Goal: Task Accomplishment & Management: Manage account settings

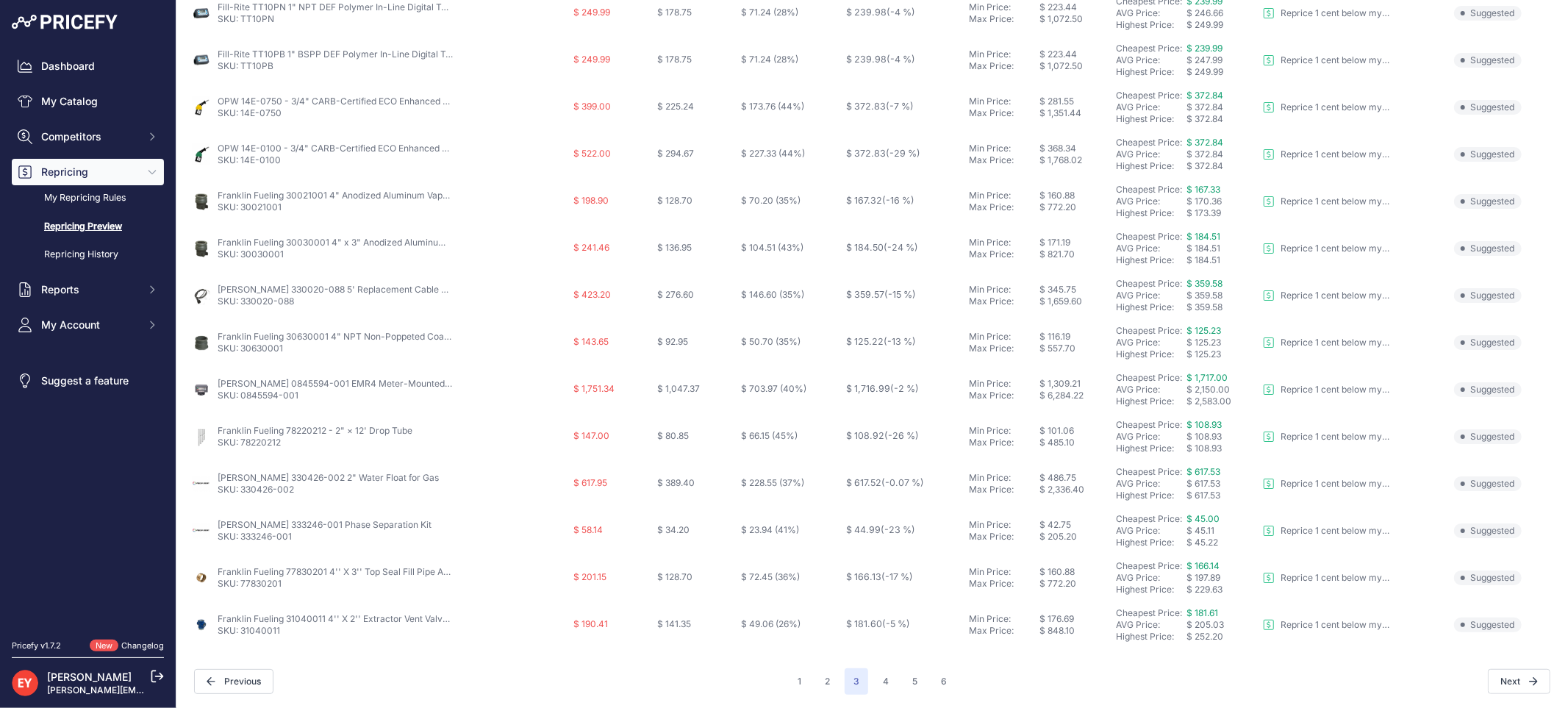
scroll to position [476, 0]
click at [81, 106] on link "My Catalog" at bounding box center [87, 101] width 152 height 26
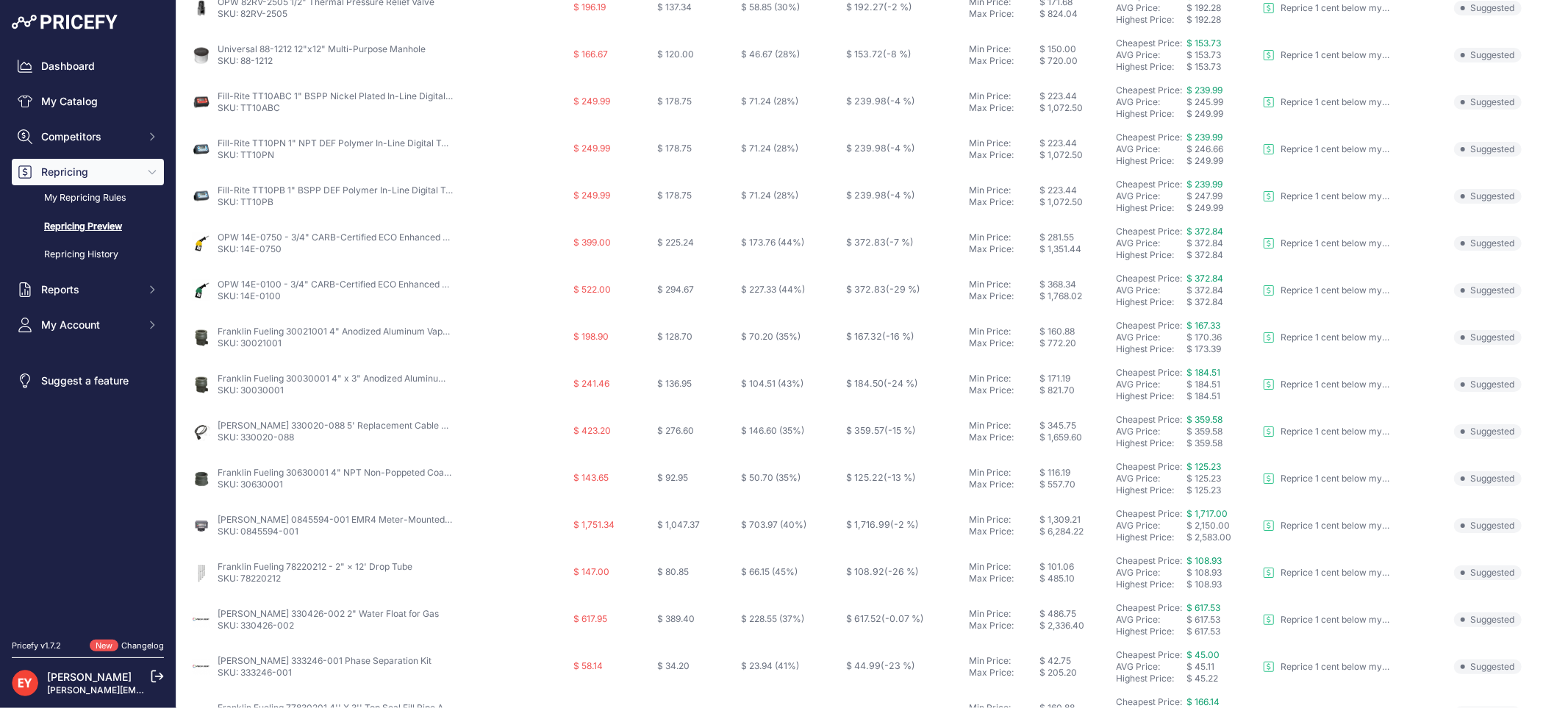
scroll to position [0, 0]
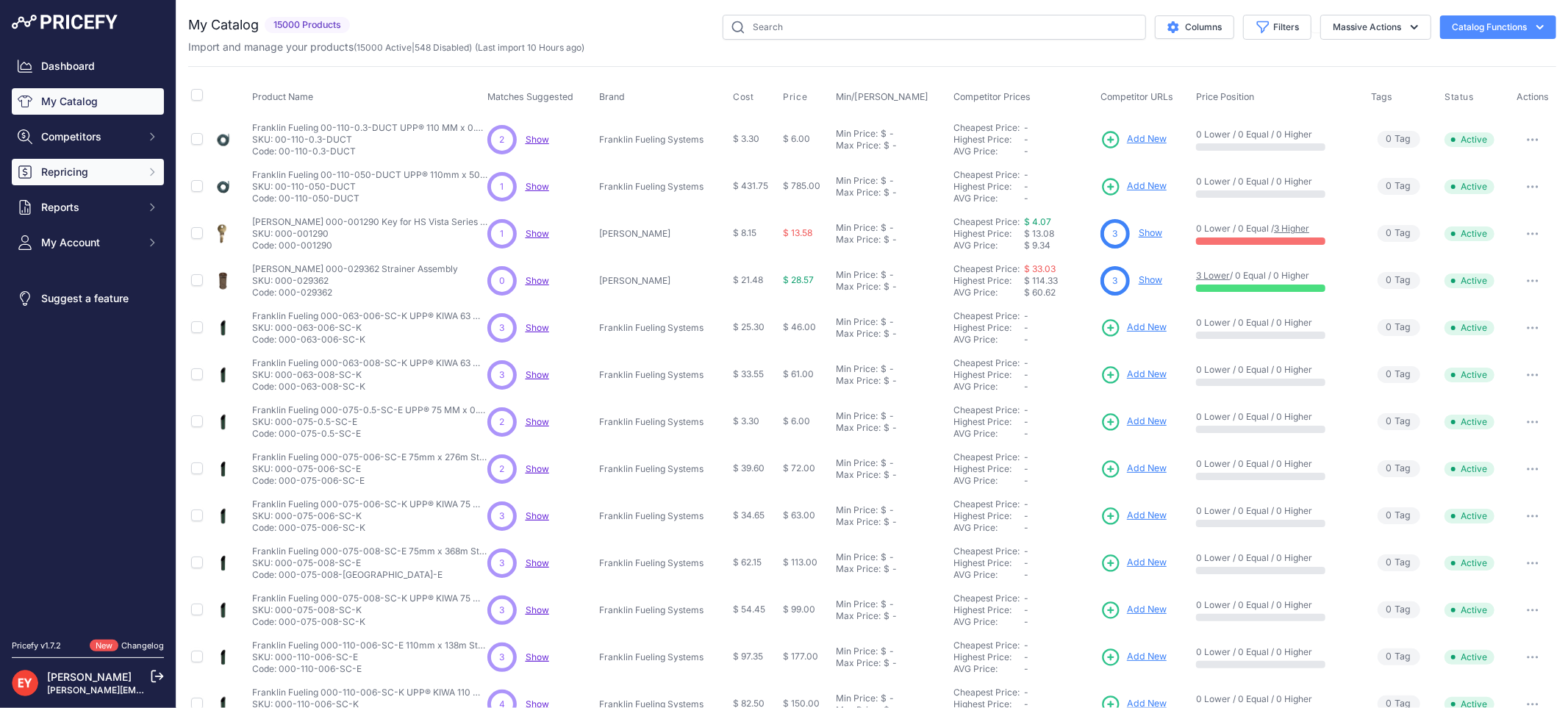
click at [62, 166] on span "Repricing" at bounding box center [88, 171] width 96 height 14
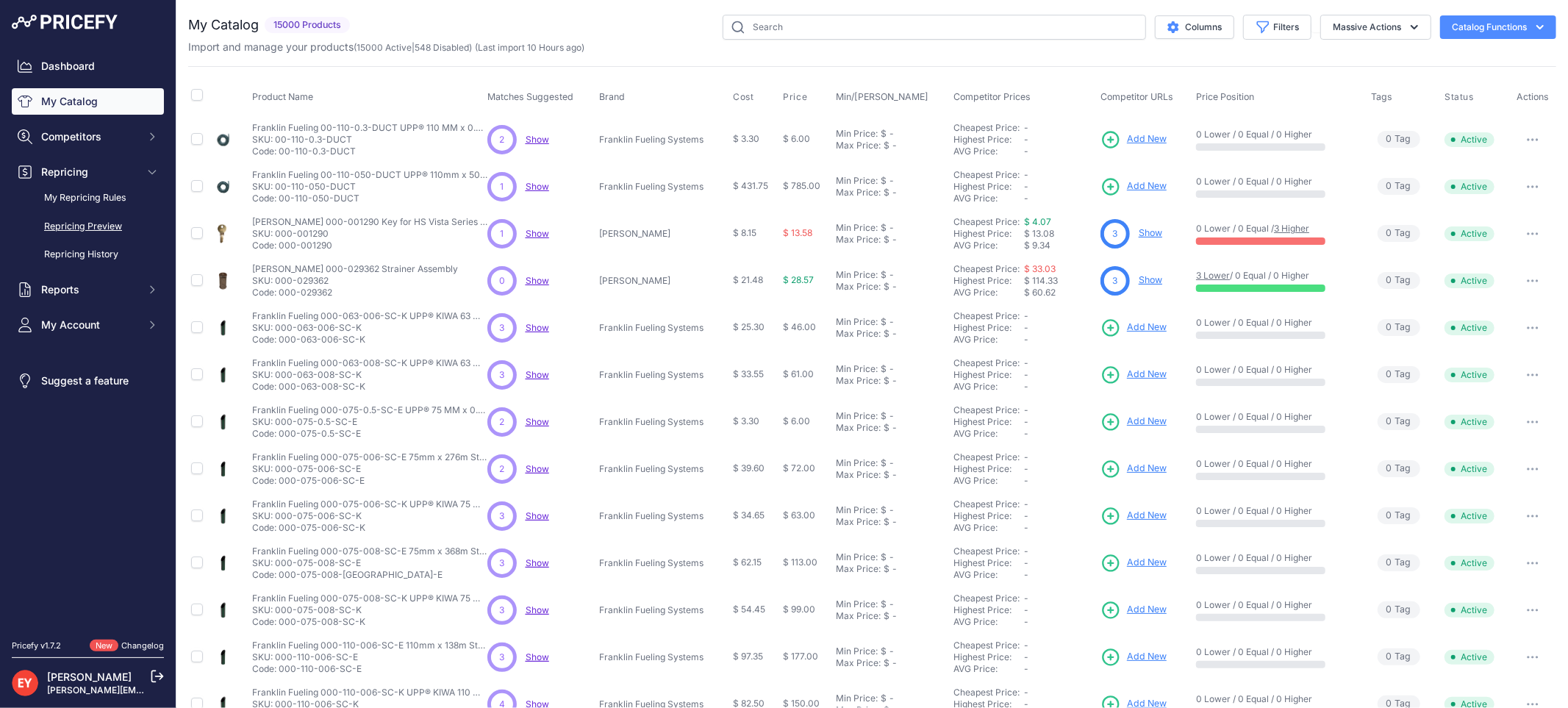
click at [77, 218] on link "Repricing Preview" at bounding box center [87, 227] width 152 height 25
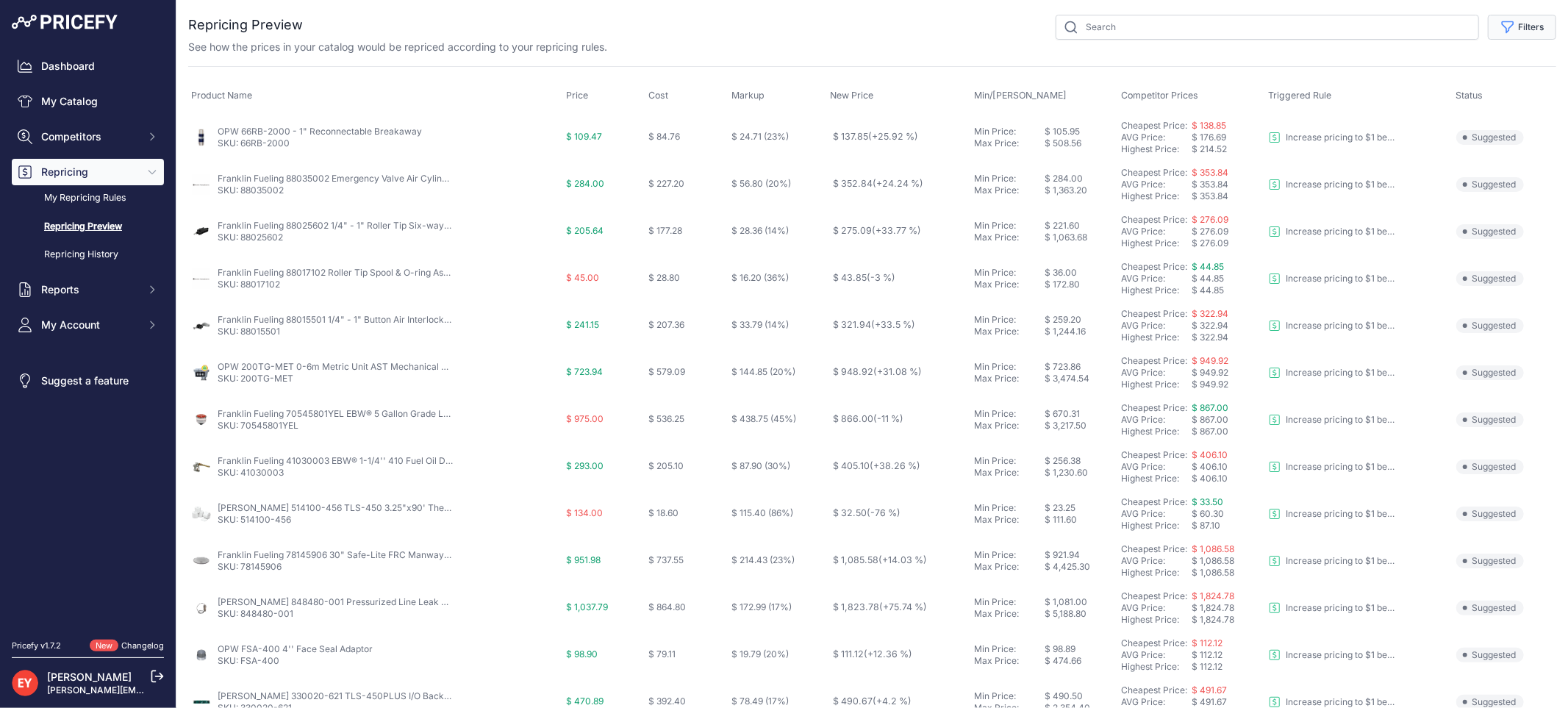
click at [1505, 26] on button "Filters" at bounding box center [1521, 26] width 69 height 25
click at [1485, 85] on select "Select an option Reprice 1 cent below my cheapest competitor Increase pricing t…" at bounding box center [1474, 84] width 141 height 25
select select "3390"
click at [1403, 72] on select "Select an option Reprice 1 cent below my cheapest competitor Increase pricing t…" at bounding box center [1474, 84] width 141 height 25
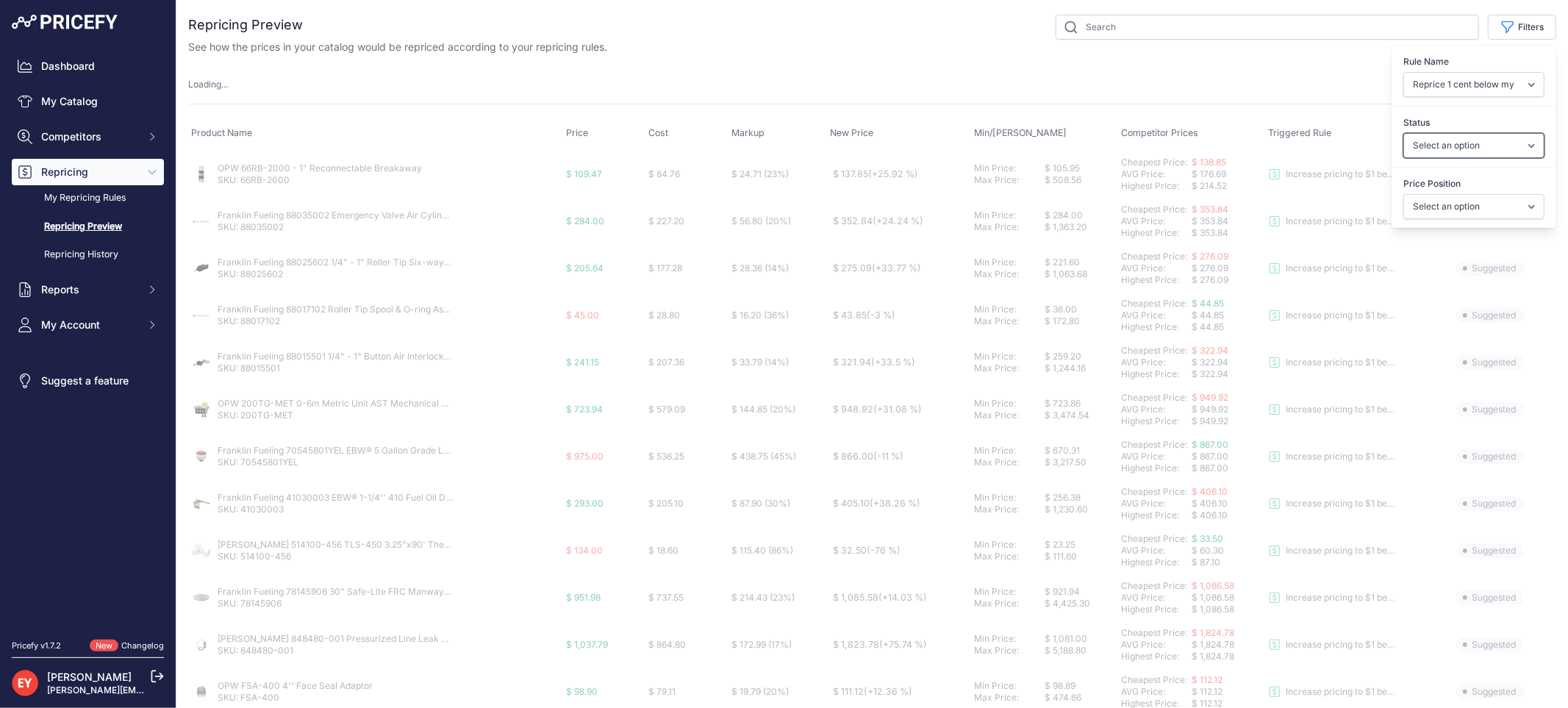
click at [1453, 144] on select "Select an option Skipped Repriced Suggested In Error" at bounding box center [1474, 145] width 141 height 25
select select "suggested"
click at [1403, 133] on select "Select an option Skipped Repriced Suggested In Error" at bounding box center [1474, 145] width 141 height 25
click at [1458, 206] on select "Select an option I am higher Same price I am lower" at bounding box center [1474, 206] width 141 height 25
select select "1"
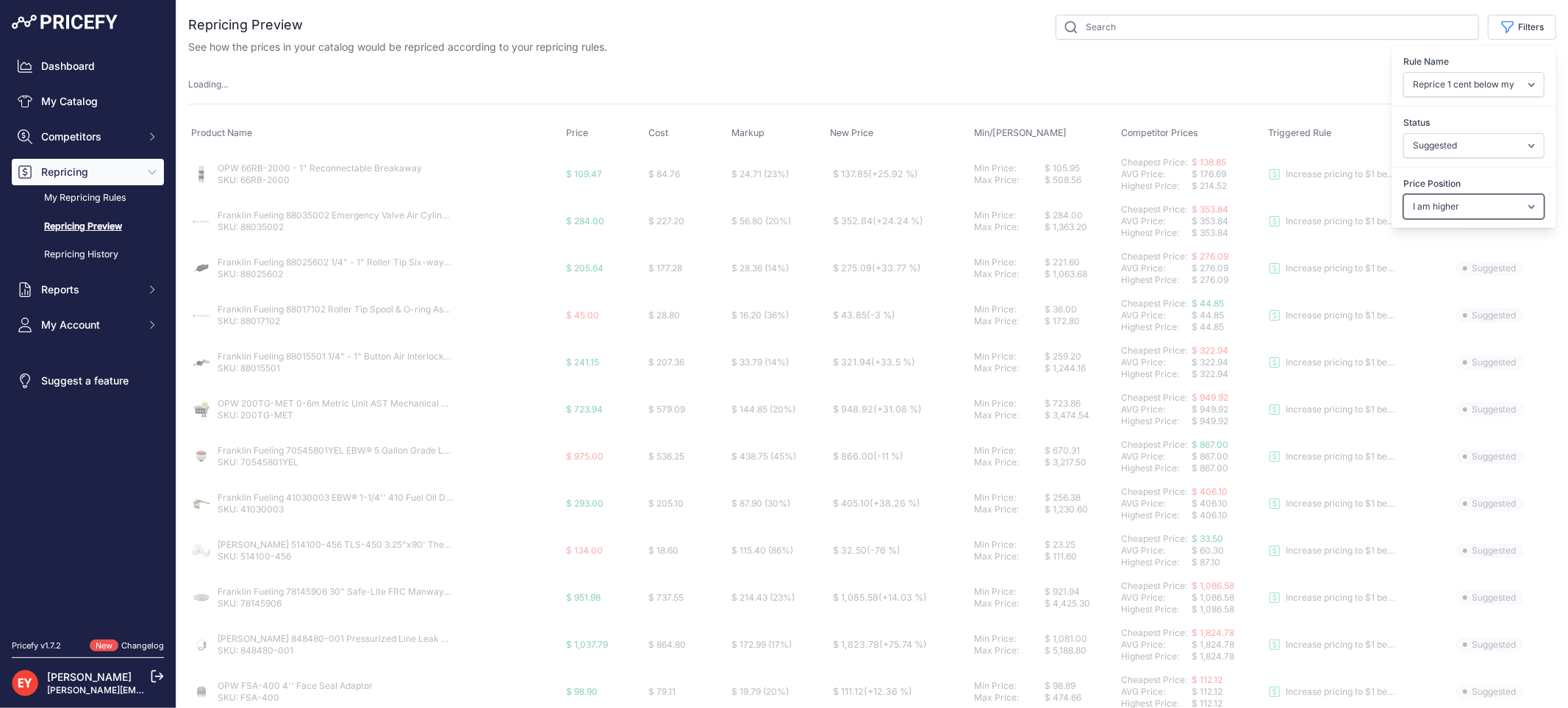
click at [1403, 194] on select "Select an option I am higher Same price I am lower" at bounding box center [1474, 206] width 141 height 25
select select
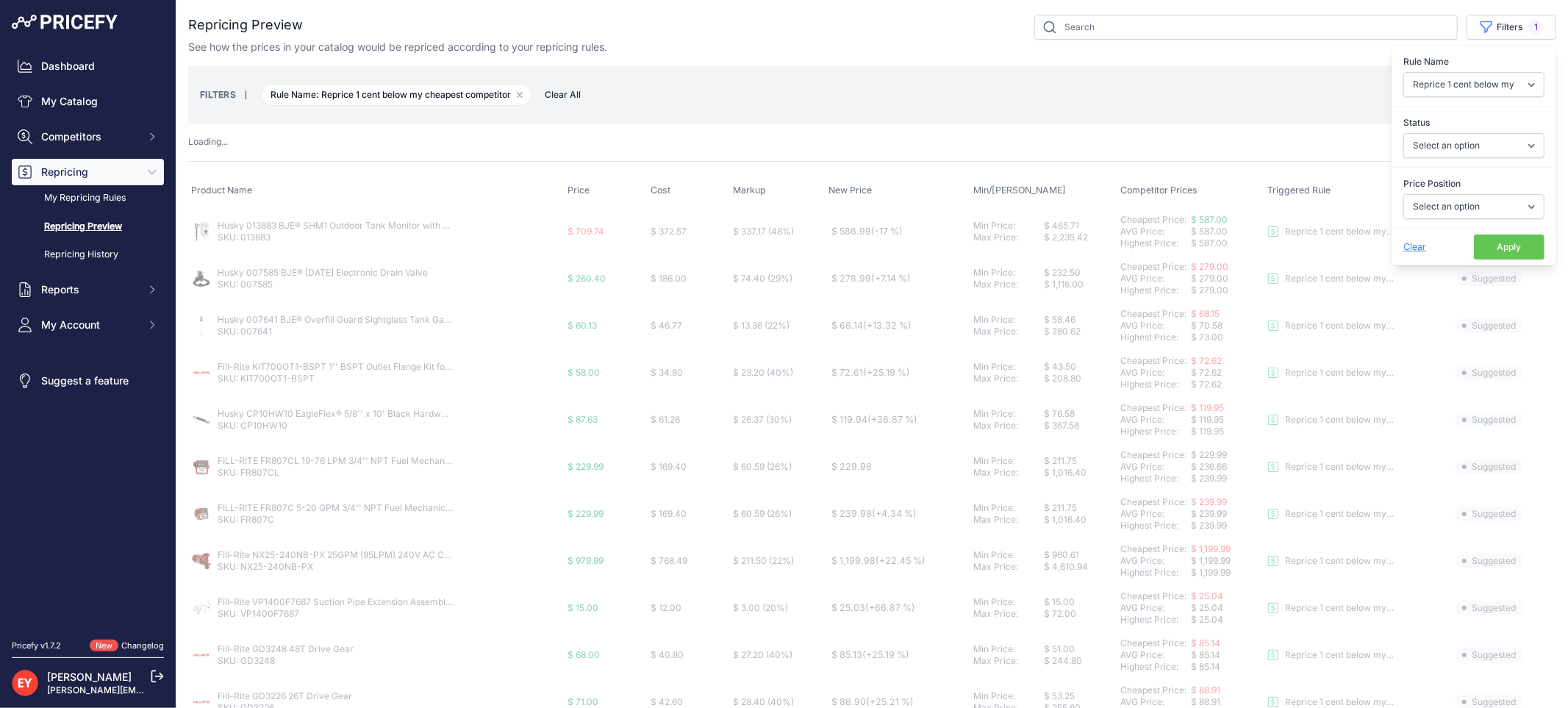
click at [1493, 252] on button "Apply" at bounding box center [1509, 246] width 70 height 25
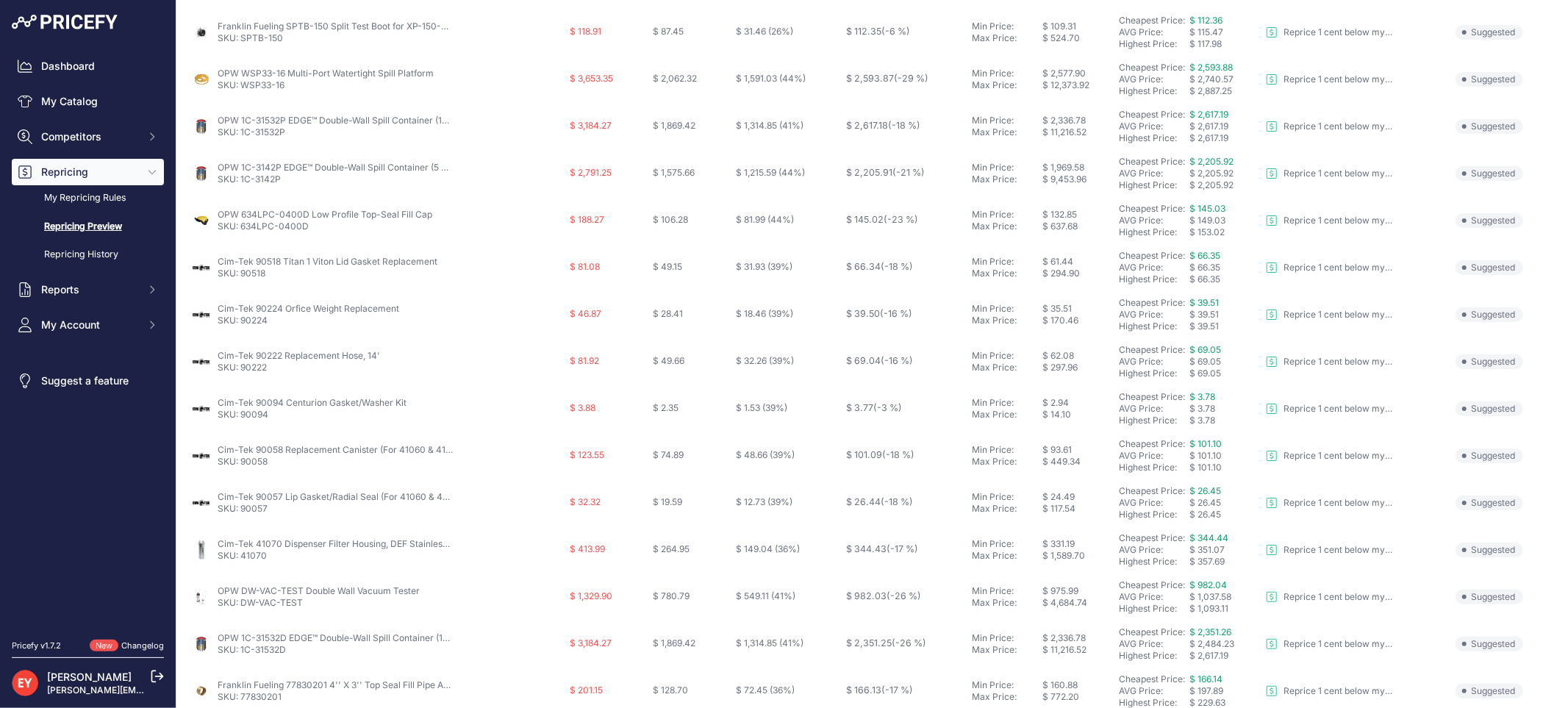
scroll to position [476, 0]
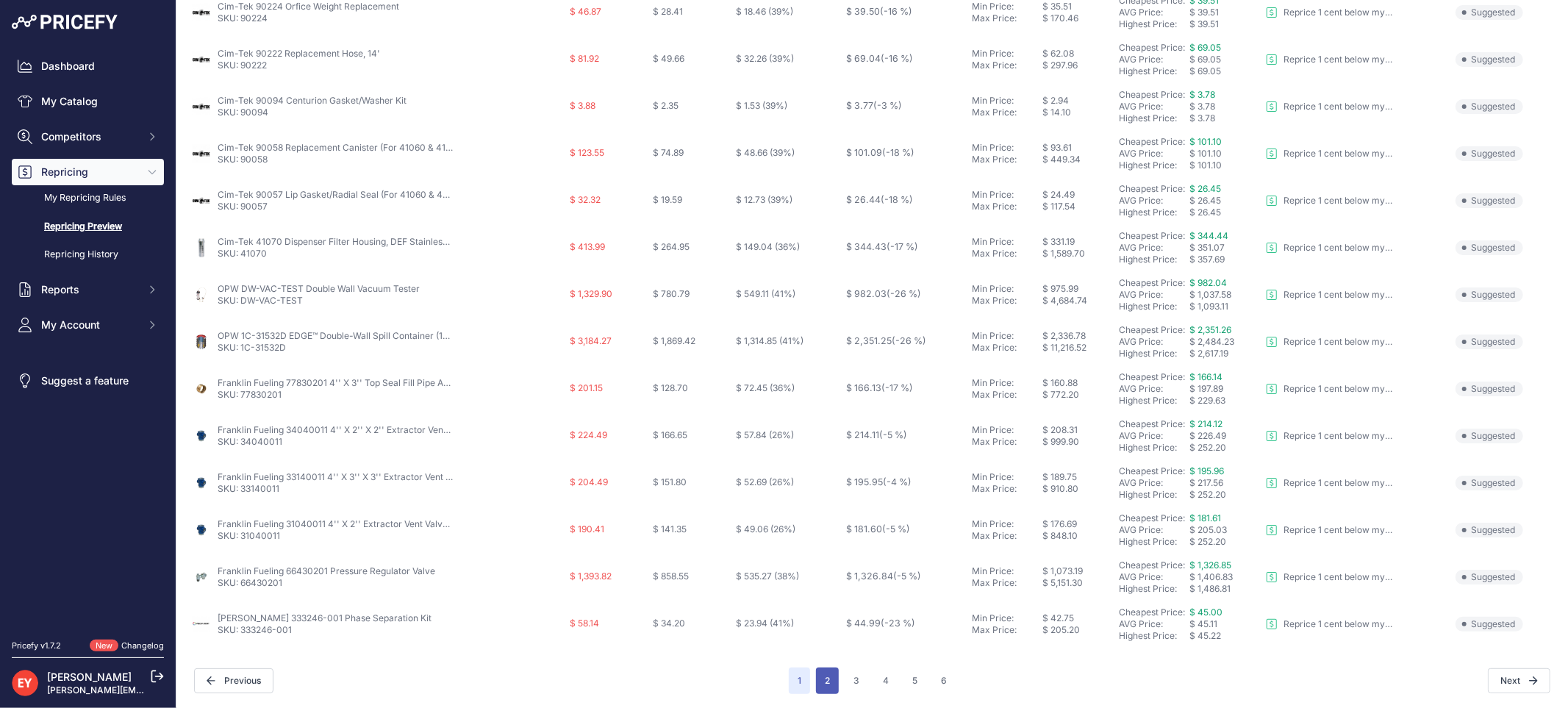
click at [827, 679] on button "2" at bounding box center [827, 680] width 23 height 26
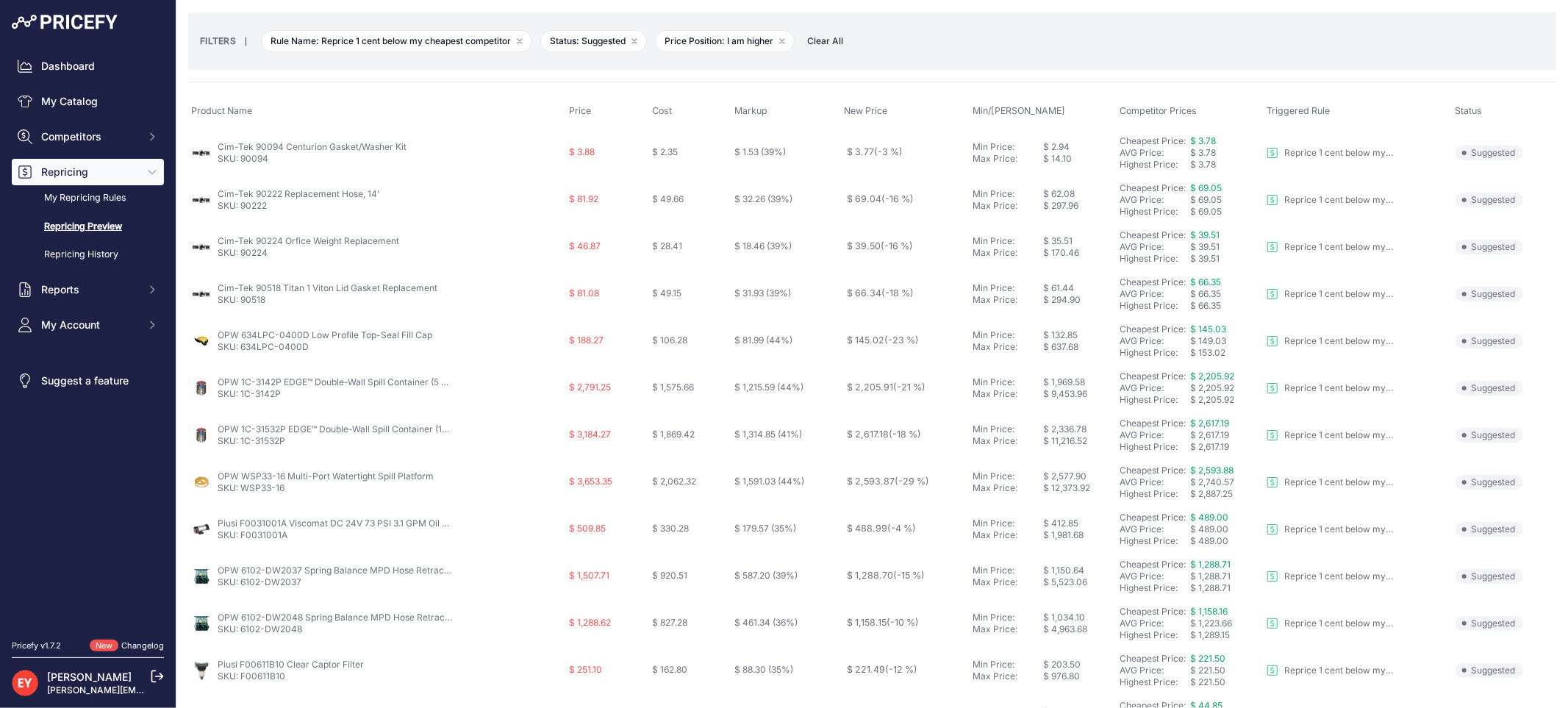
scroll to position [81, 0]
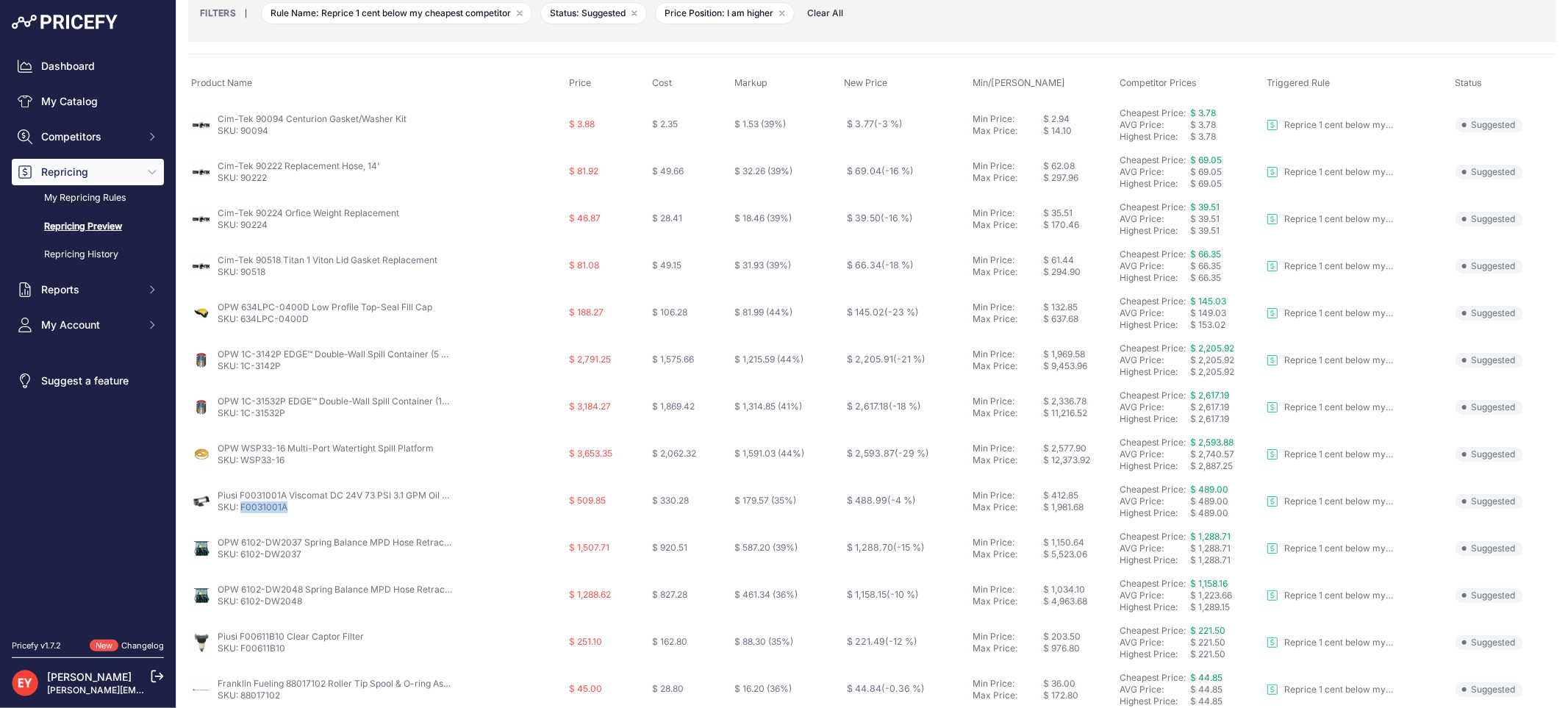
drag, startPoint x: 293, startPoint y: 508, endPoint x: 240, endPoint y: 512, distance: 53.2
click at [240, 512] on p "SKU: F0031001A" at bounding box center [334, 507] width 235 height 12
copy link "F0031001A"
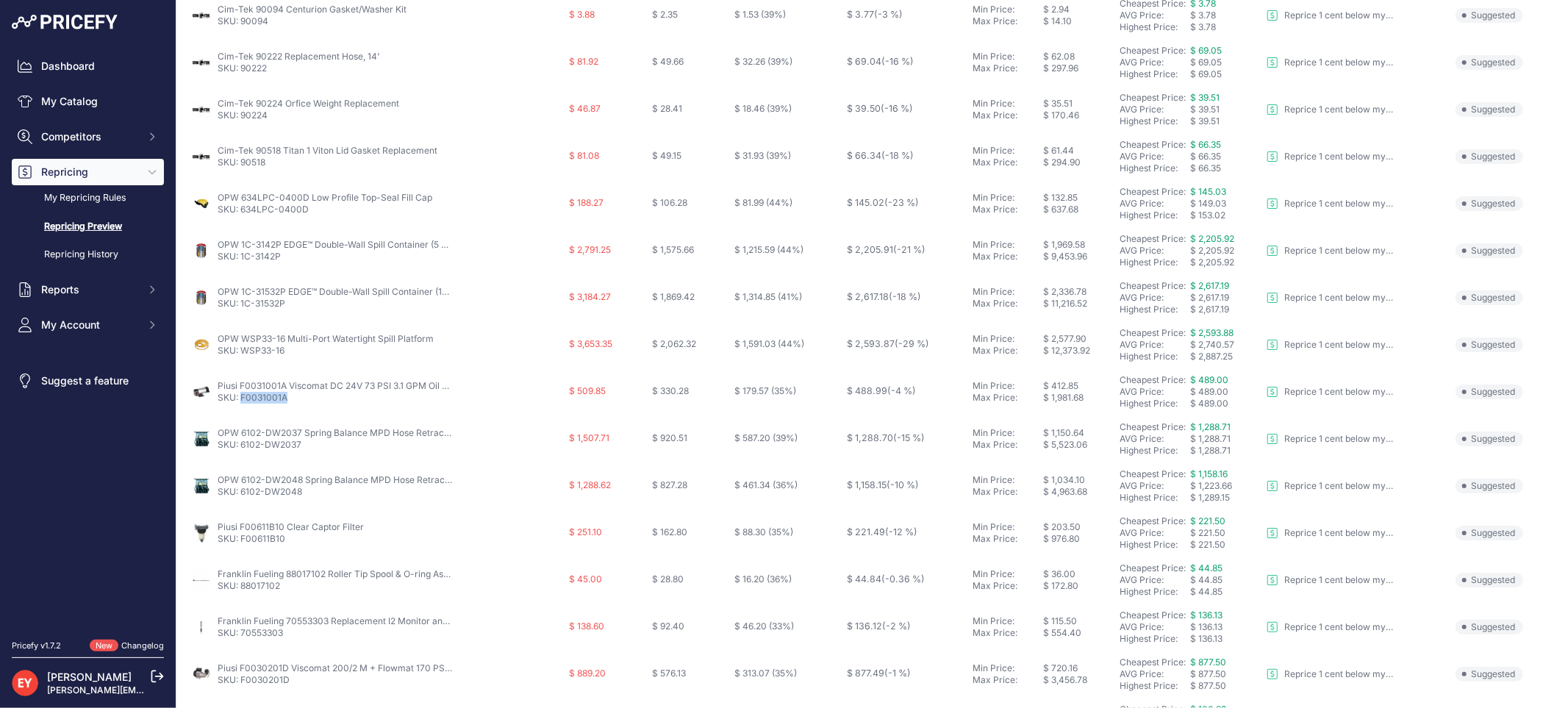
scroll to position [476, 0]
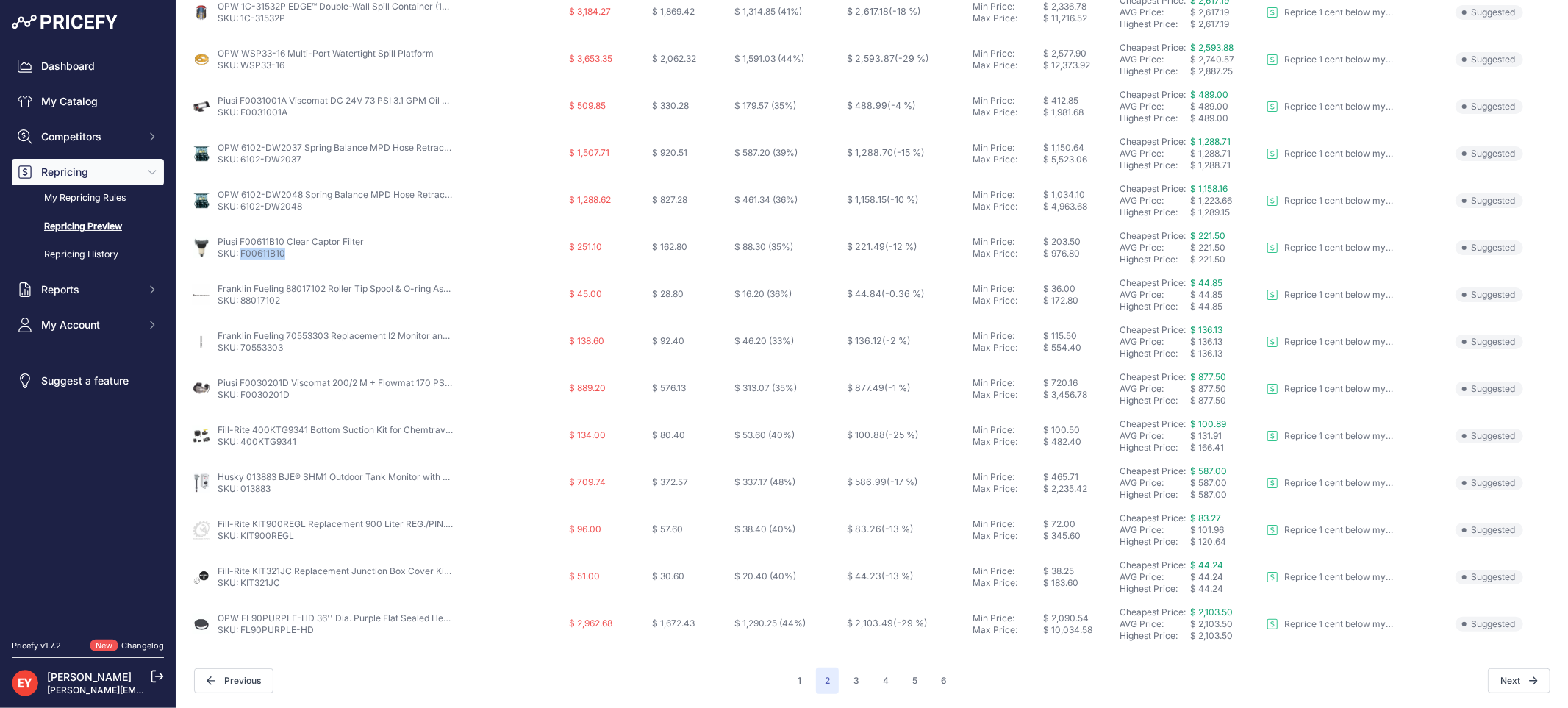
drag, startPoint x: 298, startPoint y: 254, endPoint x: 241, endPoint y: 257, distance: 57.1
click at [241, 257] on p "SKU: F00611B10" at bounding box center [290, 254] width 146 height 12
copy link "F00611B10"
drag, startPoint x: 294, startPoint y: 401, endPoint x: 240, endPoint y: 402, distance: 54.0
click at [240, 402] on td "Piusi F0030201D Viscomat 200/2 M + Flowmat 170 PSI Internal Profile Gear Pump S…" at bounding box center [377, 388] width 378 height 47
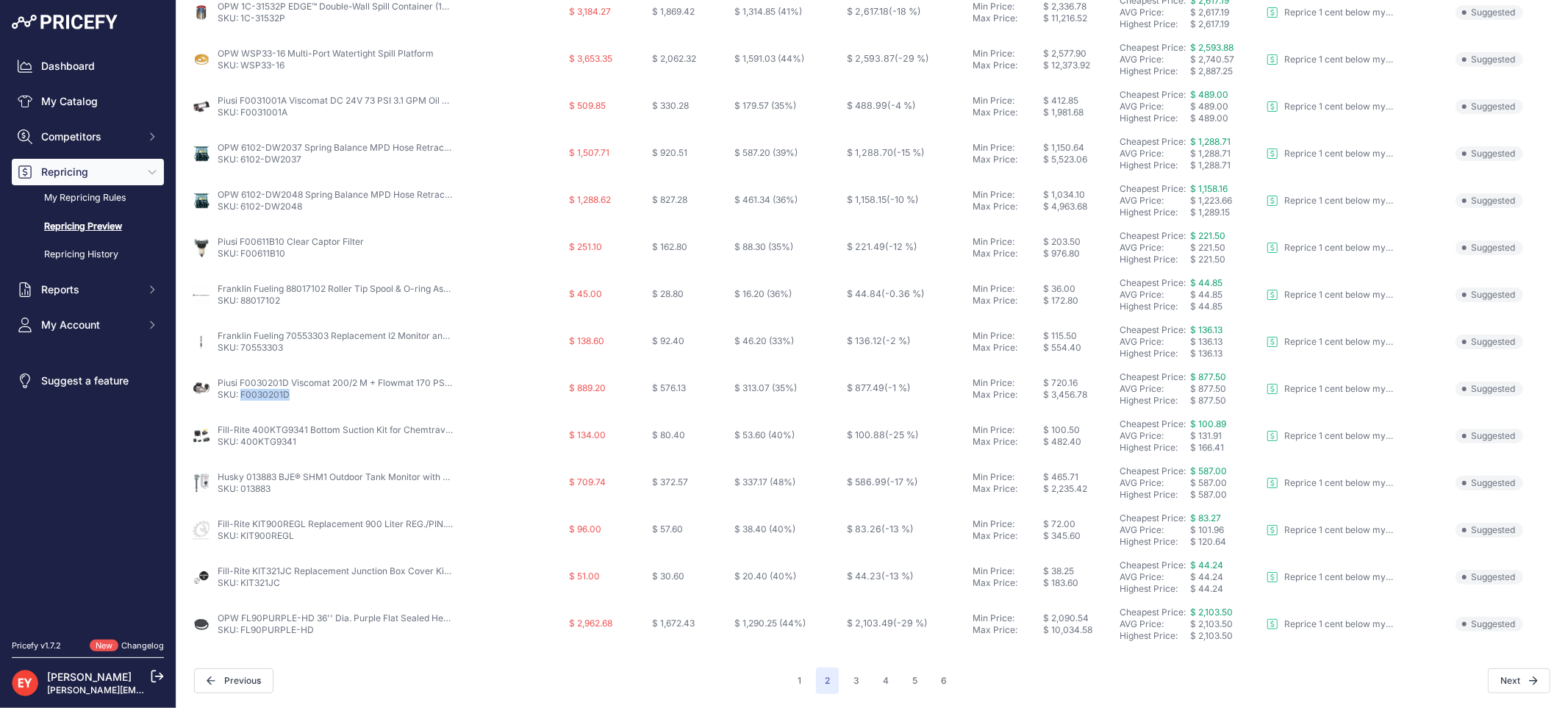
copy link "F0030201D"
click at [847, 677] on button "3" at bounding box center [857, 680] width 24 height 26
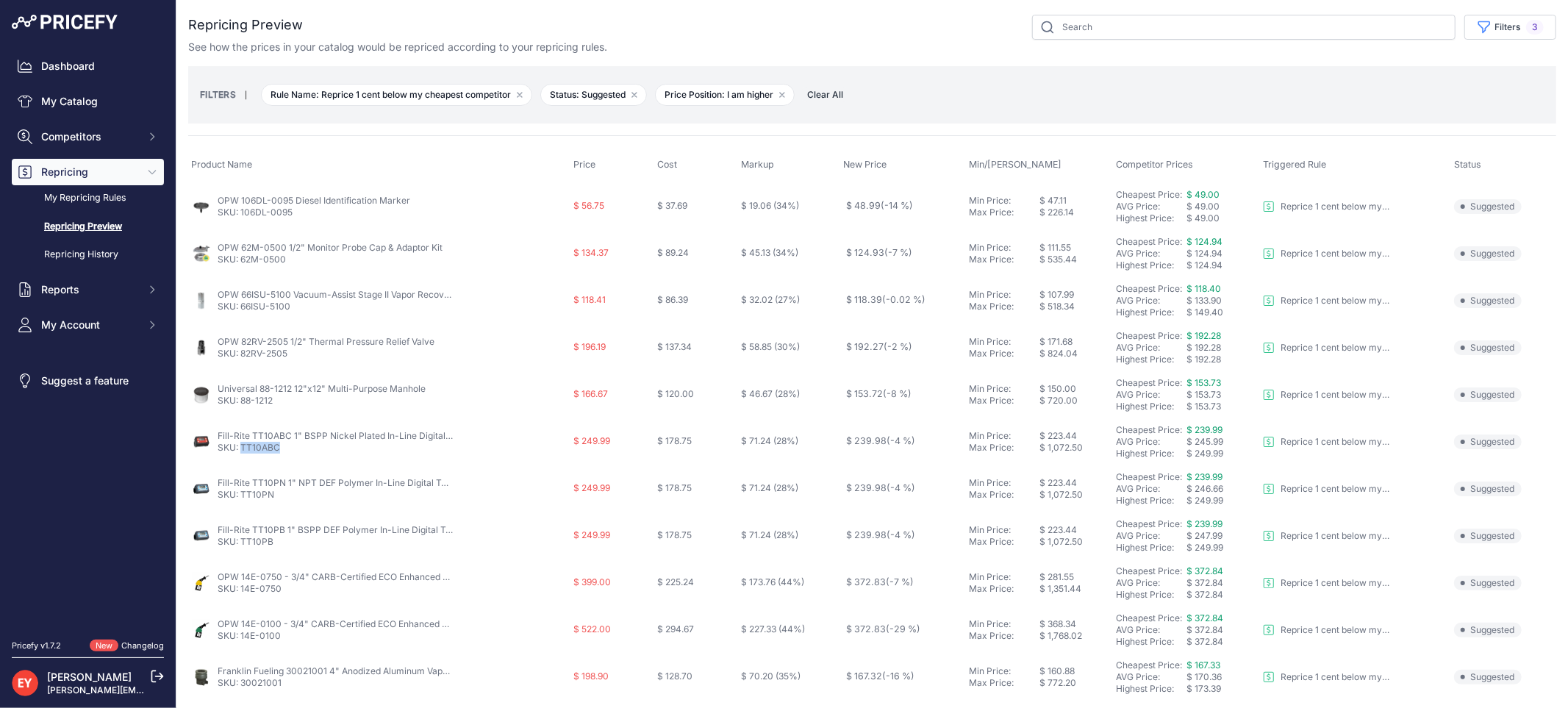
drag, startPoint x: 283, startPoint y: 452, endPoint x: 240, endPoint y: 452, distance: 43.0
click at [240, 452] on p "SKU: TT10ABC" at bounding box center [334, 447] width 235 height 12
drag, startPoint x: 285, startPoint y: 449, endPoint x: 241, endPoint y: 449, distance: 44.0
click at [241, 449] on p "SKU: TT10ABC" at bounding box center [334, 447] width 235 height 12
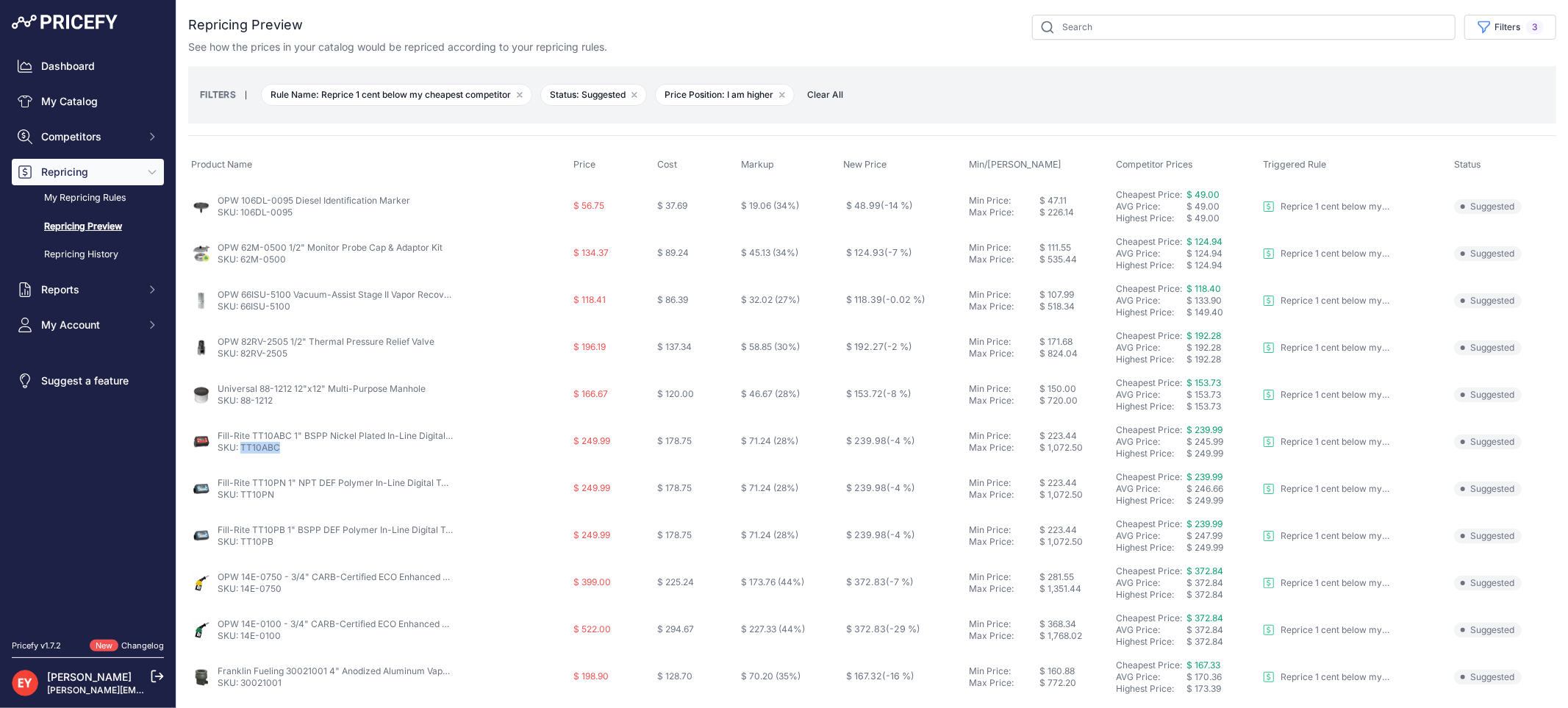
copy link "TT10ABC"
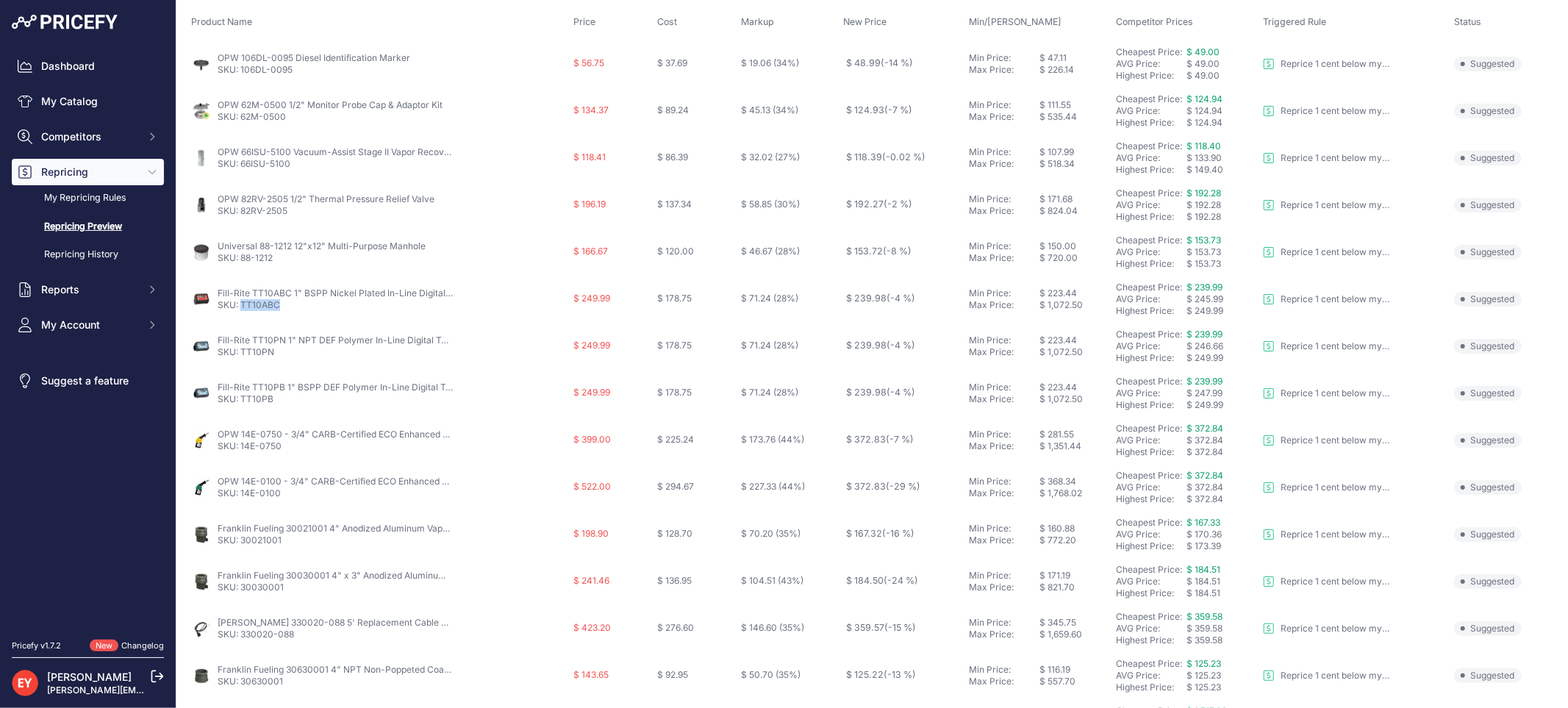
scroll to position [163, 0]
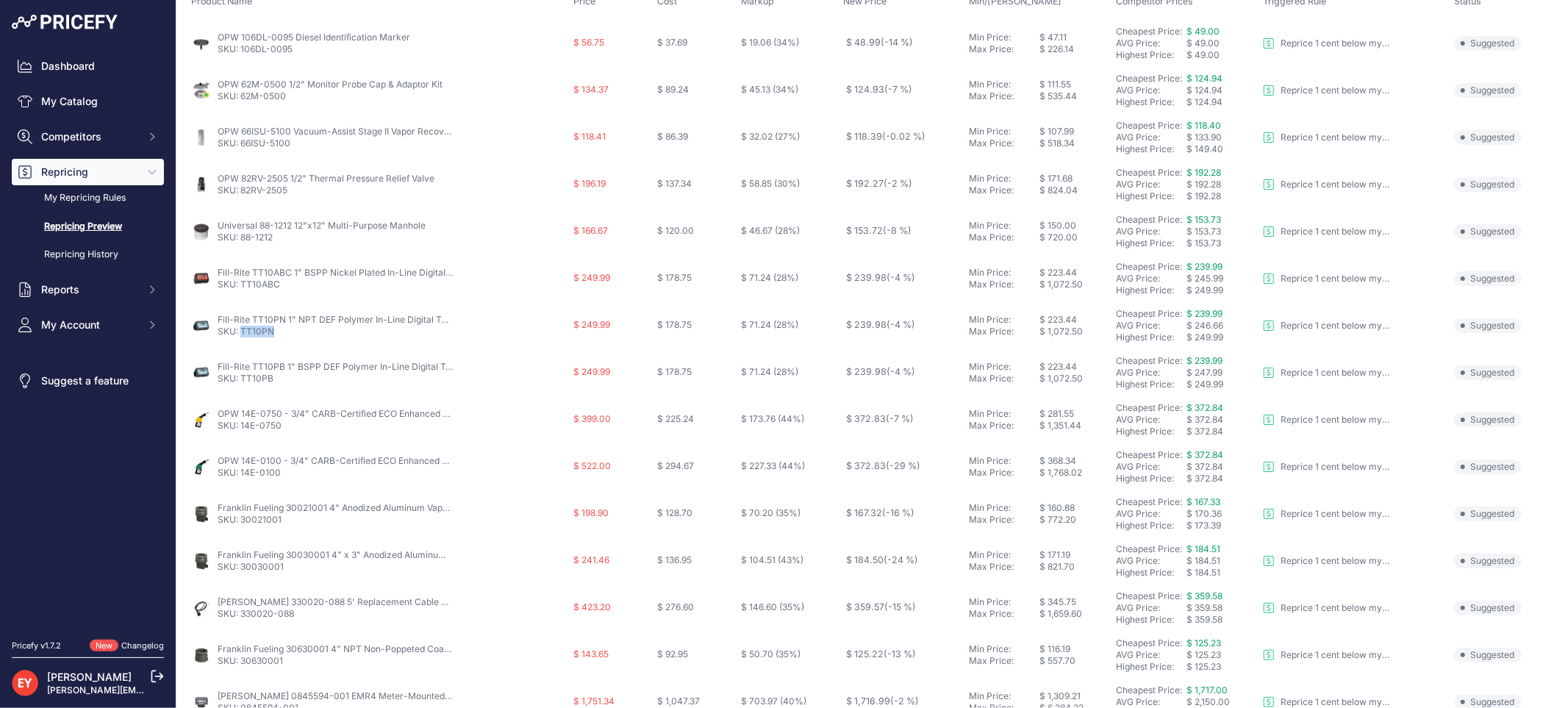
drag, startPoint x: 277, startPoint y: 332, endPoint x: 244, endPoint y: 334, distance: 33.1
click at [244, 334] on p "SKU: TT10PN" at bounding box center [334, 332] width 235 height 12
copy link "TT10PN"
drag, startPoint x: 277, startPoint y: 378, endPoint x: 240, endPoint y: 378, distance: 37.0
click at [240, 378] on p "SKU: TT10PB" at bounding box center [334, 379] width 235 height 12
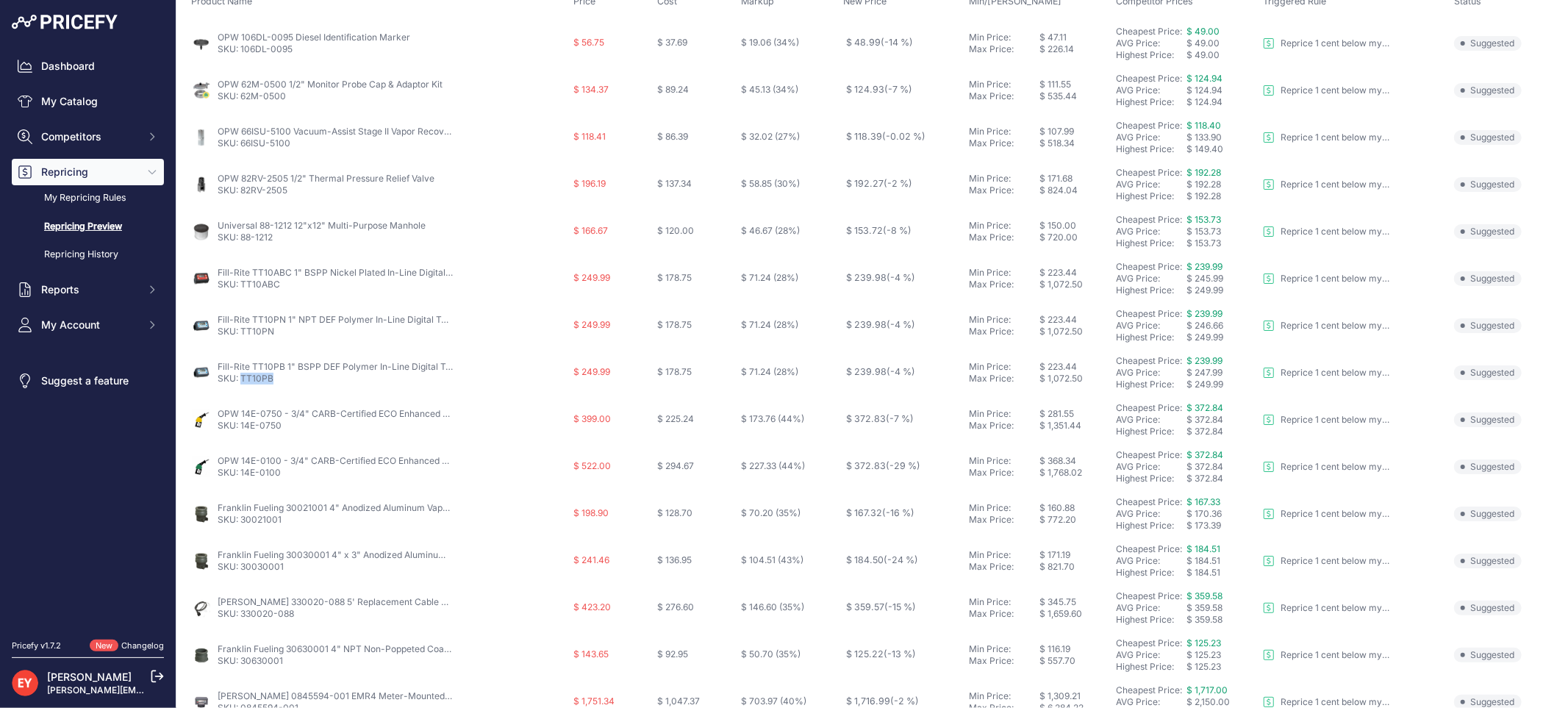
copy link "TT10PB"
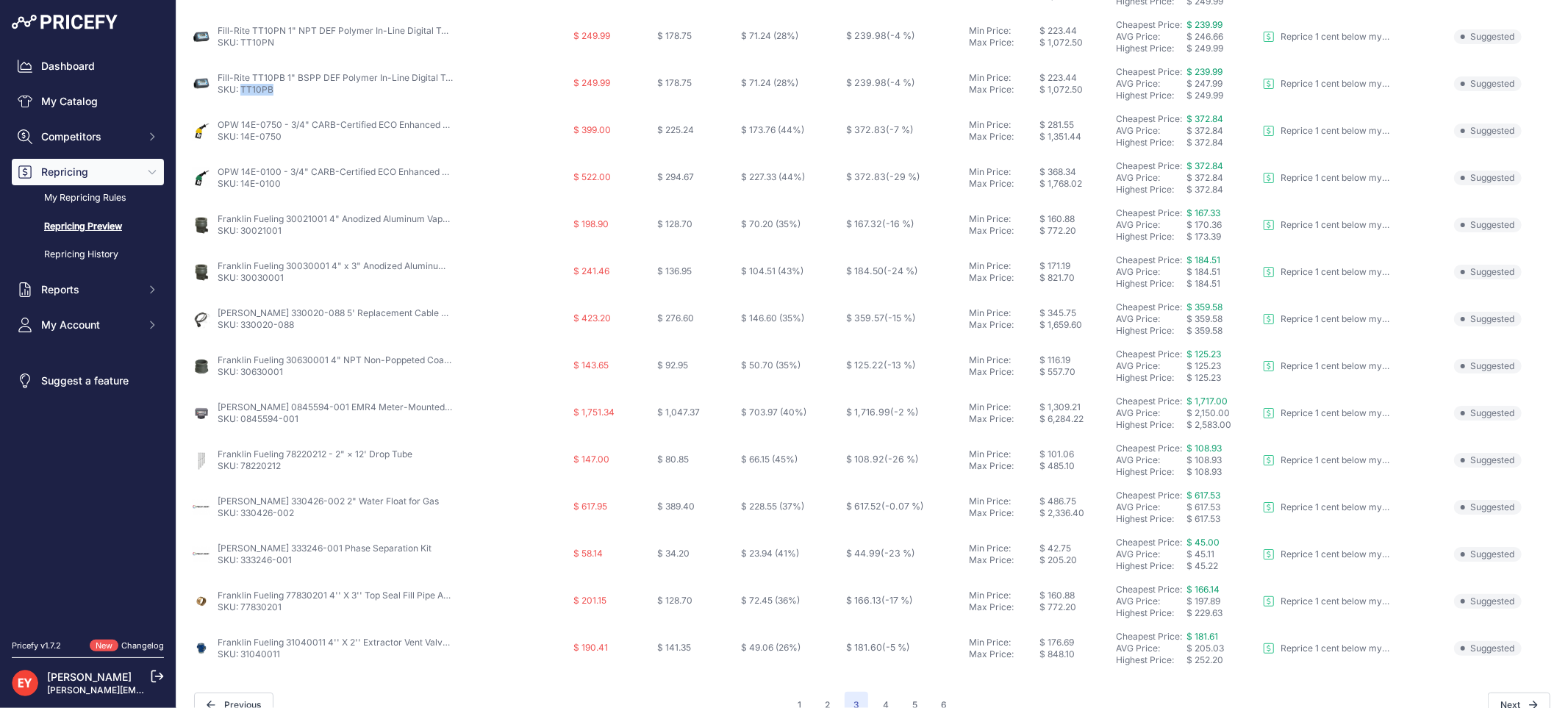
scroll to position [476, 0]
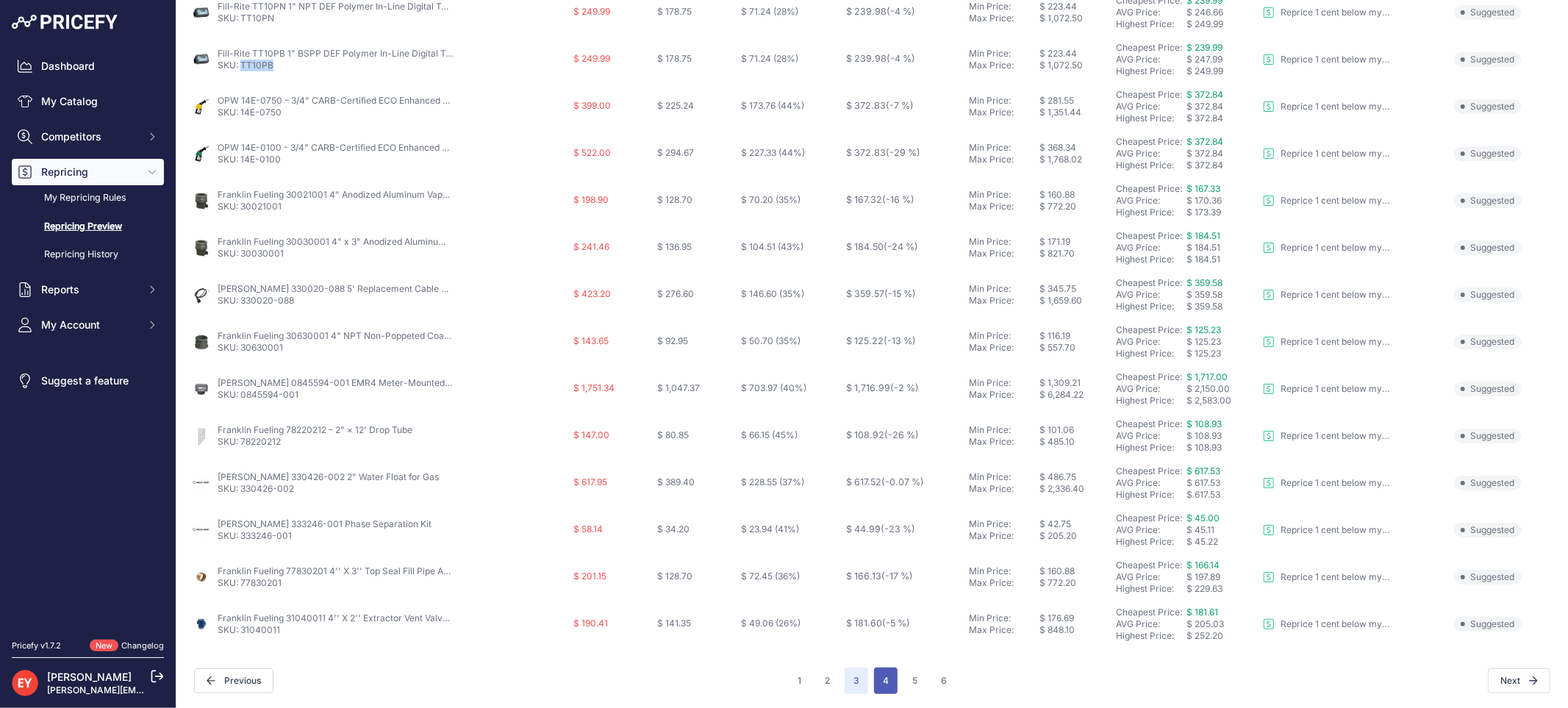
click at [875, 677] on button "4" at bounding box center [885, 680] width 24 height 26
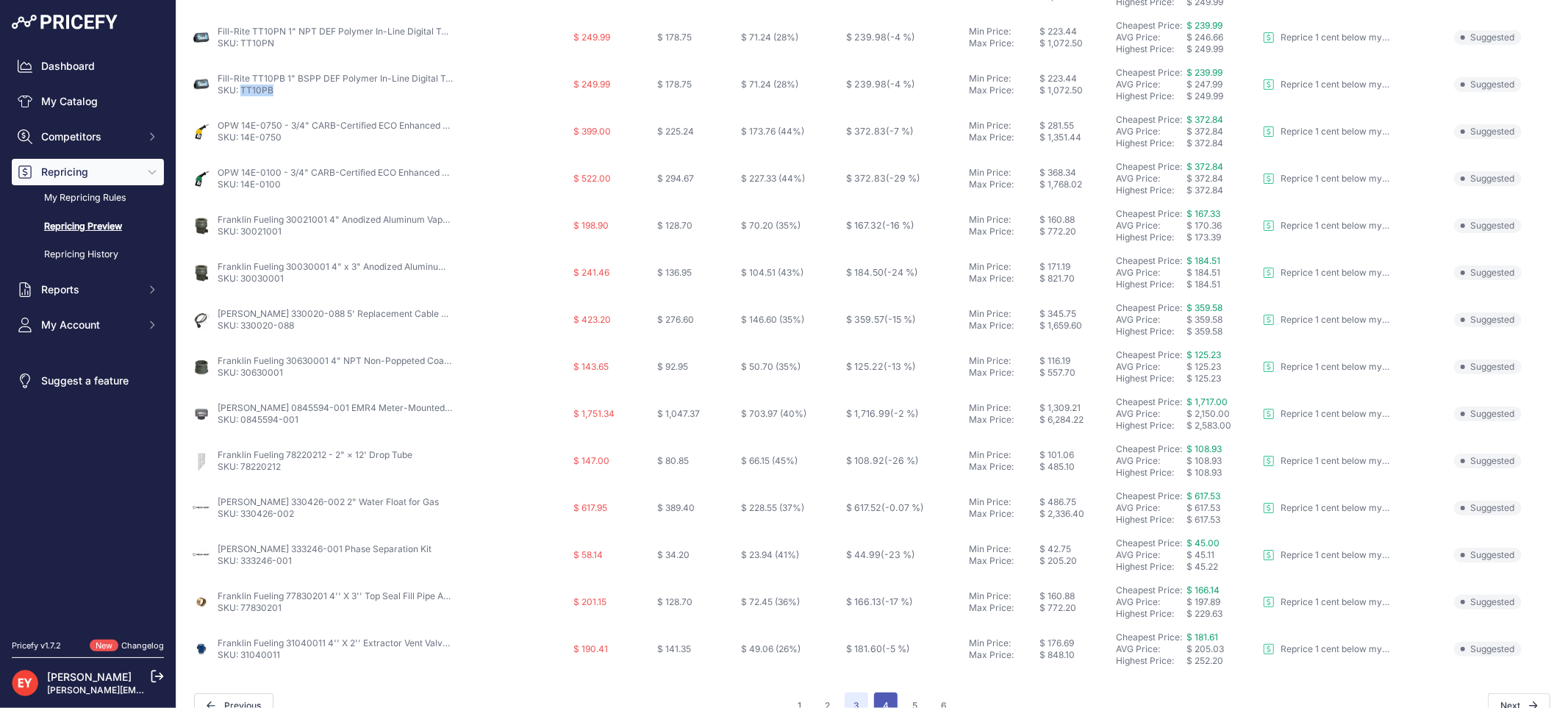
scroll to position [502, 0]
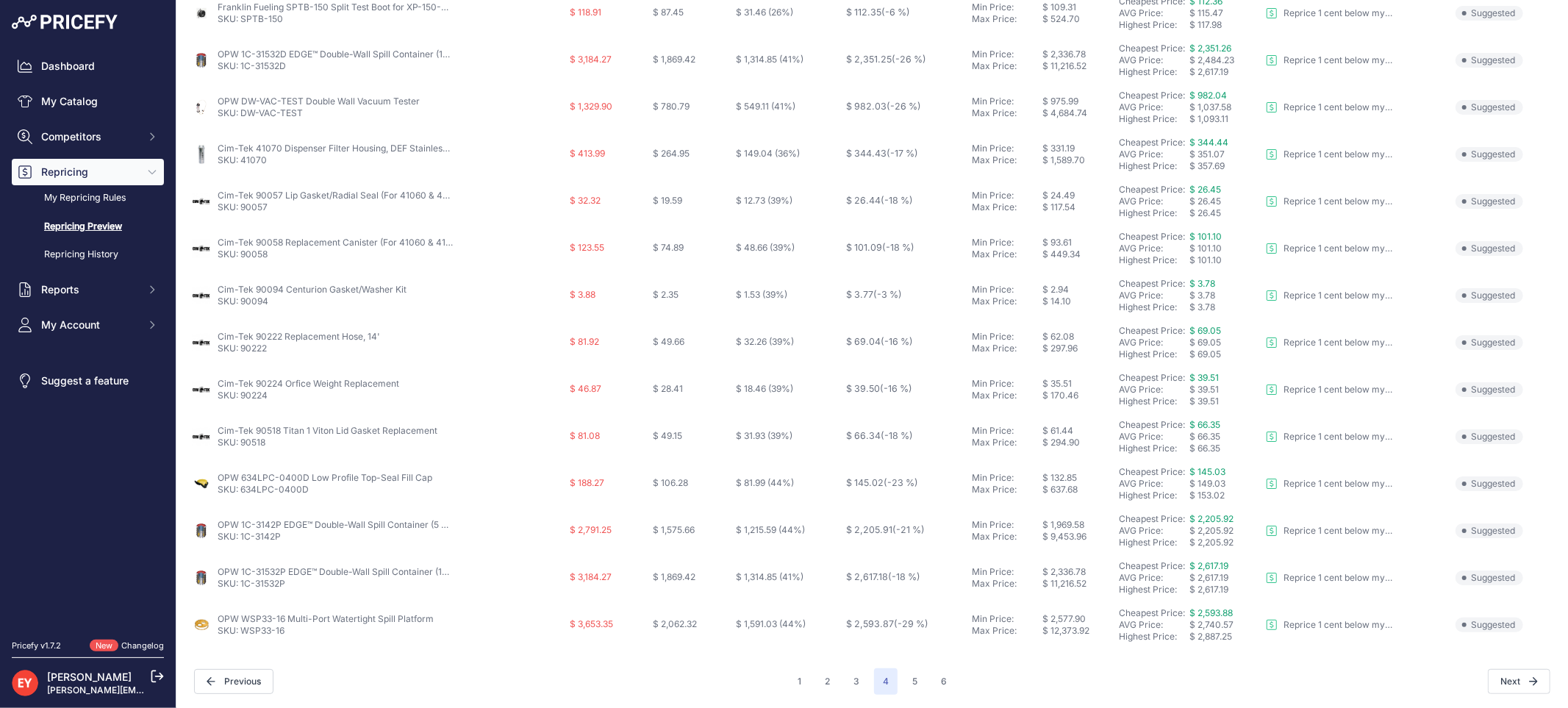
scroll to position [476, 0]
click at [915, 683] on button "5" at bounding box center [914, 680] width 23 height 26
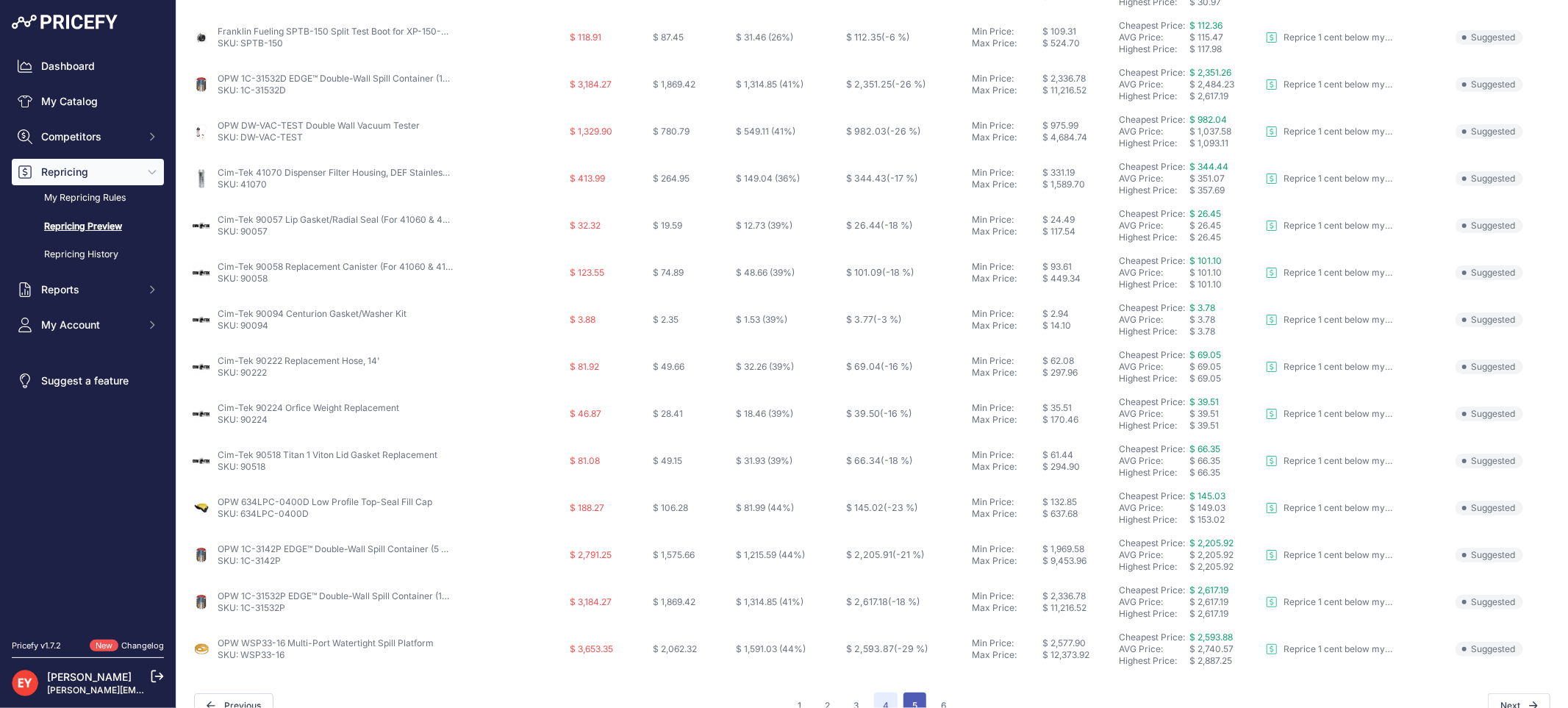
scroll to position [502, 0]
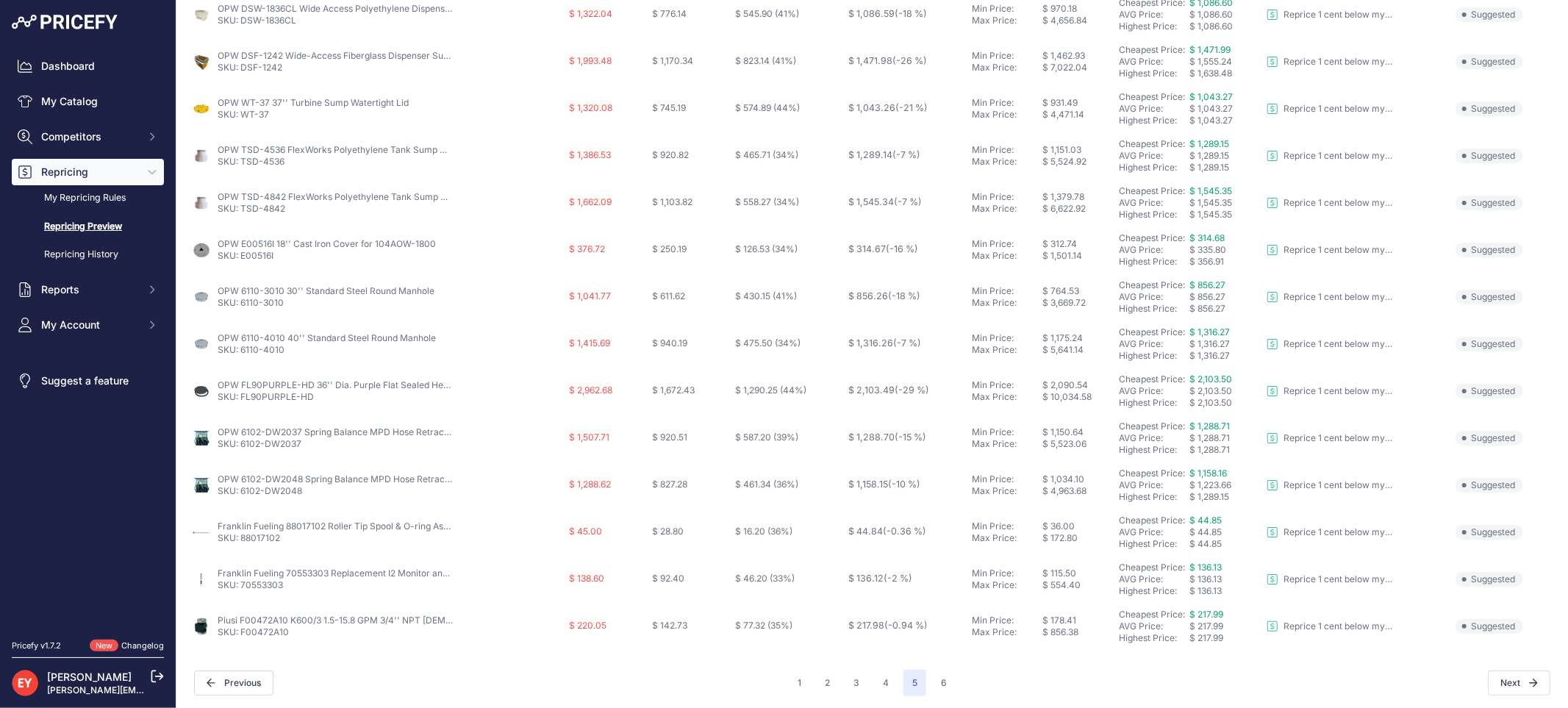
scroll to position [476, 0]
drag, startPoint x: 298, startPoint y: 634, endPoint x: 239, endPoint y: 633, distance: 59.0
click at [239, 633] on p "SKU: F00472A10" at bounding box center [334, 630] width 235 height 12
copy link "F00472A10"
click at [932, 682] on button "6" at bounding box center [944, 680] width 24 height 26
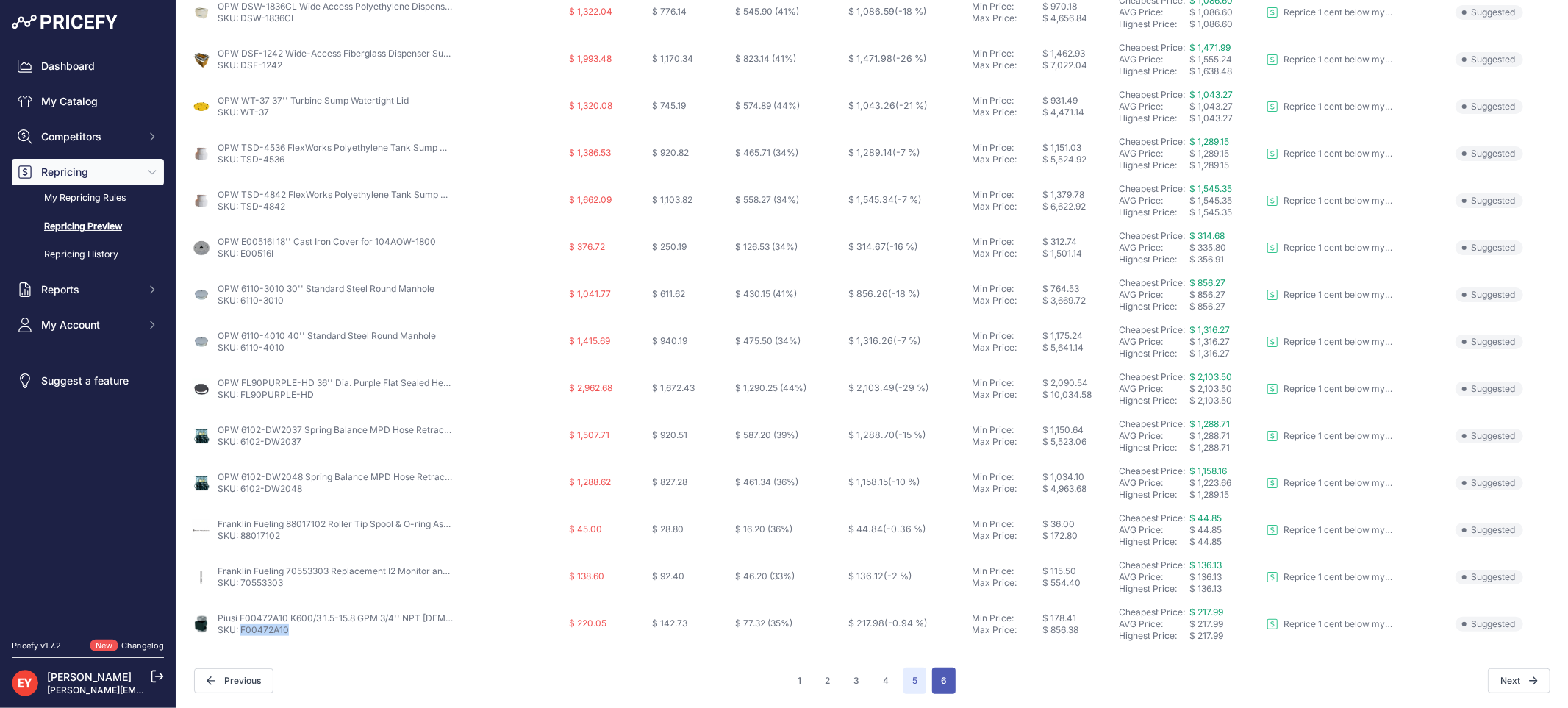
scroll to position [502, 0]
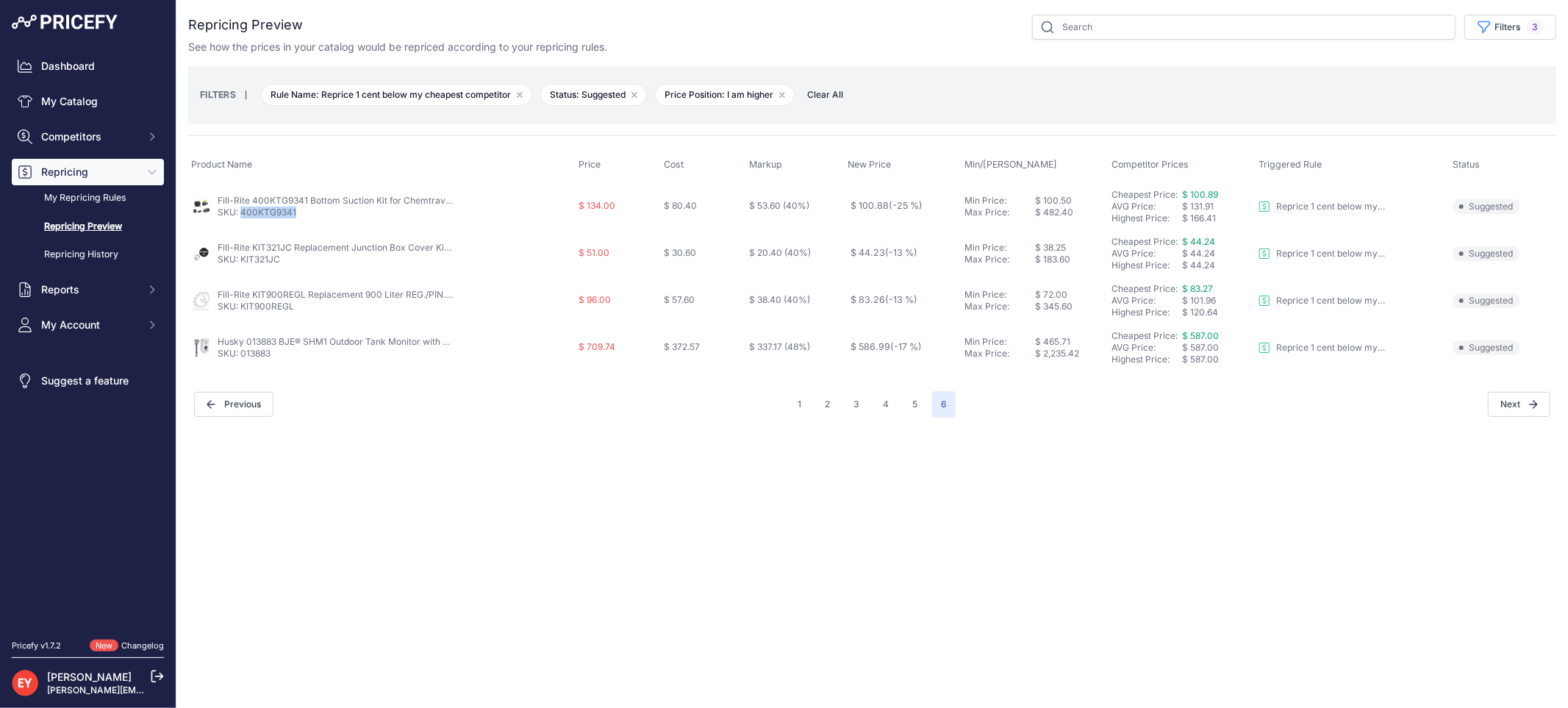
drag, startPoint x: 298, startPoint y: 213, endPoint x: 243, endPoint y: 221, distance: 55.6
click at [243, 221] on td "Fill-Rite 400KTG9341 Bottom Suction Kit for Chemtraveller SKU: 400KTG9341" at bounding box center [382, 206] width 388 height 48
copy link "400KTG9341"
drag, startPoint x: 281, startPoint y: 259, endPoint x: 243, endPoint y: 265, distance: 38.5
click at [243, 265] on p "SKU: KIT321JC" at bounding box center [334, 260] width 235 height 12
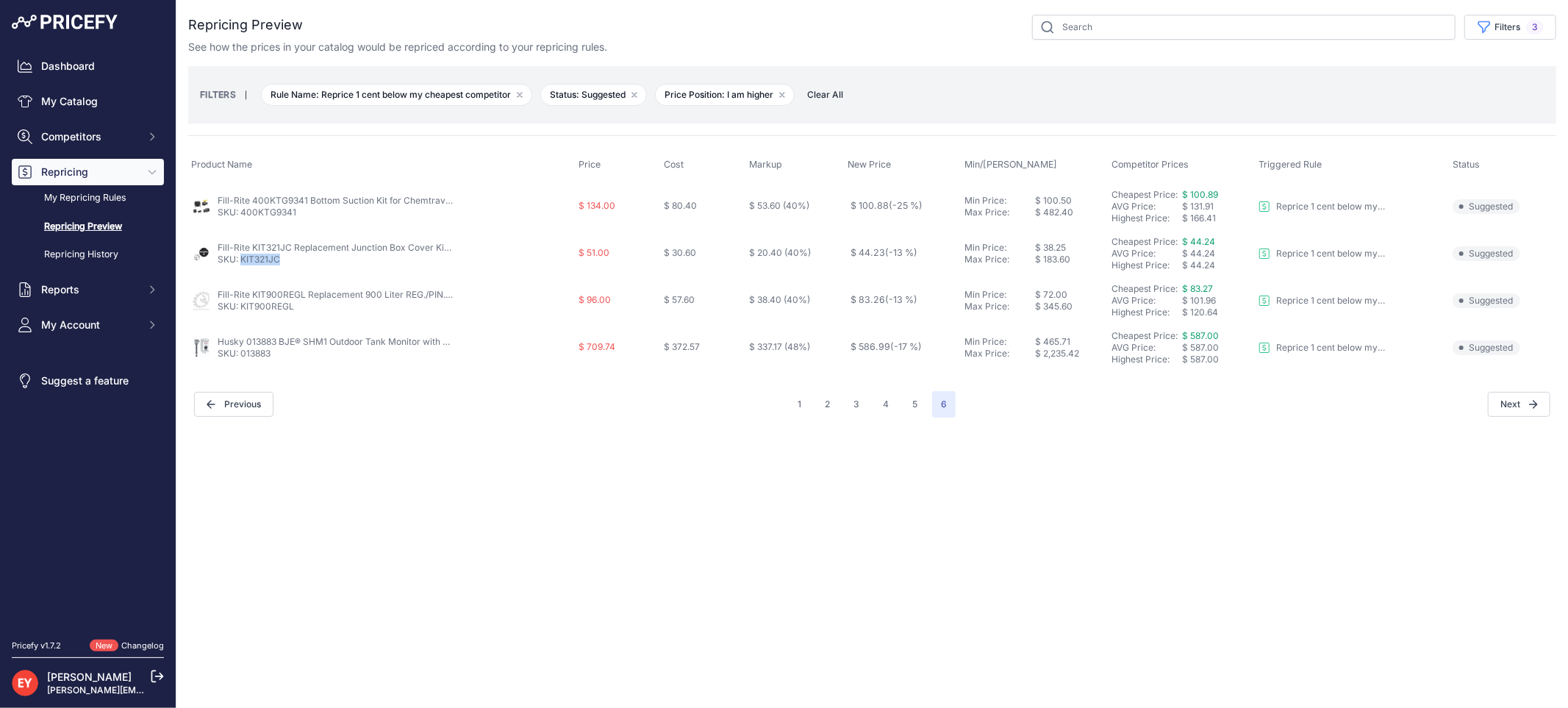
copy link "KIT321JC"
drag, startPoint x: 304, startPoint y: 305, endPoint x: 240, endPoint y: 311, distance: 64.3
click at [240, 311] on p "SKU: KIT900REGL" at bounding box center [334, 306] width 235 height 12
click at [910, 407] on button "5" at bounding box center [914, 404] width 23 height 26
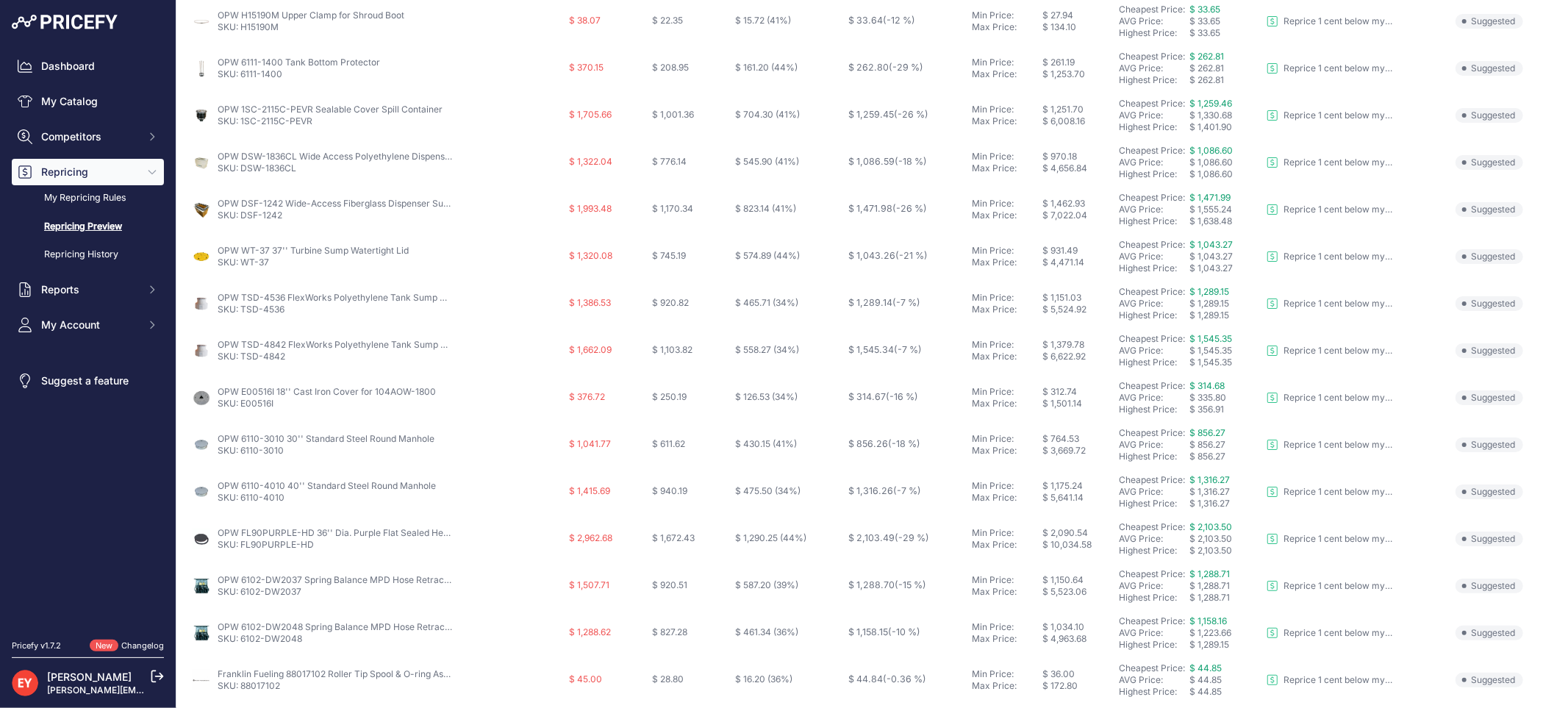
scroll to position [476, 0]
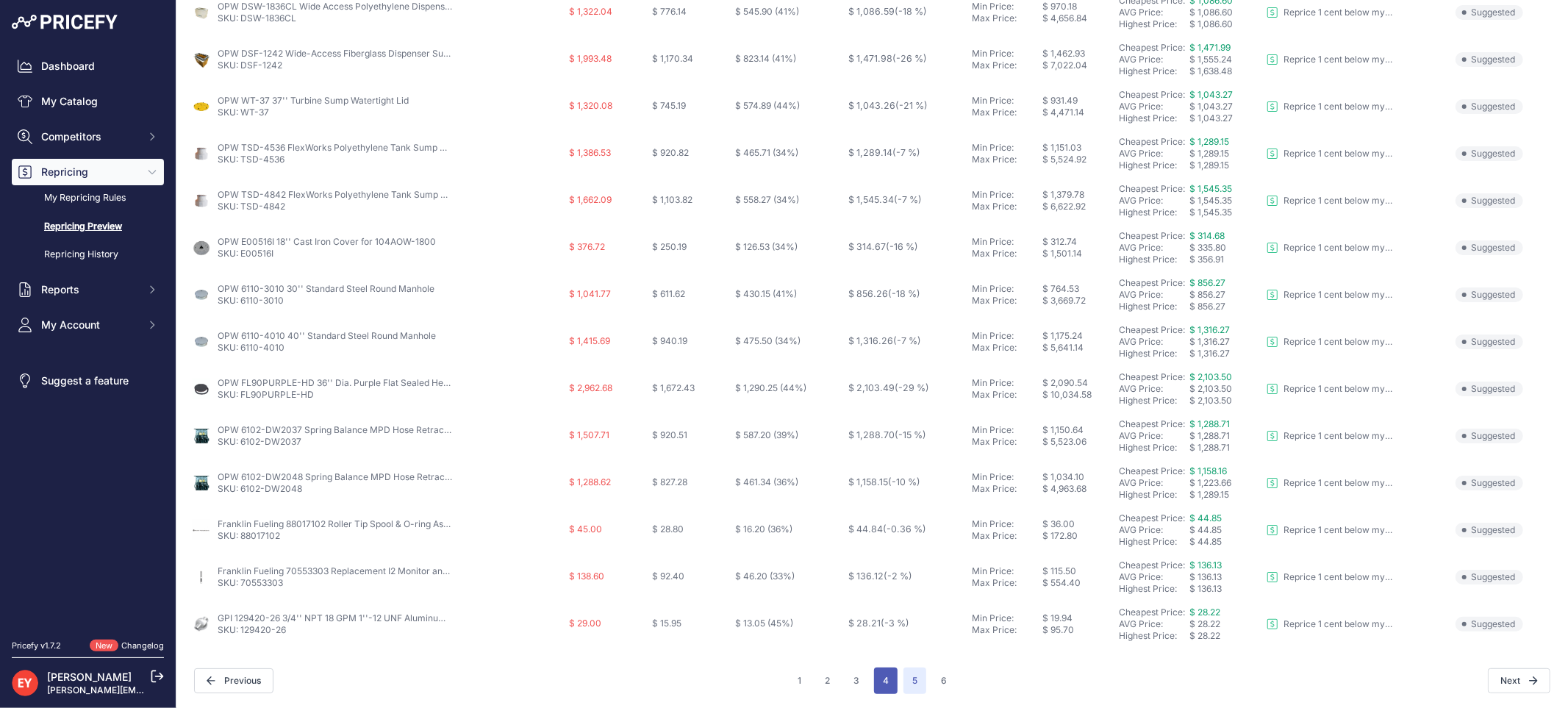
click at [884, 679] on button "4" at bounding box center [885, 680] width 24 height 26
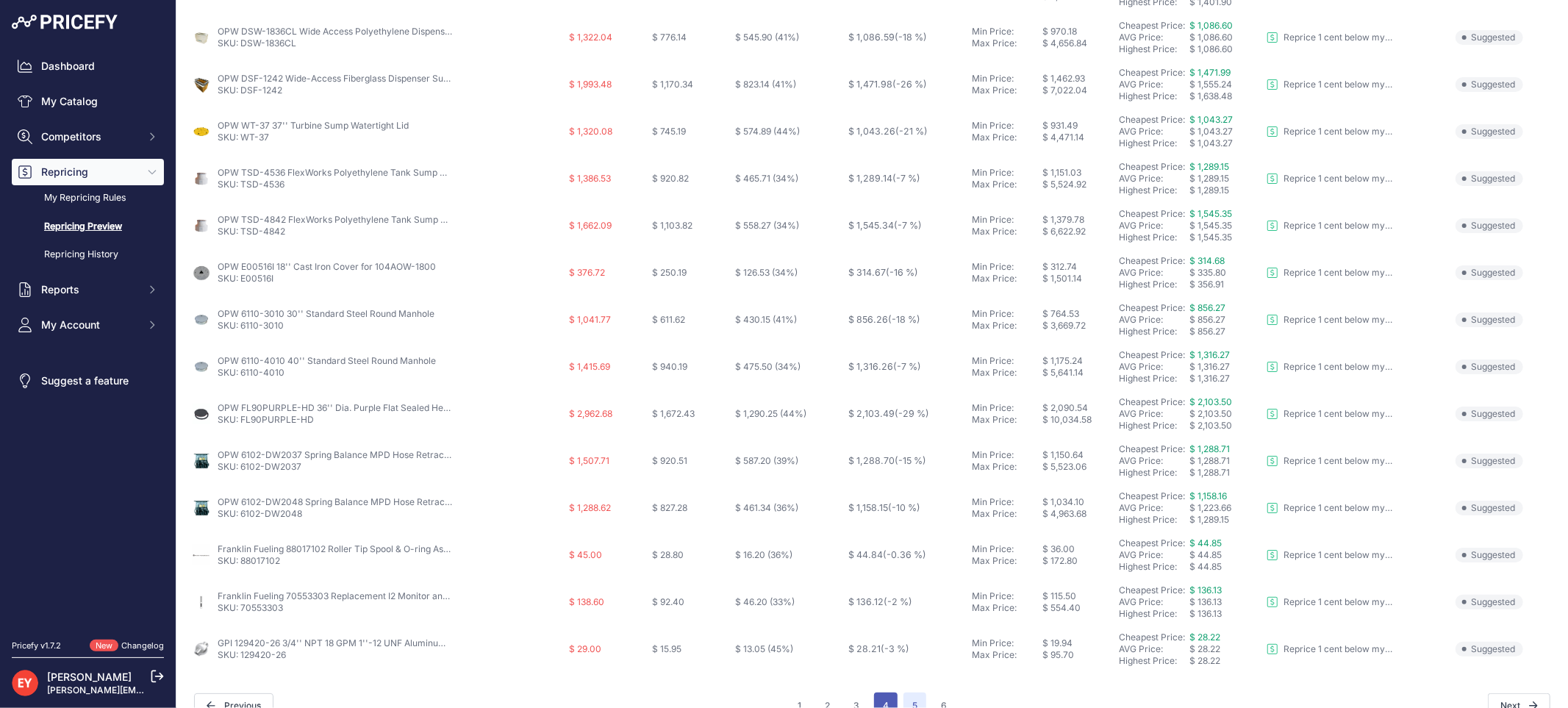
scroll to position [502, 0]
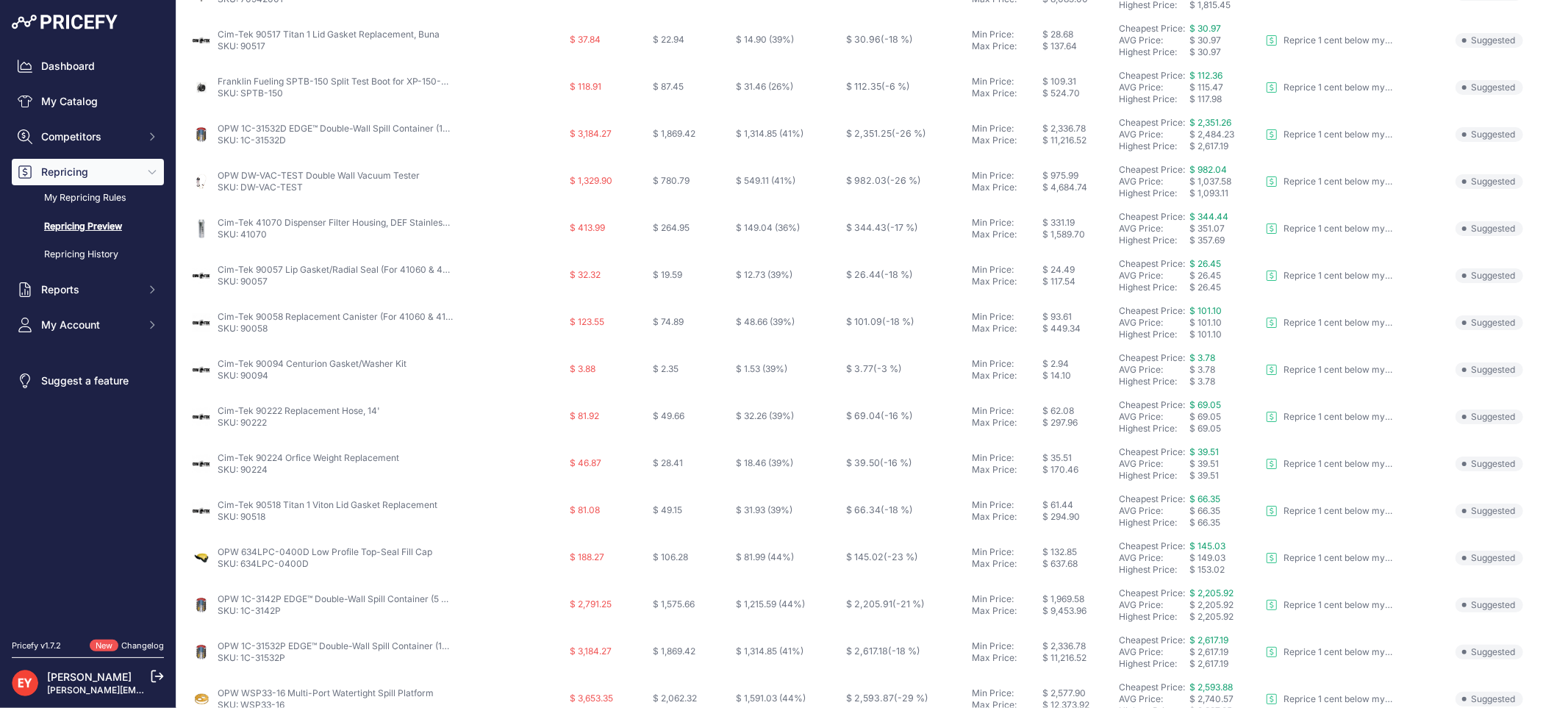
scroll to position [476, 0]
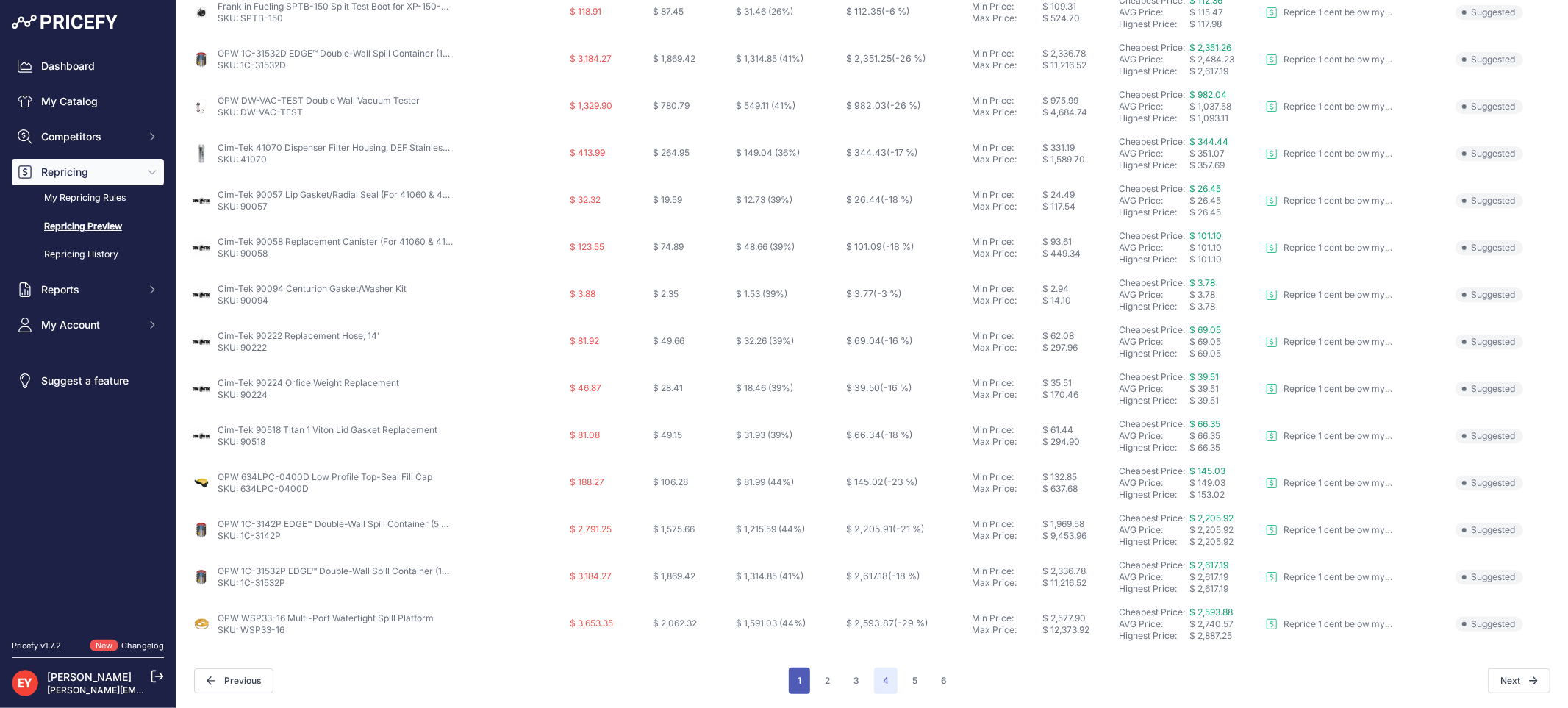
click at [801, 676] on button "1" at bounding box center [799, 680] width 21 height 26
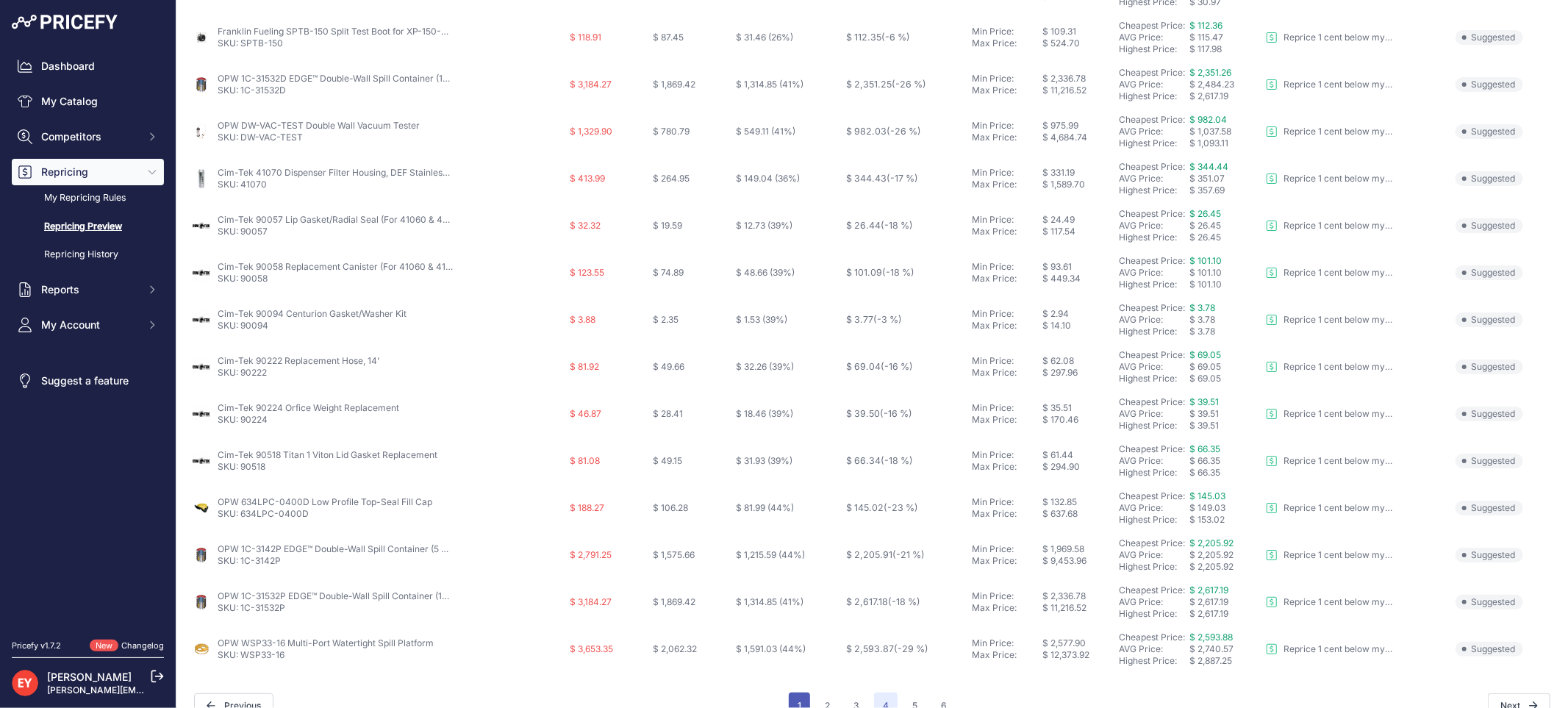
scroll to position [502, 0]
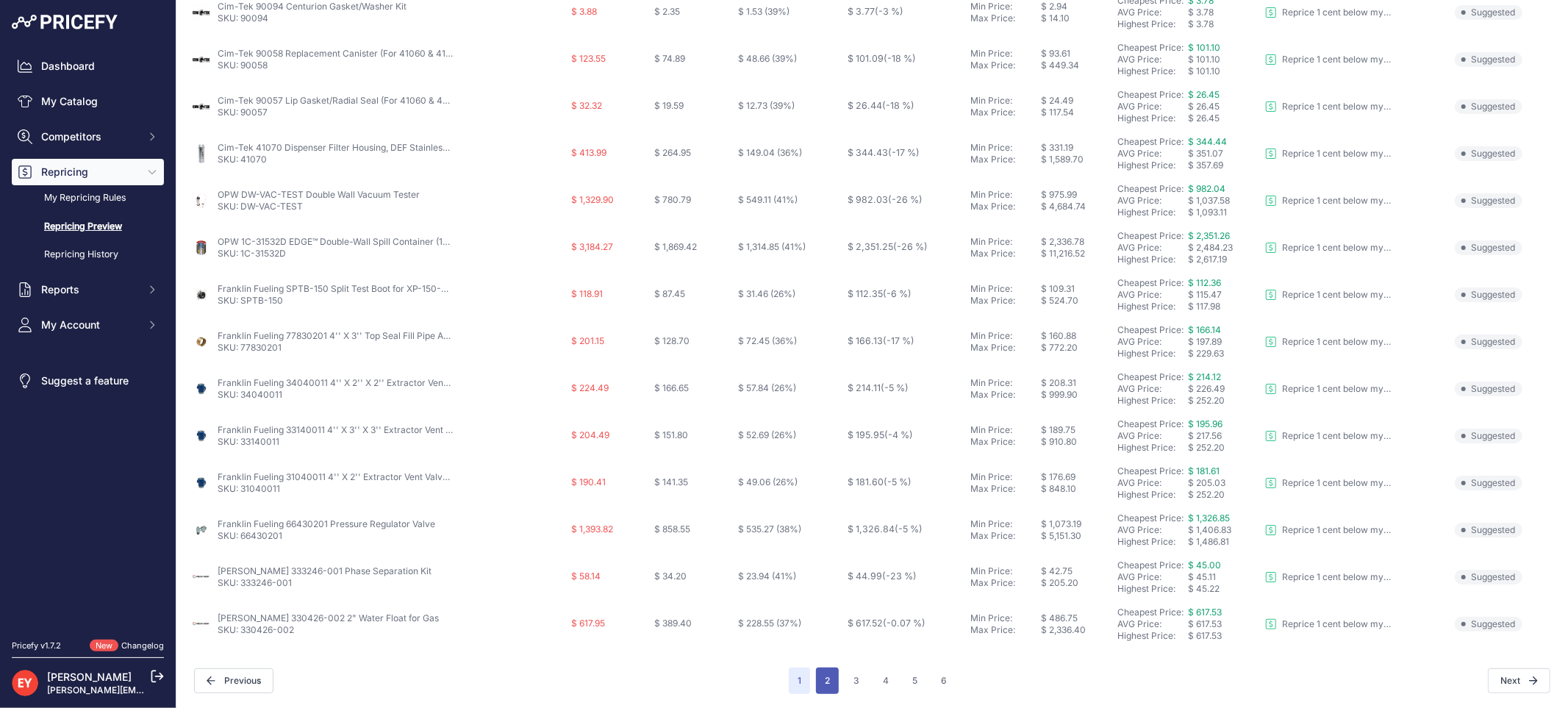
click at [818, 675] on button "2" at bounding box center [827, 680] width 23 height 26
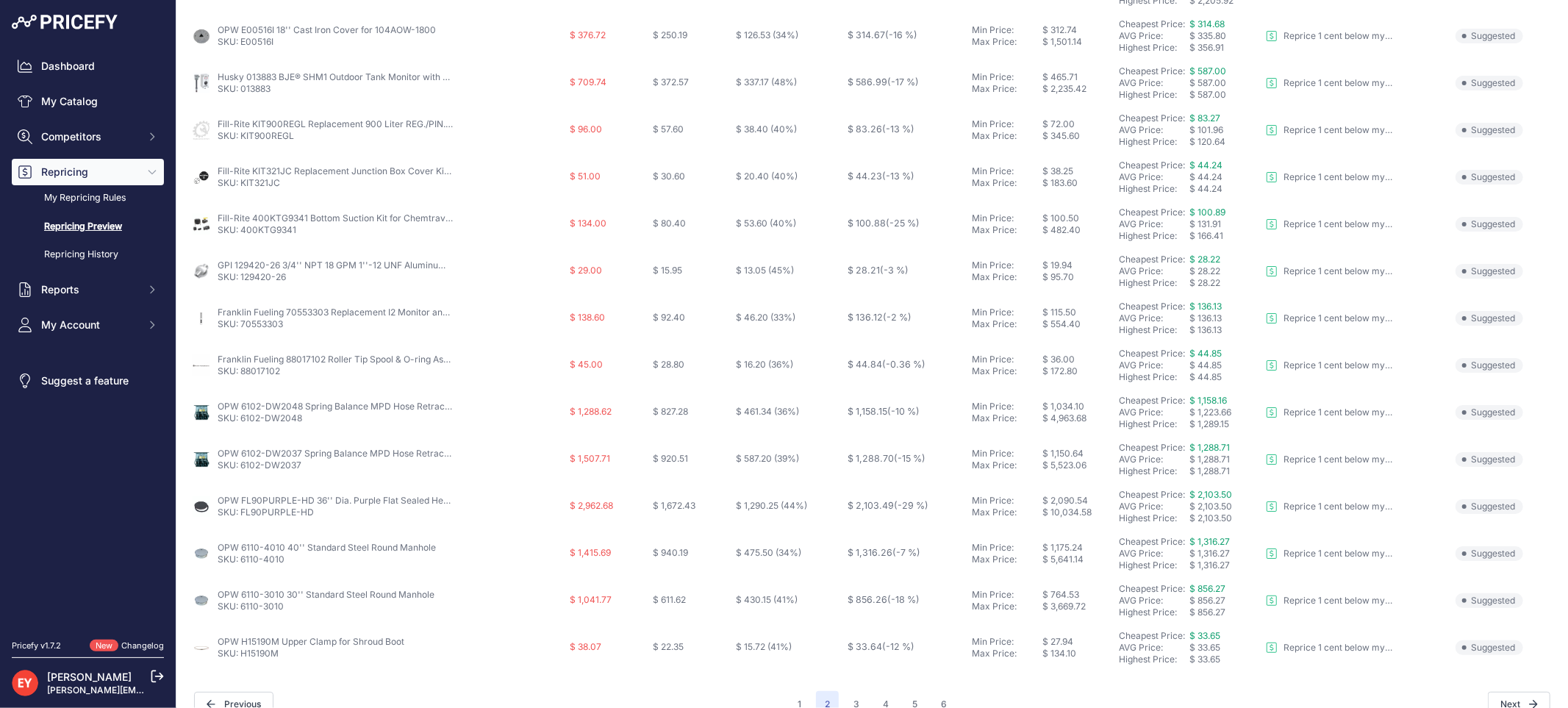
scroll to position [476, 0]
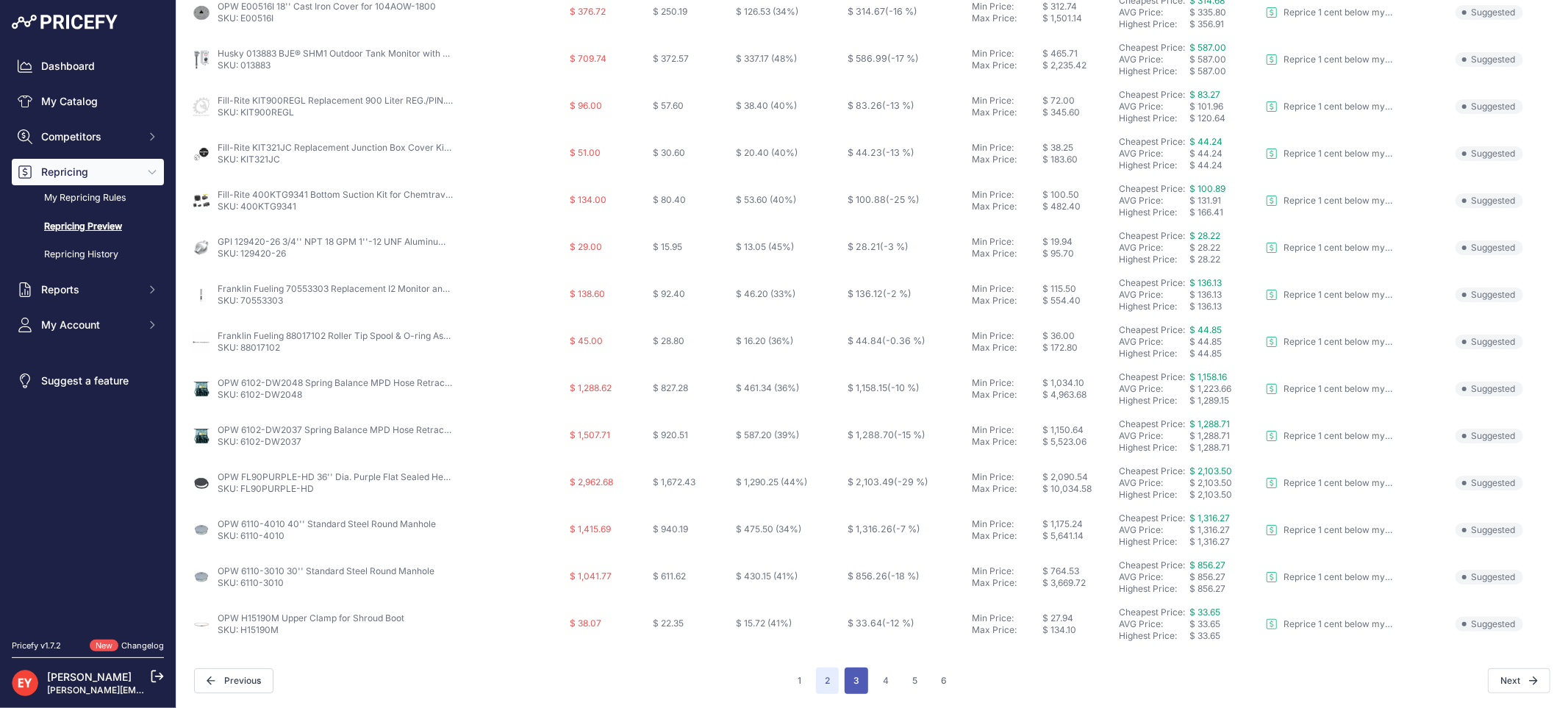
click at [853, 680] on button "3" at bounding box center [857, 680] width 24 height 26
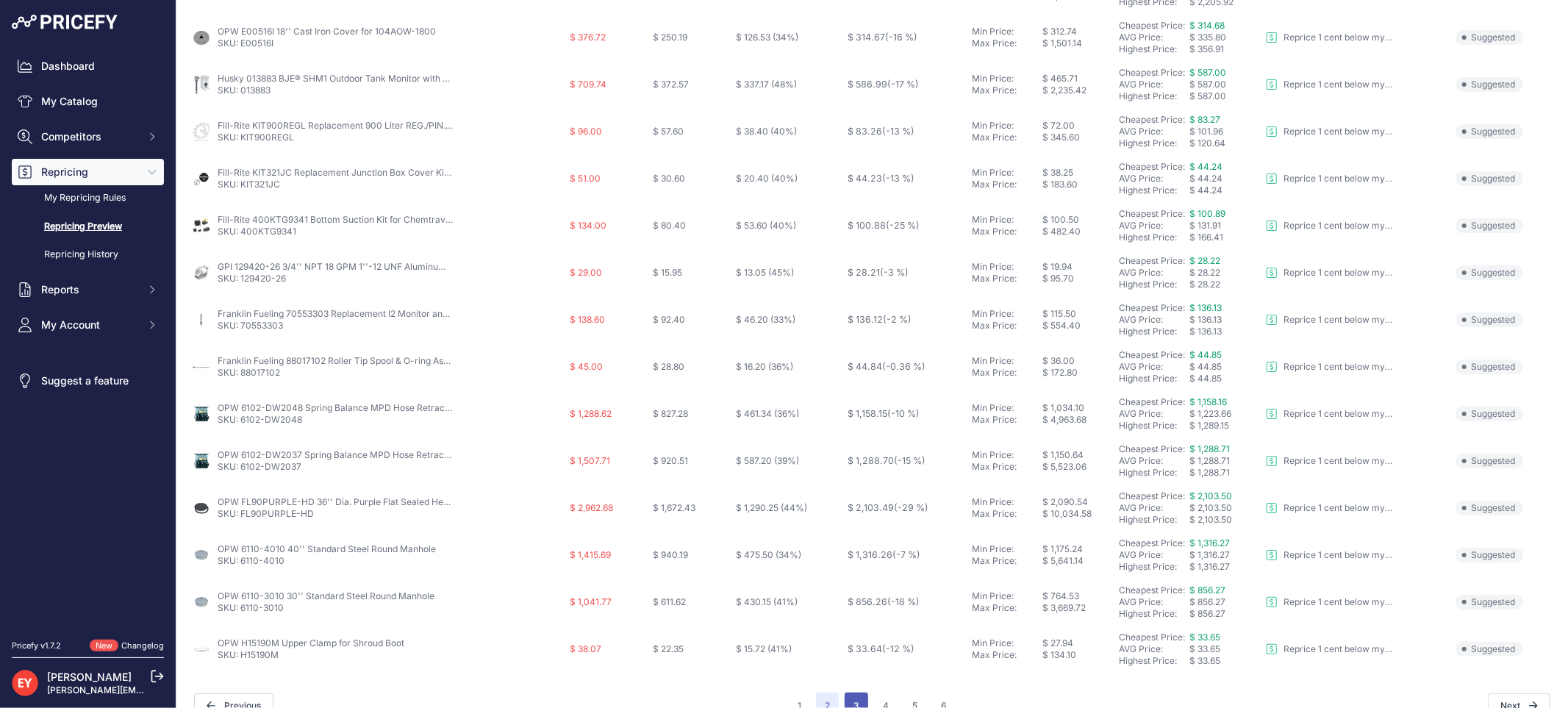
scroll to position [502, 0]
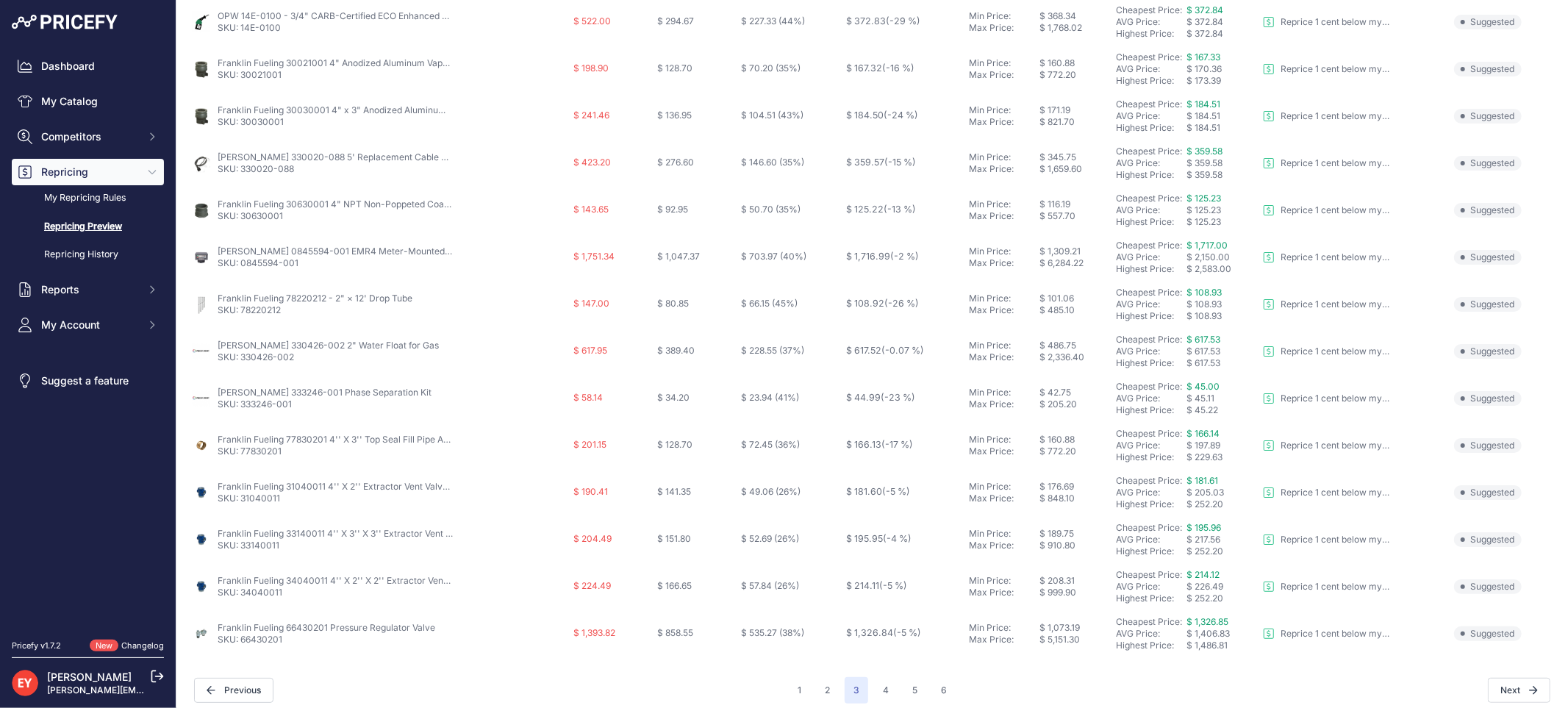
scroll to position [476, 0]
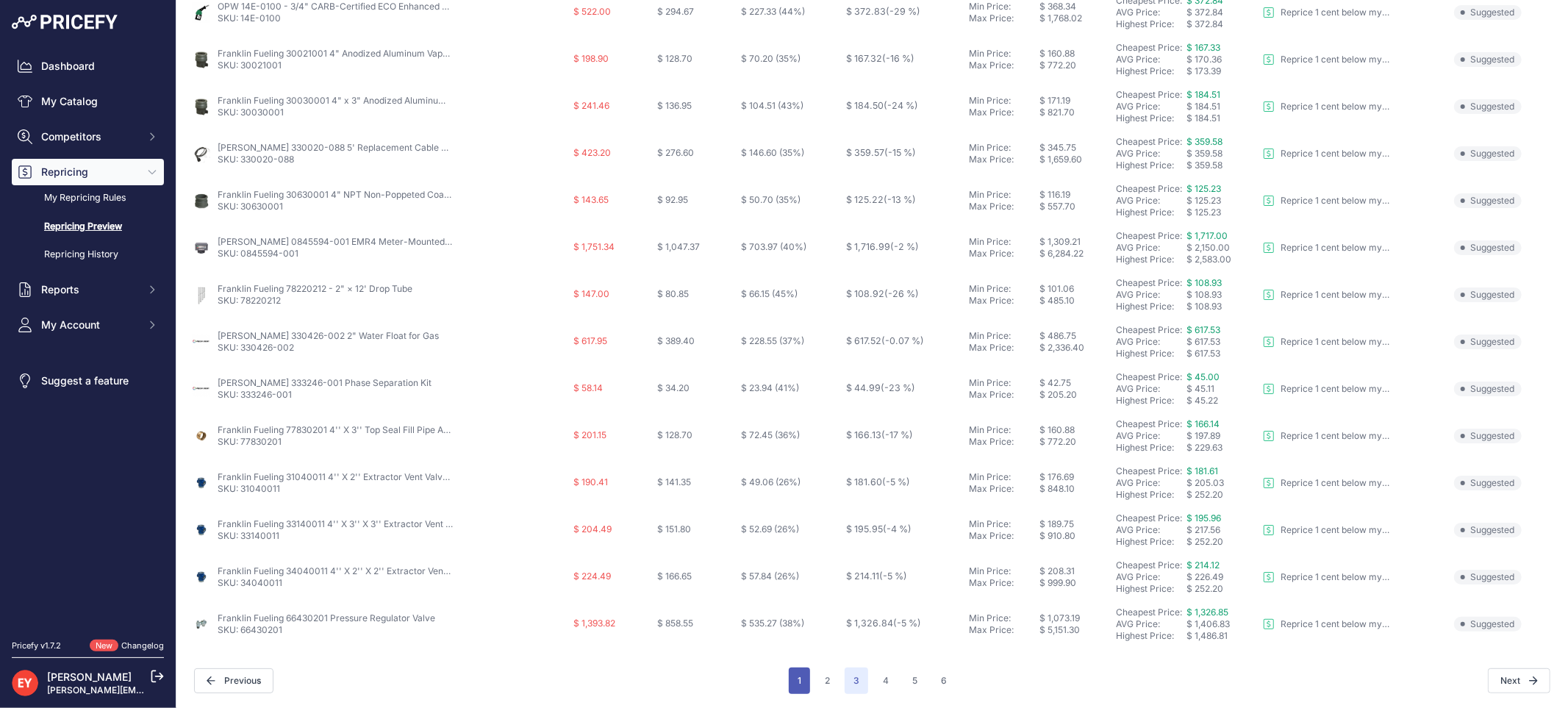
click at [799, 681] on button "1" at bounding box center [799, 680] width 21 height 26
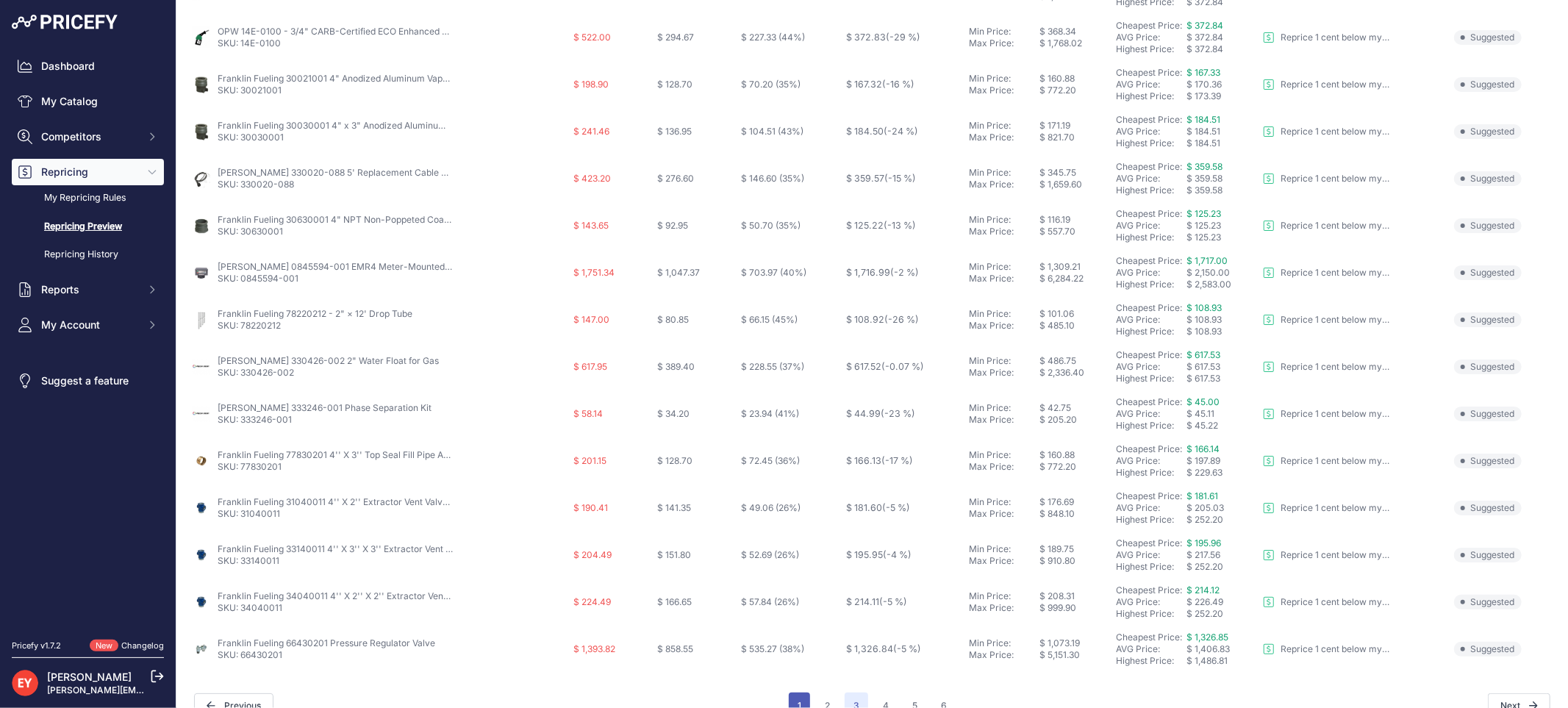
scroll to position [502, 0]
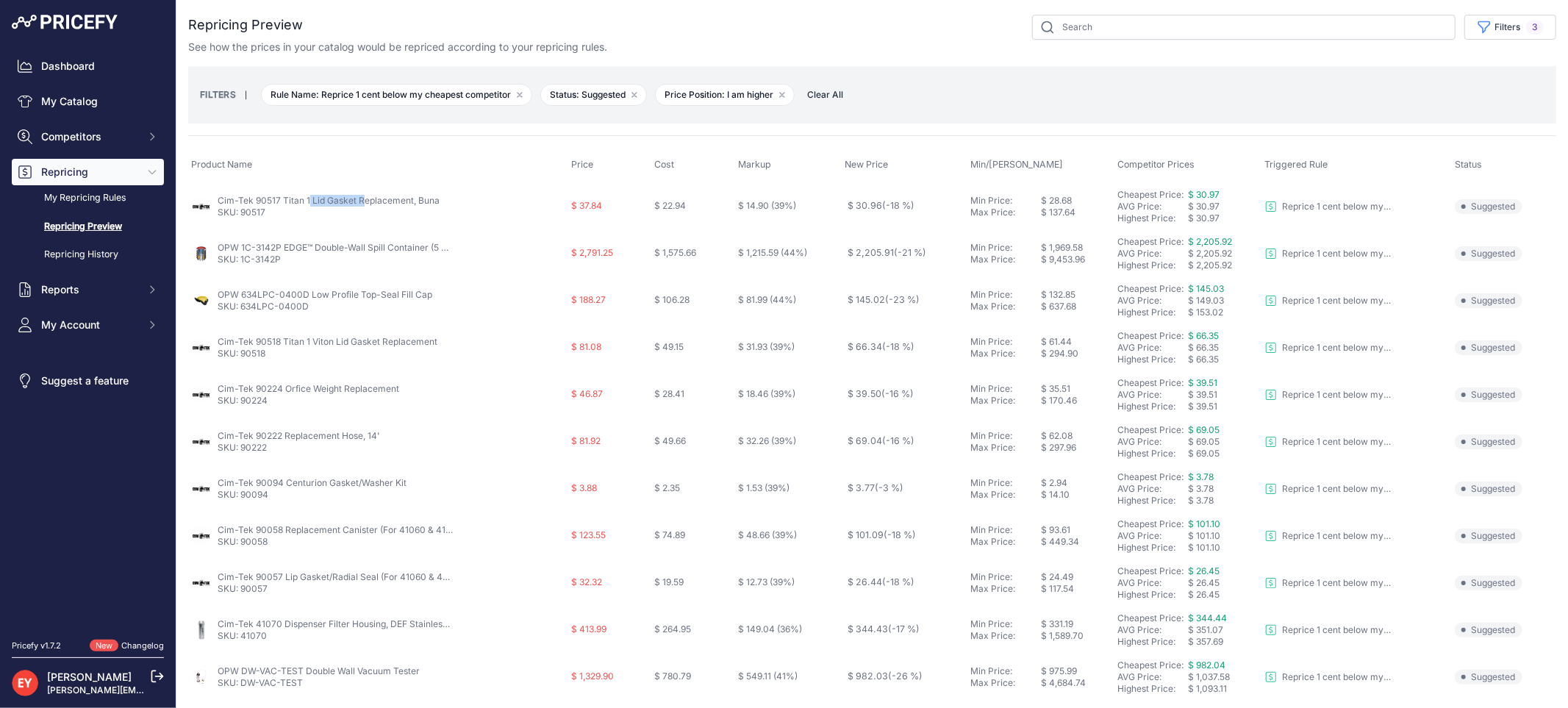
drag, startPoint x: 216, startPoint y: 197, endPoint x: 277, endPoint y: 203, distance: 61.3
click at [277, 203] on div "Cim-Tek 90517 Titan 1 Lid Gasket Replacement, Buna SKU: 90517" at bounding box center [378, 206] width 374 height 24
drag, startPoint x: 292, startPoint y: 260, endPoint x: 241, endPoint y: 258, distance: 51.0
click at [241, 258] on p "SKU: 1C-3142P" at bounding box center [334, 260] width 235 height 12
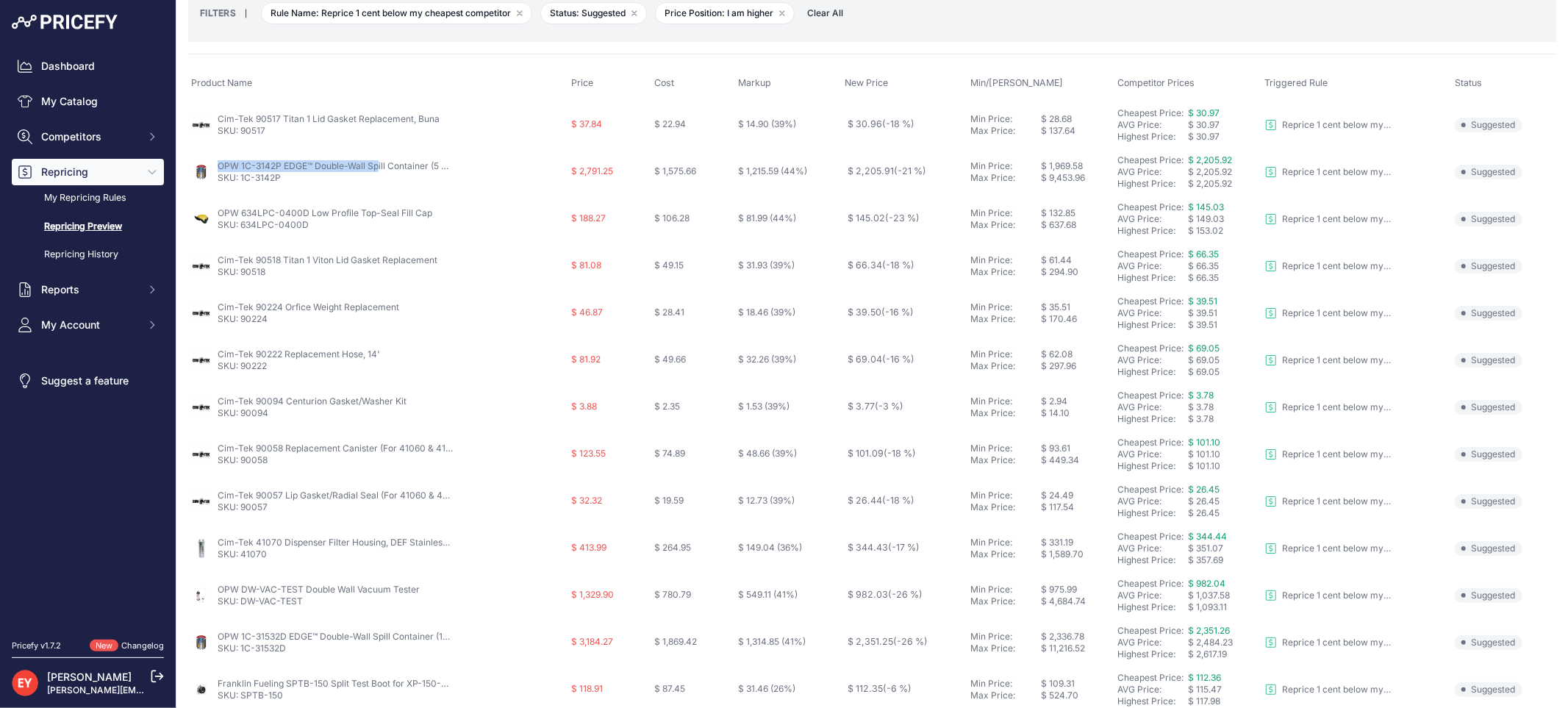
drag, startPoint x: 213, startPoint y: 166, endPoint x: 278, endPoint y: 167, distance: 65.0
click at [278, 167] on div "OPW 1C-3142P EDGE™ Double-Wall Spill Container (5 Gal) SKU: 1C-3142P" at bounding box center [378, 172] width 374 height 24
drag, startPoint x: 312, startPoint y: 225, endPoint x: 241, endPoint y: 225, distance: 71.0
click at [241, 225] on p "SKU: 634LPC-0400D" at bounding box center [324, 225] width 215 height 12
drag, startPoint x: 267, startPoint y: 277, endPoint x: 241, endPoint y: 275, distance: 26.1
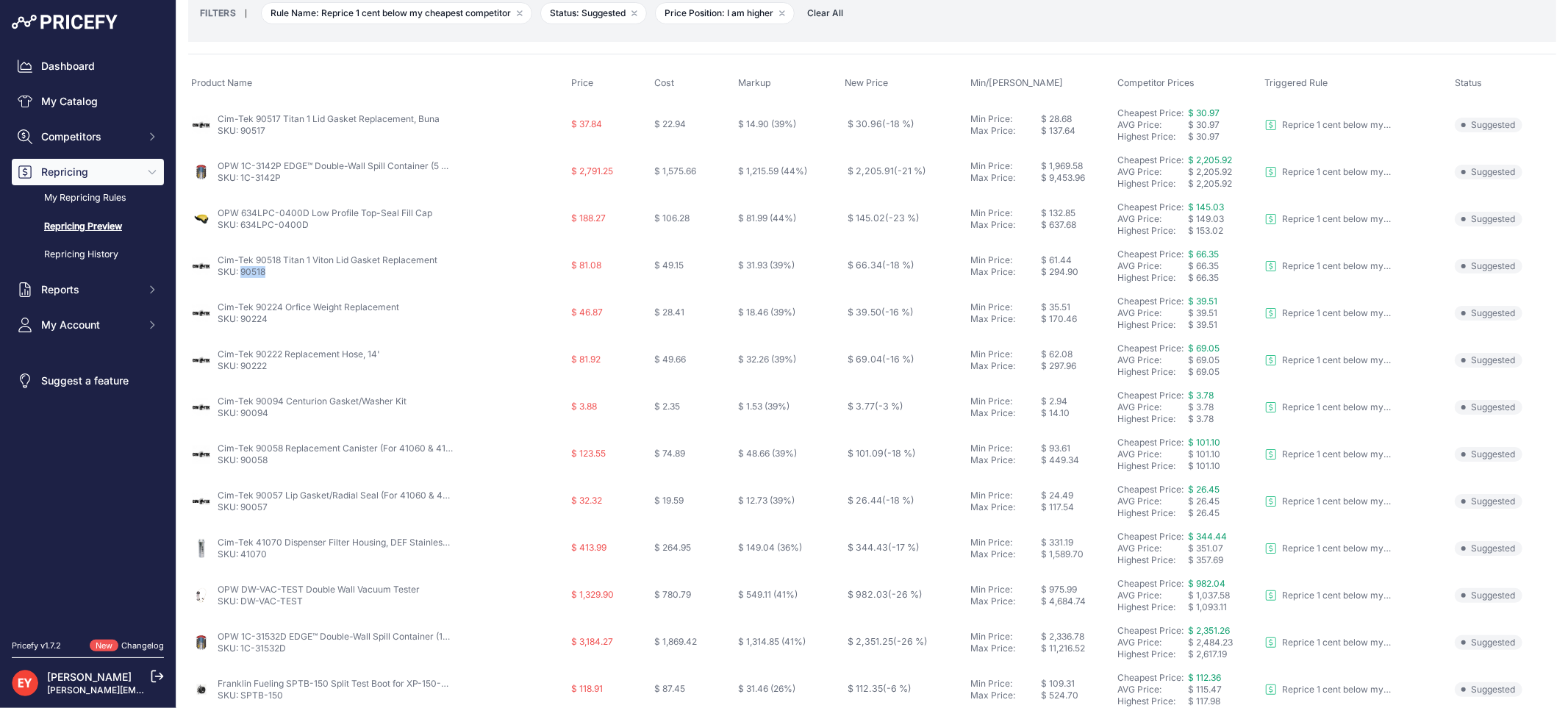
click at [241, 275] on p "SKU: 90518" at bounding box center [327, 272] width 220 height 12
drag, startPoint x: 215, startPoint y: 260, endPoint x: 278, endPoint y: 263, distance: 63.1
click at [278, 263] on div "Cim-Tek 90518 Titan 1 Viton Lid Gasket Replacement SKU: 90518" at bounding box center [378, 267] width 374 height 24
drag, startPoint x: 274, startPoint y: 320, endPoint x: 243, endPoint y: 325, distance: 31.4
click at [243, 325] on td "Cim-Tek 90224 Orfice Weight Replacement SKU: 90224" at bounding box center [379, 312] width 380 height 47
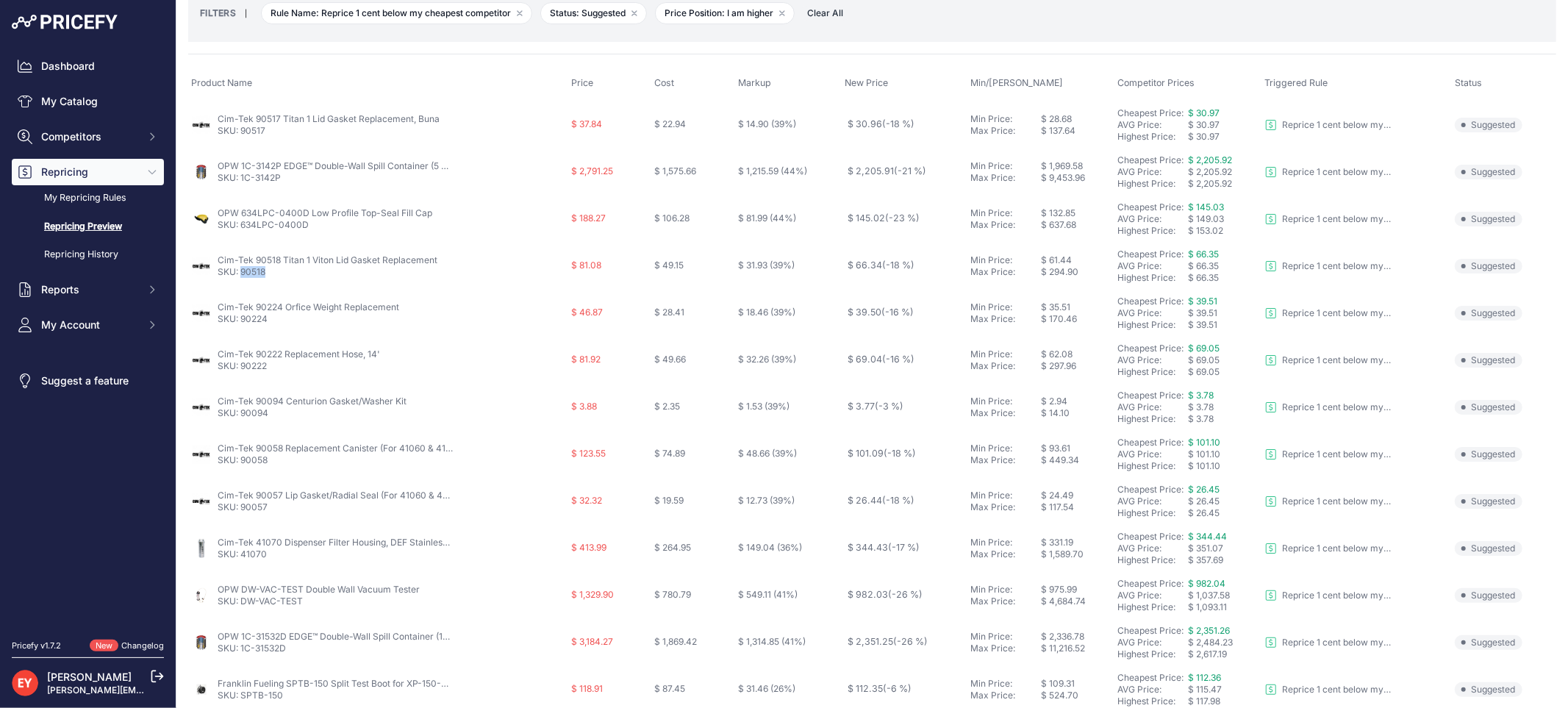
drag, startPoint x: 269, startPoint y: 276, endPoint x: 244, endPoint y: 280, distance: 25.3
click at [244, 280] on td "Cim-Tek 90518 Titan 1 Viton Lid Gasket Replacement SKU: 90518" at bounding box center [379, 266] width 380 height 47
drag, startPoint x: 274, startPoint y: 322, endPoint x: 241, endPoint y: 322, distance: 33.0
click at [241, 322] on p "SKU: 90224" at bounding box center [308, 319] width 182 height 12
drag, startPoint x: 276, startPoint y: 369, endPoint x: 244, endPoint y: 369, distance: 32.0
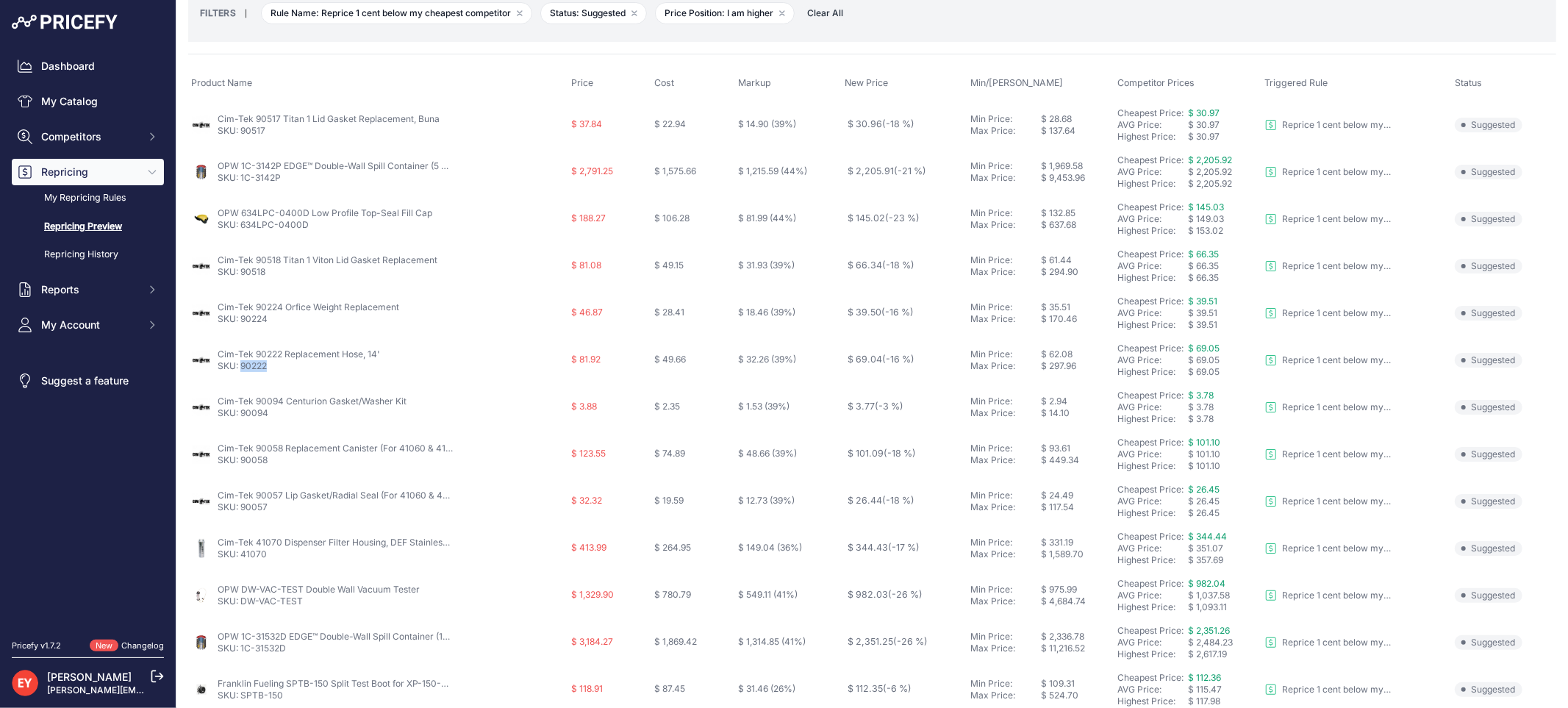
click at [244, 369] on p "SKU: 90222" at bounding box center [298, 366] width 162 height 12
drag, startPoint x: 271, startPoint y: 415, endPoint x: 243, endPoint y: 418, distance: 28.2
click at [243, 418] on p "SKU: 90094" at bounding box center [312, 413] width 188 height 12
drag, startPoint x: 277, startPoint y: 464, endPoint x: 243, endPoint y: 462, distance: 34.1
click at [243, 462] on p "SKU: 90058" at bounding box center [334, 460] width 235 height 12
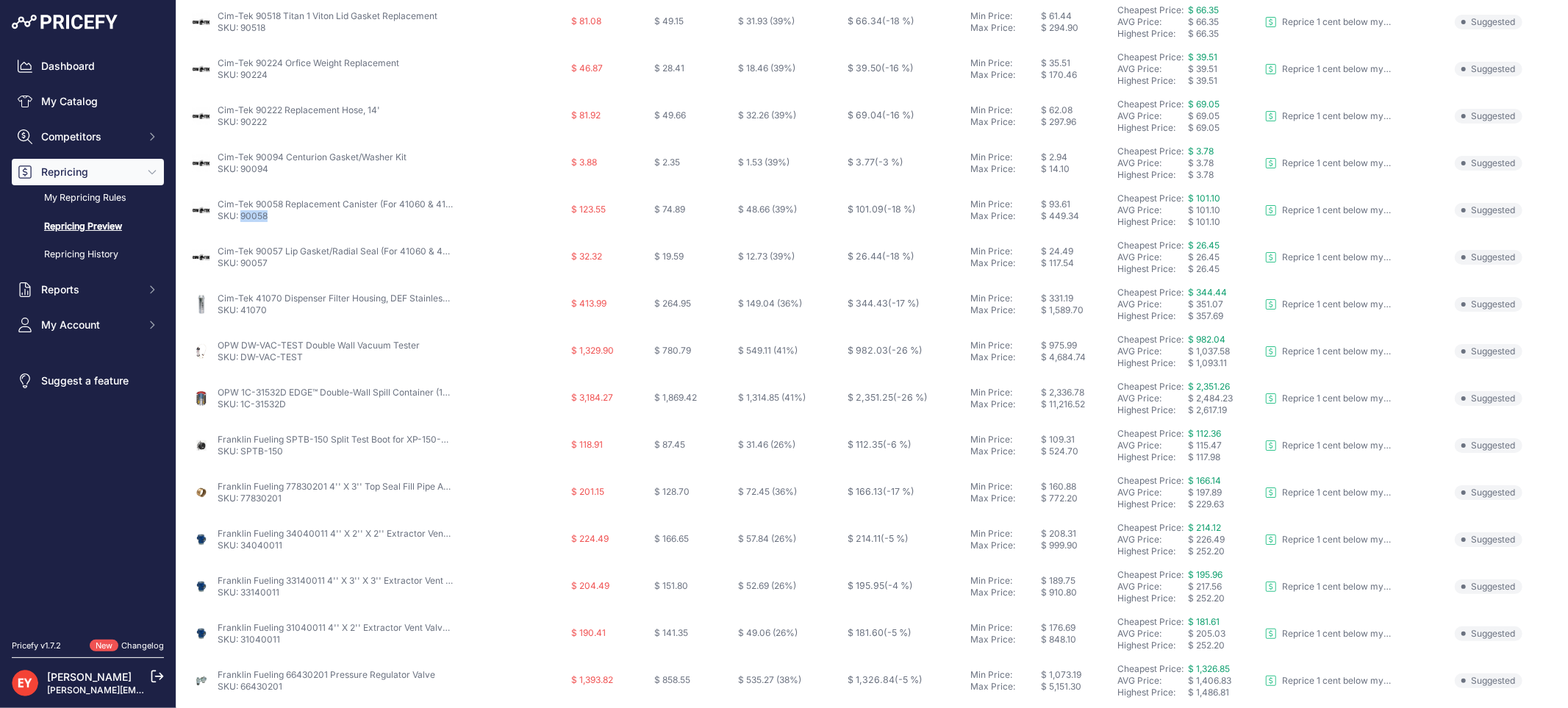
scroll to position [326, 0]
drag, startPoint x: 271, startPoint y: 262, endPoint x: 240, endPoint y: 266, distance: 31.3
click at [240, 266] on p "SKU: 90057" at bounding box center [334, 262] width 235 height 12
drag, startPoint x: 216, startPoint y: 247, endPoint x: 280, endPoint y: 250, distance: 64.1
click at [280, 250] on div "Cim-Tek 90057 Lip Gasket/Radial Seal (For 41060 & 41070) SKU: 90057" at bounding box center [378, 256] width 374 height 24
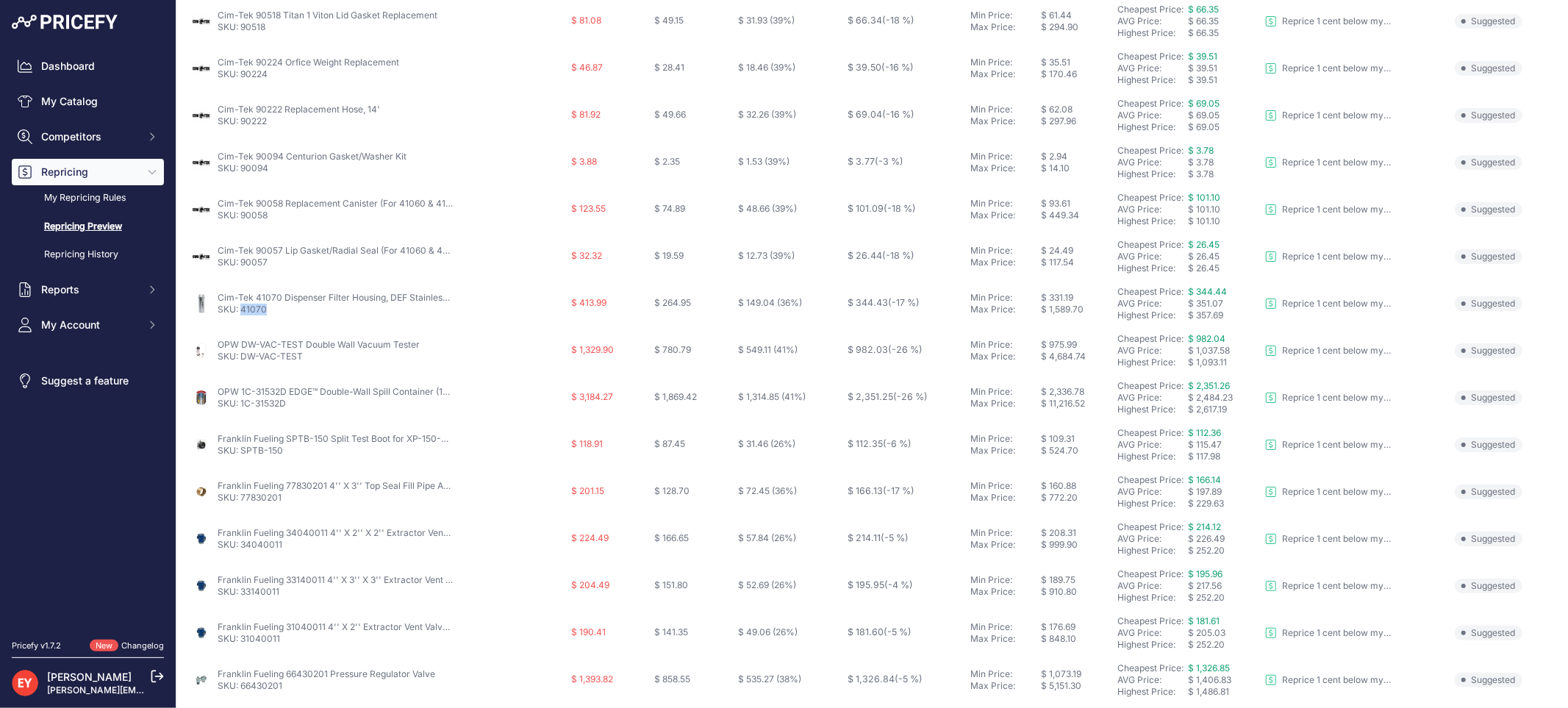
drag, startPoint x: 270, startPoint y: 316, endPoint x: 240, endPoint y: 317, distance: 30.0
click at [240, 317] on td "Cim-Tek 41070 Dispenser Filter Housing, DEF Stainless Steel, With EPDM Gaskets,…" at bounding box center [379, 303] width 380 height 47
drag, startPoint x: 306, startPoint y: 362, endPoint x: 241, endPoint y: 357, distance: 65.2
click at [241, 357] on p "SKU: DW-VAC-TEST" at bounding box center [318, 357] width 202 height 12
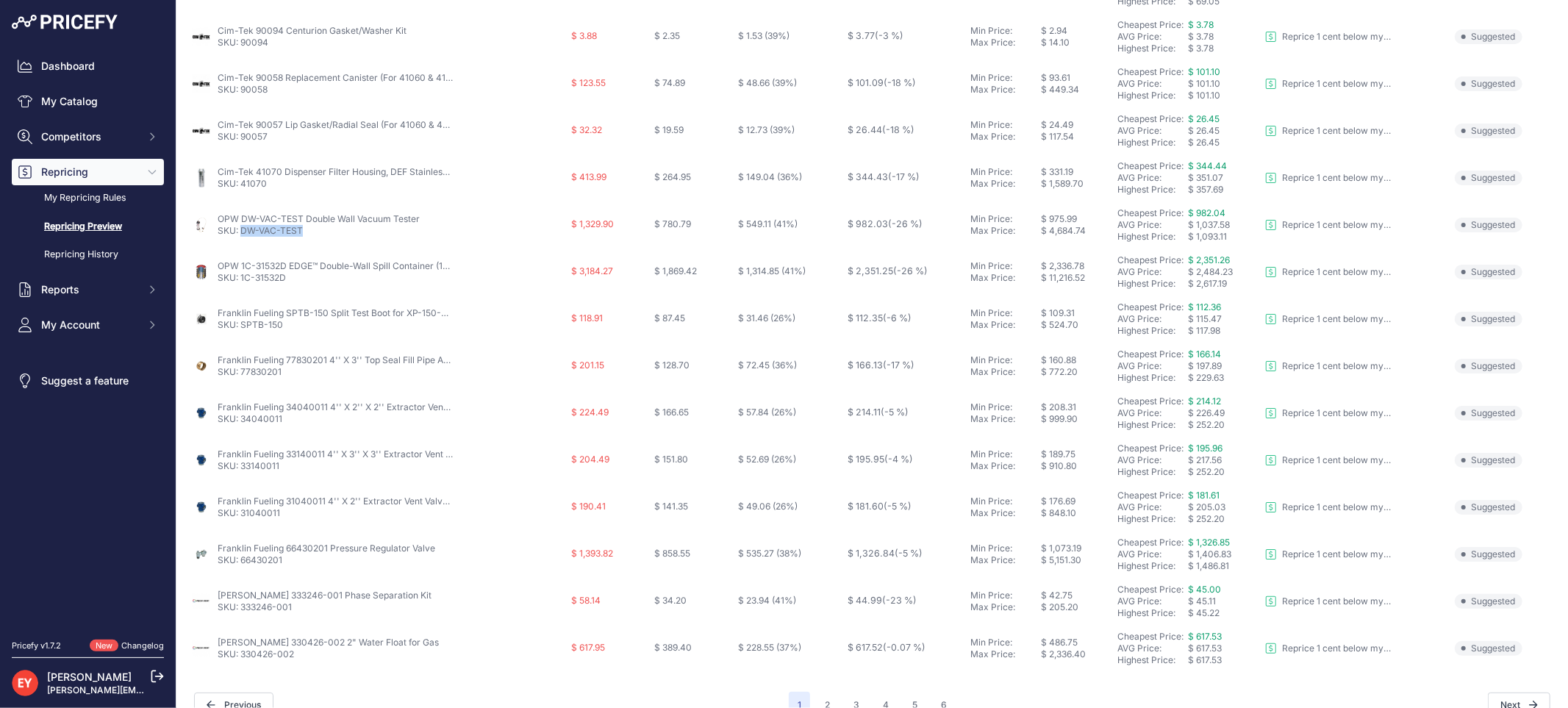
scroll to position [476, 0]
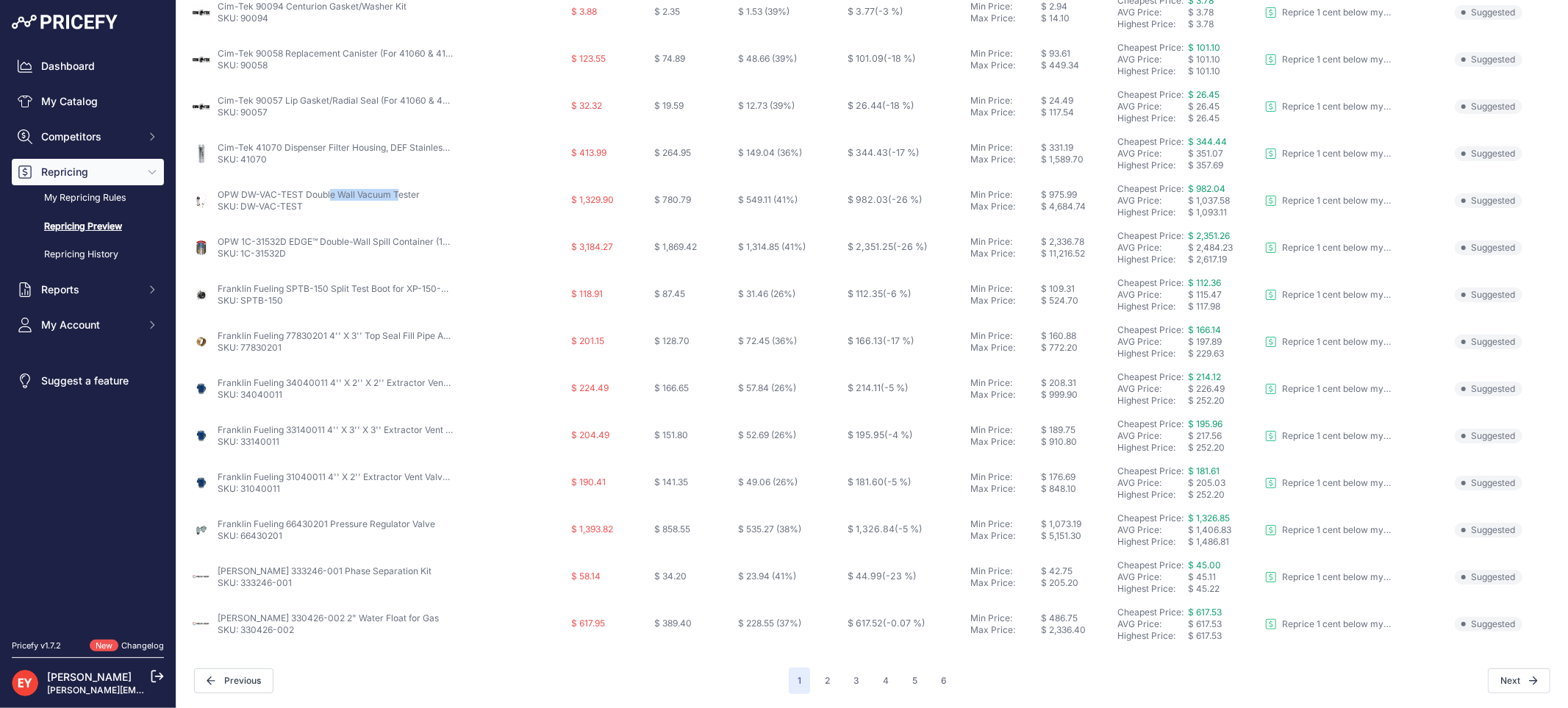
drag, startPoint x: 216, startPoint y: 194, endPoint x: 300, endPoint y: 194, distance: 84.0
click at [300, 194] on div "OPW DW-VAC-TEST Double Wall Vacuum Tester SKU: DW-VAC-TEST" at bounding box center [378, 200] width 374 height 24
drag, startPoint x: 309, startPoint y: 254, endPoint x: 239, endPoint y: 260, distance: 70.3
click at [239, 260] on td "OPW 1C-31532D EDGE™ Double-Wall Spill Container (15 Gal) SKU: 1C-31532D" at bounding box center [379, 247] width 380 height 47
drag, startPoint x: 283, startPoint y: 297, endPoint x: 241, endPoint y: 301, distance: 42.2
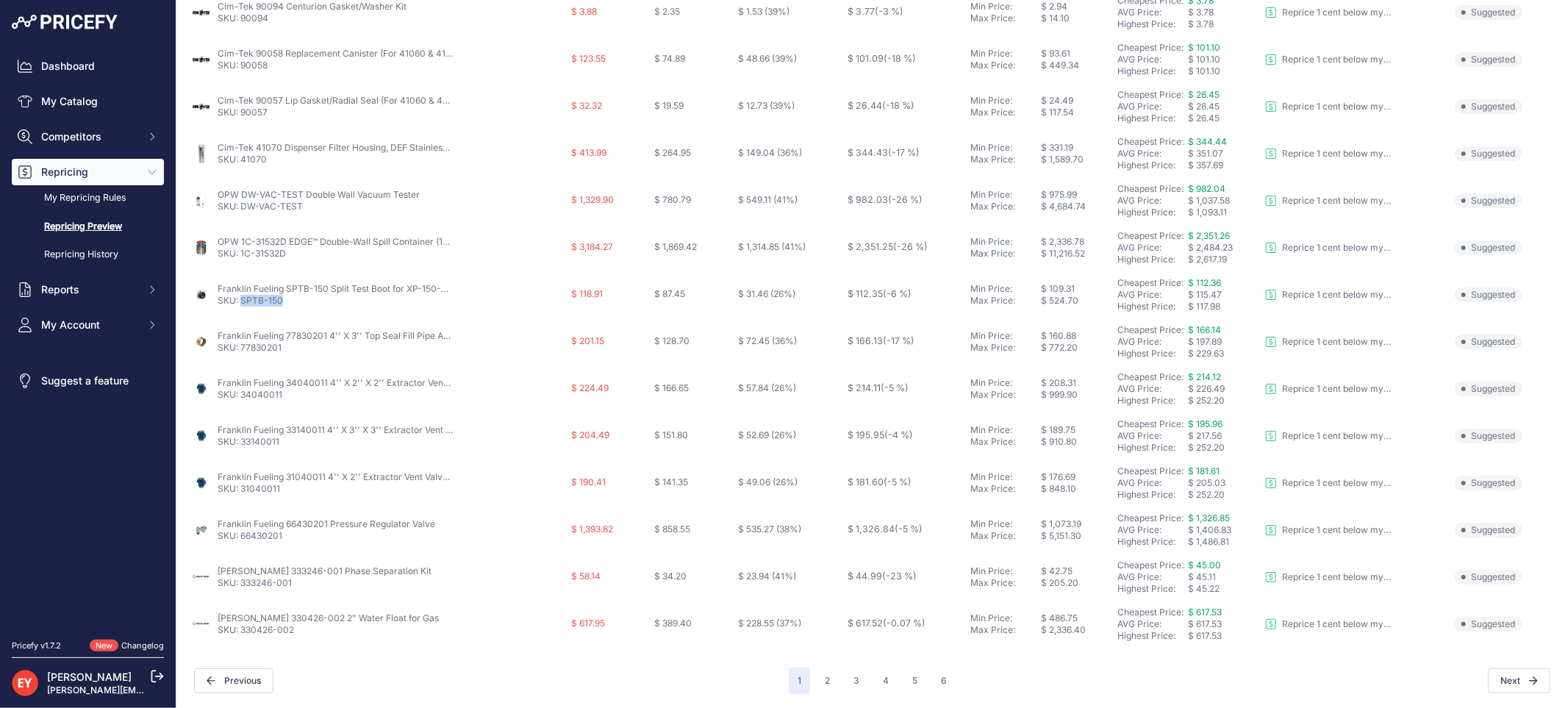
click at [241, 301] on p "SKU: SPTB-150" at bounding box center [334, 301] width 235 height 12
drag, startPoint x: 291, startPoint y: 350, endPoint x: 241, endPoint y: 351, distance: 50.0
click at [241, 351] on p "SKU: 77830201" at bounding box center [334, 348] width 235 height 12
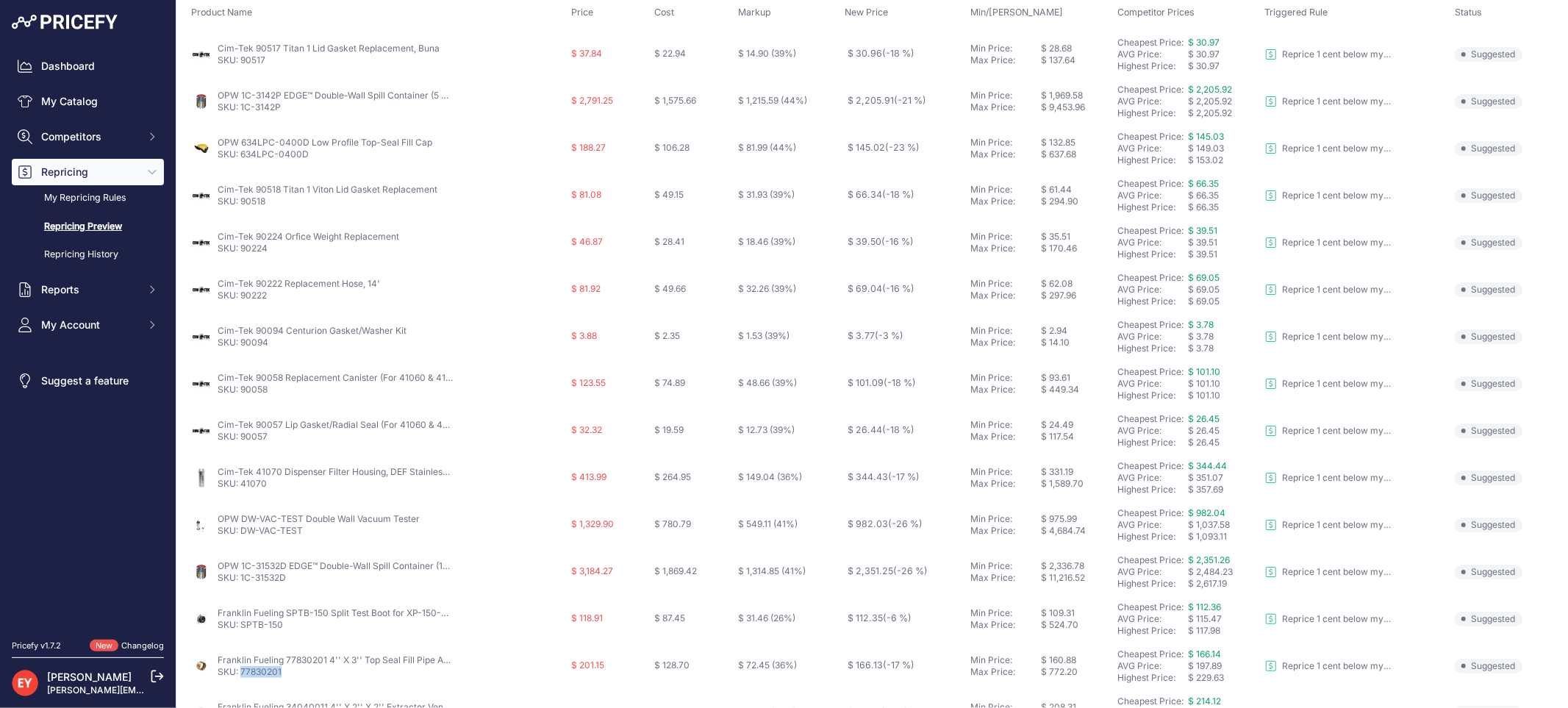
scroll to position [150, 0]
drag, startPoint x: 312, startPoint y: 539, endPoint x: 241, endPoint y: 533, distance: 71.3
click at [241, 533] on td "OPW DW-VAC-TEST Double Wall Vacuum Tester SKU: DW-VAC-TEST" at bounding box center [379, 526] width 380 height 47
drag, startPoint x: 289, startPoint y: 581, endPoint x: 240, endPoint y: 581, distance: 49.0
click at [240, 581] on p "SKU: 1C-31532D" at bounding box center [334, 580] width 235 height 12
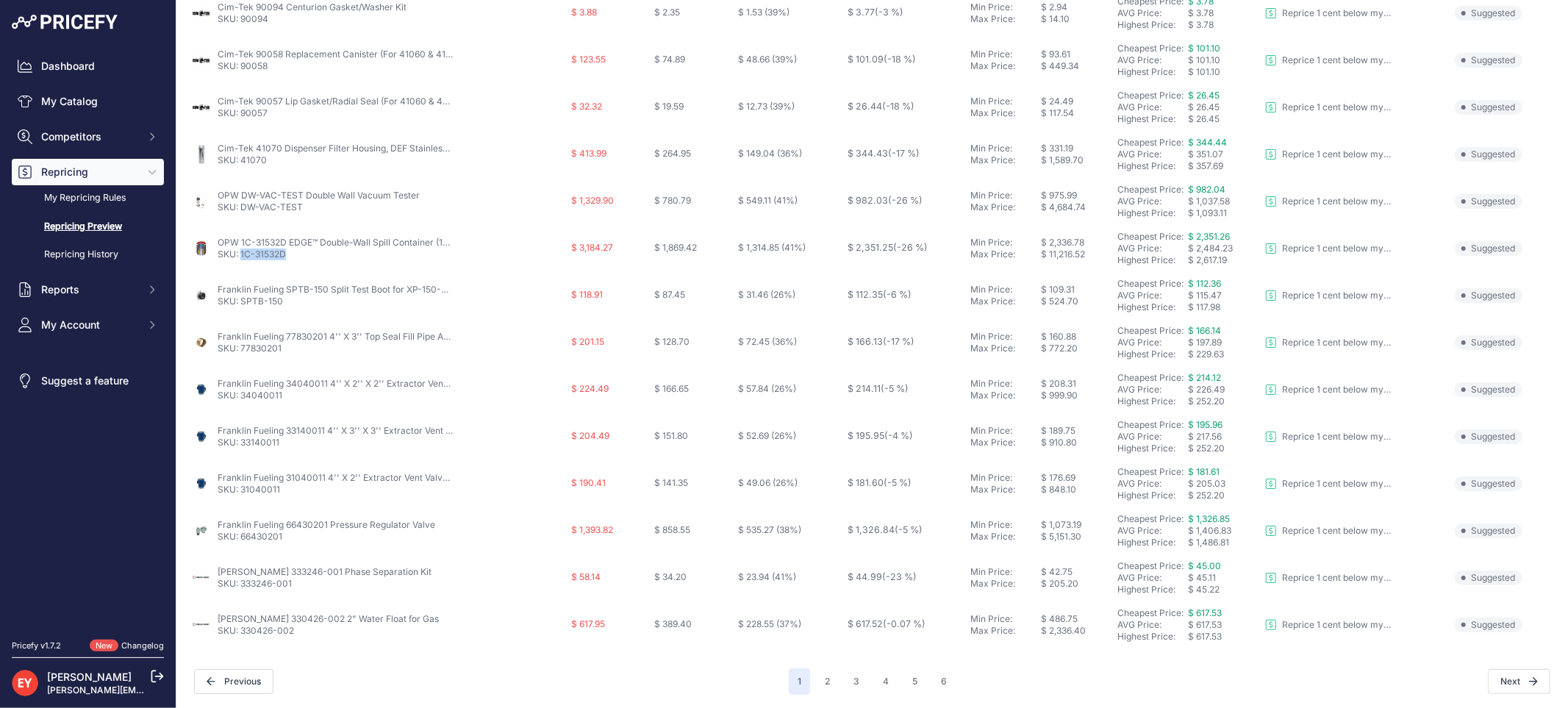
scroll to position [476, 0]
drag, startPoint x: 291, startPoint y: 298, endPoint x: 243, endPoint y: 302, distance: 48.2
click at [243, 302] on p "SKU: SPTB-150" at bounding box center [334, 301] width 235 height 12
drag, startPoint x: 296, startPoint y: 353, endPoint x: 240, endPoint y: 356, distance: 56.1
click at [240, 356] on td "Franklin Fueling 77830201 4'' X 3'' Top Seal Fill Pipe Adapter SKU: 77830201" at bounding box center [379, 341] width 380 height 47
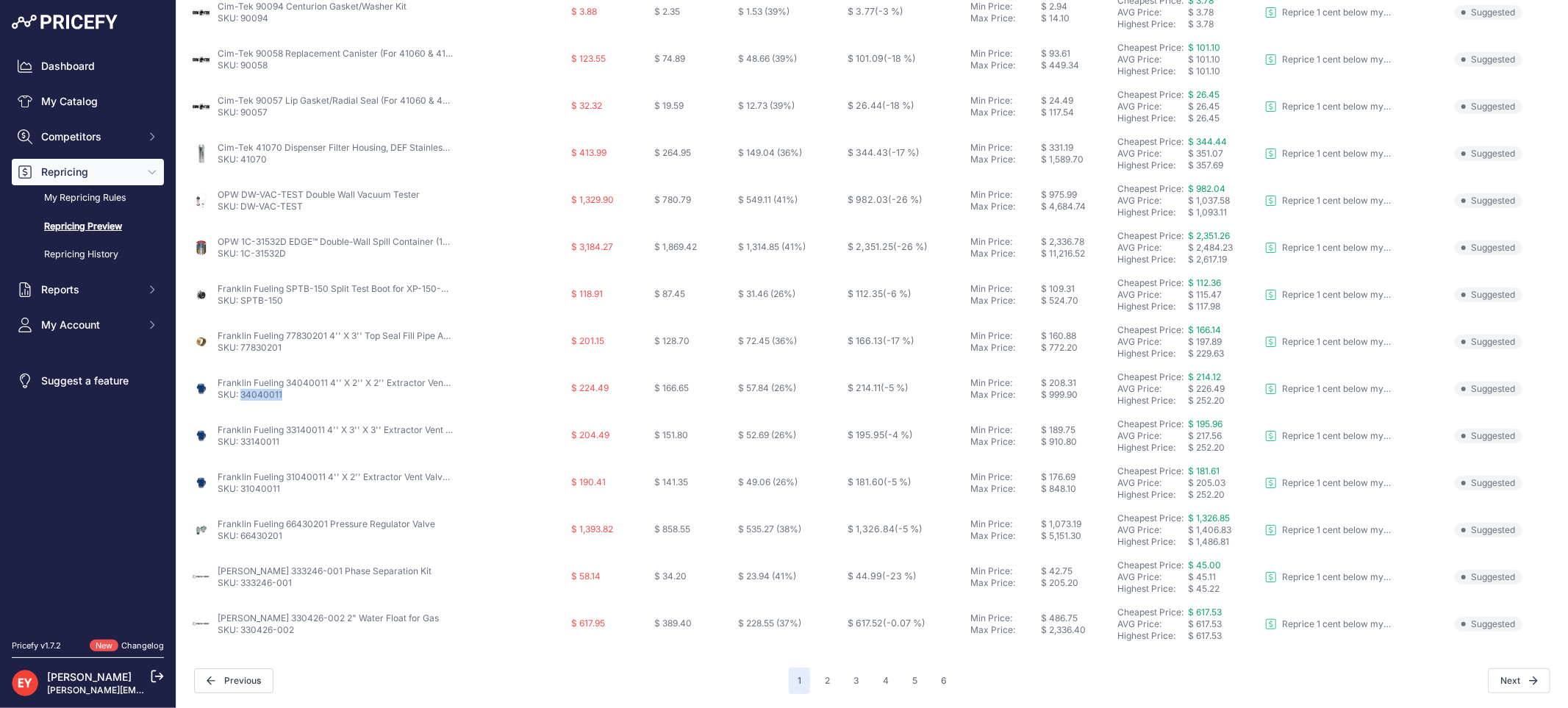
drag, startPoint x: 281, startPoint y: 396, endPoint x: 239, endPoint y: 394, distance: 42.0
click at [239, 394] on p "SKU: 34040011" at bounding box center [334, 395] width 235 height 12
drag, startPoint x: 289, startPoint y: 446, endPoint x: 243, endPoint y: 444, distance: 46.0
click at [243, 444] on p "SKU: 33140011" at bounding box center [334, 441] width 235 height 12
click at [243, 444] on link "SKU: 33140011" at bounding box center [248, 441] width 62 height 11
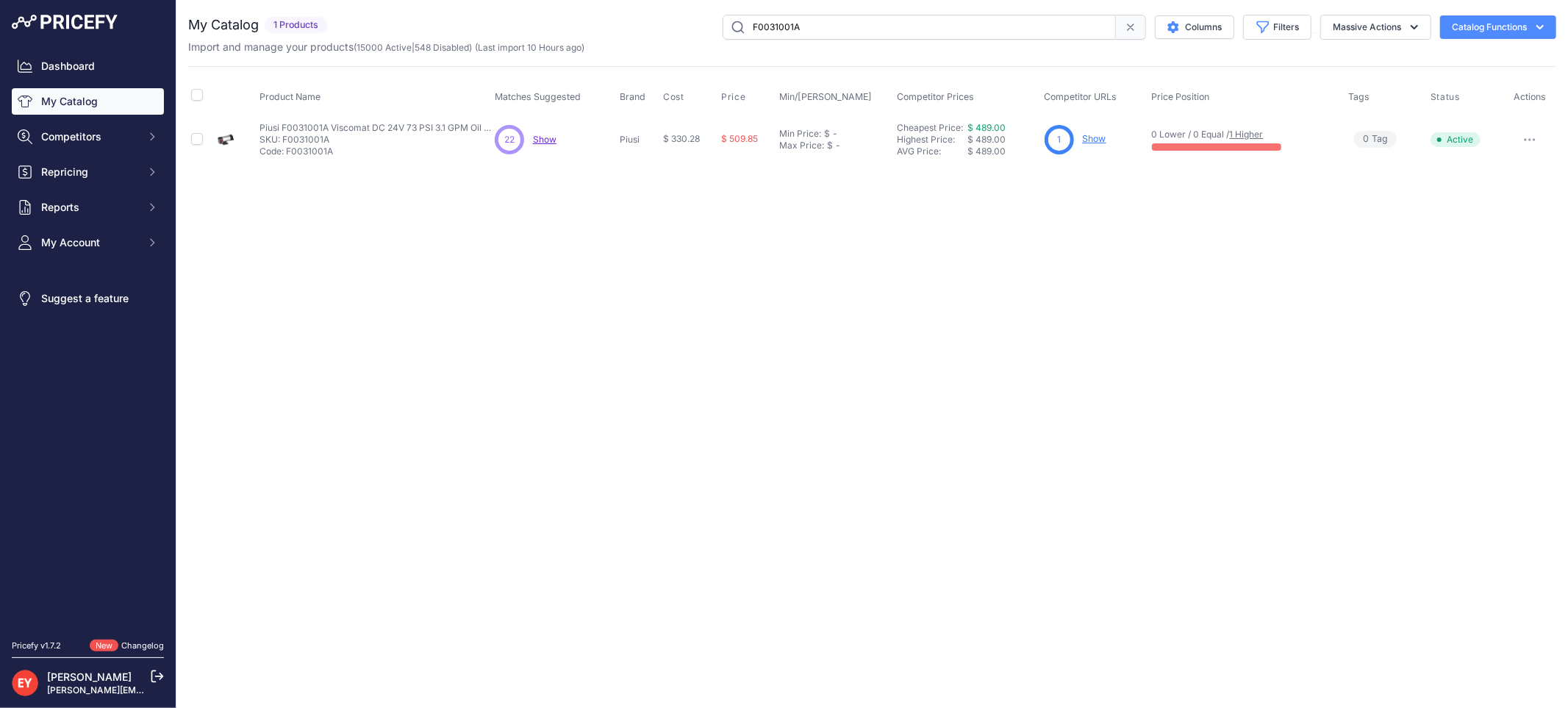
click at [1531, 131] on button "button" at bounding box center [1529, 139] width 30 height 20
click at [1508, 166] on button "Disable" at bounding box center [1505, 171] width 94 height 24
drag, startPoint x: 864, startPoint y: 20, endPoint x: 634, endPoint y: 49, distance: 231.8
click at [631, 49] on div "My Catalog 1 Products" at bounding box center [872, 34] width 1368 height 40
paste input "611B10"
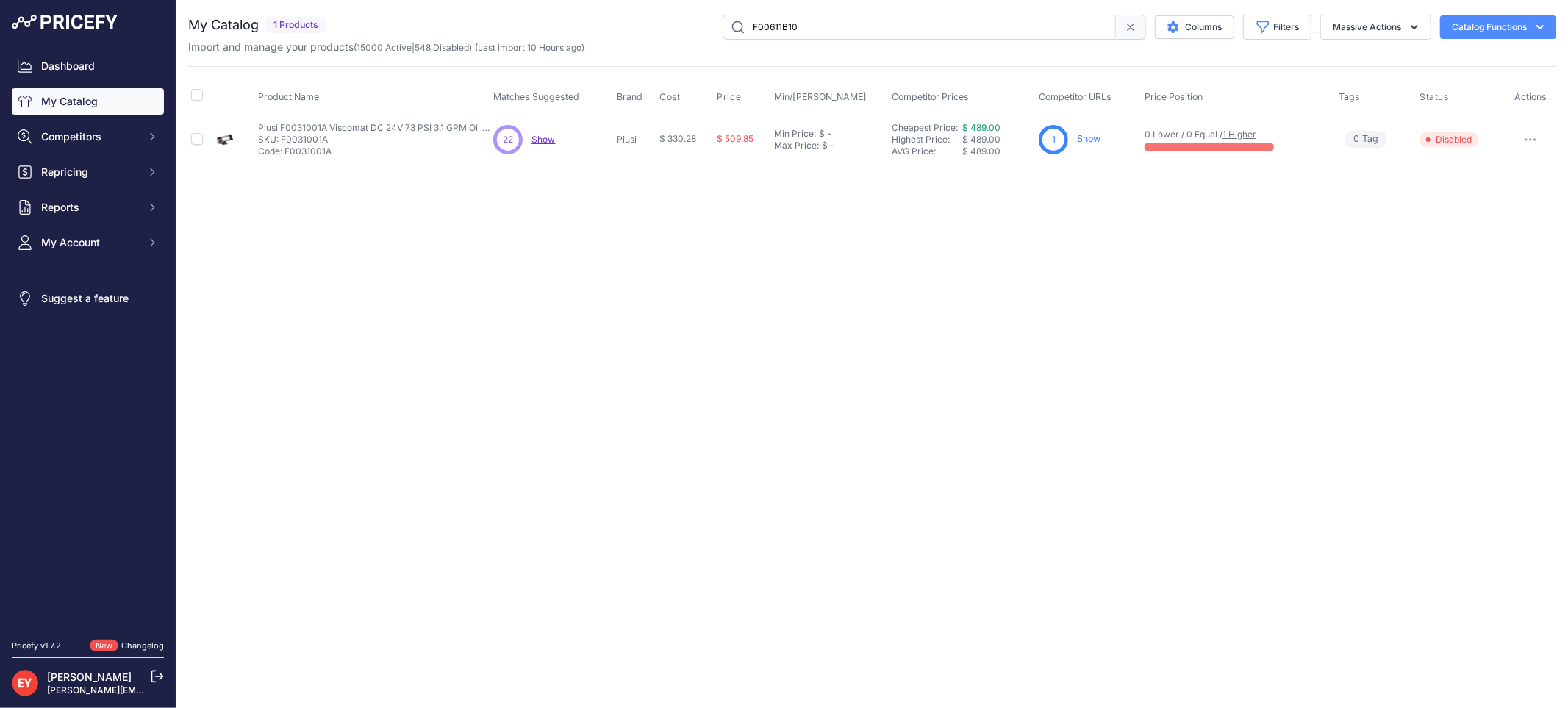
type input "F00611B10"
drag, startPoint x: 0, startPoint y: 0, endPoint x: 1533, endPoint y: 138, distance: 1539.2
click at [1533, 139] on icon "button" at bounding box center [1534, 140] width 2 height 2
click at [1511, 163] on button "Disable" at bounding box center [1505, 171] width 94 height 24
drag, startPoint x: 828, startPoint y: 20, endPoint x: 661, endPoint y: 22, distance: 167.0
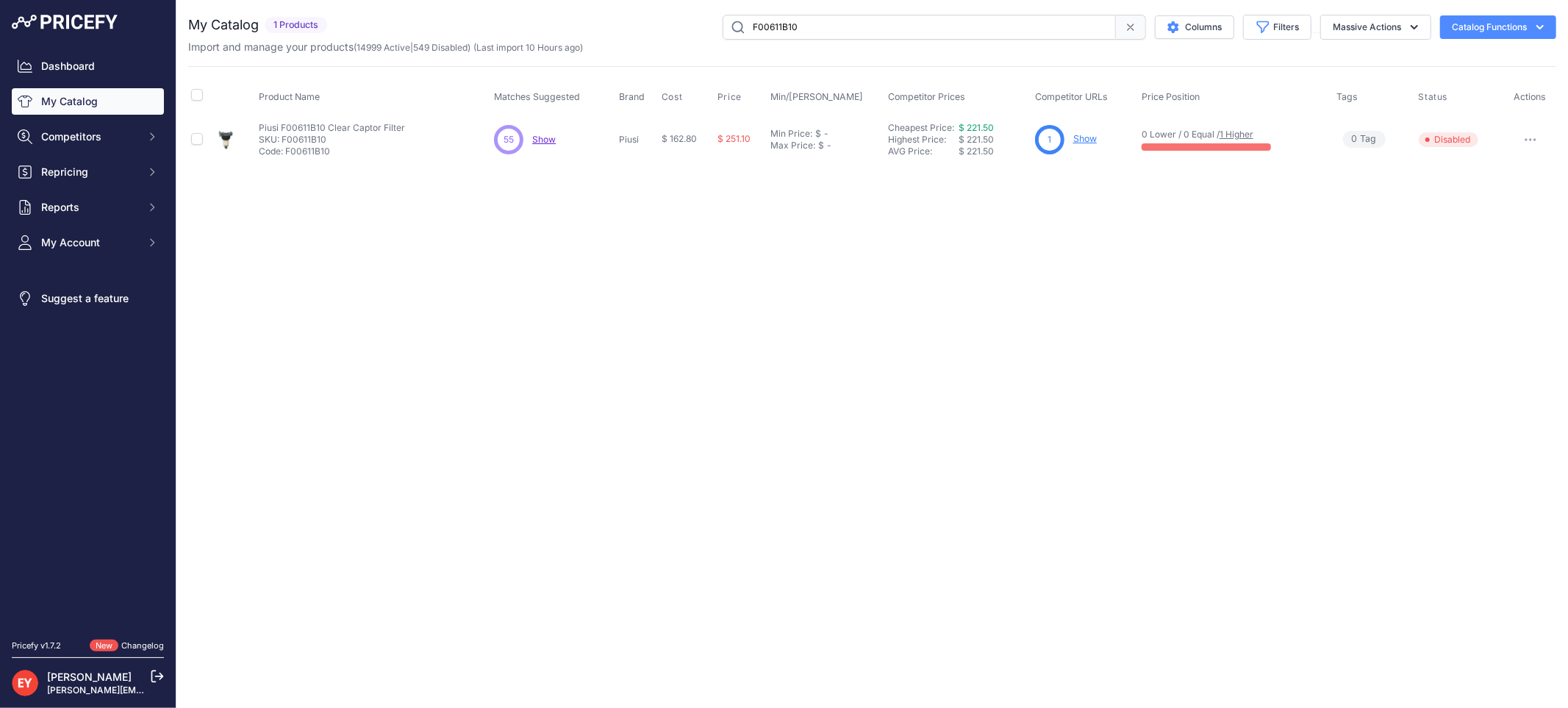
click at [661, 22] on div "F00611B10 Columns Filters Status All Status Only Enabled Only Disabled" at bounding box center [944, 26] width 1223 height 25
paste input "30201D"
type input "F0030201D"
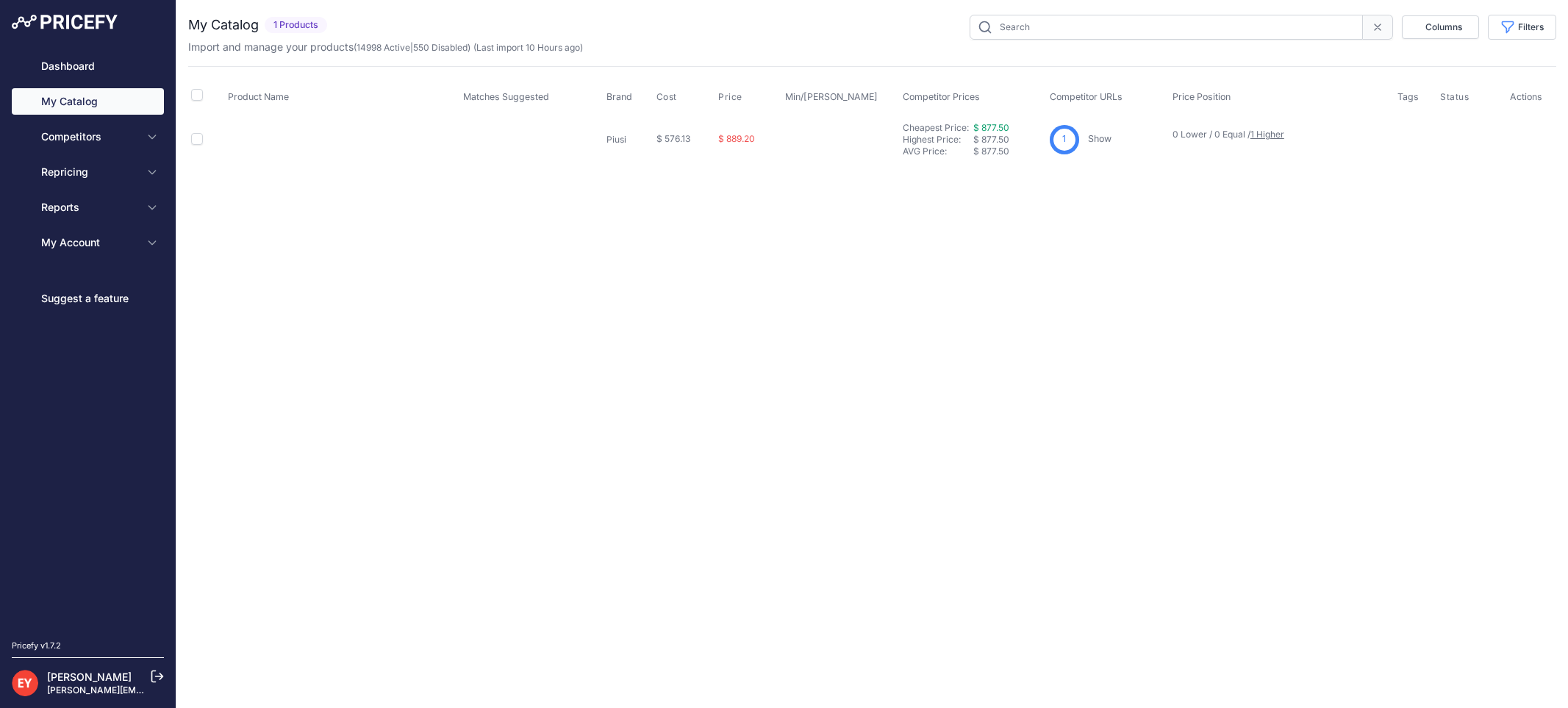
type input "F0030201D"
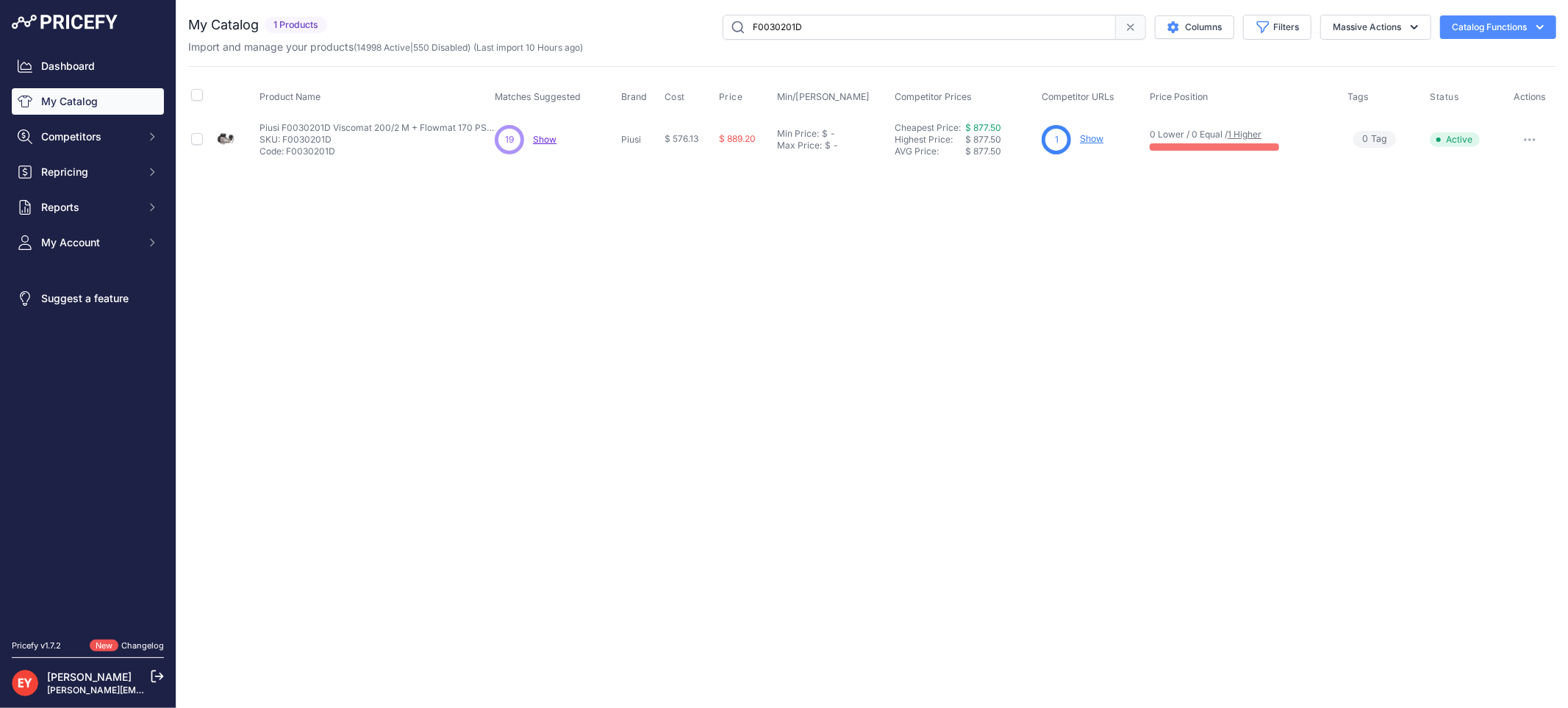
drag, startPoint x: 0, startPoint y: 0, endPoint x: 1530, endPoint y: 136, distance: 1536.0
click at [1530, 136] on button "button" at bounding box center [1529, 139] width 30 height 20
click at [1524, 142] on button "button" at bounding box center [1529, 139] width 30 height 20
click at [1507, 166] on button "Disable" at bounding box center [1505, 171] width 94 height 24
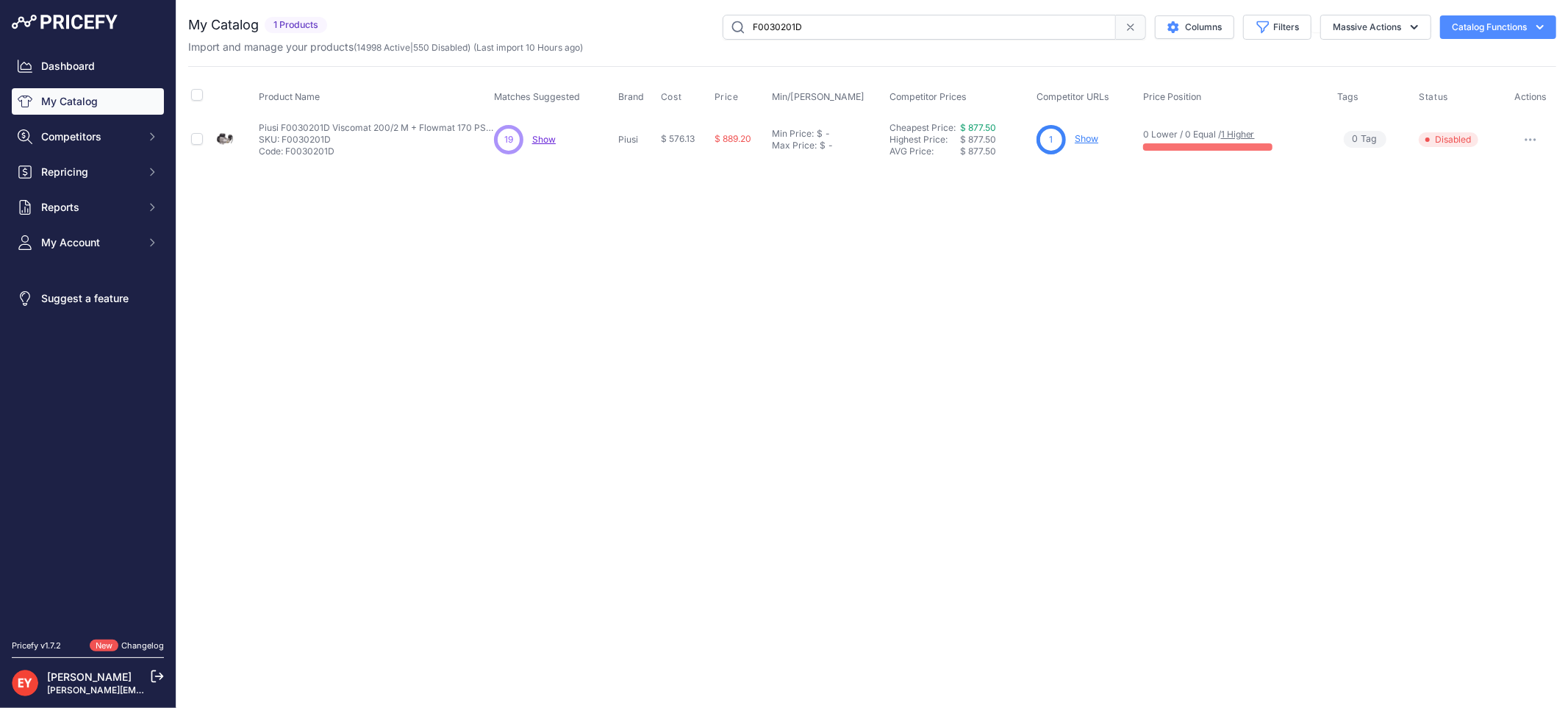
drag, startPoint x: 823, startPoint y: 32, endPoint x: 674, endPoint y: 27, distance: 149.1
click at [674, 27] on div "F0030201D Columns Filters Status All Status Only Enabled Only Disabled" at bounding box center [944, 26] width 1223 height 25
drag, startPoint x: 0, startPoint y: 0, endPoint x: 1530, endPoint y: 134, distance: 1535.9
click at [1530, 134] on button "button" at bounding box center [1530, 139] width 30 height 20
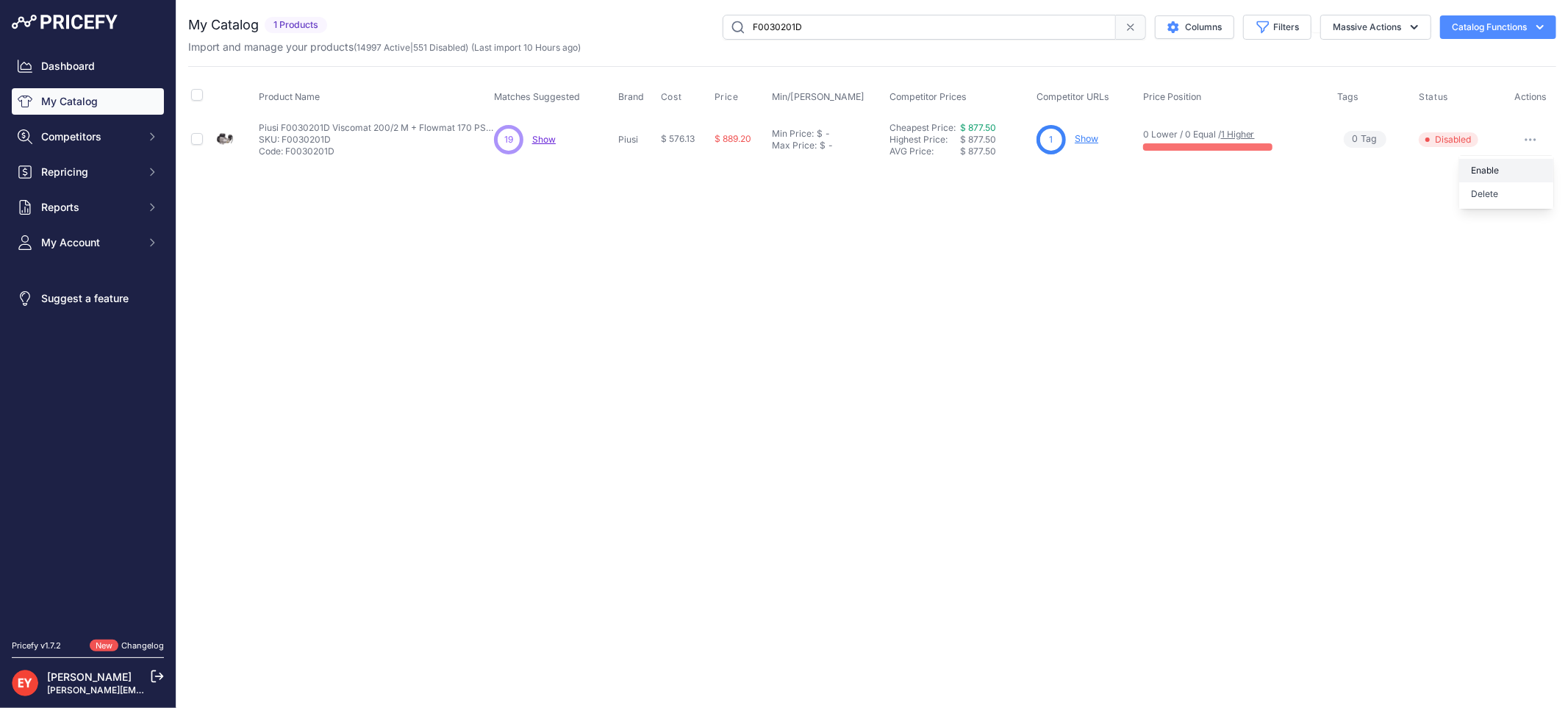
click at [1490, 167] on button "Enable" at bounding box center [1505, 171] width 94 height 24
click at [1525, 139] on icon "button" at bounding box center [1526, 140] width 2 height 2
click at [1486, 165] on button "Disable" at bounding box center [1505, 171] width 94 height 24
drag, startPoint x: 876, startPoint y: 28, endPoint x: 609, endPoint y: 12, distance: 267.5
click at [609, 12] on div "You are not connected to the internet. My Catalog" at bounding box center [872, 88] width 1368 height 177
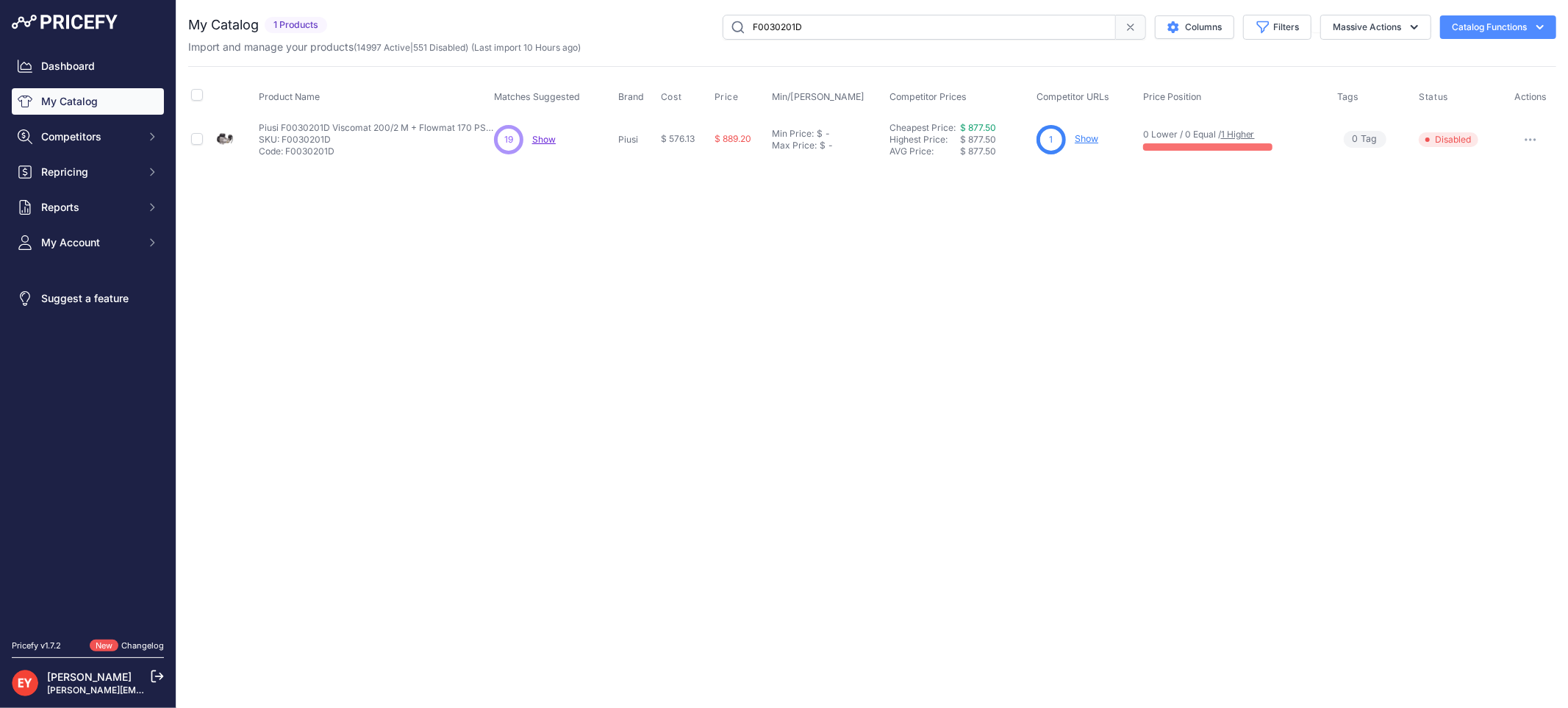
click at [609, 12] on div "You are not connected to the internet. My Catalog" at bounding box center [872, 88] width 1368 height 177
paste input "TT10ABC"
drag, startPoint x: 896, startPoint y: 26, endPoint x: 699, endPoint y: 16, distance: 197.3
click at [699, 16] on div "TT10ABC Columns Filters Status All Status Only Enabled Only Disabled" at bounding box center [944, 26] width 1223 height 25
type input "TT10ABC"
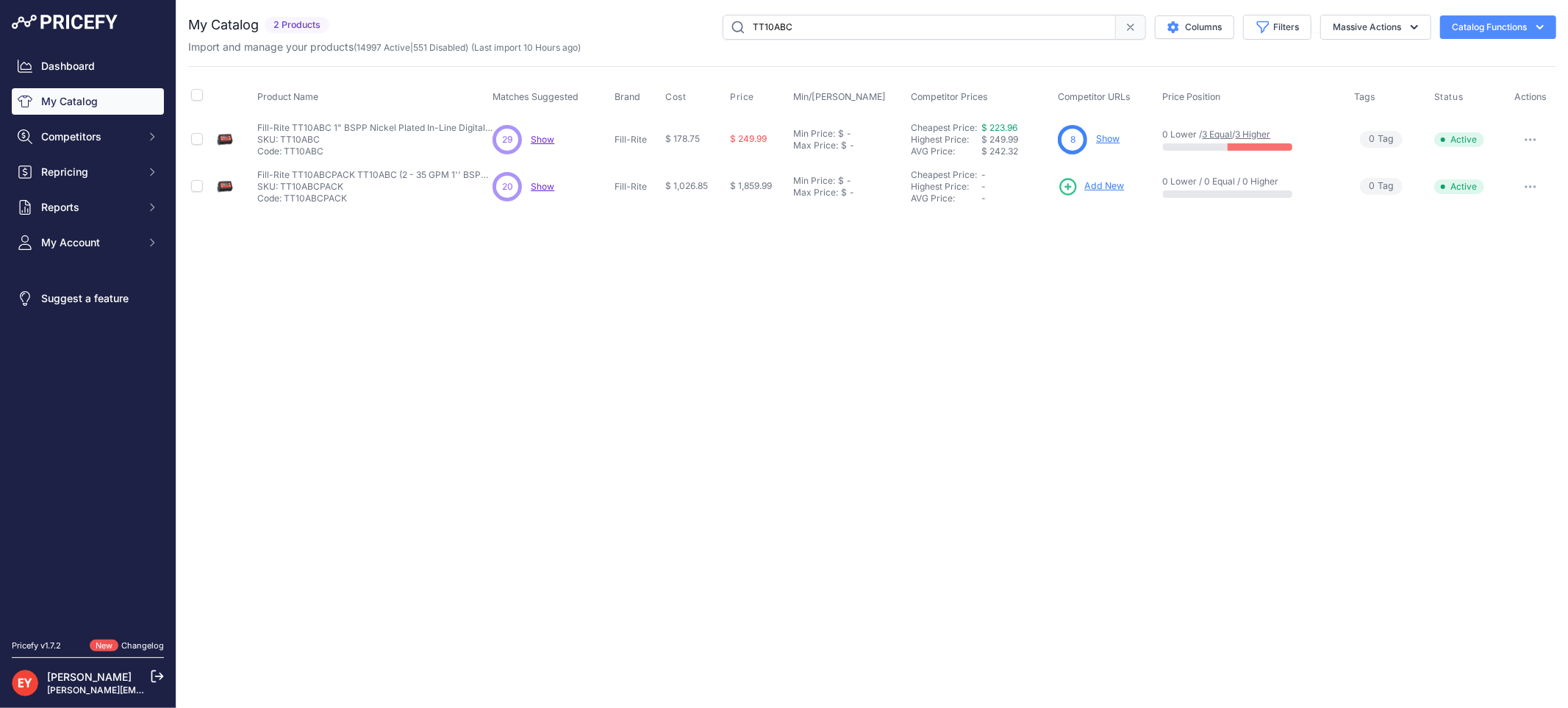
click at [1540, 138] on button "button" at bounding box center [1530, 139] width 30 height 20
click at [1524, 164] on button "Disable" at bounding box center [1505, 171] width 94 height 24
drag, startPoint x: 852, startPoint y: 20, endPoint x: 604, endPoint y: 23, distance: 248.0
click at [604, 23] on div "TT10ABC Columns Filters Status All Status Only Enabled Only Disabled" at bounding box center [946, 26] width 1221 height 25
paste input "PN"
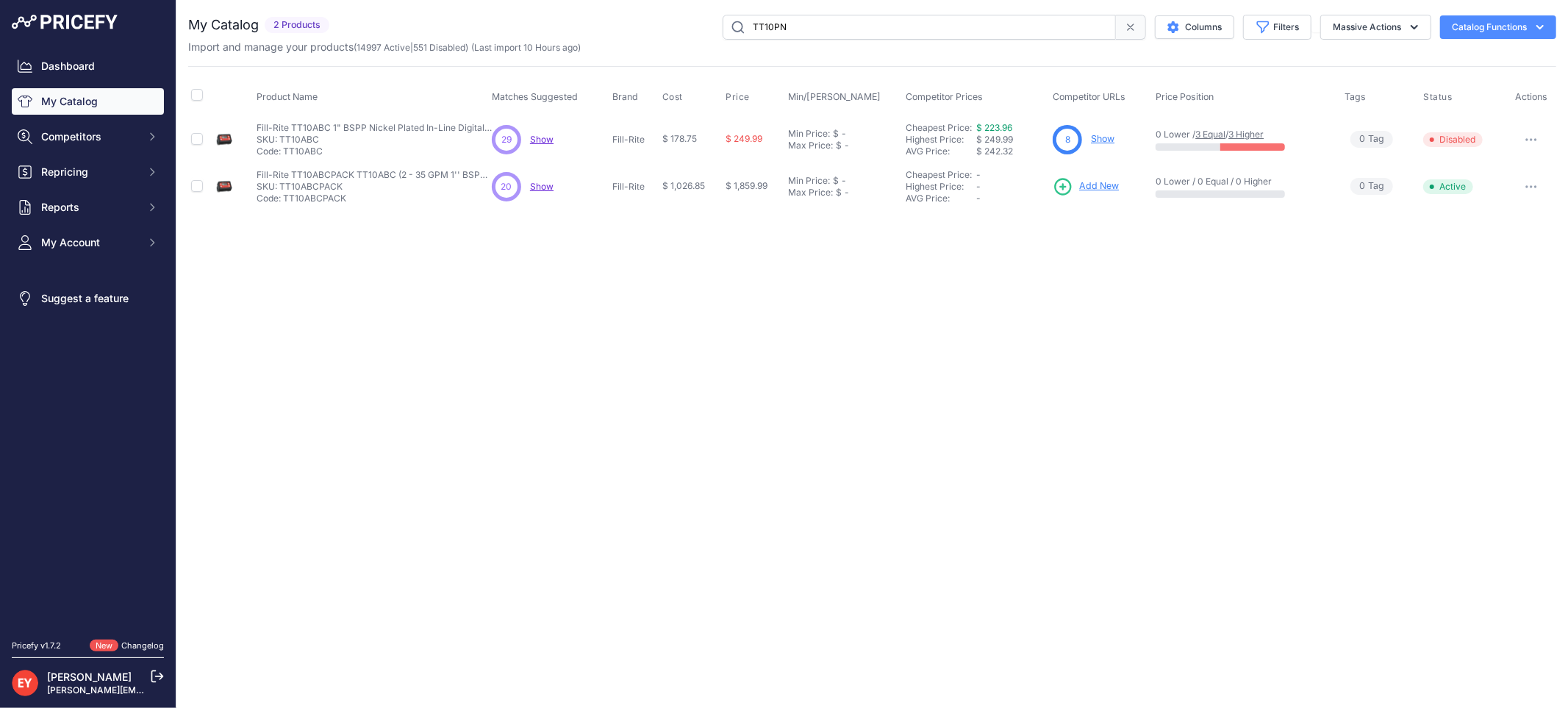
type input "TT10PN"
click at [1533, 140] on icon "button" at bounding box center [1530, 139] width 12 height 3
click at [1511, 163] on button "Disable" at bounding box center [1505, 171] width 94 height 24
drag, startPoint x: 803, startPoint y: 27, endPoint x: 715, endPoint y: 25, distance: 88.0
click at [715, 25] on div "TT10PN Columns Filters Status All Status Only Enabled Only Disabled" at bounding box center [946, 26] width 1221 height 25
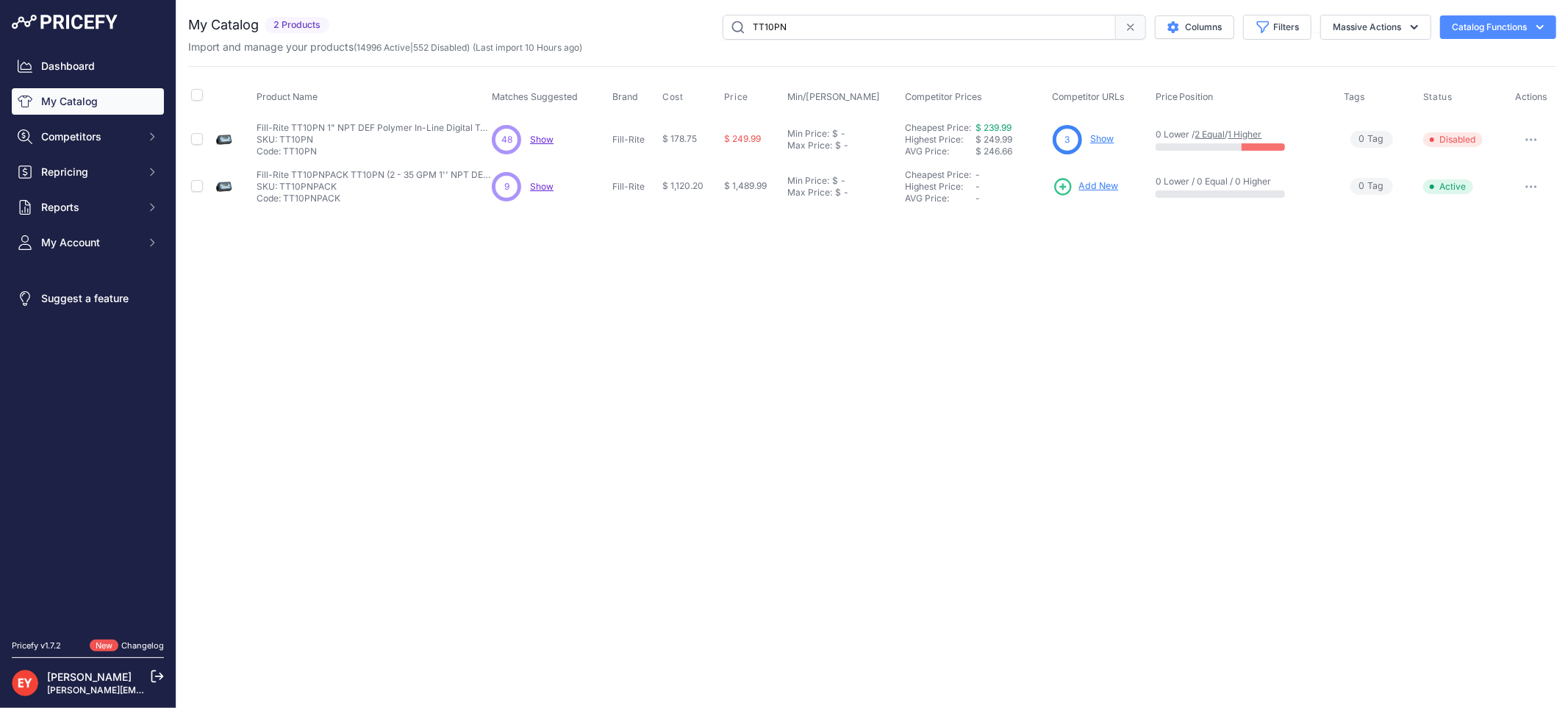
paste input "B"
type input "TT10PB"
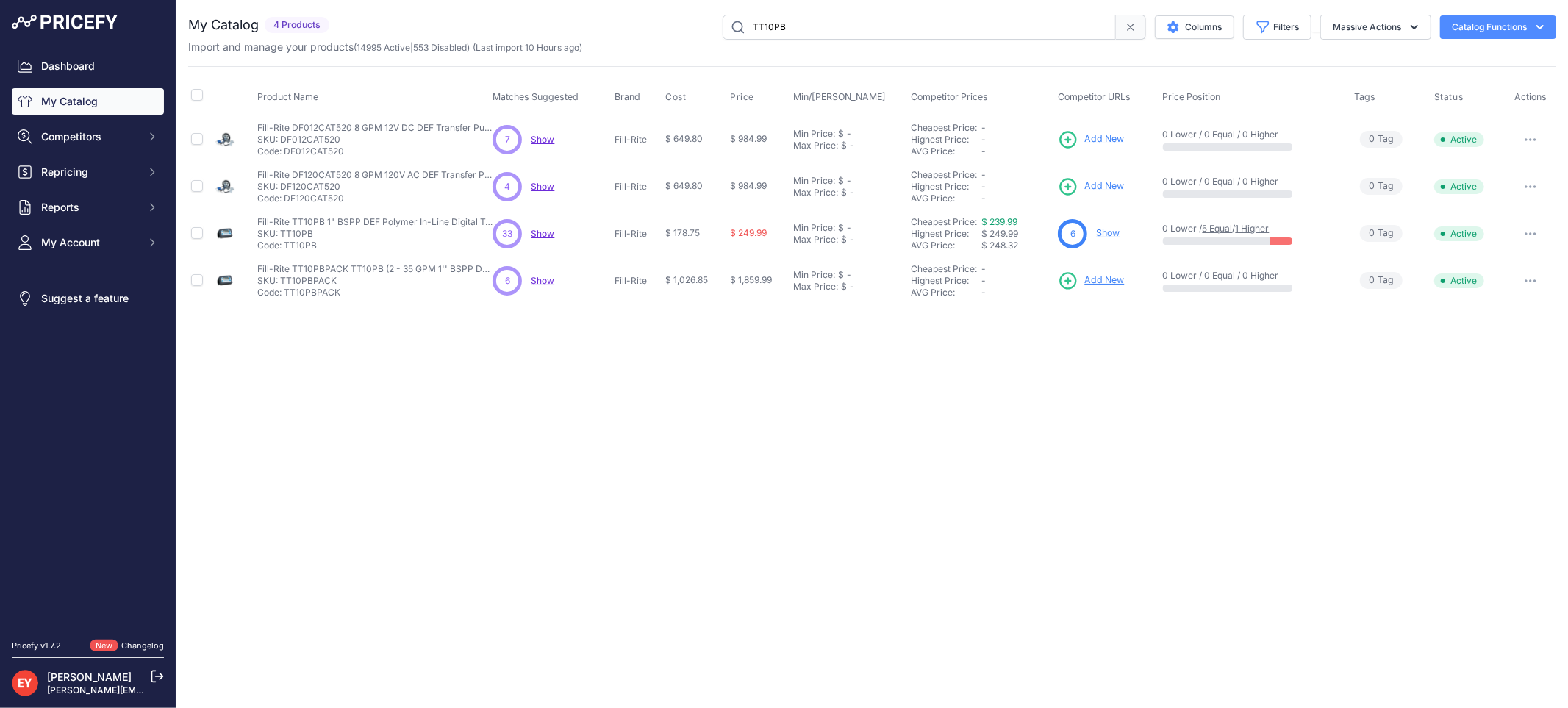
click at [1525, 229] on button "button" at bounding box center [1530, 233] width 30 height 20
click at [0, 0] on button "Disable" at bounding box center [0, 0] width 0 height 0
drag, startPoint x: 849, startPoint y: 31, endPoint x: 667, endPoint y: 37, distance: 182.1
click at [667, 37] on div "TT10PB Columns Filters Status All Status Only Enabled Only Disabled" at bounding box center [946, 26] width 1221 height 25
paste input "F00472A10"
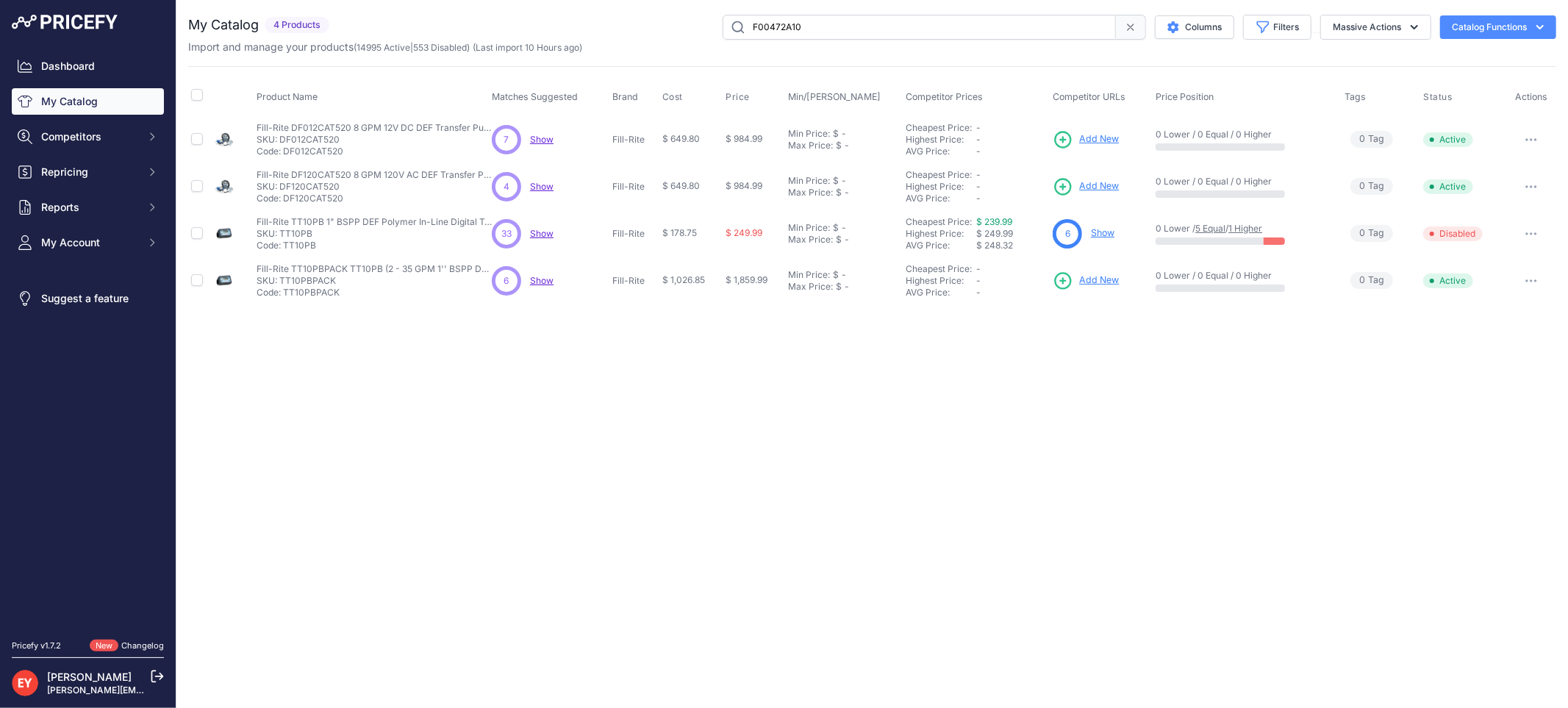
type input "F00472A10"
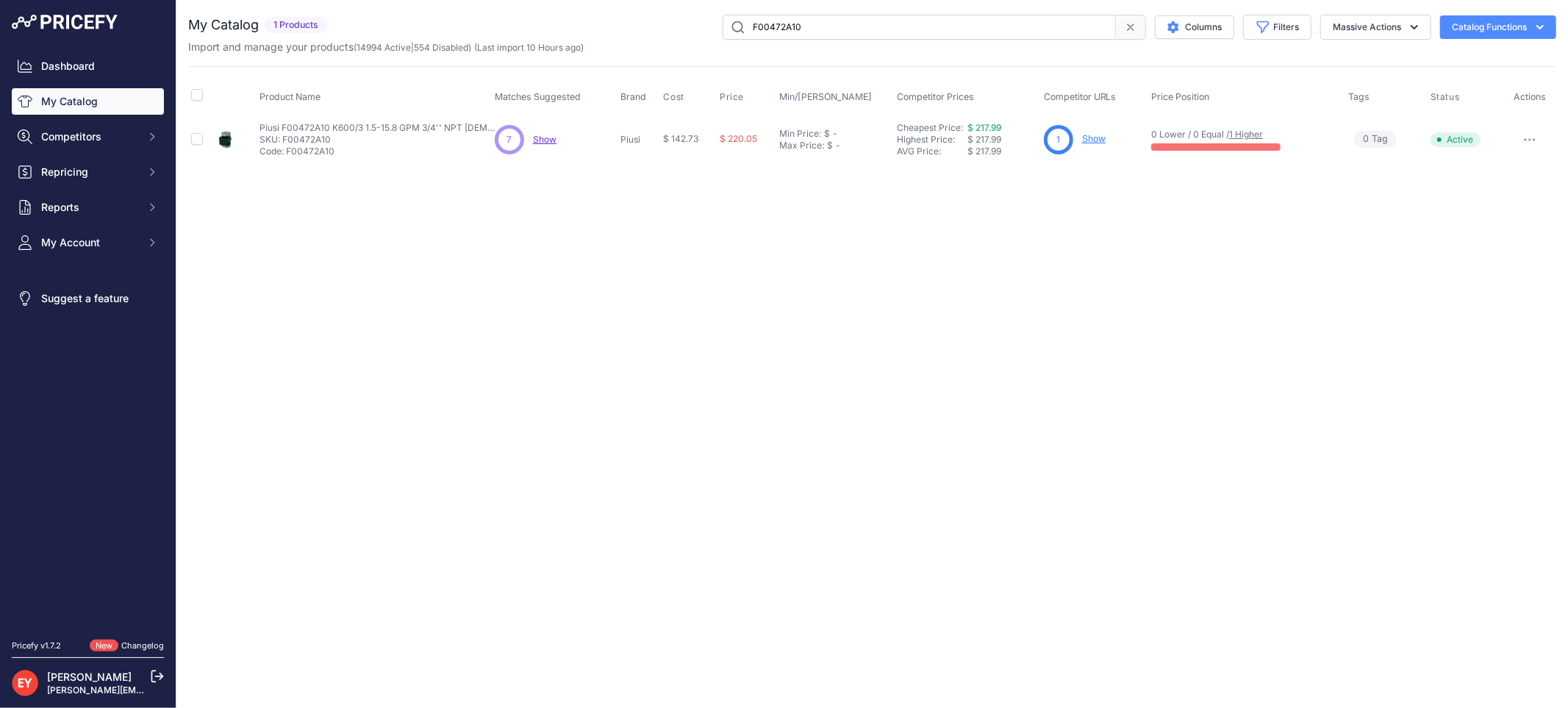
drag, startPoint x: 0, startPoint y: 0, endPoint x: 1533, endPoint y: 138, distance: 1539.2
click at [1533, 139] on icon "button" at bounding box center [1534, 140] width 2 height 2
click at [1523, 164] on button "Disable" at bounding box center [1505, 171] width 94 height 24
drag, startPoint x: 955, startPoint y: 36, endPoint x: 588, endPoint y: 35, distance: 367.0
click at [588, 35] on div "F00472A10 Columns Filters Status All Status Only Enabled Only Disabled" at bounding box center [944, 26] width 1223 height 25
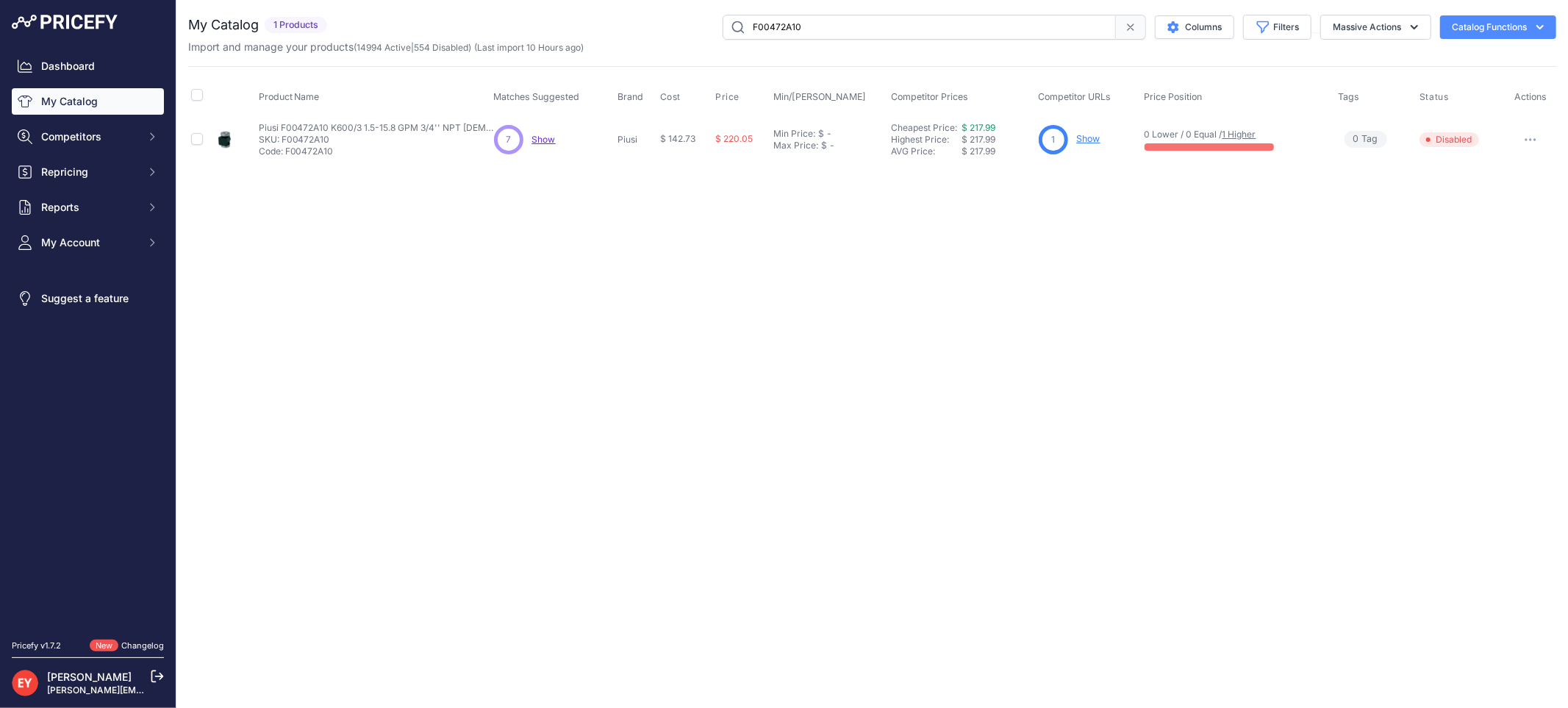
paste input "90517"
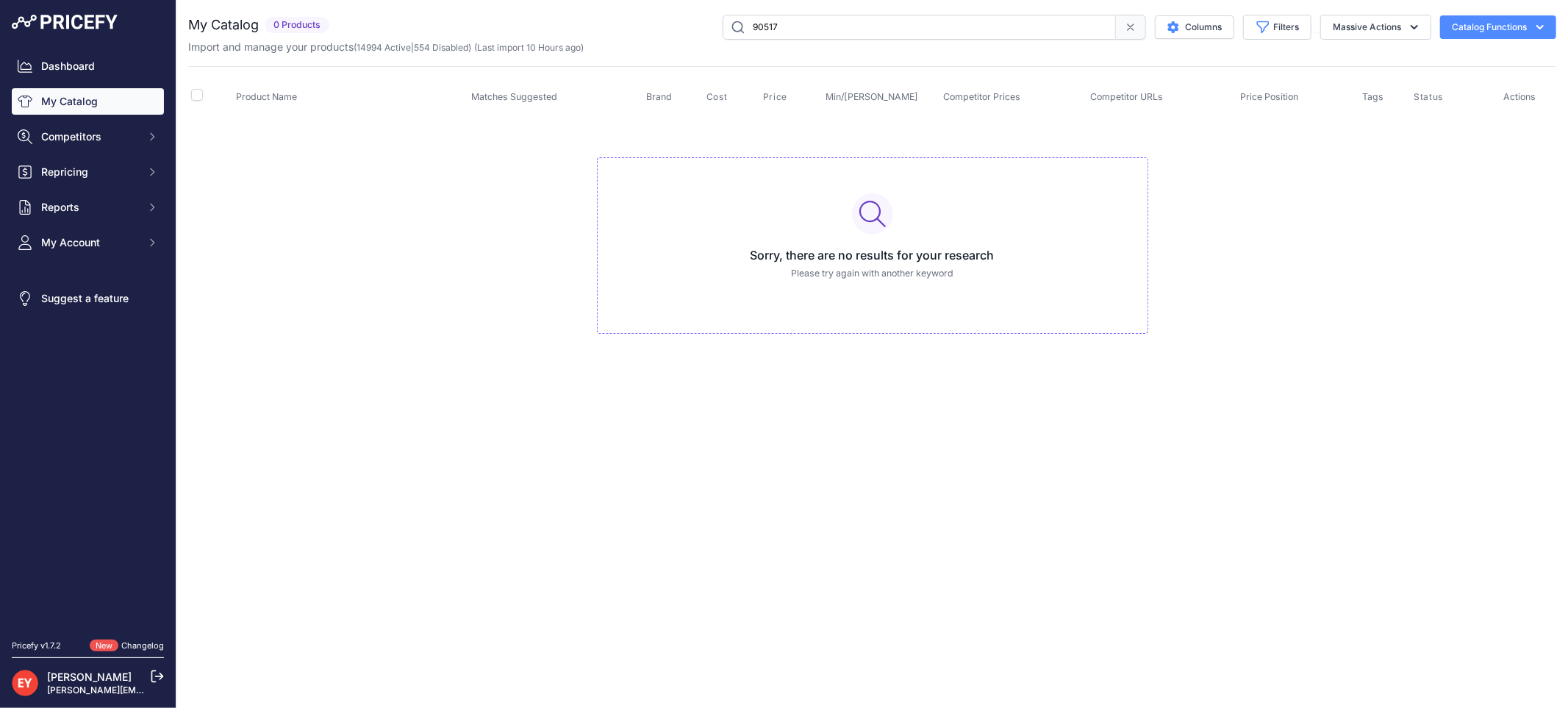
click at [825, 35] on input "90517" at bounding box center [919, 26] width 393 height 25
type input "90517"
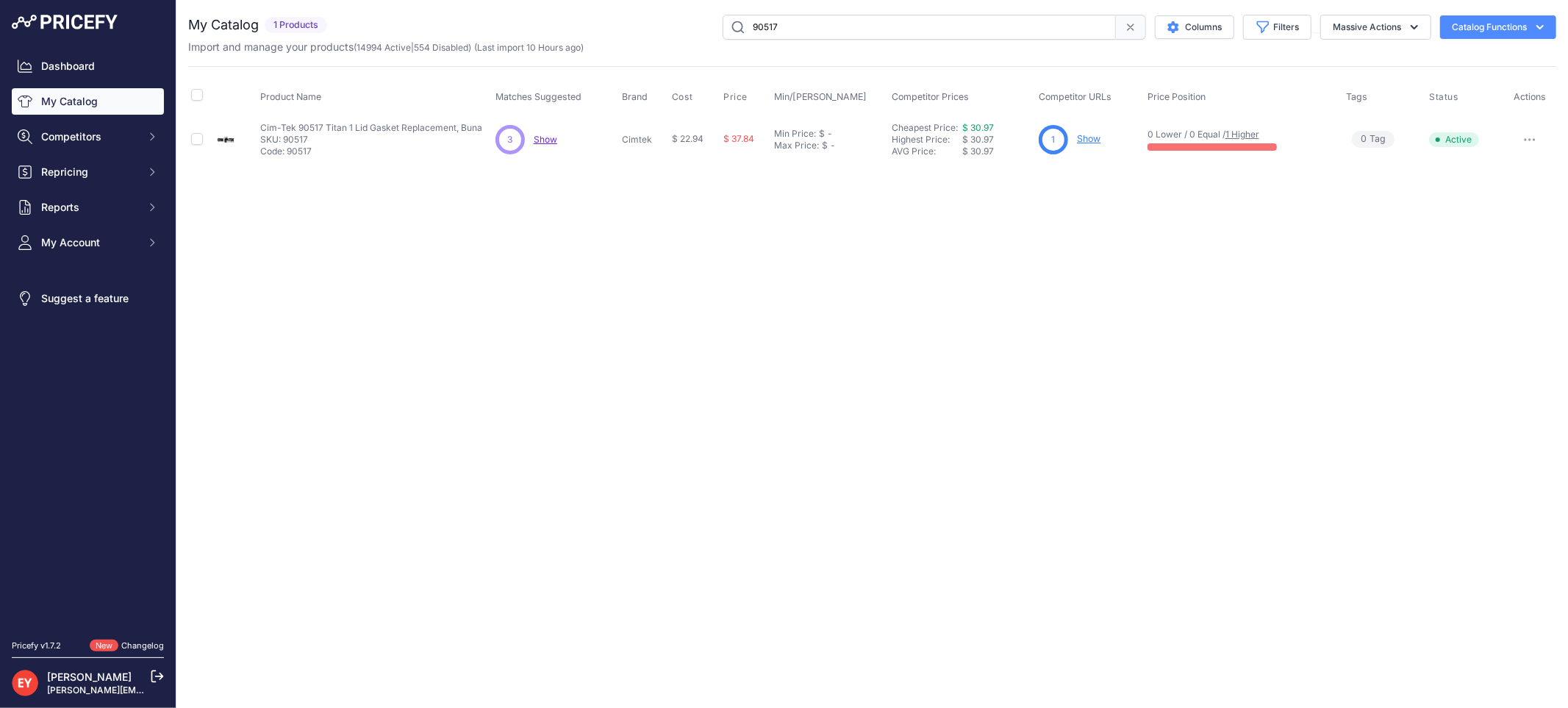
click at [1092, 138] on link "Show" at bounding box center [1088, 138] width 24 height 11
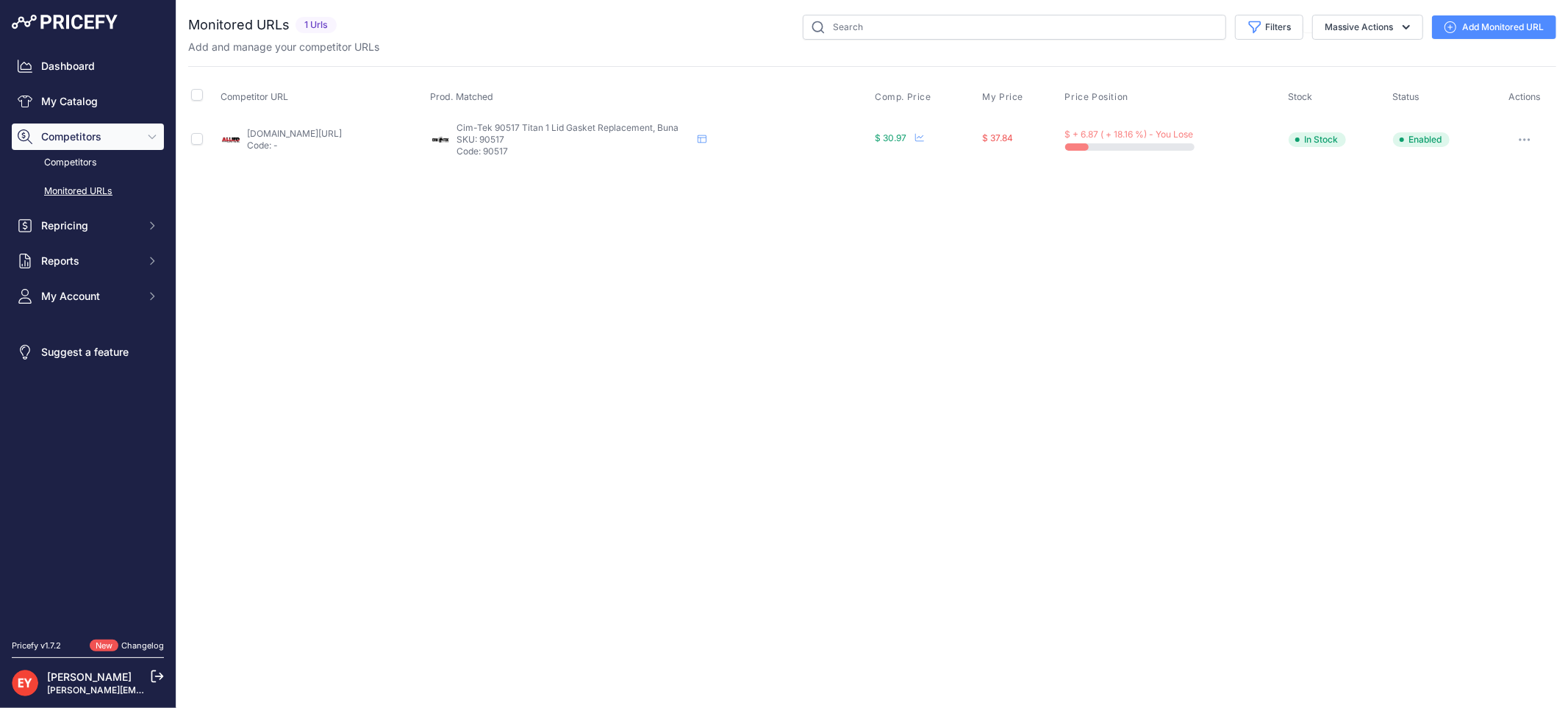
click at [1483, 25] on link "Add Monitored URL" at bounding box center [1493, 27] width 124 height 24
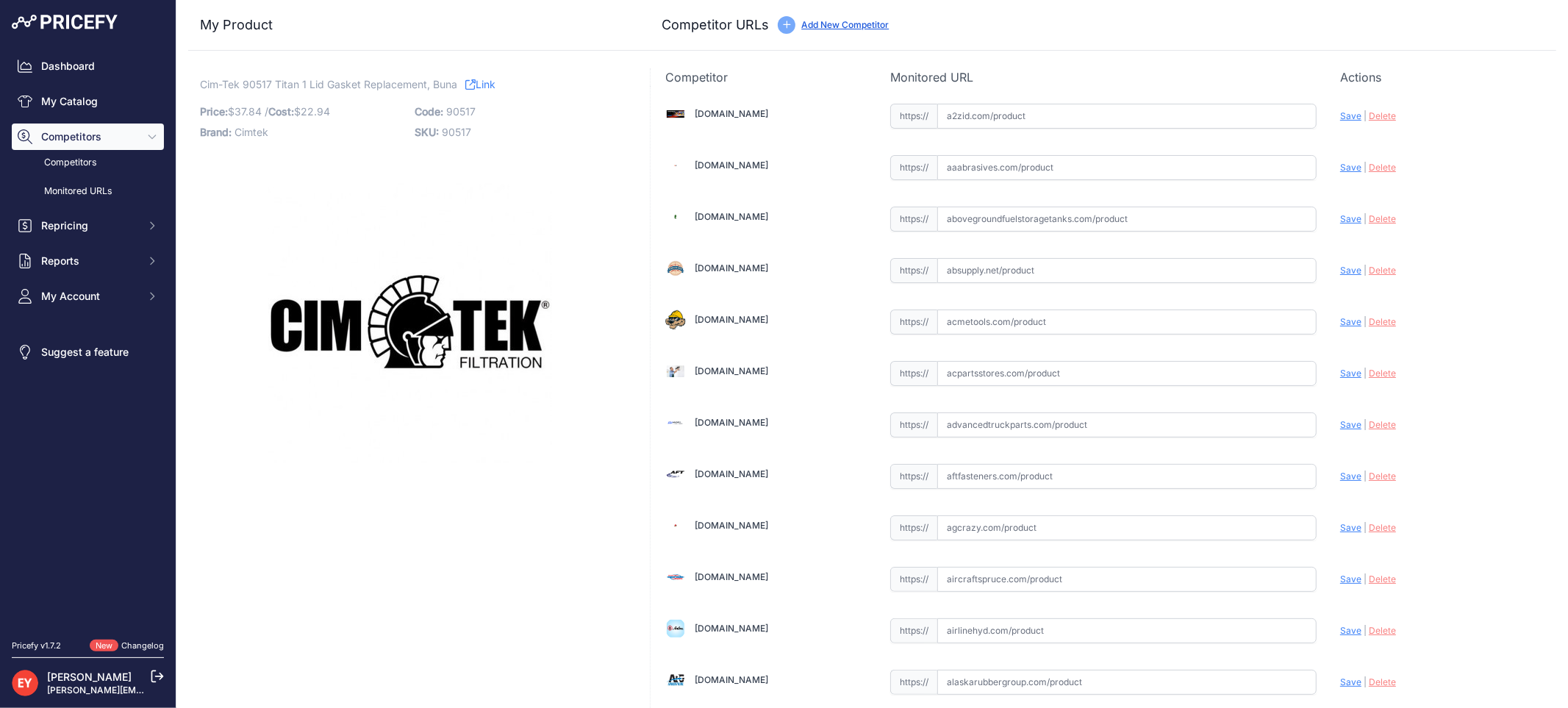
scroll to position [379, 0]
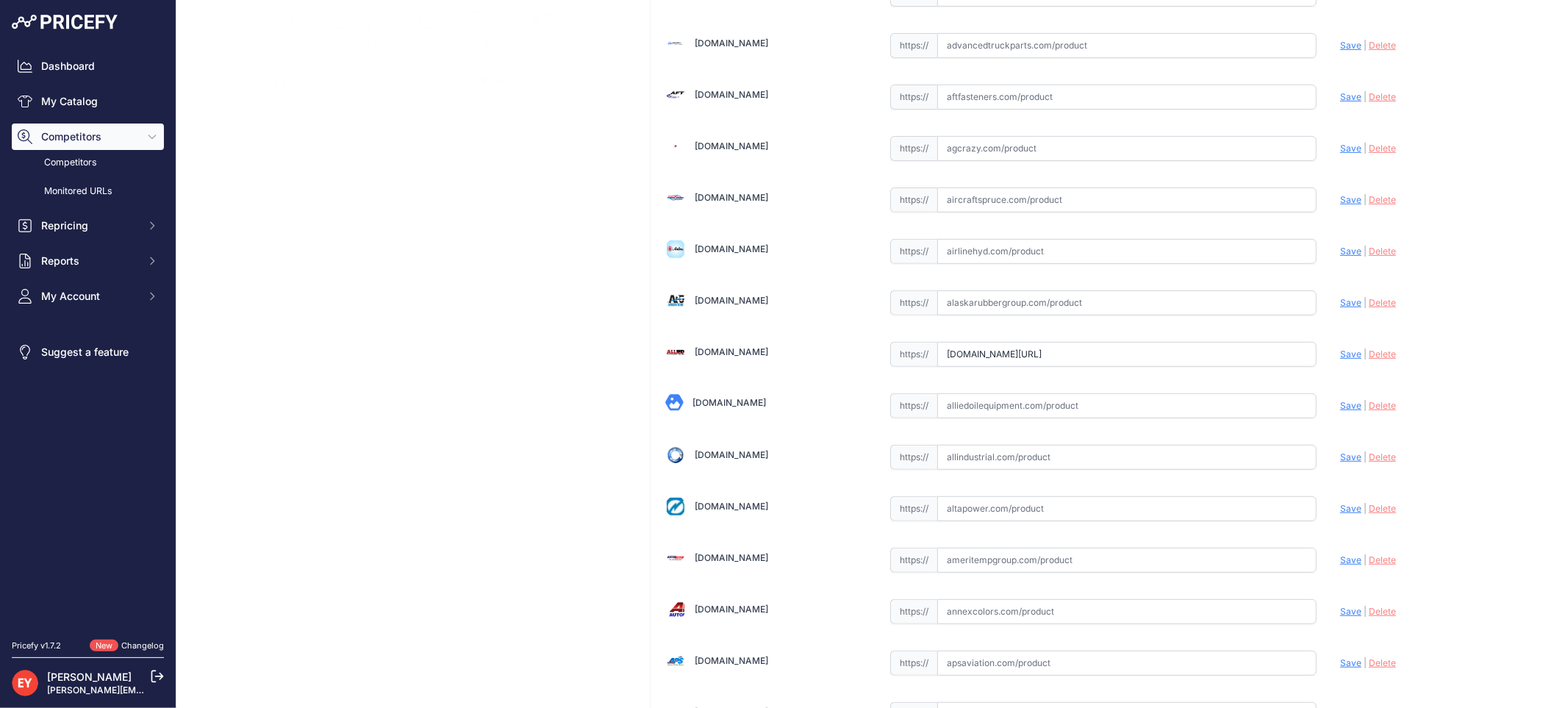
drag, startPoint x: 941, startPoint y: 351, endPoint x: 1234, endPoint y: 351, distance: 293.0
click at [1234, 351] on input "www.alliedelectronics.com/90517.html?prirule_jdsnikfkfjsd=3888" at bounding box center [1127, 354] width 379 height 25
paste input "https://www.alliedelectronics.com/90517.html?srsltid=AfmBOopmBFdMkAh2ky1DDJz8IY…"
click at [1340, 353] on span "Save" at bounding box center [1350, 353] width 21 height 11
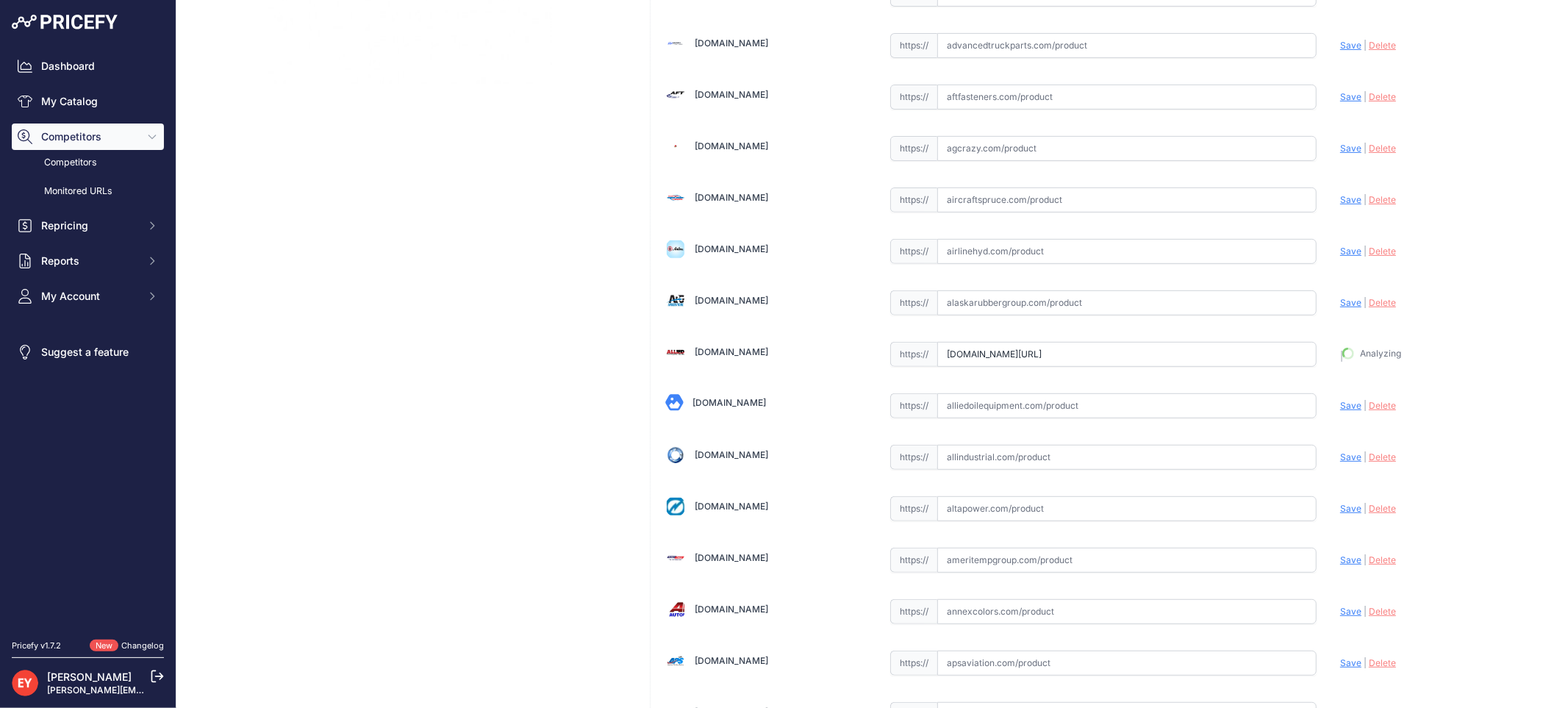
type input "https://www.alliedelectronics.com/90517.html?prirule_jdsnikfkfjsd=3888"
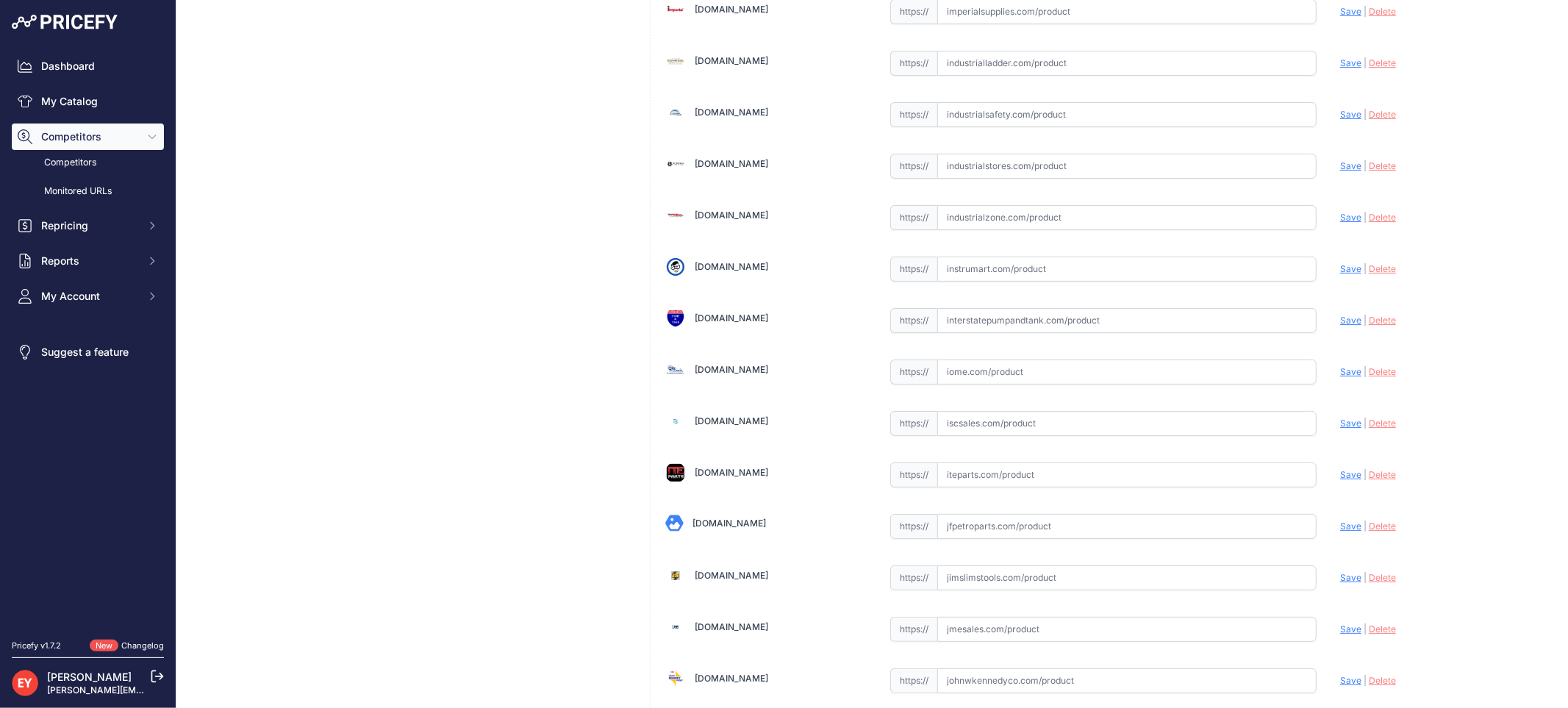
scroll to position [10971, 0]
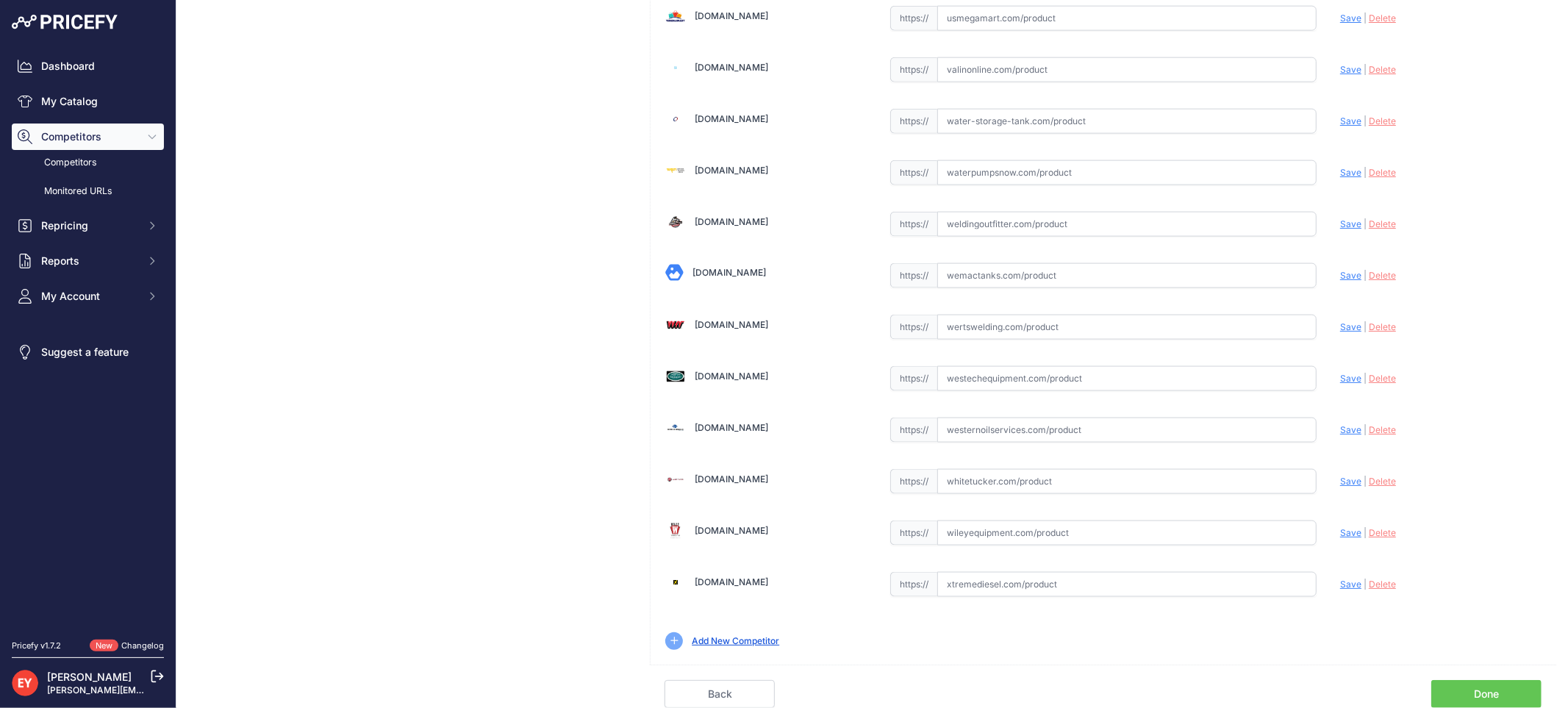
click at [1479, 691] on link "Done" at bounding box center [1487, 694] width 110 height 28
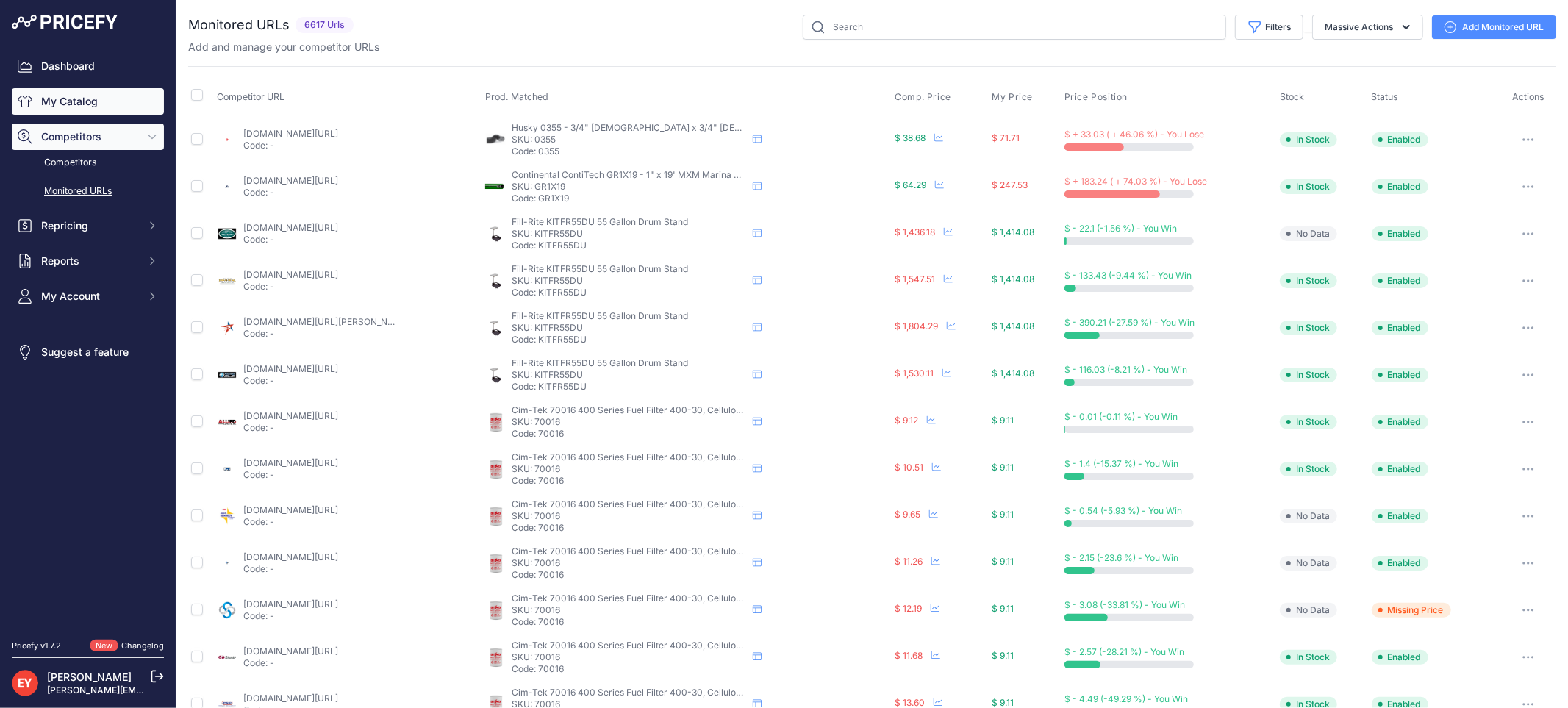
click at [83, 99] on link "My Catalog" at bounding box center [87, 101] width 152 height 26
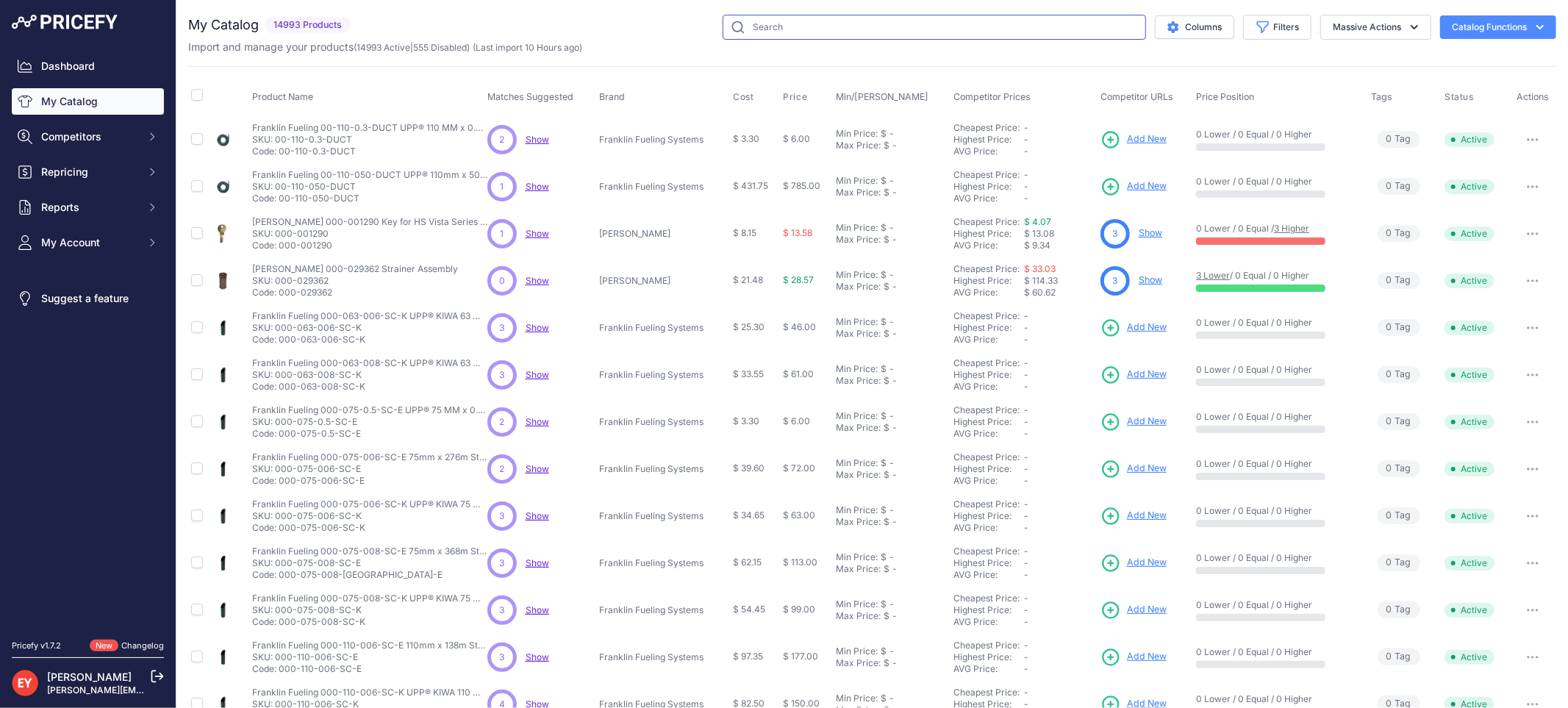
click at [774, 32] on input "text" at bounding box center [934, 26] width 424 height 25
paste input "1C-3142P"
type input "1C-3142P"
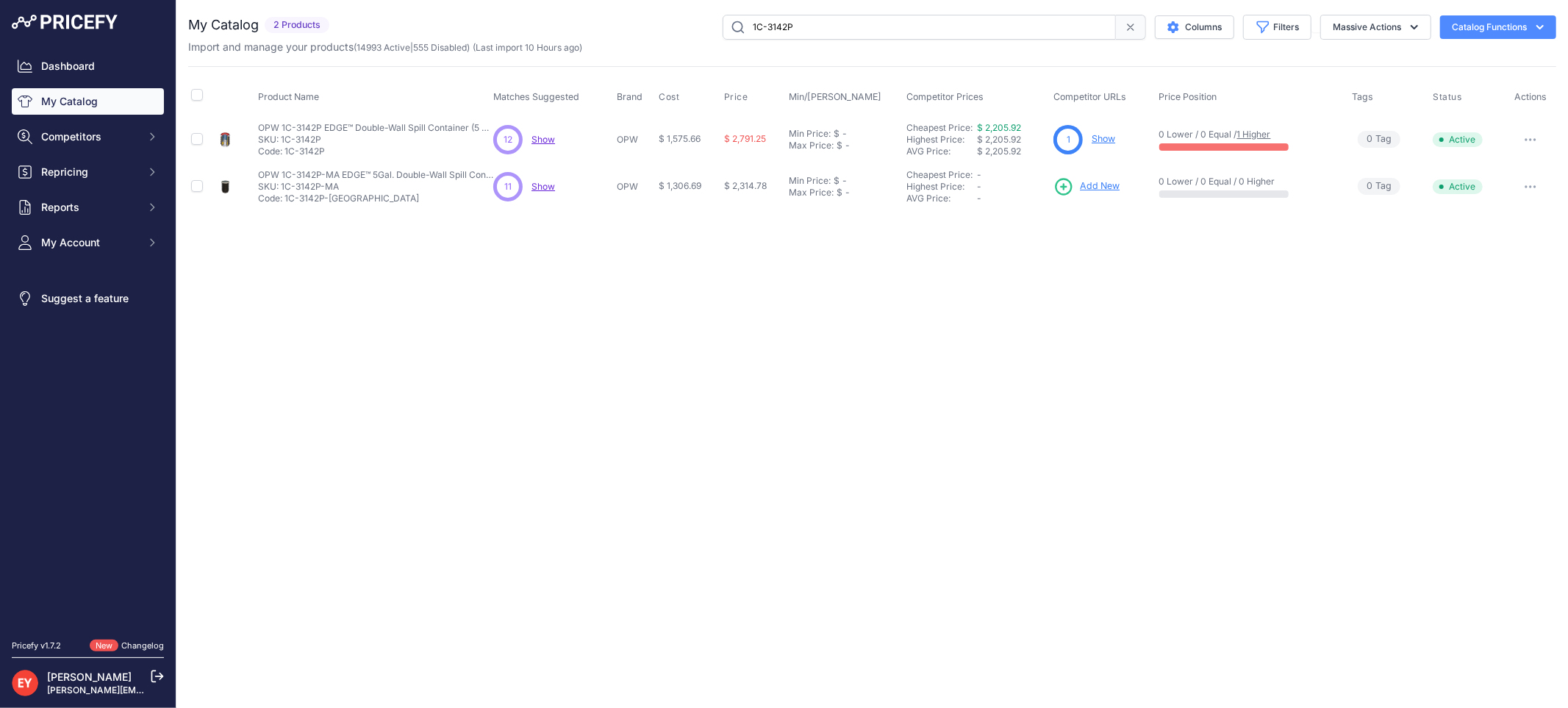
click at [1101, 136] on link "Show" at bounding box center [1104, 138] width 24 height 11
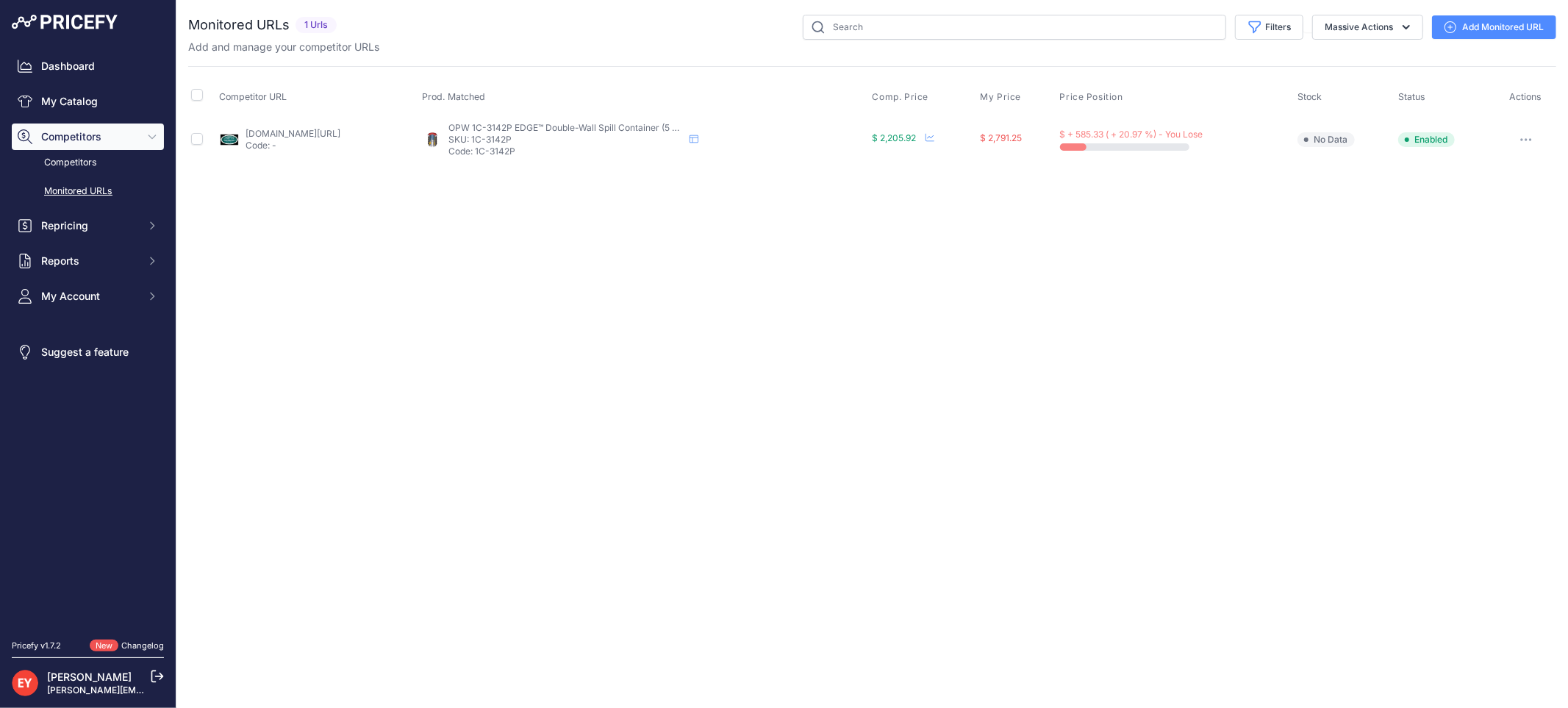
click at [1493, 18] on link "Add Monitored URL" at bounding box center [1493, 27] width 124 height 24
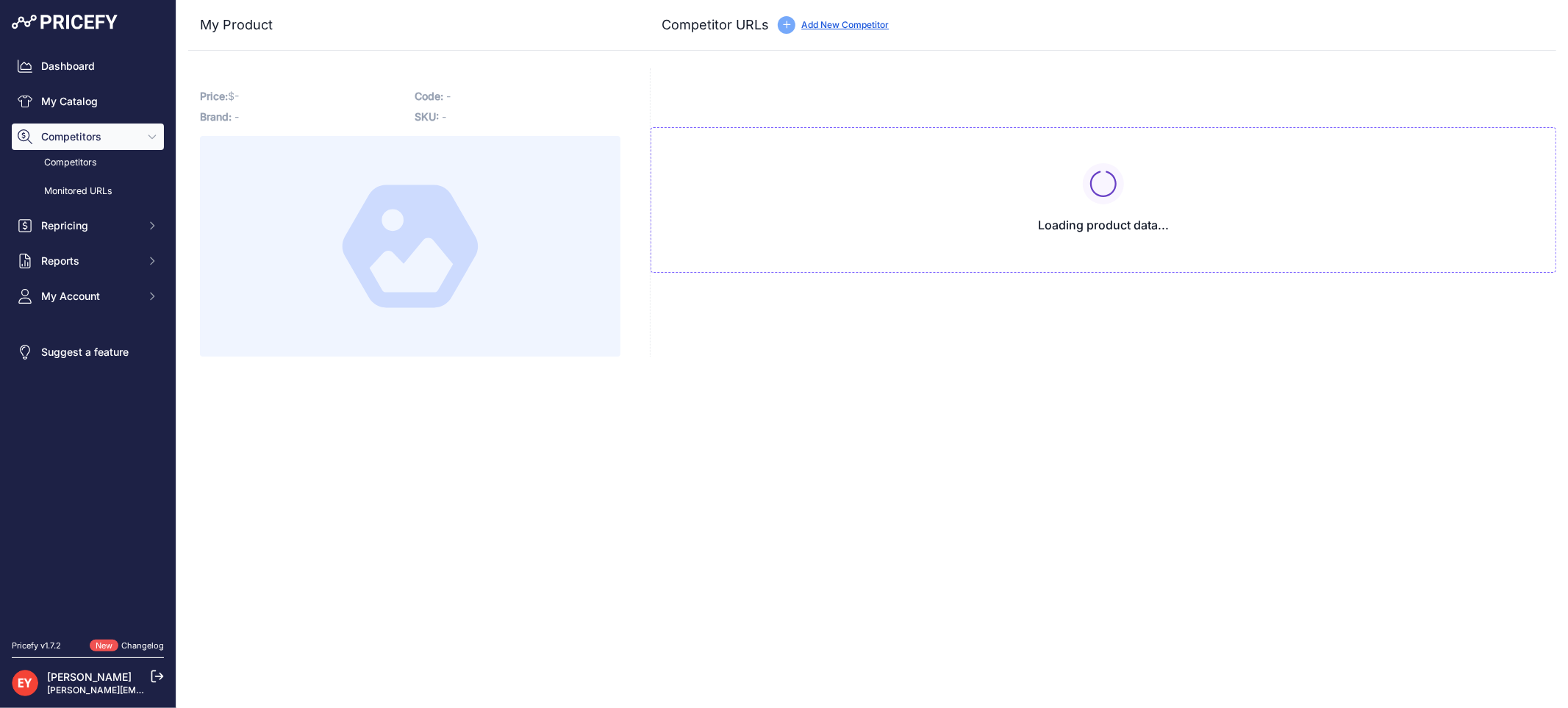
type input "[DOMAIN_NAME][URL]"
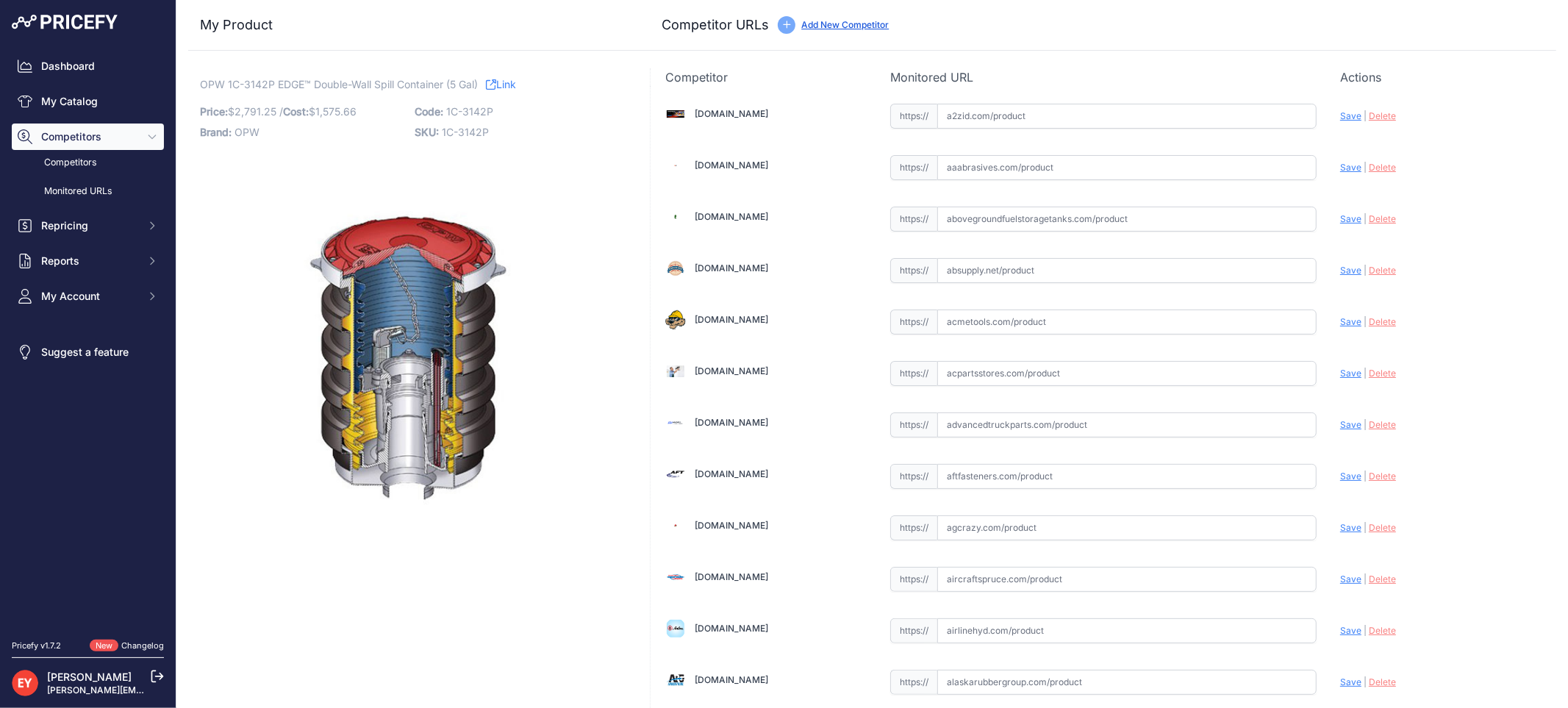
scroll to position [10219, 0]
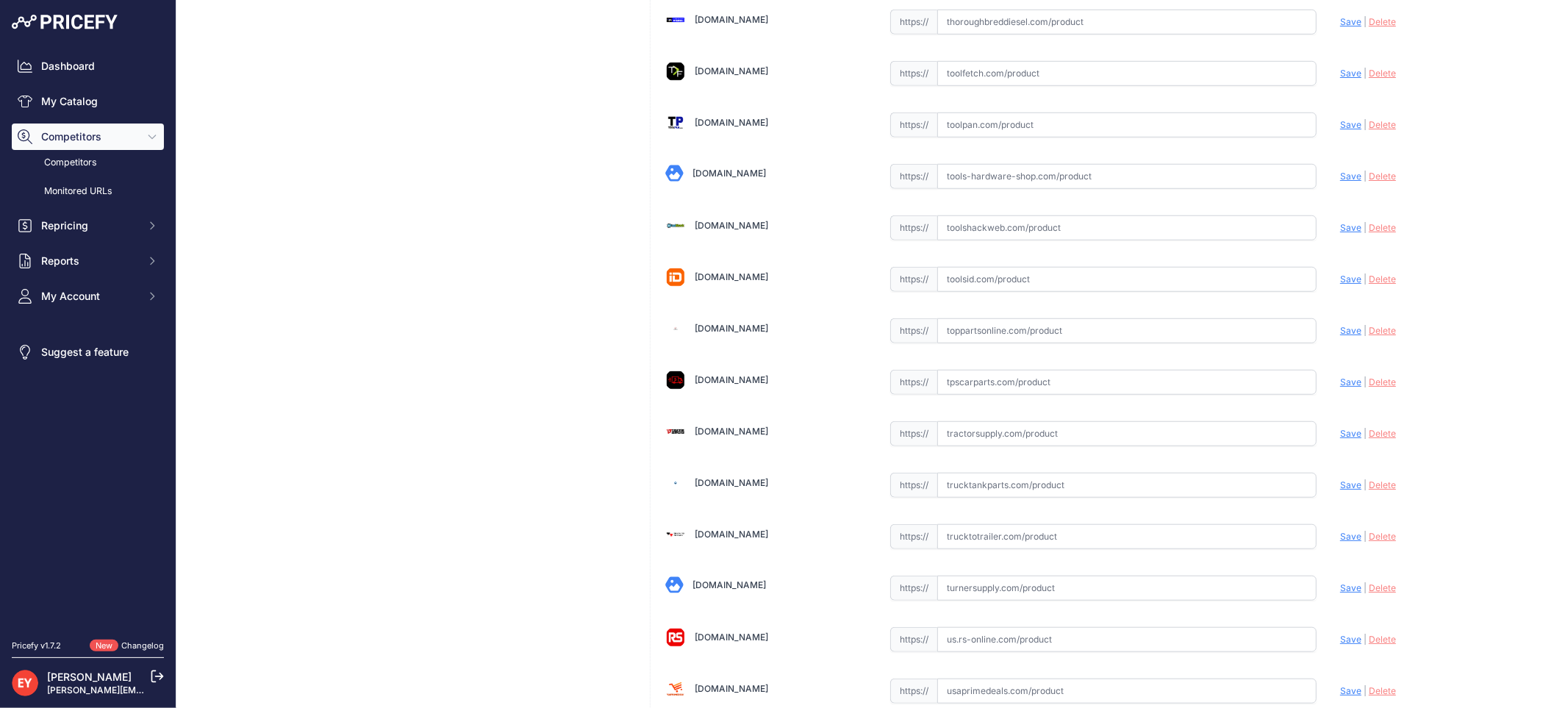
click at [998, 343] on input "text" at bounding box center [1127, 330] width 379 height 25
paste input "https://www.toppartsonline.com/product/opw-1c-3142p-edge-double-wall-spill-cont…"
click at [1340, 336] on span "Save" at bounding box center [1350, 330] width 21 height 11
type input "https://www.toppartsonline.com/product/opw-1c-3142p-edge-double-wall-spill-cont…"
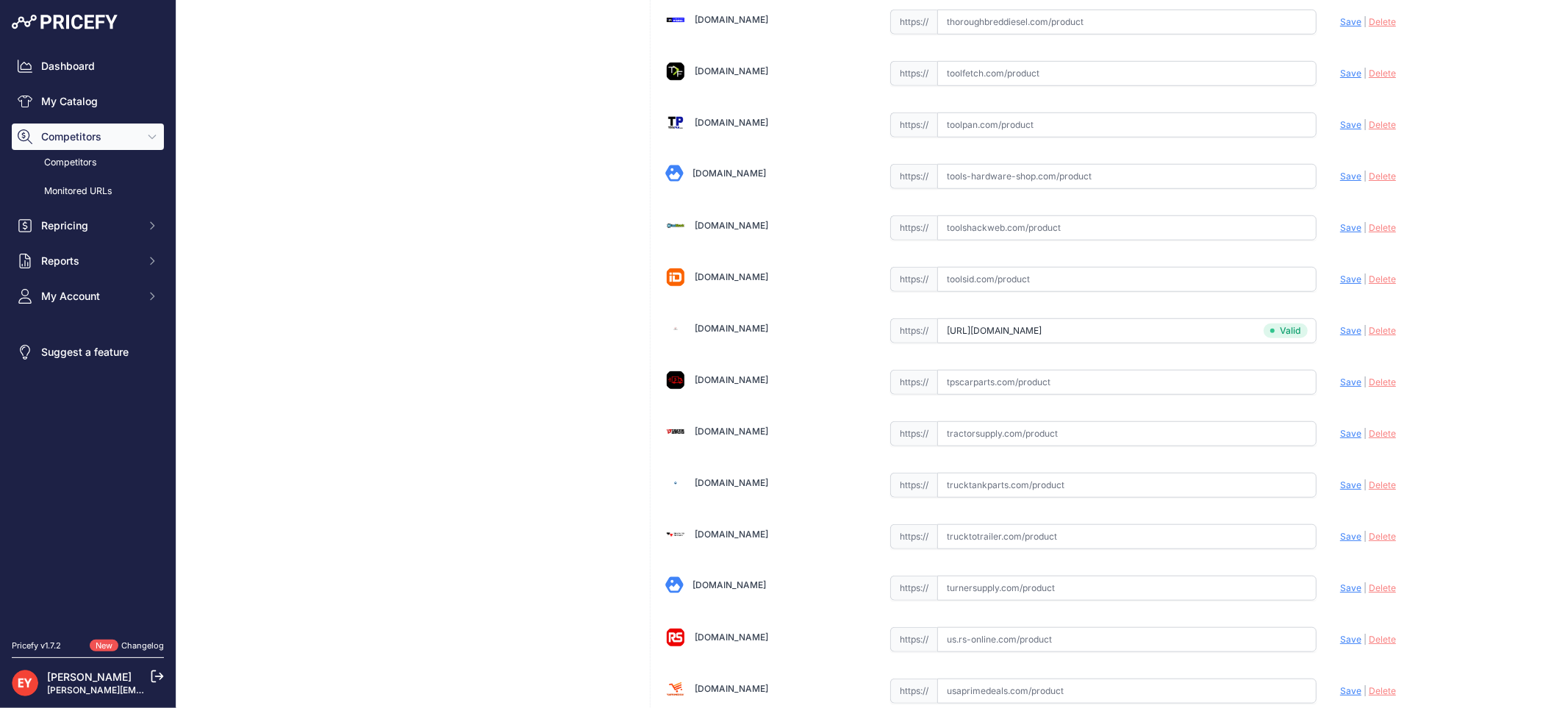
scroll to position [4351, 0]
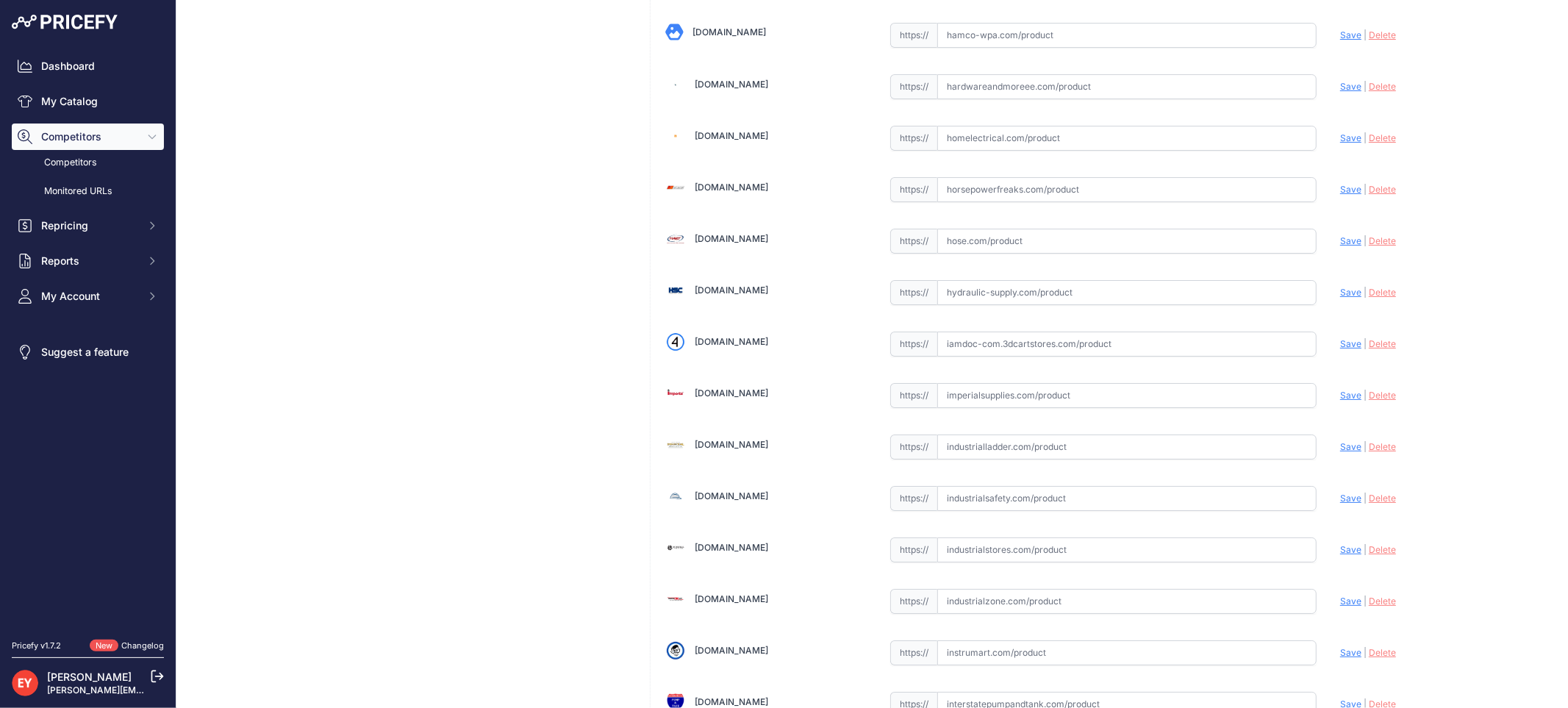
click at [1022, 357] on input "text" at bounding box center [1127, 343] width 379 height 25
paste input "https://iamdoc-com.3dcartstores.com/Dw-Edge-Five-Gallon-Spill-Container-TLS450-…"
click at [1340, 349] on span "Save" at bounding box center [1350, 343] width 21 height 11
type input "https://iamdoc-com.3dcartstores.com/Dw-Edge-Five-Gallon-Spill-Container-TLS450-…"
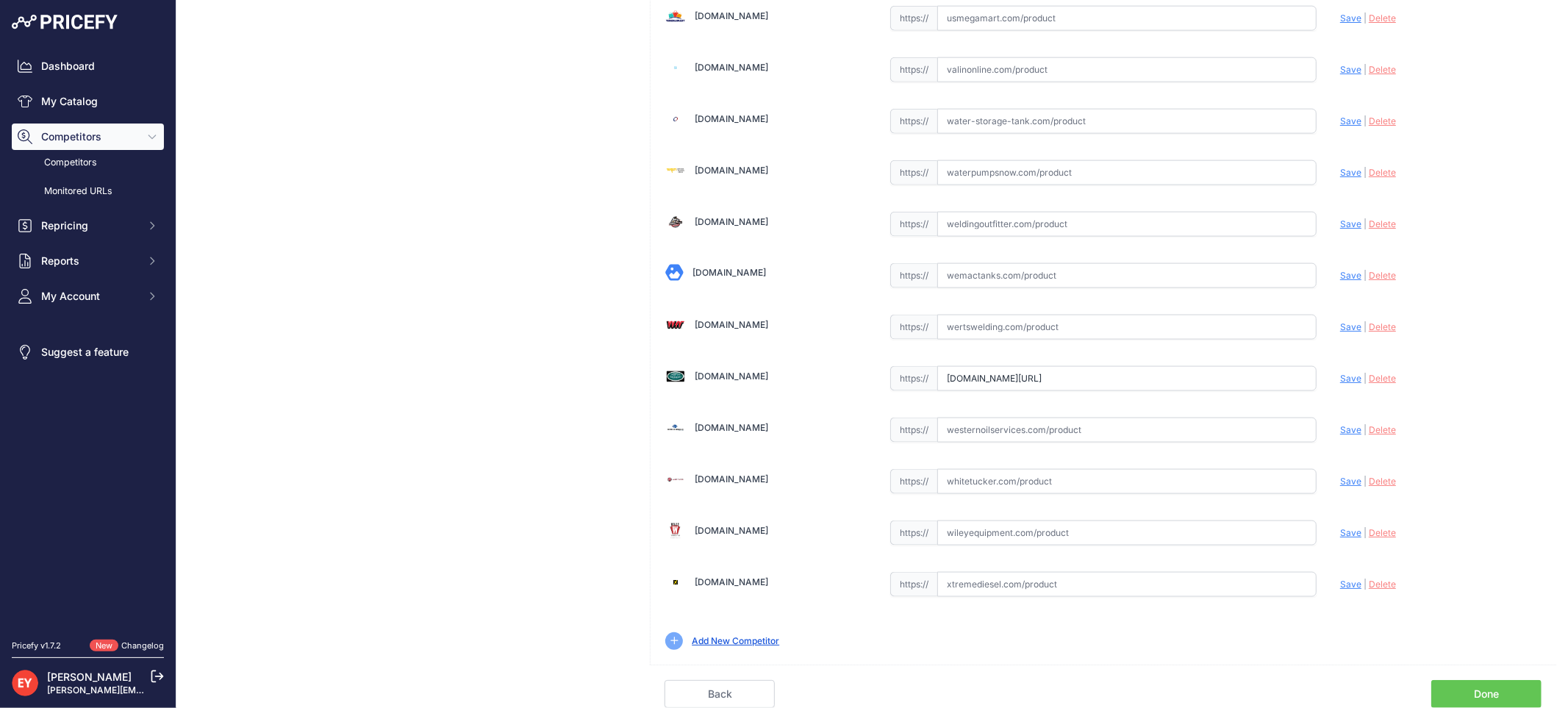
scroll to position [0, 76]
drag, startPoint x: 936, startPoint y: 378, endPoint x: 1370, endPoint y: 408, distance: 435.0
paste input "https://westechequipment.com/product/1c-3142p-edge-double-wall-spill-container?…"
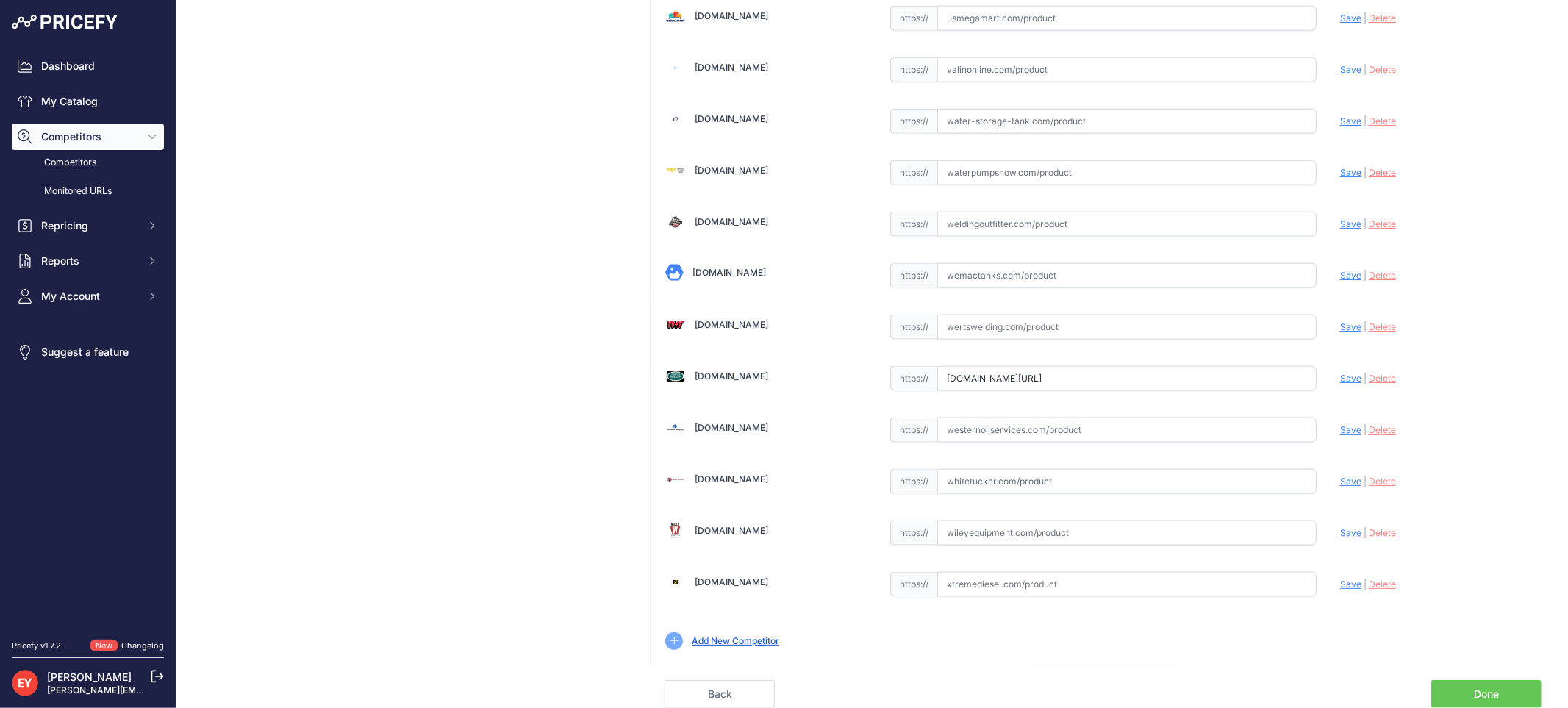
click at [1340, 369] on div "Update Profile Save | Delete Analyzing" at bounding box center [1440, 374] width 201 height 23
click at [1340, 377] on span "Save" at bounding box center [1350, 378] width 21 height 11
type input "https://westechequipment.com/product/1c-3142p-edge-double-wall-spill-container?…"
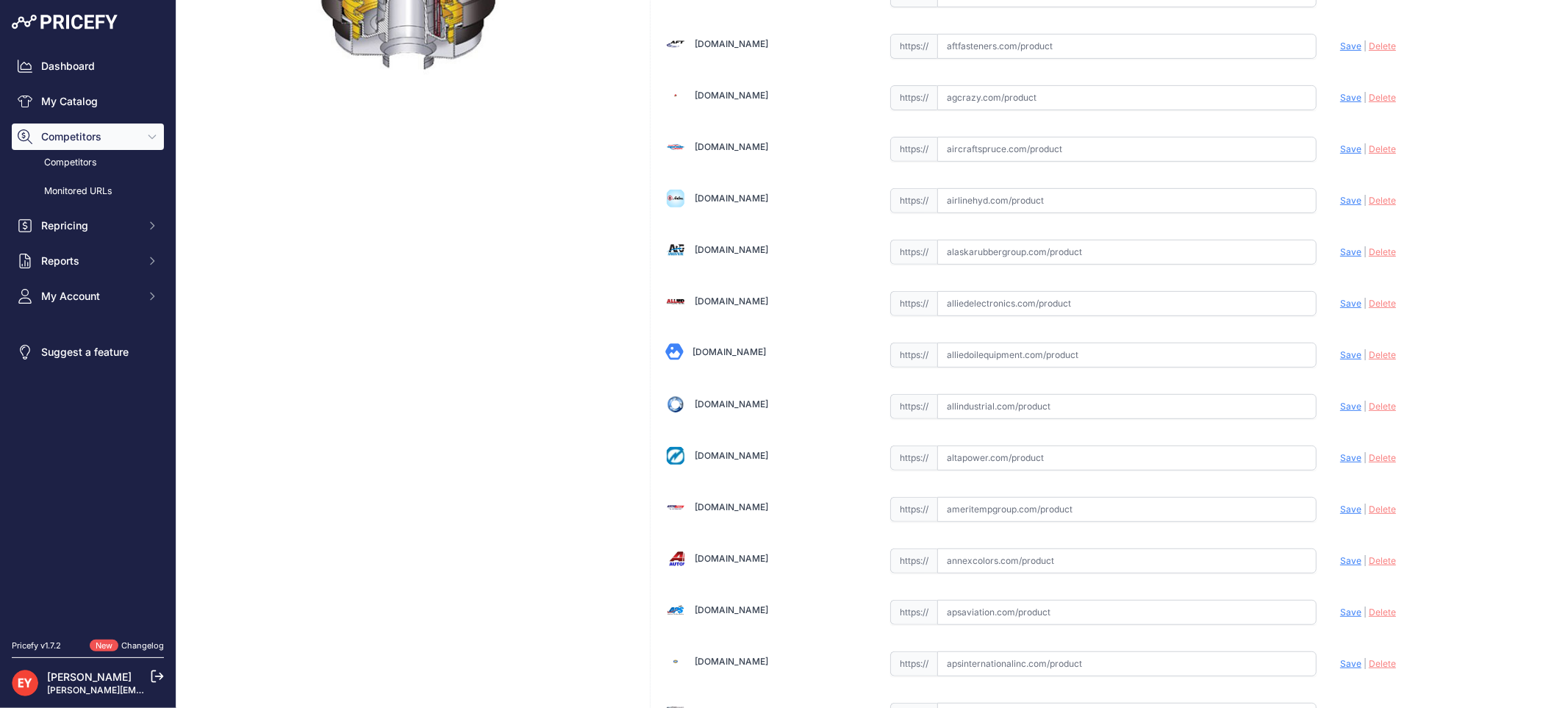
click at [1022, 363] on input "text" at bounding box center [1127, 354] width 379 height 25
paste input "https://alliedoilequipment.com/shop/opw-fueling-components/1c-3142p-dw-edge-5ga…"
click at [1340, 357] on span "Save" at bounding box center [1350, 354] width 21 height 11
type input "https://alliedoilequipment.com/shop/opw-fueling-components/1c-3142p-dw-edge-5ga…"
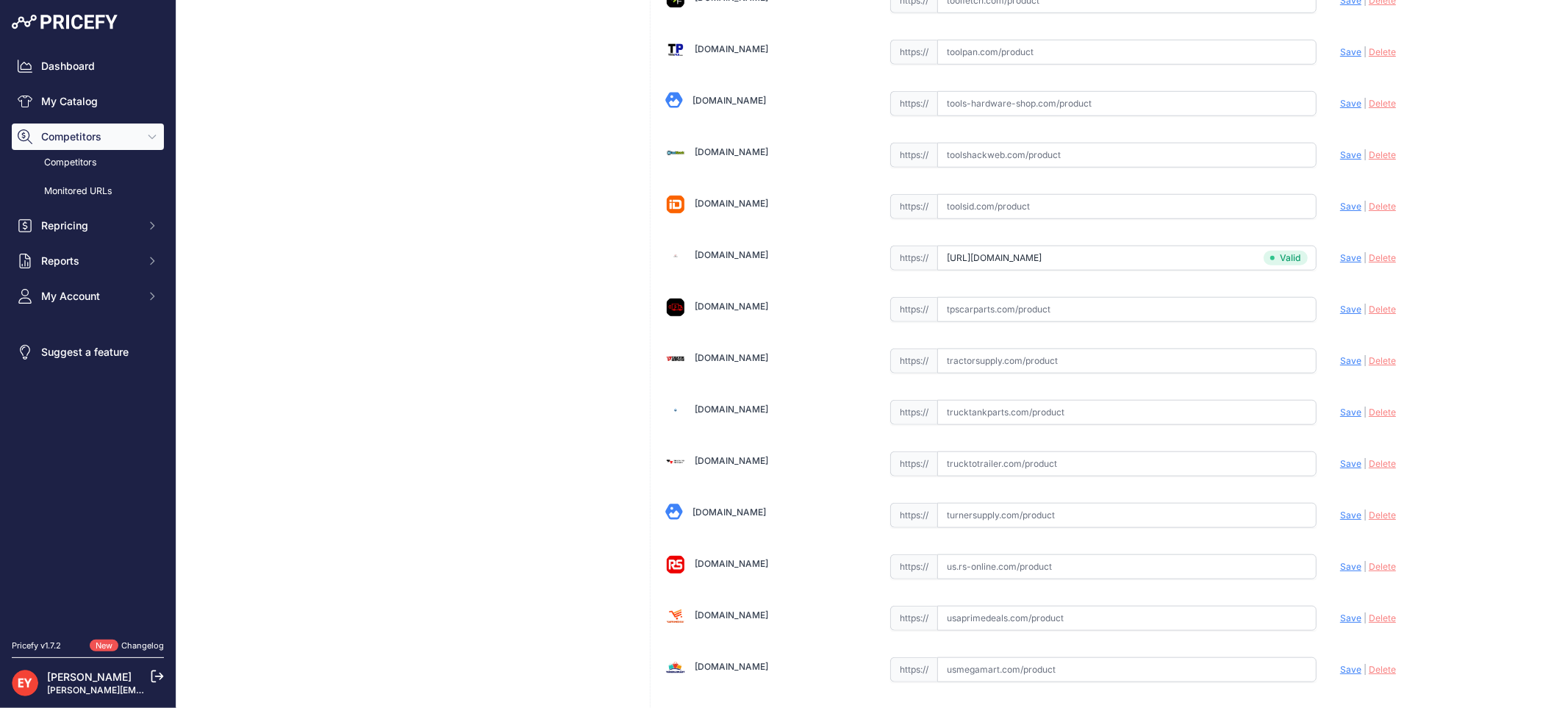
scroll to position [11005, 0]
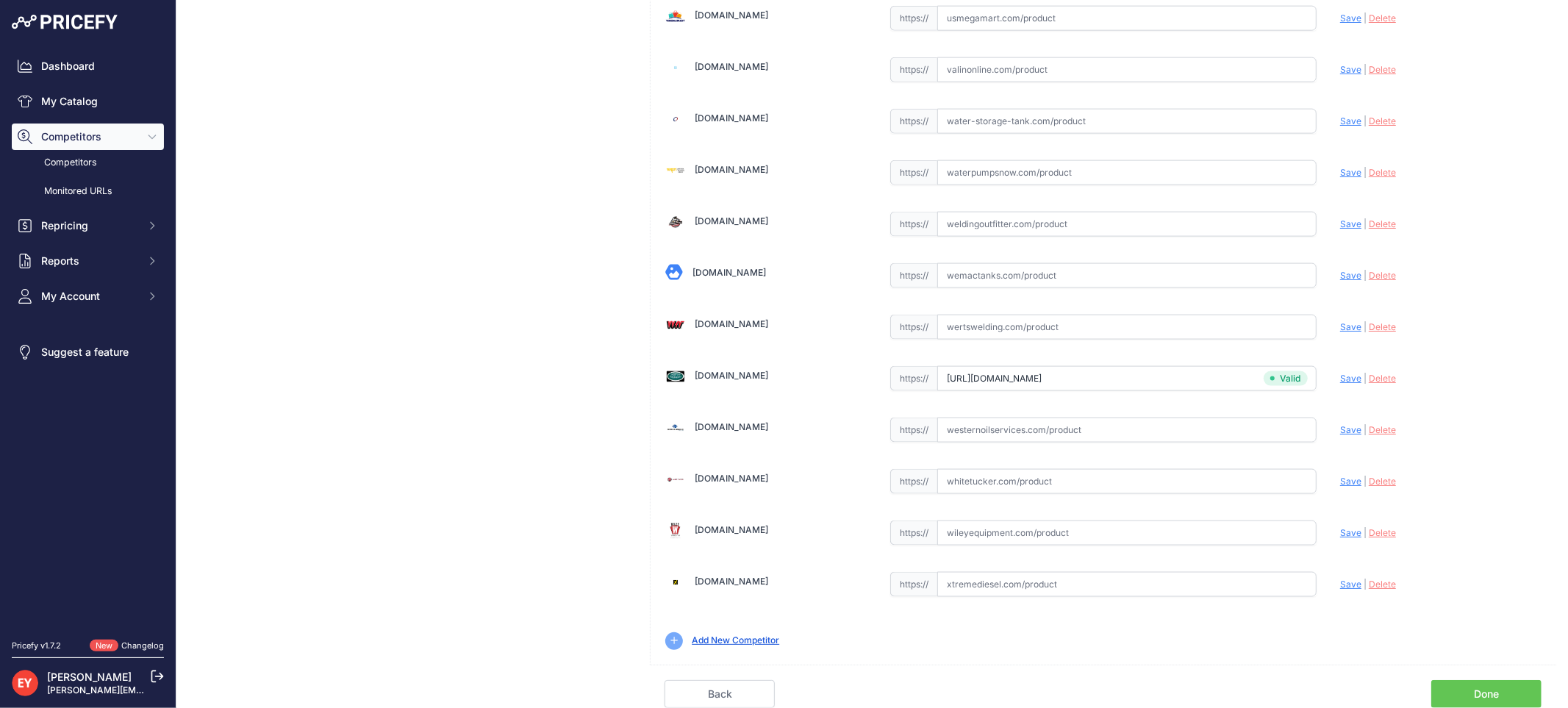
click at [1530, 701] on div "Done" at bounding box center [1218, 694] width 676 height 28
click at [1507, 687] on link "Done" at bounding box center [1487, 694] width 110 height 28
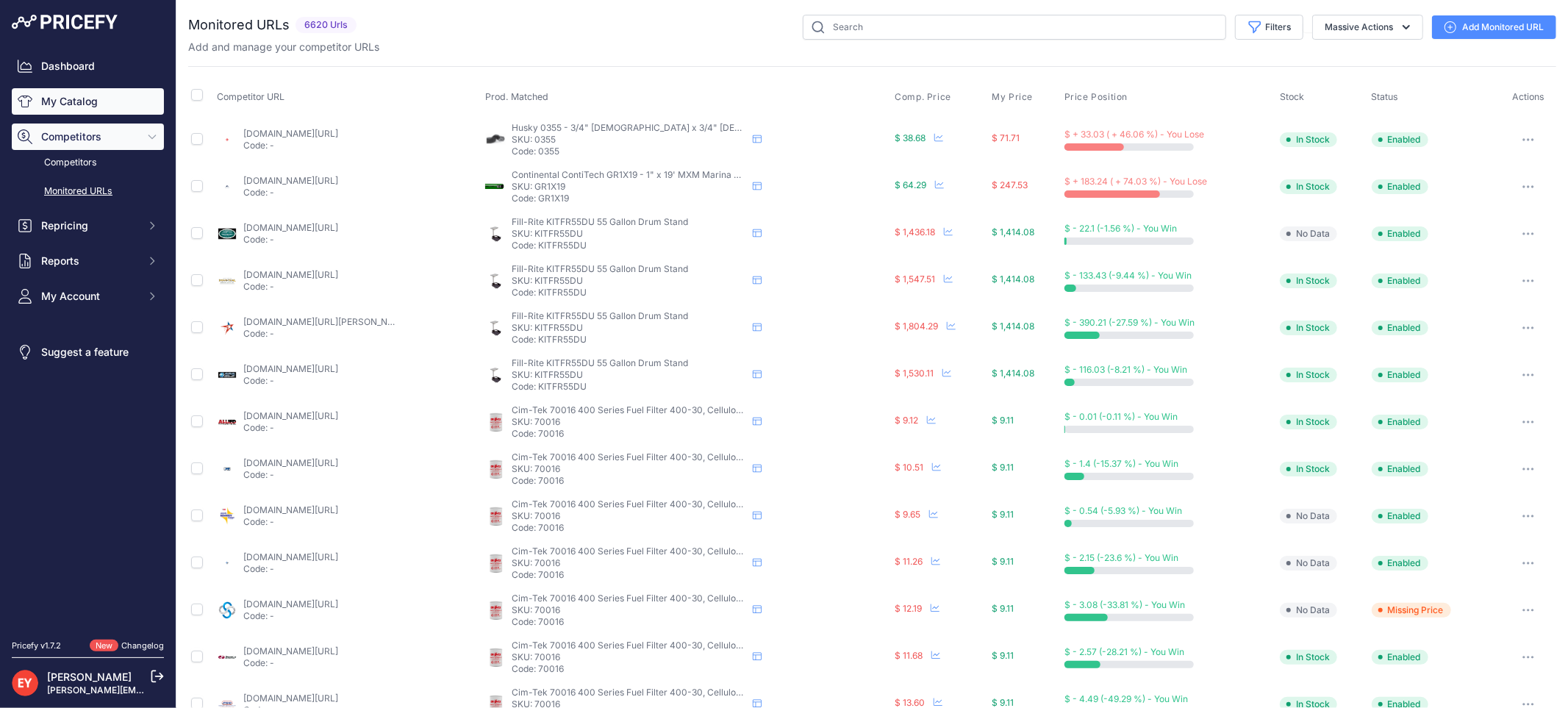
click at [66, 106] on link "My Catalog" at bounding box center [87, 101] width 152 height 26
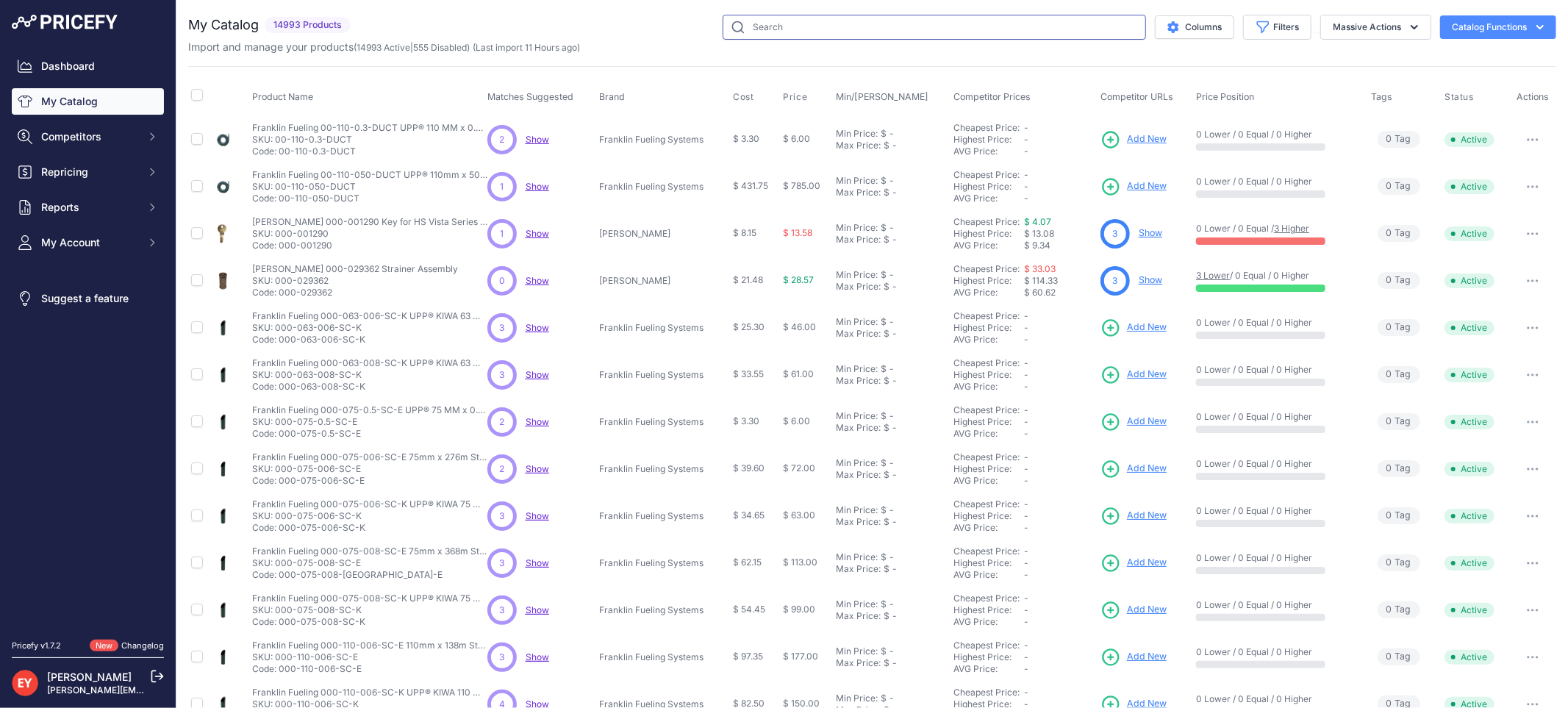
click at [755, 20] on input "text" at bounding box center [934, 26] width 424 height 25
paste input "634LPC-0400D"
type input "634LPC-0400D"
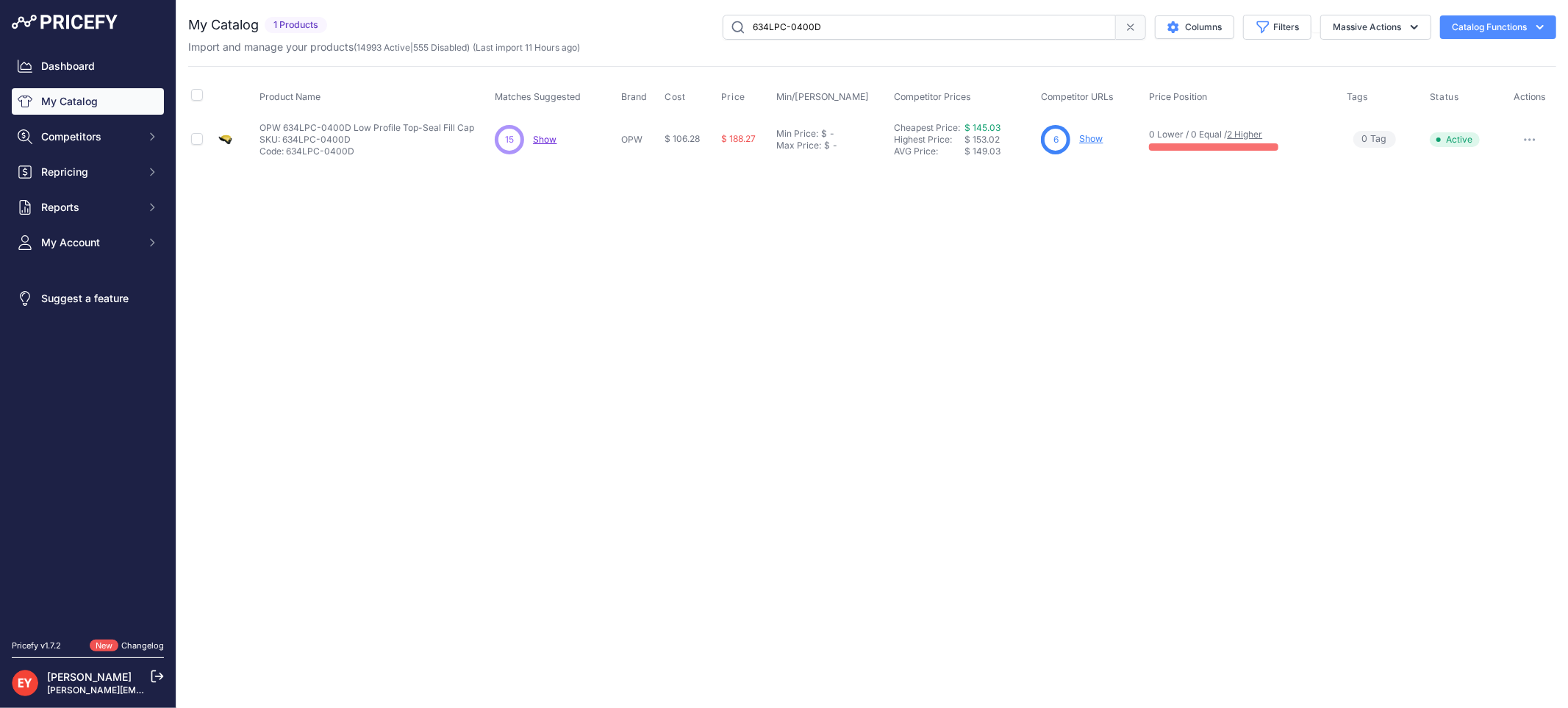
click at [1084, 136] on link "Show" at bounding box center [1091, 138] width 24 height 11
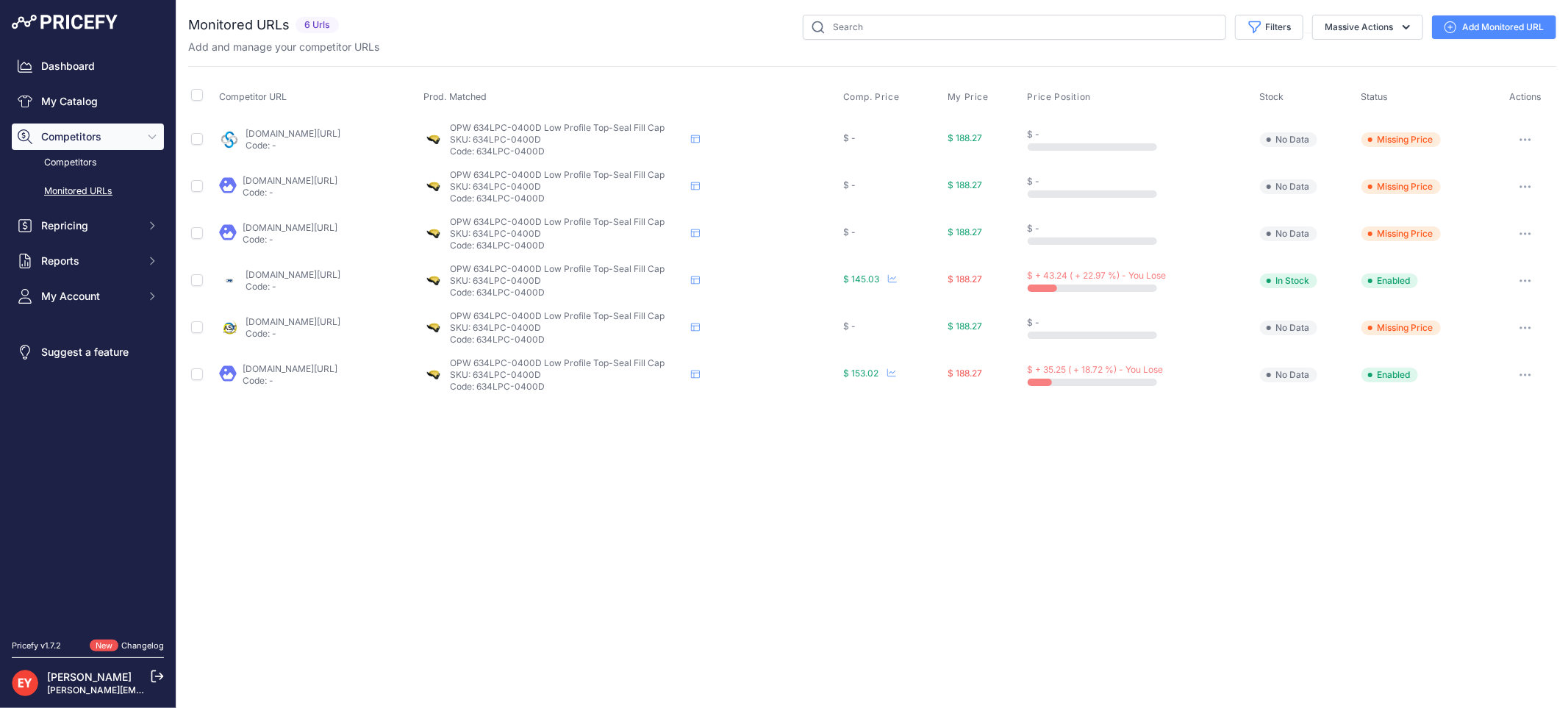
click at [336, 182] on link "[DOMAIN_NAME][URL]" at bounding box center [290, 180] width 95 height 11
click at [282, 231] on link "[DOMAIN_NAME][URL]" at bounding box center [290, 227] width 95 height 11
click at [1531, 231] on button "button" at bounding box center [1525, 233] width 30 height 20
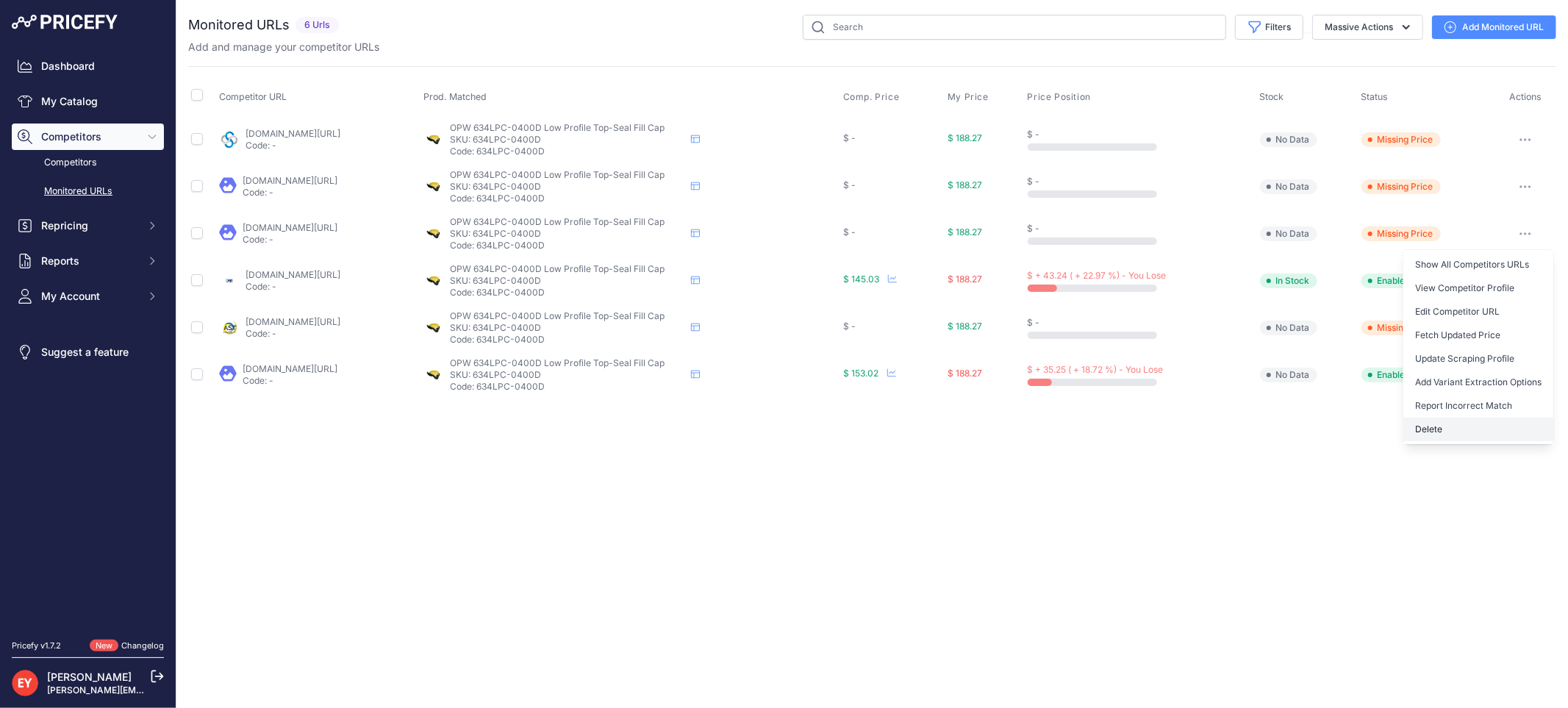
click at [1443, 429] on button "Delete" at bounding box center [1478, 430] width 150 height 24
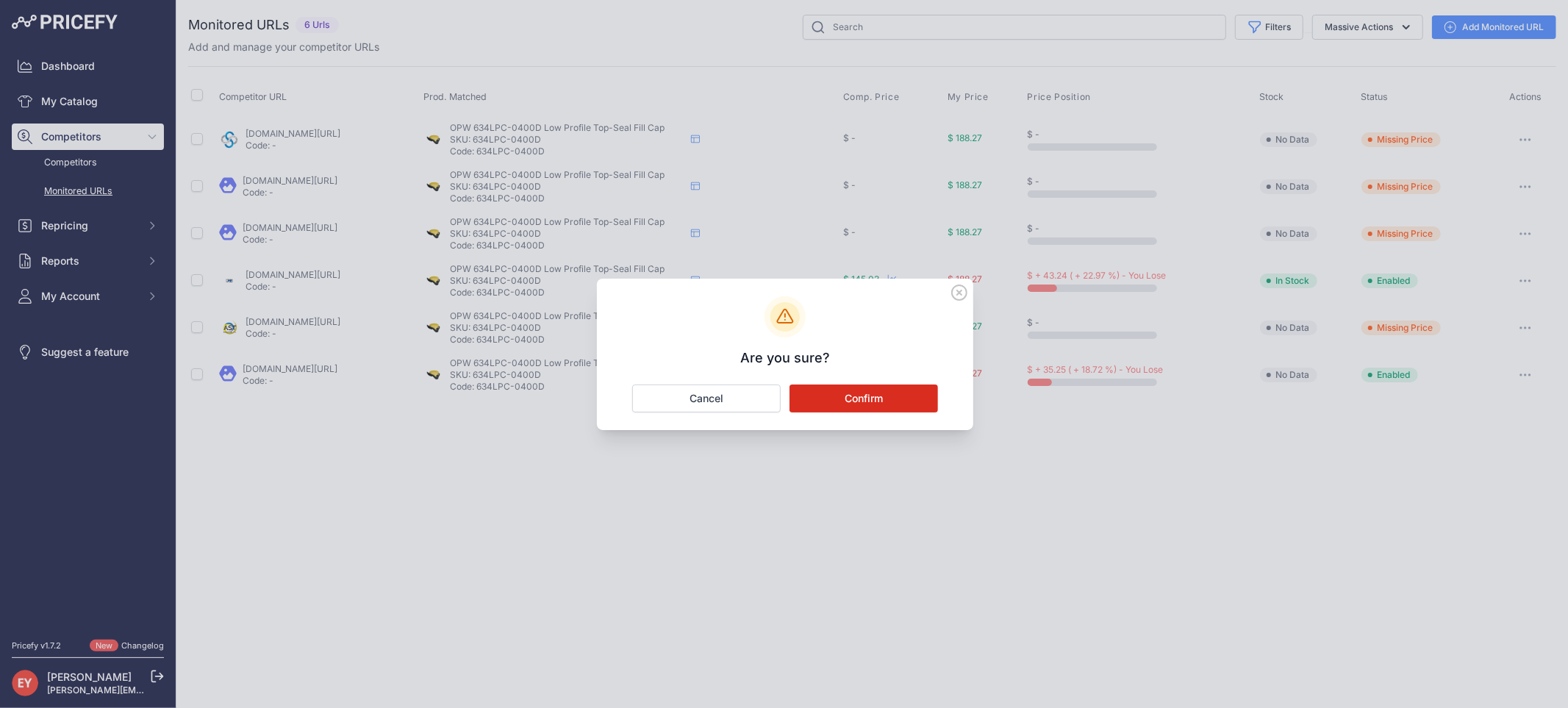
click at [840, 399] on button "Confirm" at bounding box center [863, 398] width 149 height 28
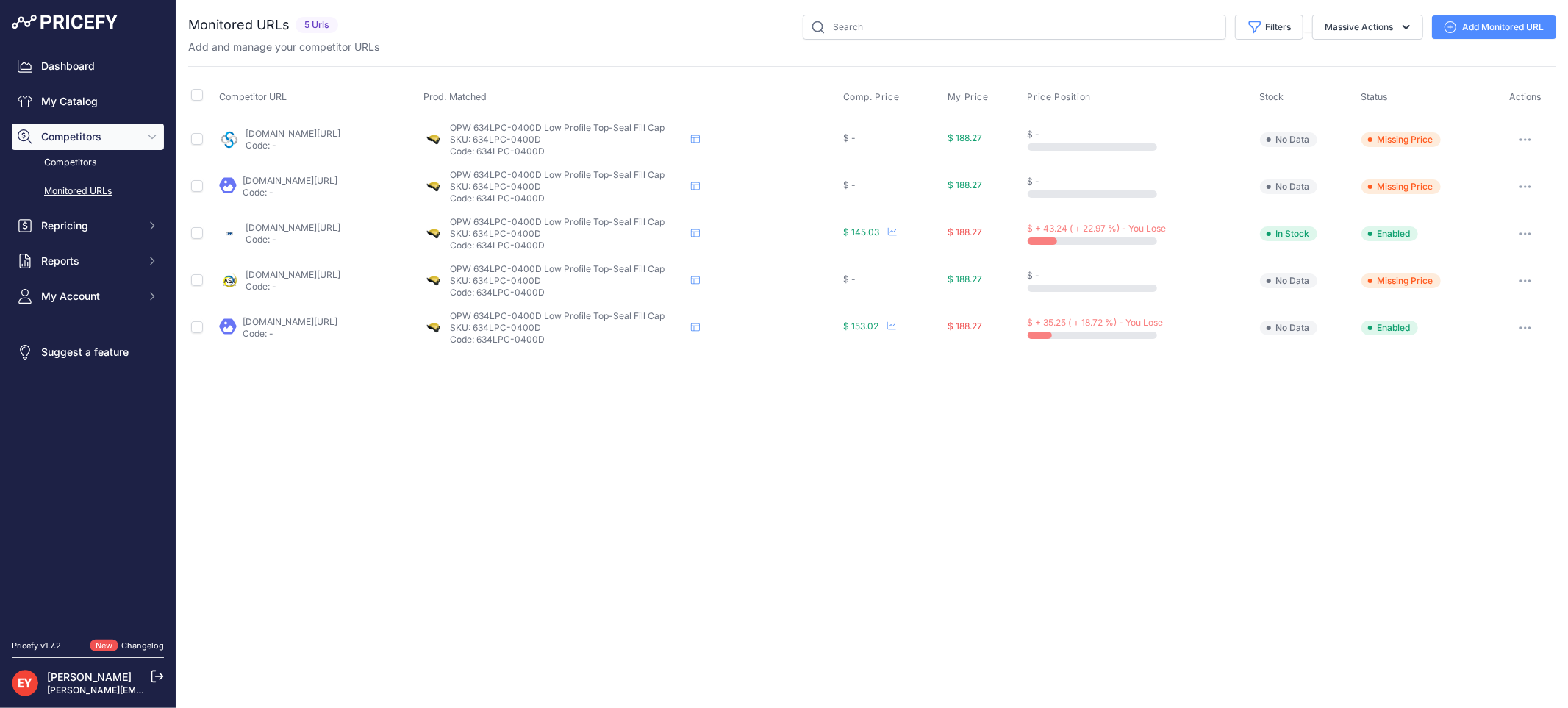
click at [1524, 281] on icon "button" at bounding box center [1525, 280] width 12 height 3
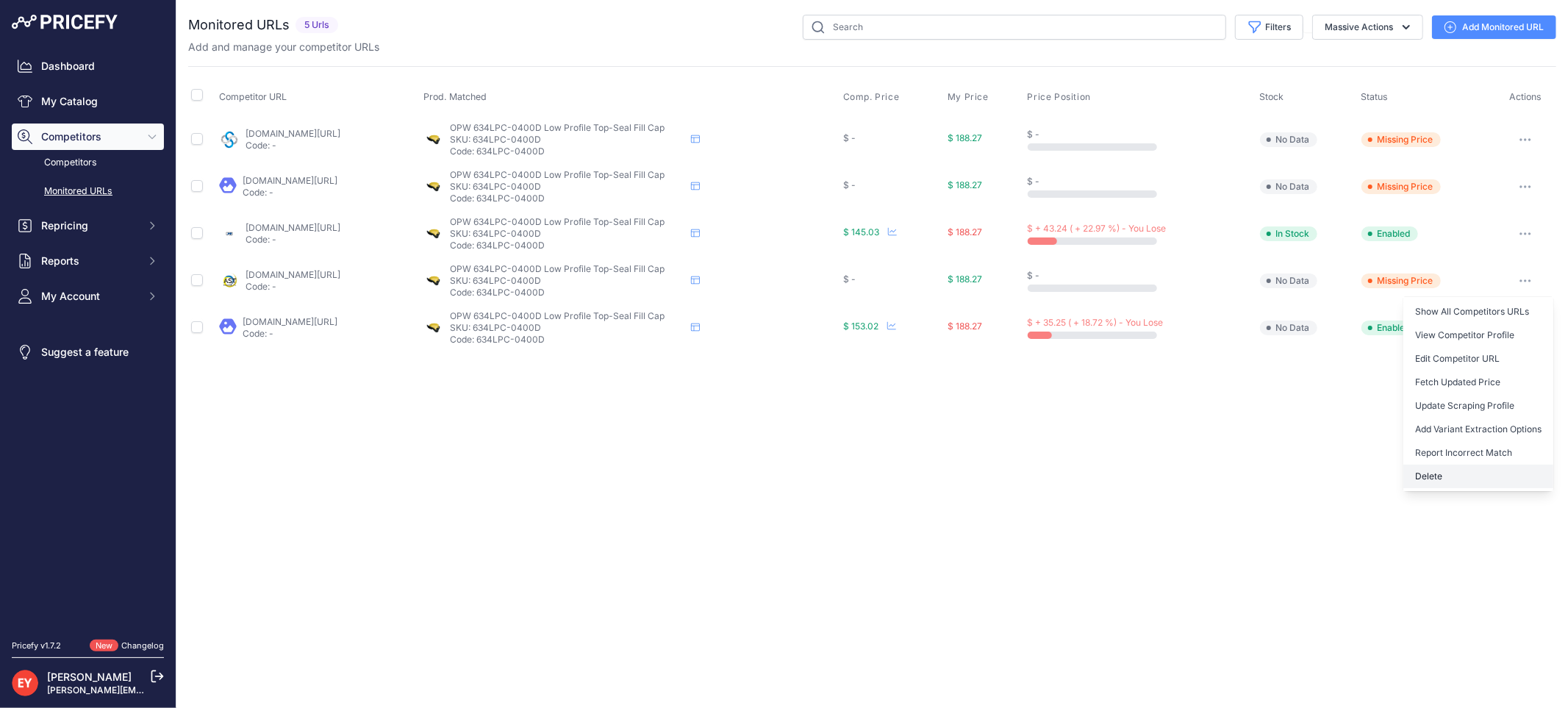
click at [1477, 470] on button "Delete" at bounding box center [1478, 476] width 150 height 24
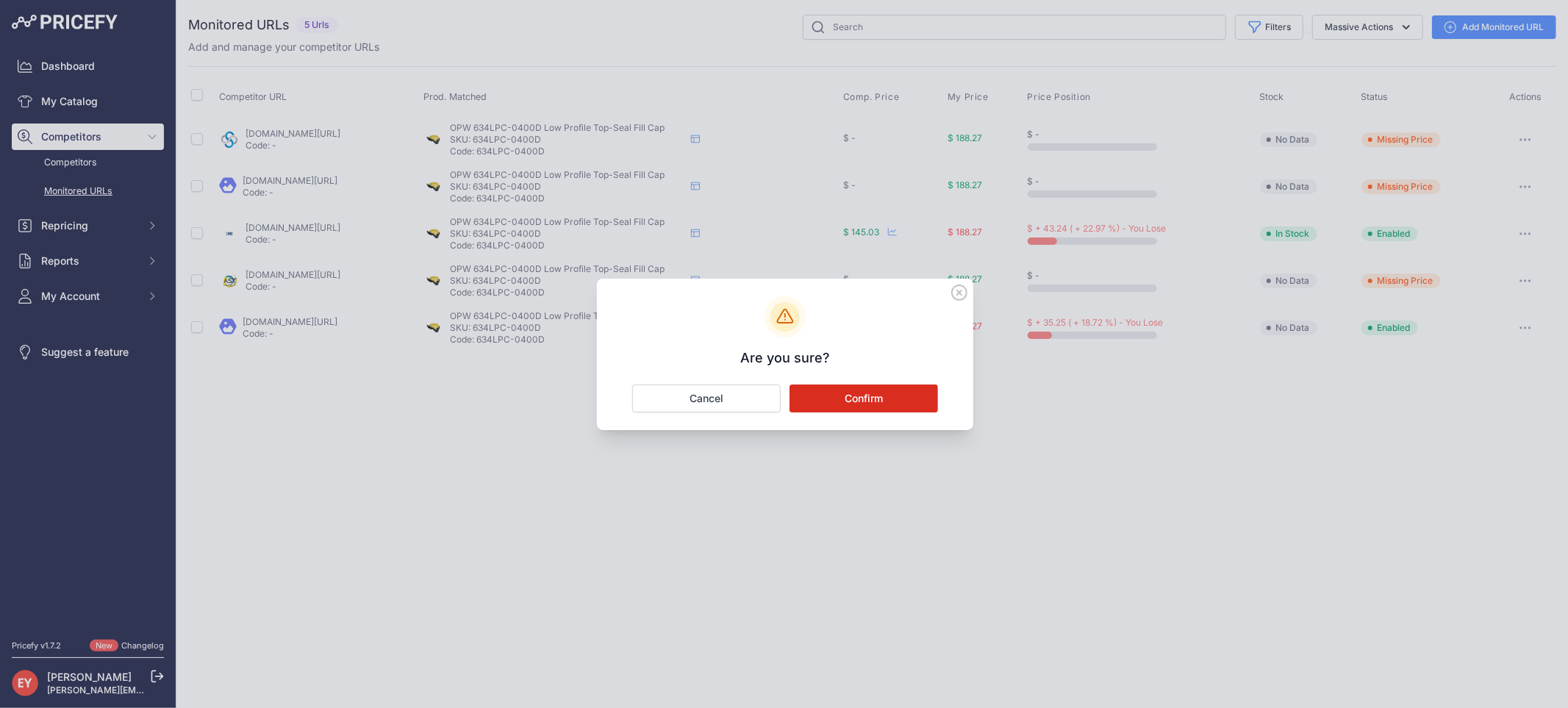
click at [858, 402] on button "Confirm" at bounding box center [863, 398] width 149 height 28
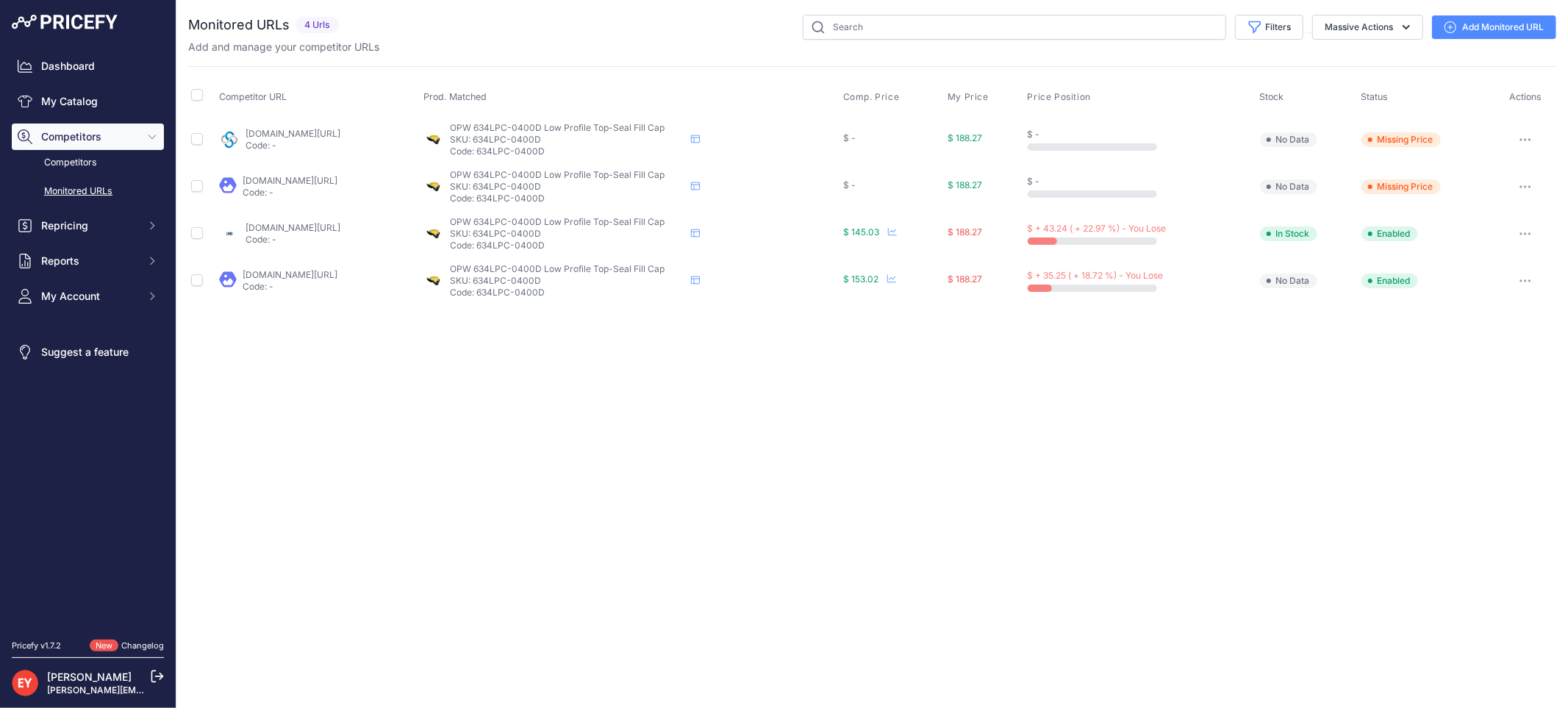
click at [287, 277] on link "[DOMAIN_NAME][URL]" at bounding box center [290, 274] width 95 height 11
click at [310, 229] on link "[DOMAIN_NAME][URL]" at bounding box center [293, 227] width 95 height 11
click at [1522, 233] on icon "button" at bounding box center [1521, 233] width 2 height 2
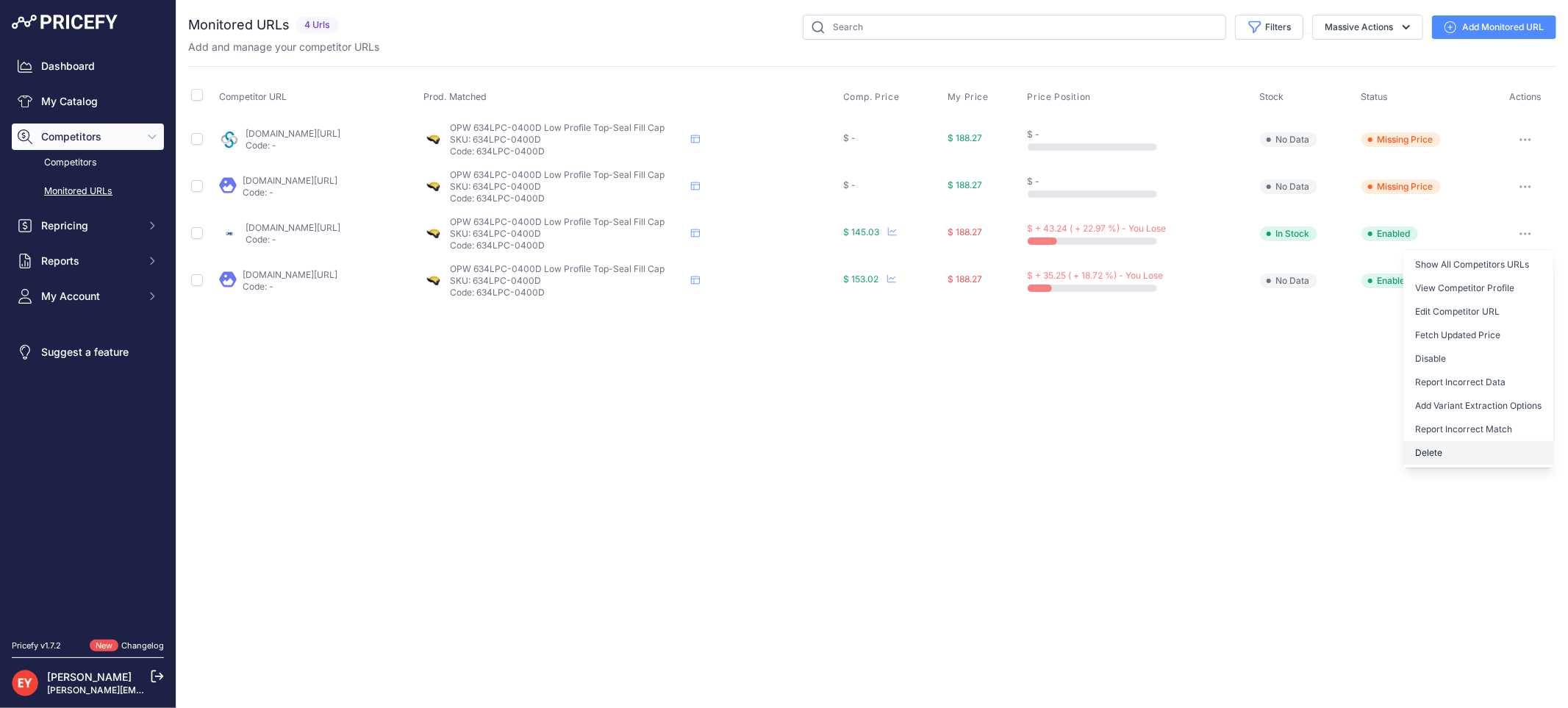
click at [1469, 452] on button "Delete" at bounding box center [1478, 452] width 150 height 24
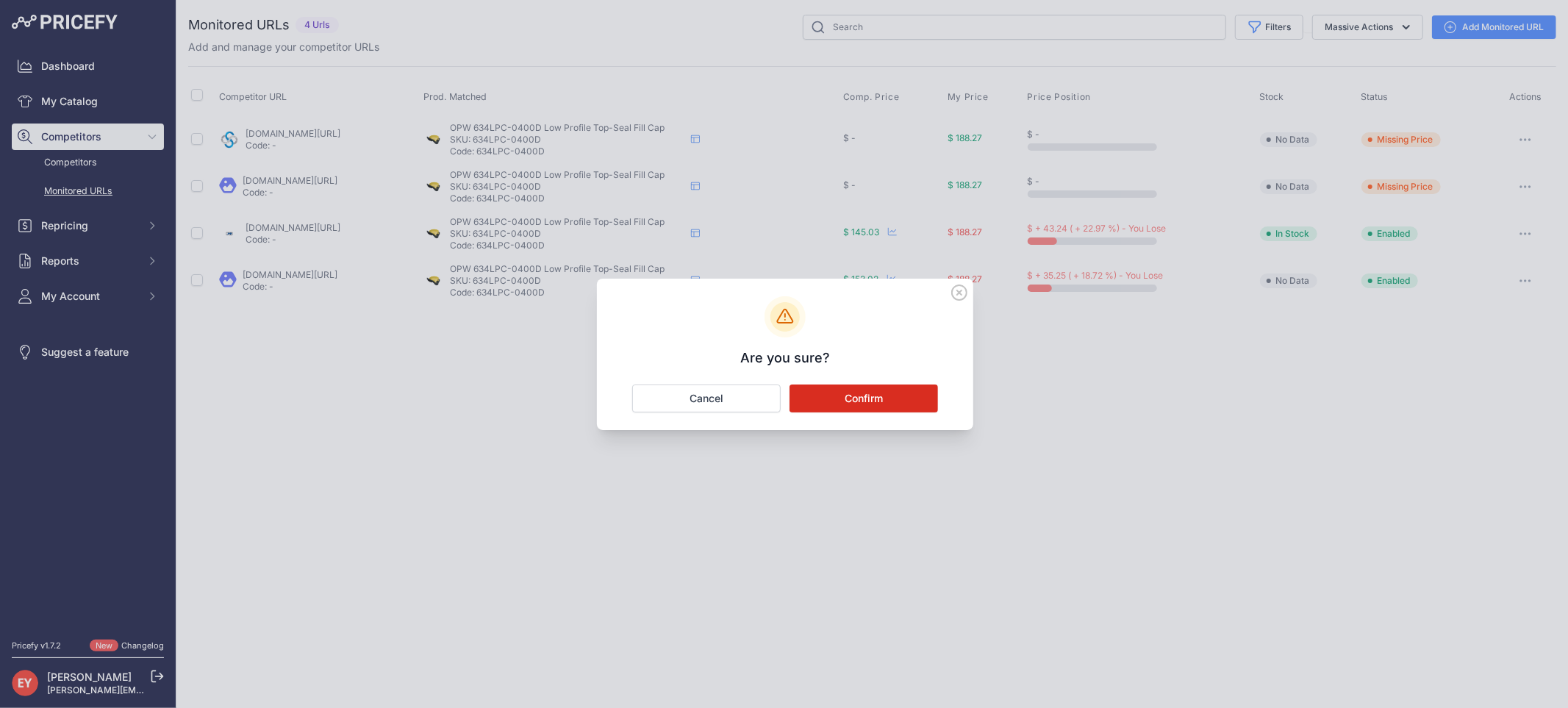
click at [894, 396] on button "Confirm" at bounding box center [863, 398] width 149 height 28
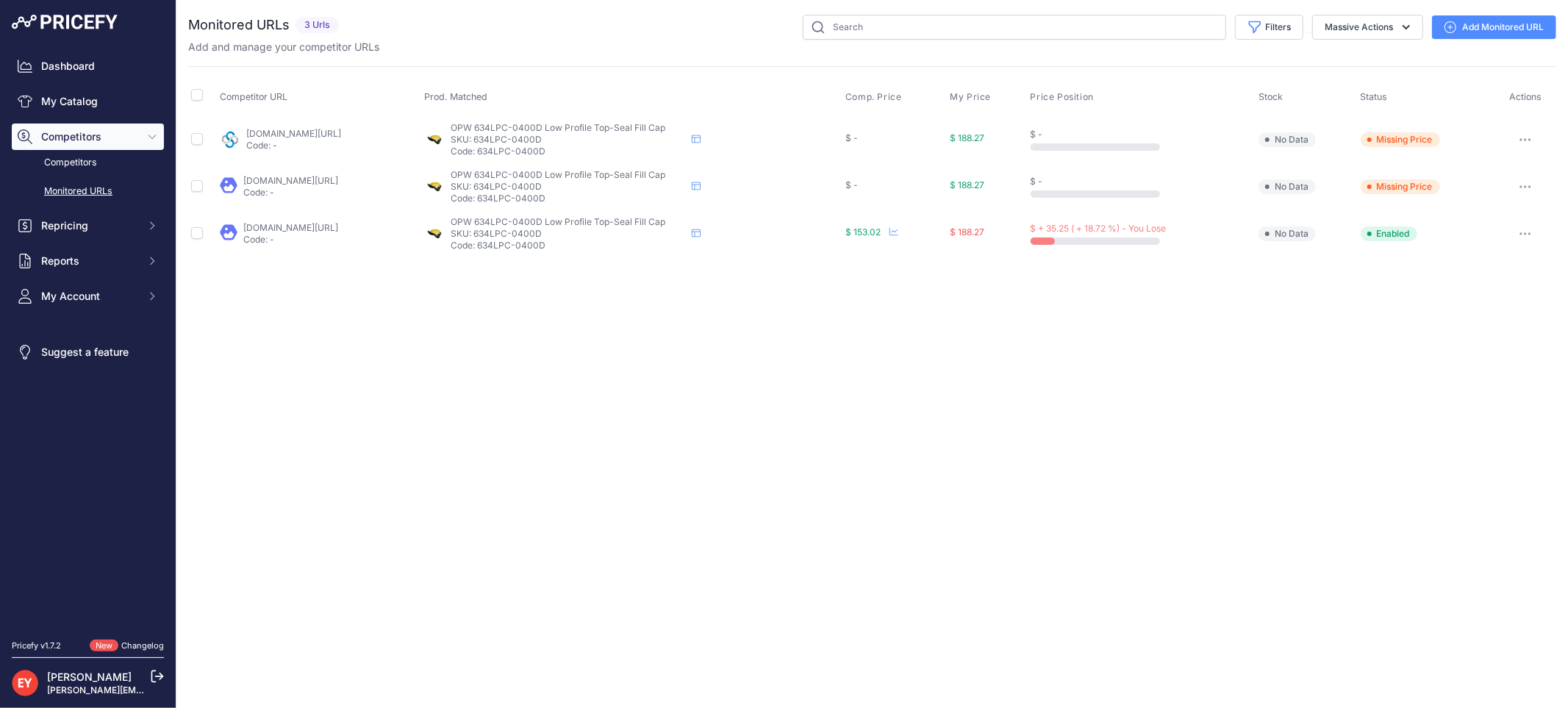
click at [1518, 236] on button "button" at bounding box center [1525, 233] width 30 height 20
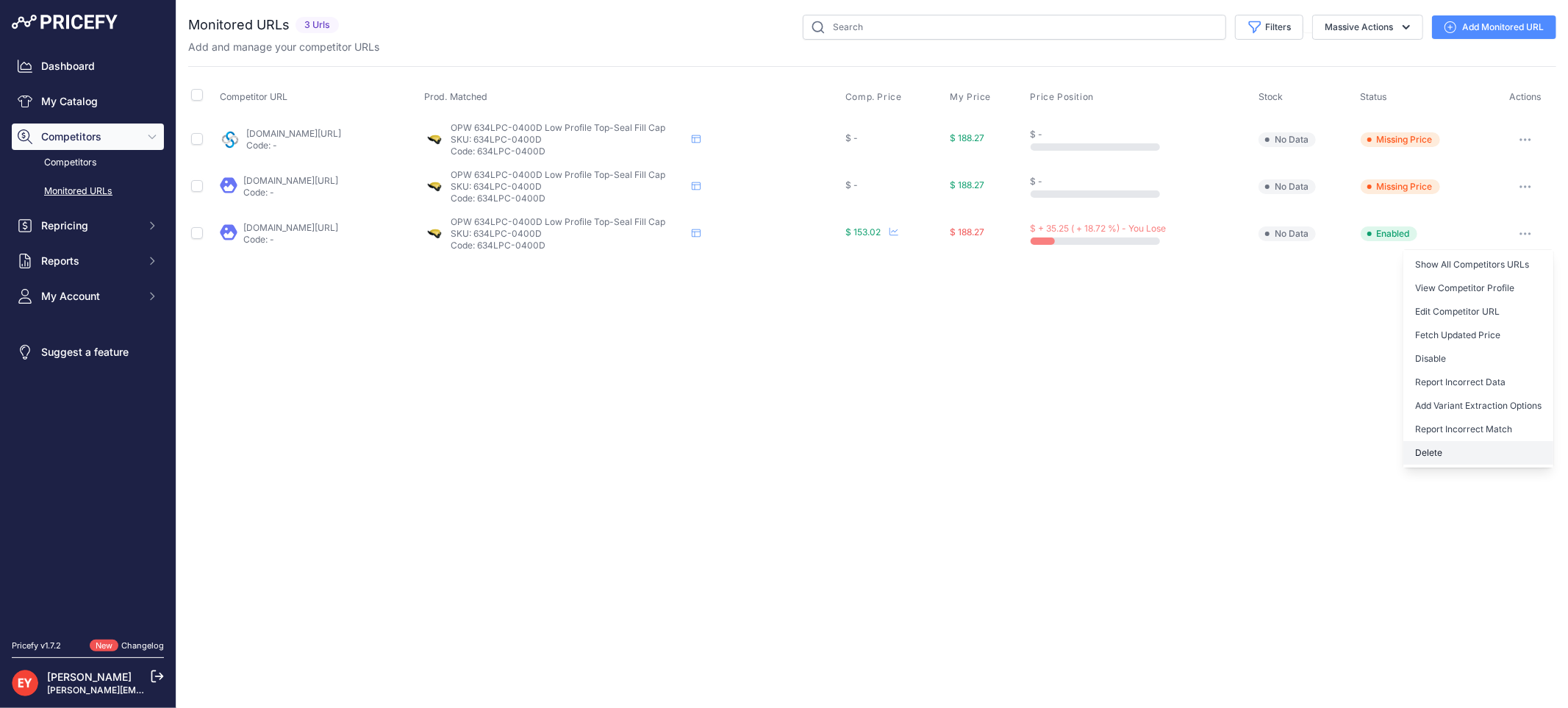
click at [1458, 448] on button "Delete" at bounding box center [1478, 452] width 150 height 24
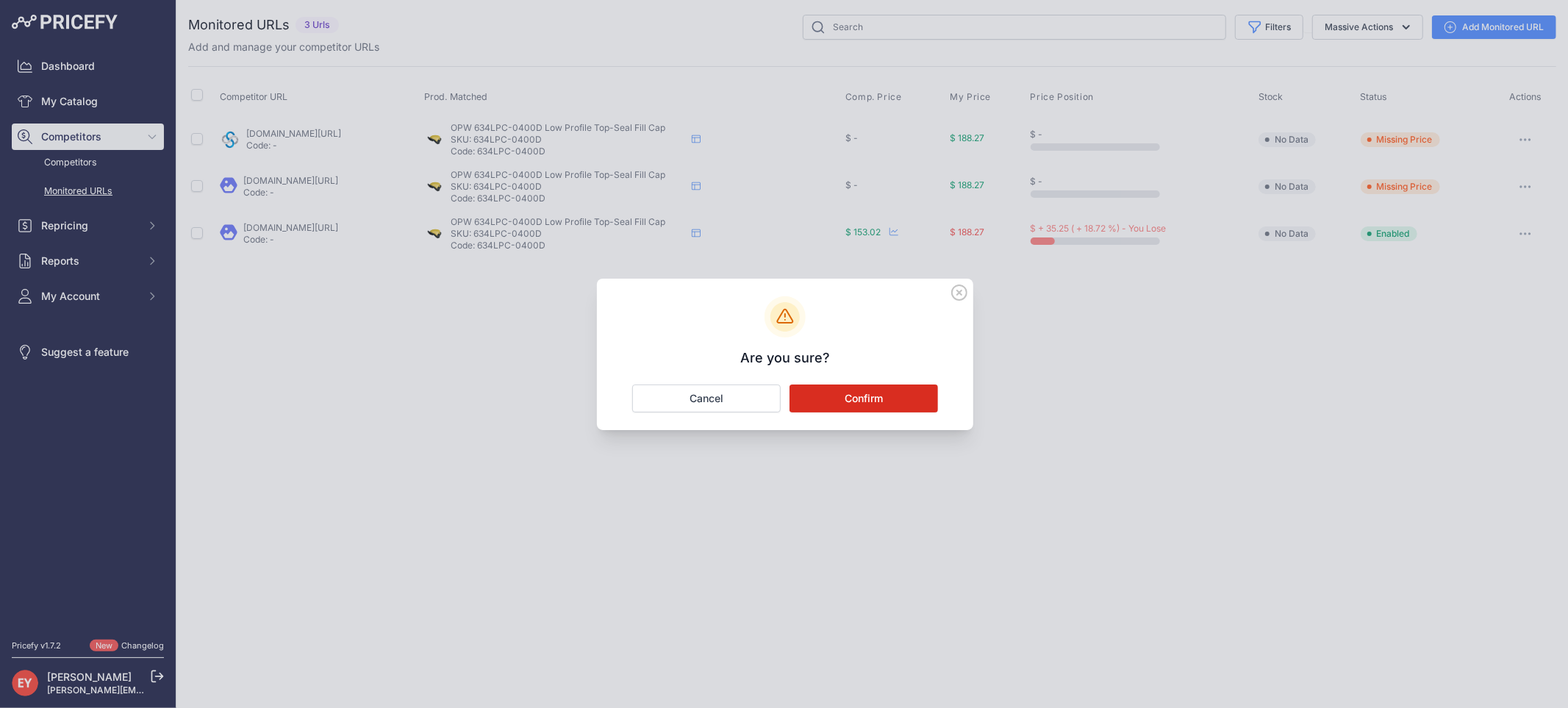
click at [885, 391] on button "Confirm" at bounding box center [863, 398] width 149 height 28
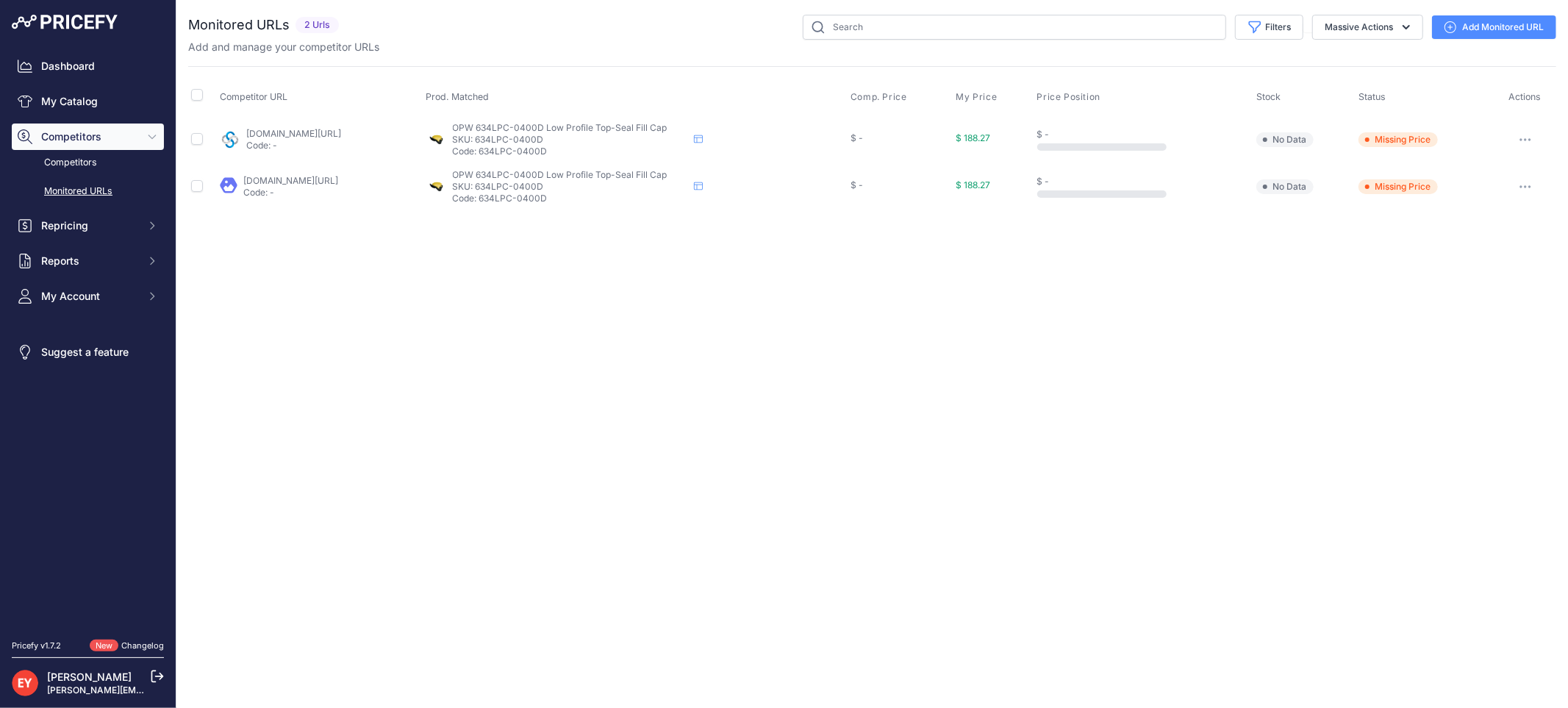
click at [1447, 31] on icon at bounding box center [1450, 27] width 12 height 12
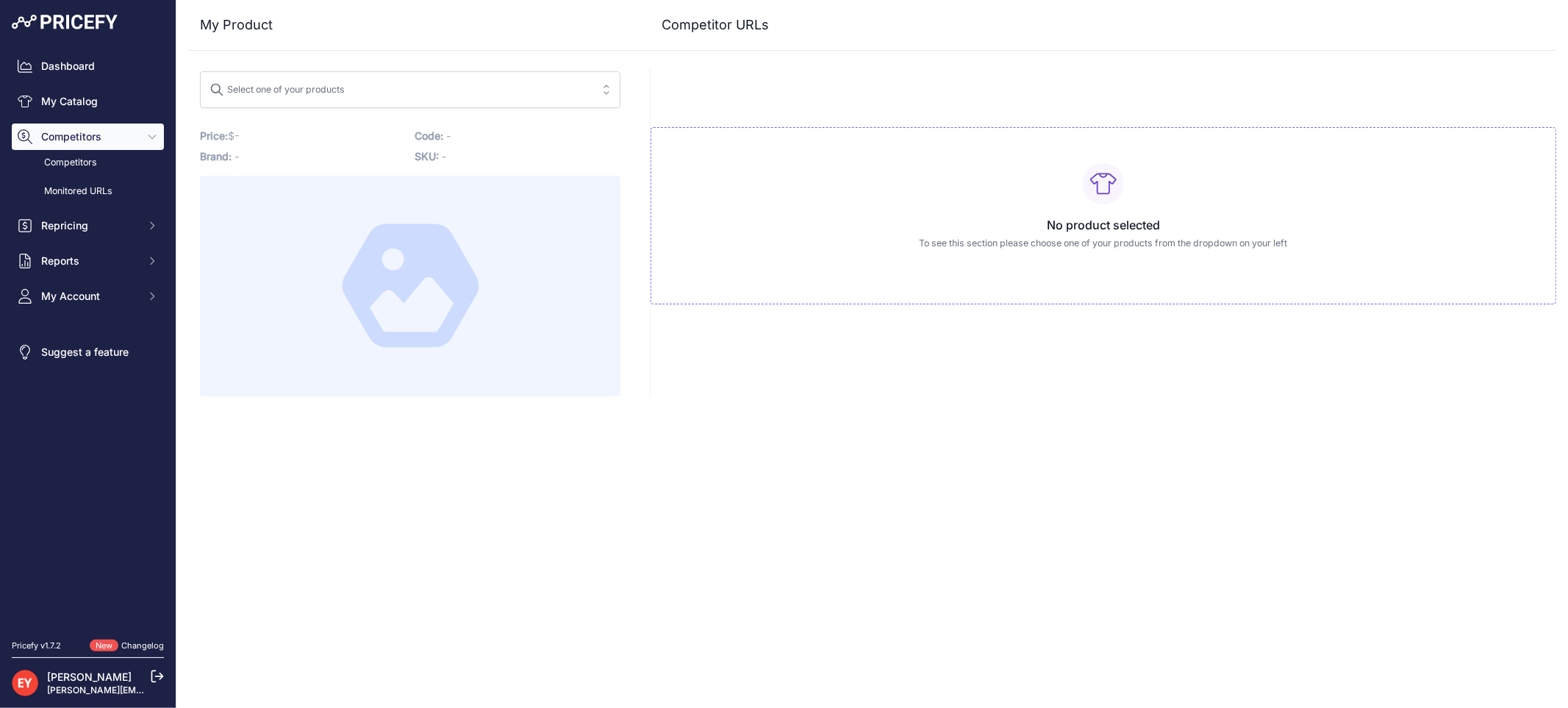
click at [868, 75] on div "No product selected To see this section please choose one of your products from…" at bounding box center [1102, 233] width 906 height 328
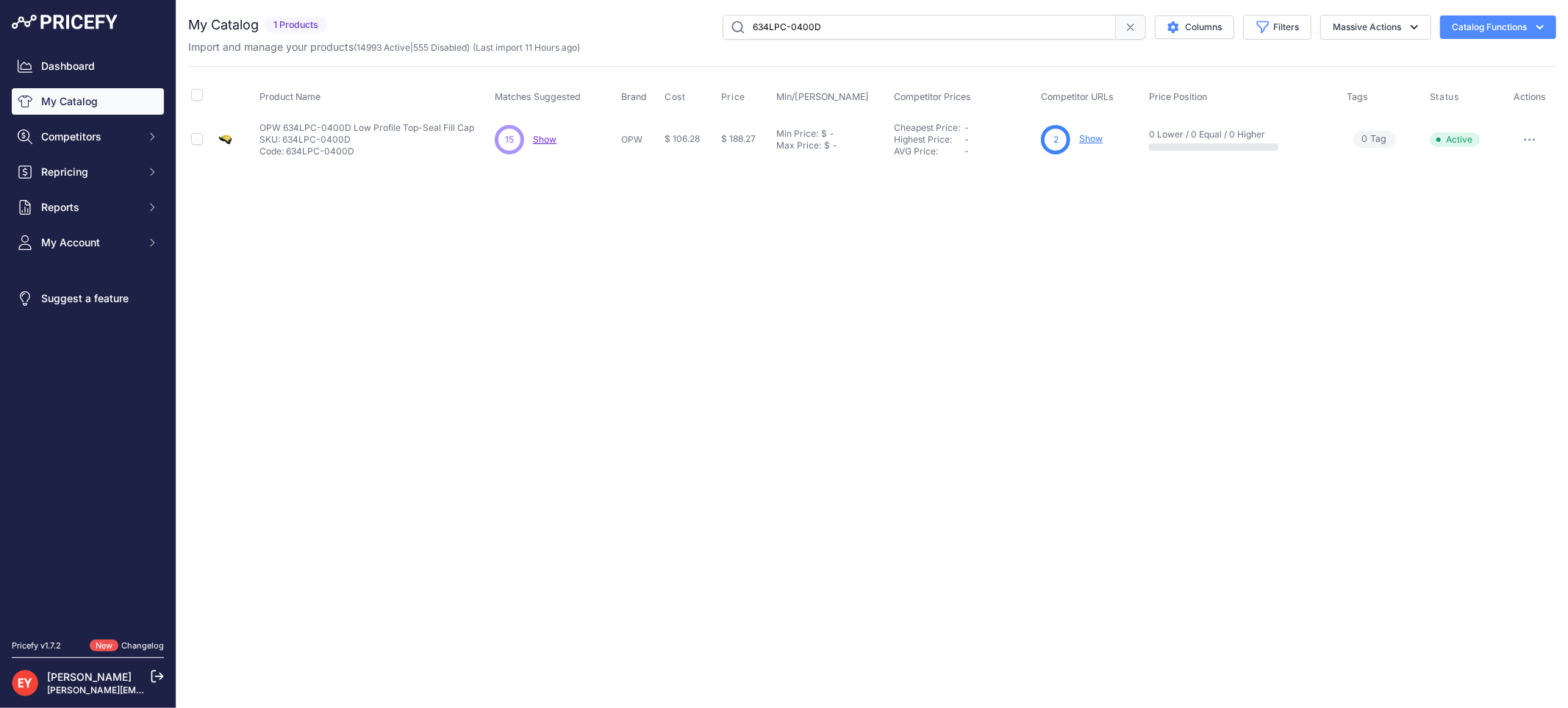
drag, startPoint x: 868, startPoint y: 24, endPoint x: 711, endPoint y: 34, distance: 157.3
click at [711, 34] on div "634LPC-0400D Columns Filters Status All Status Only Enabled Only Disabled" at bounding box center [944, 26] width 1223 height 25
click at [1093, 138] on link "Show" at bounding box center [1091, 138] width 24 height 11
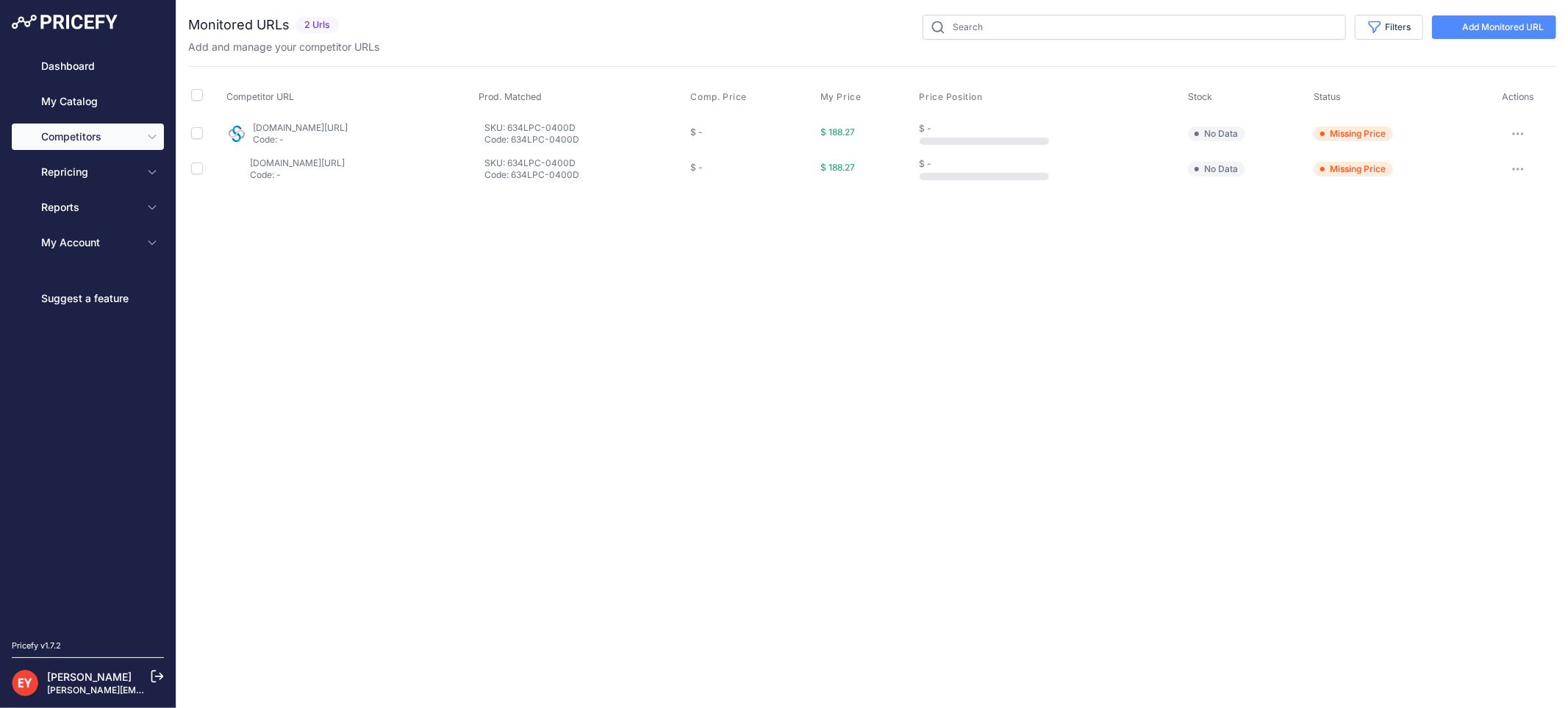
click at [1488, 27] on link "Add Monitored URL" at bounding box center [1493, 27] width 124 height 24
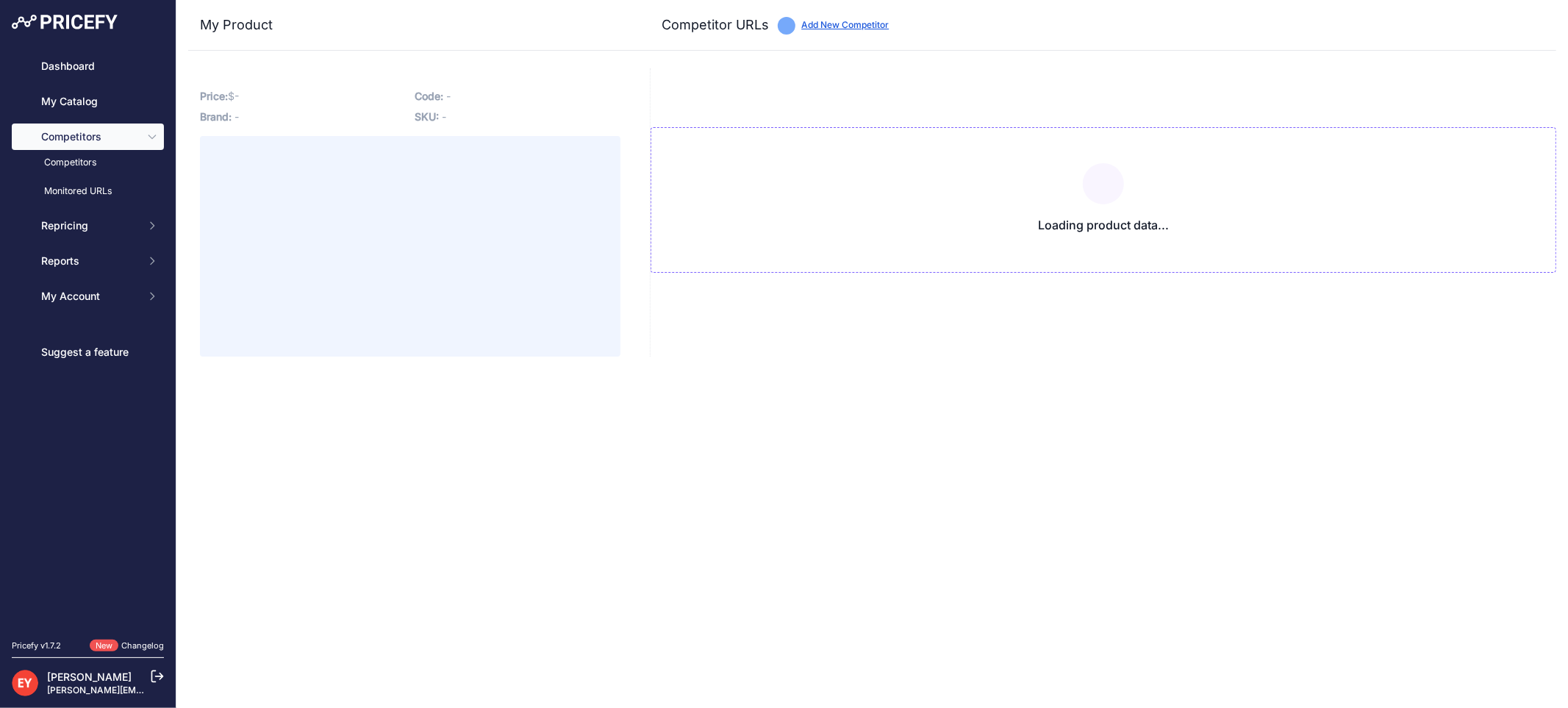
type input "alliedoilequipment.com/shop/opw-fueling-components/634lpc-0400-low-profile-fill…"
type input "shop.sourcena.com/OPW-Fueling-Components/Aboveground-Storage-Tank-Equipment/634…"
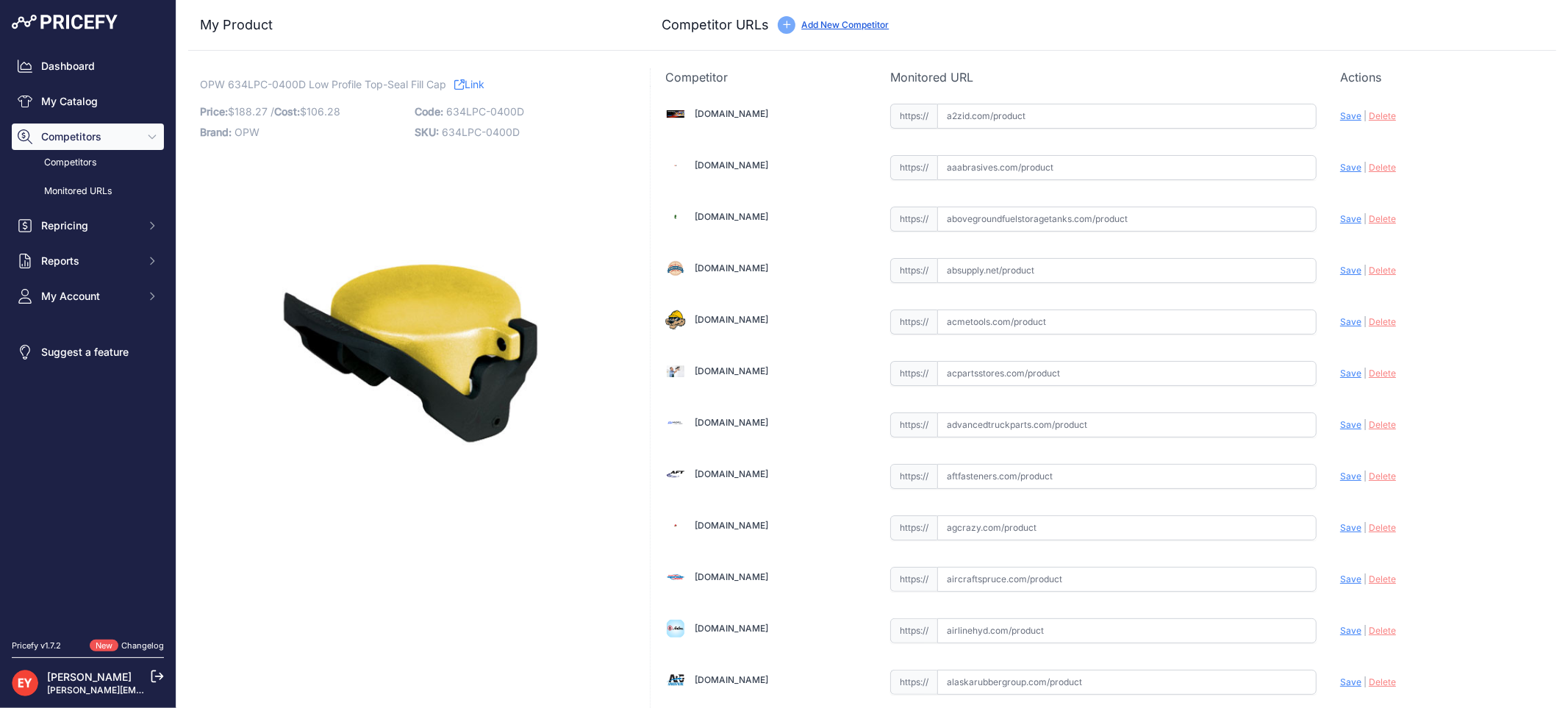
scroll to position [1360, 0]
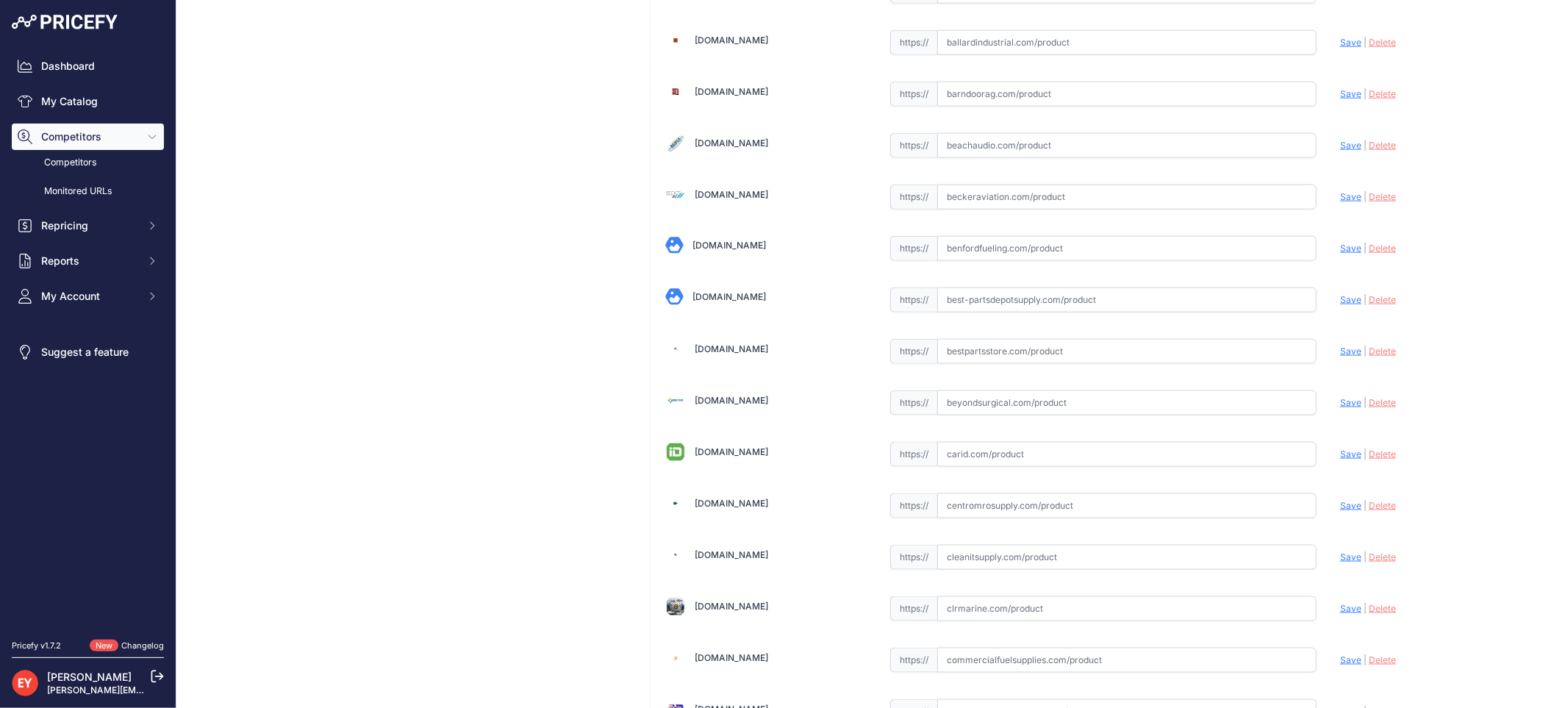
click at [959, 361] on input "text" at bounding box center [1127, 351] width 379 height 25
paste input "https://www.bestpartsstore.com/product/opw-634lpc-0400d-low-profile-top-seal-fi…"
click at [1340, 351] on span "Save" at bounding box center [1350, 351] width 21 height 11
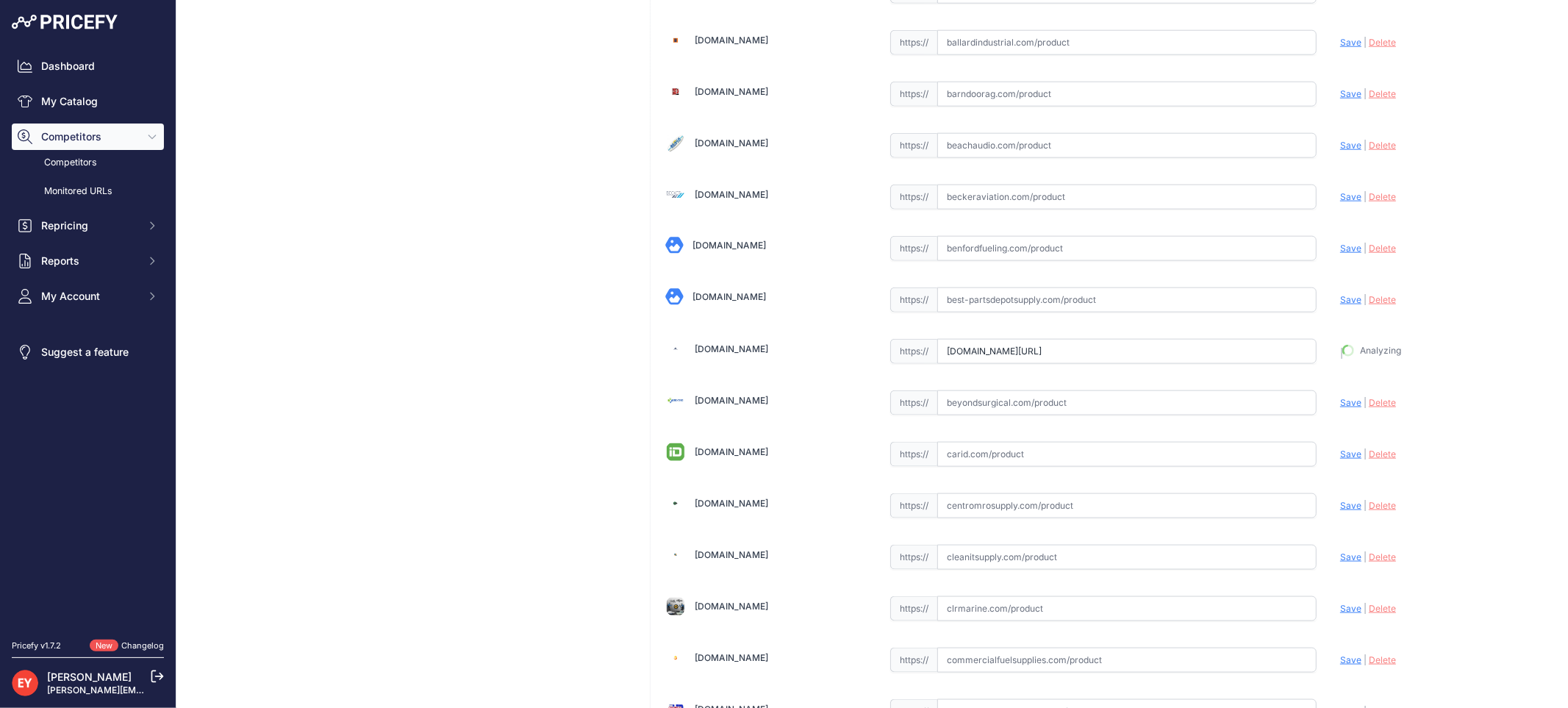
type input "https://www.bestpartsstore.com/product/opw-634lpc-0400d-low-profile-top-seal-fi…"
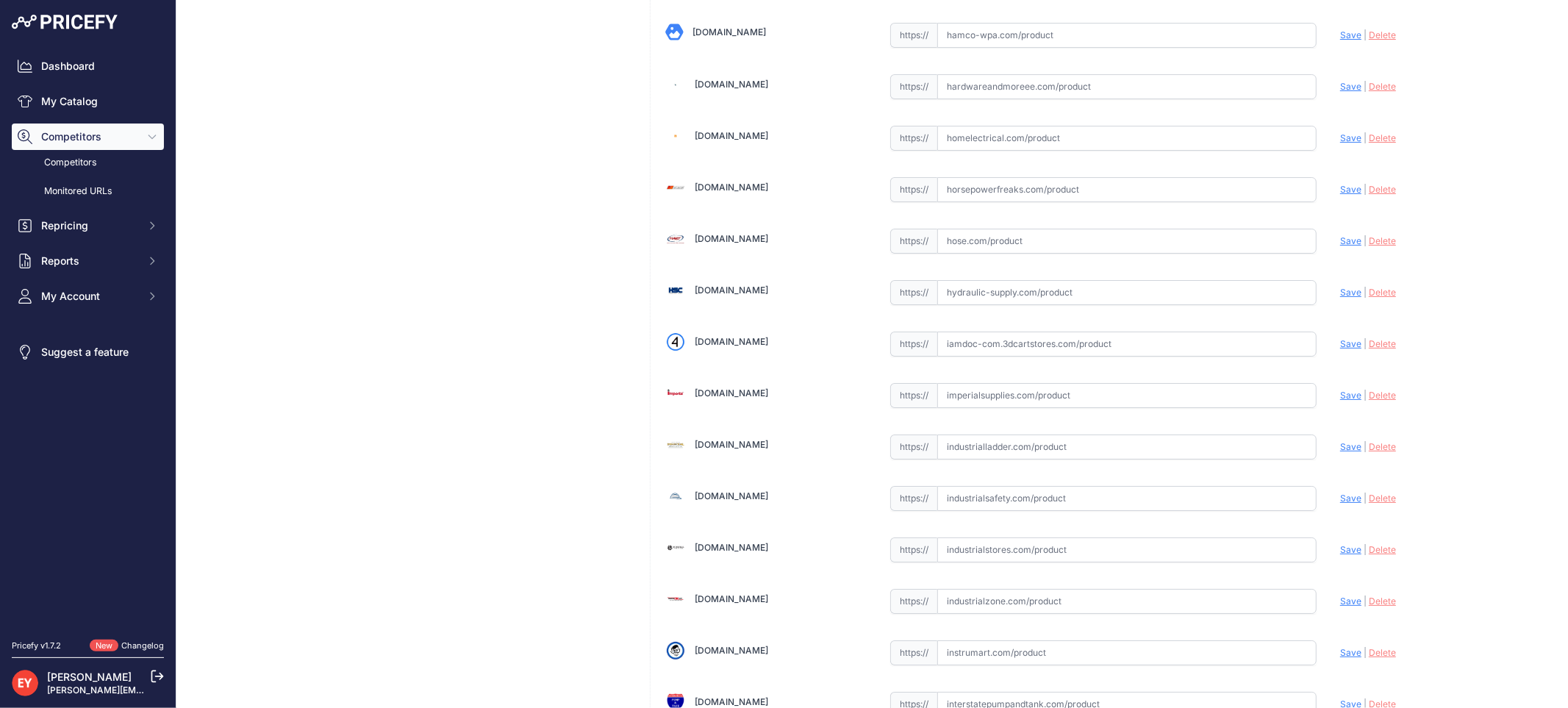
click at [1010, 356] on input "text" at bounding box center [1127, 343] width 379 height 25
paste input "https://iamdoc-com.3dcartstores.com/Low-Profile-Fill-Cap-Diesel_p_10579628.html"
click at [1340, 349] on span "Save" at bounding box center [1350, 343] width 21 height 11
type input "https://iamdoc-com.3dcartstores.com/Low-Profile-Fill-Cap-Diesel_p_10579628.html…"
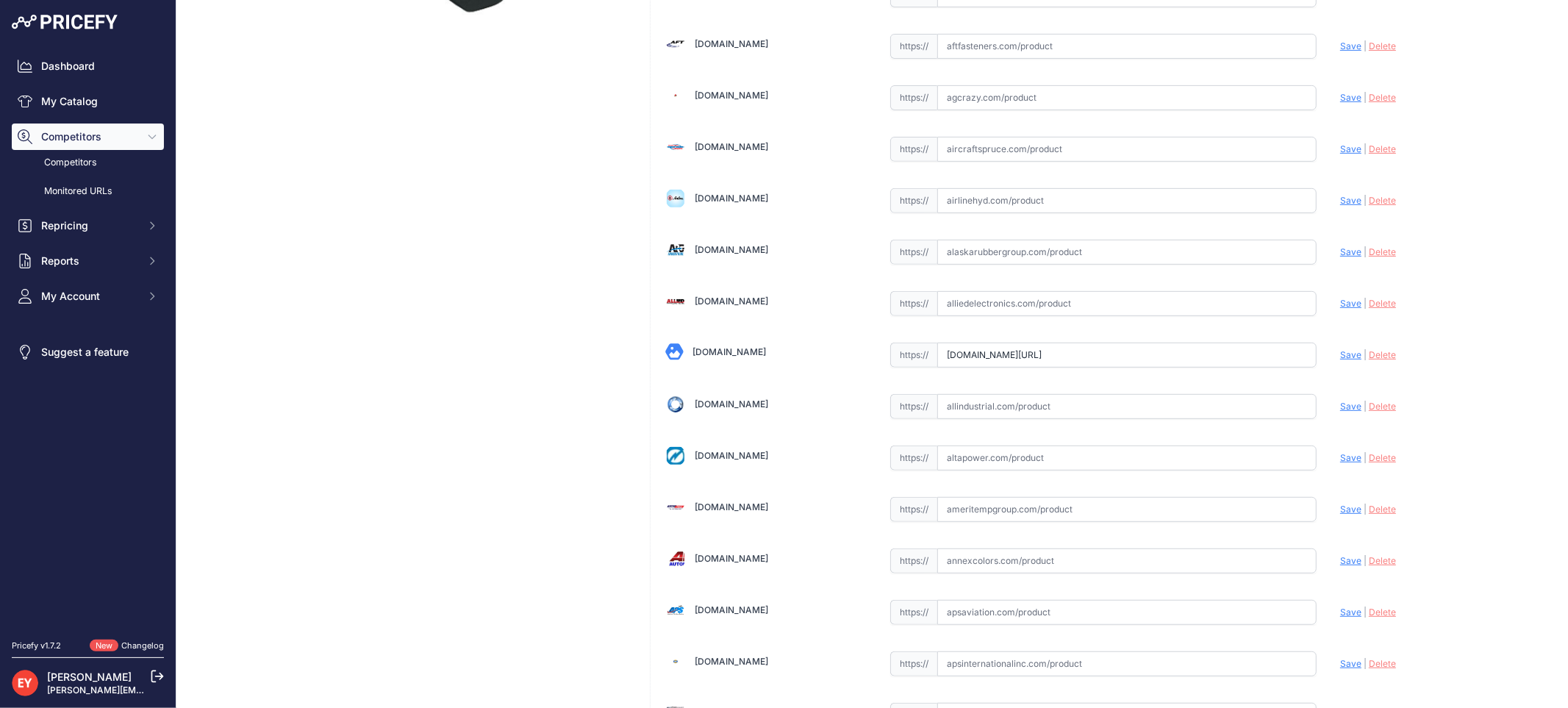
drag, startPoint x: 939, startPoint y: 357, endPoint x: 1341, endPoint y: 347, distance: 402.1
paste input "https://alliedoilequipment.com/shop/opw-fueling-components/634lpc-0400d-low-pro…"
click at [1340, 354] on span "Save" at bounding box center [1350, 354] width 21 height 11
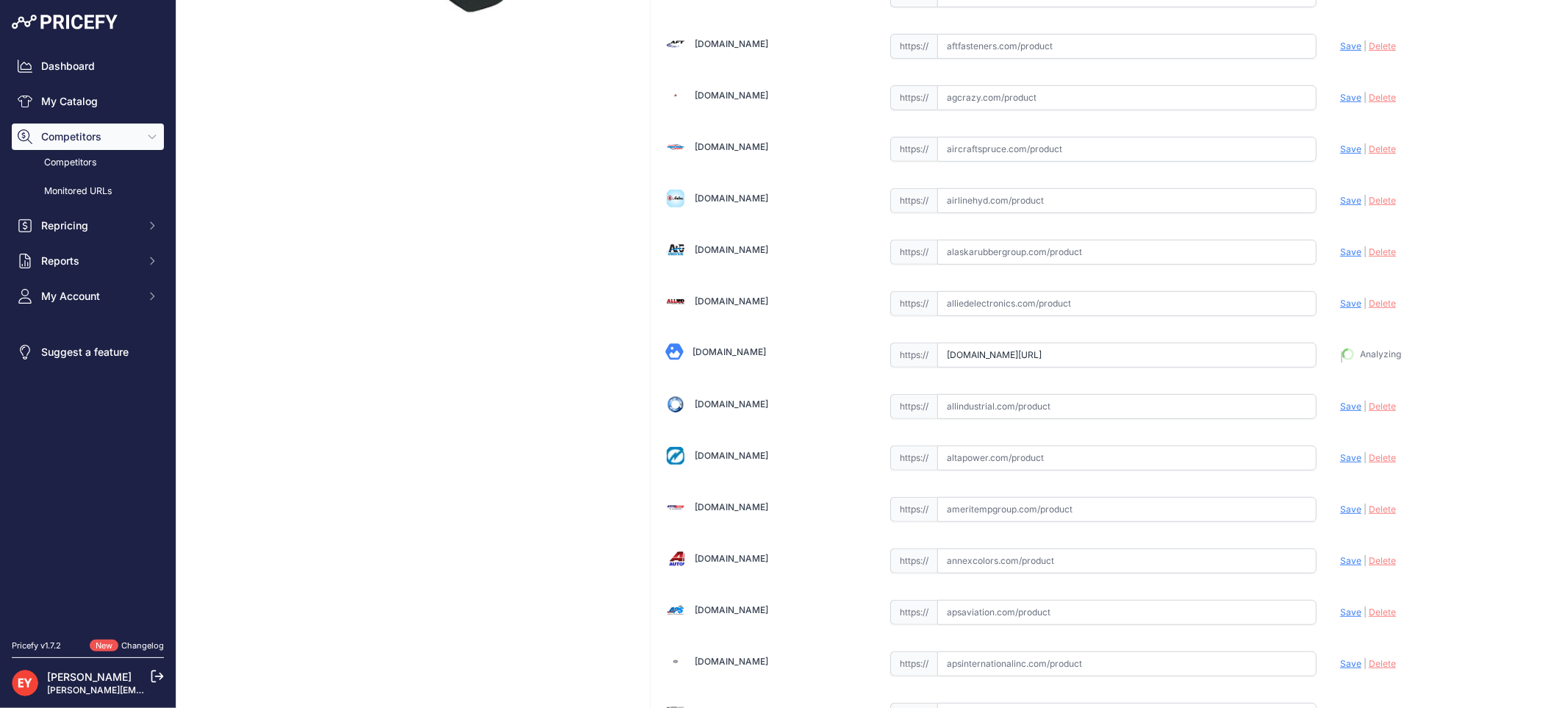
type input "https://alliedoilequipment.com/shop/opw-fueling-components/634lpc-0400d-low-pro…"
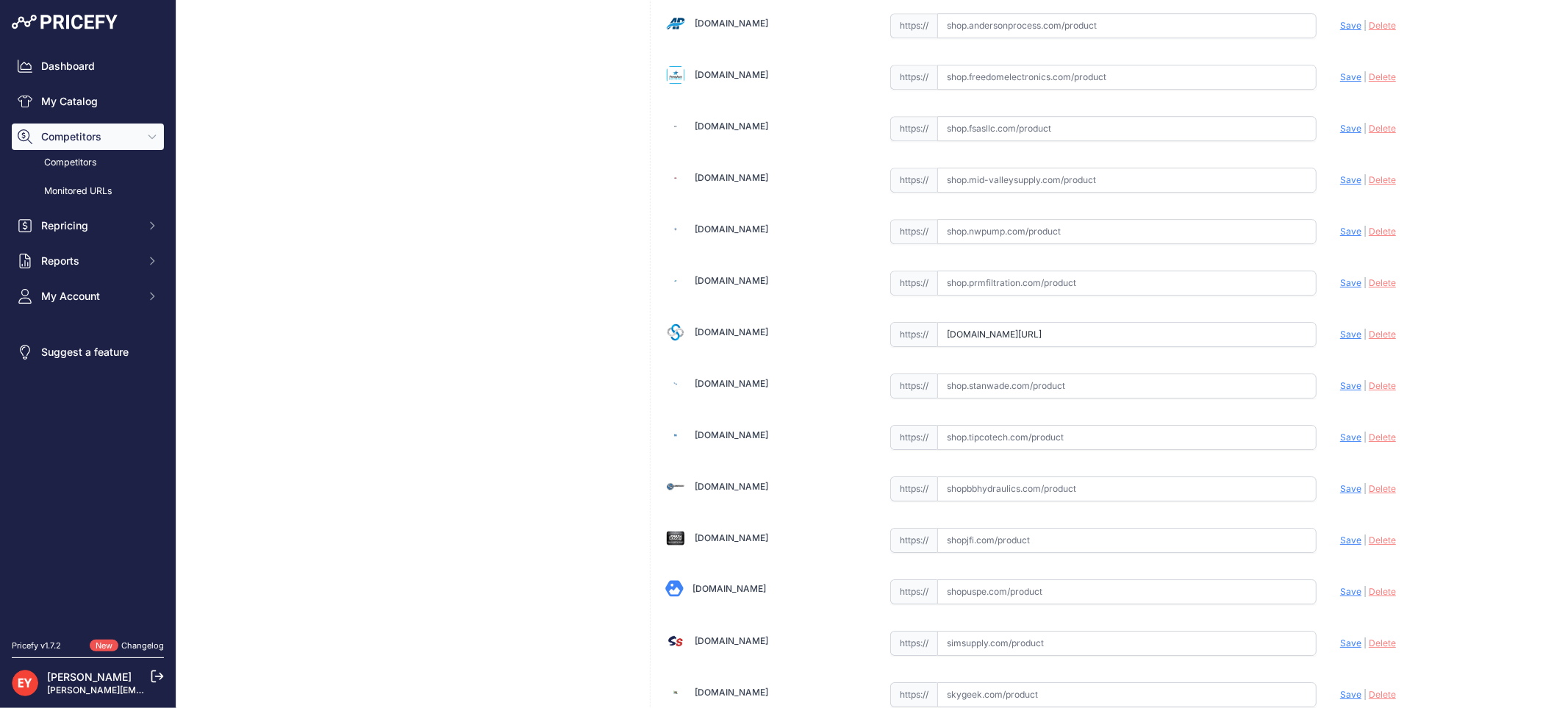
drag, startPoint x: 936, startPoint y: 358, endPoint x: 1377, endPoint y: 408, distance: 443.8
paste input "https://shop.sourcena.com/OPW-Fueling-Components/Fill-Cap-Z1958/634LPC-0400D/OP…"
click at [1340, 340] on span "Save" at bounding box center [1350, 334] width 21 height 11
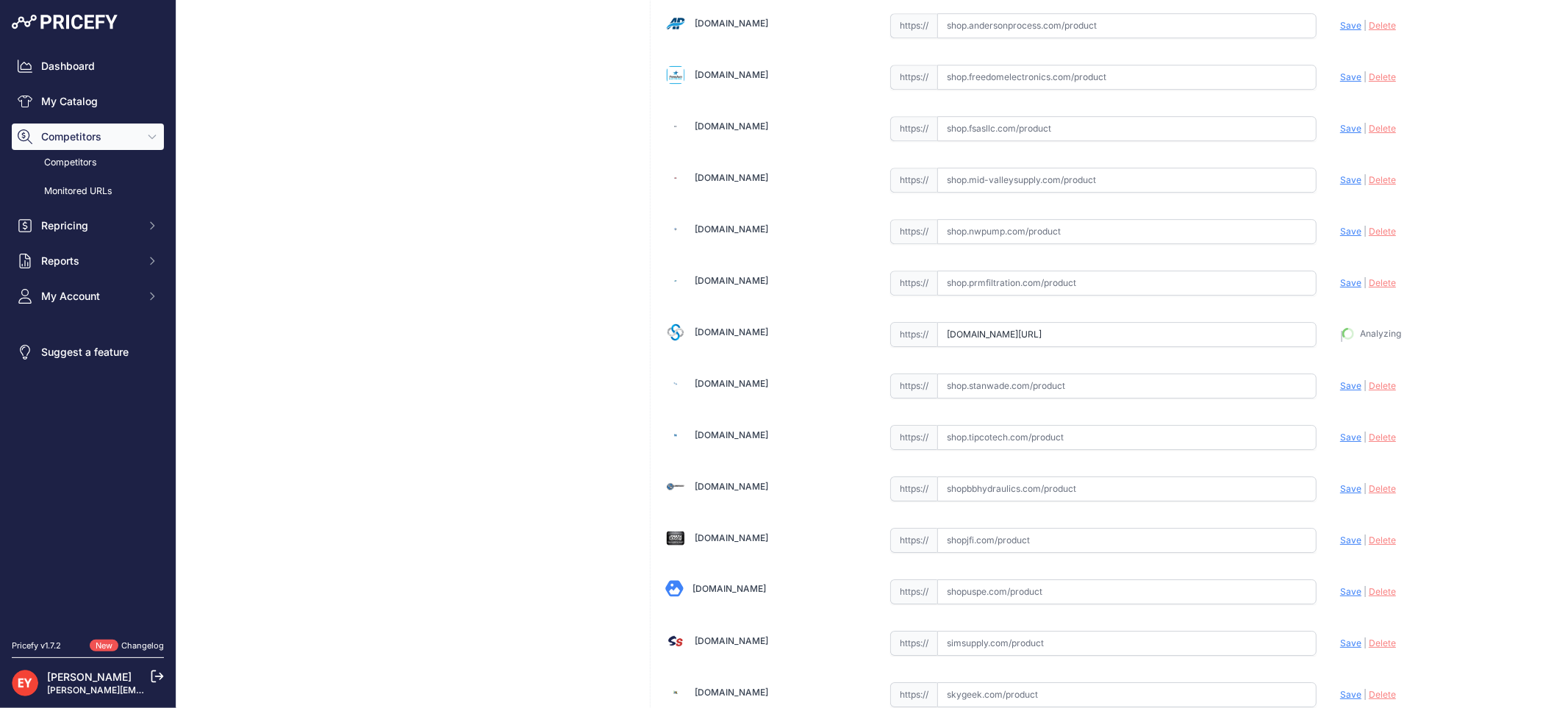
type input "https://shop.sourcena.com/OPW-Fueling-Components/Fill-Cap-Z1958/634LPC-0400D/OP…"
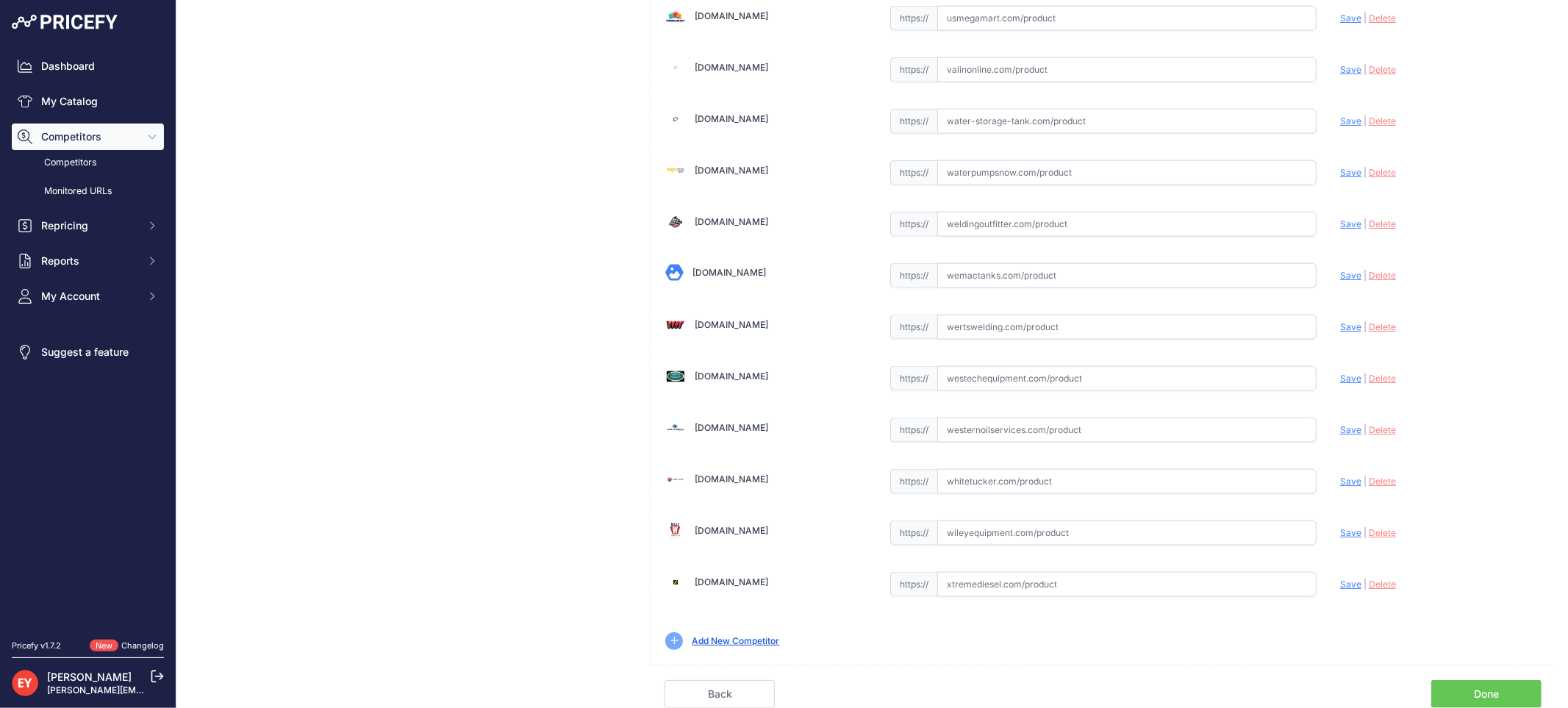
click at [966, 383] on input "text" at bounding box center [1127, 378] width 379 height 25
paste input "https://westechequipment.com/index.php?main_page=product_reviews&cPath=1_60_643…"
click at [1340, 379] on span "Save" at bounding box center [1350, 378] width 21 height 11
type input "https://westechequipment.com/index.php?main_page=product_reviews&cPath=1_60_643…"
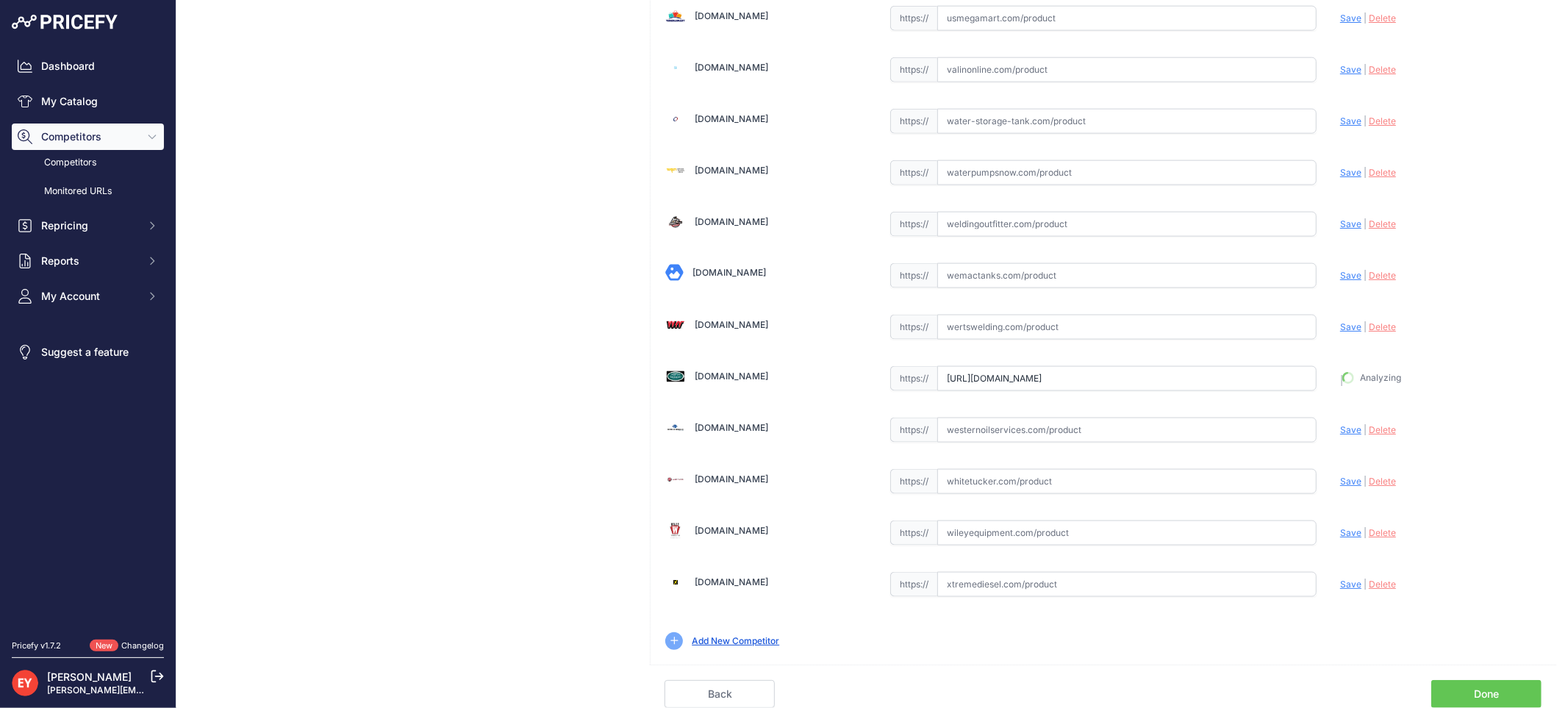
scroll to position [11005, 0]
click at [1435, 689] on link "Done" at bounding box center [1487, 694] width 110 height 28
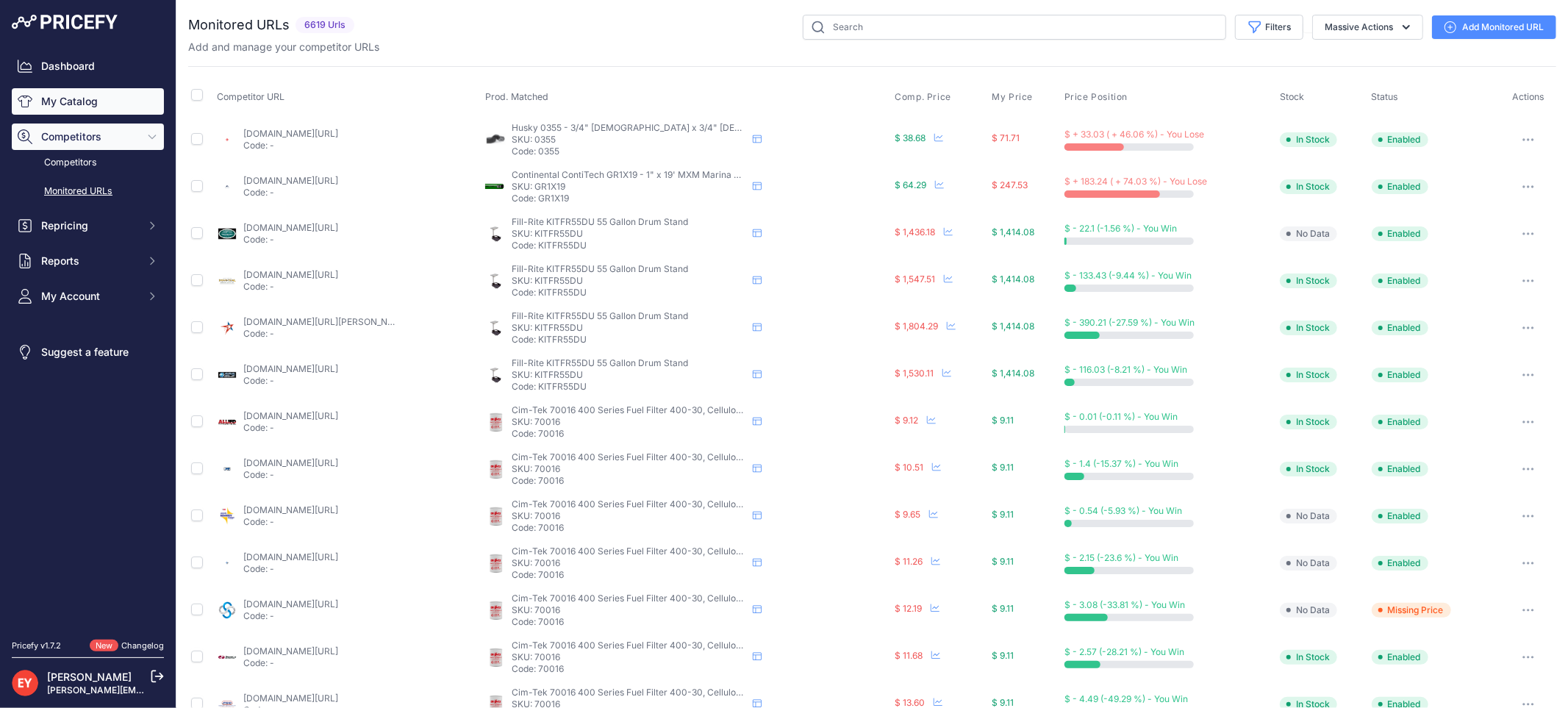
click at [57, 108] on link "My Catalog" at bounding box center [87, 101] width 152 height 26
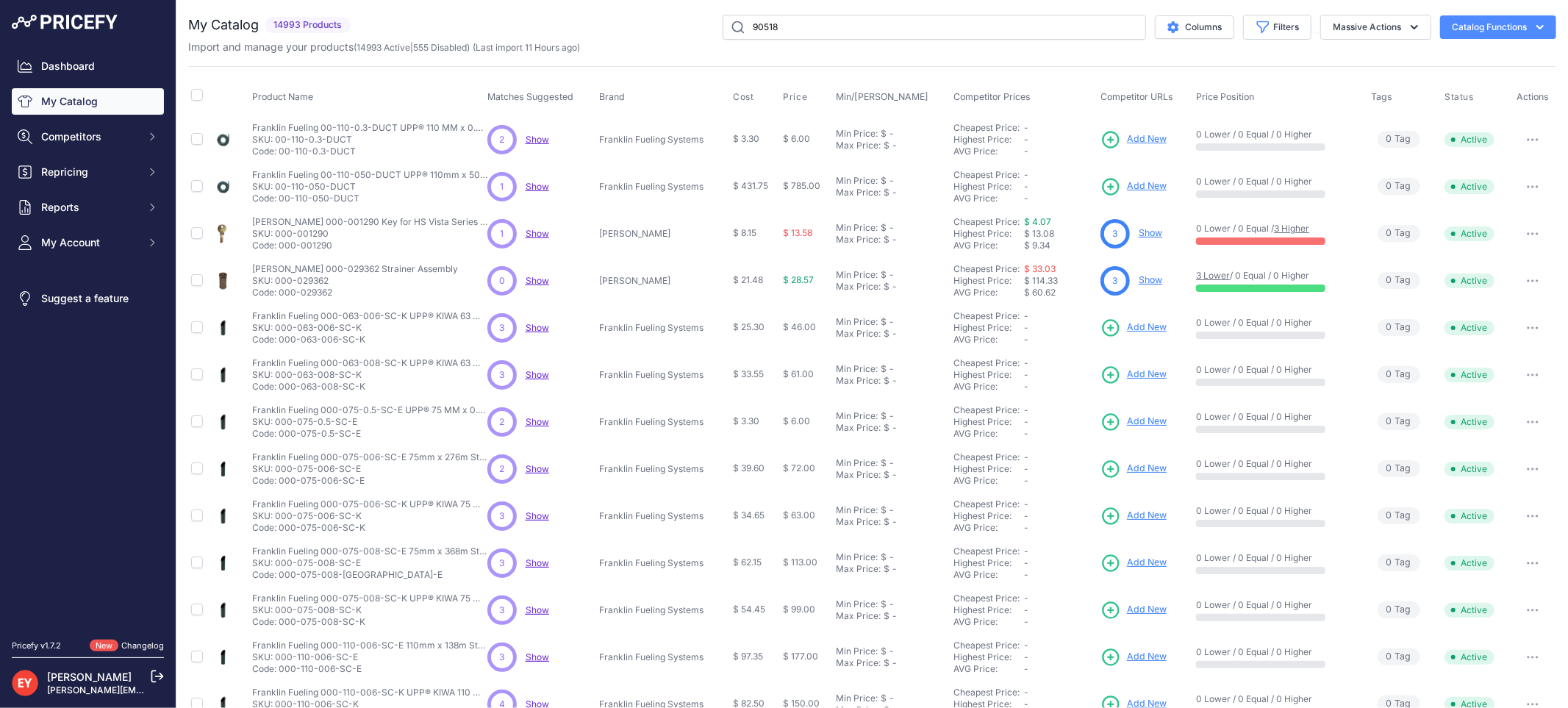
type input "90518"
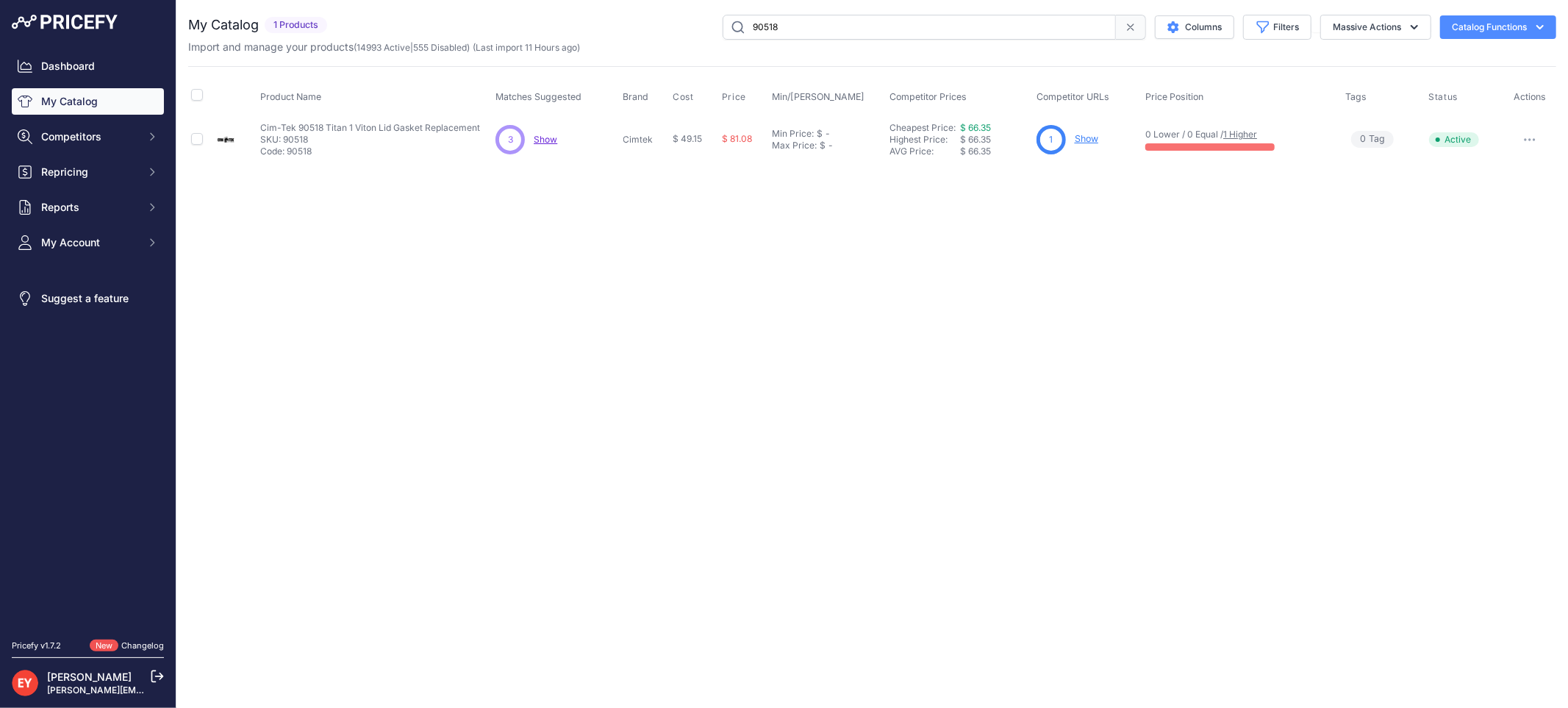
click at [1082, 142] on link "Show" at bounding box center [1087, 138] width 24 height 11
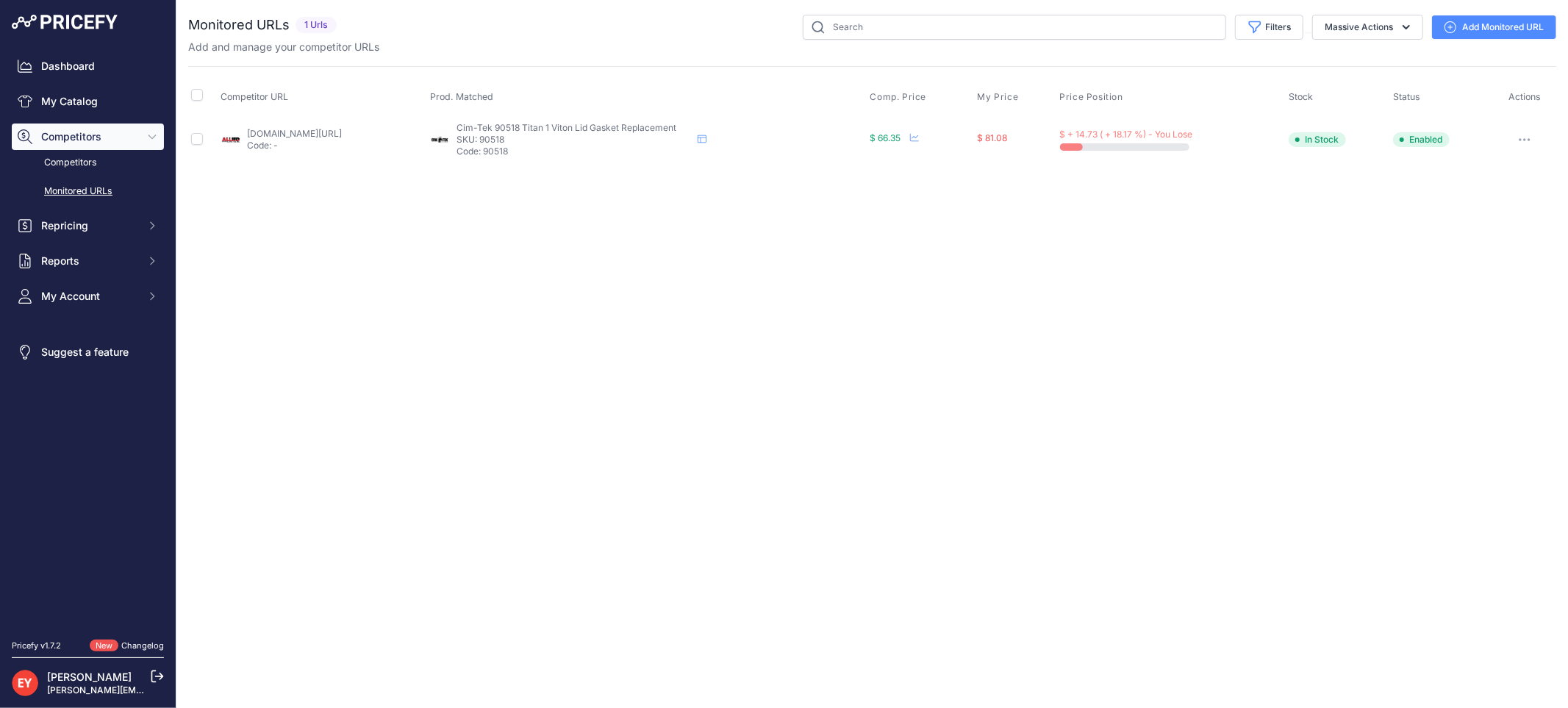
click at [1466, 25] on link "Add Monitored URL" at bounding box center [1493, 27] width 124 height 24
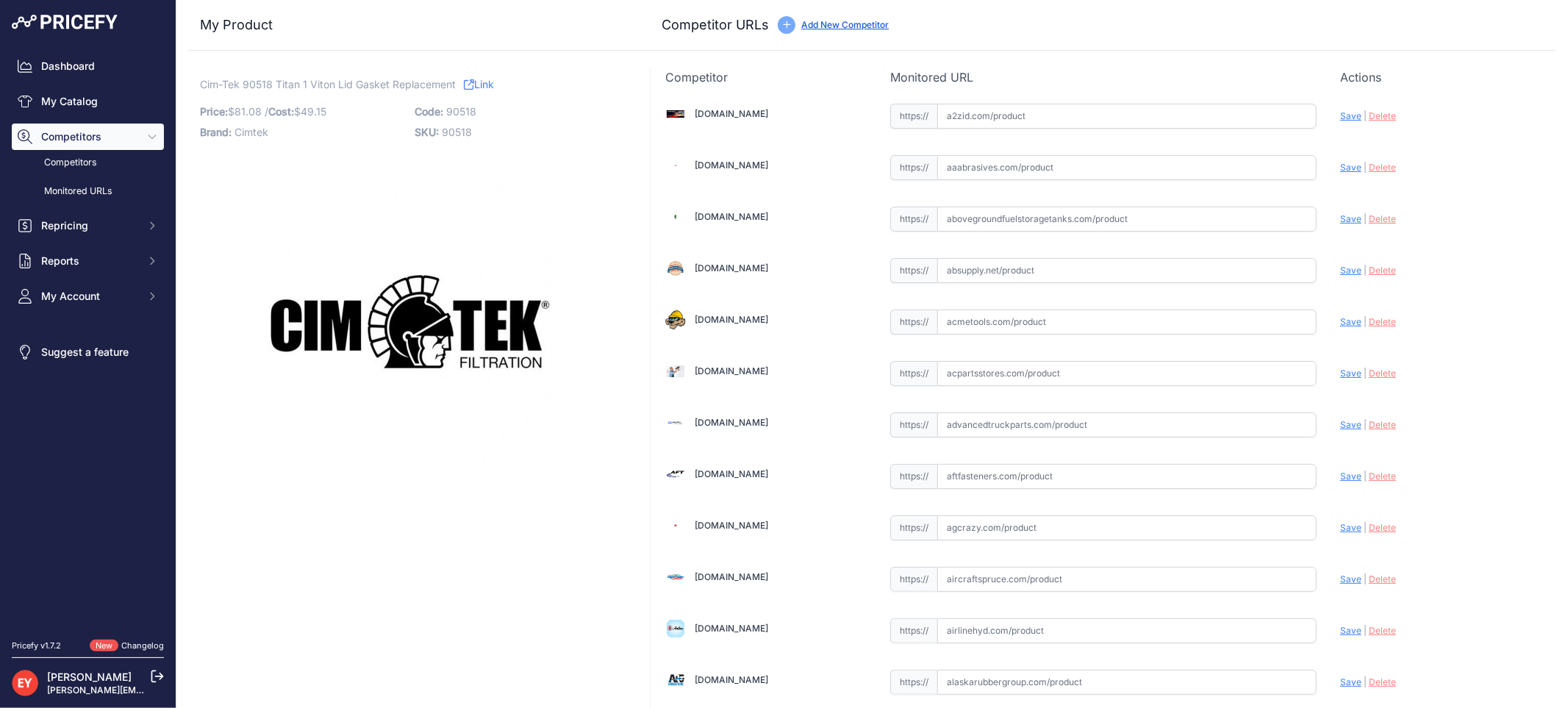
scroll to position [379, 0]
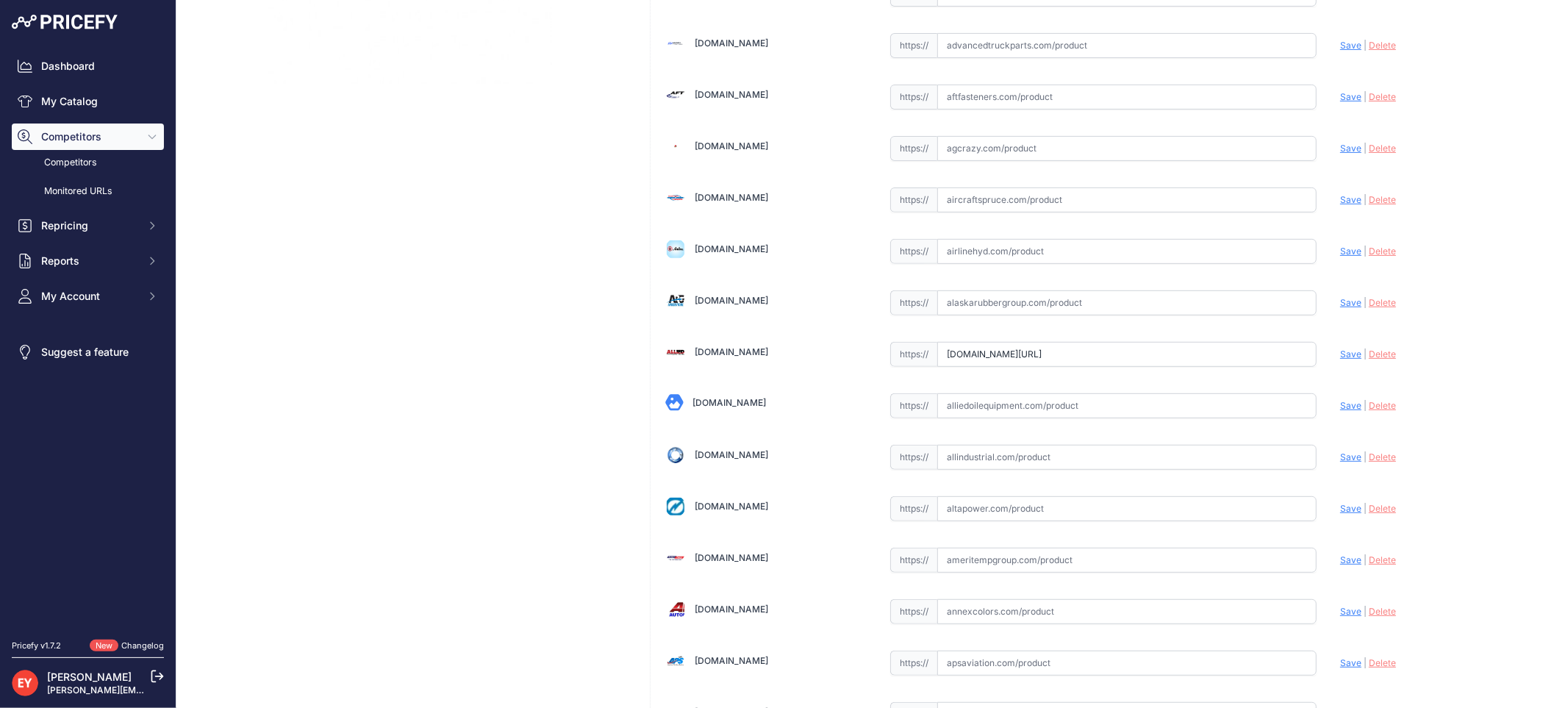
drag, startPoint x: 943, startPoint y: 358, endPoint x: 1246, endPoint y: 368, distance: 303.2
paste input "https://www.alliedelectronics.com/90518.html?srsltid=AfmBOooOebjY2d52OmnWecTISl…"
click at [1340, 356] on span "Save" at bounding box center [1350, 353] width 21 height 11
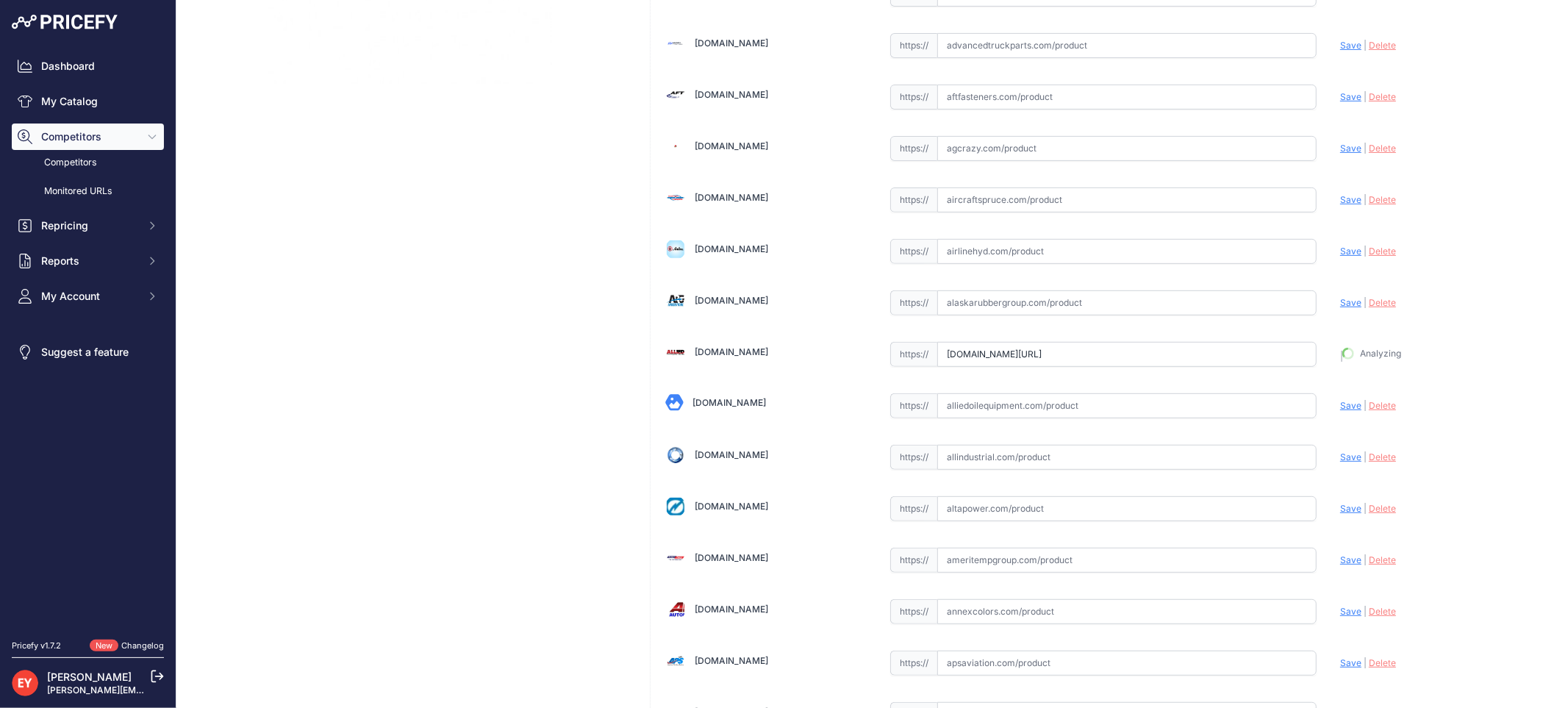
type input "https://www.alliedelectronics.com/90518.html?prirule_jdsnikfkfjsd=3888"
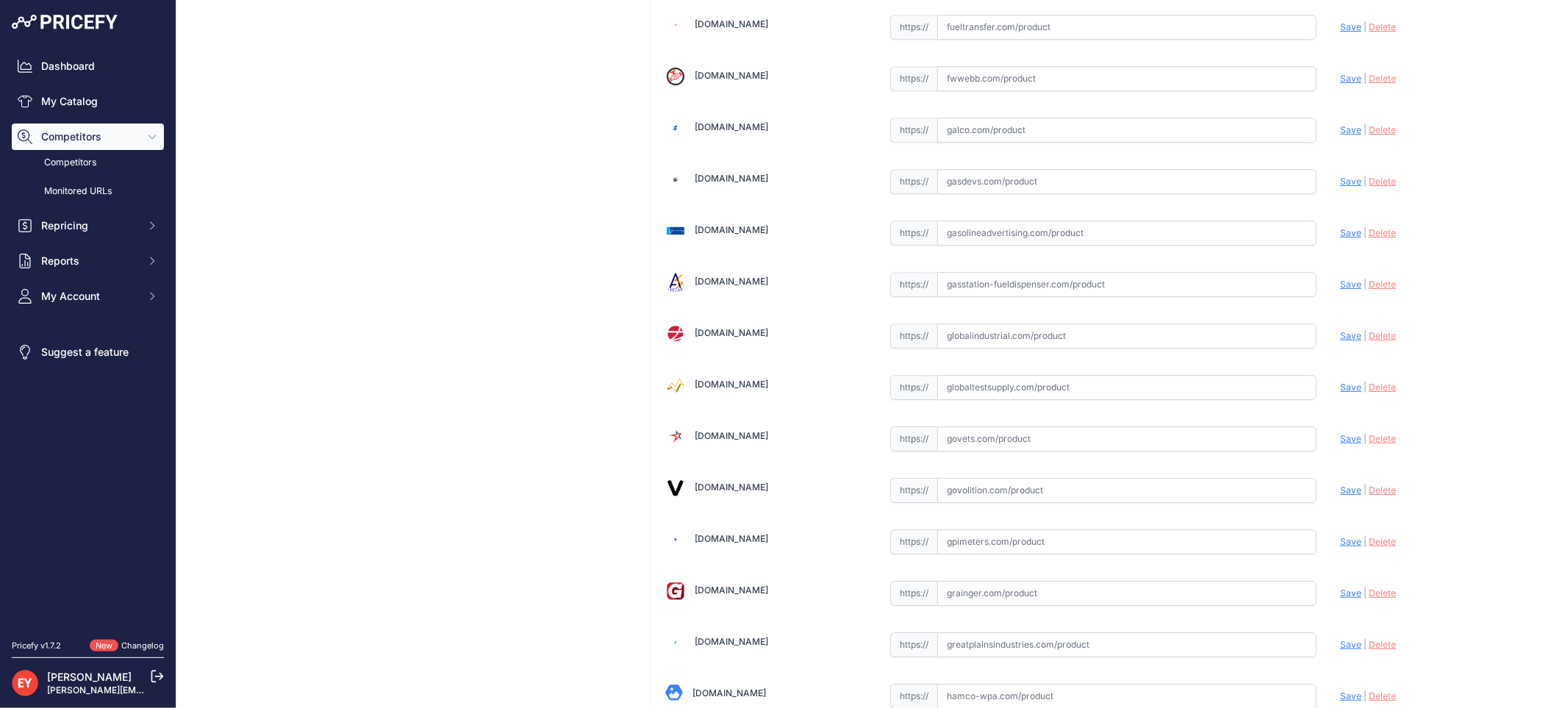
scroll to position [11005, 0]
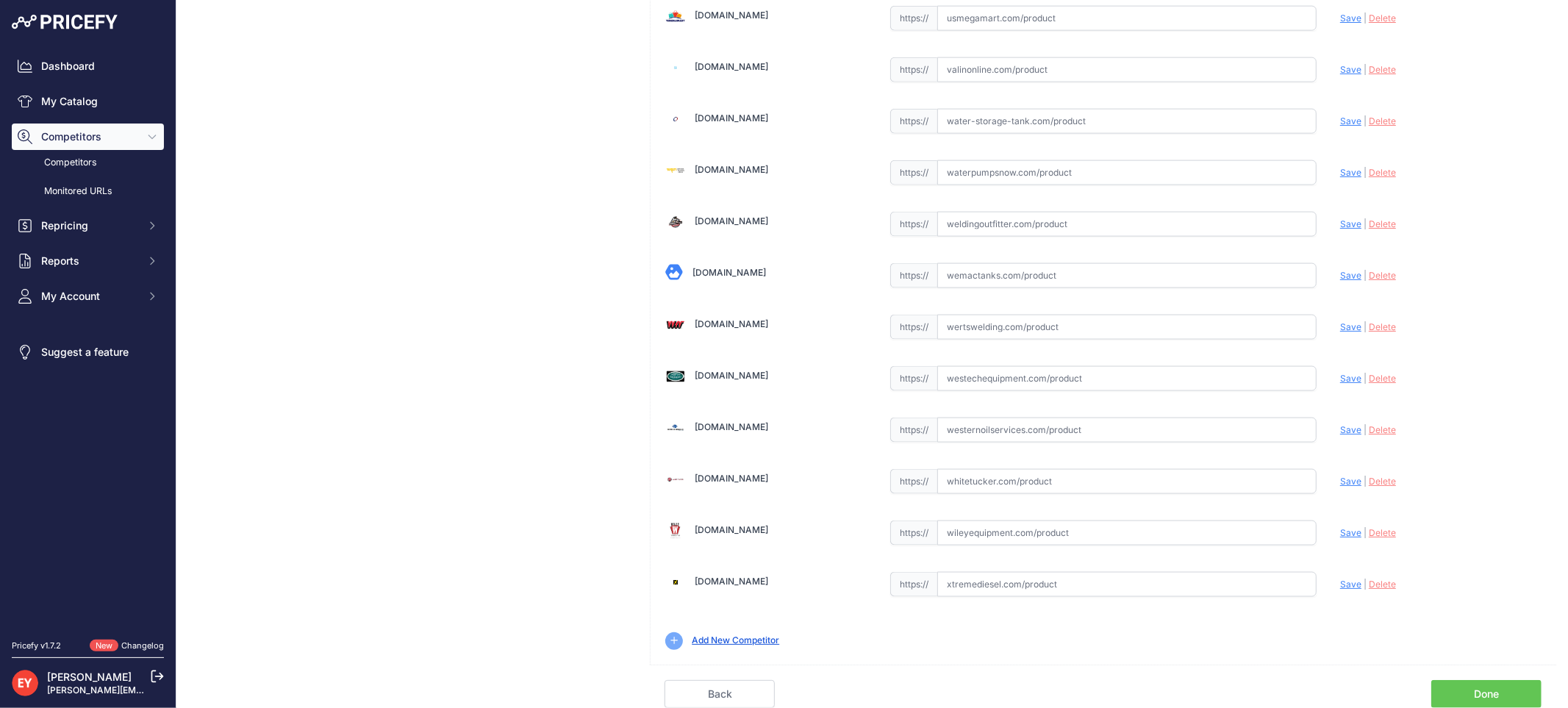
click at [1459, 694] on link "Done" at bounding box center [1487, 694] width 110 height 28
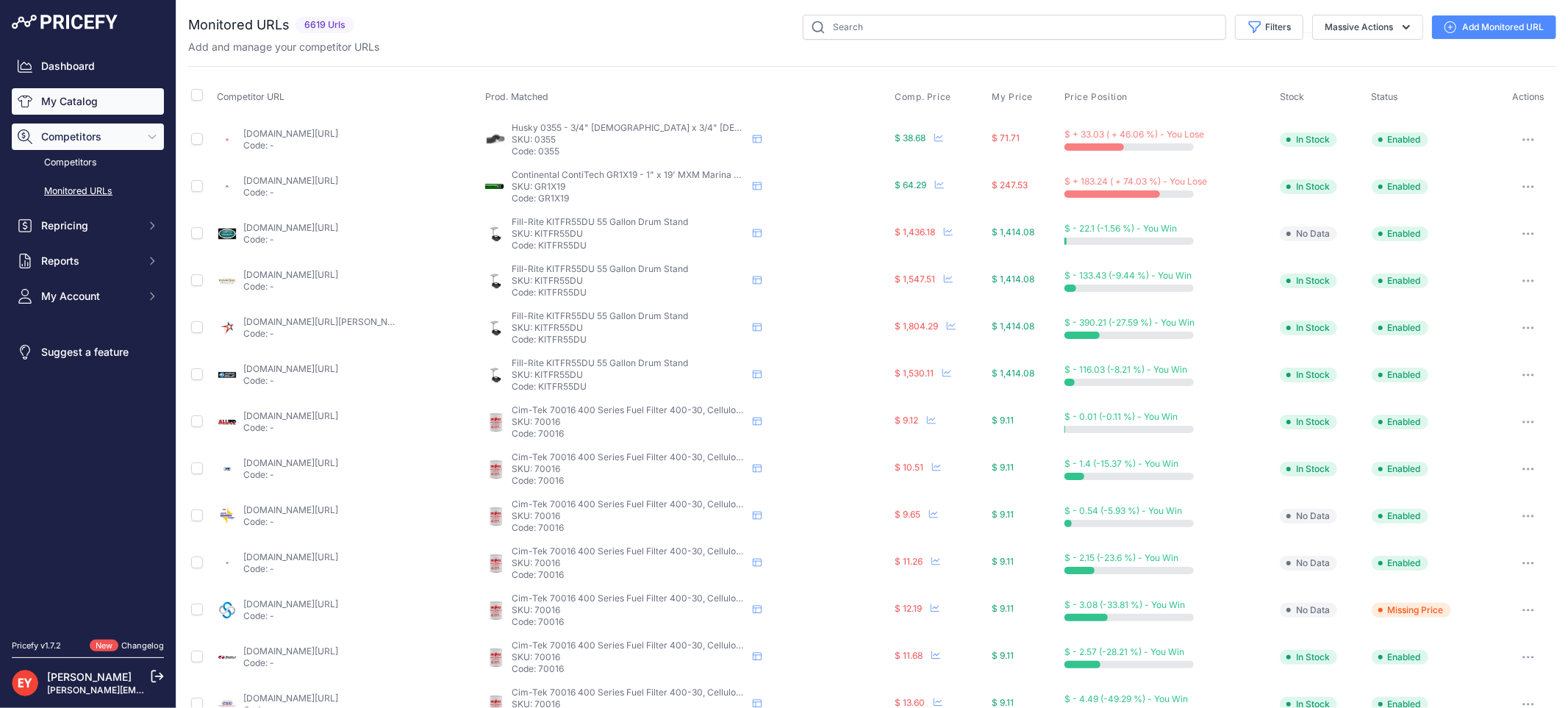
click at [54, 99] on link "My Catalog" at bounding box center [87, 101] width 152 height 26
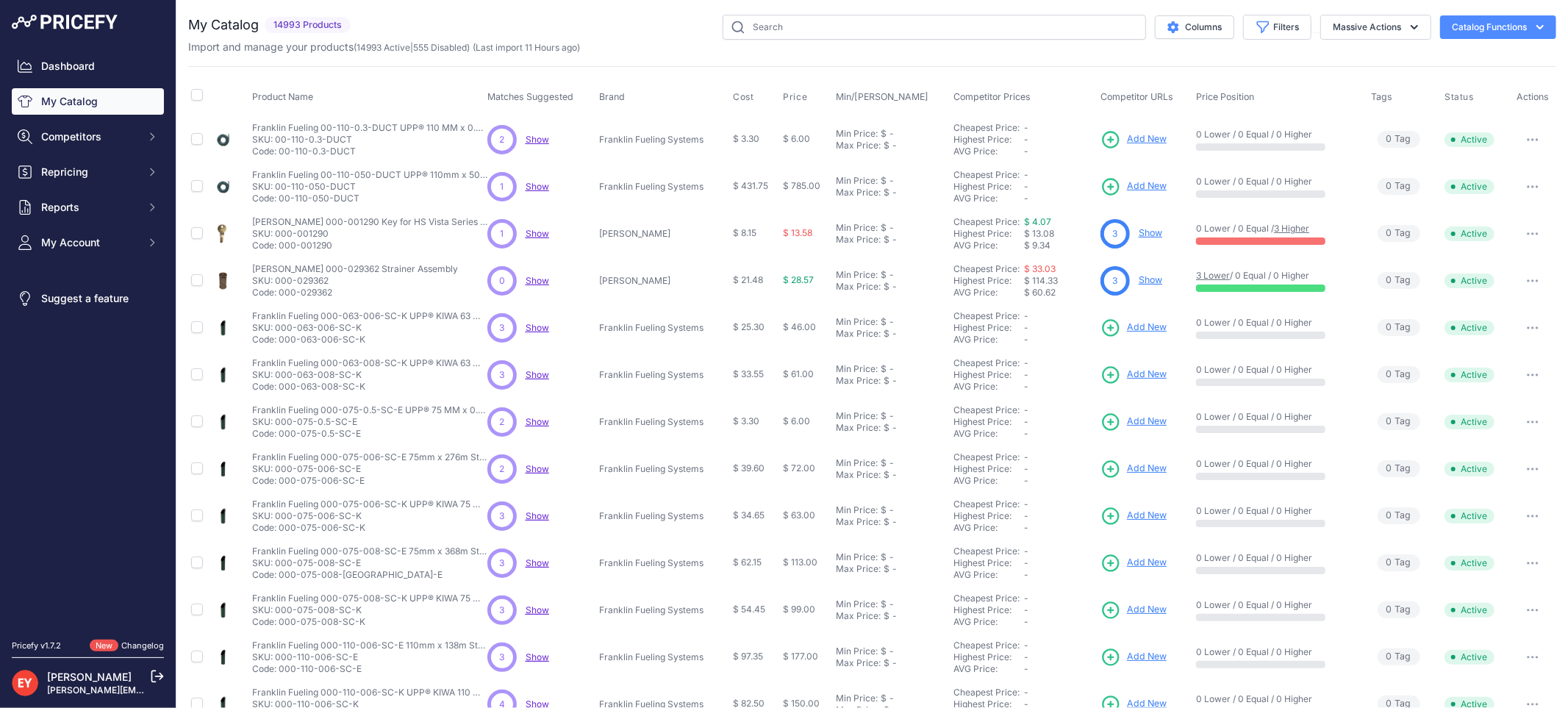
click at [792, 40] on div "Import and manage your products ( 14993 Active | 555 Disabled ) (Last import 11…" at bounding box center [872, 47] width 1368 height 14
click at [790, 35] on input "text" at bounding box center [934, 26] width 424 height 25
paste input "90224"
type input "90224"
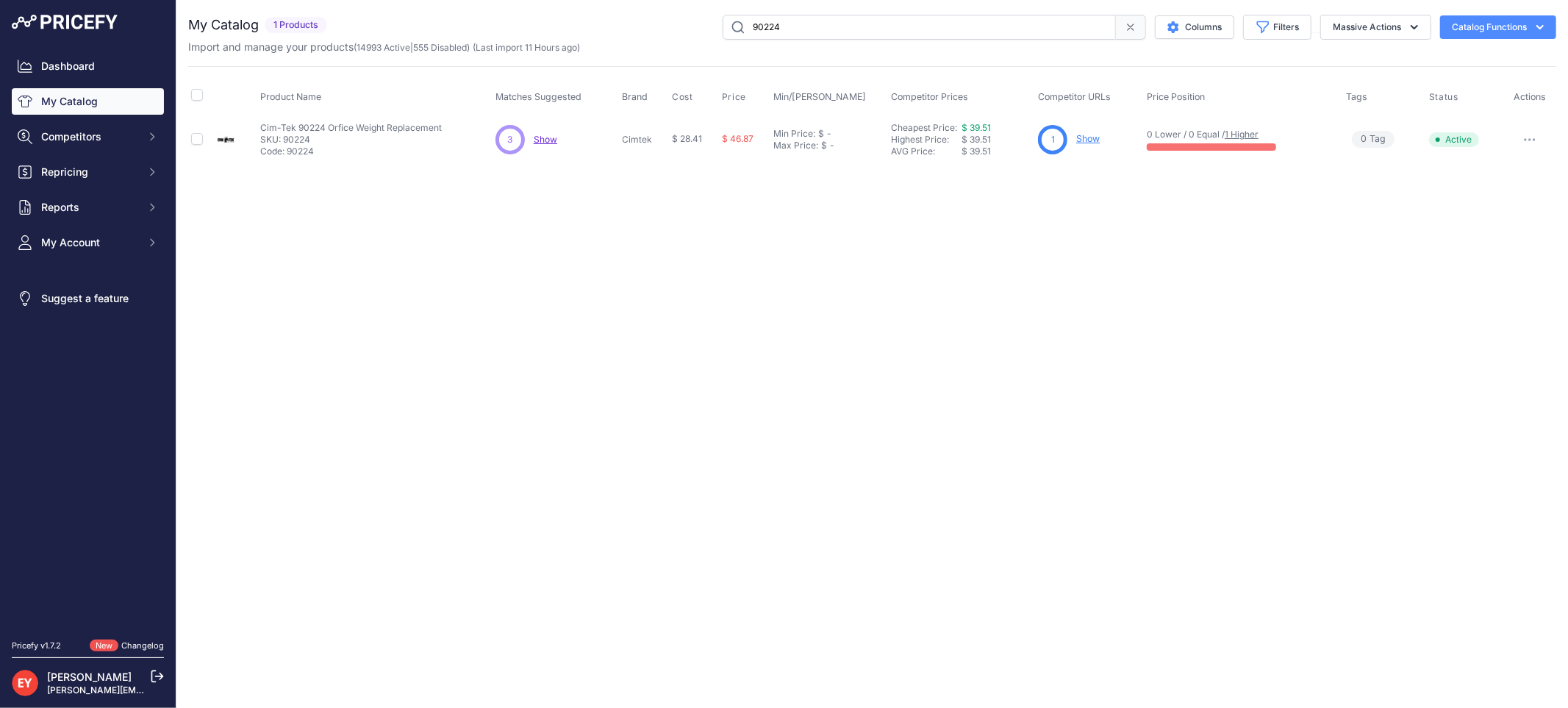
click at [1093, 136] on link "Show" at bounding box center [1087, 138] width 24 height 11
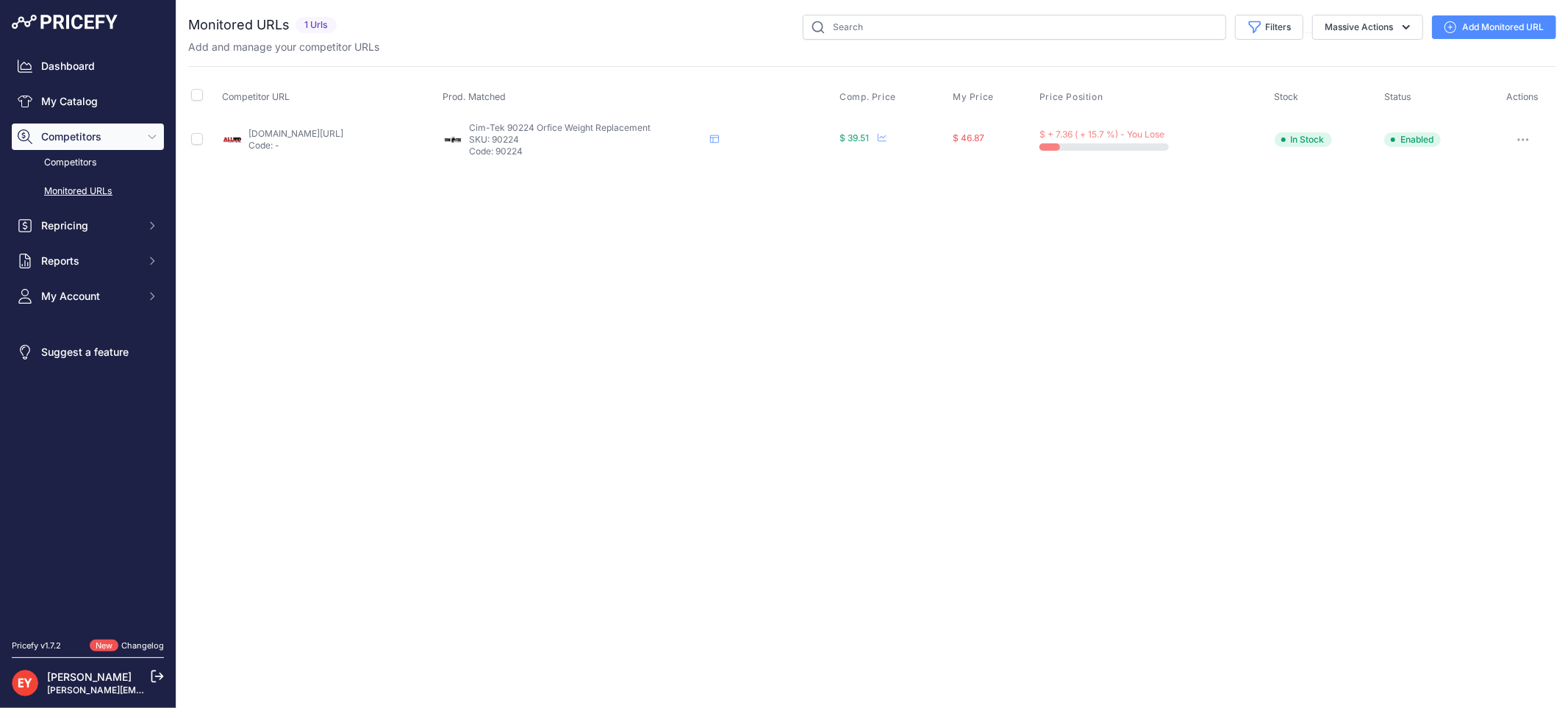
click at [1478, 26] on link "Add Monitored URL" at bounding box center [1493, 27] width 124 height 24
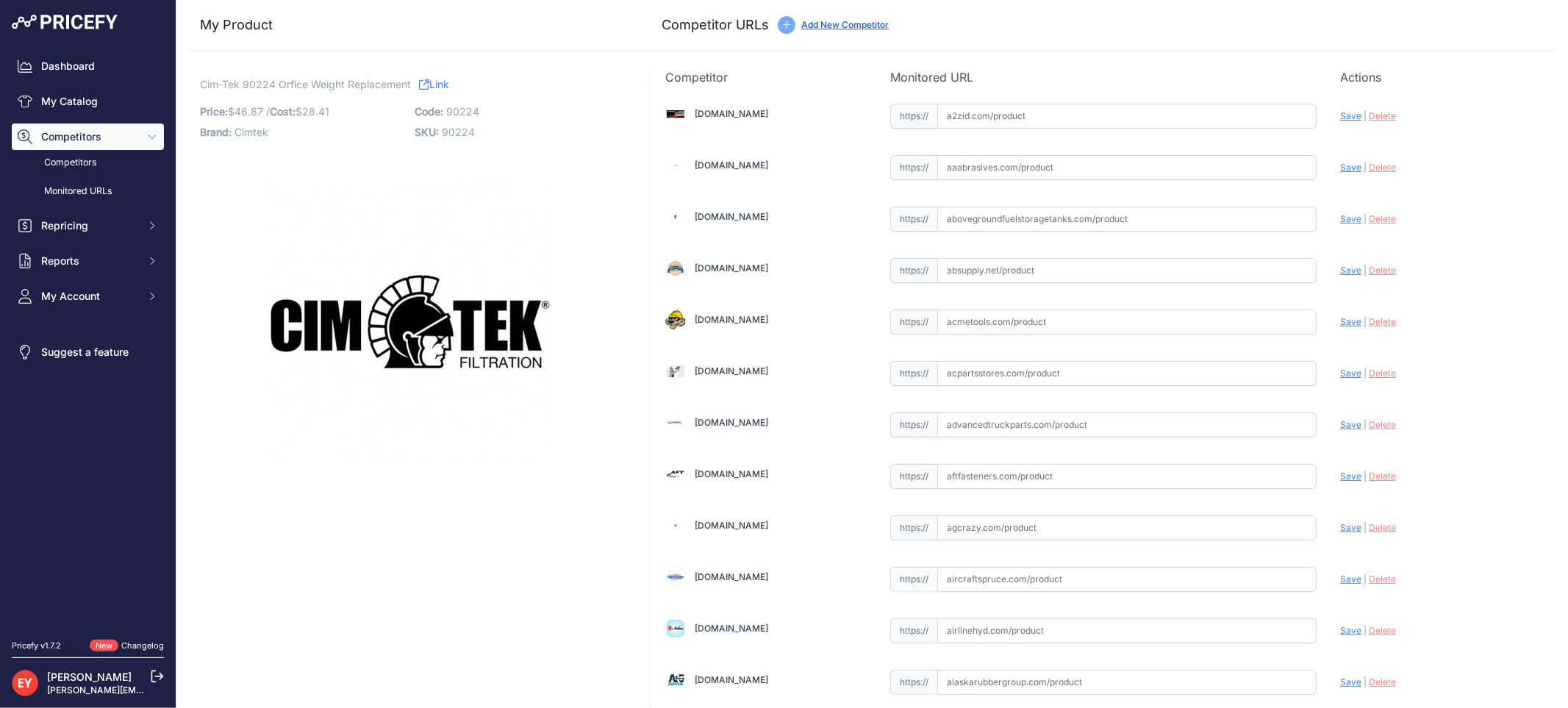
scroll to position [379, 0]
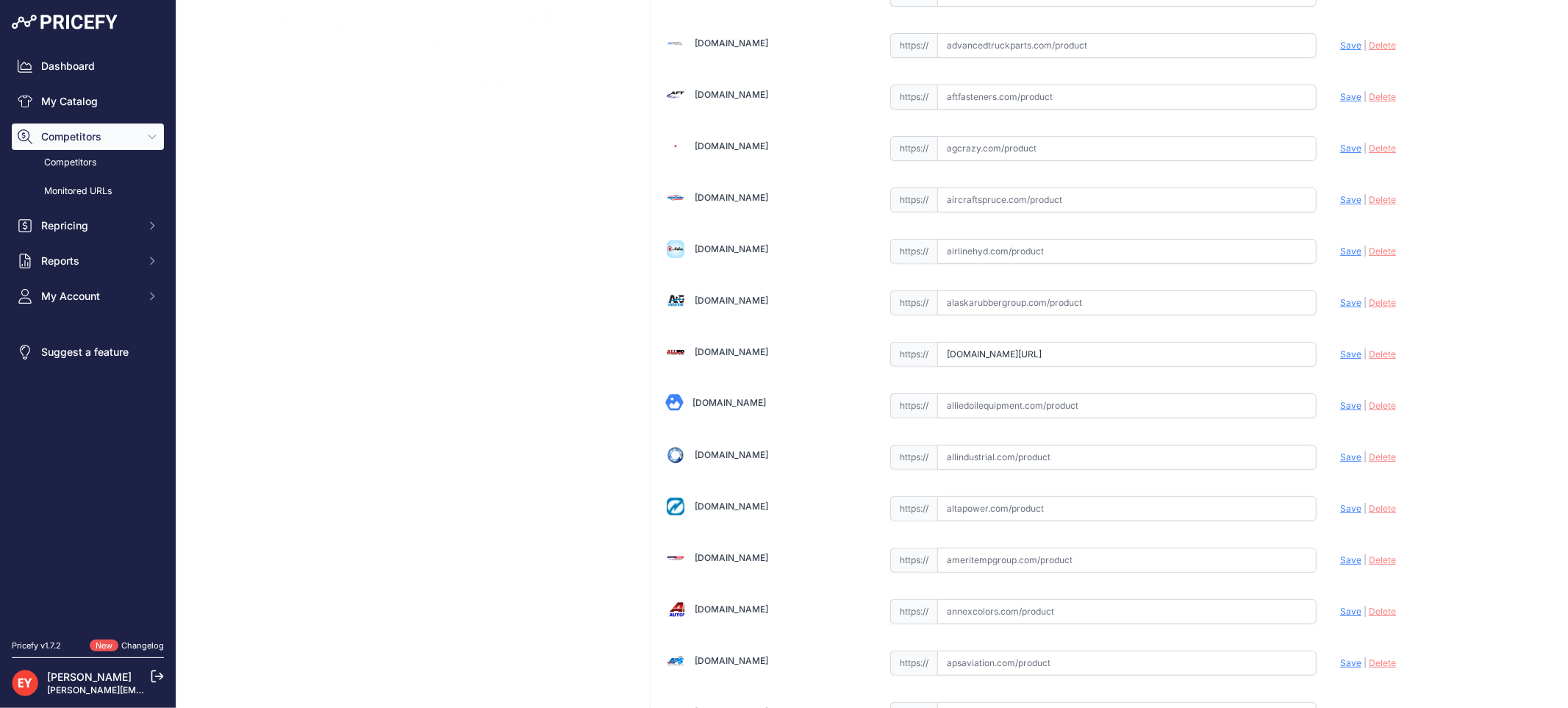
drag, startPoint x: 934, startPoint y: 357, endPoint x: 1290, endPoint y: 353, distance: 356.0
click at [1290, 353] on input "www.alliedelectronics.com/90224.html?prirule_jdsnikfkfjsd=3888" at bounding box center [1127, 354] width 379 height 25
paste input "https://www.alliedelectronics.com/90224.html?srsltid=AfmBOoopo1qS_n_AcCpCm0pm41…"
click at [1340, 358] on span "Save" at bounding box center [1350, 353] width 21 height 11
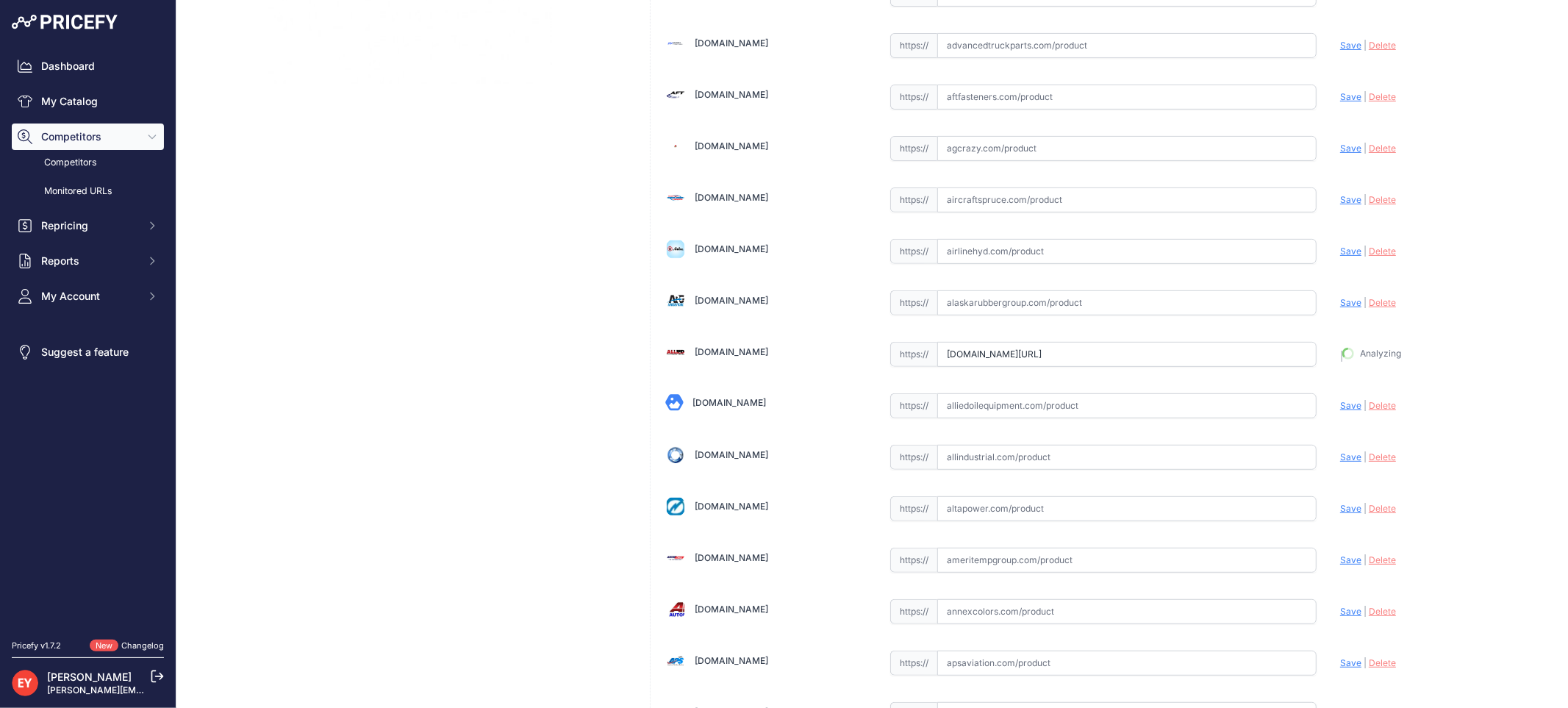
type input "https://www.alliedelectronics.com/90224.html?prirule_jdsnikfkfjsd=3888"
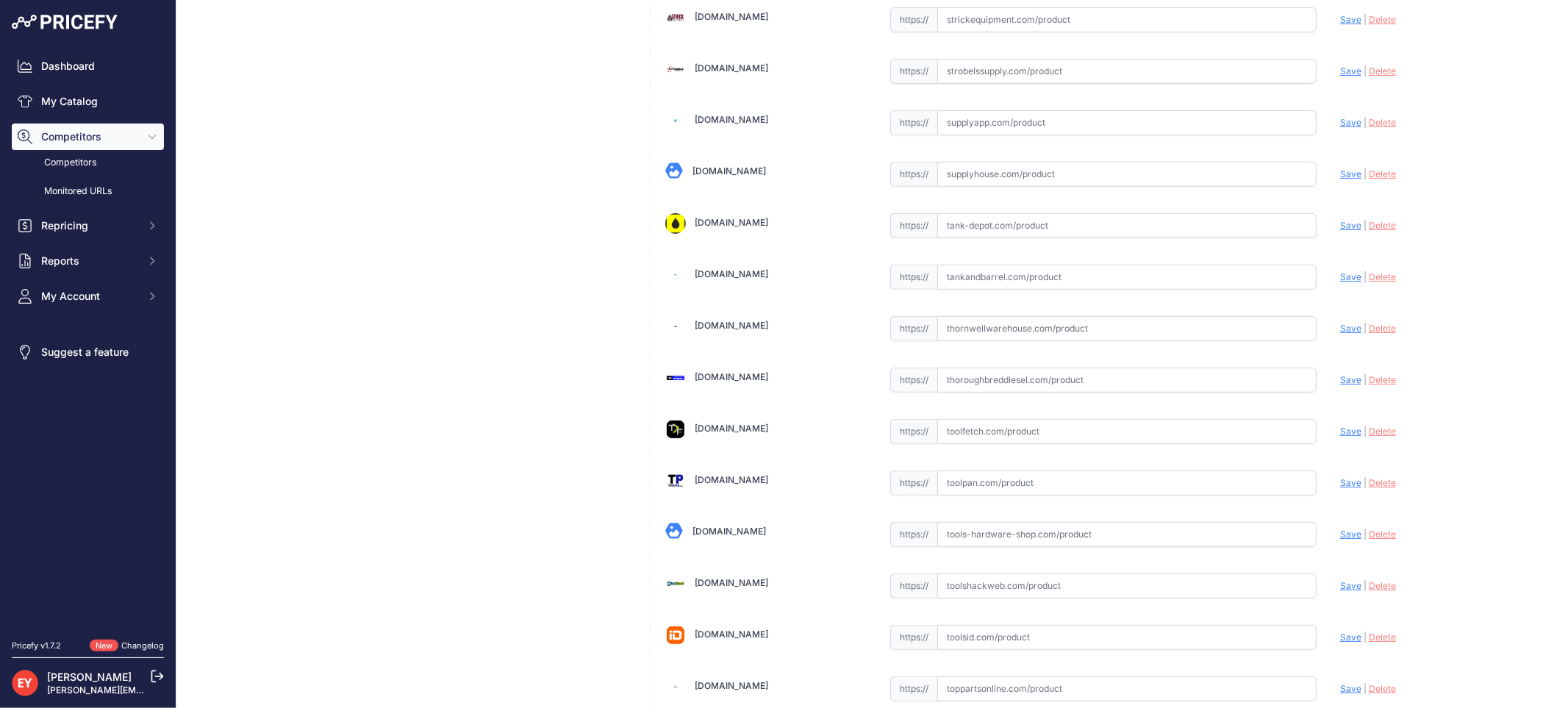
scroll to position [11005, 0]
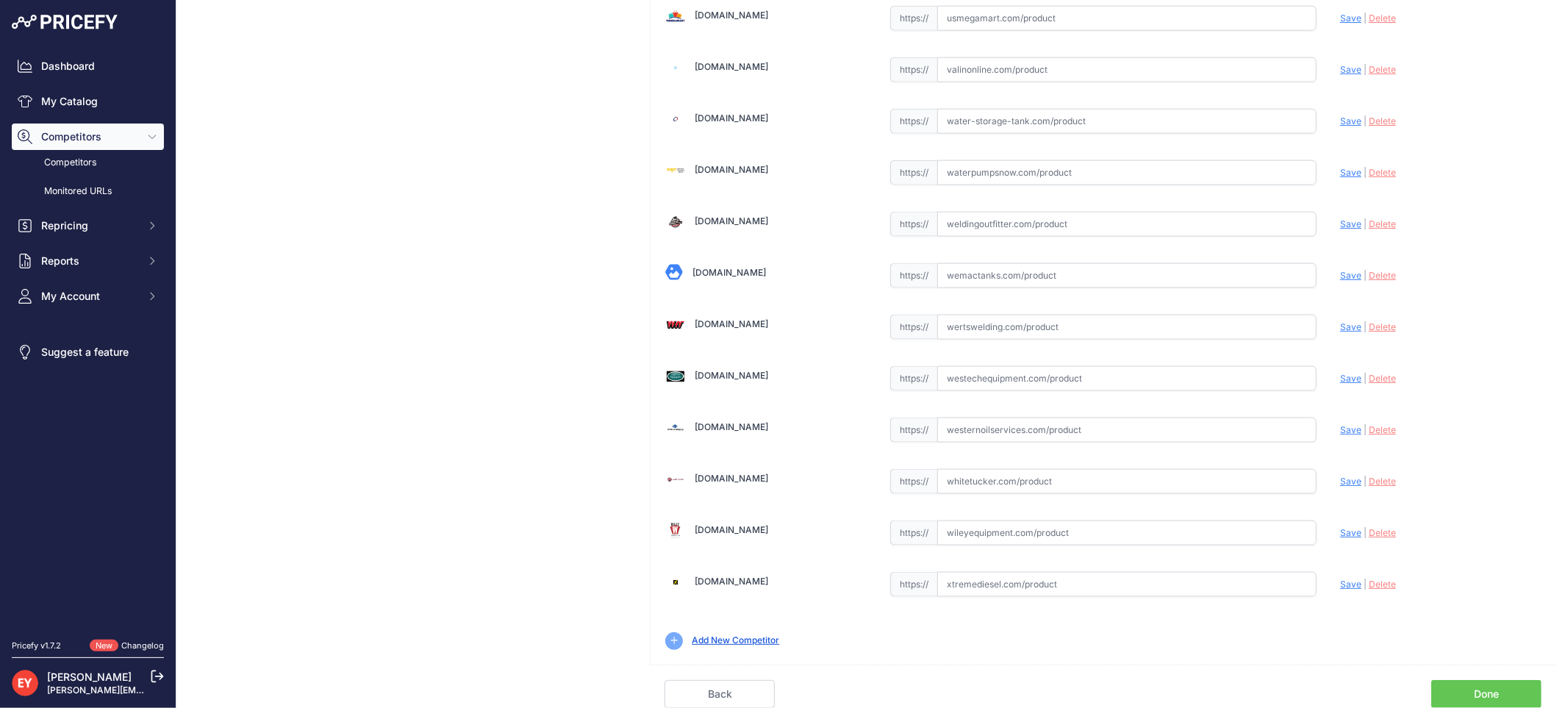
drag, startPoint x: 1495, startPoint y: 692, endPoint x: 1389, endPoint y: 650, distance: 114.0
click at [1493, 692] on link "Done" at bounding box center [1487, 694] width 110 height 28
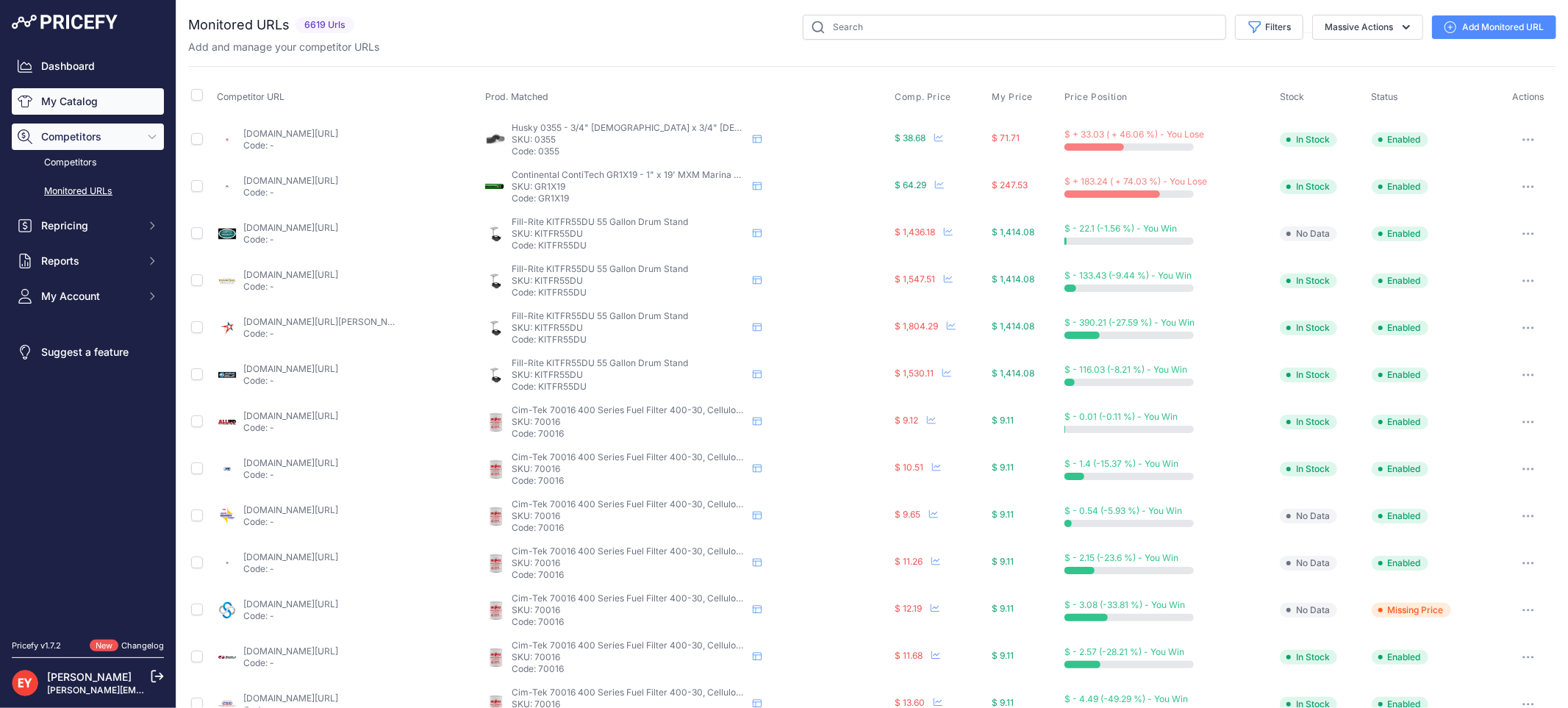
click at [81, 108] on link "My Catalog" at bounding box center [87, 101] width 152 height 26
click at [79, 107] on link "My Catalog" at bounding box center [87, 101] width 152 height 26
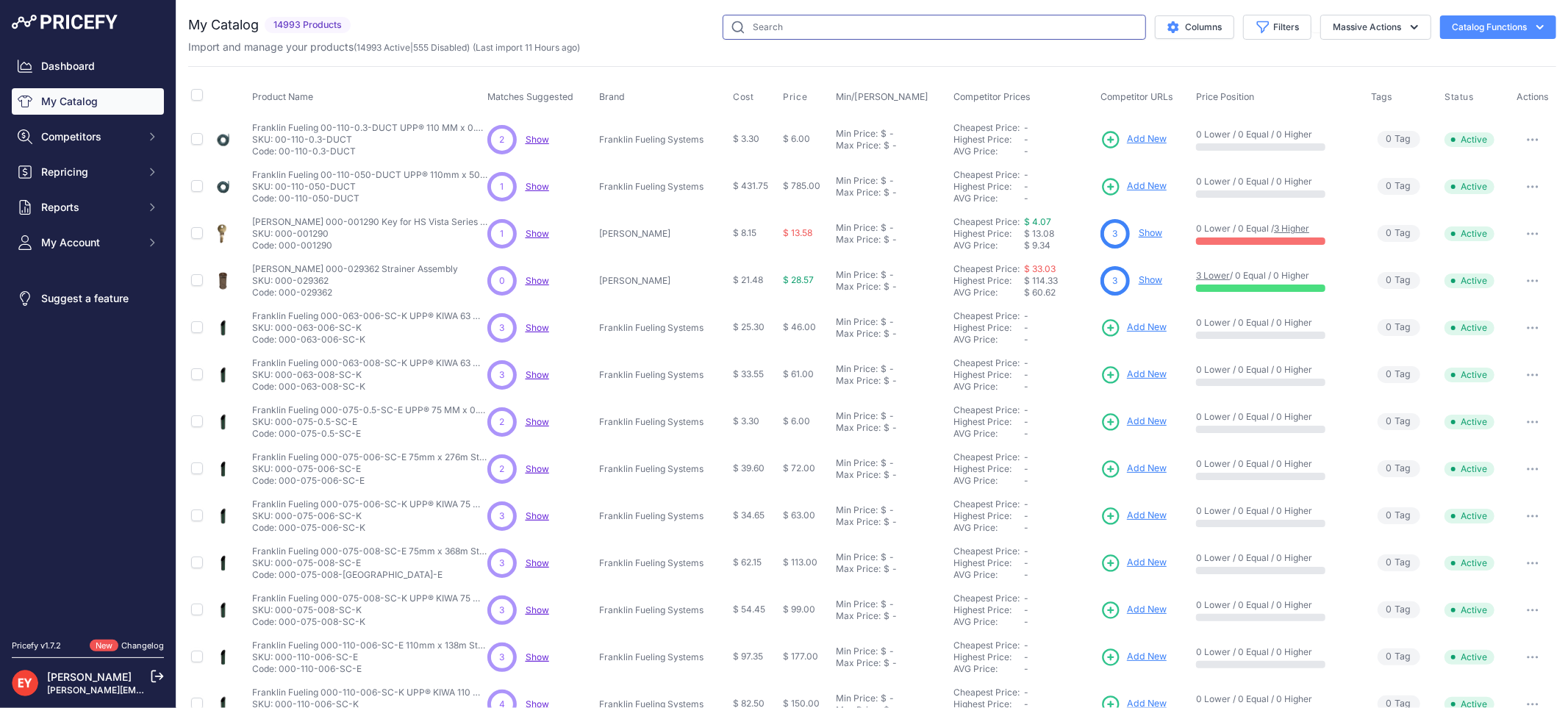
click at [817, 31] on input "text" at bounding box center [934, 26] width 424 height 25
paste input "90222"
type input "90222"
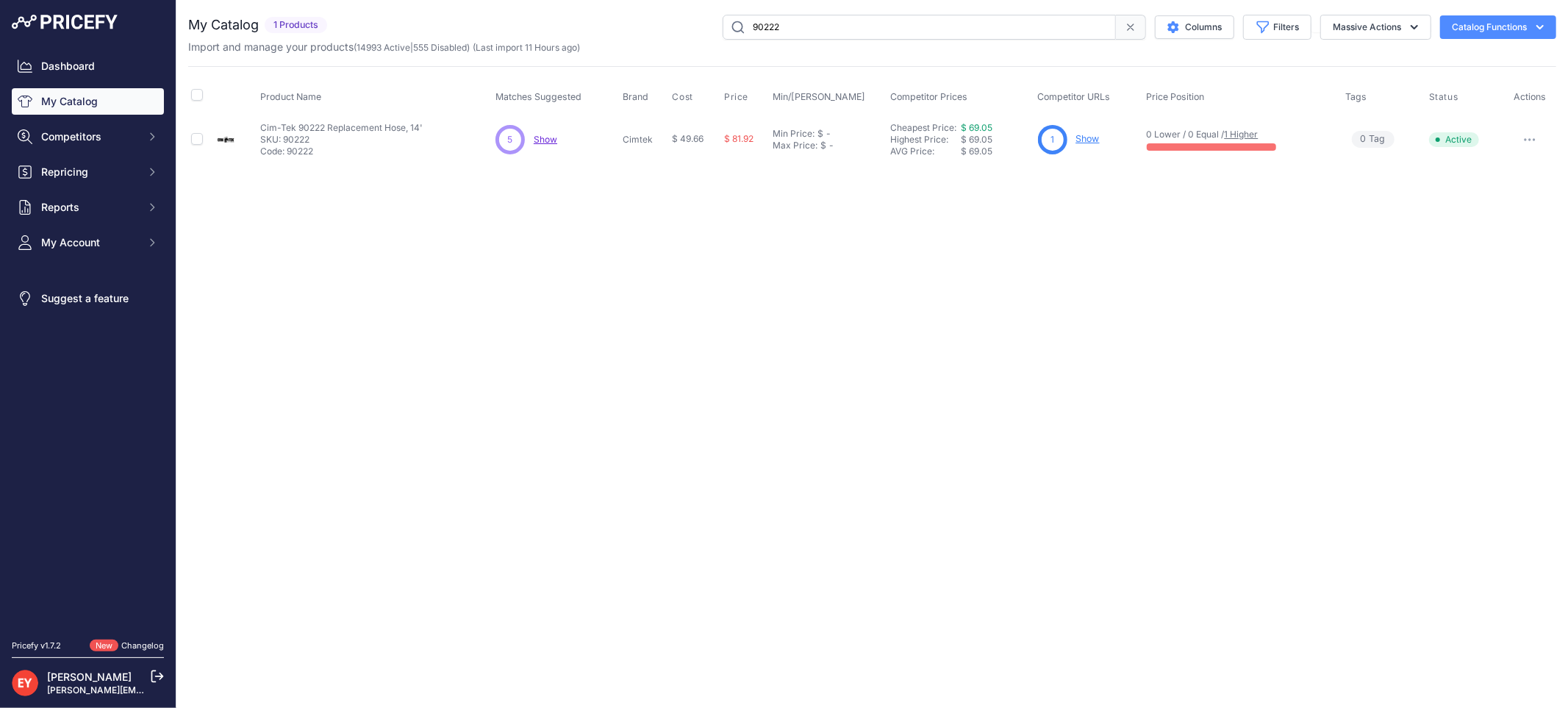
click at [1081, 135] on link "Show" at bounding box center [1087, 138] width 24 height 11
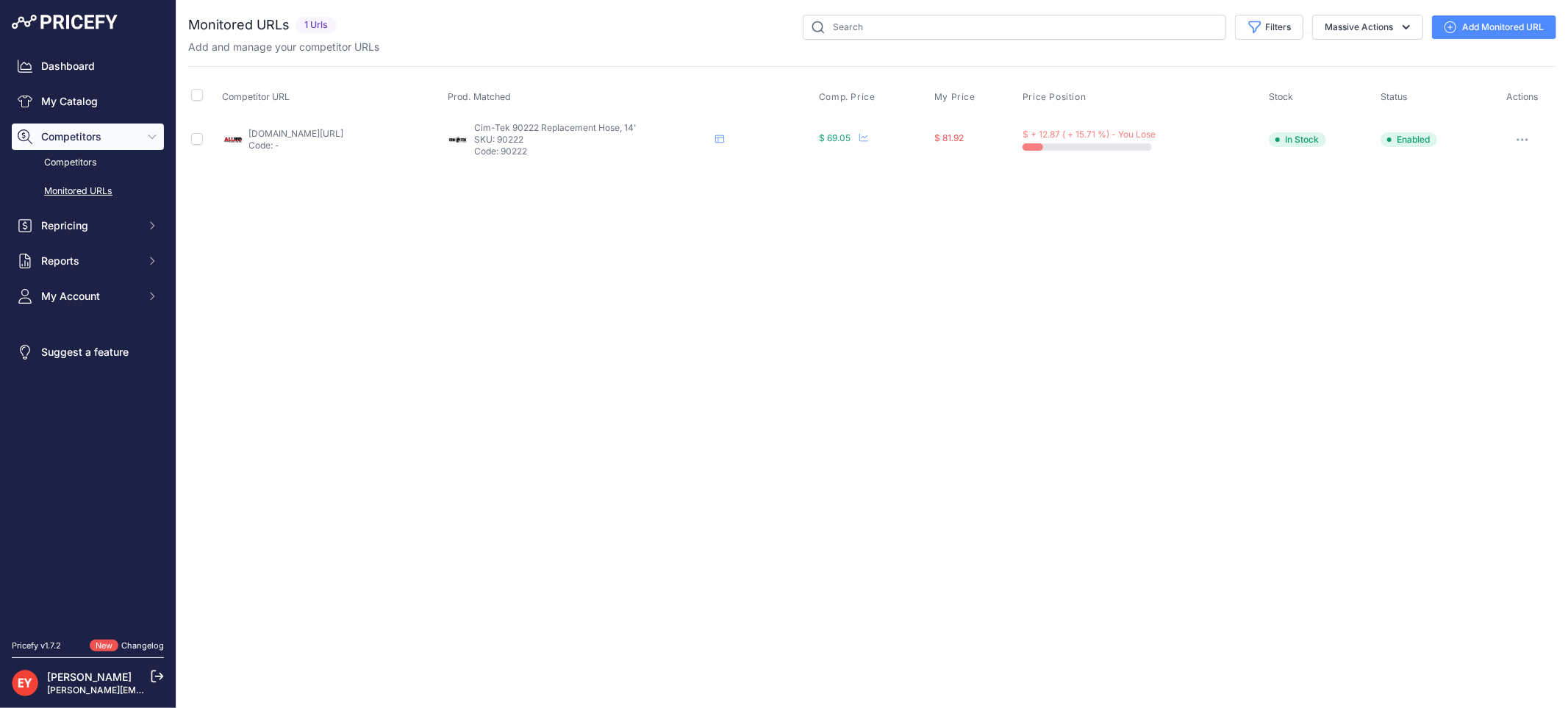
click at [1449, 32] on icon at bounding box center [1450, 27] width 12 height 12
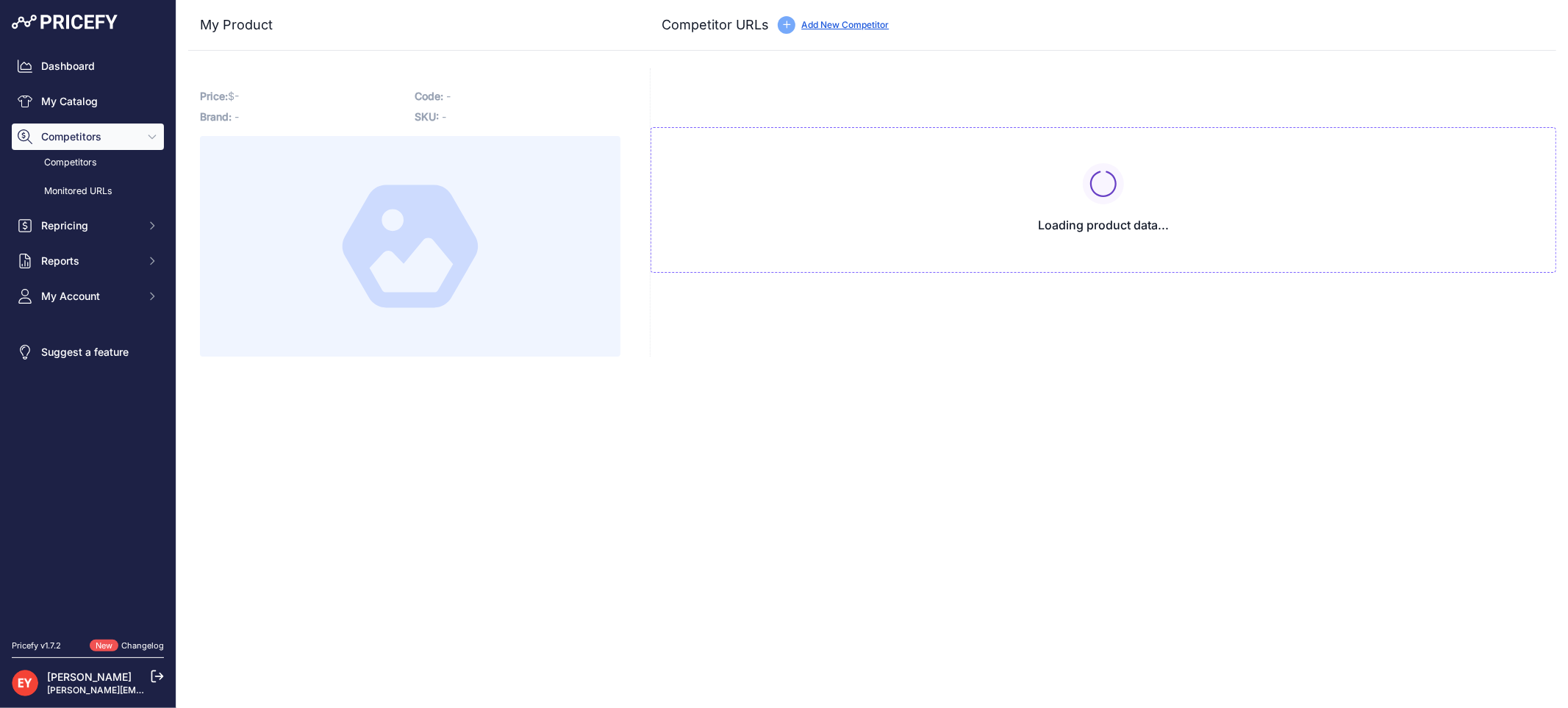
type input "[DOMAIN_NAME][URL]"
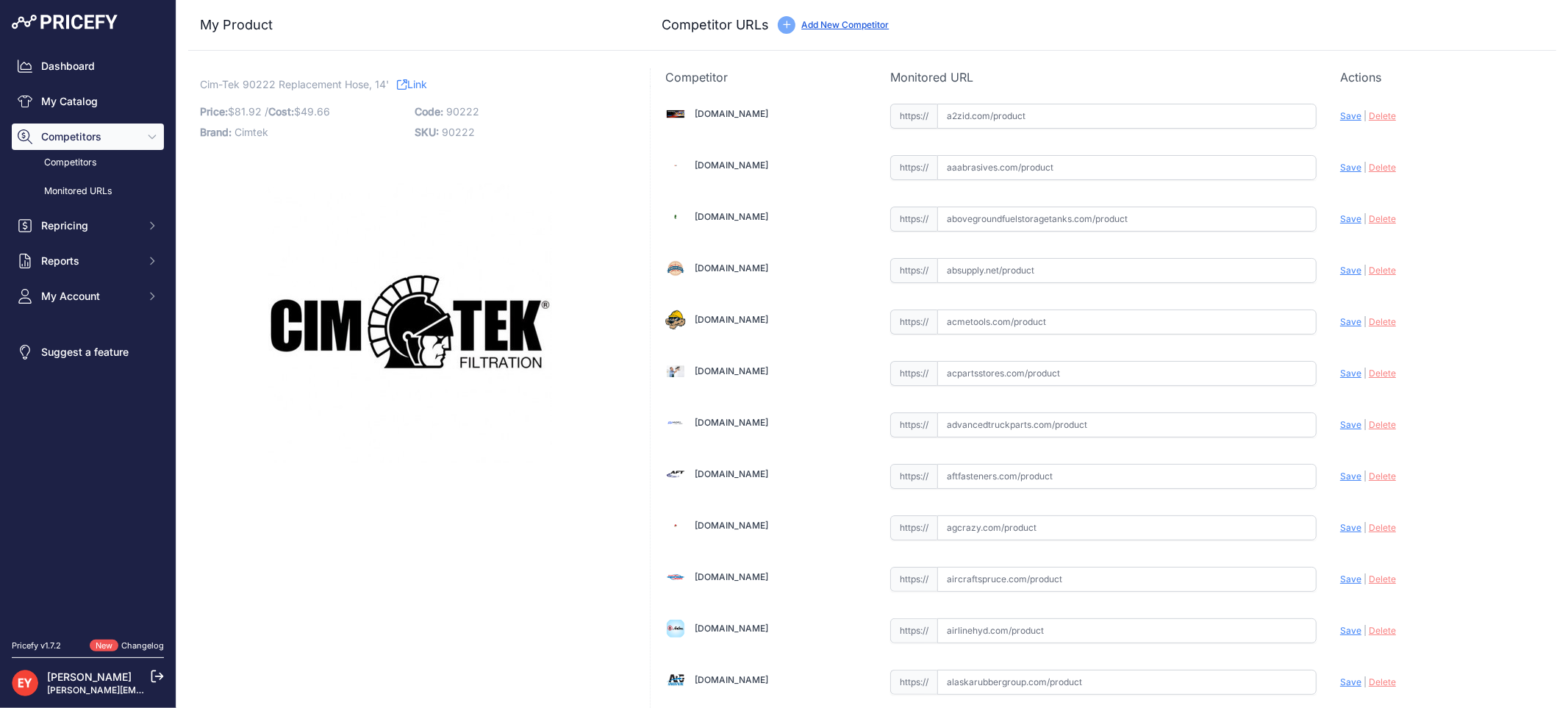
scroll to position [10219, 0]
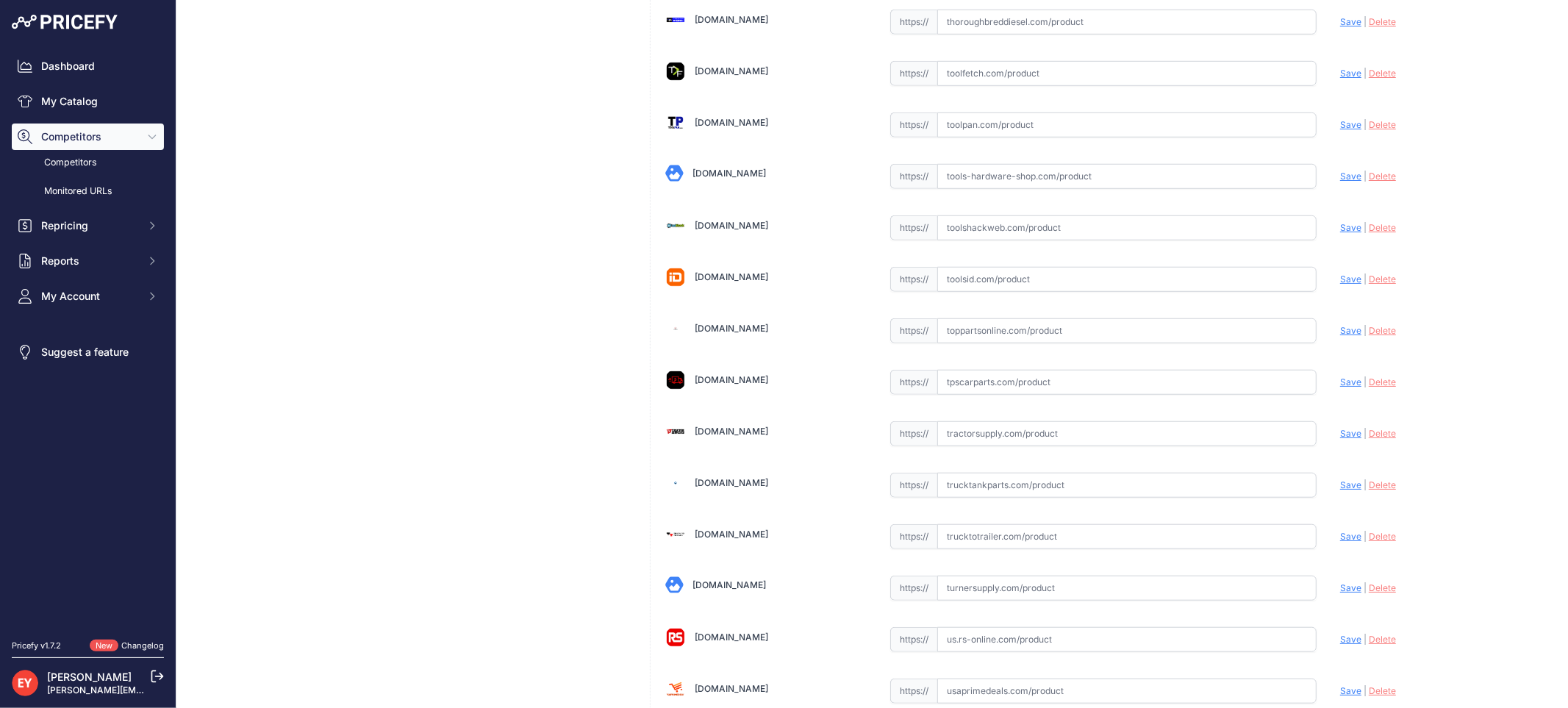
click at [983, 343] on input "text" at bounding box center [1127, 330] width 379 height 25
paste input "https://www.toppartsonline.com/product/cim-tek-90222-14-tank-sampler-replacemen…"
click at [1340, 336] on span "Save" at bounding box center [1350, 330] width 21 height 11
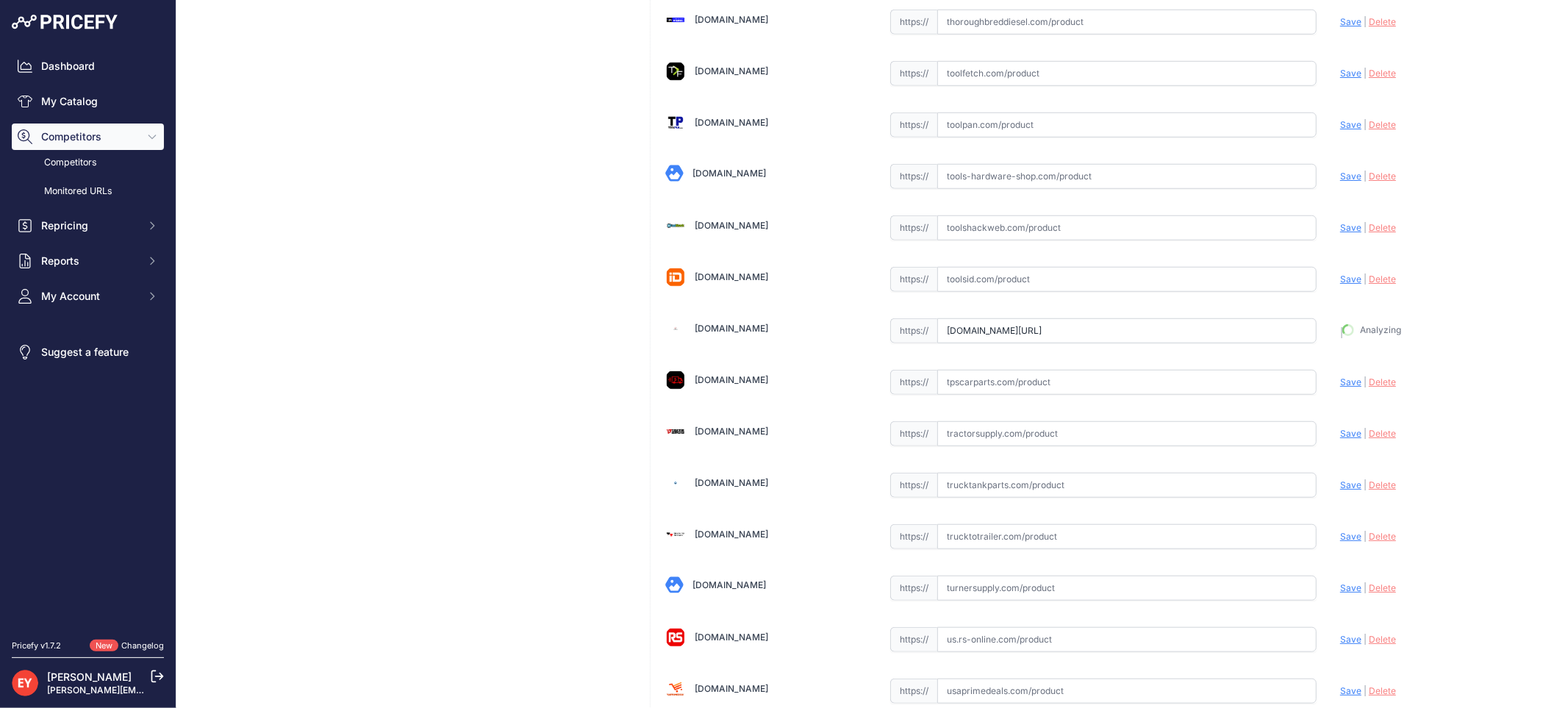
type input "https://www.toppartsonline.com/product/cim-tek-90222-14-tank-sampler-replacemen…"
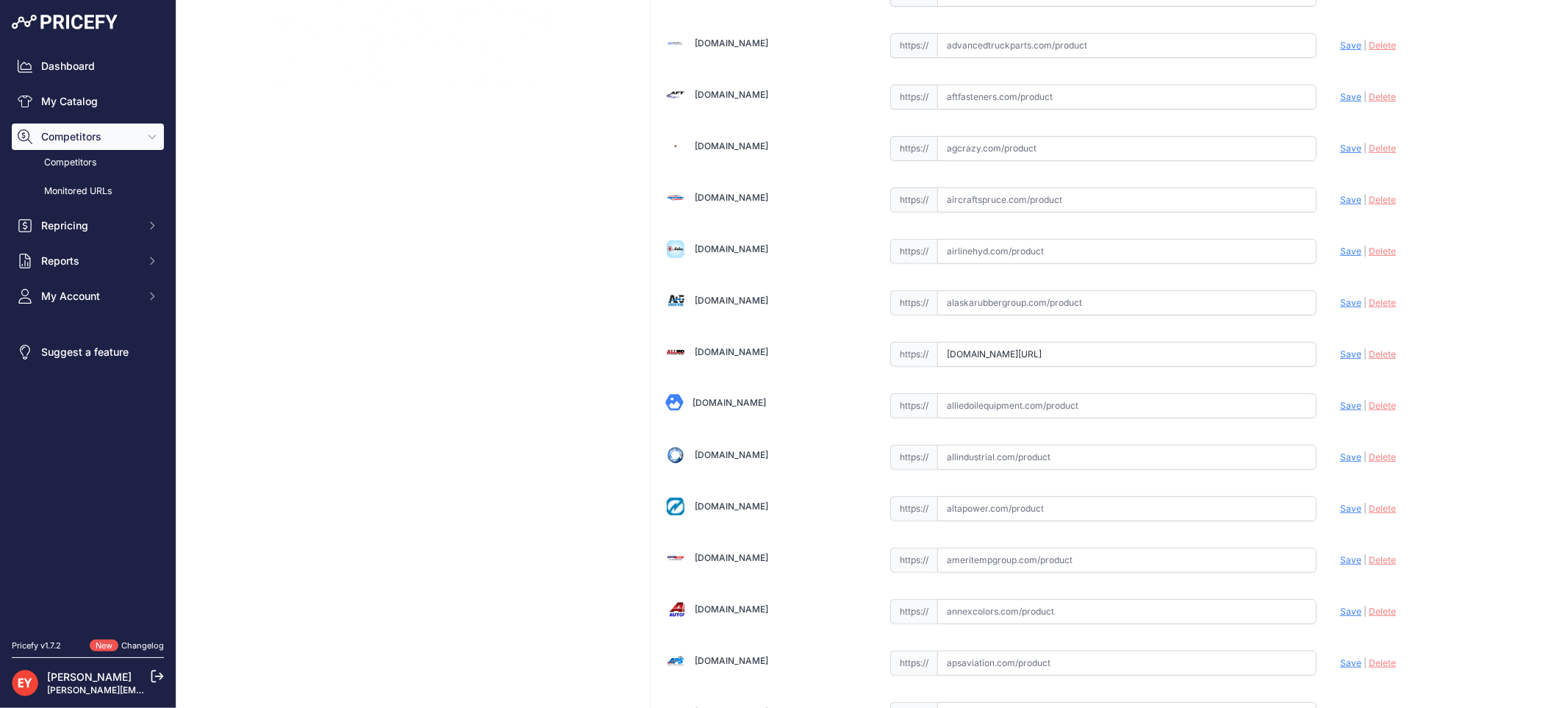
drag, startPoint x: 1268, startPoint y: 356, endPoint x: 888, endPoint y: 353, distance: 380.0
click at [890, 353] on div "https:// www.alliedelectronics.com/90222.html?prirule_jdsnikfkfjsd=3888 Valid I…" at bounding box center [1103, 354] width 426 height 25
paste input "https://www.alliedelectronics.com/90222.html?srsltid=AfmBOorJZb5vxXodj9rpWyeIKJ…"
click at [1340, 356] on span "Save" at bounding box center [1350, 353] width 21 height 11
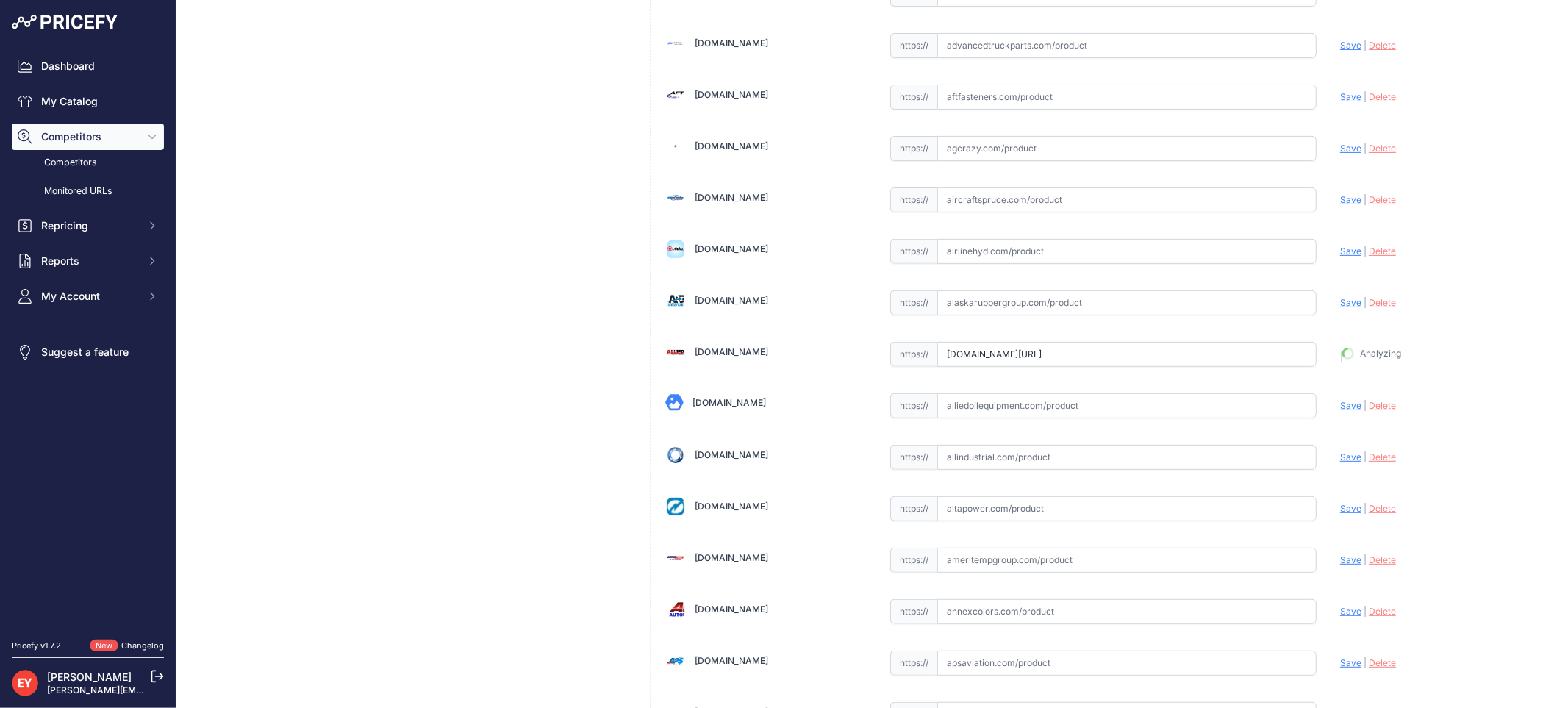
type input "https://www.alliedelectronics.com/90222.html?prirule_jdsnikfkfjsd=3888"
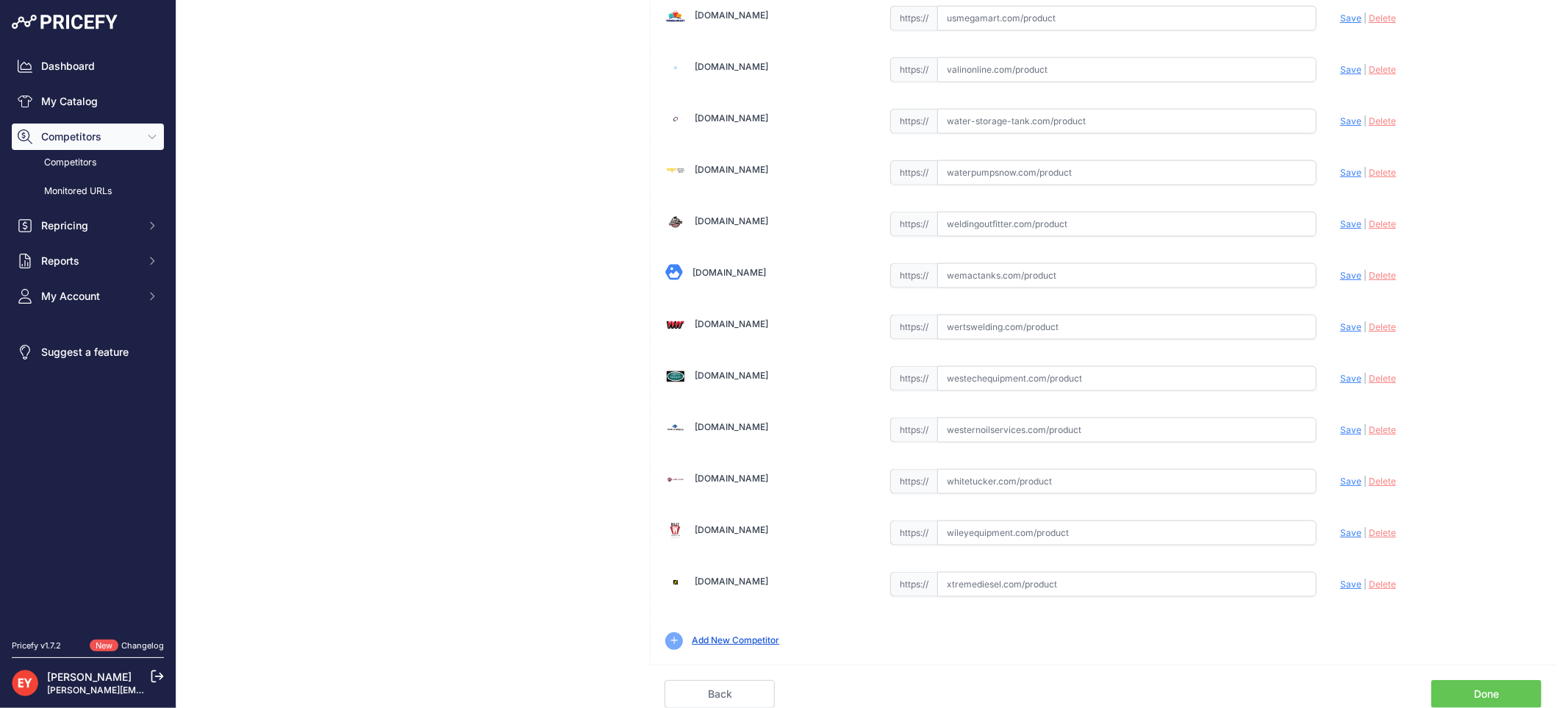
scroll to position [10971, 0]
click at [1451, 694] on link "Done" at bounding box center [1487, 694] width 110 height 28
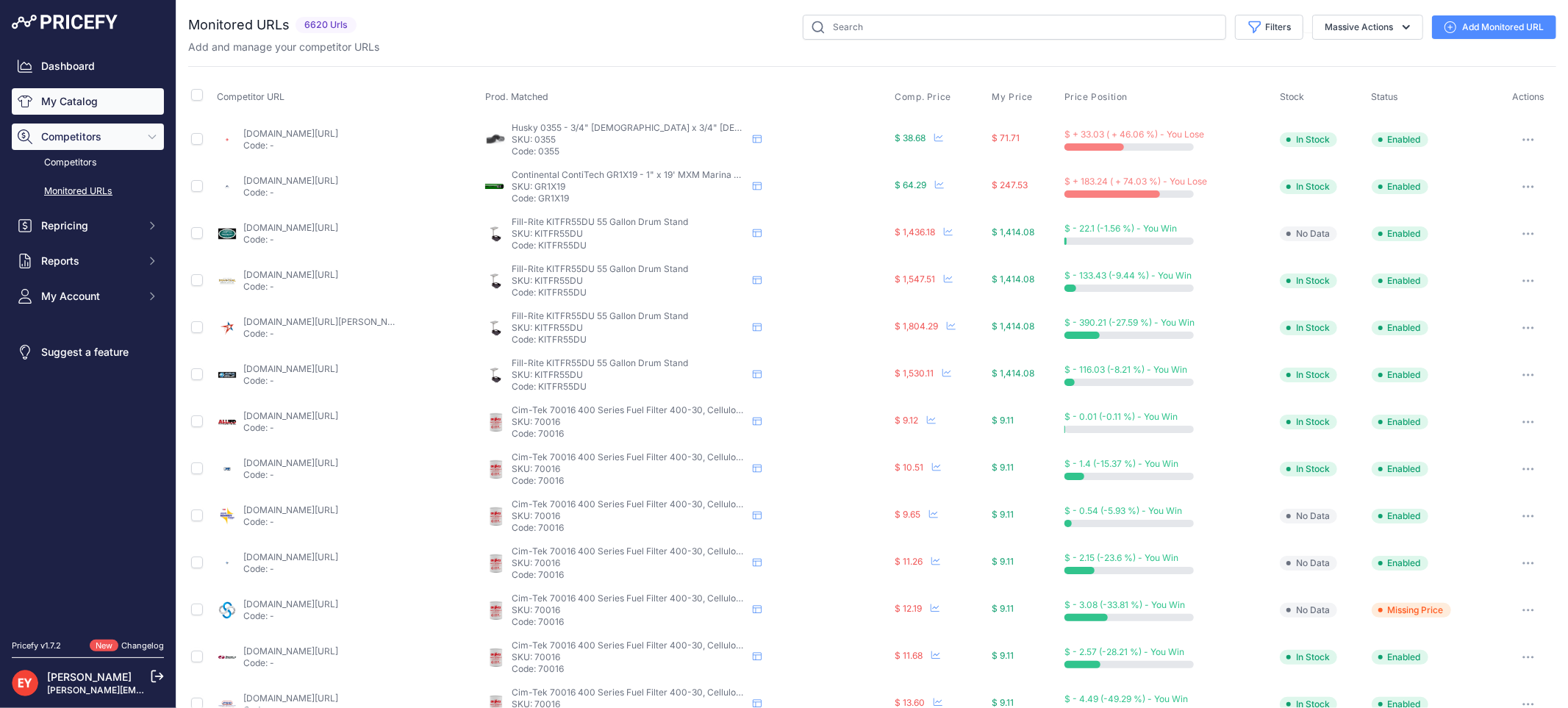
click at [96, 104] on link "My Catalog" at bounding box center [87, 101] width 152 height 26
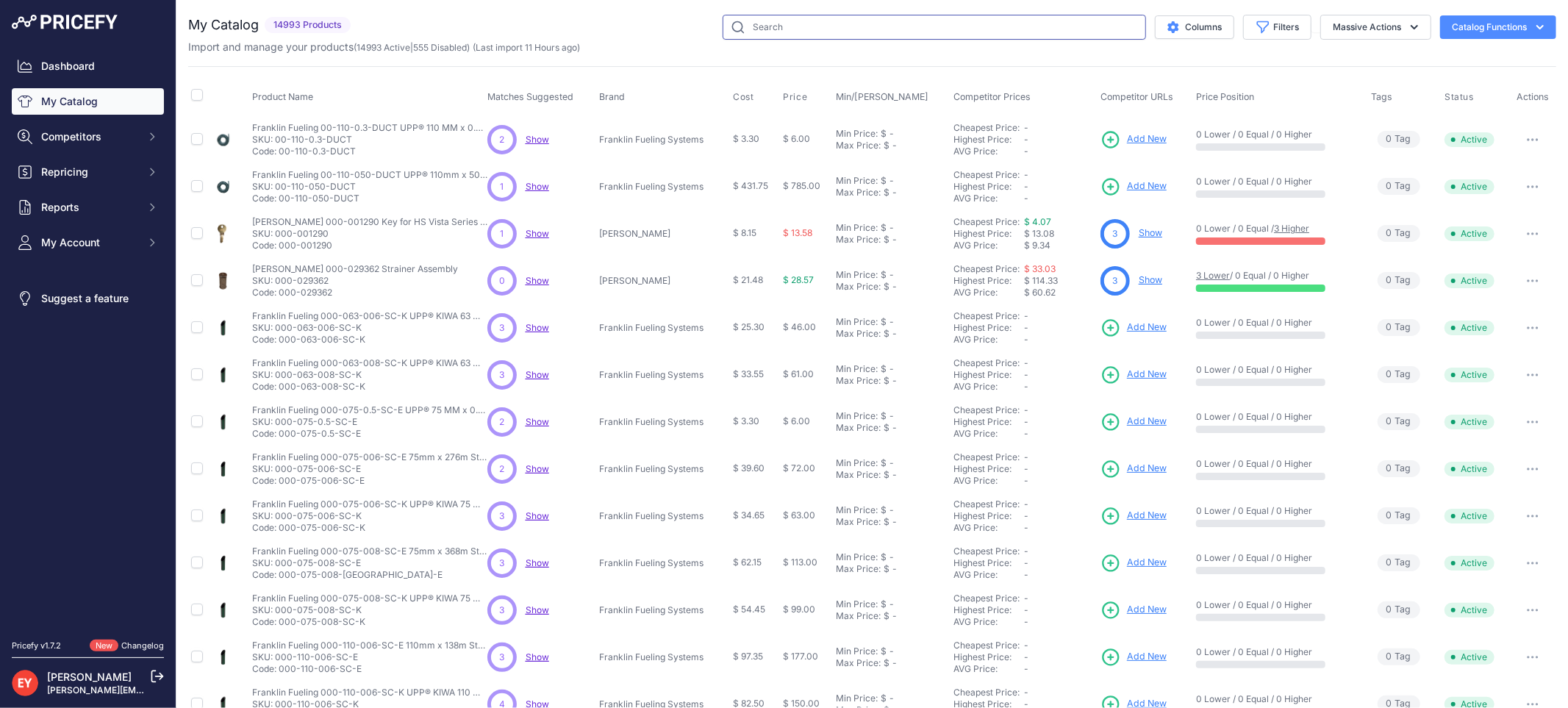
click at [786, 20] on input "text" at bounding box center [934, 26] width 424 height 25
paste input "90094"
type input "90094"
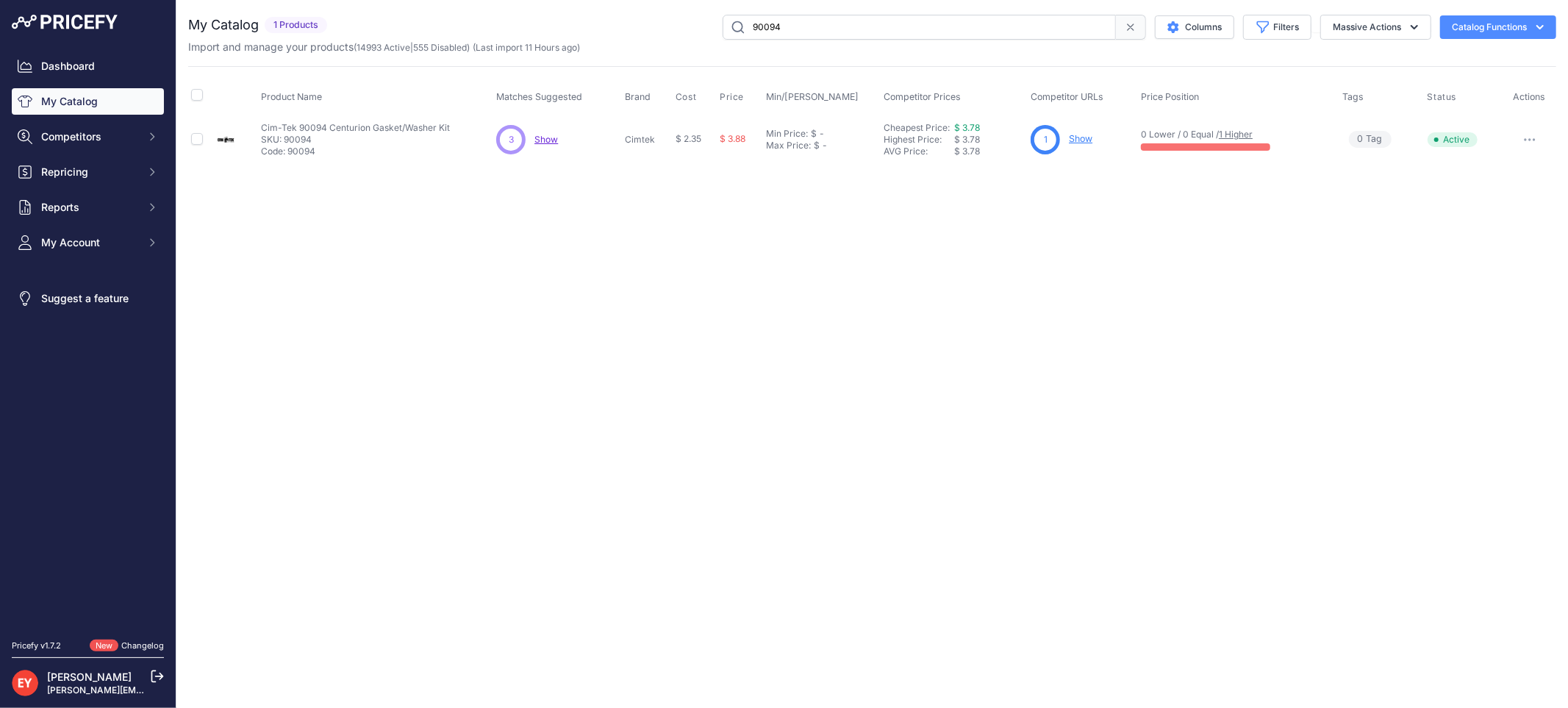
click at [1086, 139] on link "Show" at bounding box center [1081, 138] width 24 height 11
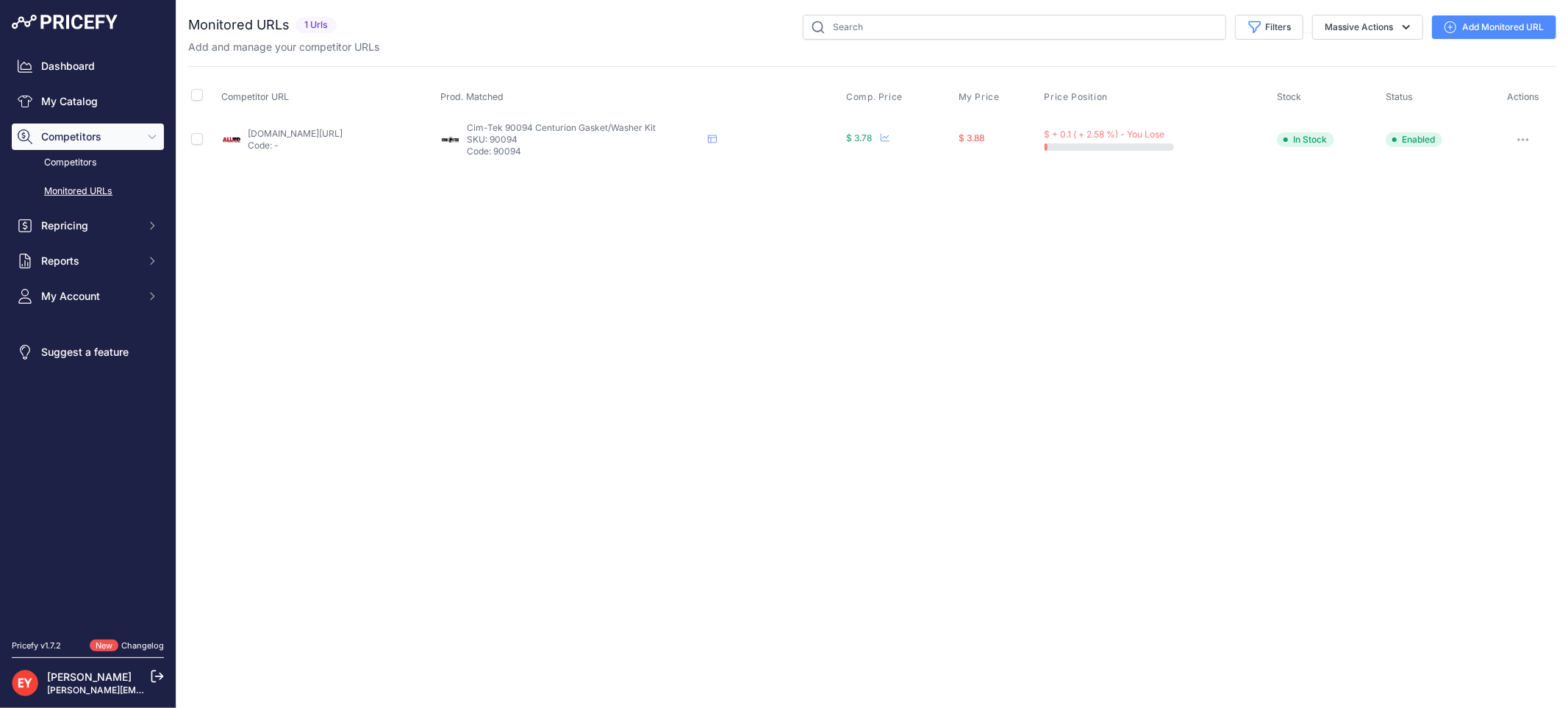
click at [1529, 25] on link "Add Monitored URL" at bounding box center [1493, 27] width 124 height 24
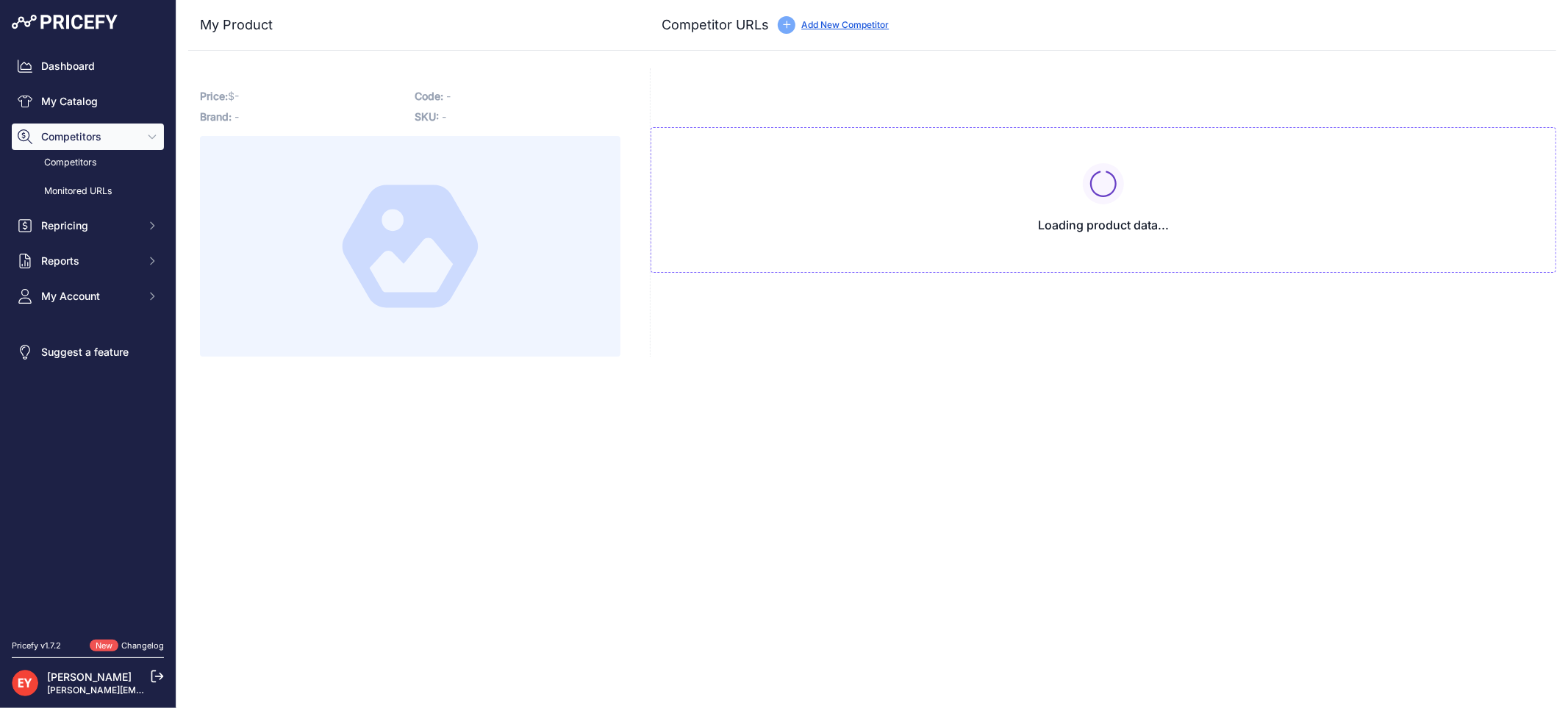
type input "www.alliedelectronics.com/90094.html?prirule_jdsnikfkfjsd=3888"
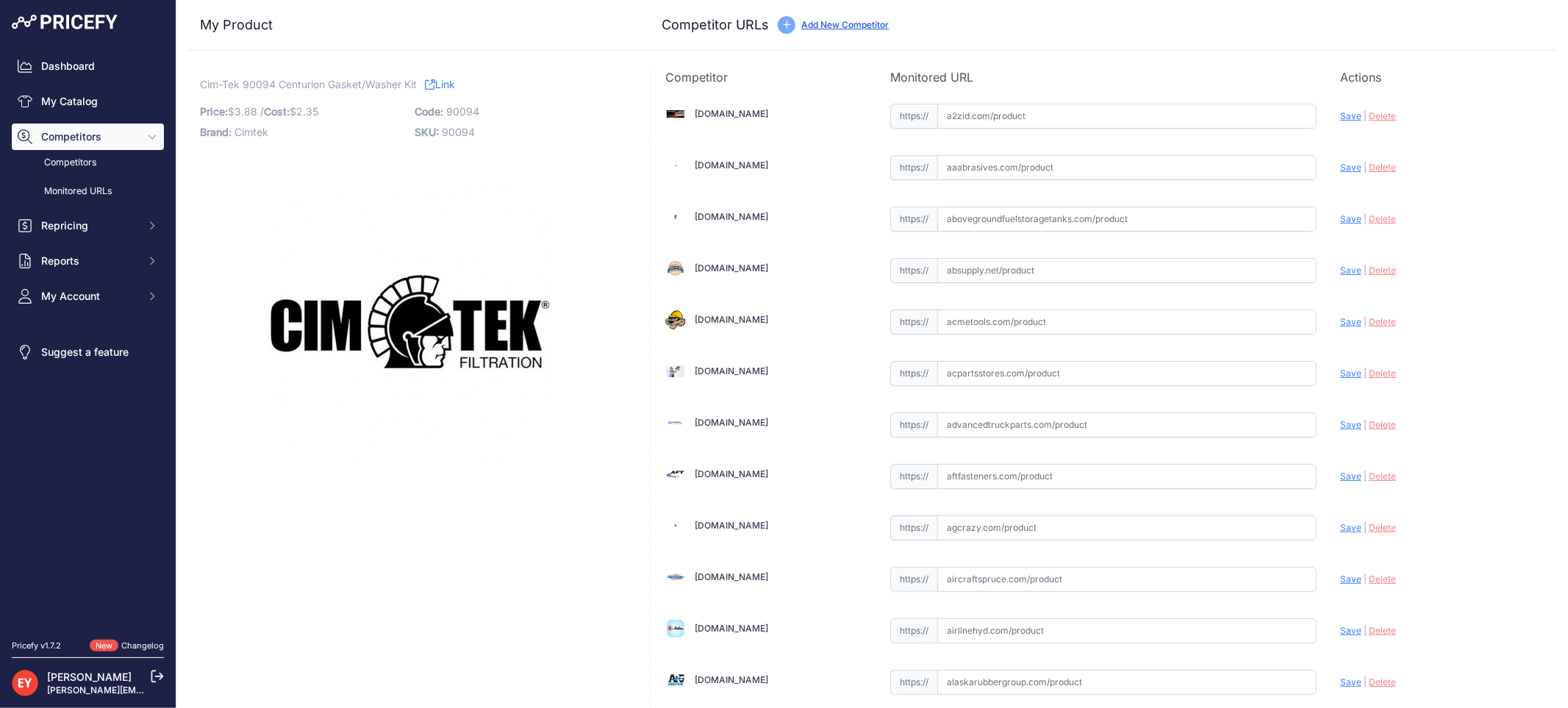
scroll to position [1360, 0]
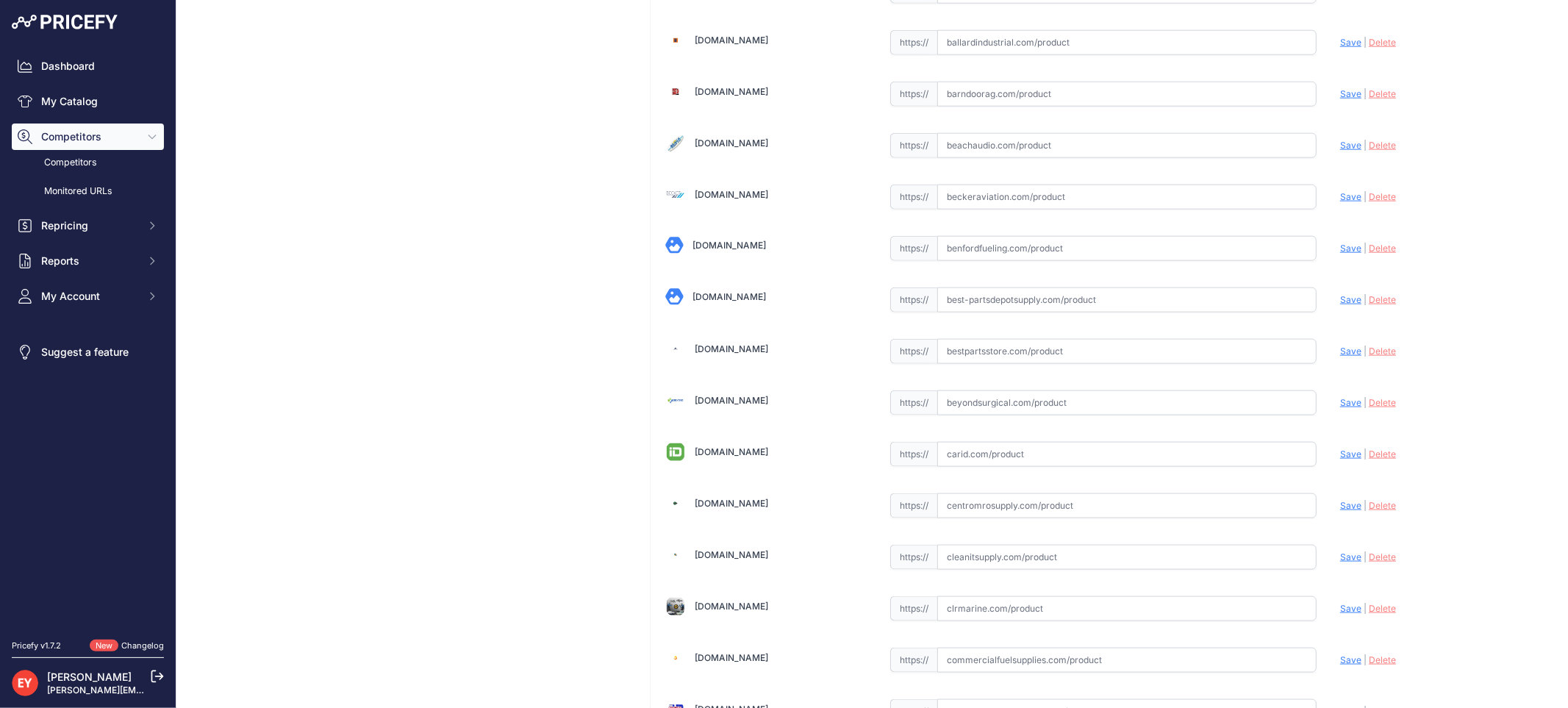
click at [995, 357] on input "text" at bounding box center [1127, 351] width 379 height 25
paste input "https://www.bestpartsstore.com/product/cim-tek-90094-centurion-gasket-washer-ki…"
click at [1340, 356] on span "Save" at bounding box center [1350, 351] width 21 height 11
type input "https://www.bestpartsstore.com/product/cim-tek-90094-centurion-gasket-washer-ki…"
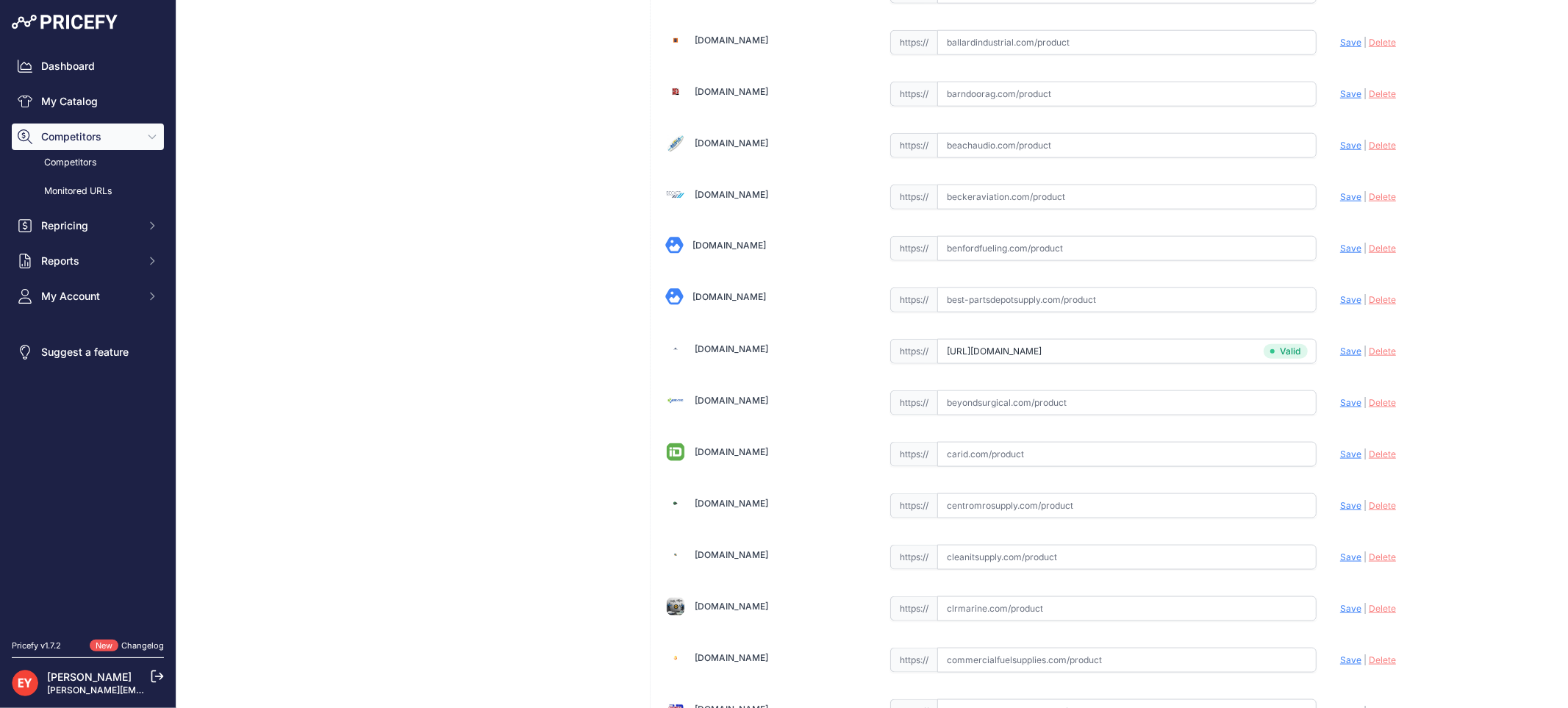
scroll to position [379, 0]
drag, startPoint x: 936, startPoint y: 357, endPoint x: 1304, endPoint y: 368, distance: 368.2
click at [1304, 367] on input "www.alliedelectronics.com/90094.html?prirule_jdsnikfkfjsd=3888" at bounding box center [1127, 354] width 379 height 25
paste input "https://www.alliedelectronics.com/90094.html?srsltid=AfmBOoqI0FAgKY6FO8v8ETchYZ…"
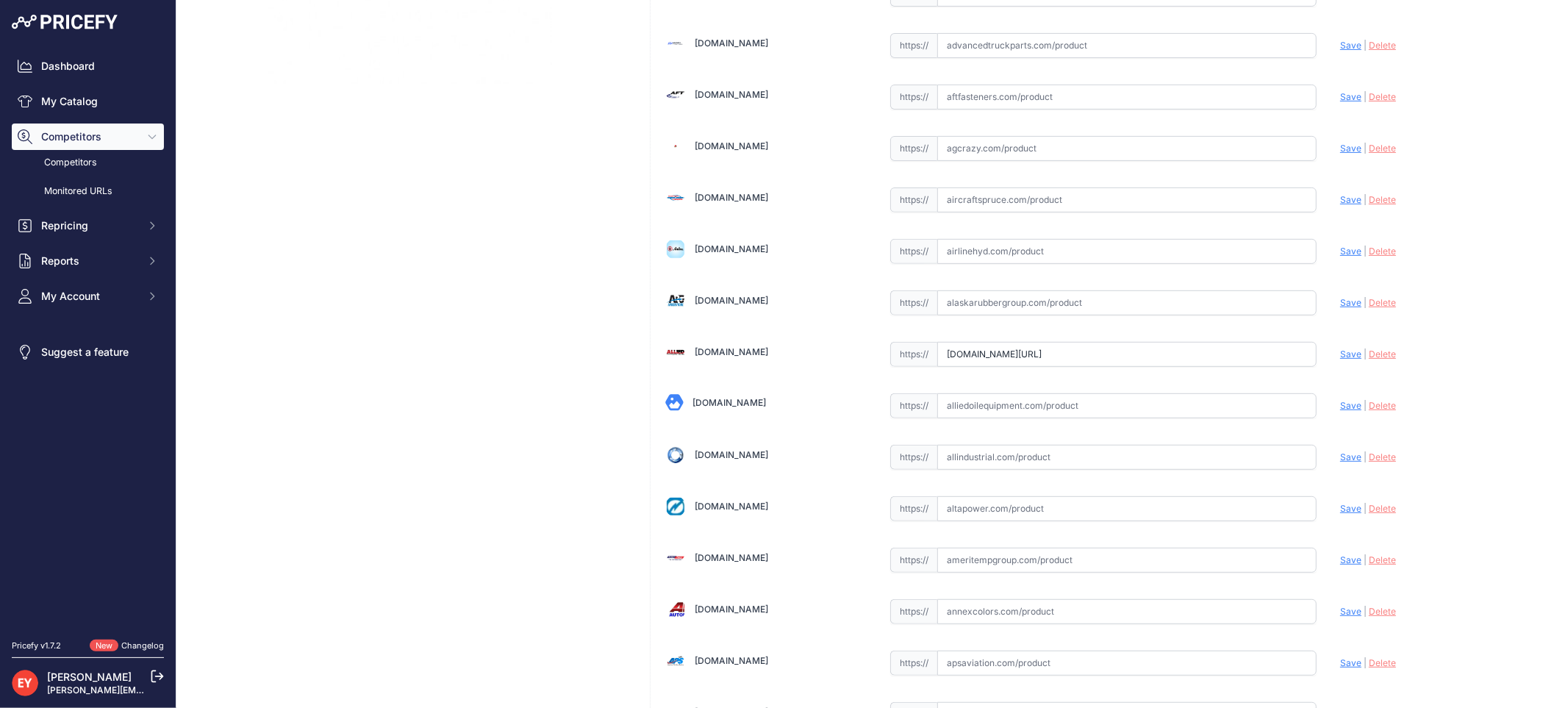
click at [1340, 356] on span "Save" at bounding box center [1350, 353] width 21 height 11
type input "https://www.alliedelectronics.com/90094.html?prirule_jdsnikfkfjsd=3888"
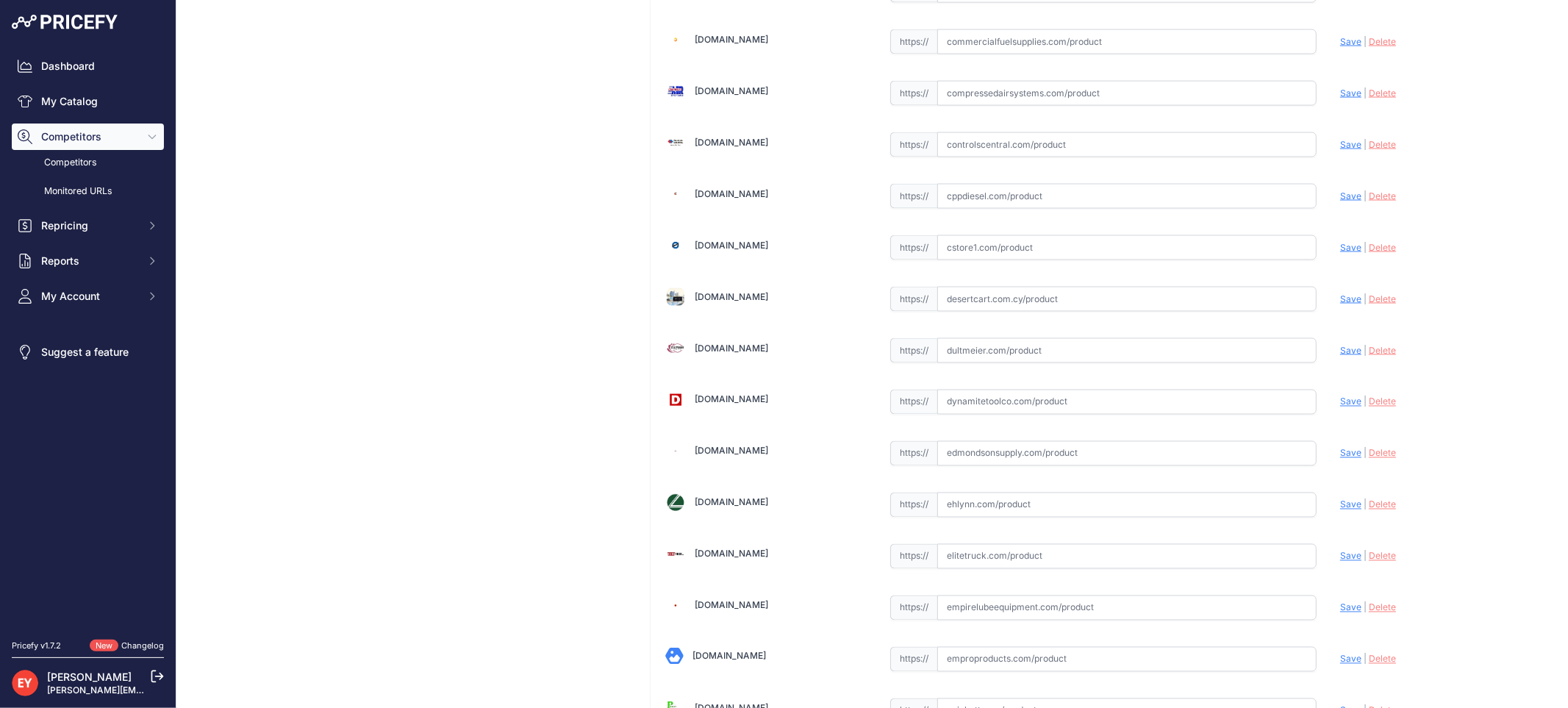
click at [1059, 357] on input "text" at bounding box center [1127, 350] width 379 height 25
paste input "https://www.dultmeier.com/centurion-gasketwasher-kit-sold-in-pkg-of-6"
click at [1345, 350] on span "Save" at bounding box center [1350, 350] width 21 height 11
type input "https://www.dultmeier.com/centurion-gasketwasher-kit-sold-in-pkg-of-6?prirule_j…"
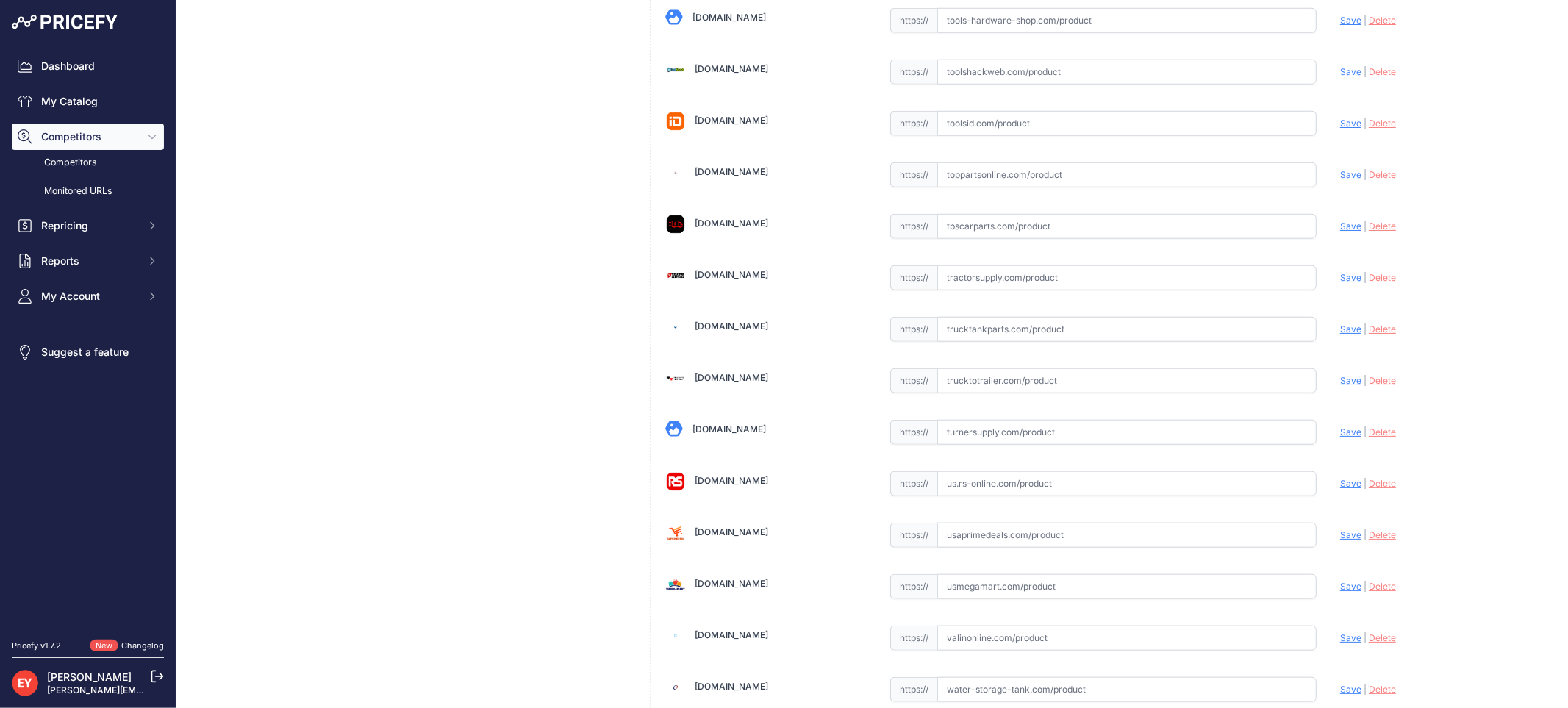
scroll to position [11005, 0]
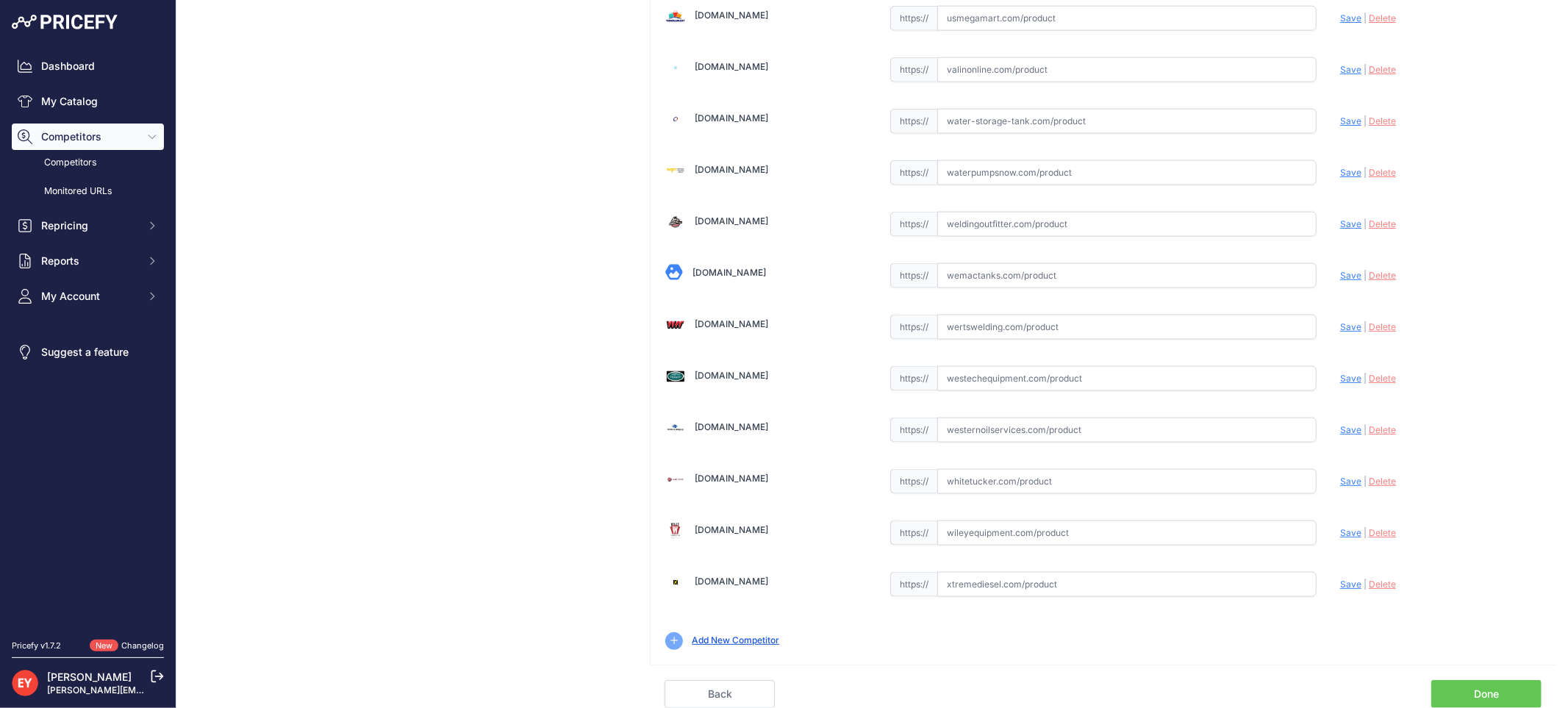
click at [1475, 688] on link "Done" at bounding box center [1487, 694] width 110 height 28
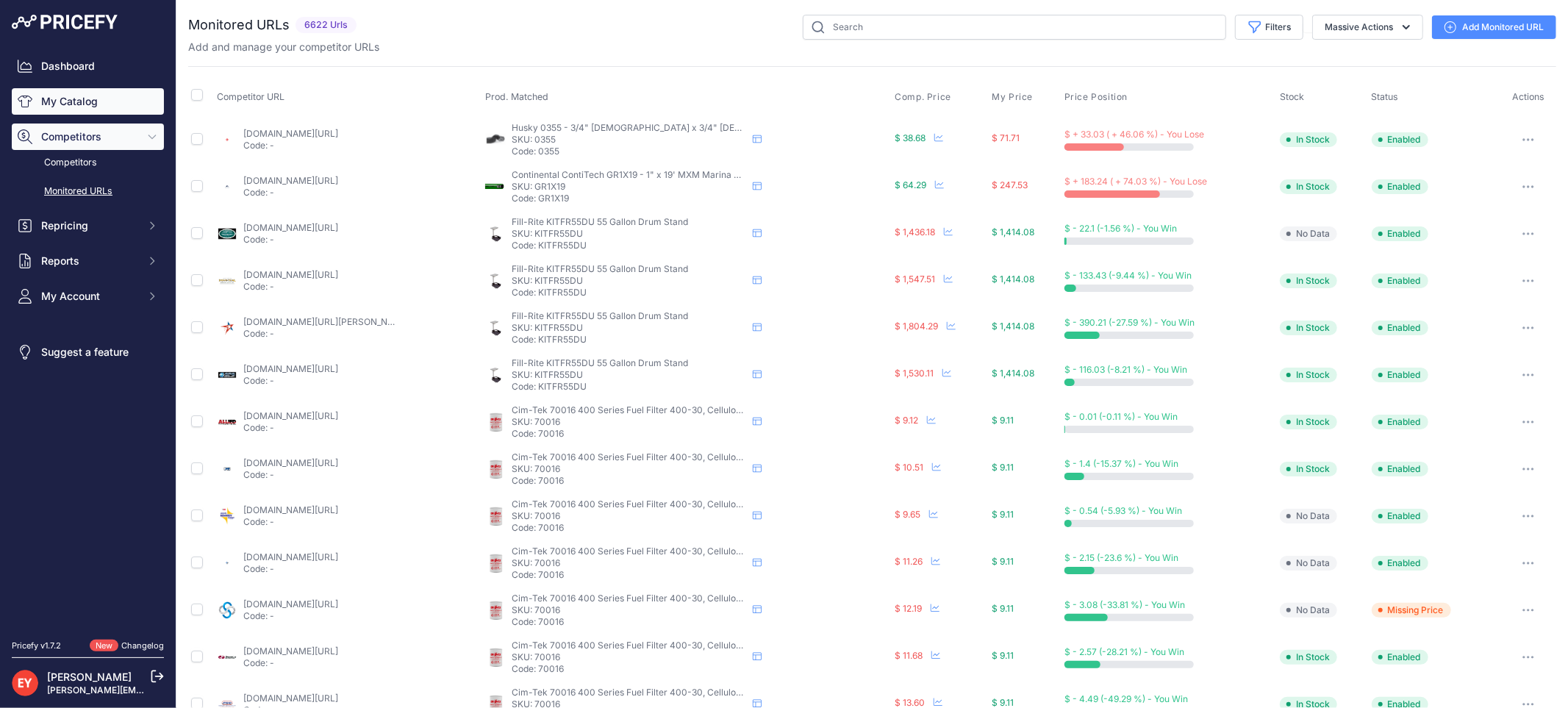
click at [25, 112] on link "My Catalog" at bounding box center [87, 101] width 152 height 26
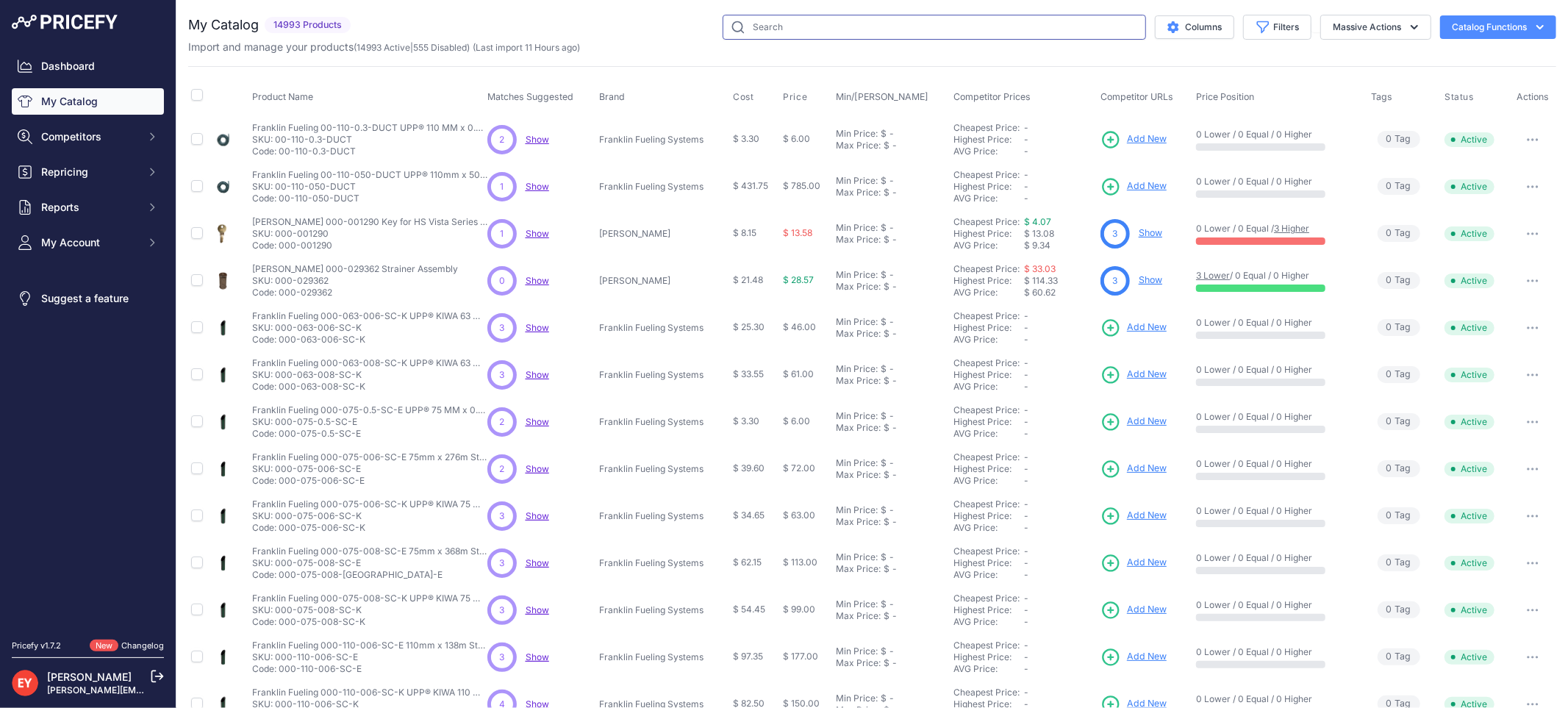
click at [743, 32] on input "text" at bounding box center [934, 26] width 424 height 25
paste input "90058"
type input "90058"
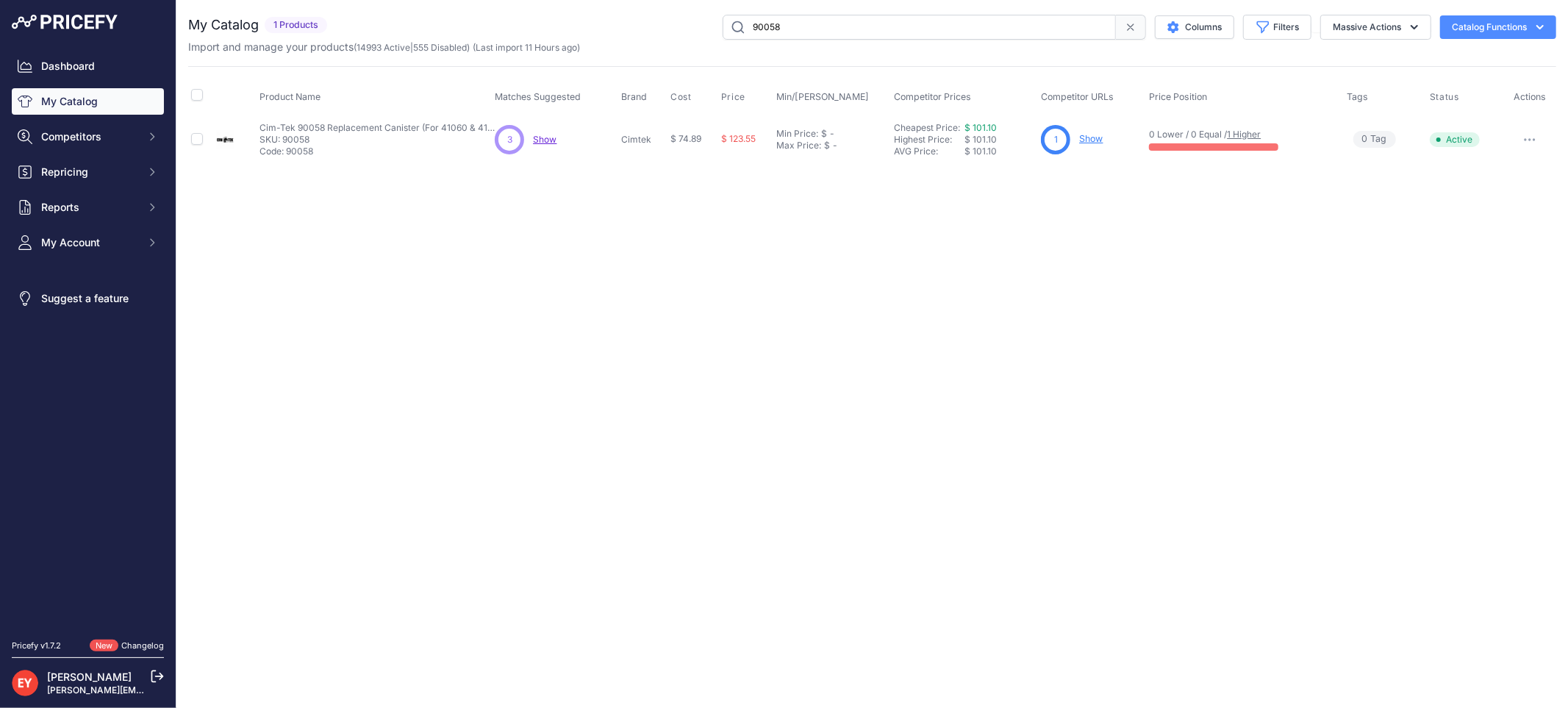
click at [1098, 138] on link "Show" at bounding box center [1091, 138] width 24 height 11
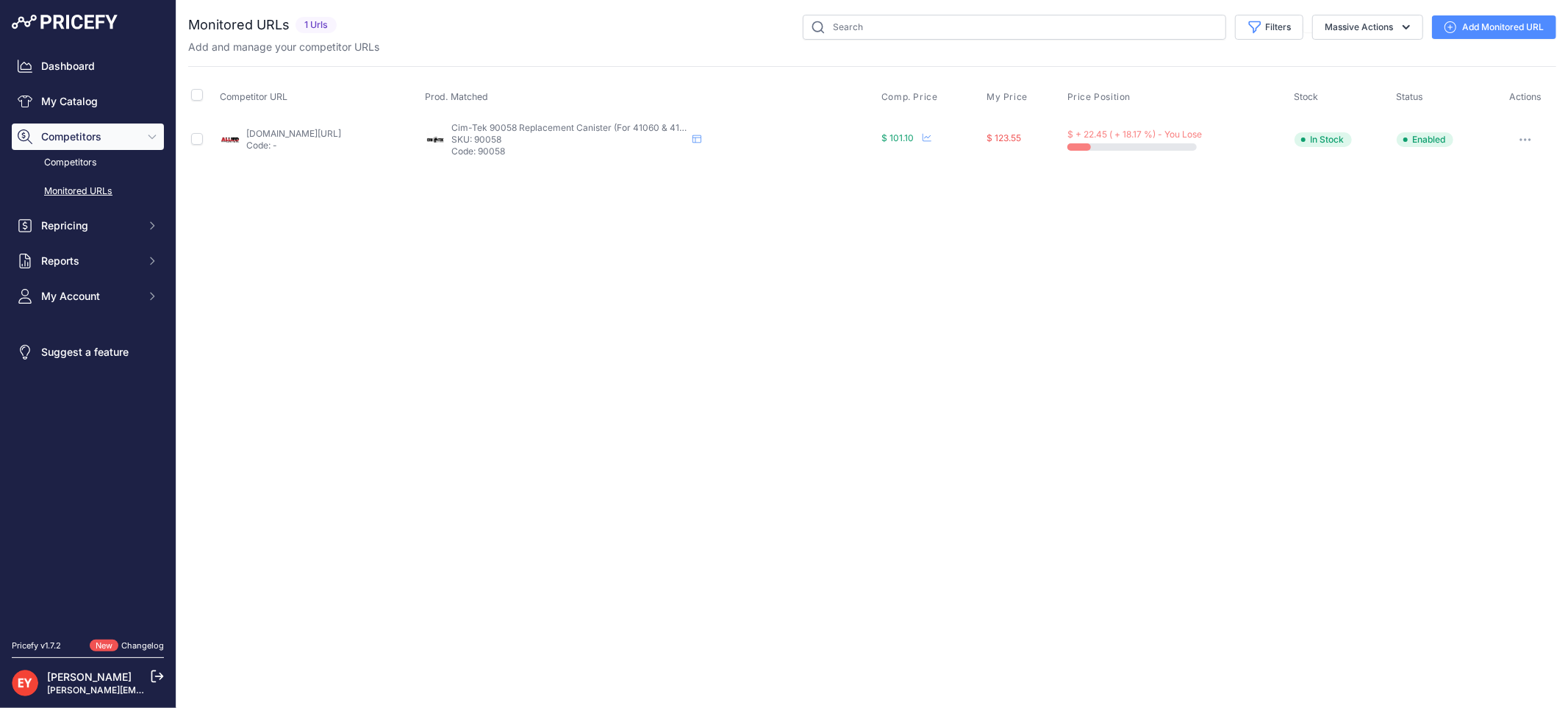
click at [1475, 27] on link "Add Monitored URL" at bounding box center [1493, 27] width 124 height 24
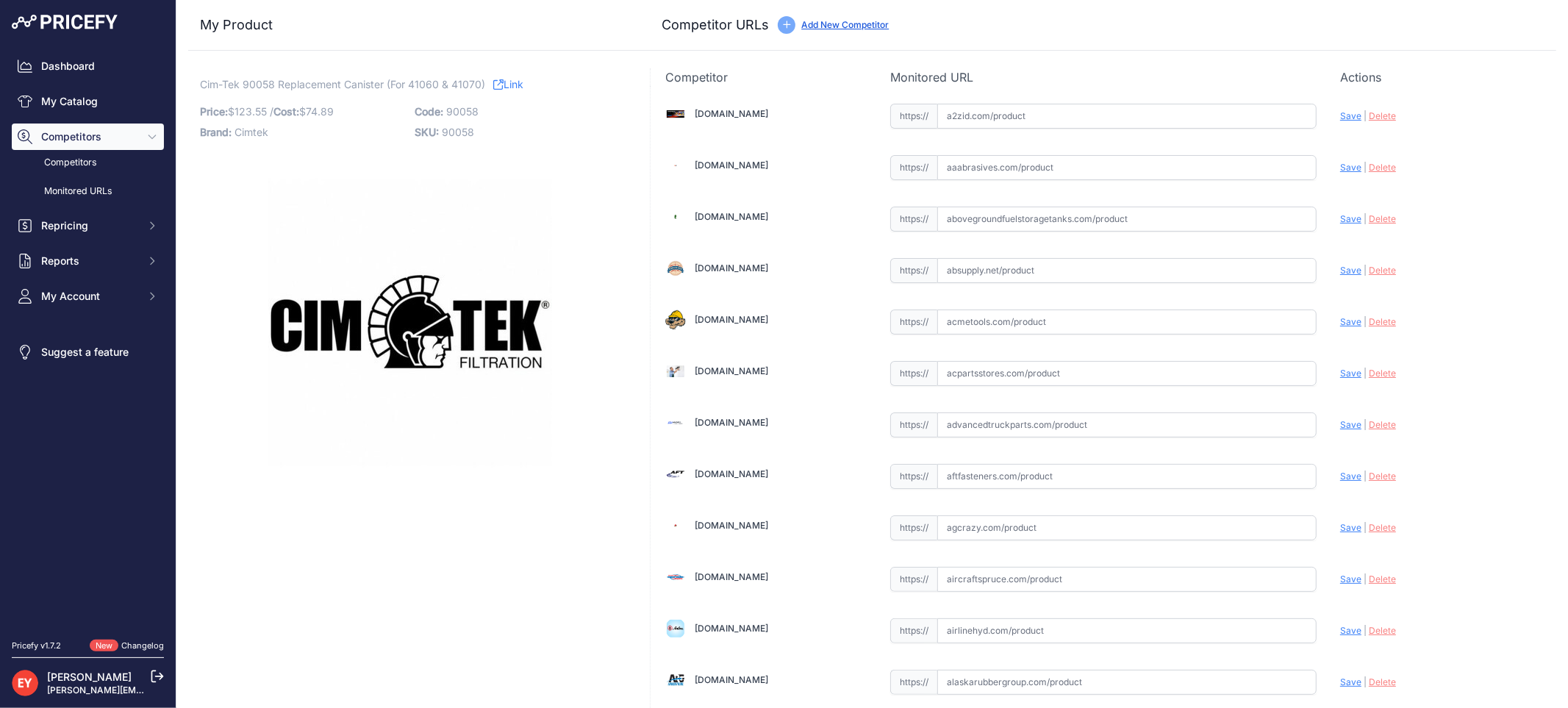
scroll to position [379, 0]
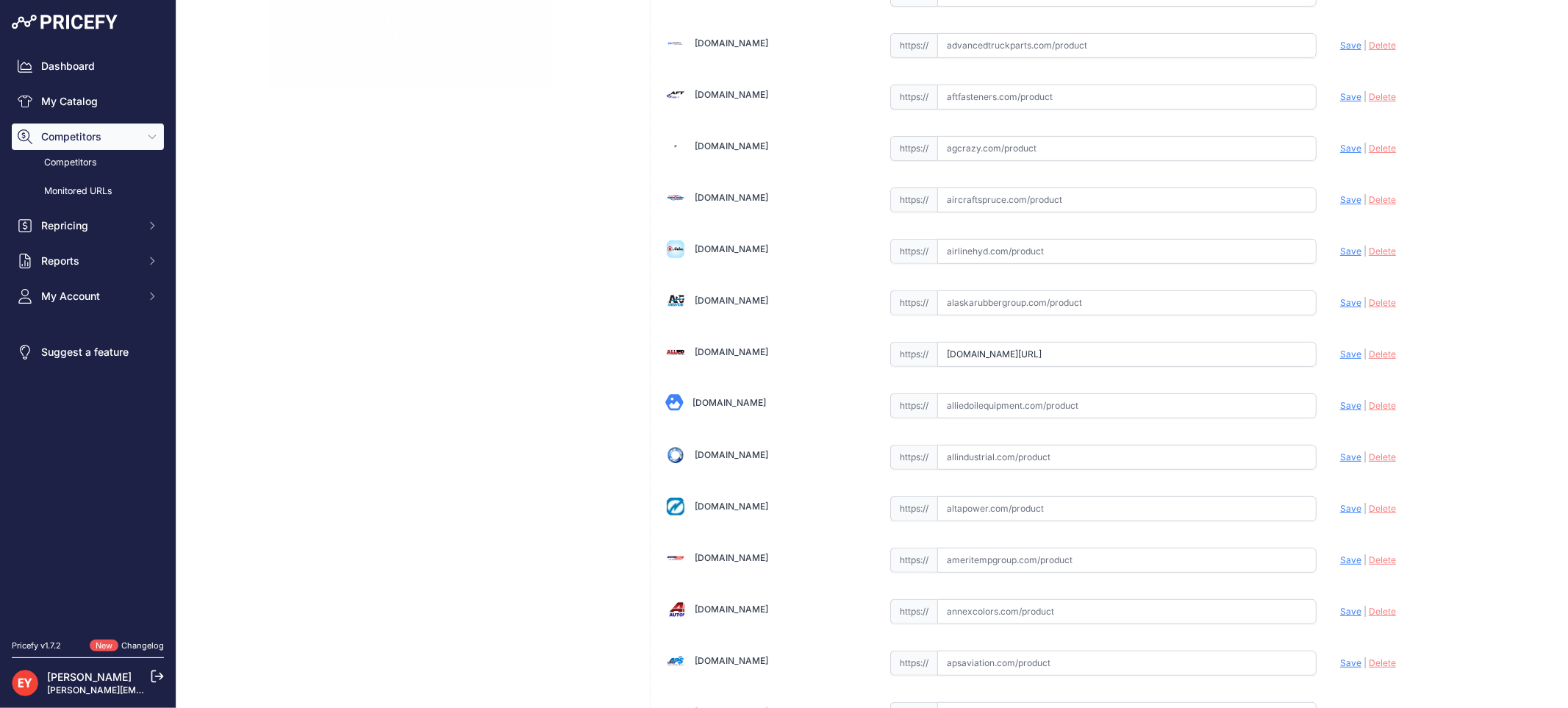
drag, startPoint x: 939, startPoint y: 355, endPoint x: 1274, endPoint y: 390, distance: 336.8
paste input "https://www.alliedelectronics.com/90058.html?srsltid=AfmBOopSsglkD8qM76enNcsr0q…"
click at [1344, 347] on div "Update Profile Save | Delete Analyzing" at bounding box center [1440, 350] width 201 height 23
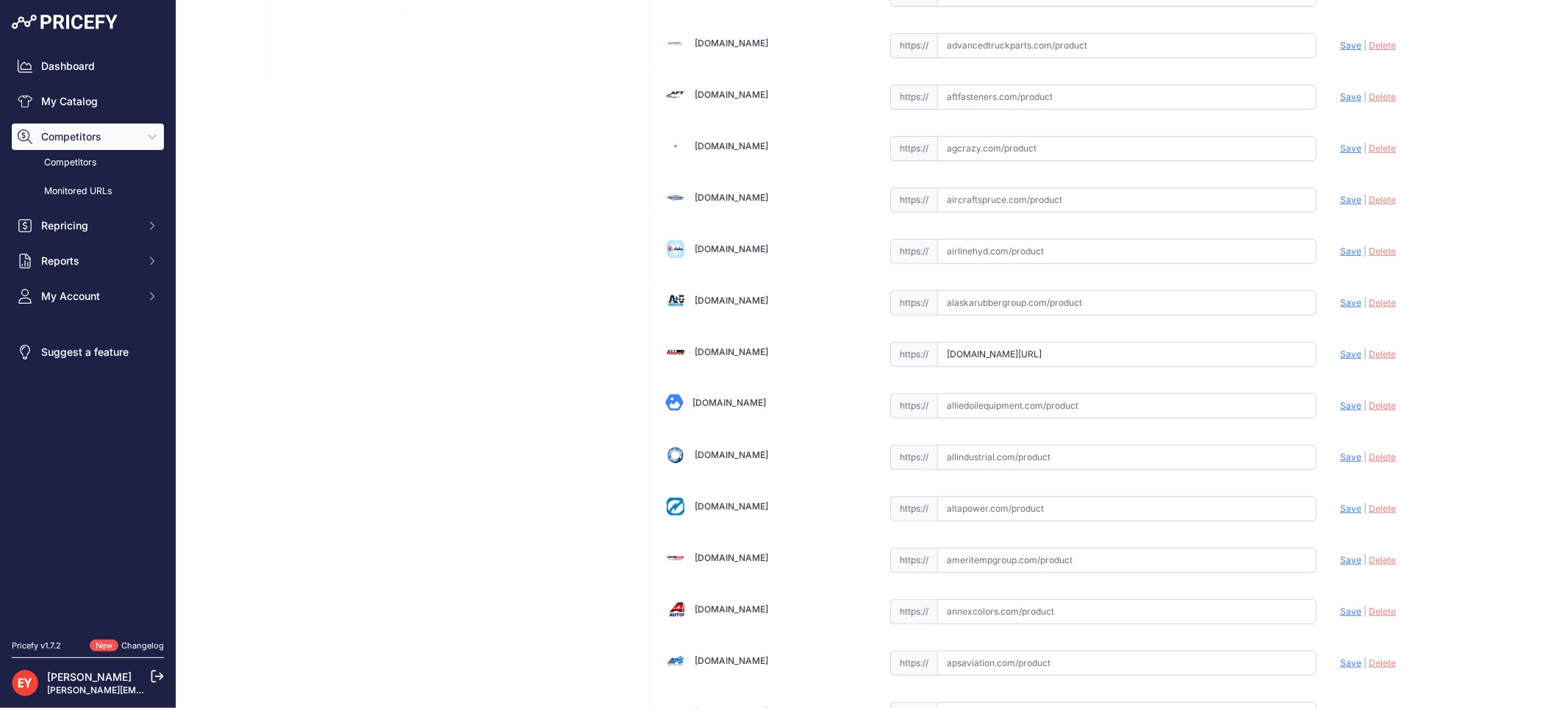
click at [1340, 354] on span "Save" at bounding box center [1350, 353] width 21 height 11
type input "https://www.alliedelectronics.com/90058.html?prirule_jdsnikfkfjsd=3888"
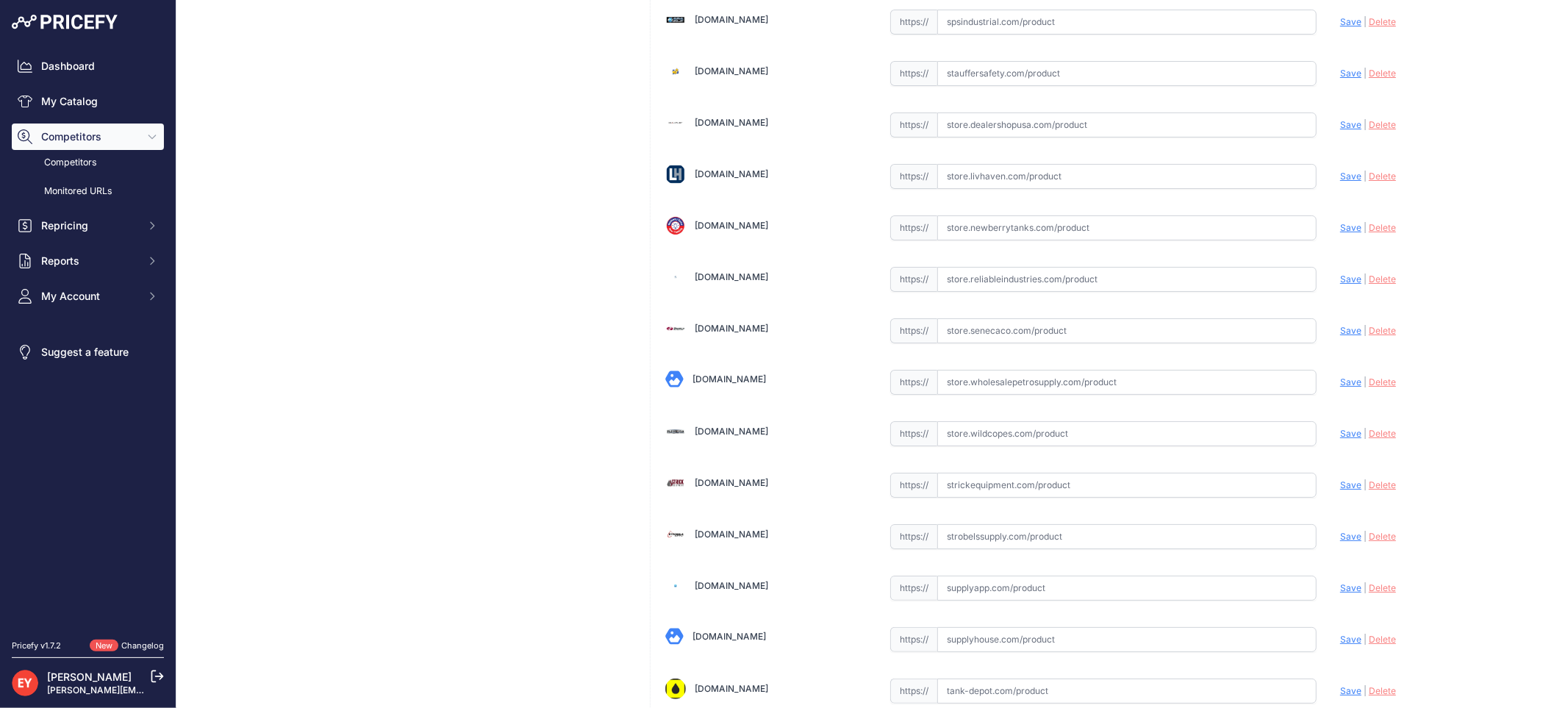
scroll to position [10971, 0]
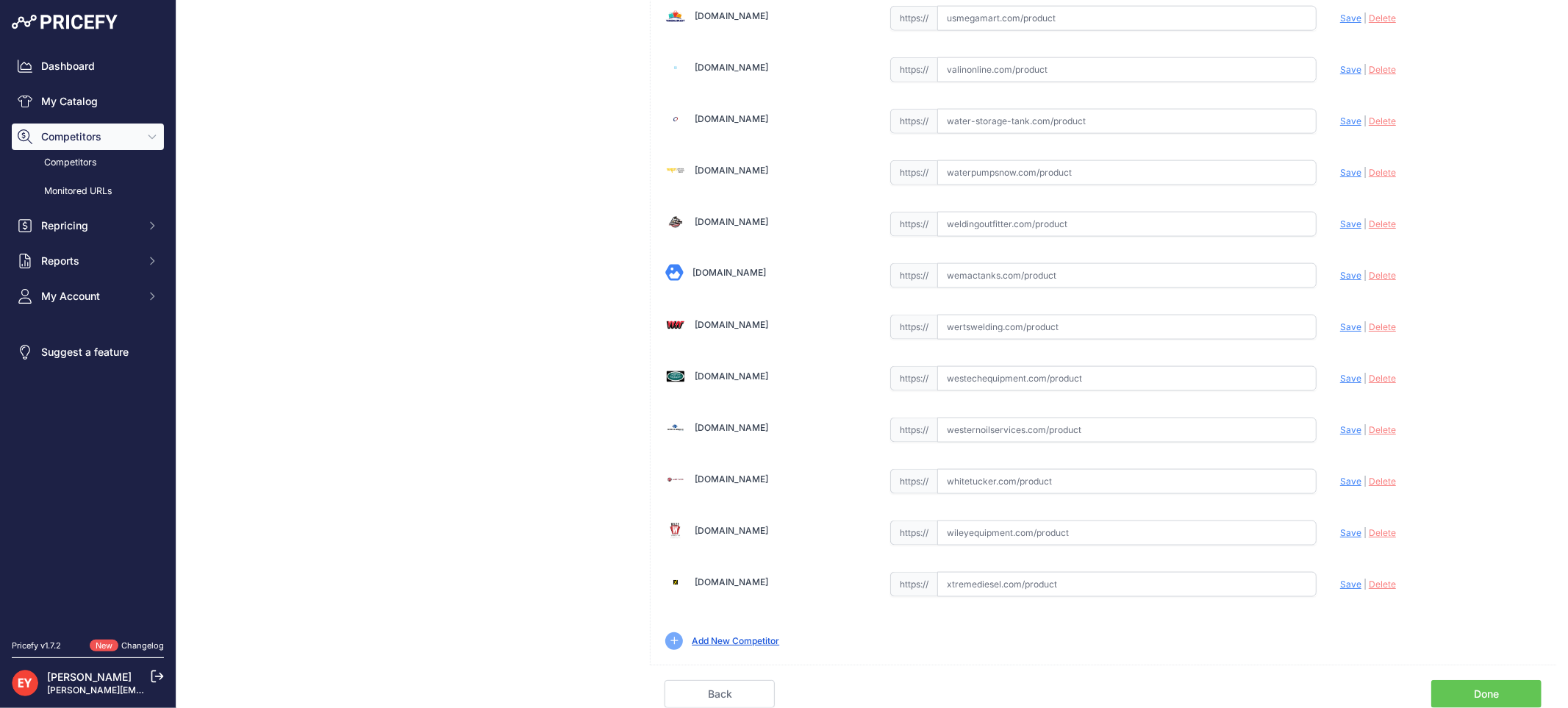
drag, startPoint x: 1461, startPoint y: 685, endPoint x: 1384, endPoint y: 665, distance: 79.6
click at [1461, 686] on link "Done" at bounding box center [1487, 694] width 110 height 28
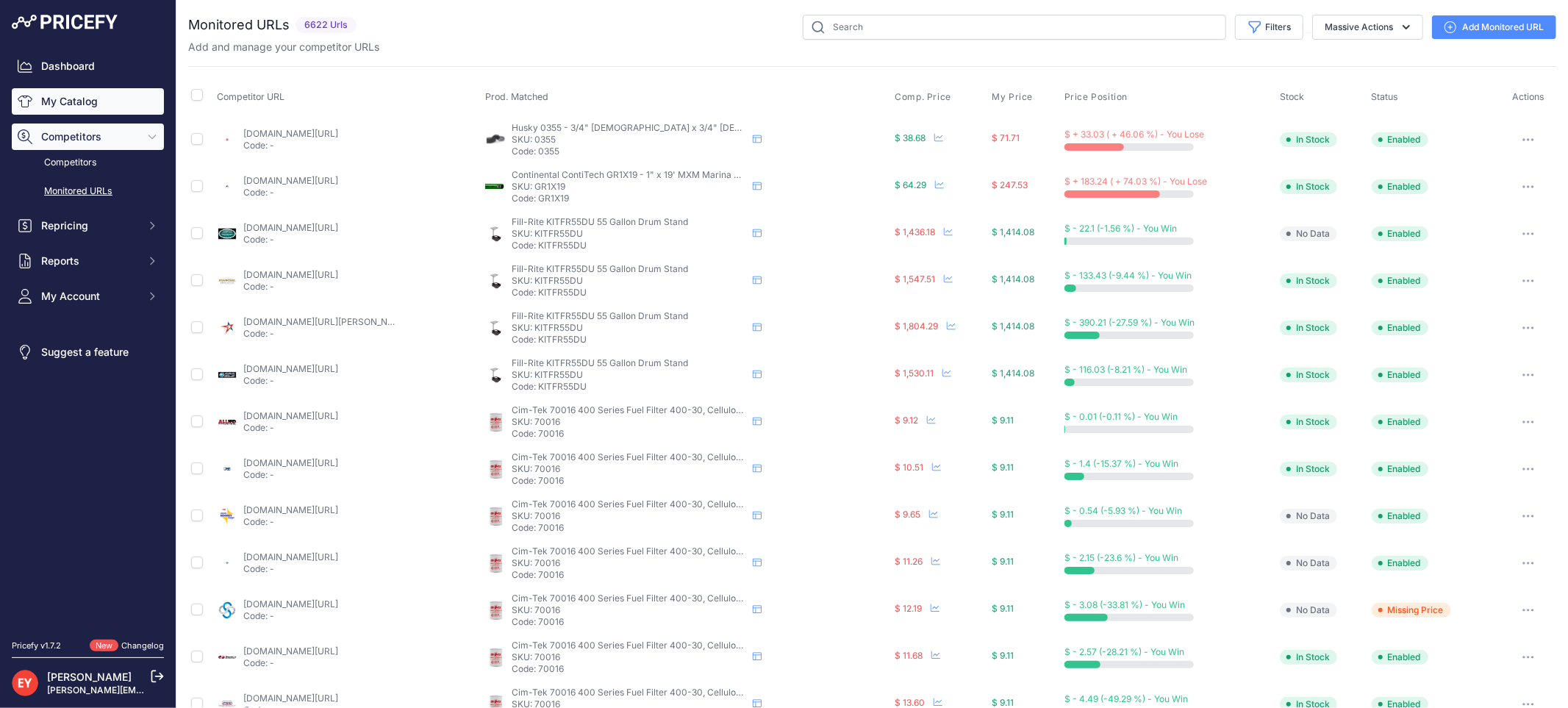
click at [127, 96] on link "My Catalog" at bounding box center [87, 101] width 152 height 26
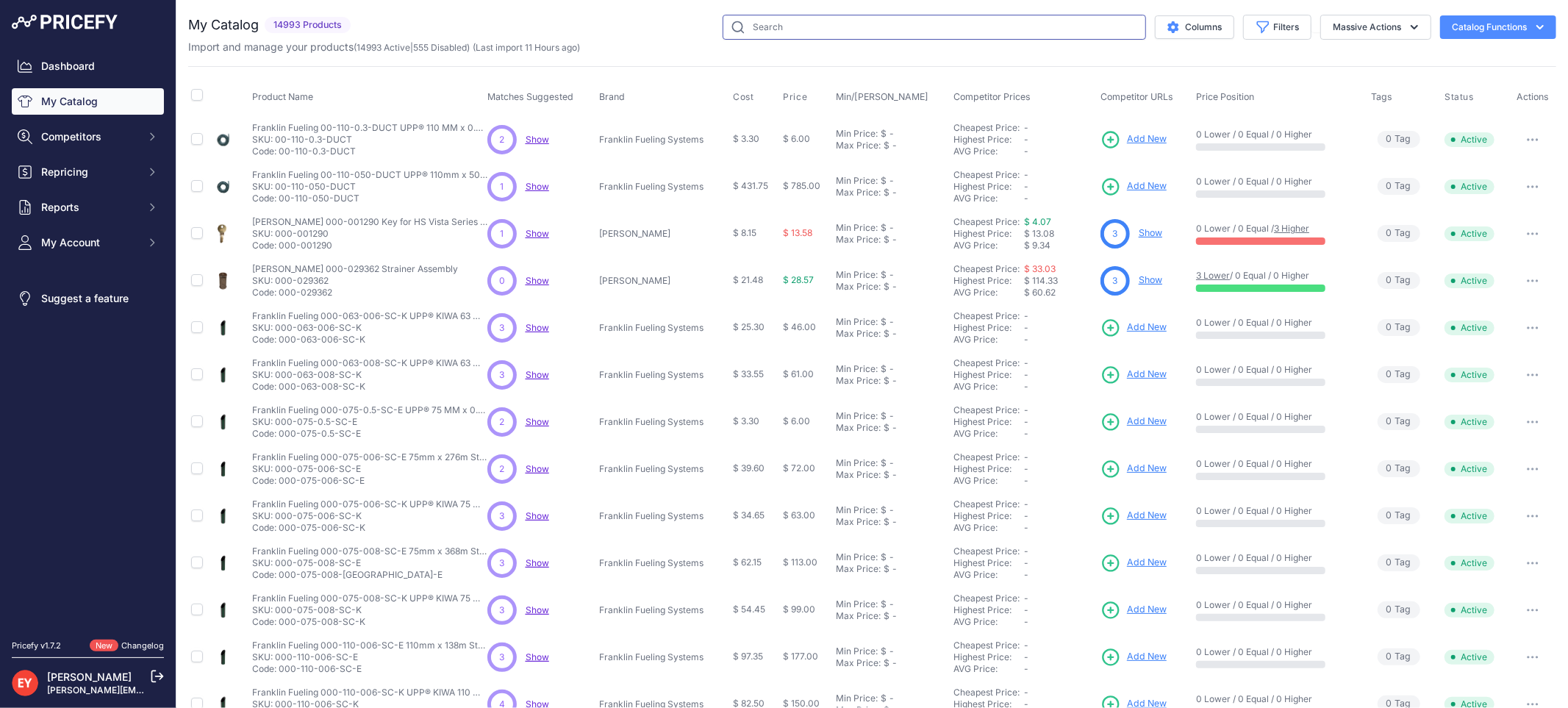
click at [752, 32] on input "text" at bounding box center [934, 26] width 424 height 25
paste input "90057"
type input "90057"
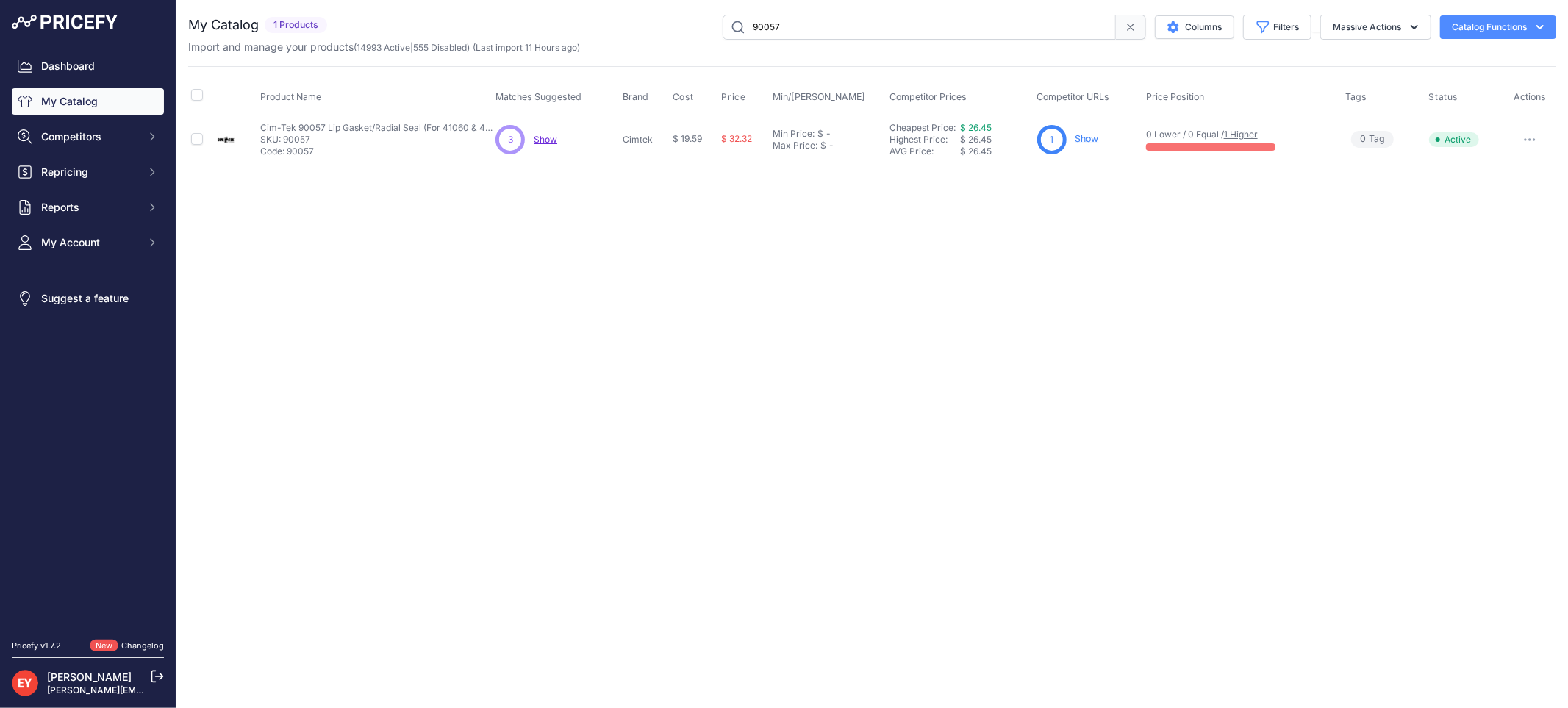
click at [1532, 138] on icon "button" at bounding box center [1530, 139] width 12 height 3
click at [1467, 59] on div "My Catalog 1 Products" at bounding box center [872, 88] width 1368 height 149
click at [1081, 133] on p "Show" at bounding box center [1087, 139] width 24 height 14
click at [1082, 141] on link "Show" at bounding box center [1087, 138] width 24 height 11
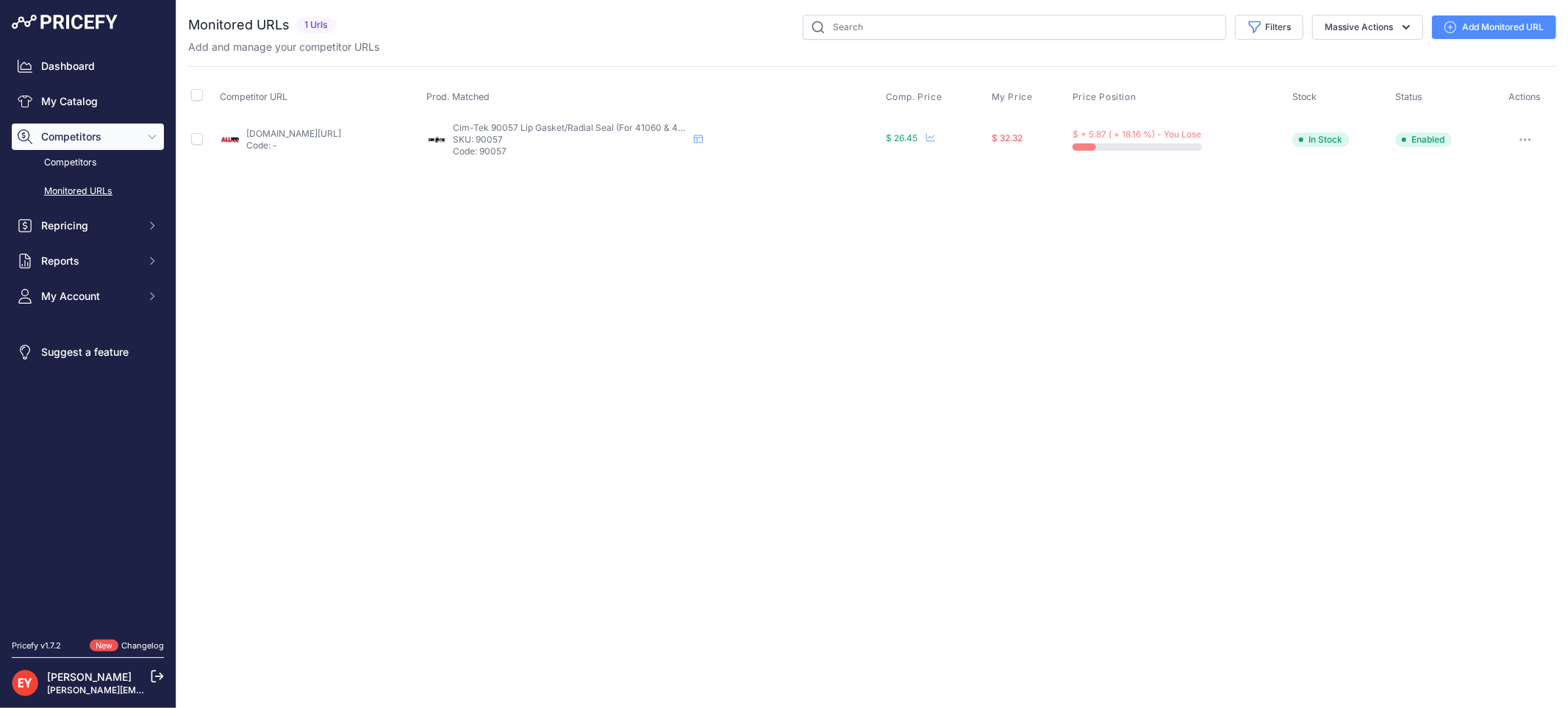
click at [1470, 17] on link "Add Monitored URL" at bounding box center [1493, 27] width 124 height 24
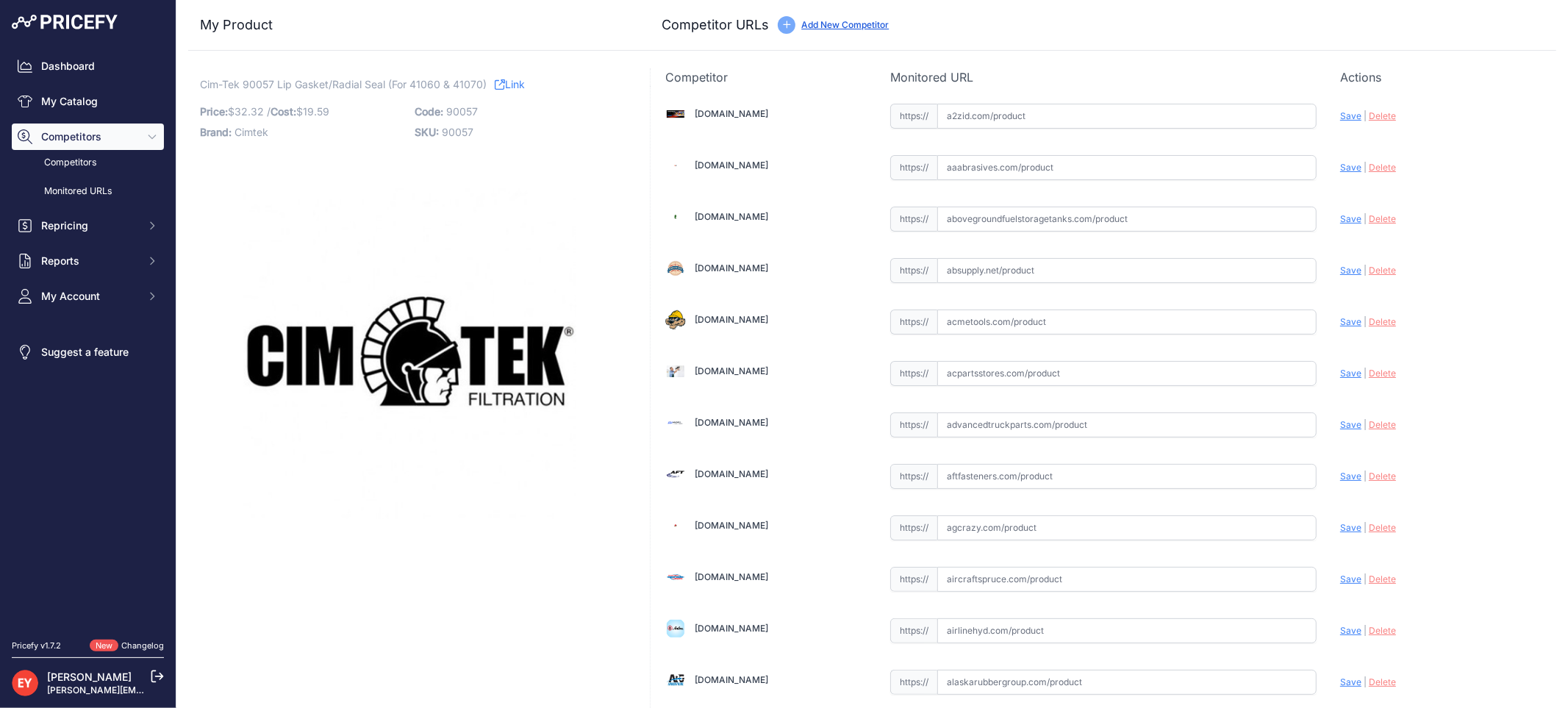
scroll to position [379, 0]
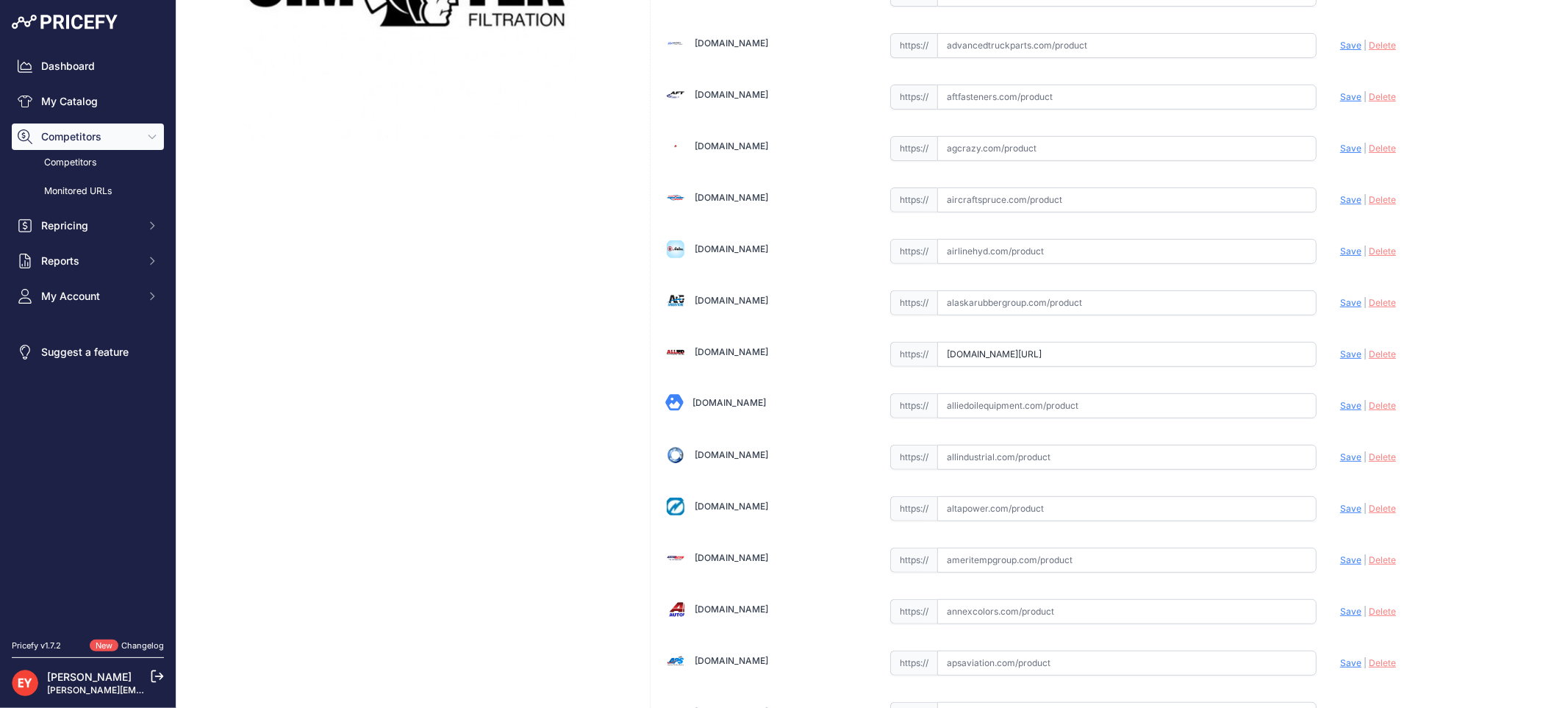
drag, startPoint x: 1245, startPoint y: 355, endPoint x: 887, endPoint y: 344, distance: 358.2
click at [890, 344] on div "https:// www.alliedelectronics.com/90057.html?prirule_jdsnikfkfjsd=3888 Valid I…" at bounding box center [1103, 354] width 426 height 25
paste input "https://www.alliedelectronics.com/90057.html?srsltid=AfmBOorVFF8U3X7bnSuEvw6OKK…"
click at [1341, 358] on span "Save" at bounding box center [1350, 353] width 21 height 11
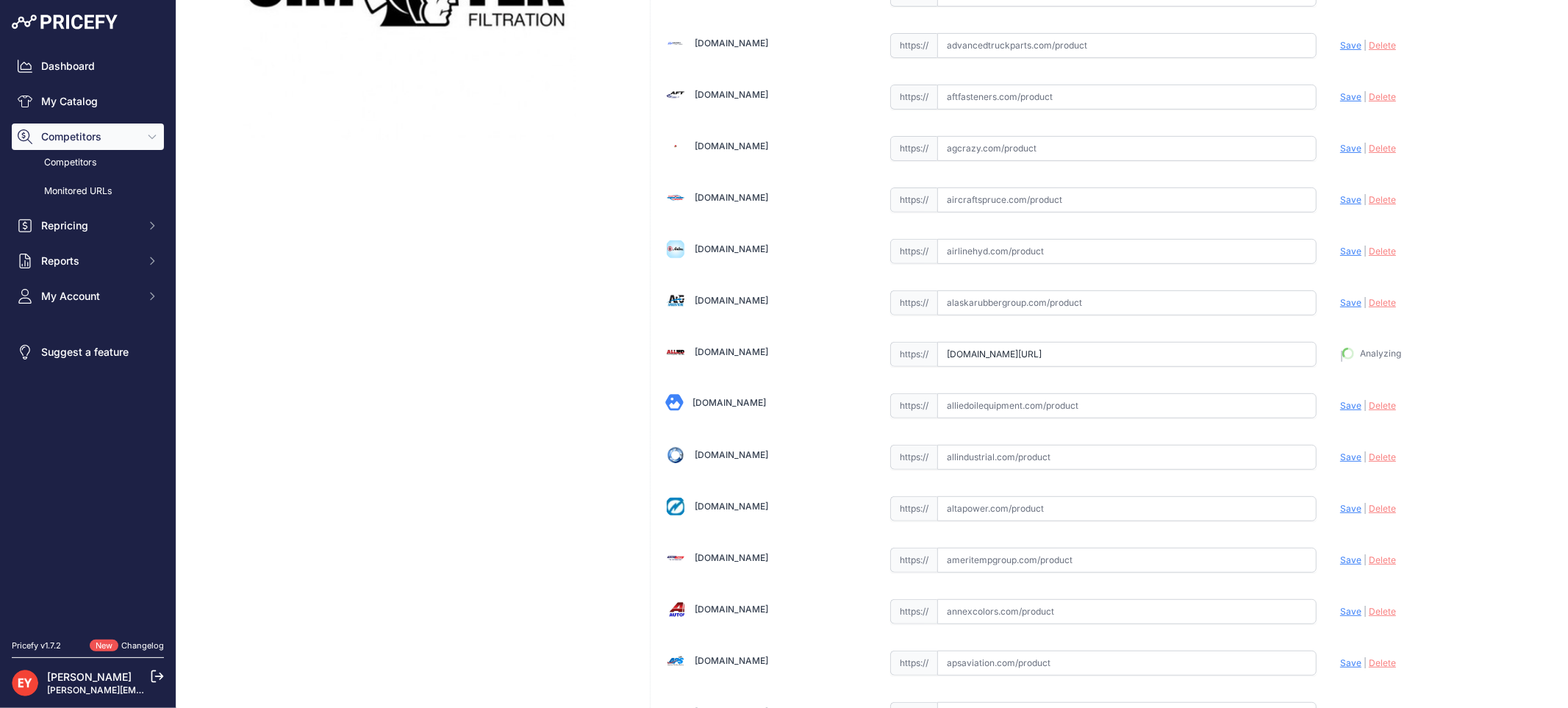
type input "https://www.alliedelectronics.com/90057.html?prirule_jdsnikfkfjsd=3888"
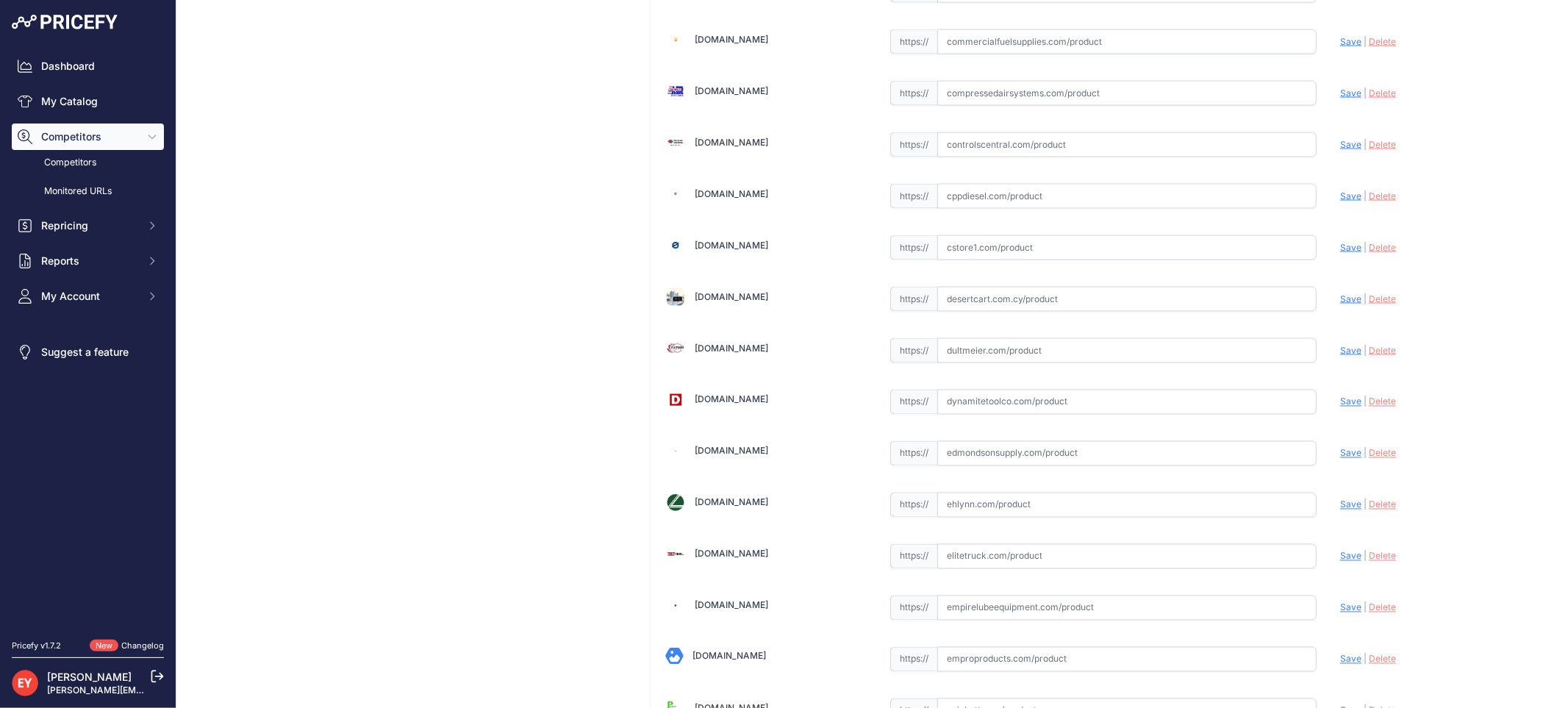
click at [980, 350] on input "text" at bounding box center [1127, 350] width 379 height 25
paste input "https://www.dultmeier.com/epdm-housing-gasket"
click at [1340, 356] on span "Save" at bounding box center [1350, 350] width 21 height 11
type input "https://www.dultmeier.com/epdm-housing-gasket?prirule_jdsnikfkfjsd=3888"
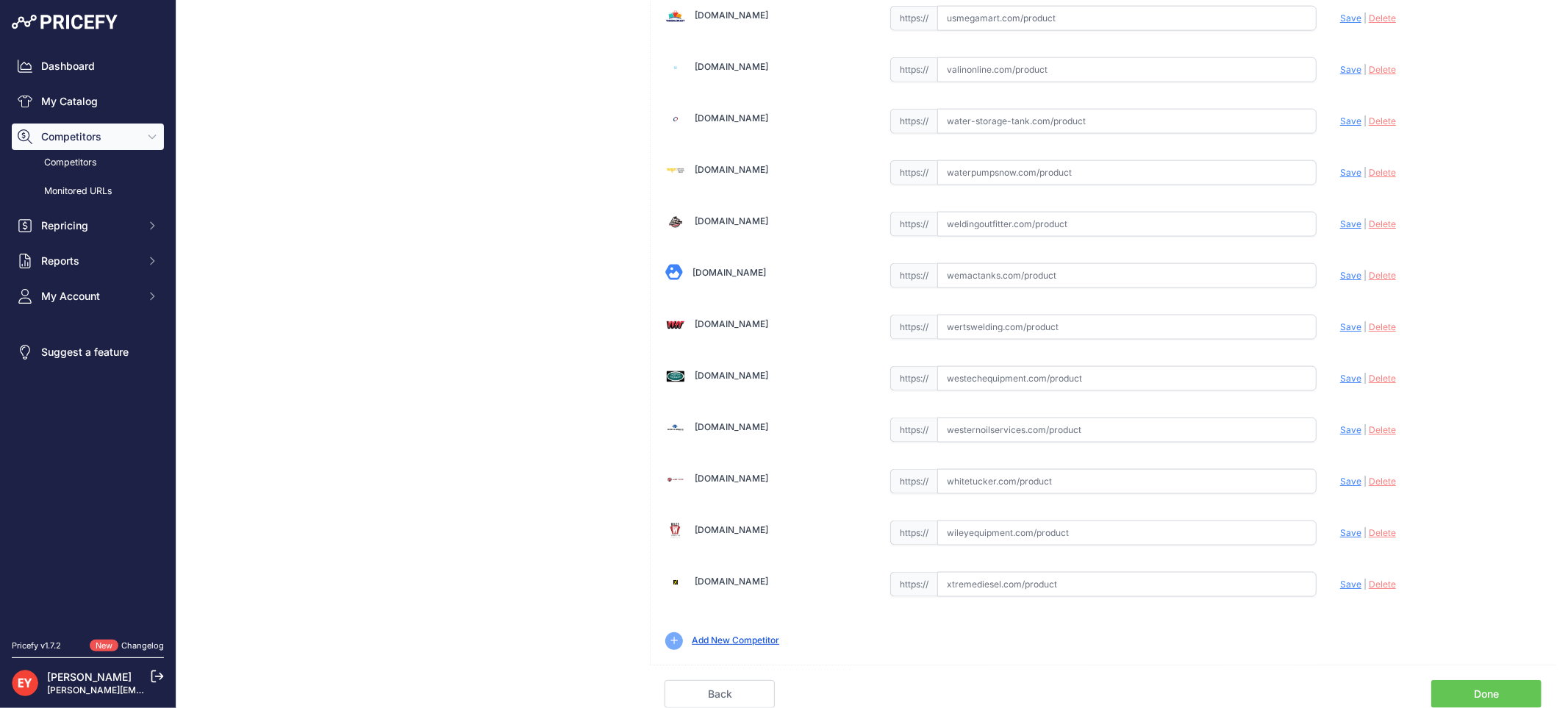
scroll to position [10971, 0]
click at [1464, 692] on link "Done" at bounding box center [1487, 694] width 110 height 28
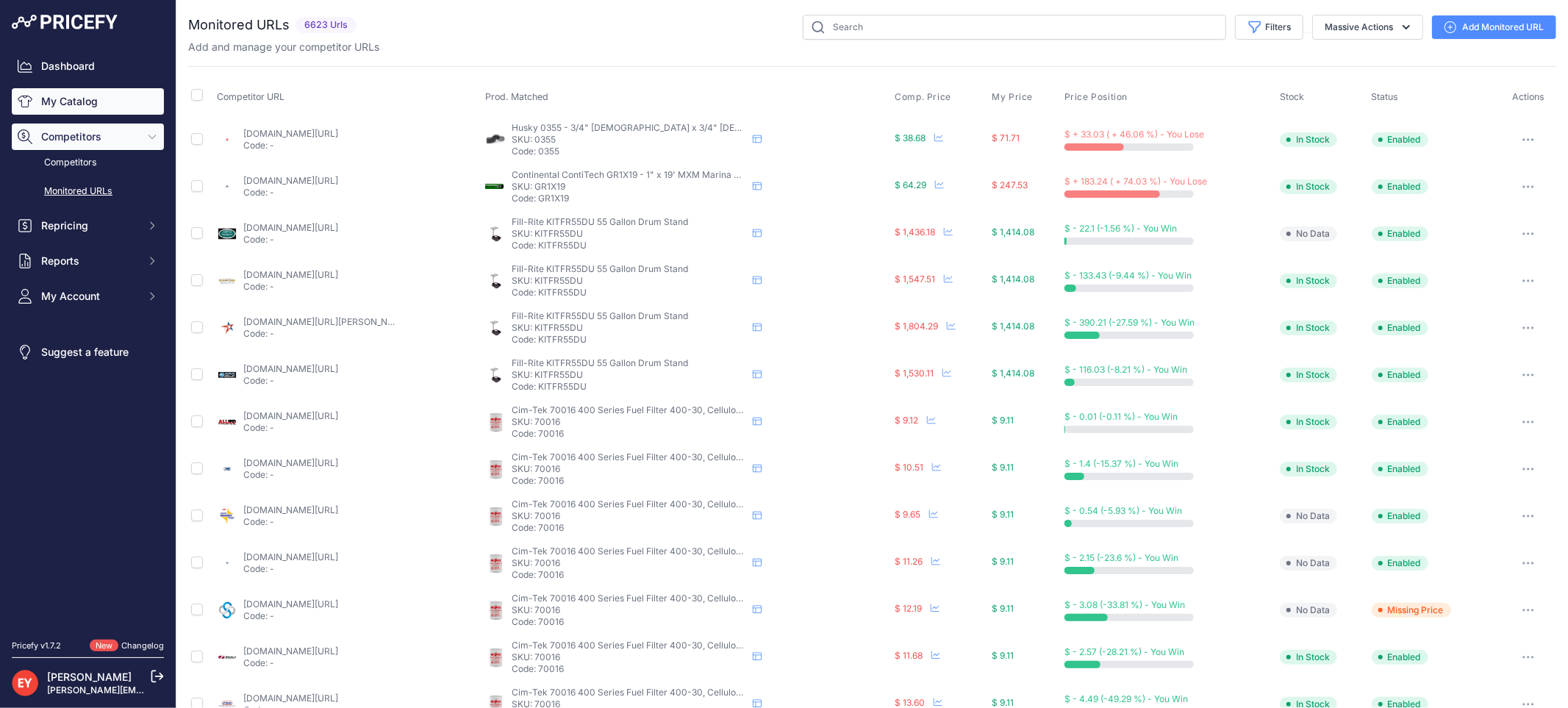
click at [115, 112] on link "My Catalog" at bounding box center [87, 101] width 152 height 26
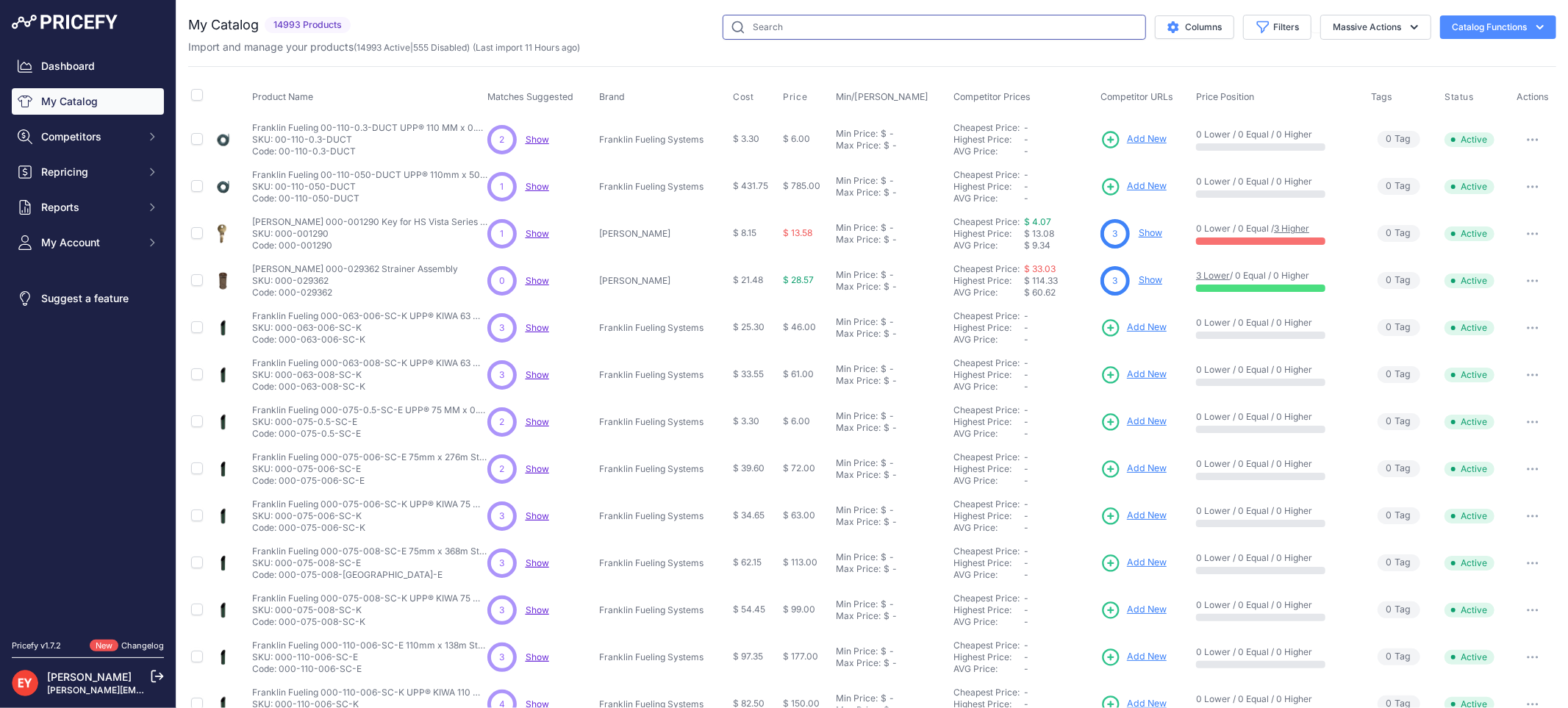
click at [760, 31] on input "text" at bounding box center [934, 26] width 424 height 25
paste input "41070"
type input "41070"
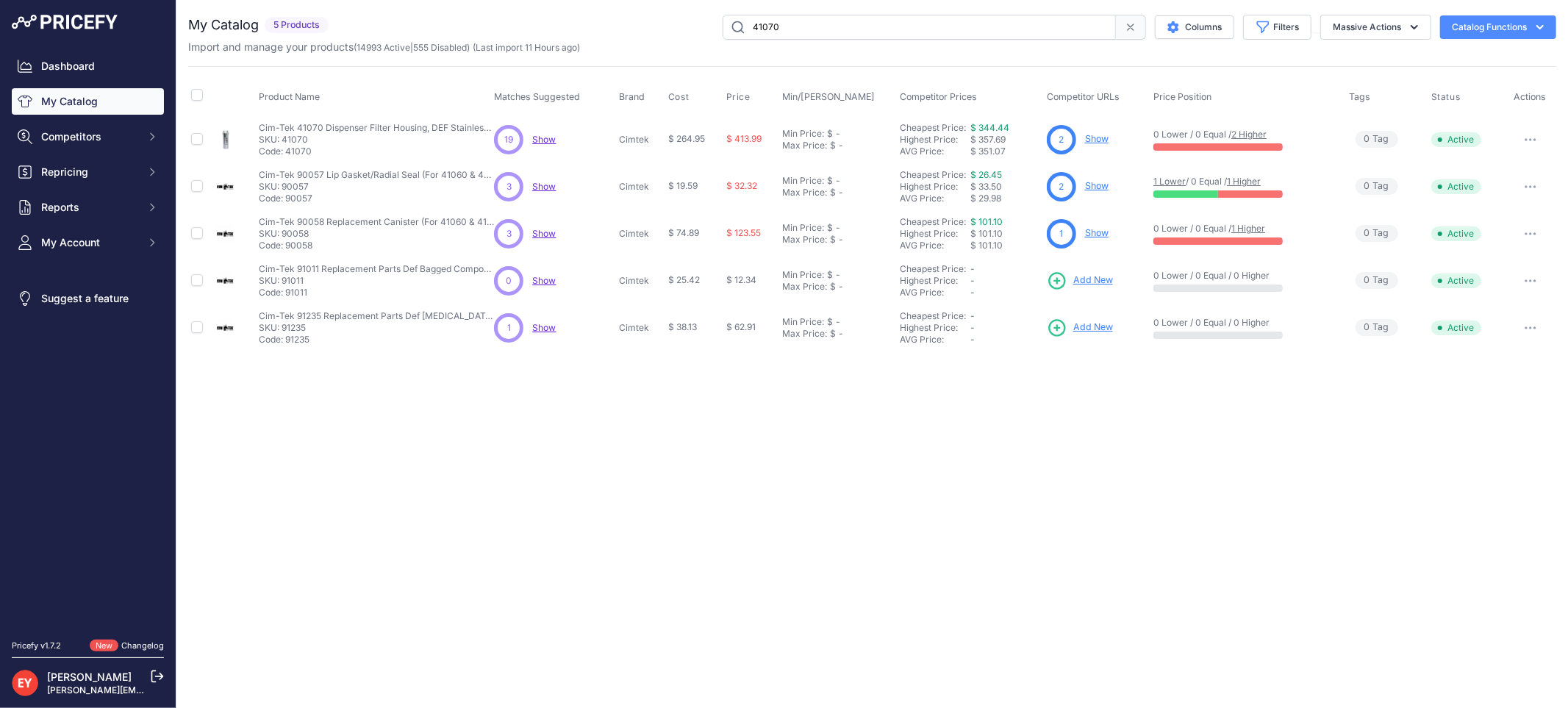
click at [1103, 138] on link "Show" at bounding box center [1097, 138] width 24 height 11
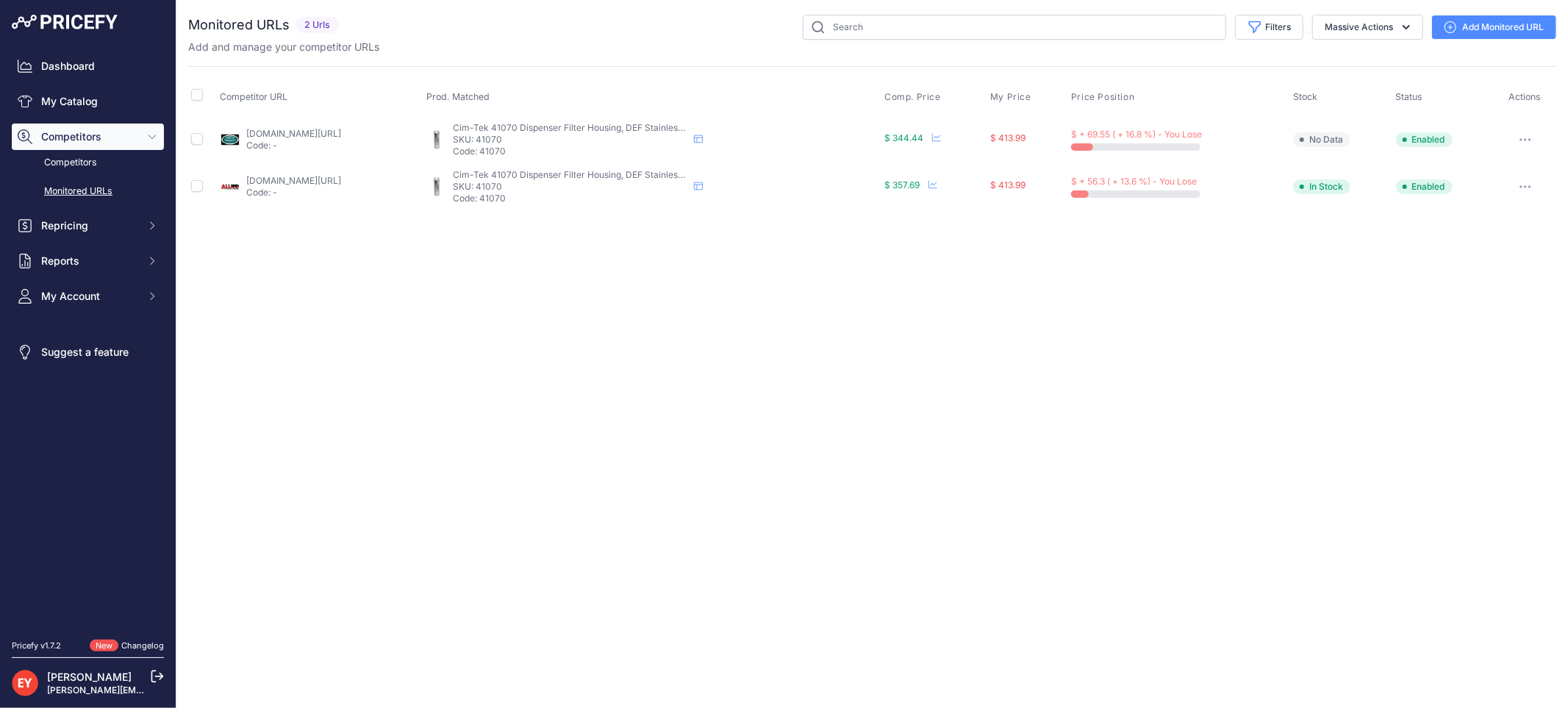
click at [1473, 25] on link "Add Monitored URL" at bounding box center [1493, 27] width 124 height 24
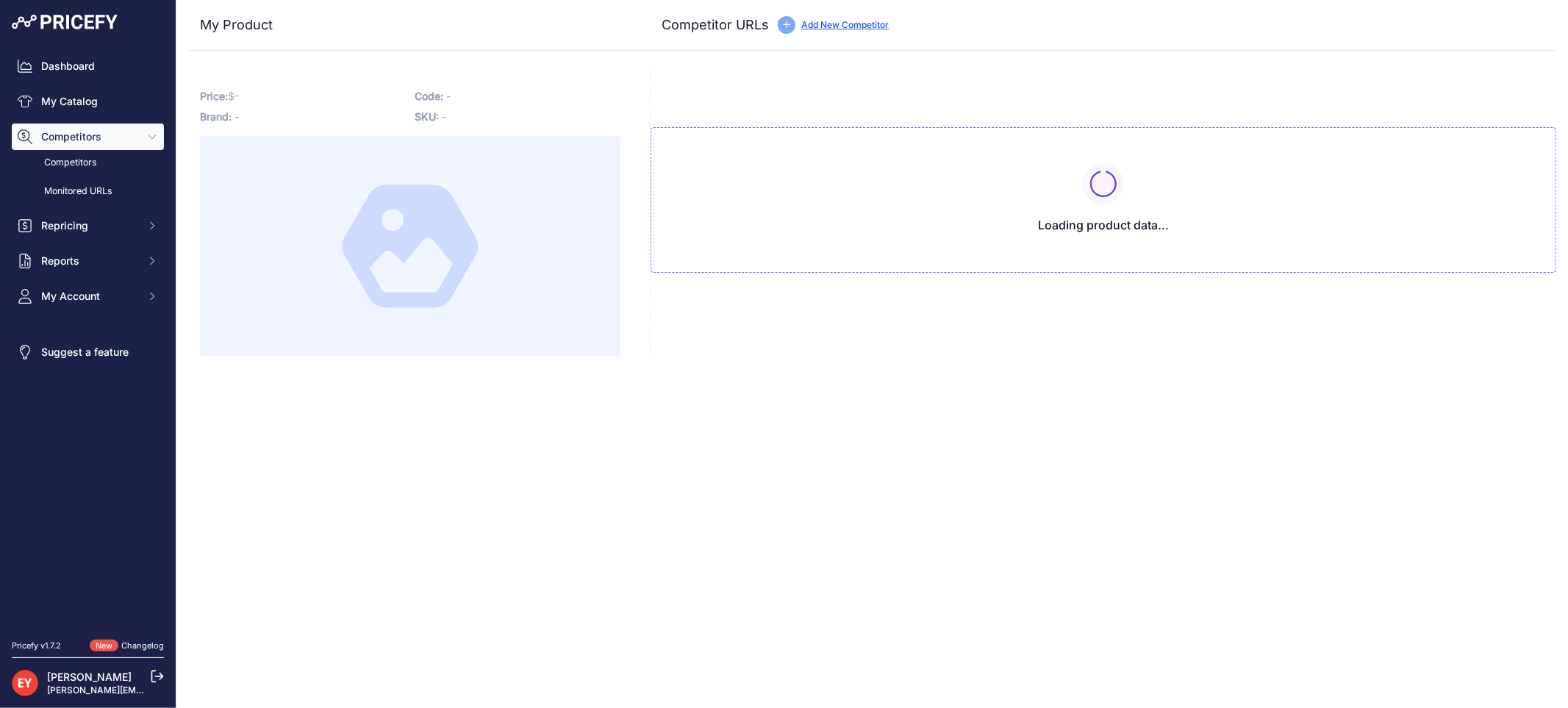
type input "[DOMAIN_NAME][URL]"
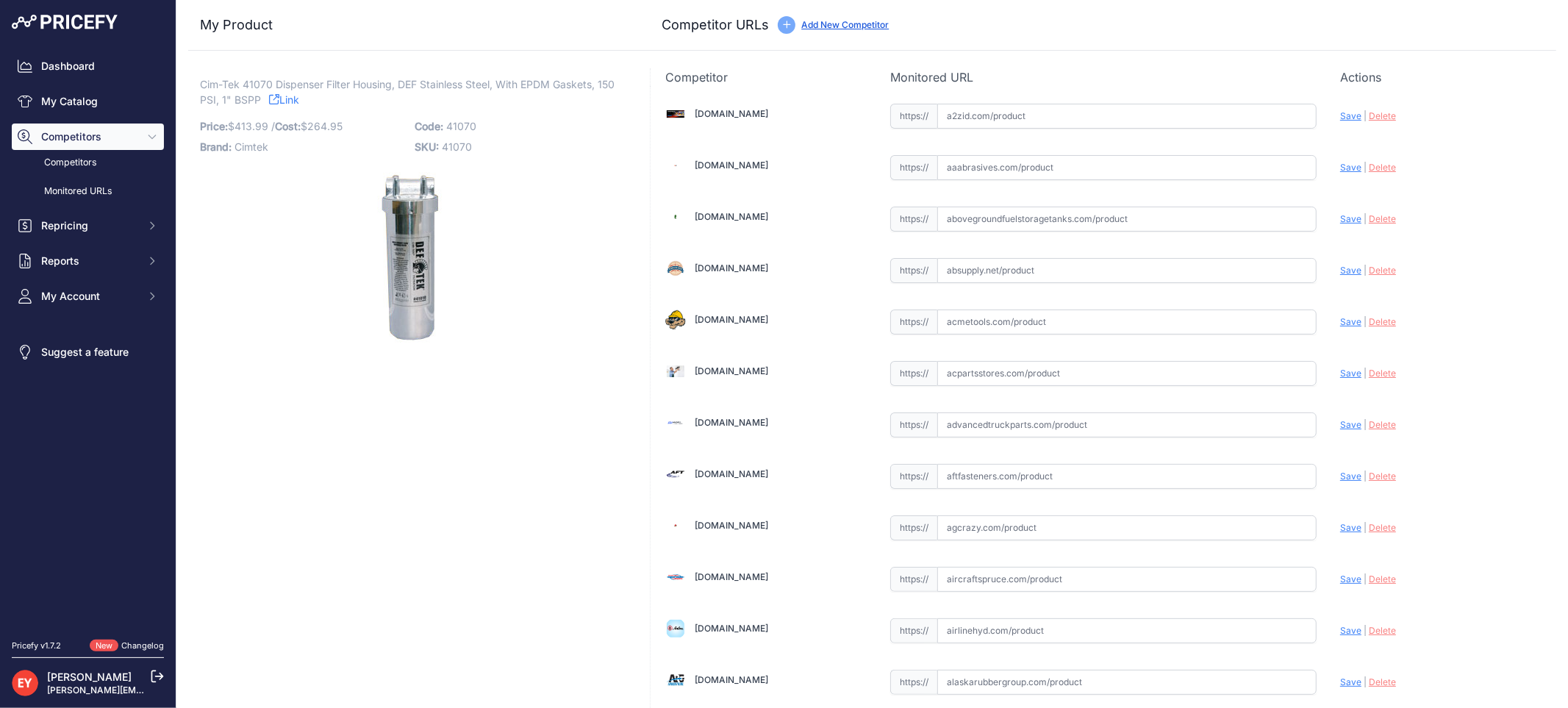
scroll to position [10219, 0]
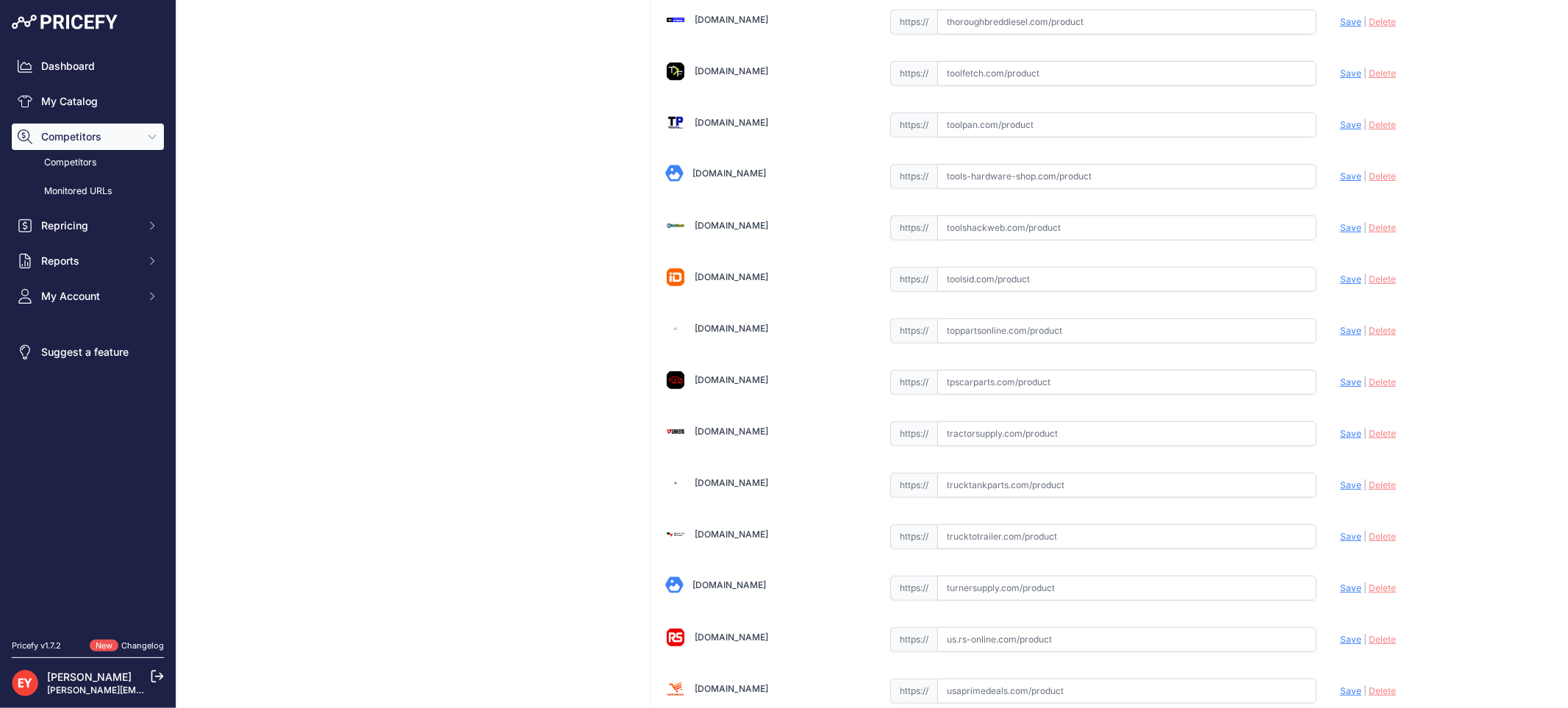
click at [954, 343] on input "text" at bounding box center [1127, 330] width 379 height 25
click at [966, 343] on input "text" at bounding box center [1127, 330] width 379 height 25
paste input "https://www.toppartsonline.com/product/cim-tek-41070-def-stainless-steel-filter…"
click at [1340, 336] on span "Save" at bounding box center [1350, 330] width 21 height 11
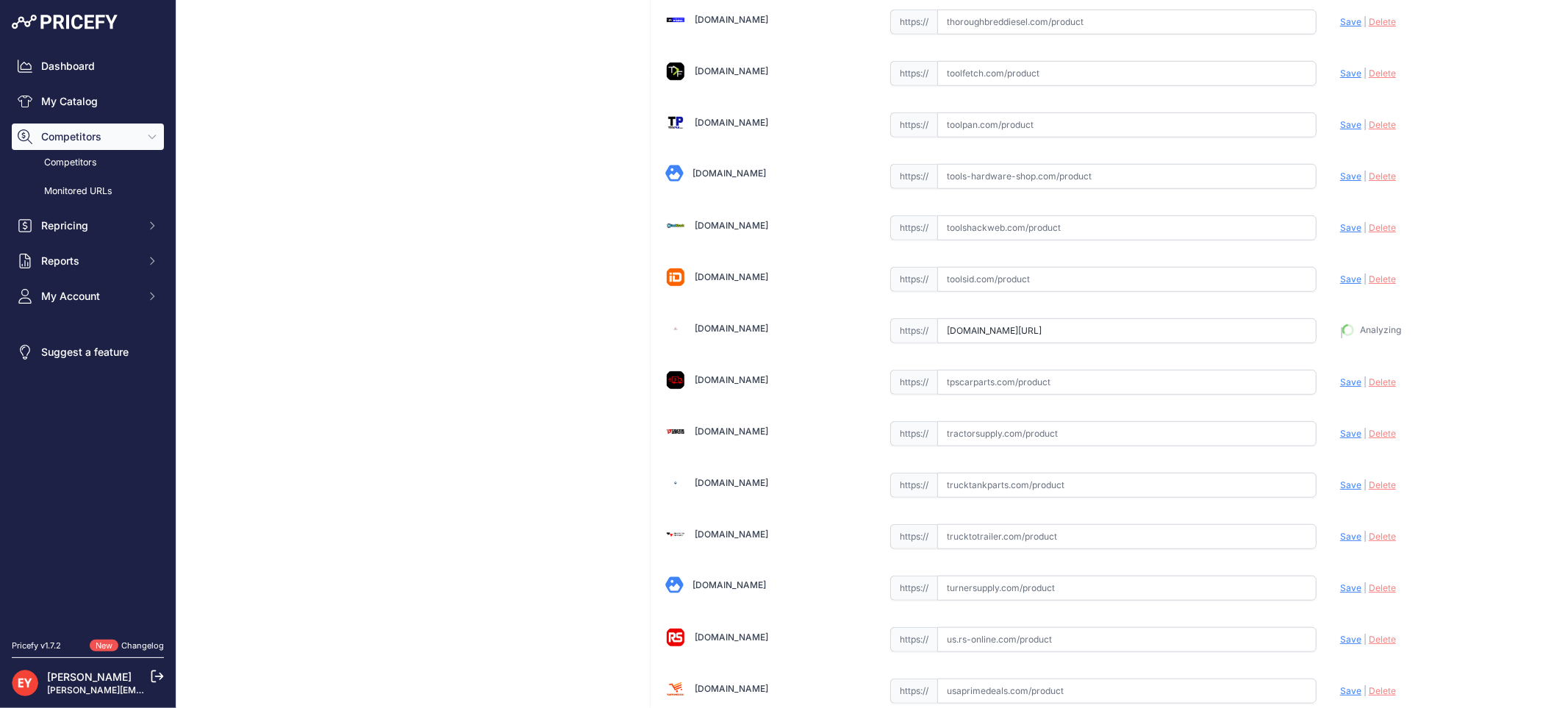
type input "https://www.toppartsonline.com/product/cim-tek-41070-def-stainless-steel-filter…"
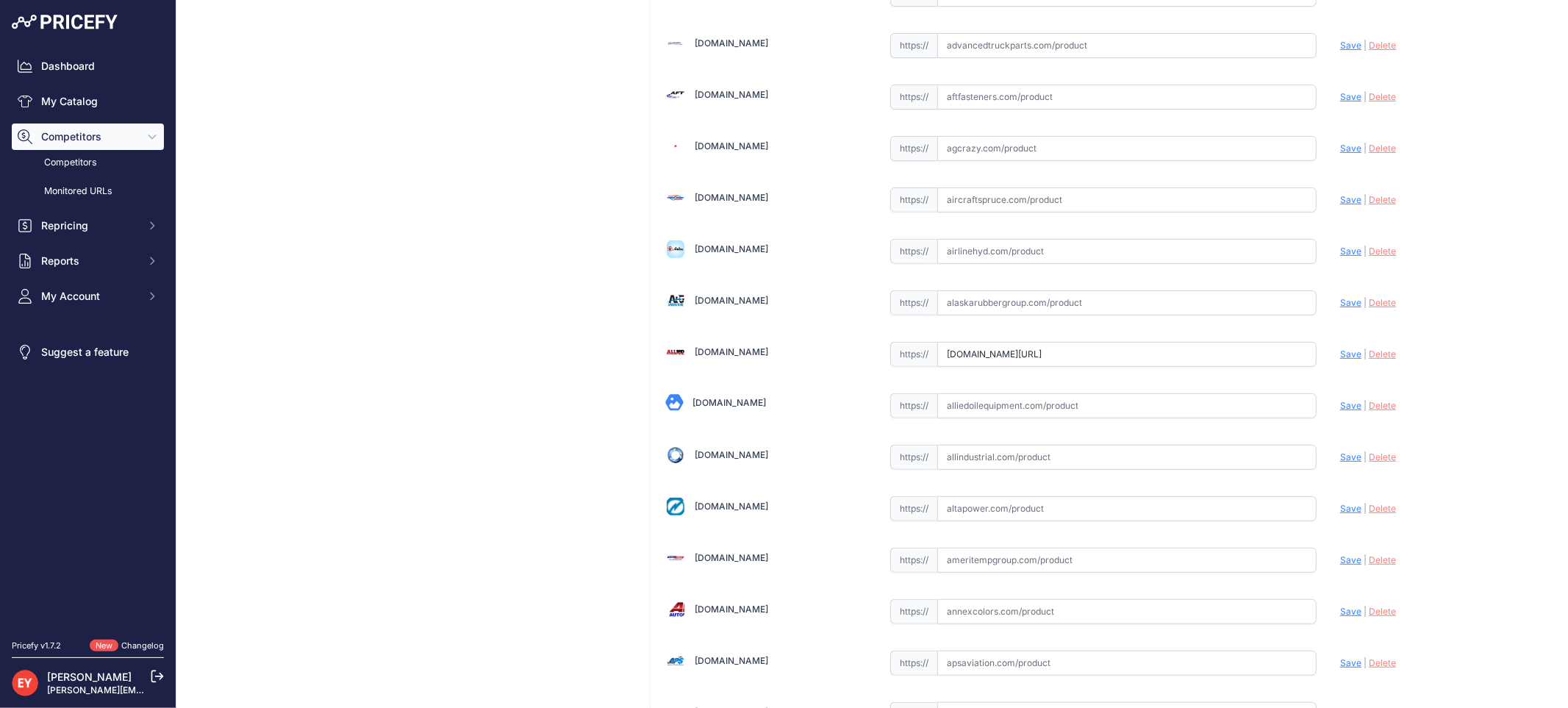
drag, startPoint x: 1235, startPoint y: 351, endPoint x: 879, endPoint y: 347, distance: 356.0
paste input "https://www.alliedelectronics.com/41070.html?srsltid=AfmBOool_4RXOWnSYvqdiBkCcU…"
click at [1340, 353] on span "Save" at bounding box center [1350, 353] width 21 height 11
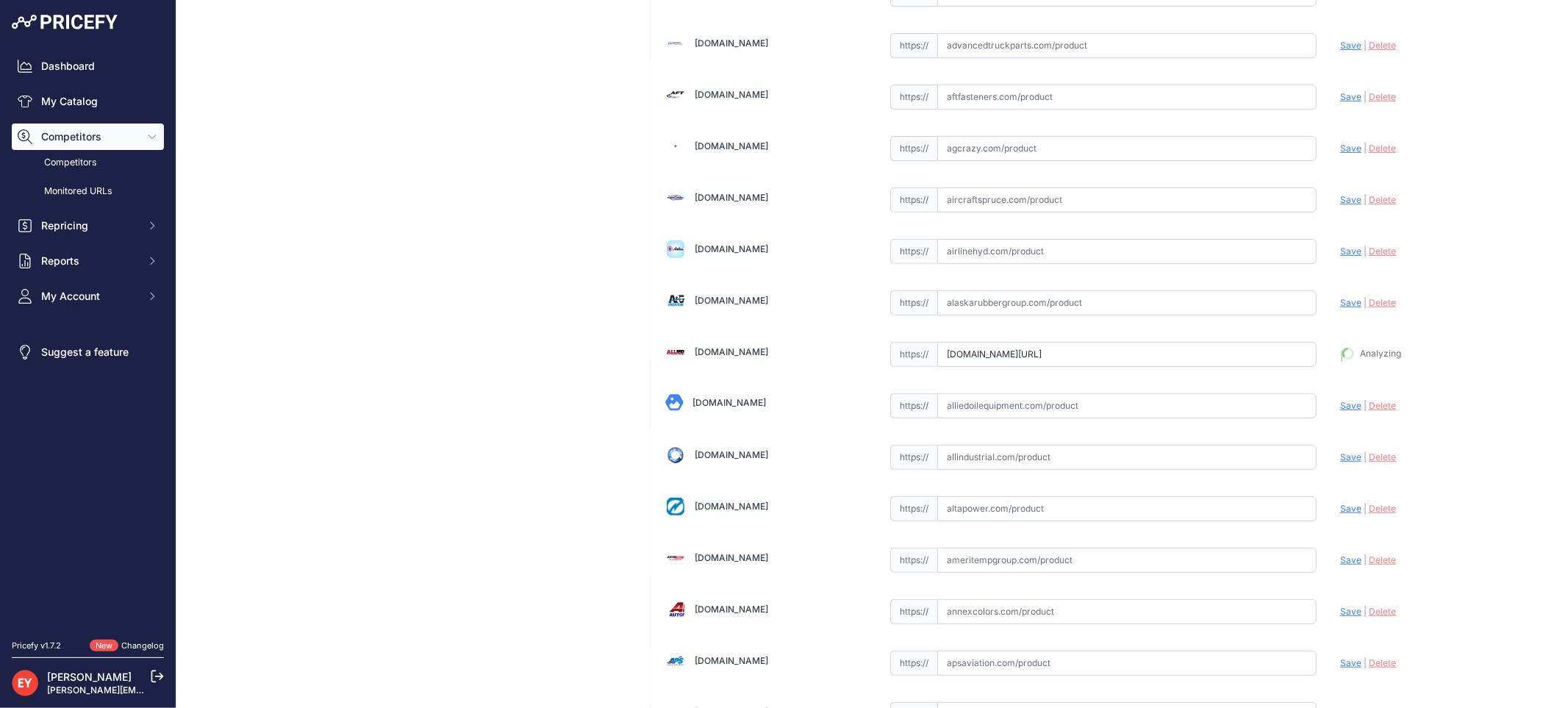
type input "https://www.alliedelectronics.com/41070.html?prirule_jdsnikfkfjsd=3888"
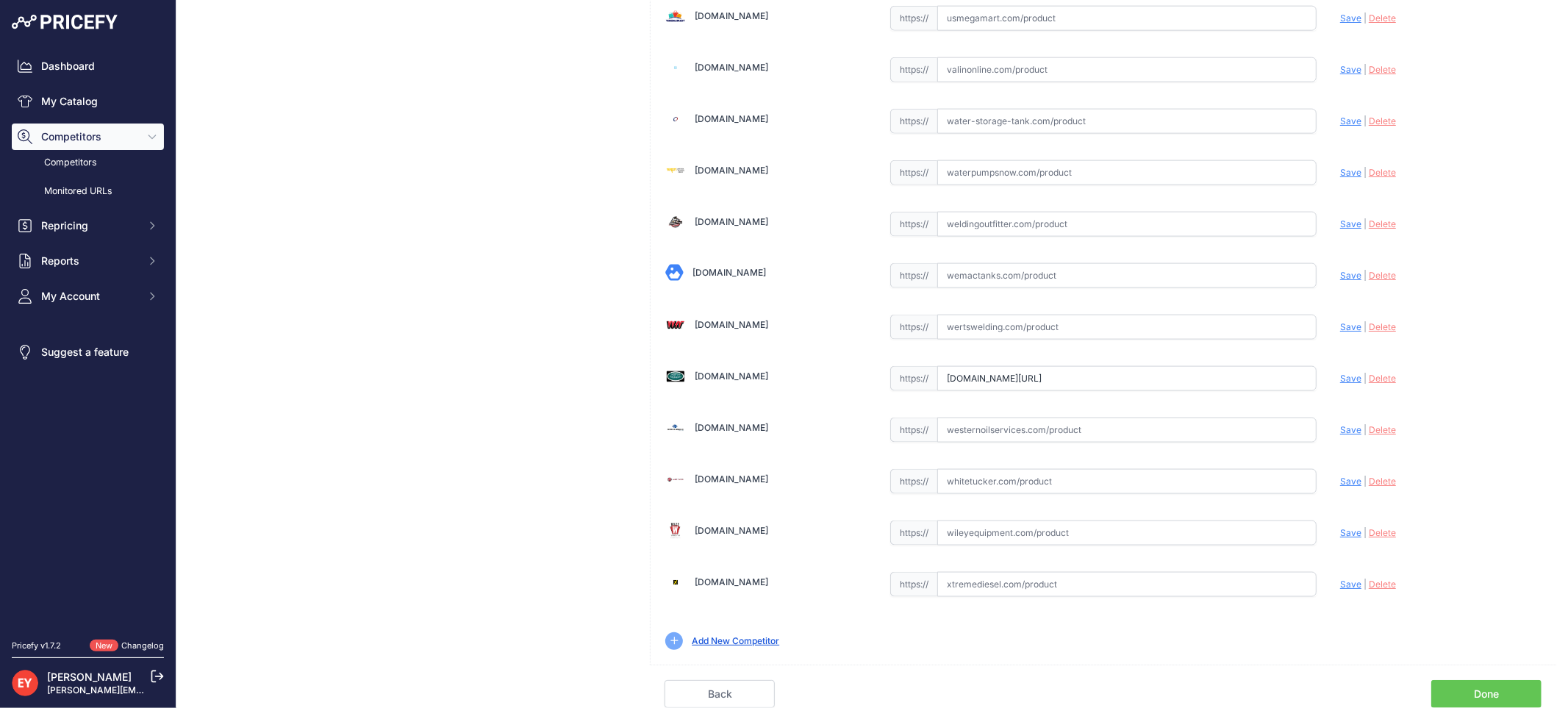
drag, startPoint x: 939, startPoint y: 377, endPoint x: 1353, endPoint y: 385, distance: 414.1
paste input "https://westechequipment.com/product/41070-def-stainless-steel-filter-housing?s…"
click at [1340, 377] on span "Save" at bounding box center [1350, 378] width 21 height 11
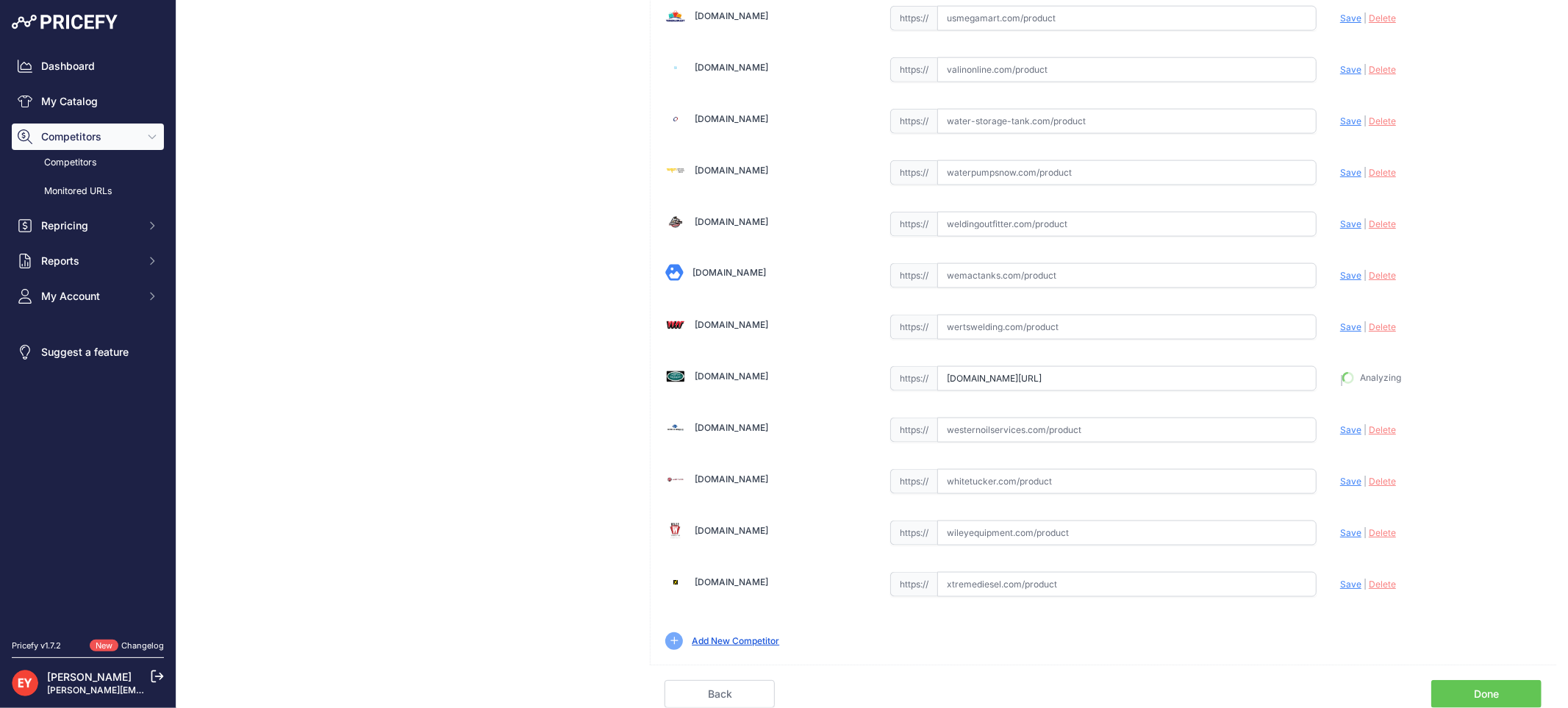
type input "https://westechequipment.com/product/41070-def-stainless-steel-filter-housing?p…"
click at [1480, 693] on link "Done" at bounding box center [1487, 694] width 110 height 28
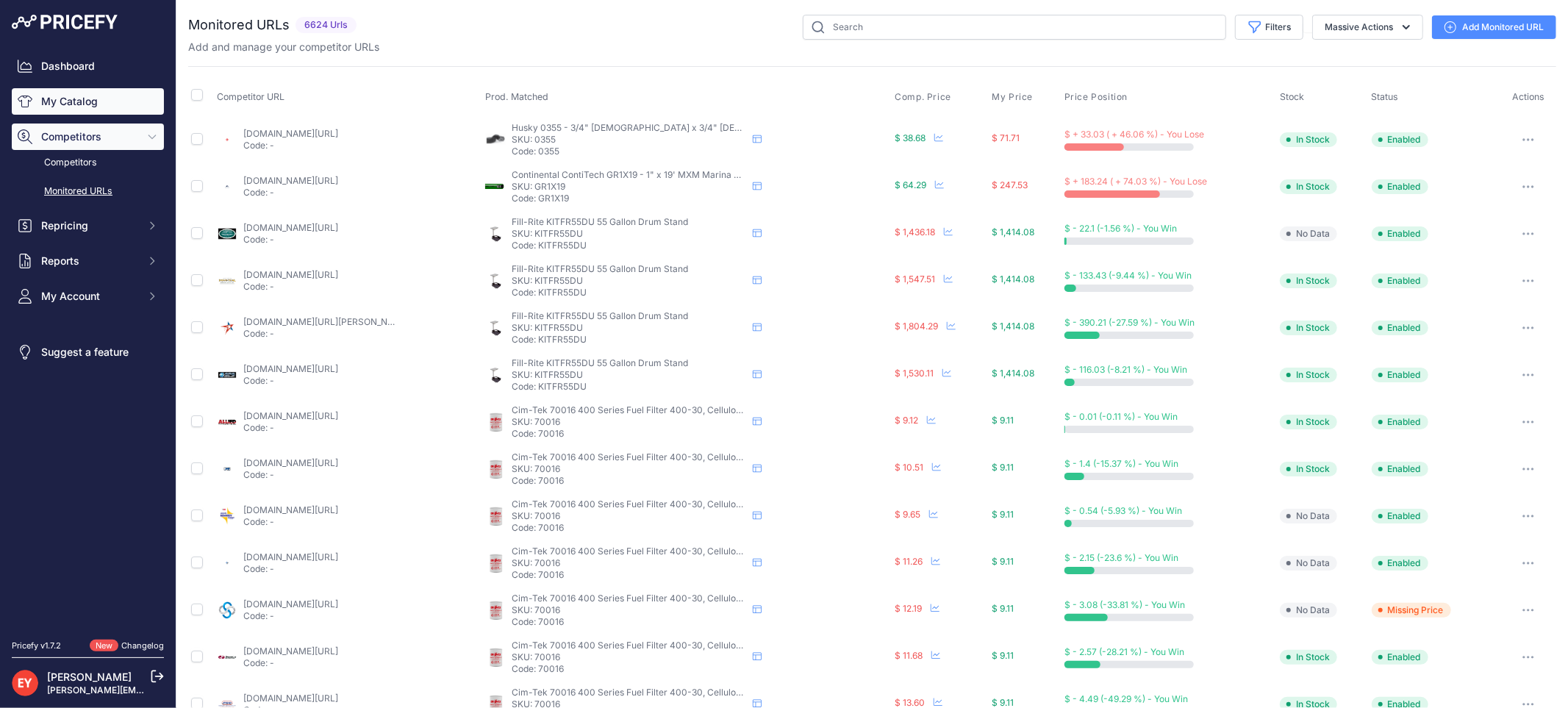
click at [85, 97] on link "My Catalog" at bounding box center [87, 101] width 152 height 26
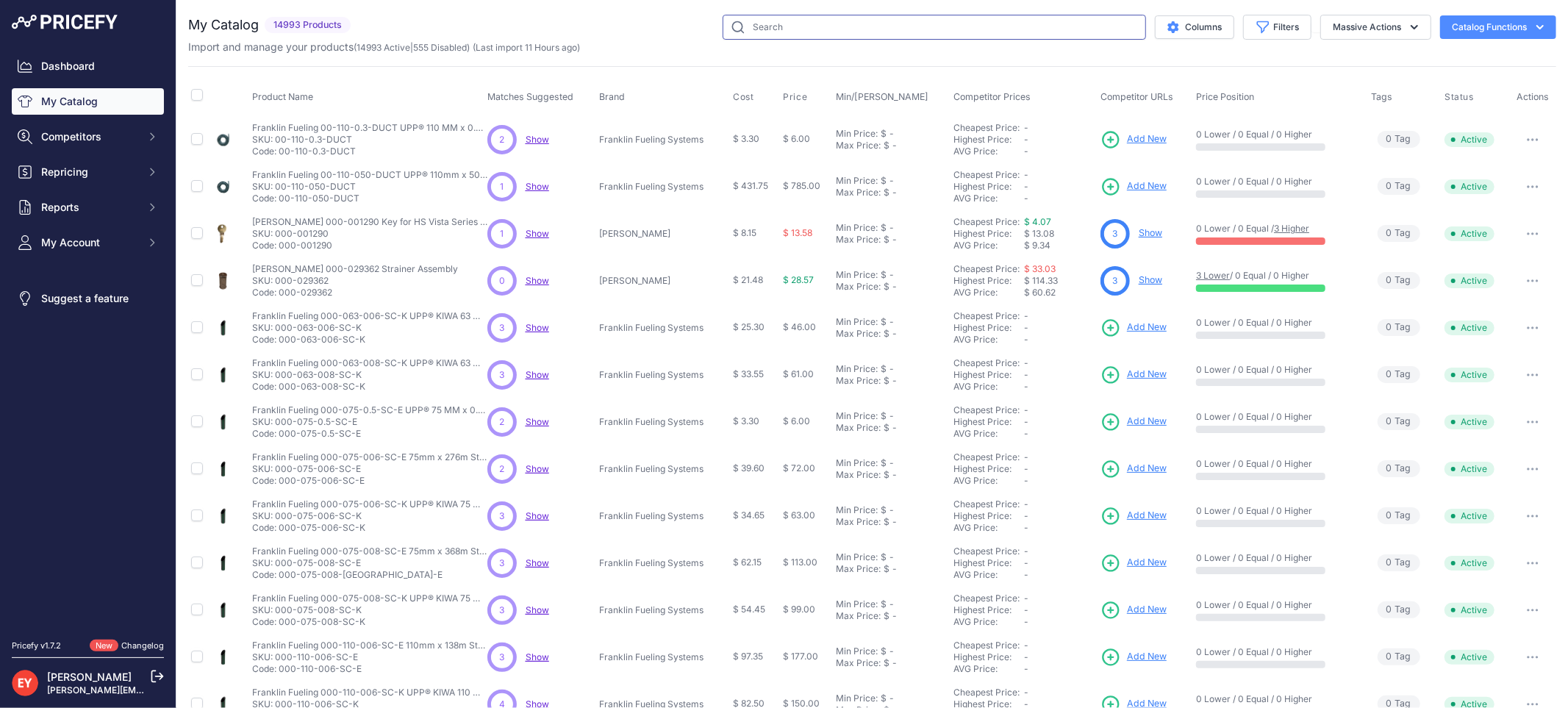
click at [772, 39] on input "text" at bounding box center [934, 26] width 424 height 25
paste input "DW-VAC-TEST"
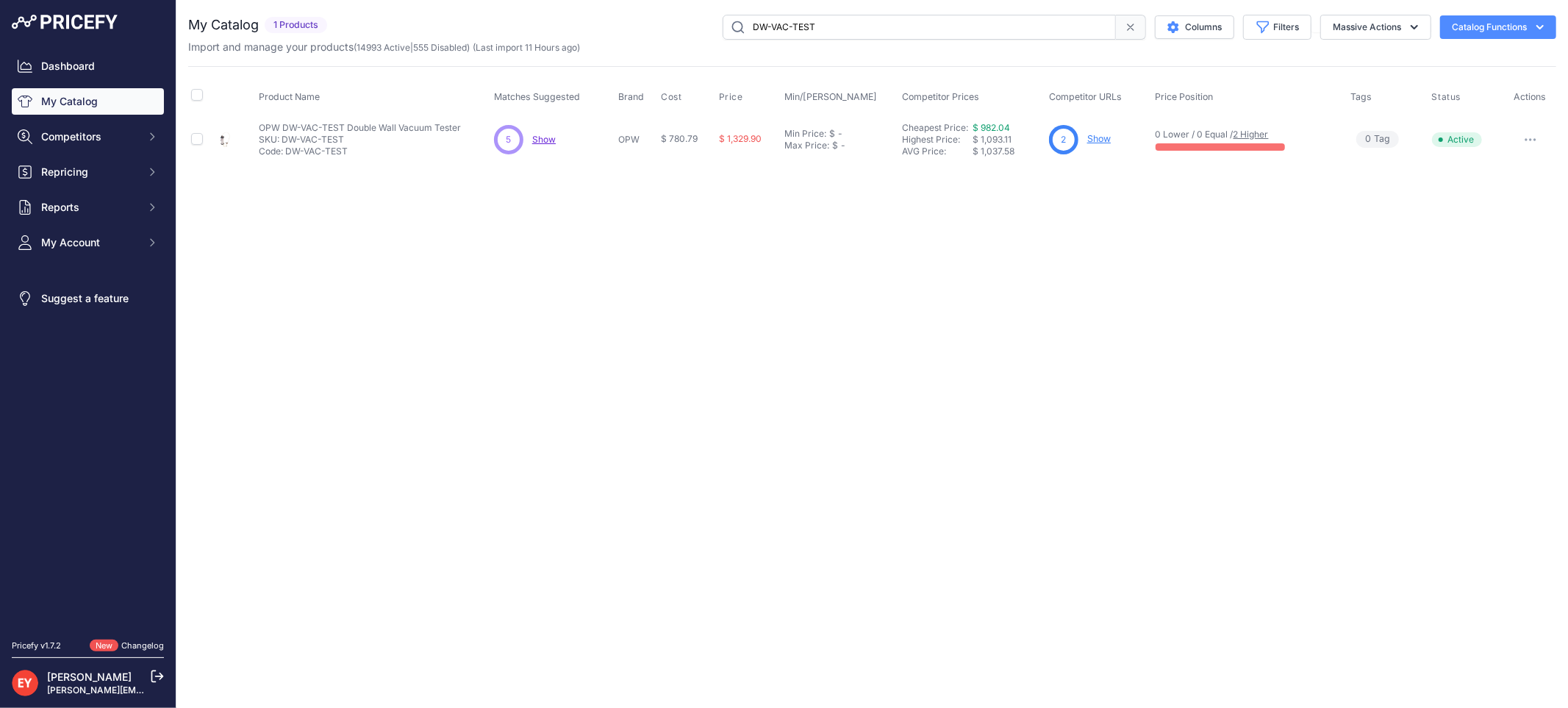
drag, startPoint x: 868, startPoint y: 30, endPoint x: 665, endPoint y: 30, distance: 203.0
click at [665, 30] on div "DW-VAC-TEST Columns Filters Status All Status Only Enabled Only Disabled" at bounding box center [944, 26] width 1223 height 25
paste input "1C-31532D"
drag, startPoint x: 835, startPoint y: 25, endPoint x: 703, endPoint y: 25, distance: 132.0
click at [703, 25] on div "1C-31532D Columns Filters Status All Status Only Enabled Only Disabled" at bounding box center [944, 26] width 1223 height 25
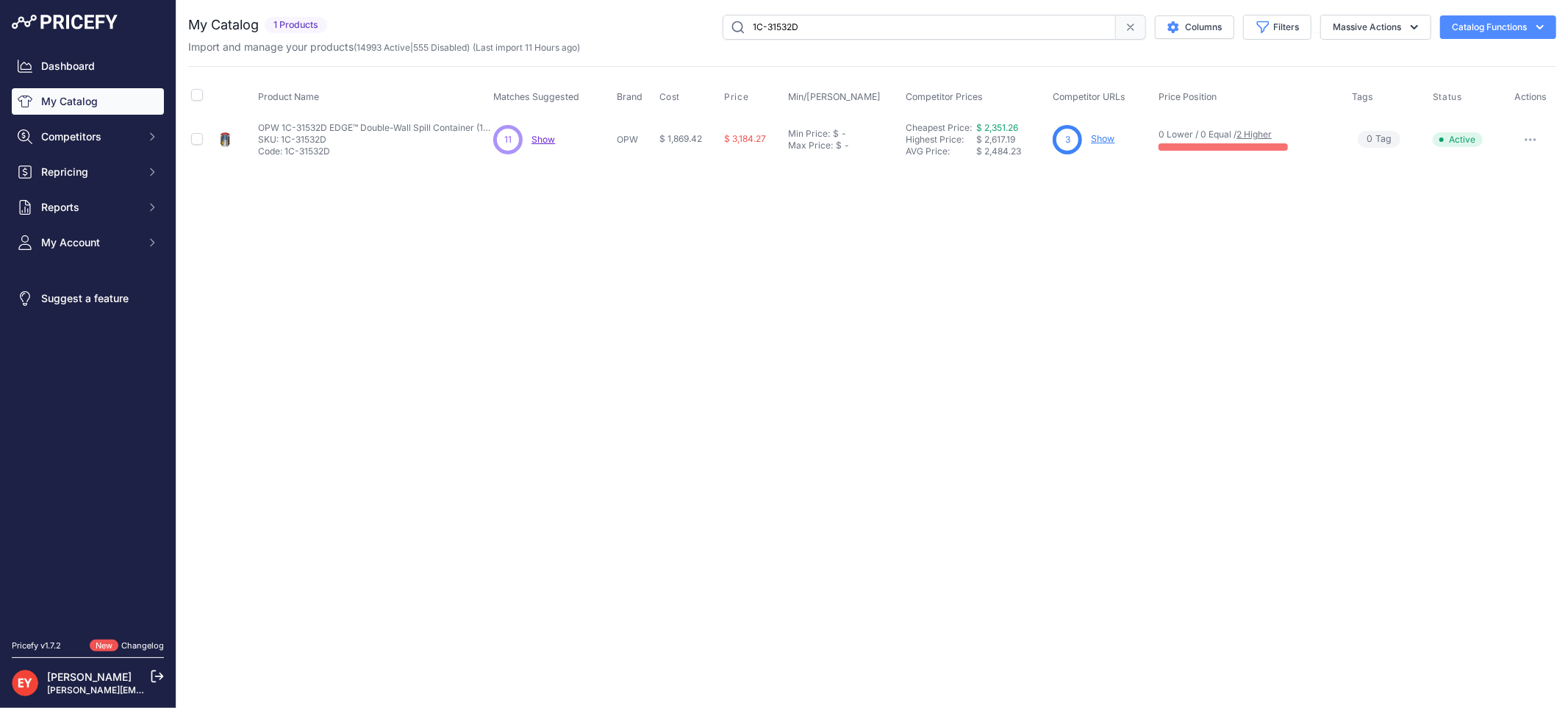
paste input "SPTB-150"
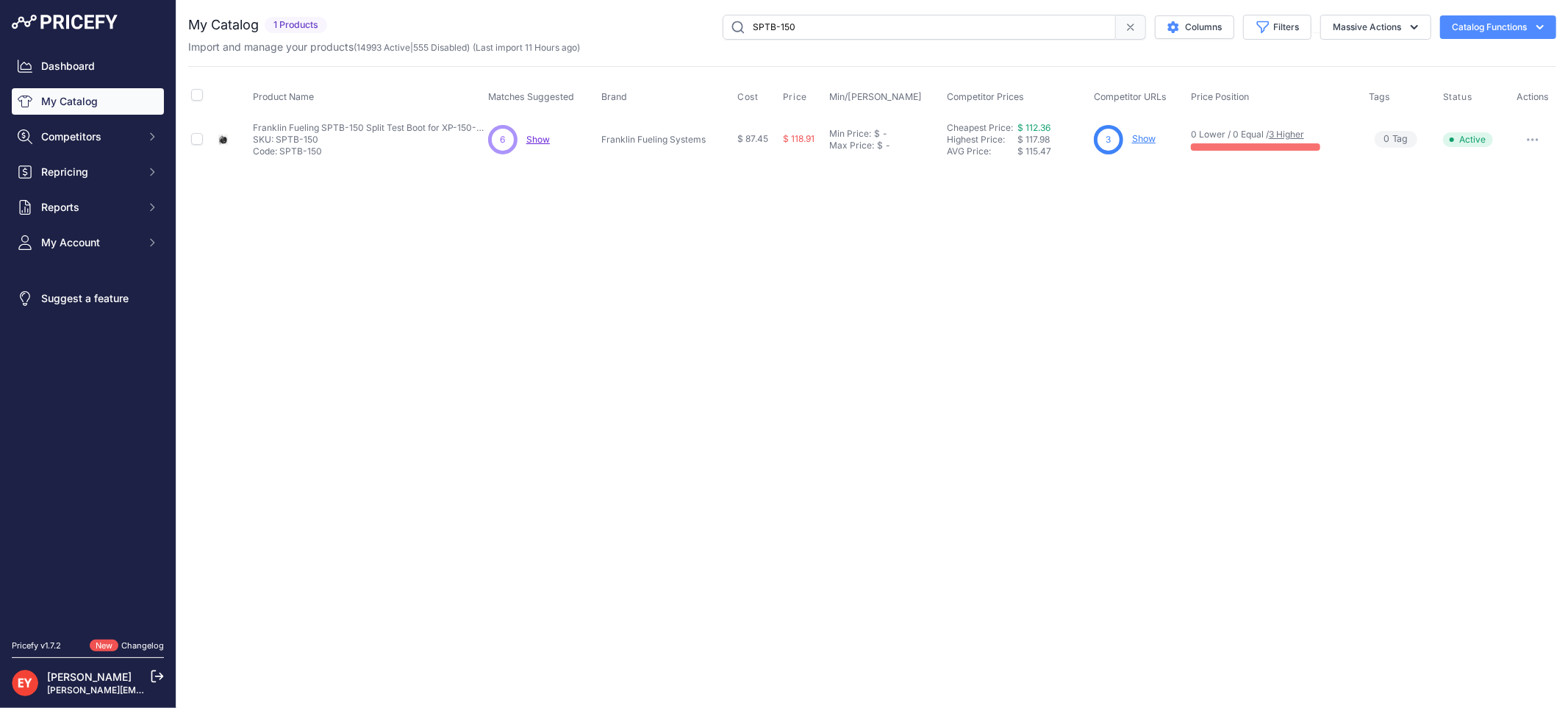
drag, startPoint x: 857, startPoint y: 36, endPoint x: 629, endPoint y: 15, distance: 229.0
click at [629, 15] on div "SPTB-150 Columns Filters Status All Status Only Enabled Only Disabled" at bounding box center [944, 26] width 1223 height 25
paste input "77830201"
drag, startPoint x: 838, startPoint y: 30, endPoint x: 698, endPoint y: 27, distance: 140.0
click at [698, 27] on div "77830201 Columns Filters Status All Status Only Enabled Only Disabled" at bounding box center [944, 26] width 1223 height 25
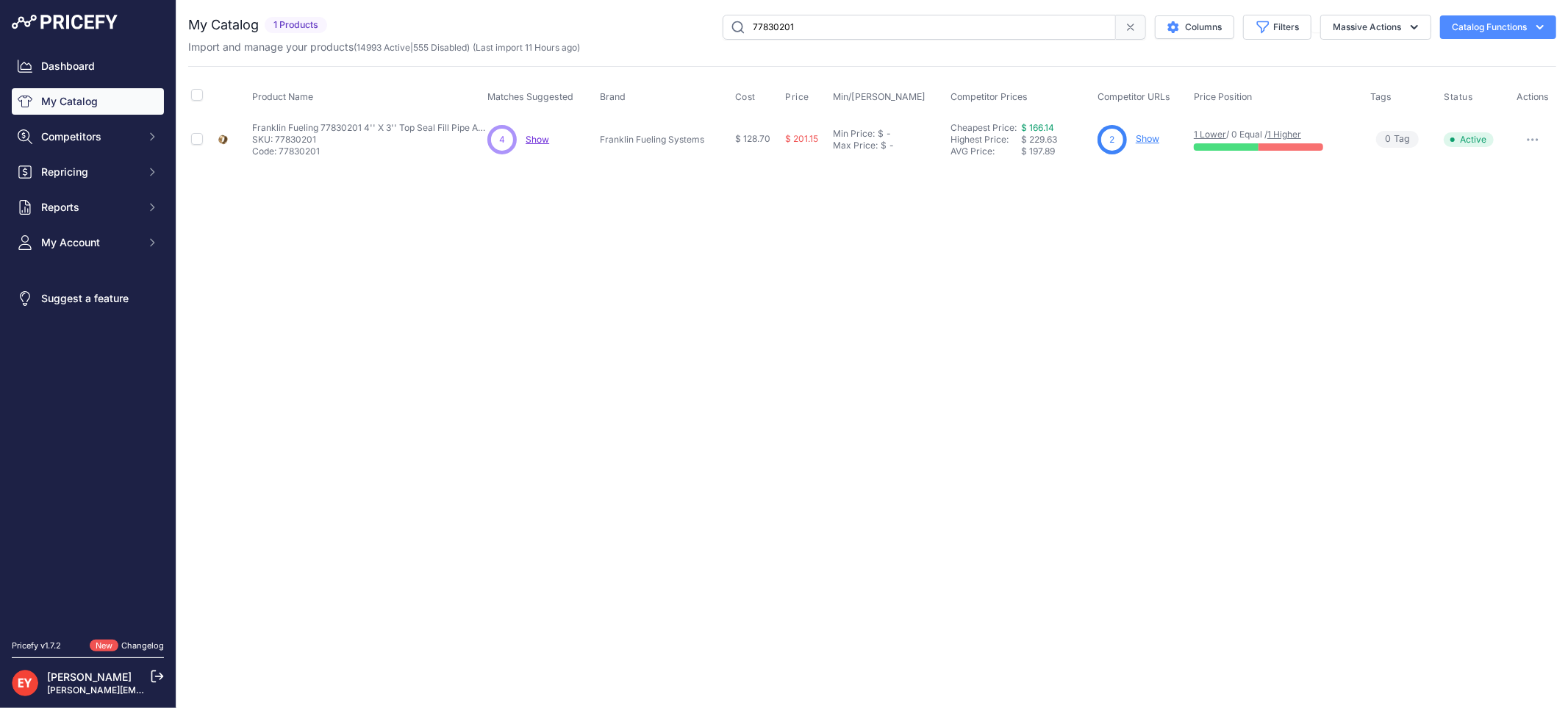
paste input "3404001"
drag, startPoint x: 861, startPoint y: 23, endPoint x: 715, endPoint y: 20, distance: 146.0
click at [715, 20] on div "34040011 Columns Filters Status All Status Only Enabled Only Disabled" at bounding box center [944, 26] width 1223 height 25
paste input "6643020"
type input "66430201"
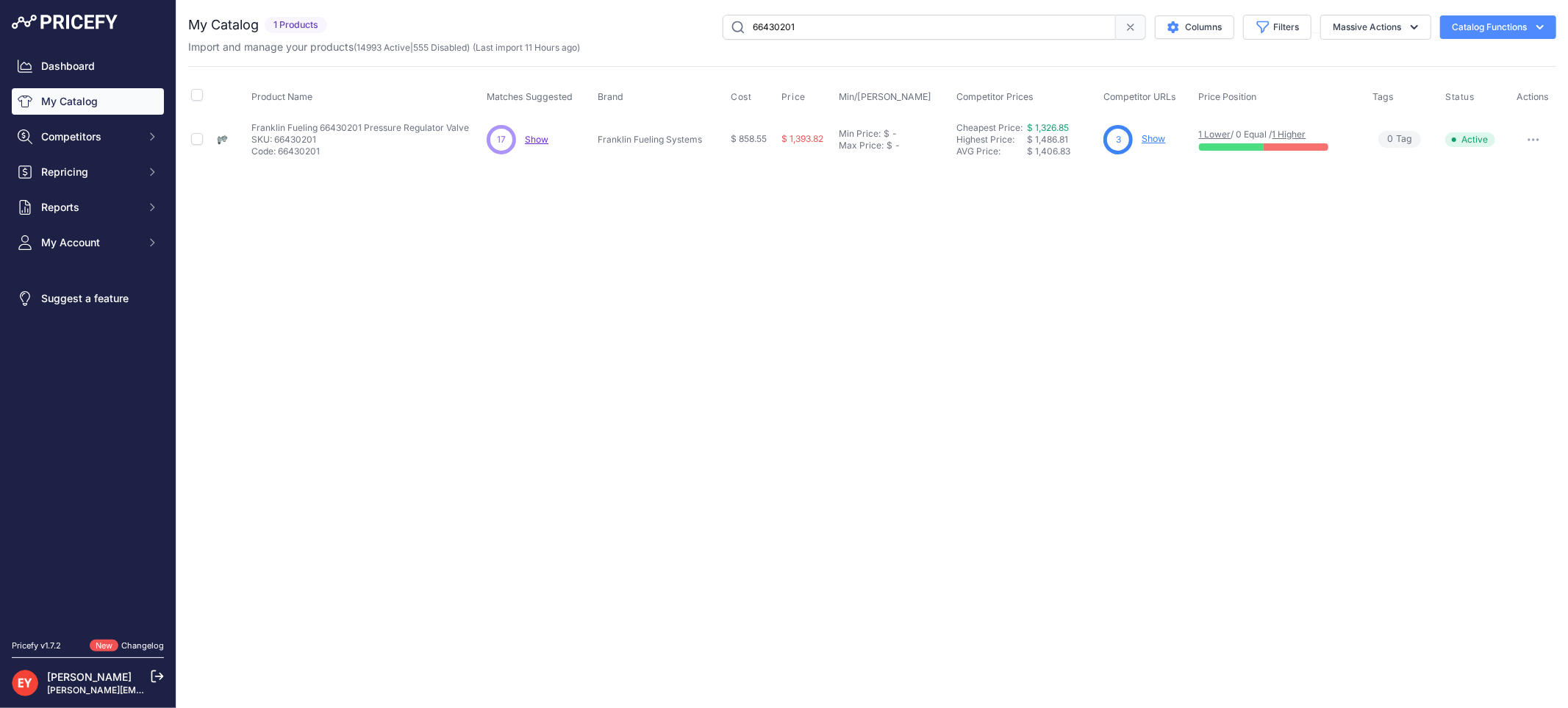
click at [1152, 137] on link "Show" at bounding box center [1153, 138] width 24 height 11
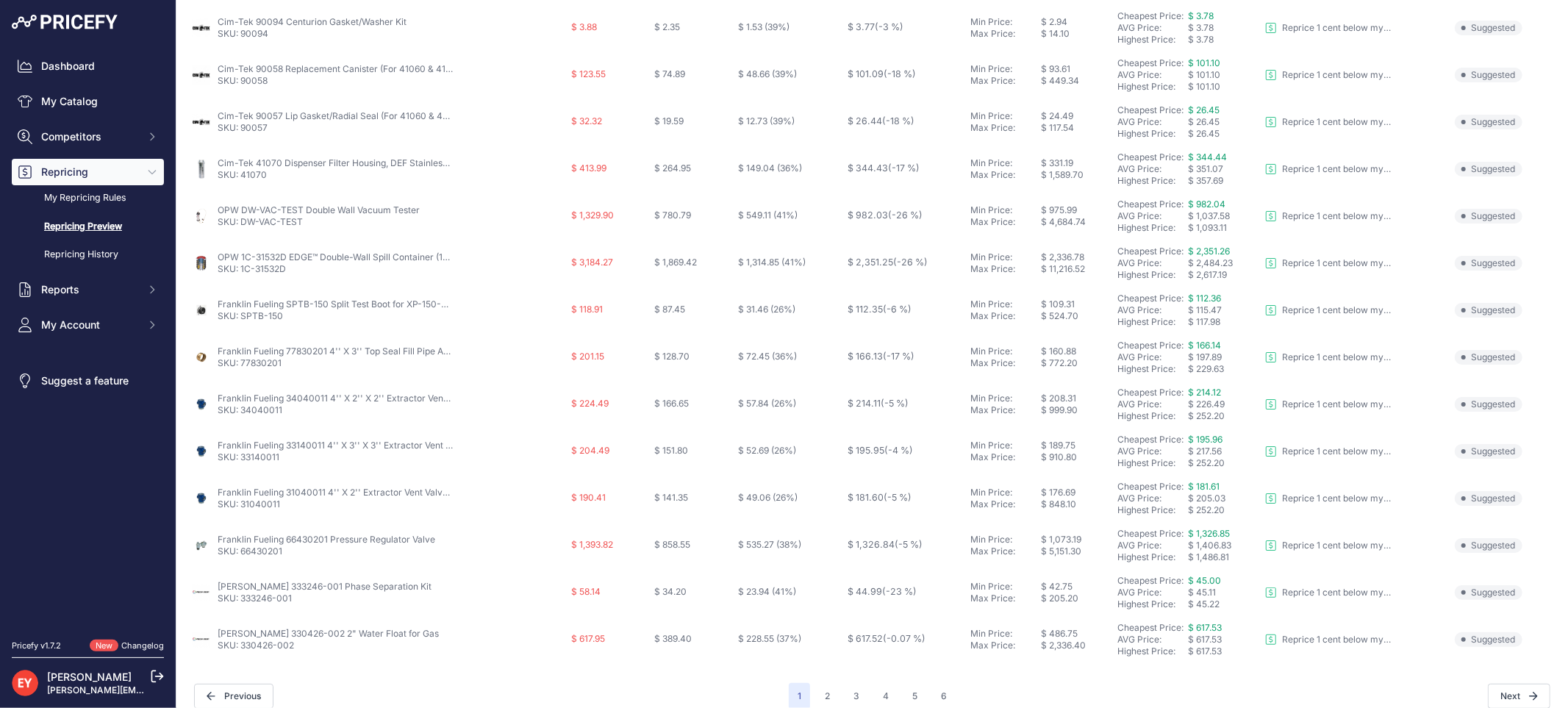
scroll to position [476, 0]
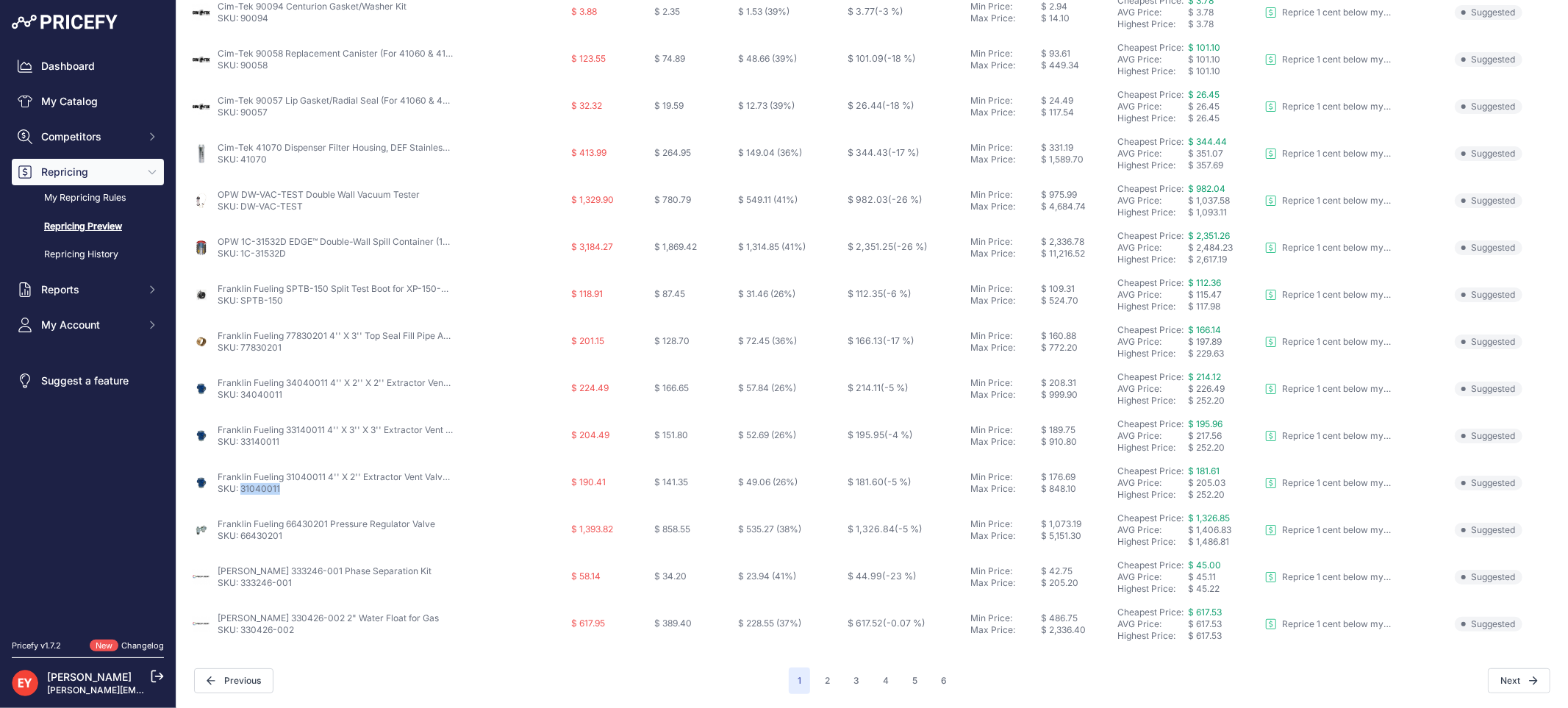
drag, startPoint x: 287, startPoint y: 490, endPoint x: 240, endPoint y: 491, distance: 47.0
click at [240, 491] on p "SKU: 31040011" at bounding box center [334, 489] width 235 height 12
copy link "31040011"
drag, startPoint x: 287, startPoint y: 537, endPoint x: 244, endPoint y: 542, distance: 43.3
click at [241, 541] on td "Franklin Fueling 66430201 Pressure Regulator Valve SKU: 66430201" at bounding box center [379, 529] width 380 height 47
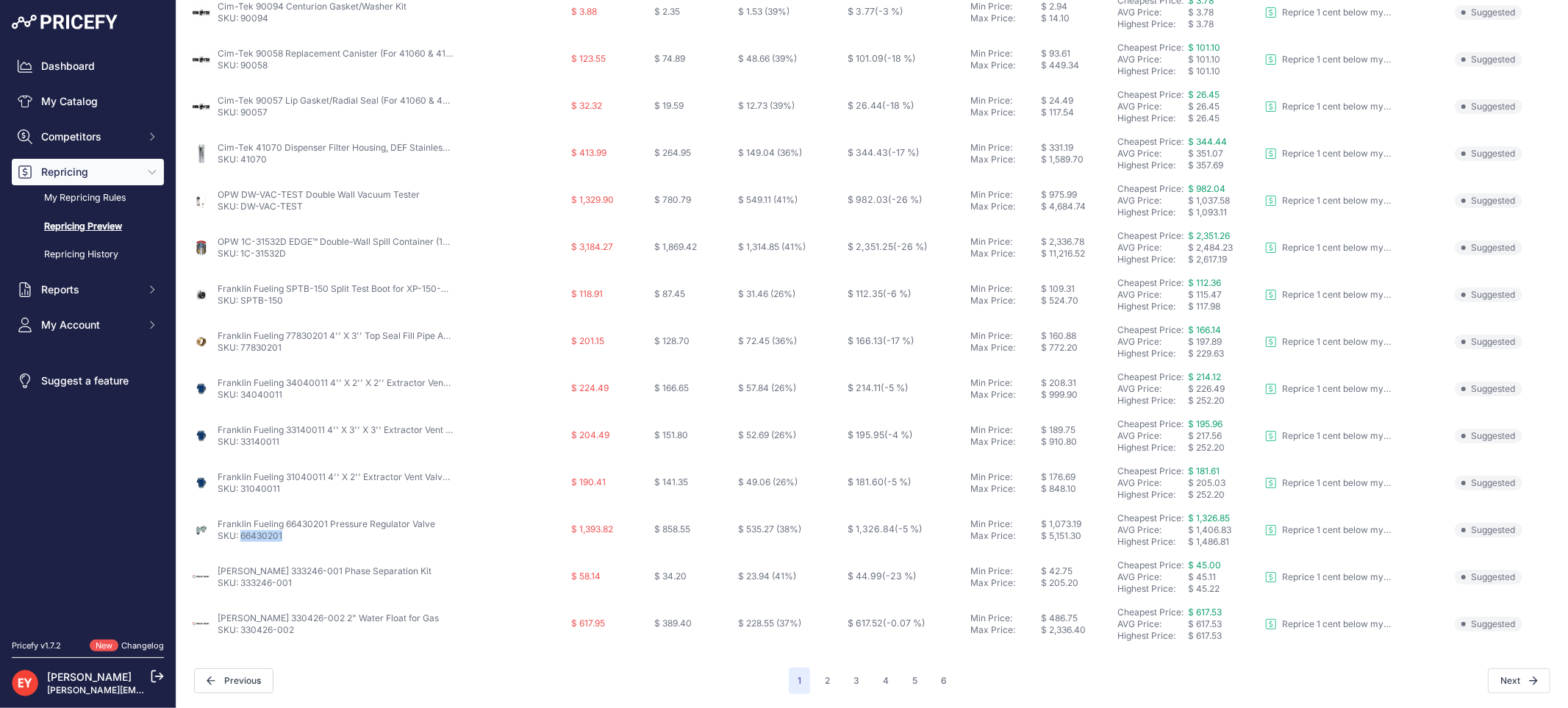
copy link "66430201"
drag, startPoint x: 216, startPoint y: 523, endPoint x: 327, endPoint y: 525, distance: 111.0
click at [327, 525] on div "Franklin Fueling 66430201 Pressure Regulator Valve SKU: 66430201" at bounding box center [378, 530] width 374 height 24
copy link "Franklin Fueling 66430201"
drag, startPoint x: 298, startPoint y: 582, endPoint x: 244, endPoint y: 584, distance: 54.0
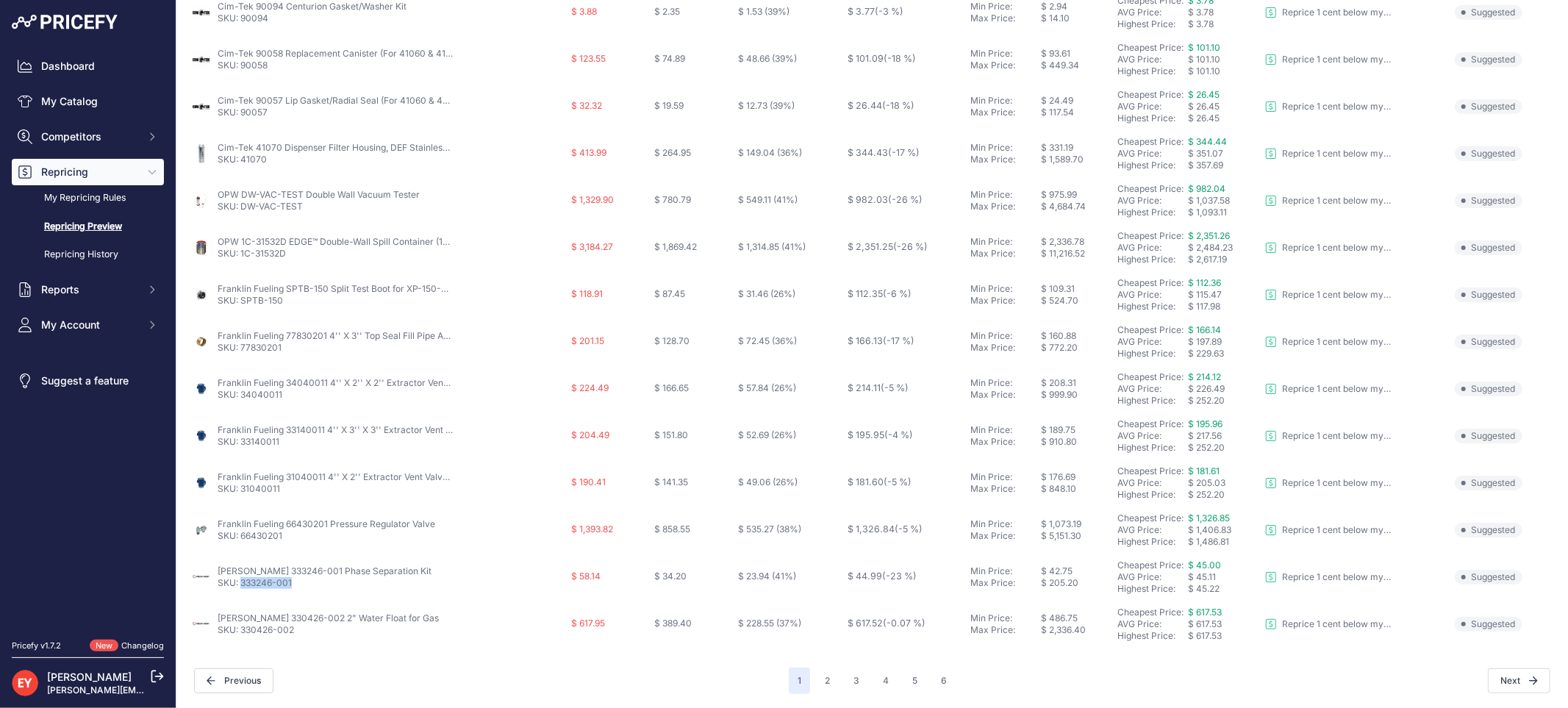
click at [244, 584] on p "SKU: 333246-001" at bounding box center [324, 583] width 214 height 12
copy link "333246-001"
drag, startPoint x: 304, startPoint y: 635, endPoint x: 241, endPoint y: 631, distance: 63.1
click at [241, 631] on td "Veeder-Root 330426-002 2" Water Float for Gas SKU: 330426-002" at bounding box center [379, 623] width 380 height 47
copy link "330426-002"
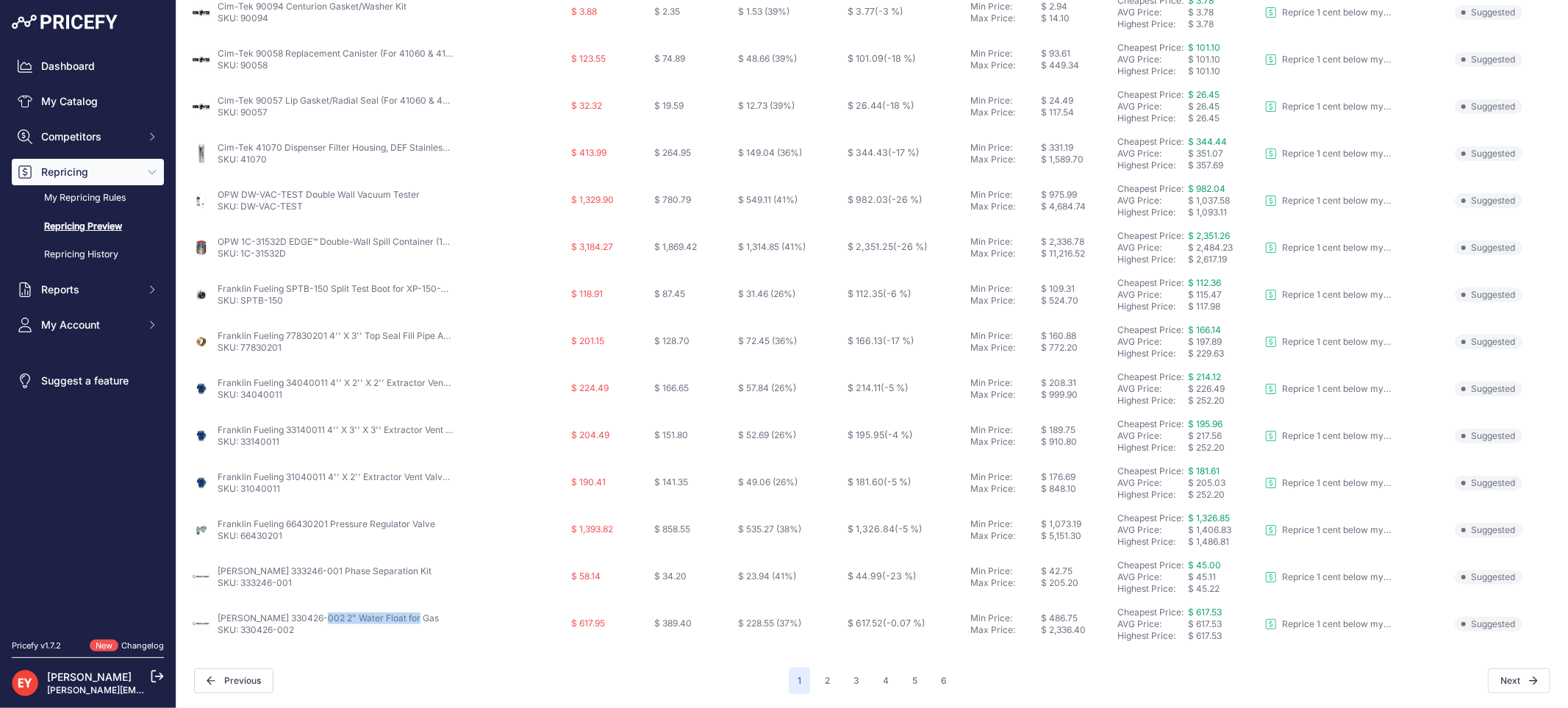
drag, startPoint x: 215, startPoint y: 615, endPoint x: 325, endPoint y: 621, distance: 110.2
click at [325, 621] on div "Veeder-Root 330426-002 2" Water Float for Gas SKU: 330426-002" at bounding box center [378, 624] width 374 height 24
copy link "Veeder-Root 330426-002"
click at [819, 682] on button "2" at bounding box center [827, 680] width 23 height 26
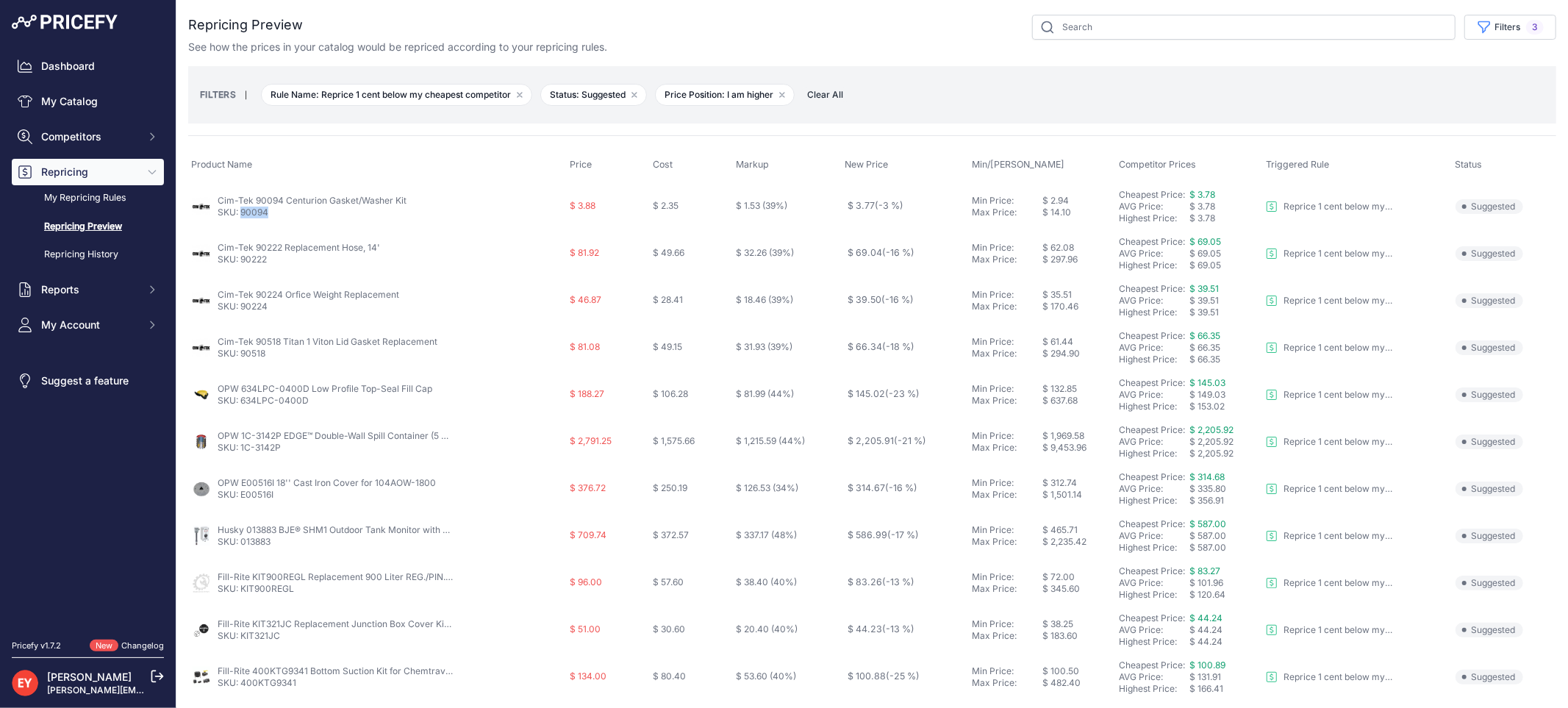
drag, startPoint x: 272, startPoint y: 214, endPoint x: 241, endPoint y: 214, distance: 31.0
click at [241, 214] on p "SKU: 90094" at bounding box center [312, 212] width 188 height 12
copy link "90094"
drag, startPoint x: 275, startPoint y: 262, endPoint x: 243, endPoint y: 263, distance: 32.0
click at [243, 263] on p "SKU: 90222" at bounding box center [298, 260] width 162 height 12
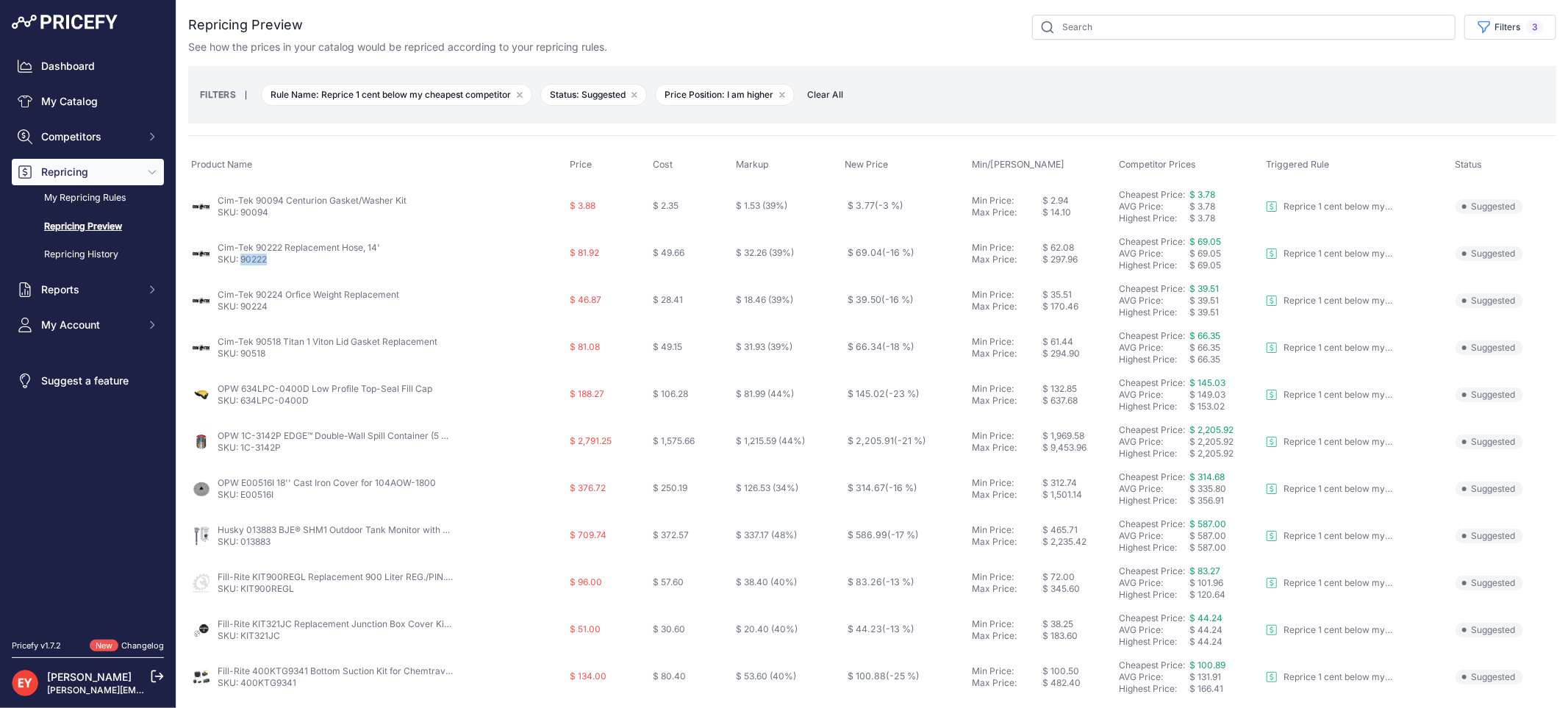
copy link "90222"
drag, startPoint x: 273, startPoint y: 213, endPoint x: 239, endPoint y: 218, distance: 34.4
click at [239, 218] on td "Cim-Tek 90094 Centurion Gasket/Washer Kit SKU: 90094" at bounding box center [378, 206] width 379 height 48
copy link "90094"
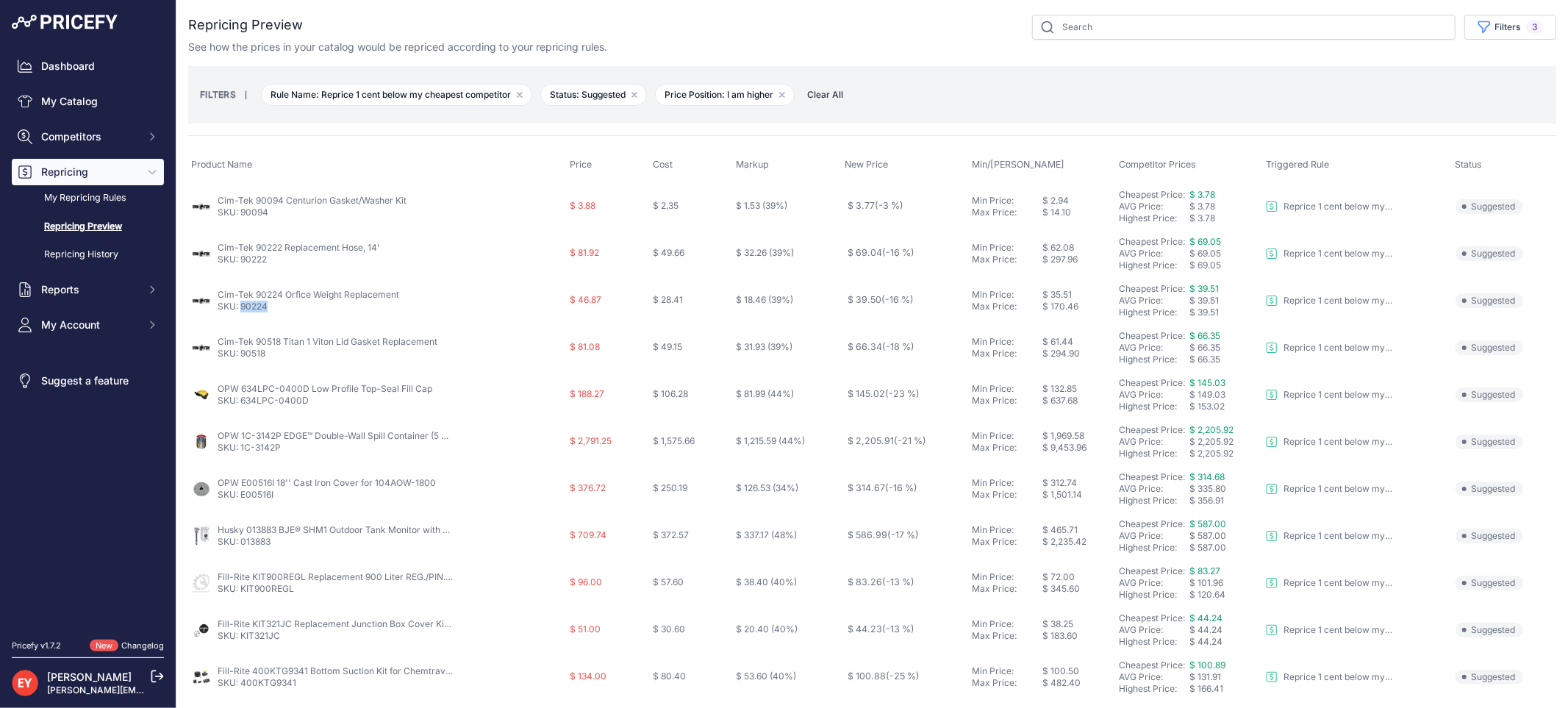
drag, startPoint x: 270, startPoint y: 307, endPoint x: 240, endPoint y: 311, distance: 30.3
click at [240, 311] on p "SKU: 90224" at bounding box center [308, 306] width 182 height 12
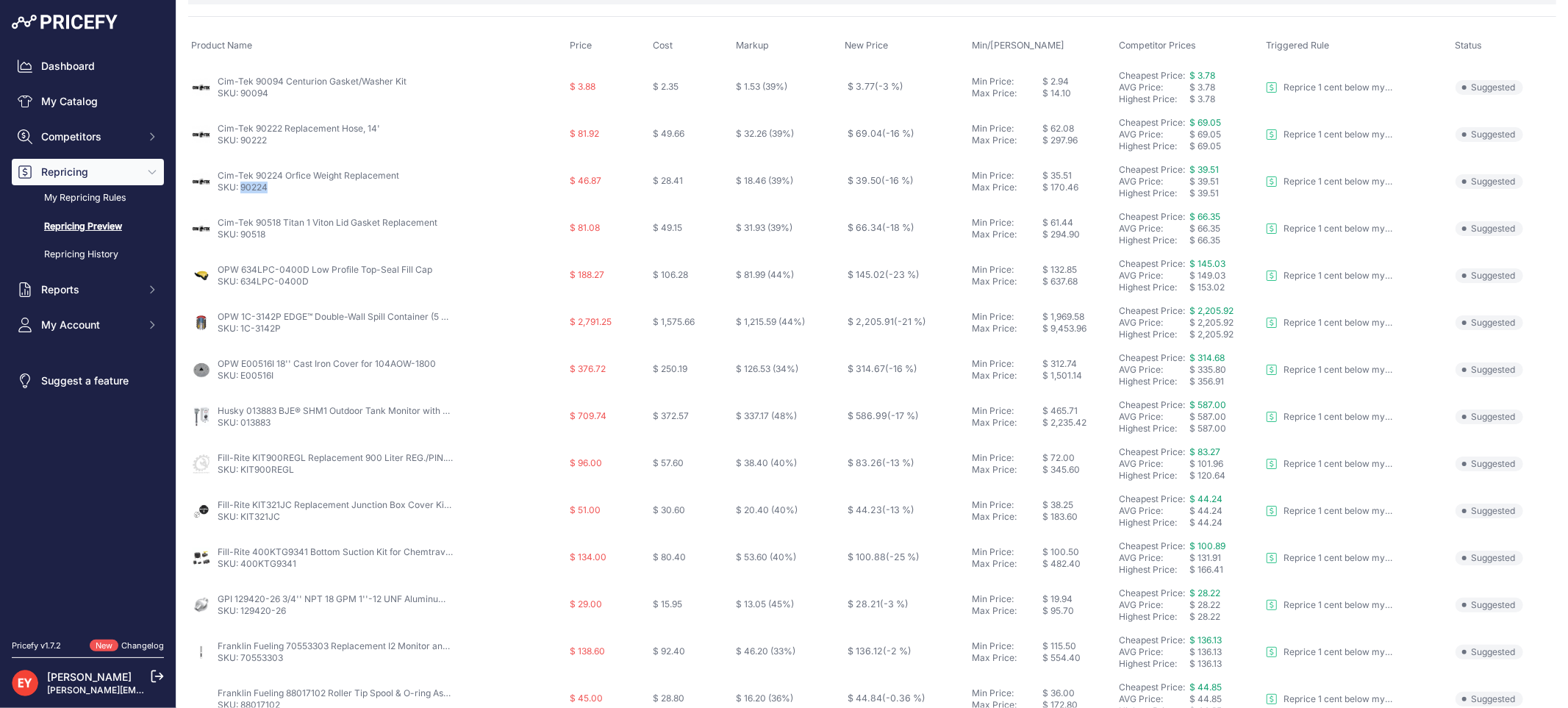
scroll to position [163, 0]
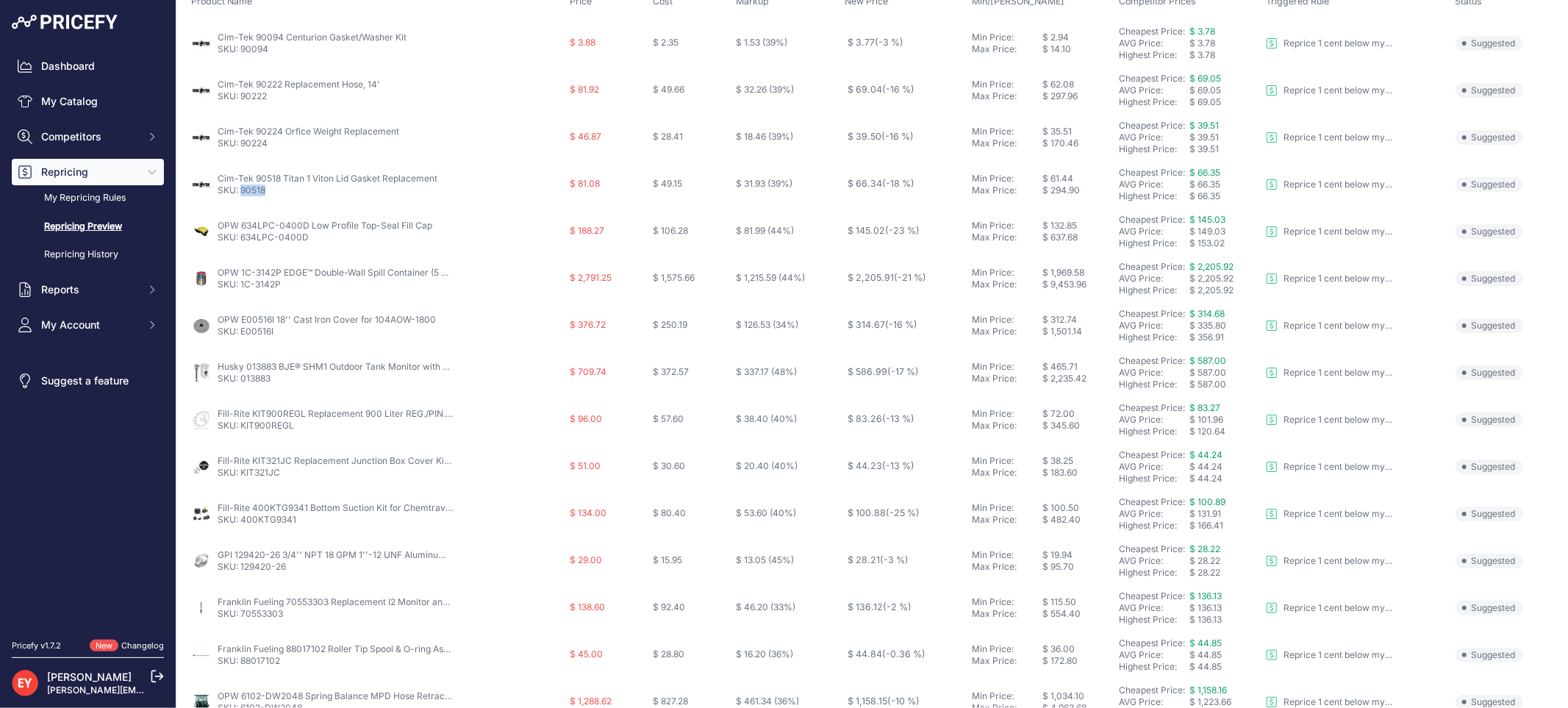
drag, startPoint x: 270, startPoint y: 194, endPoint x: 240, endPoint y: 194, distance: 30.0
click at [240, 194] on p "SKU: 90518" at bounding box center [327, 190] width 220 height 12
drag, startPoint x: 313, startPoint y: 233, endPoint x: 241, endPoint y: 238, distance: 72.2
click at [241, 238] on p "SKU: 634LPC-0400D" at bounding box center [324, 238] width 215 height 12
click at [241, 238] on link "SKU: 634LPC-0400D" at bounding box center [262, 237] width 91 height 11
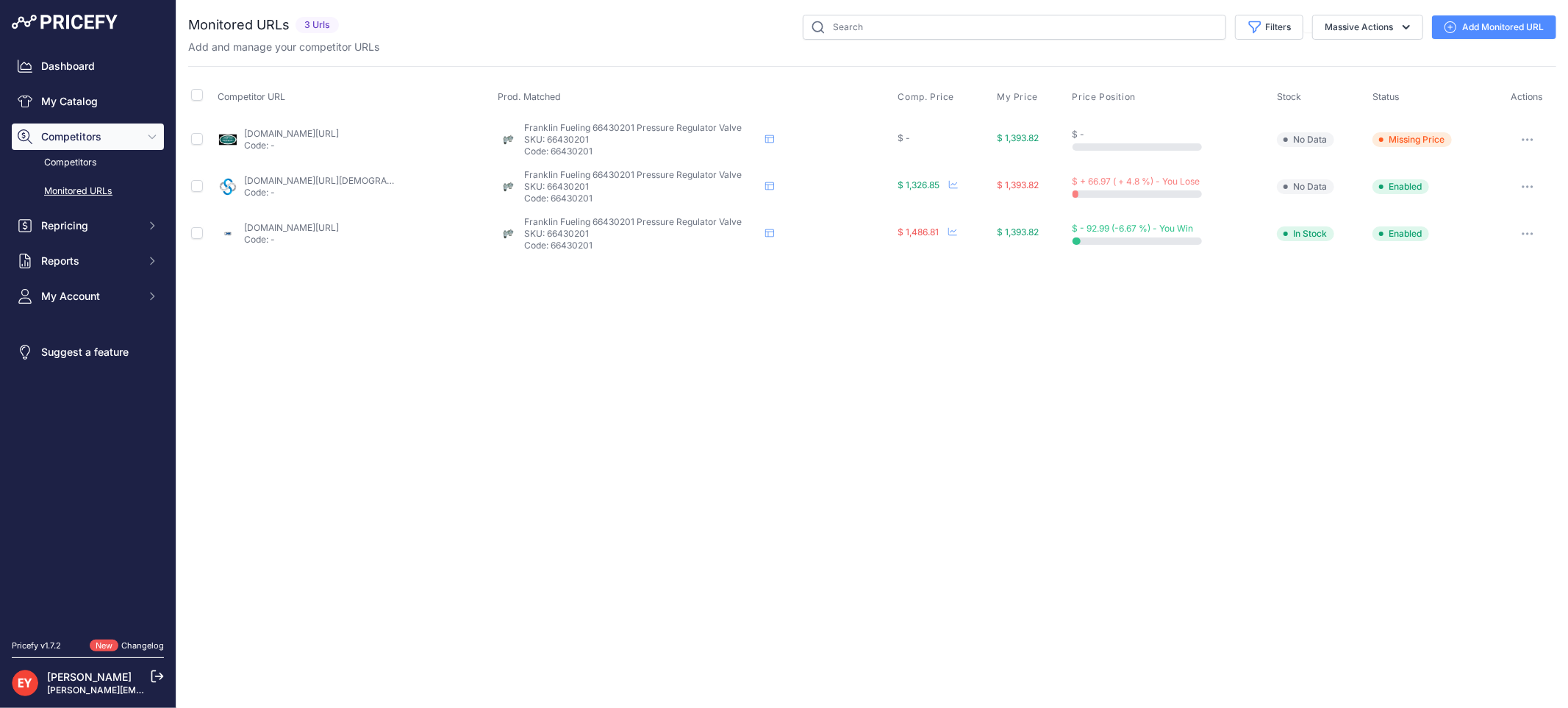
click at [1467, 26] on link "Add Monitored URL" at bounding box center [1493, 27] width 124 height 24
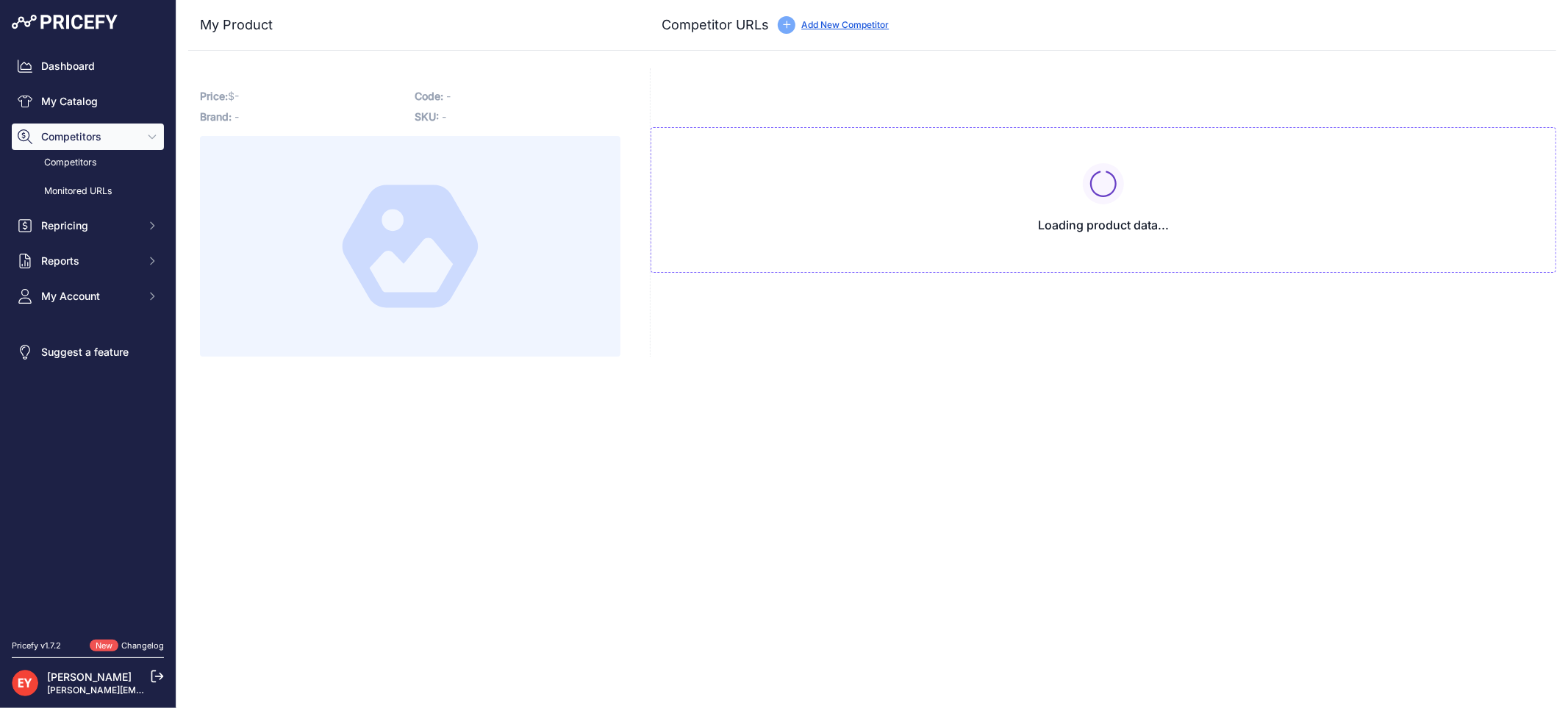
type input "[DOMAIN_NAME][URL]"
type input "[DOMAIN_NAME][URL][DEMOGRAPHIC_DATA]"
type input "[DOMAIN_NAME][URL]"
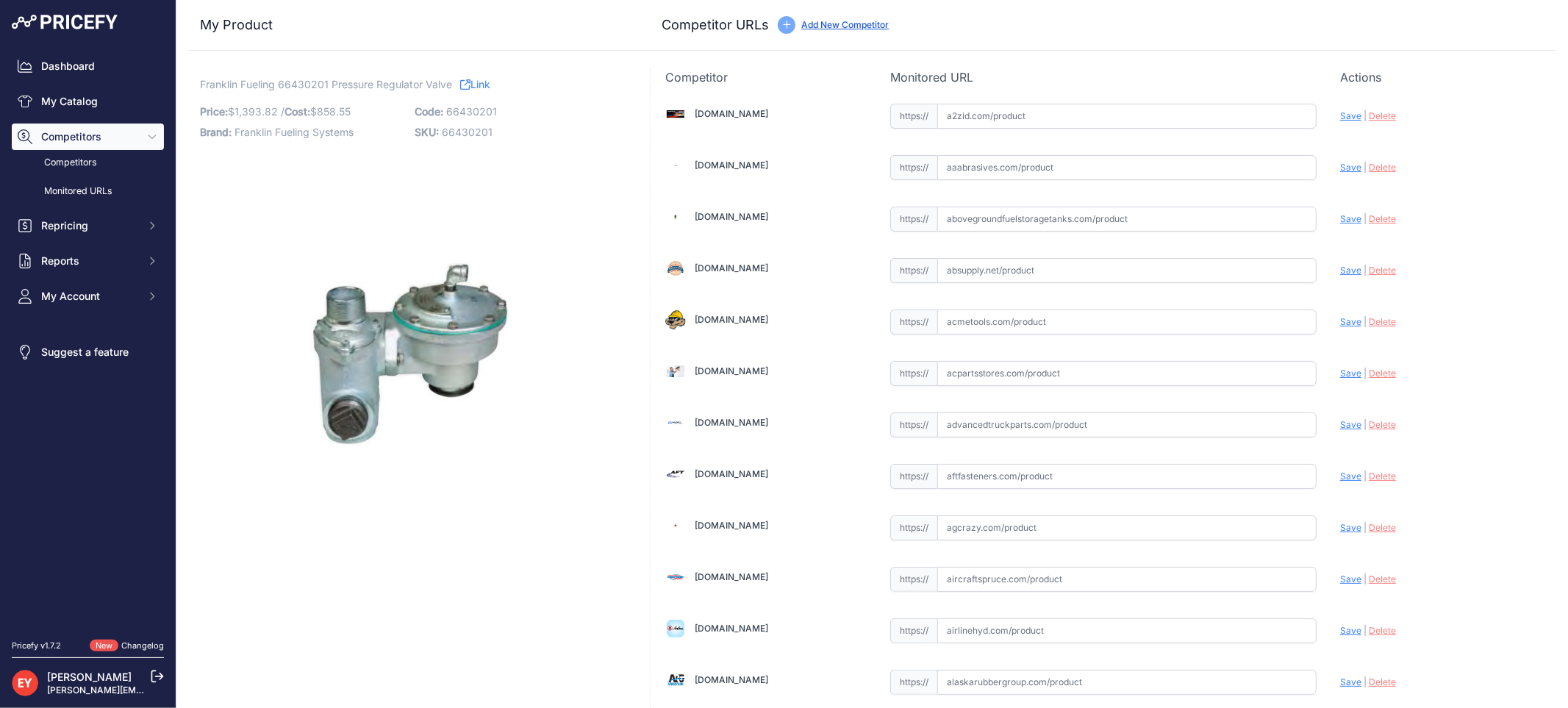
scroll to position [1360, 0]
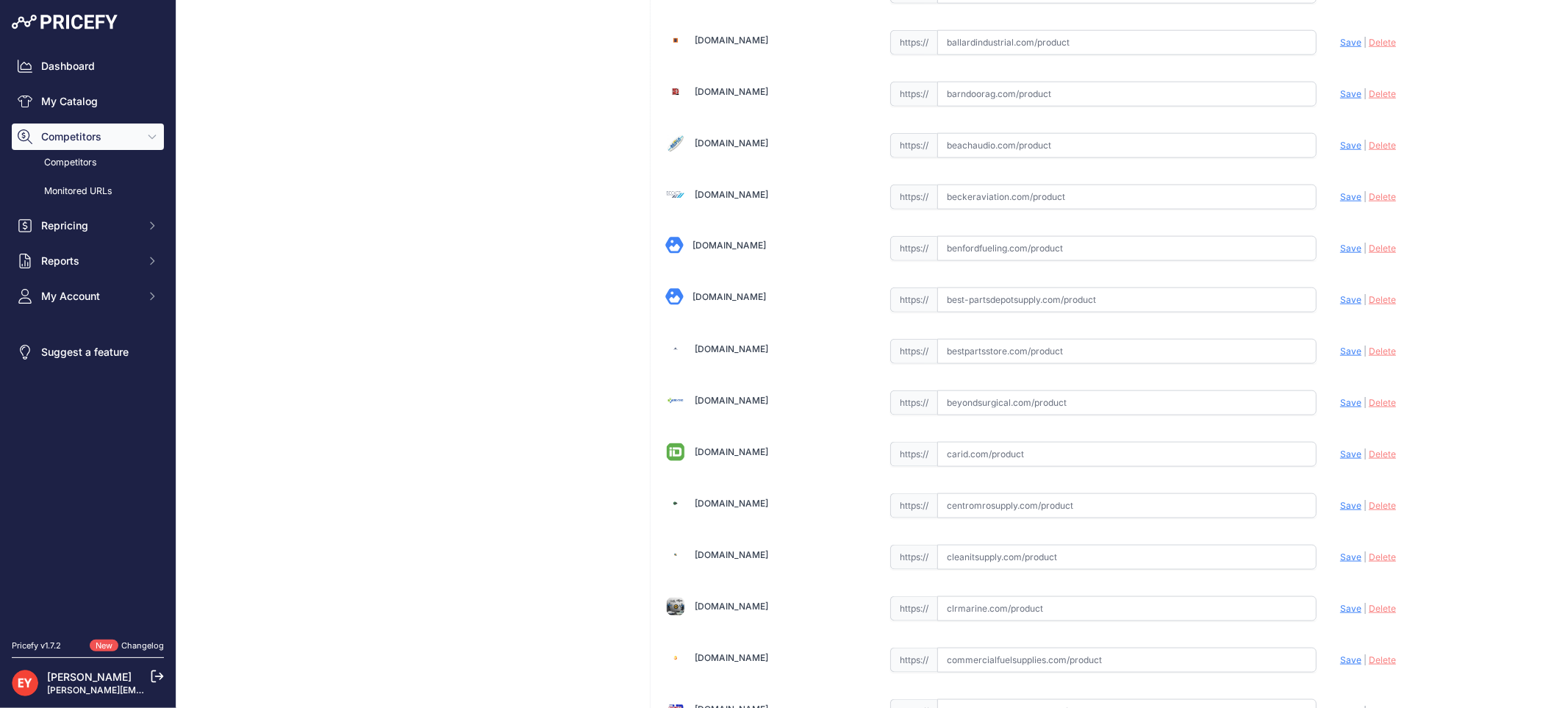
click at [959, 363] on input "text" at bounding box center [1127, 351] width 379 height 25
paste input "https://www.bestpartsstore.com/product/franklin-fueling-66430201-pressure-regul…"
click at [1340, 354] on span "Save" at bounding box center [1350, 351] width 21 height 11
type input "https://www.bestpartsstore.com/product/franklin-fueling-66430201-pressure-regul…"
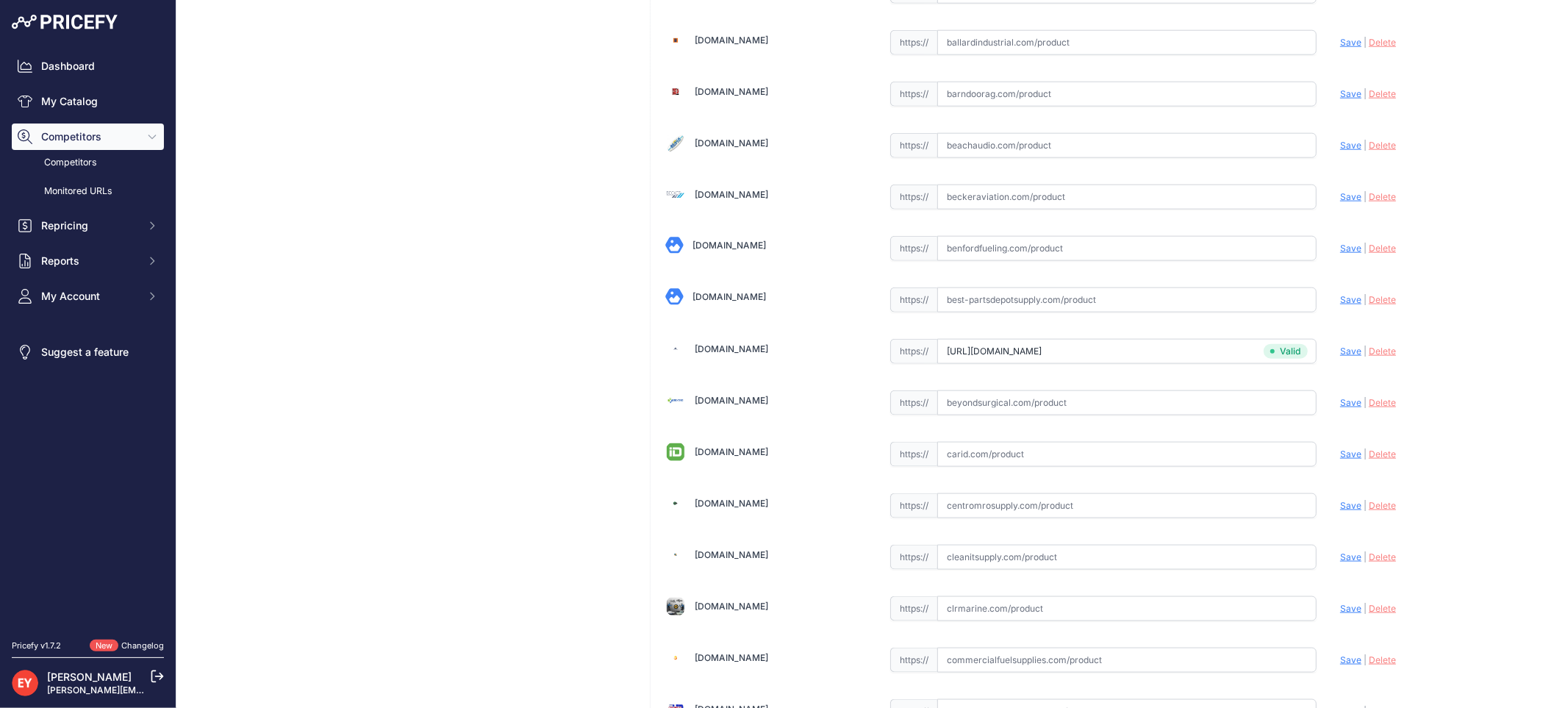
scroll to position [4351, 0]
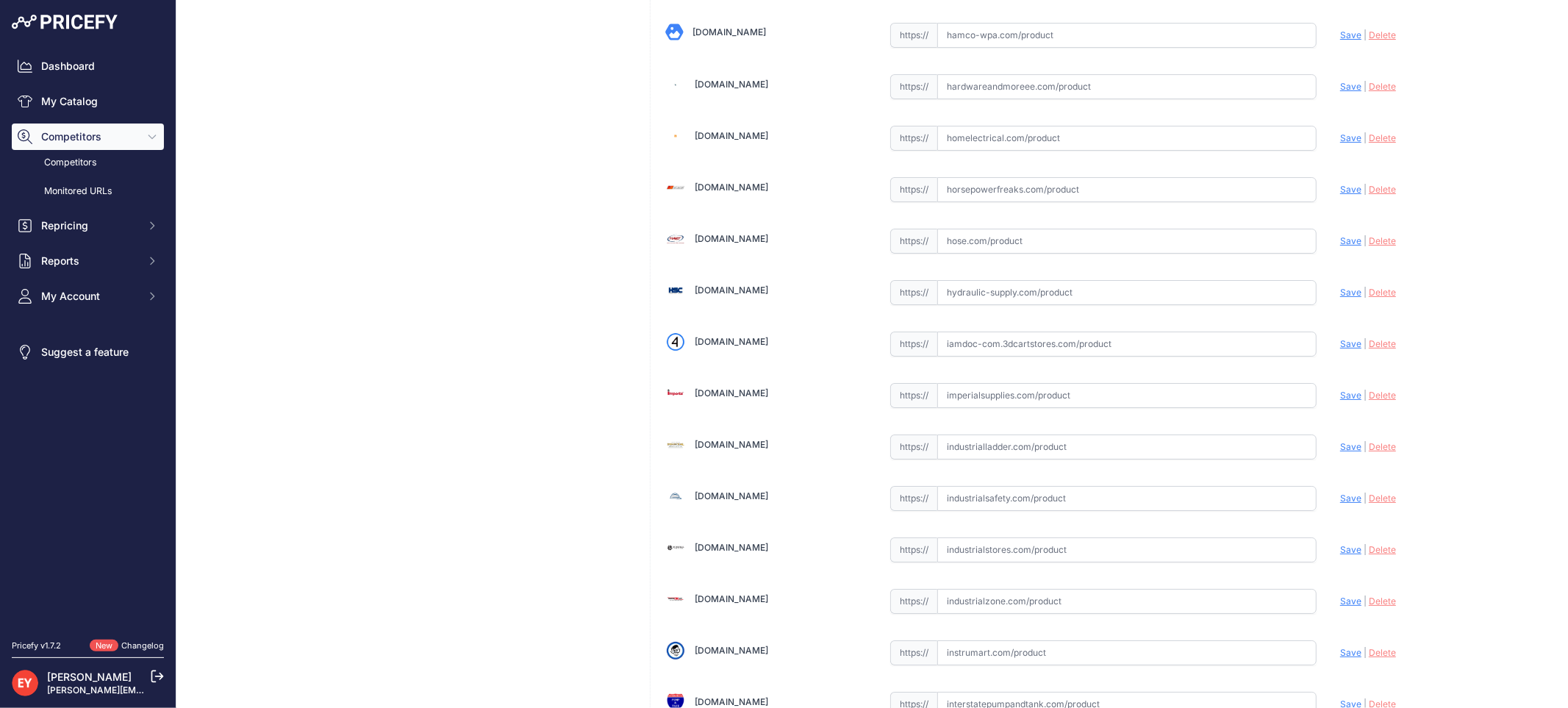
click at [1004, 354] on input "text" at bounding box center [1127, 343] width 379 height 25
click at [1026, 355] on input "text" at bounding box center [1127, 343] width 379 height 25
paste input "https://iamdoc-com.3dcartstores.com/Pressure-Regulating-Valve-Male-With-Shear_p…"
drag, startPoint x: 1338, startPoint y: 356, endPoint x: 1188, endPoint y: 287, distance: 165.1
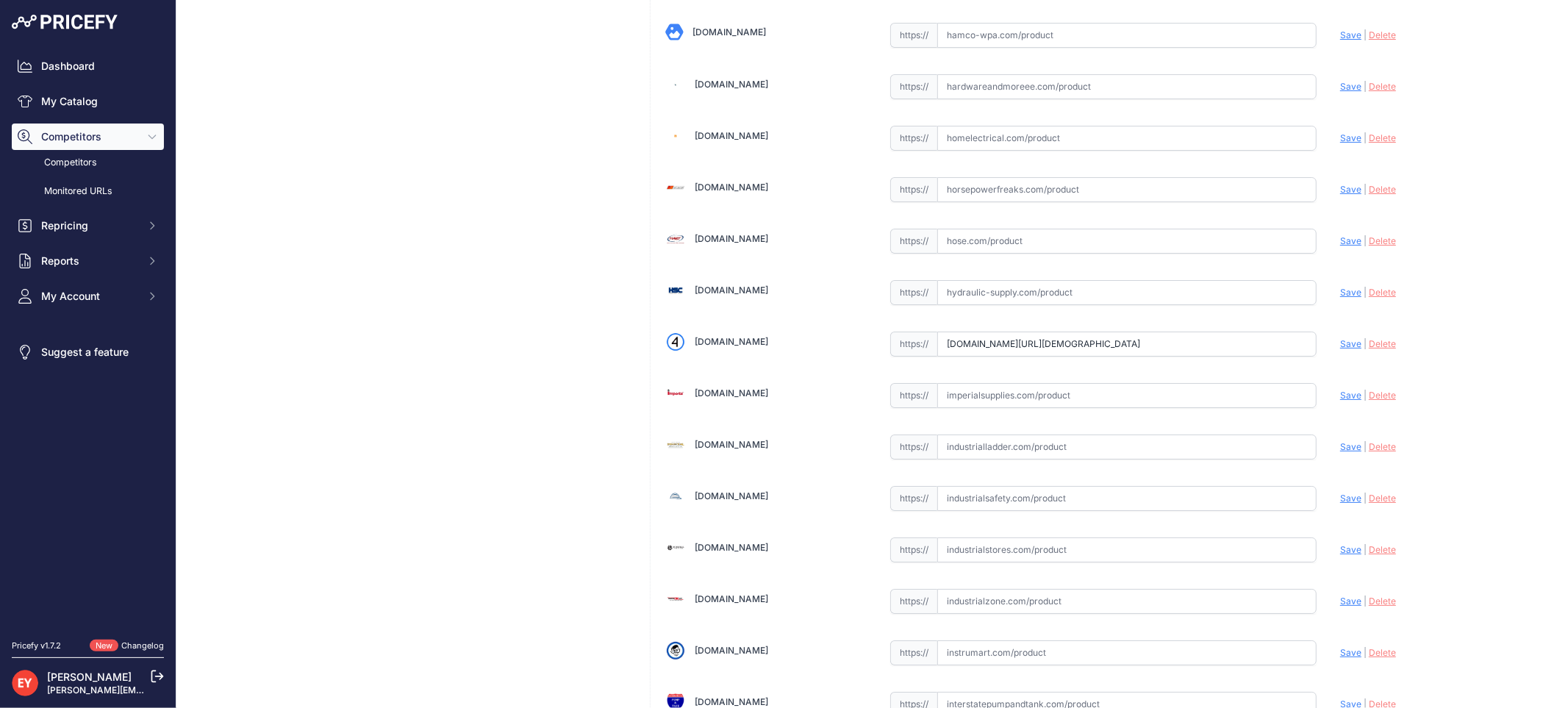
click at [1340, 349] on span "Save" at bounding box center [1350, 343] width 21 height 11
type input "https://iamdoc-com.3dcartstores.com/Pressure-Regulating-Valve-Male-With-Shear_p…"
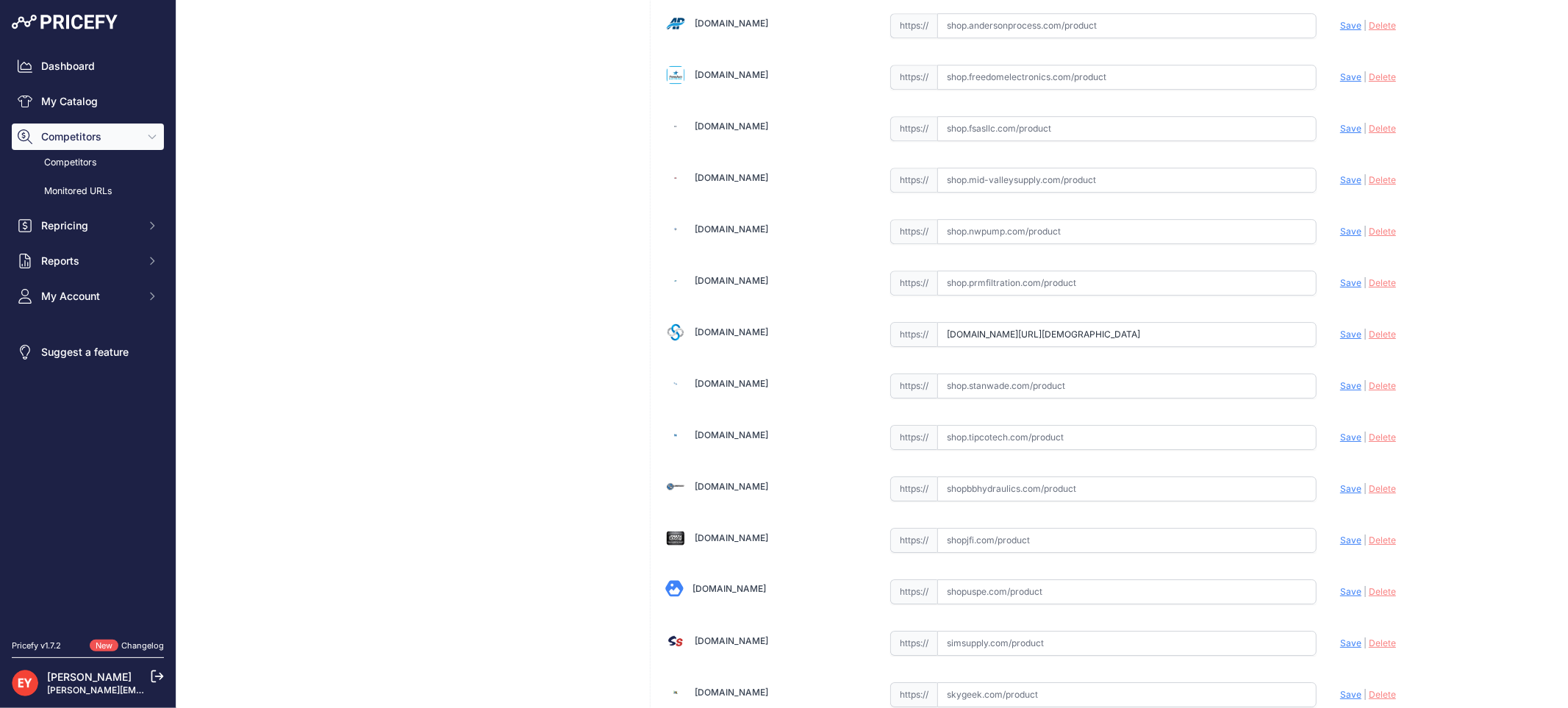
drag, startPoint x: 937, startPoint y: 358, endPoint x: 1385, endPoint y: 385, distance: 448.8
paste input "https://shop.sourcena.com/Franklin-Electric/Pressure-Regulator-Valve-Z3408/6643…"
click at [1340, 340] on span "Save" at bounding box center [1350, 334] width 21 height 11
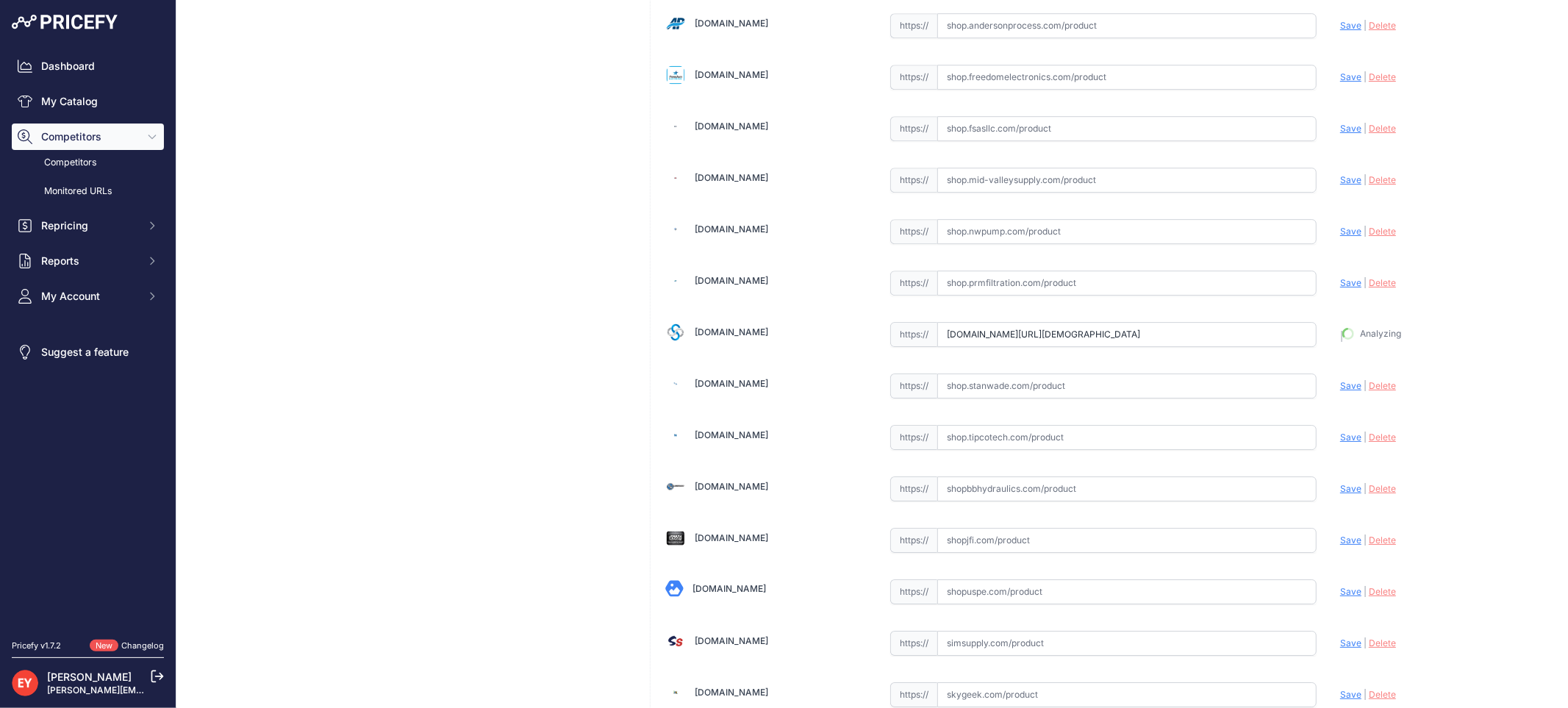
type input "https://shop.sourcena.com/Franklin-Electric/Pressure-Regulator-Valve-Z3408/6643…"
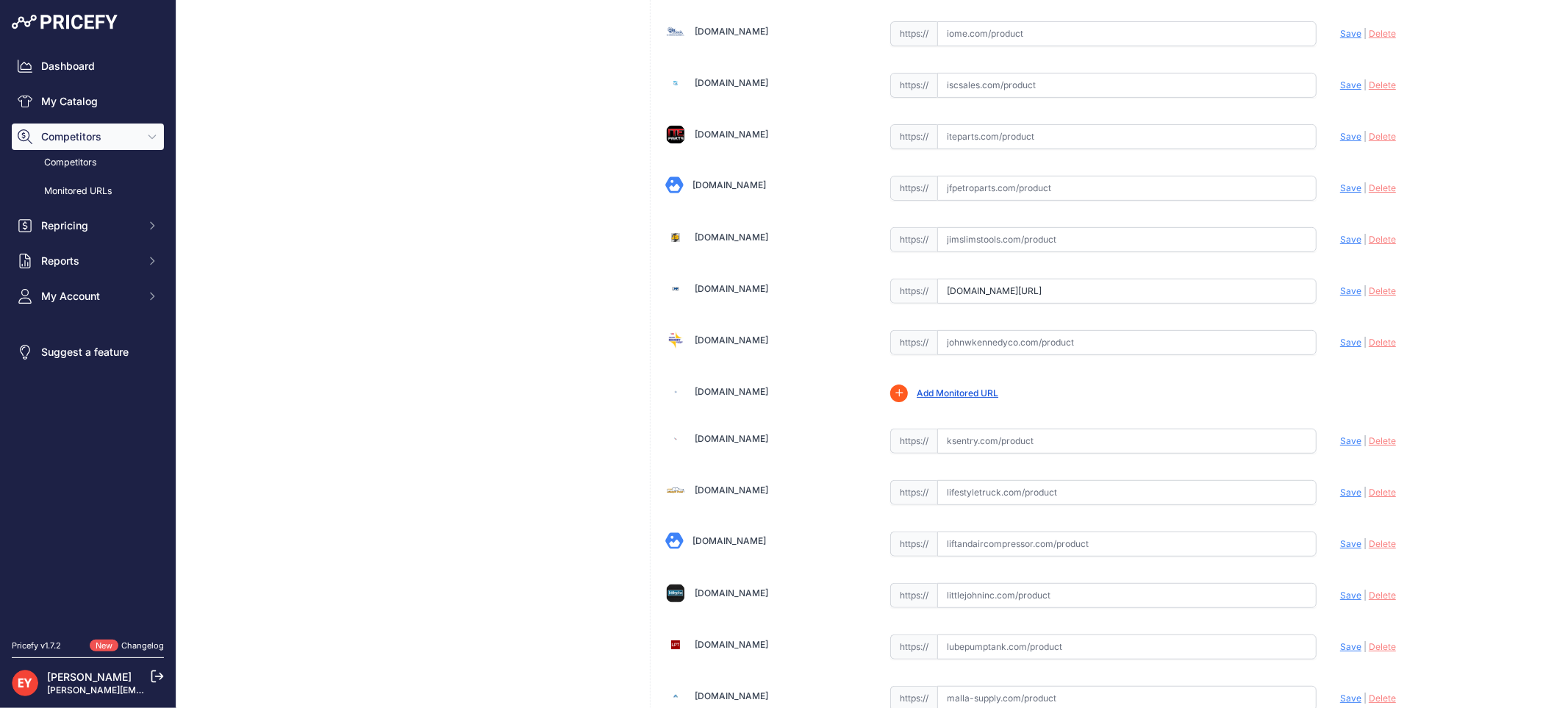
click at [998, 355] on input "text" at bounding box center [1127, 342] width 379 height 25
paste input "https://www.johnwkennedyco.com/buy/product/664-302-01-EBW/48964?text=66430201"
click at [1340, 347] on span "Save" at bounding box center [1350, 341] width 21 height 11
type input "https://www.johnwkennedyco.com/buy/product/664-302-01-EBW/48964?text=66430201&p…"
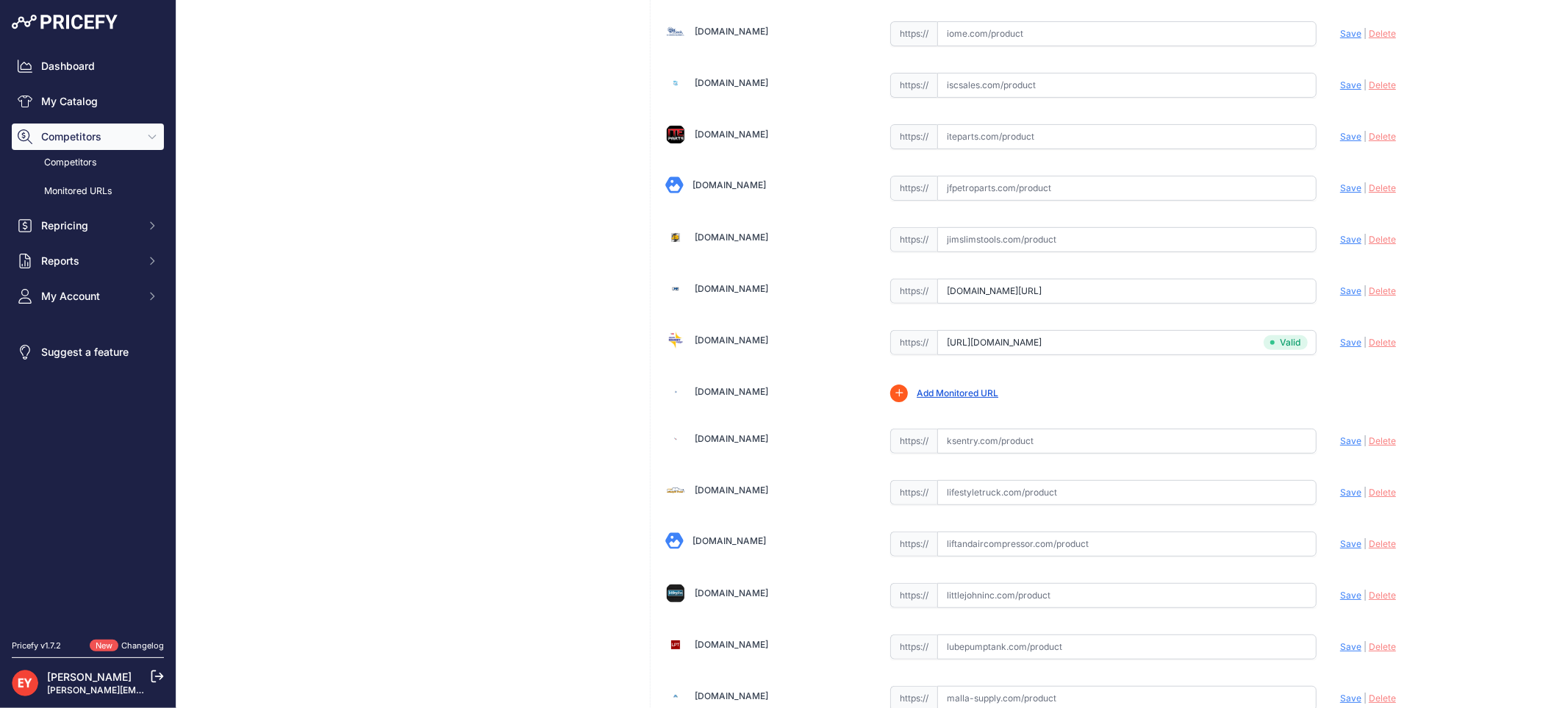
scroll to position [10971, 0]
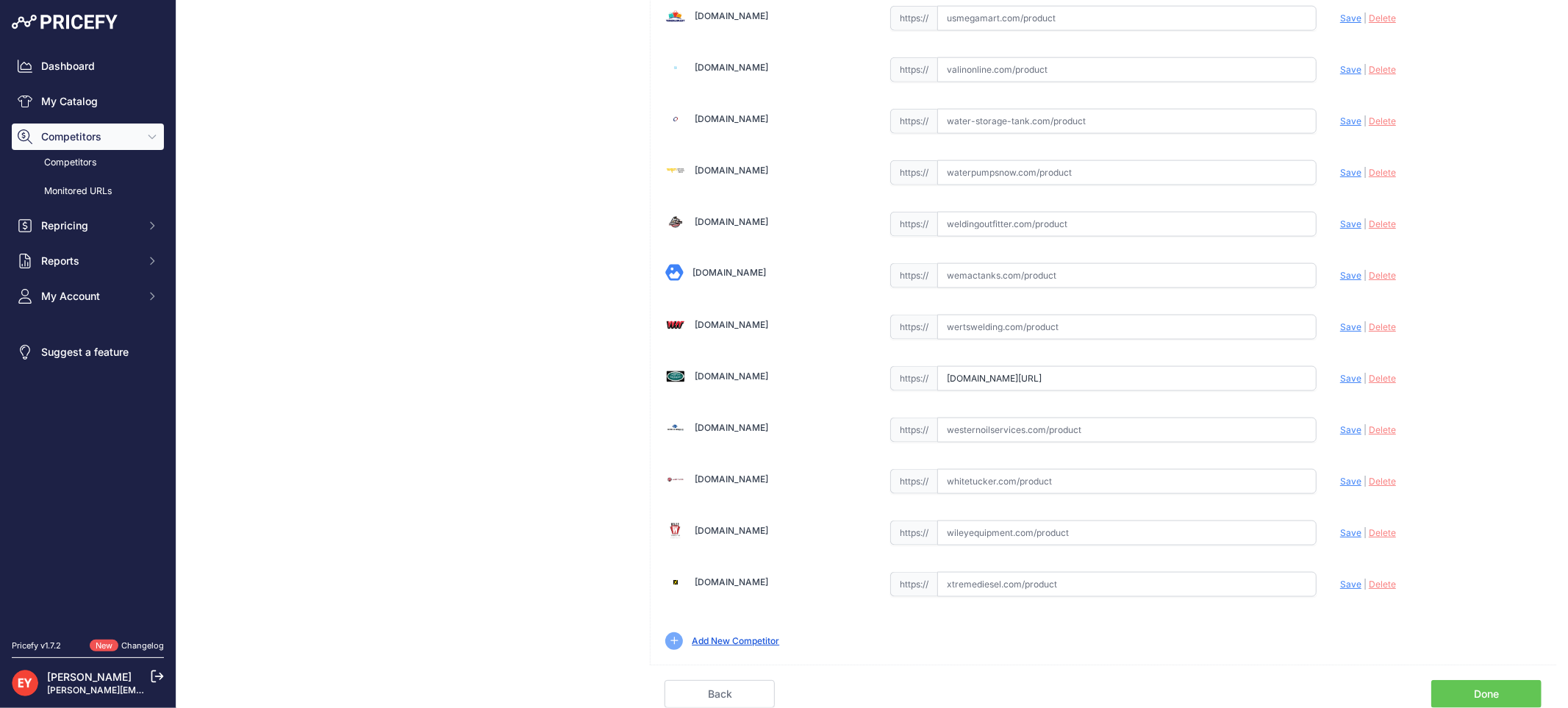
drag, startPoint x: 935, startPoint y: 372, endPoint x: 1341, endPoint y: 428, distance: 409.8
paste input "https://westechequipment.com/product/66430201-pressure-regulator-valve?cPath=1_…"
click at [1349, 379] on span "Save" at bounding box center [1350, 378] width 21 height 11
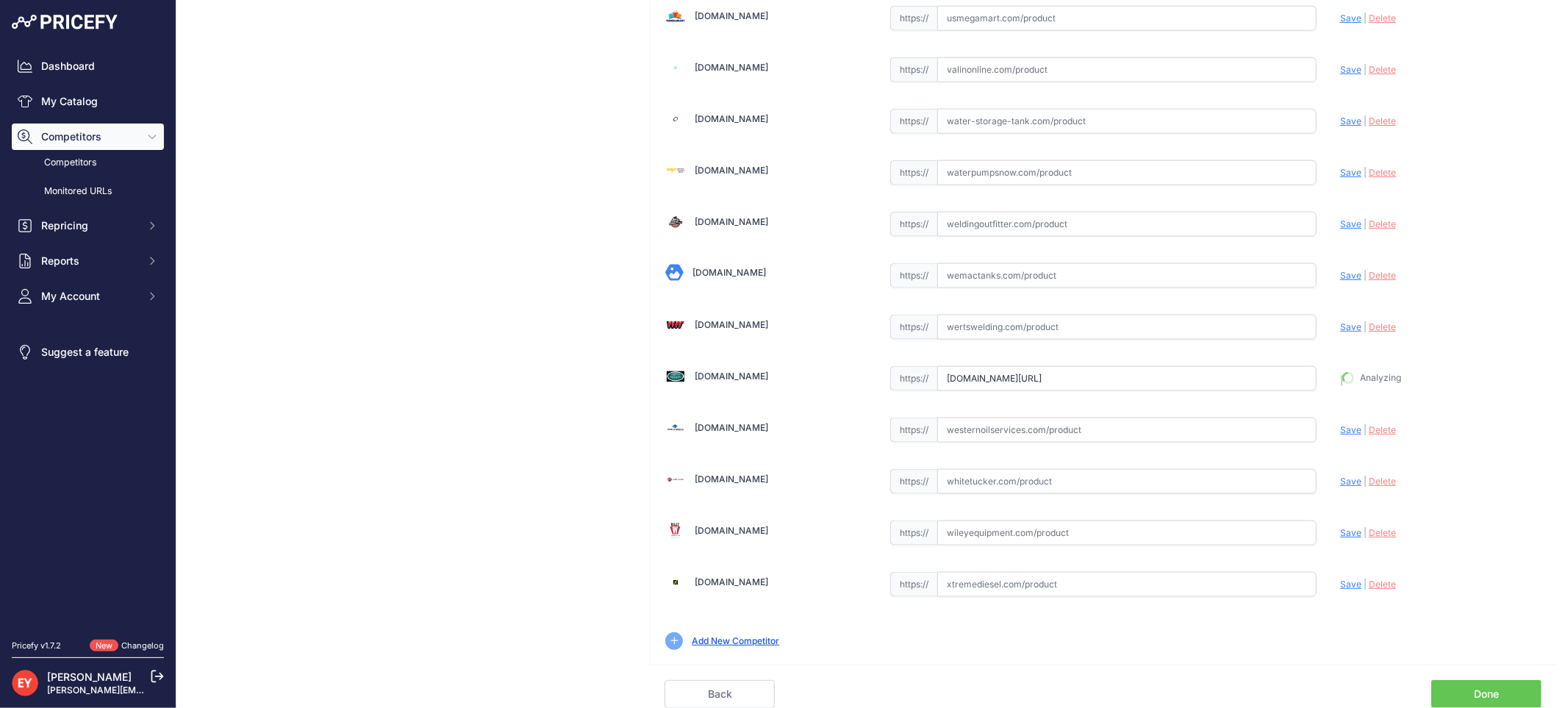
type input "https://westechequipment.com/product/66430201-pressure-regulator-valve?cPath=1_…"
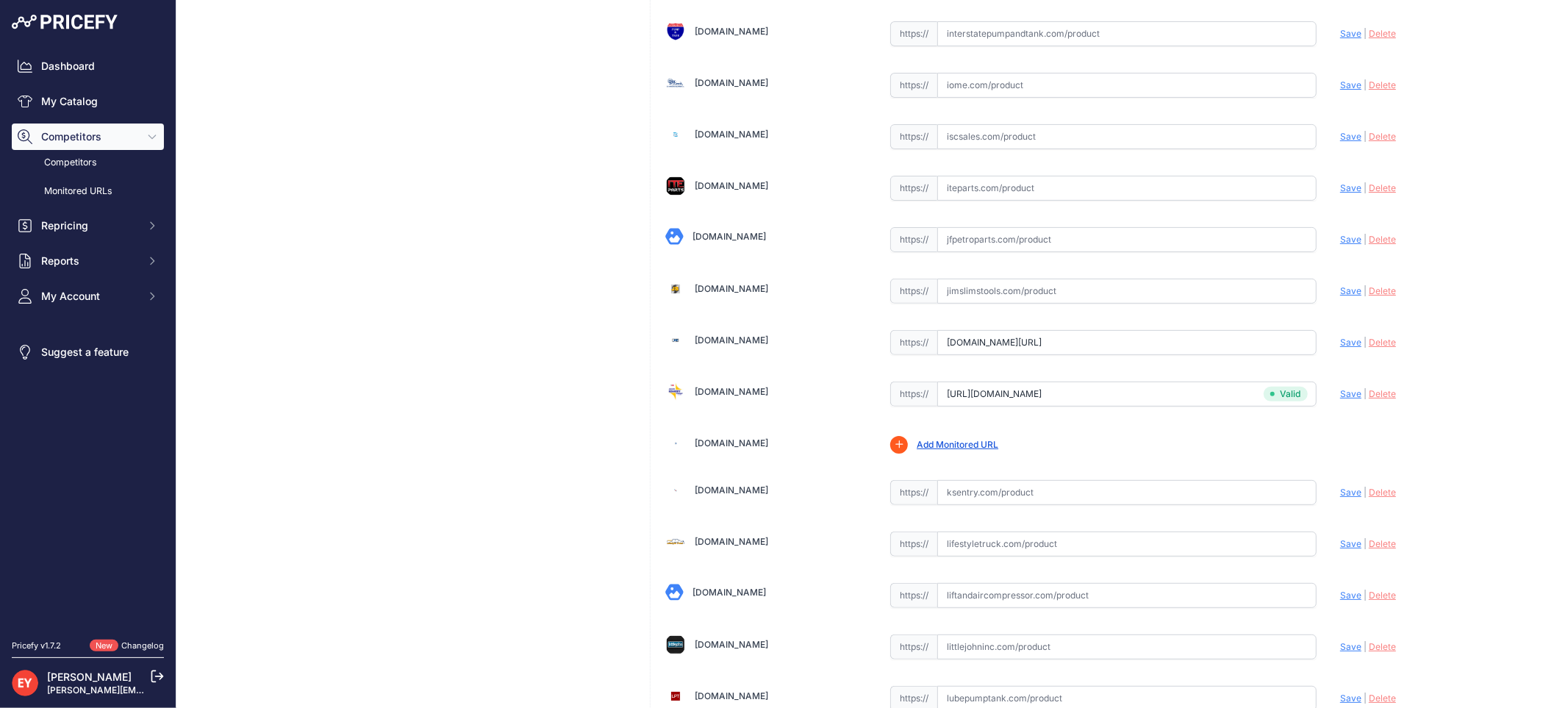
drag, startPoint x: 934, startPoint y: 351, endPoint x: 1275, endPoint y: 369, distance: 341.5
paste input "https://www.jmesales.com/ebw-pressure-regulator-valve/"
click at [1341, 347] on span "Save" at bounding box center [1350, 341] width 21 height 11
type input "https://www.jmesales.com/ebw-pressure-regulator-valve/?prirule_jdsnikfkfjsd=3888"
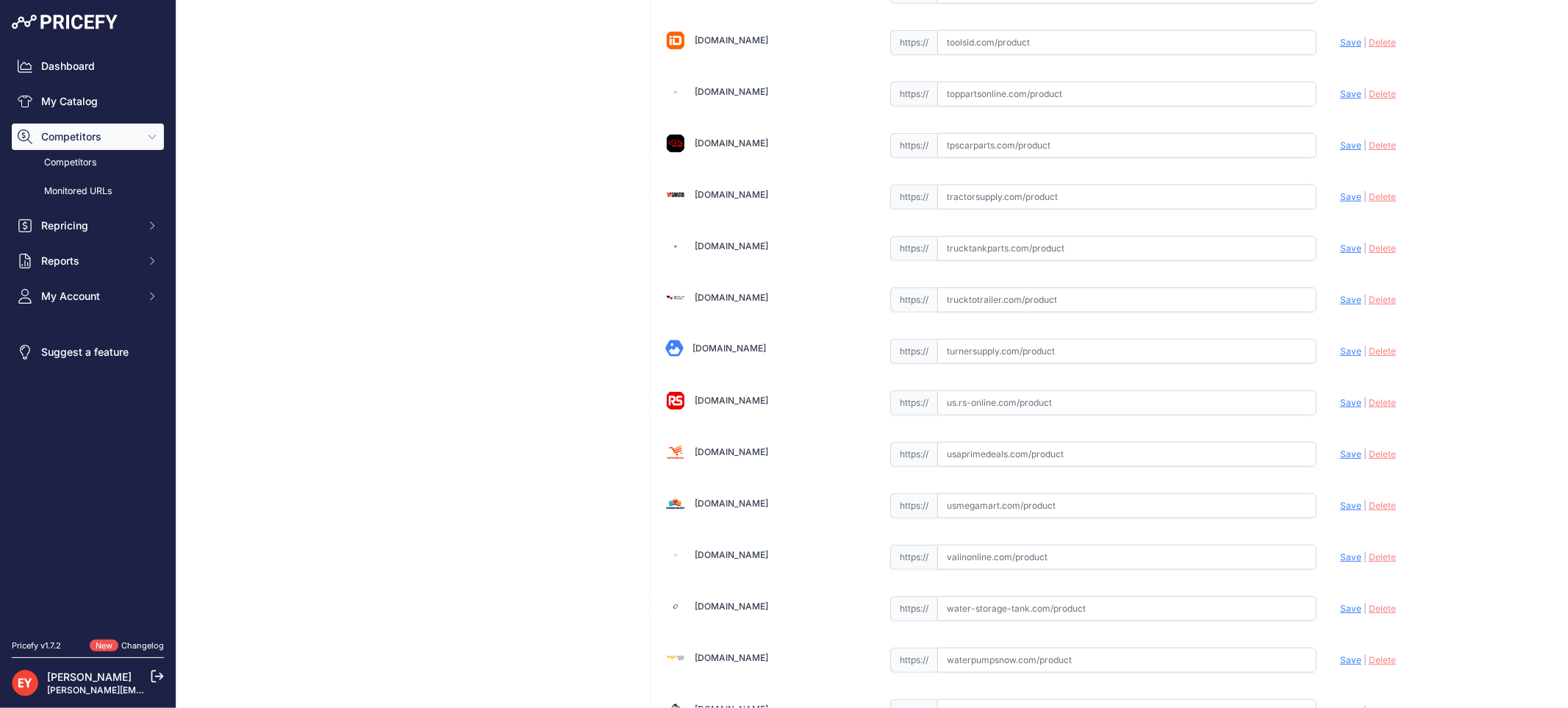
scroll to position [10971, 0]
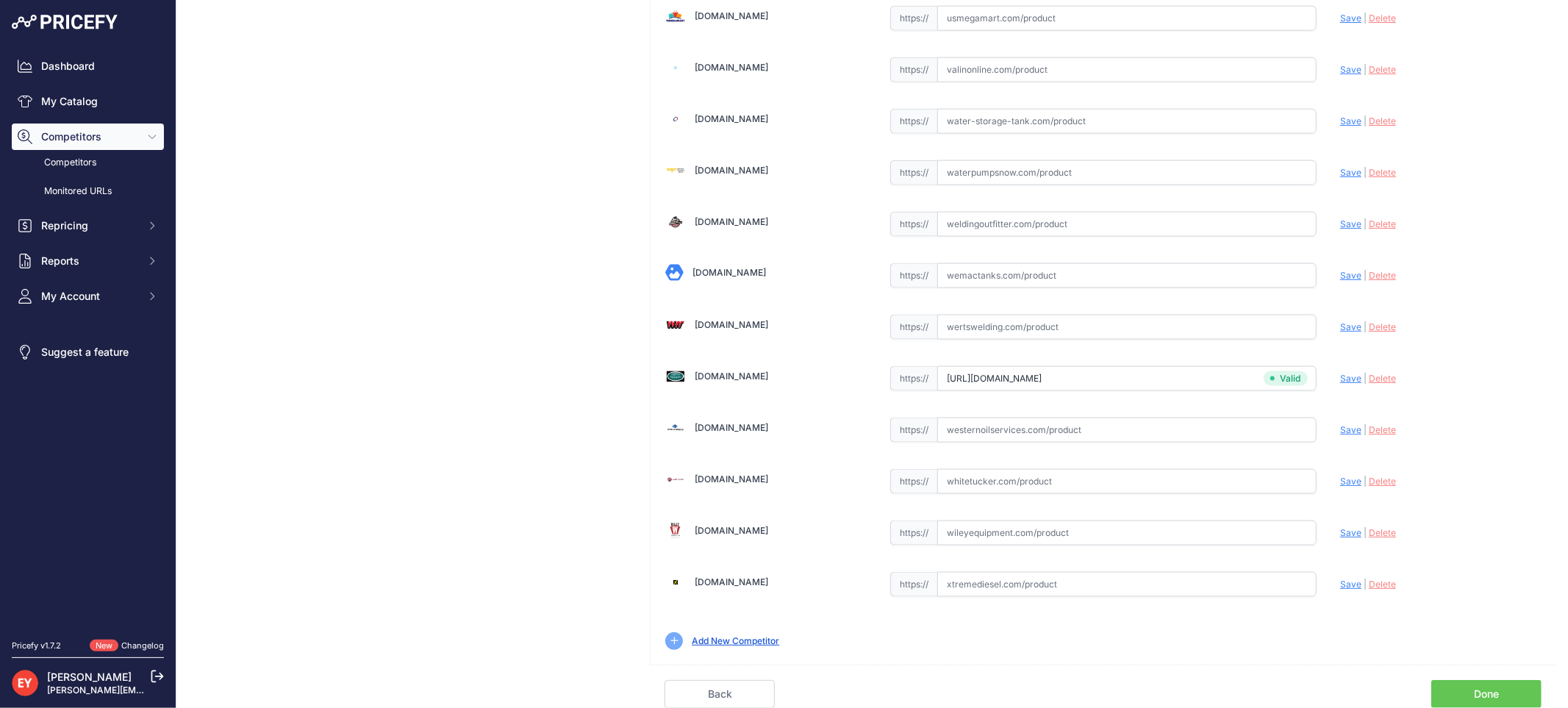
drag, startPoint x: 1493, startPoint y: 694, endPoint x: 1422, endPoint y: 671, distance: 74.6
click at [1492, 694] on link "Done" at bounding box center [1487, 694] width 110 height 28
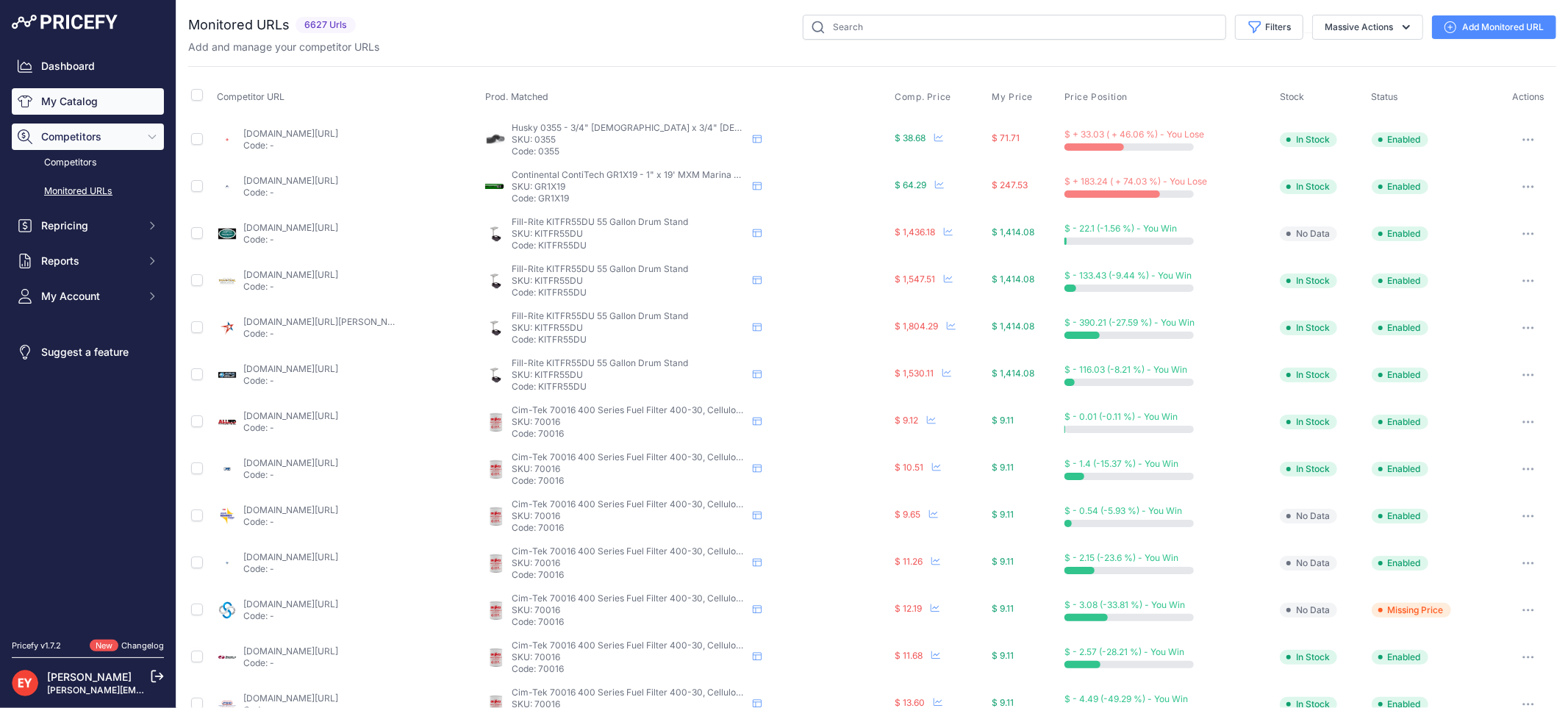
click at [74, 94] on link "My Catalog" at bounding box center [87, 101] width 152 height 26
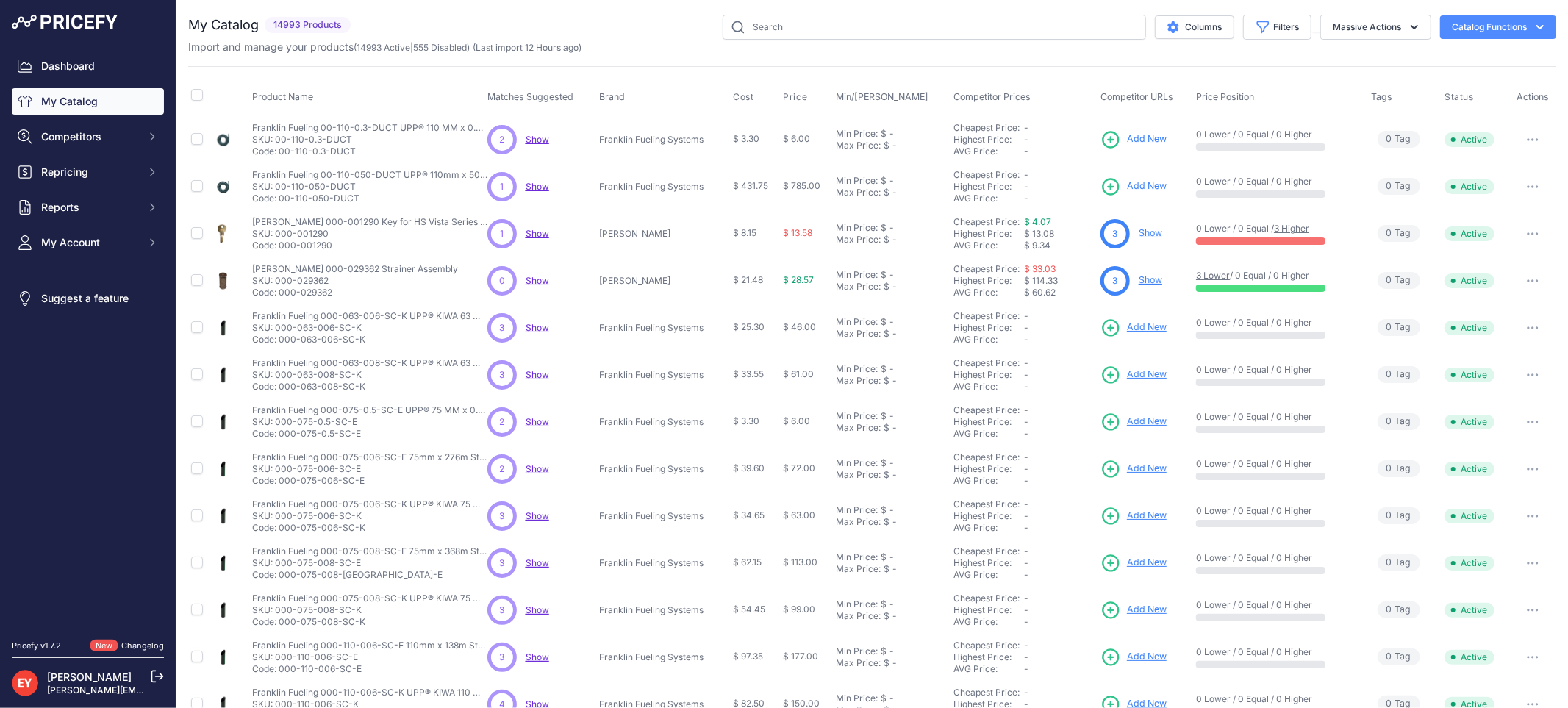
click at [801, 13] on div "You are not connected to the internet. My Catalog" at bounding box center [872, 441] width 1368 height 883
click at [798, 23] on input "text" at bounding box center [934, 26] width 424 height 25
paste input "333246-001"
type input "333246-001"
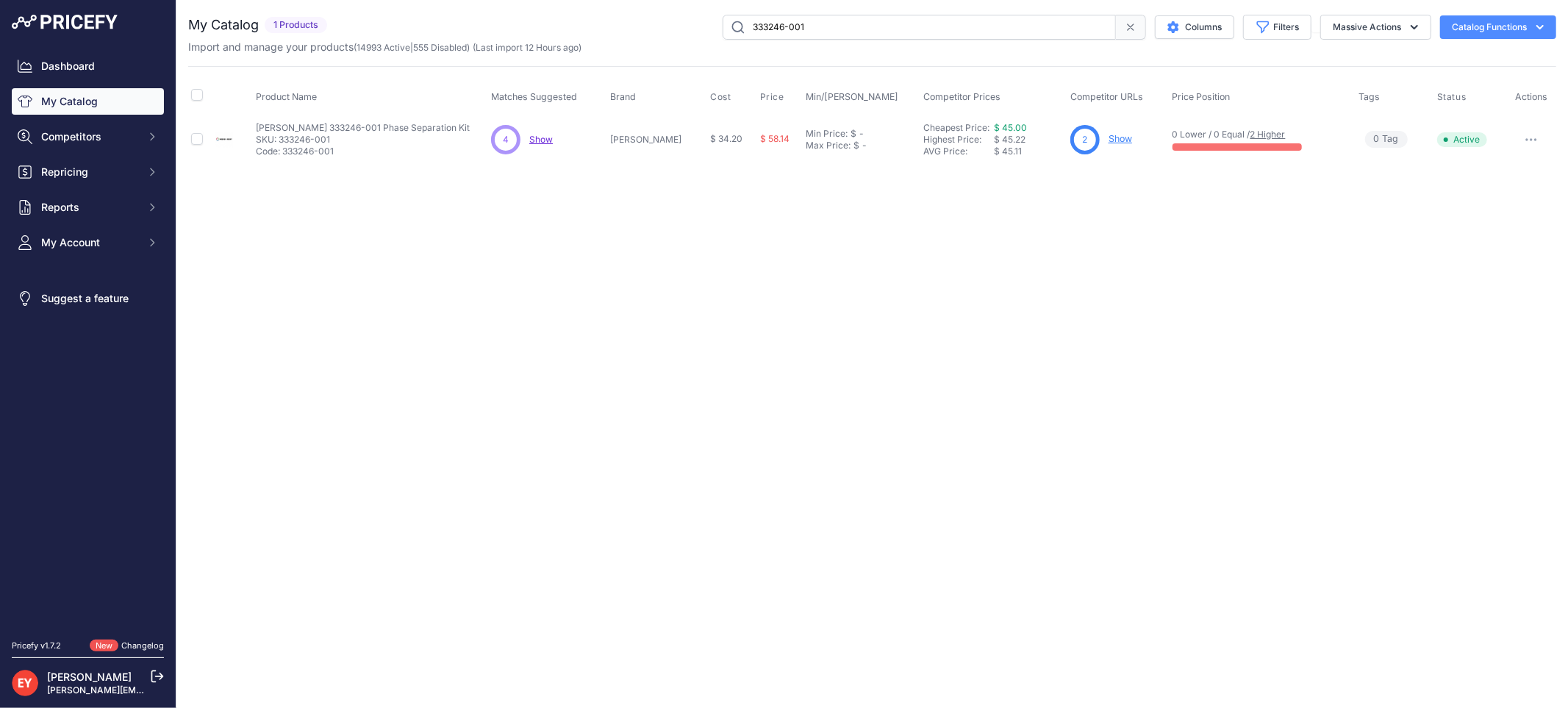
click at [1108, 140] on link "Show" at bounding box center [1120, 138] width 24 height 11
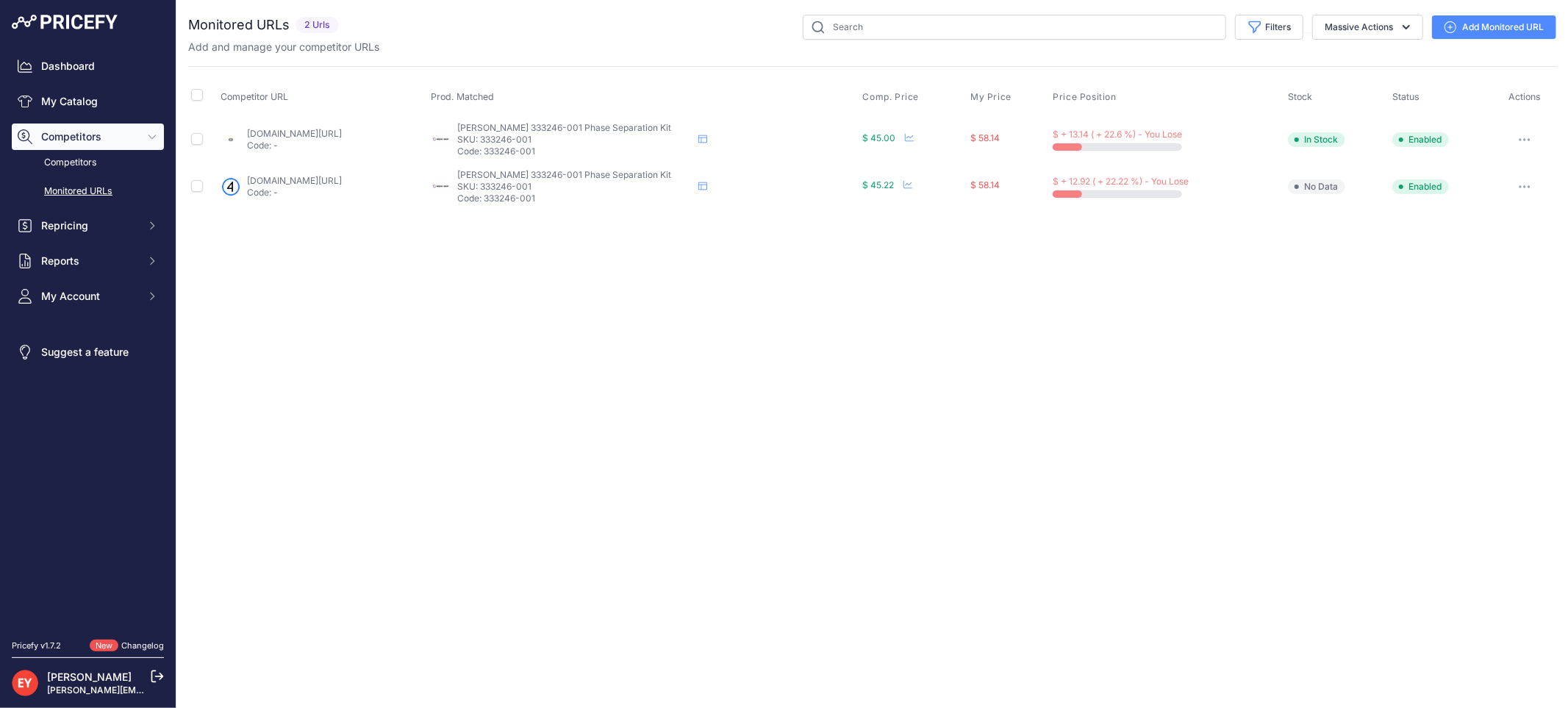
click at [273, 180] on link "[DOMAIN_NAME][URL]" at bounding box center [295, 180] width 95 height 11
click at [274, 138] on link "[DOMAIN_NAME][URL]" at bounding box center [295, 133] width 95 height 11
click at [1526, 132] on button "button" at bounding box center [1524, 139] width 30 height 20
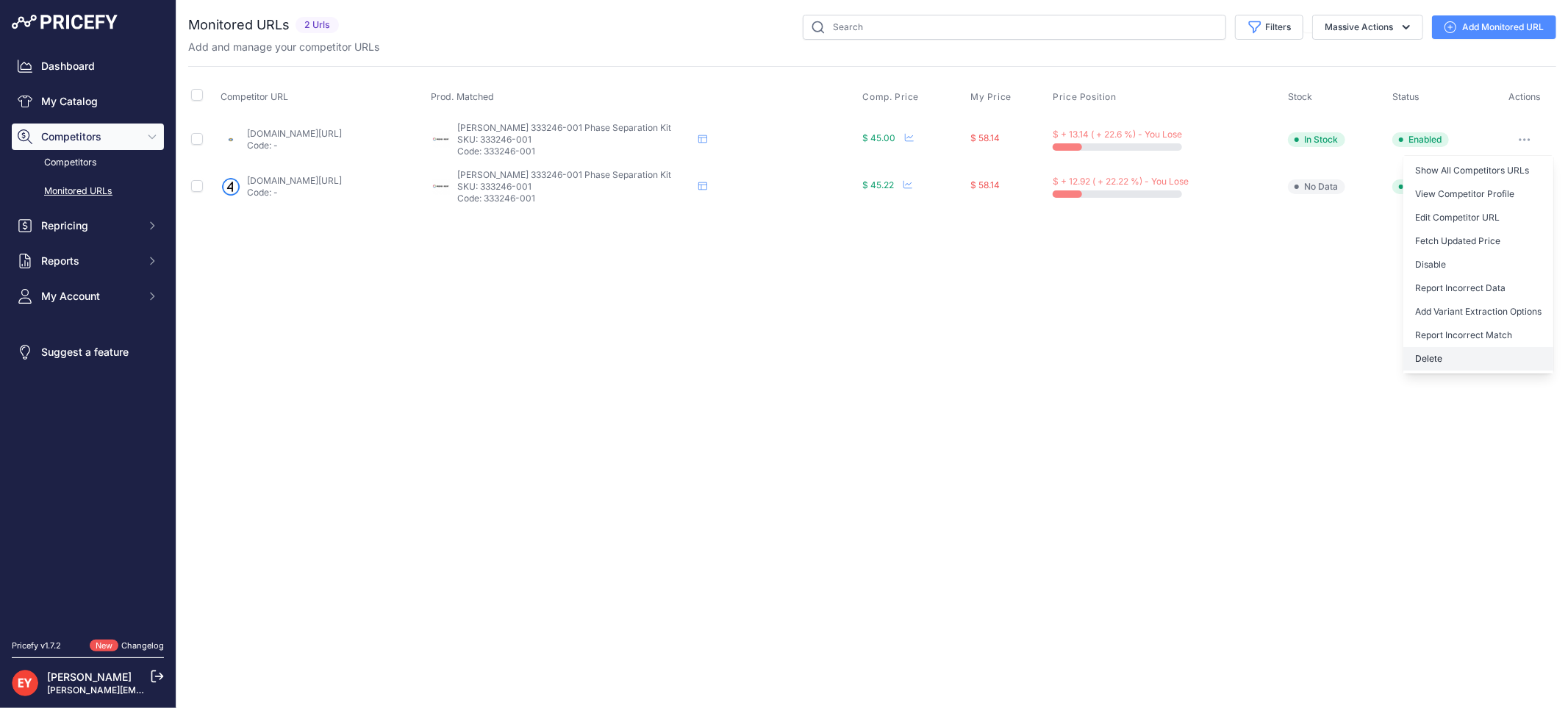
click at [1455, 357] on button "Delete" at bounding box center [1478, 359] width 150 height 24
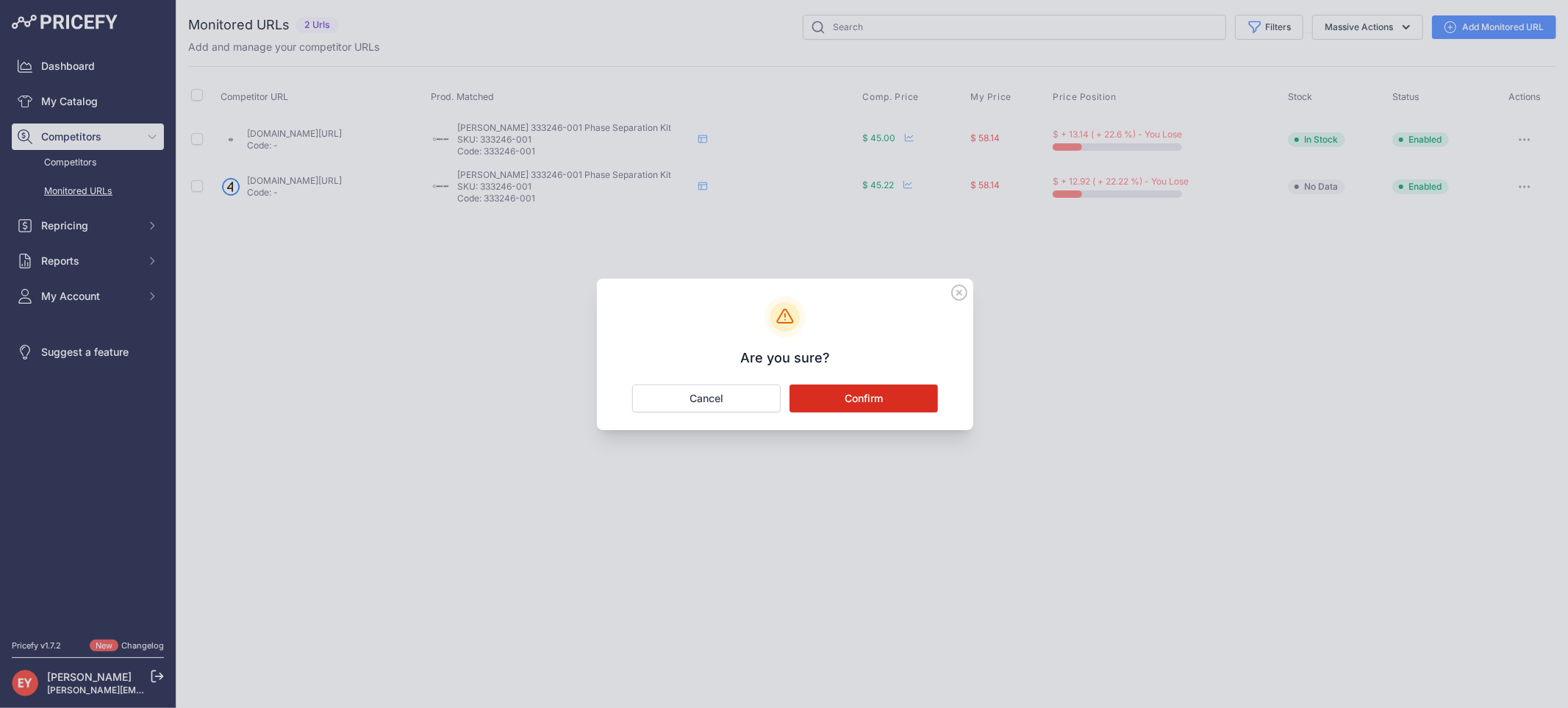
click at [879, 395] on button "Confirm" at bounding box center [863, 398] width 149 height 28
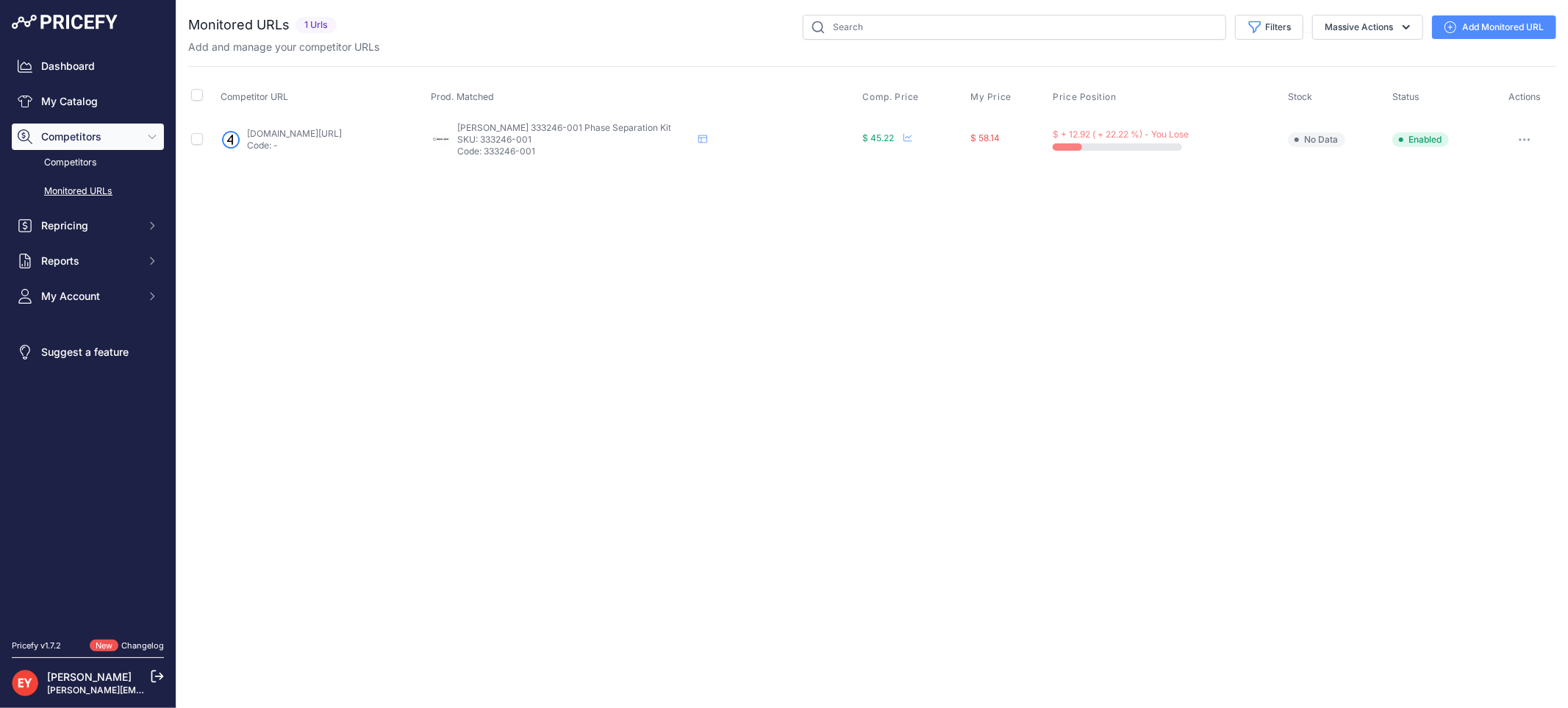
click at [1533, 142] on button "button" at bounding box center [1524, 139] width 30 height 20
click at [1450, 324] on button "Delete" at bounding box center [1478, 335] width 150 height 24
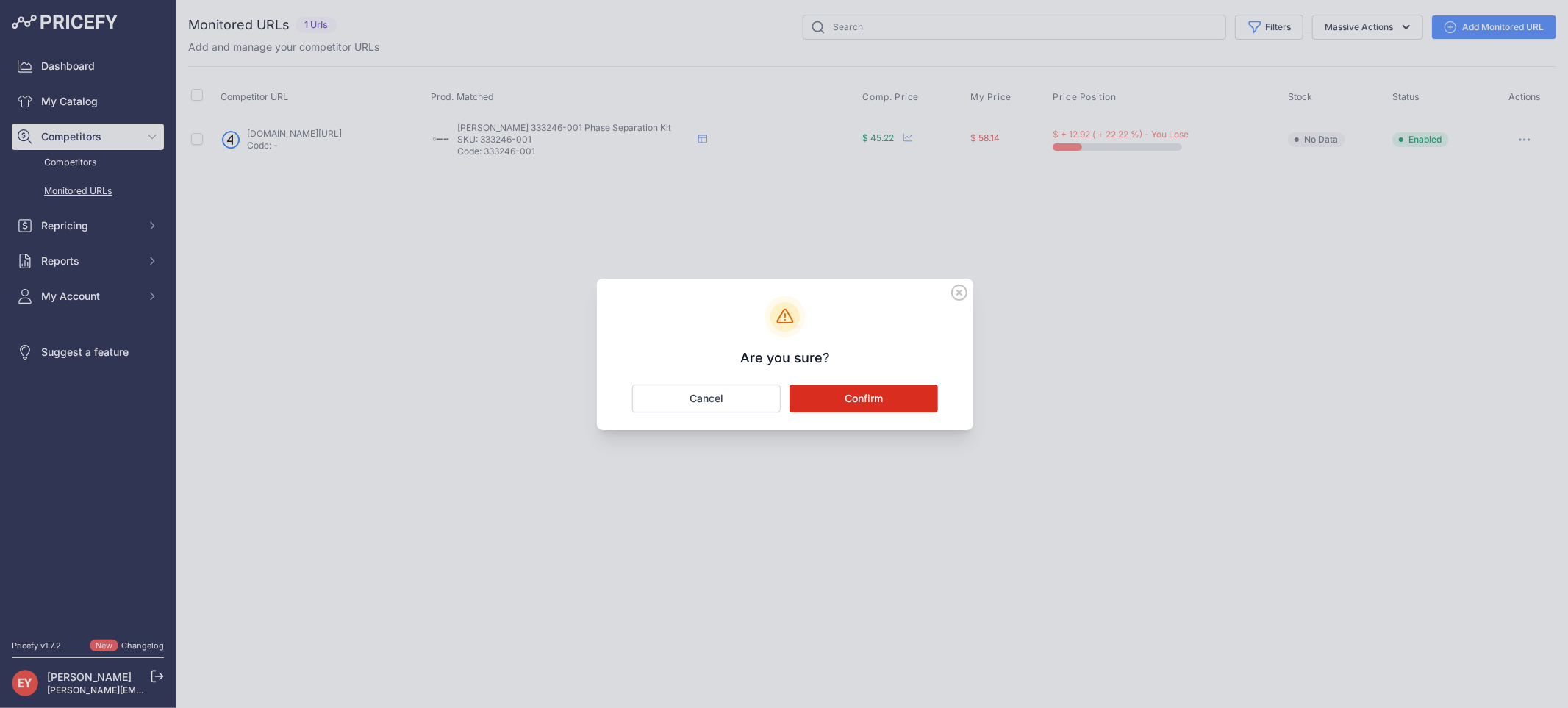
click at [836, 387] on button "Confirm" at bounding box center [863, 398] width 149 height 28
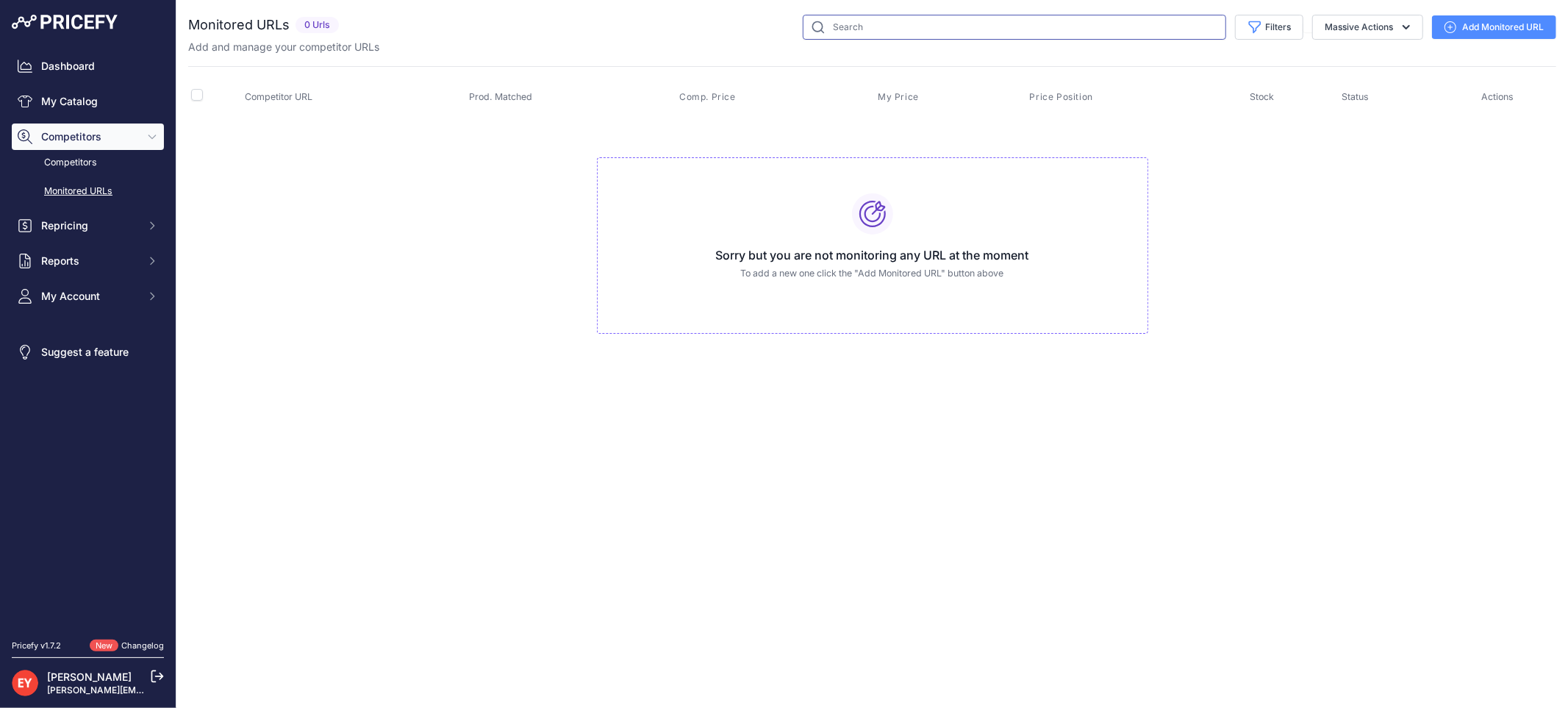
click at [922, 26] on input "text" at bounding box center [1014, 26] width 424 height 25
paste input "90094"
type input "90094"
click at [67, 100] on link "My Catalog" at bounding box center [87, 101] width 152 height 26
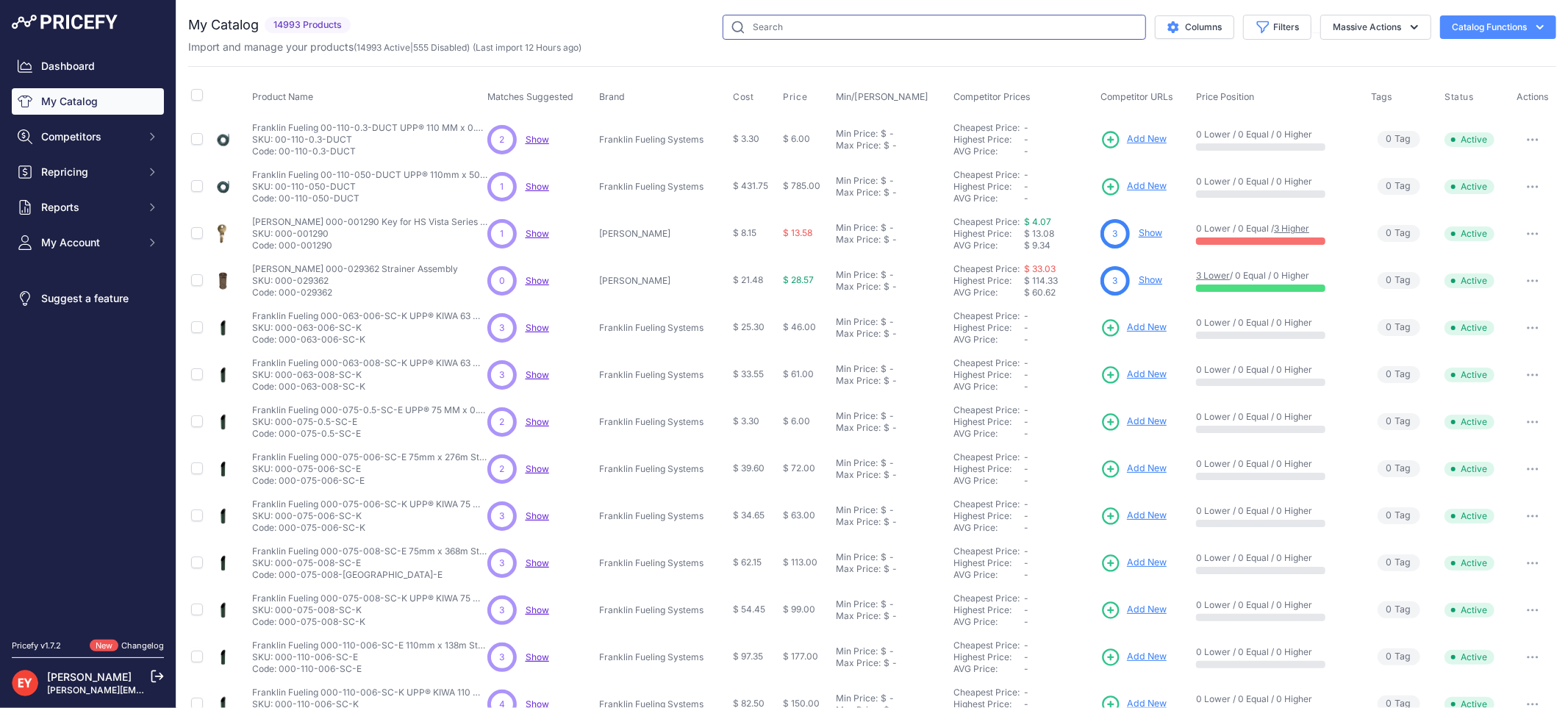
click at [825, 16] on input "text" at bounding box center [934, 26] width 424 height 25
paste input "90094"
type input "90094"
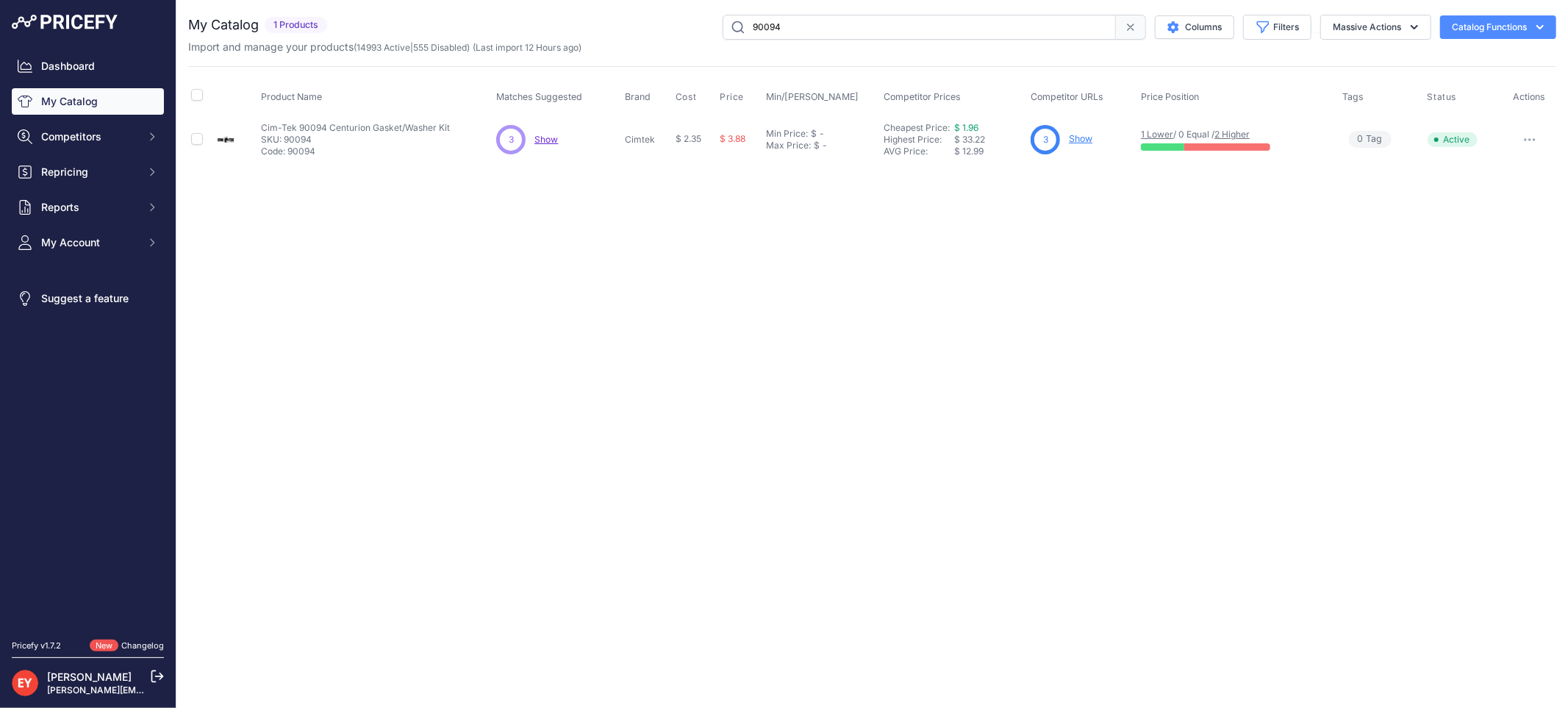
click at [1078, 139] on link "Show" at bounding box center [1081, 138] width 24 height 11
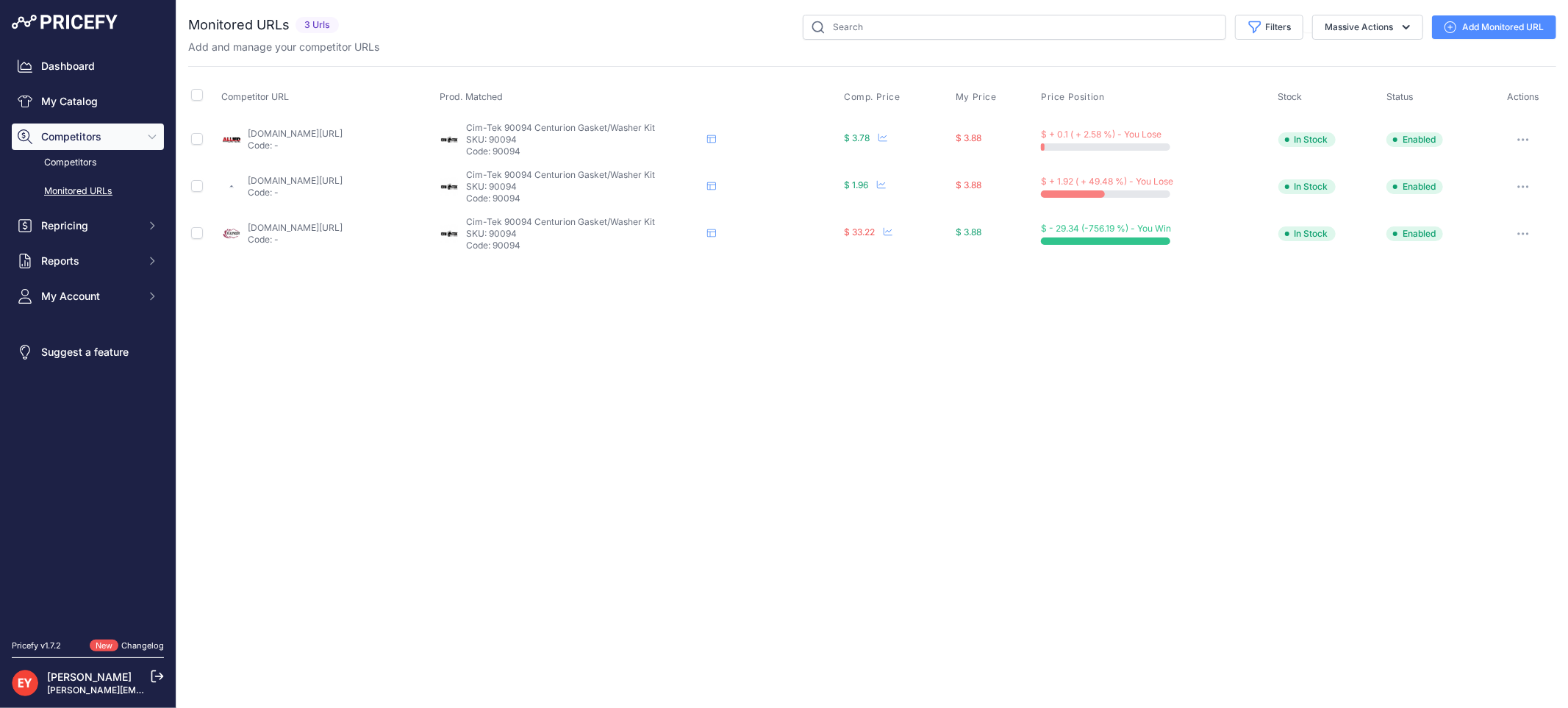
click at [295, 229] on link "[DOMAIN_NAME][URL]" at bounding box center [295, 227] width 95 height 11
click at [1526, 238] on button "button" at bounding box center [1522, 233] width 30 height 20
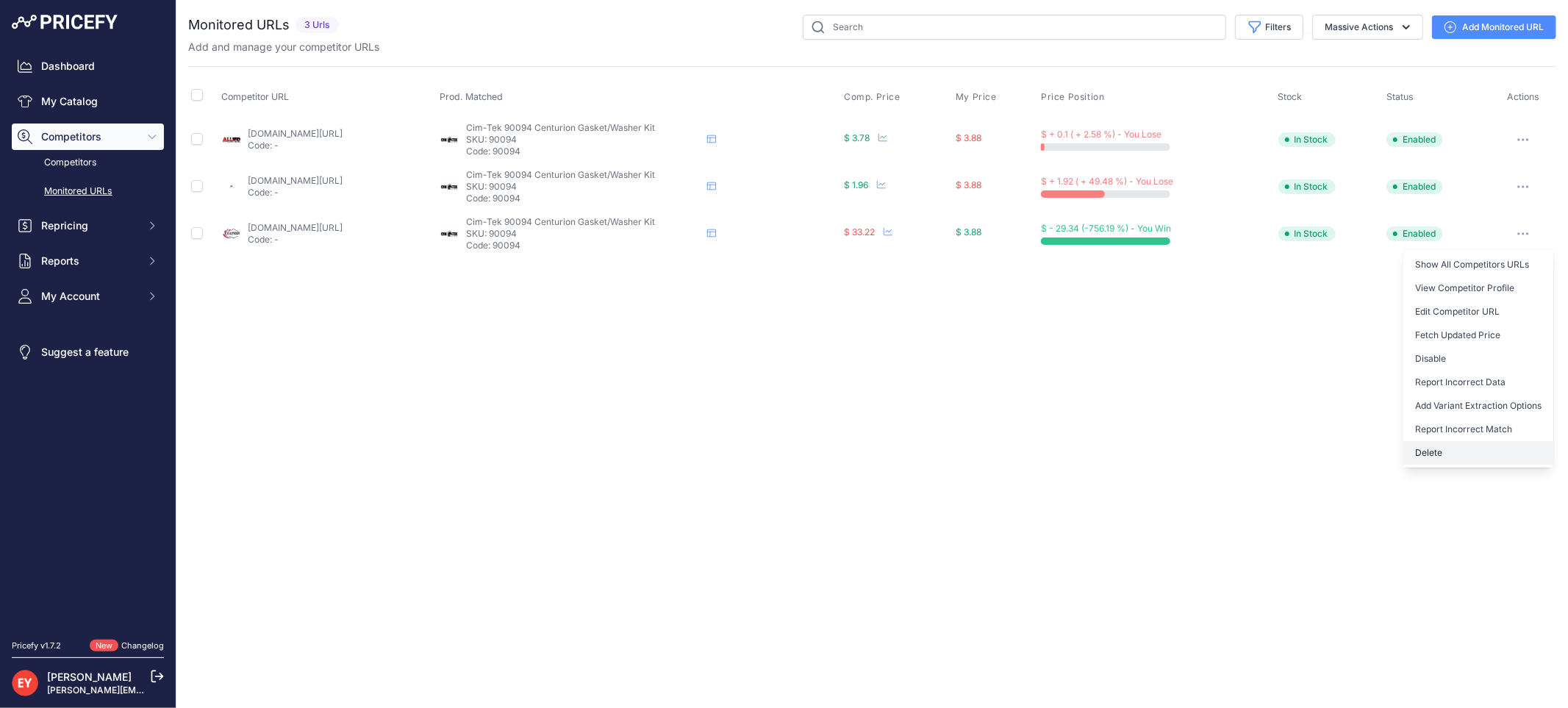
click at [1452, 444] on button "Delete" at bounding box center [1478, 452] width 150 height 24
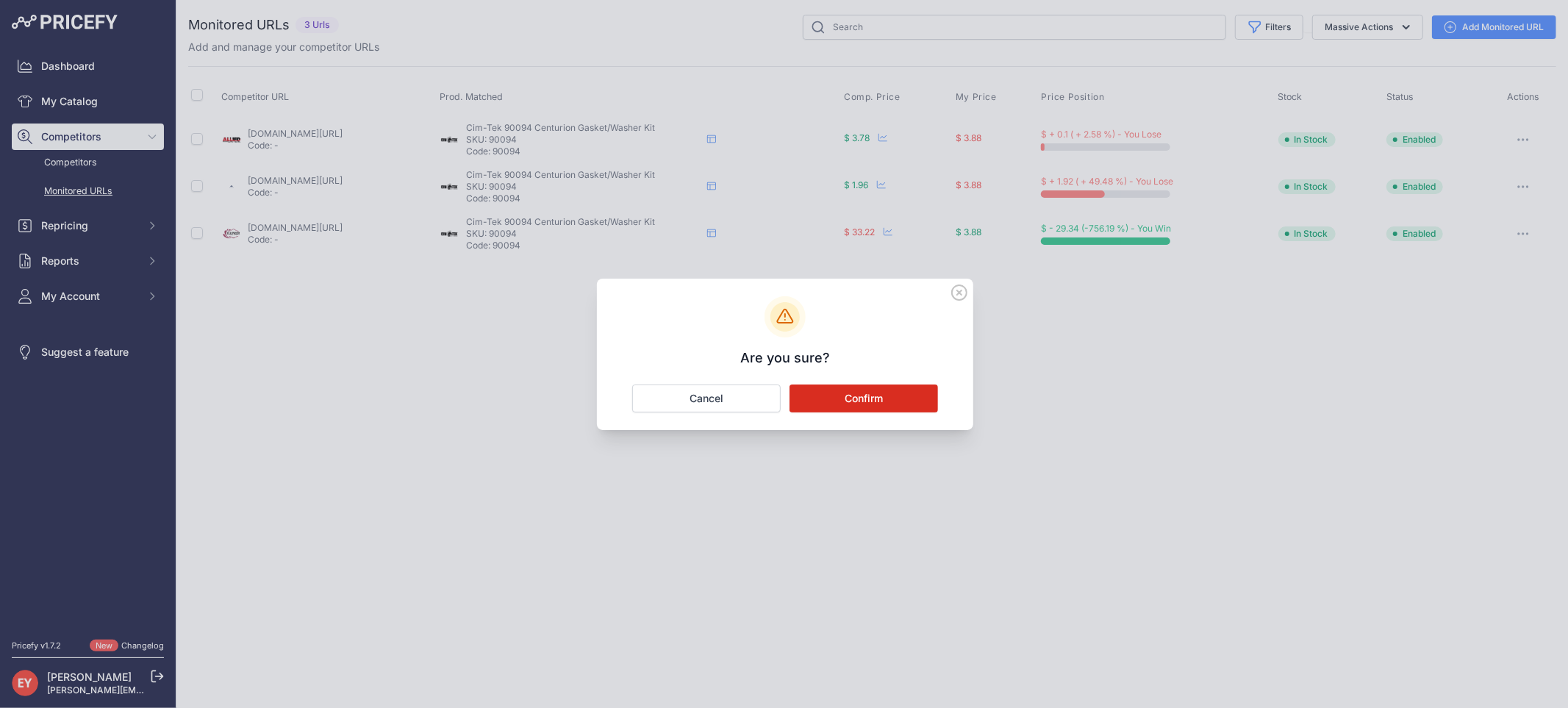
click at [878, 405] on button "Confirm" at bounding box center [863, 398] width 149 height 28
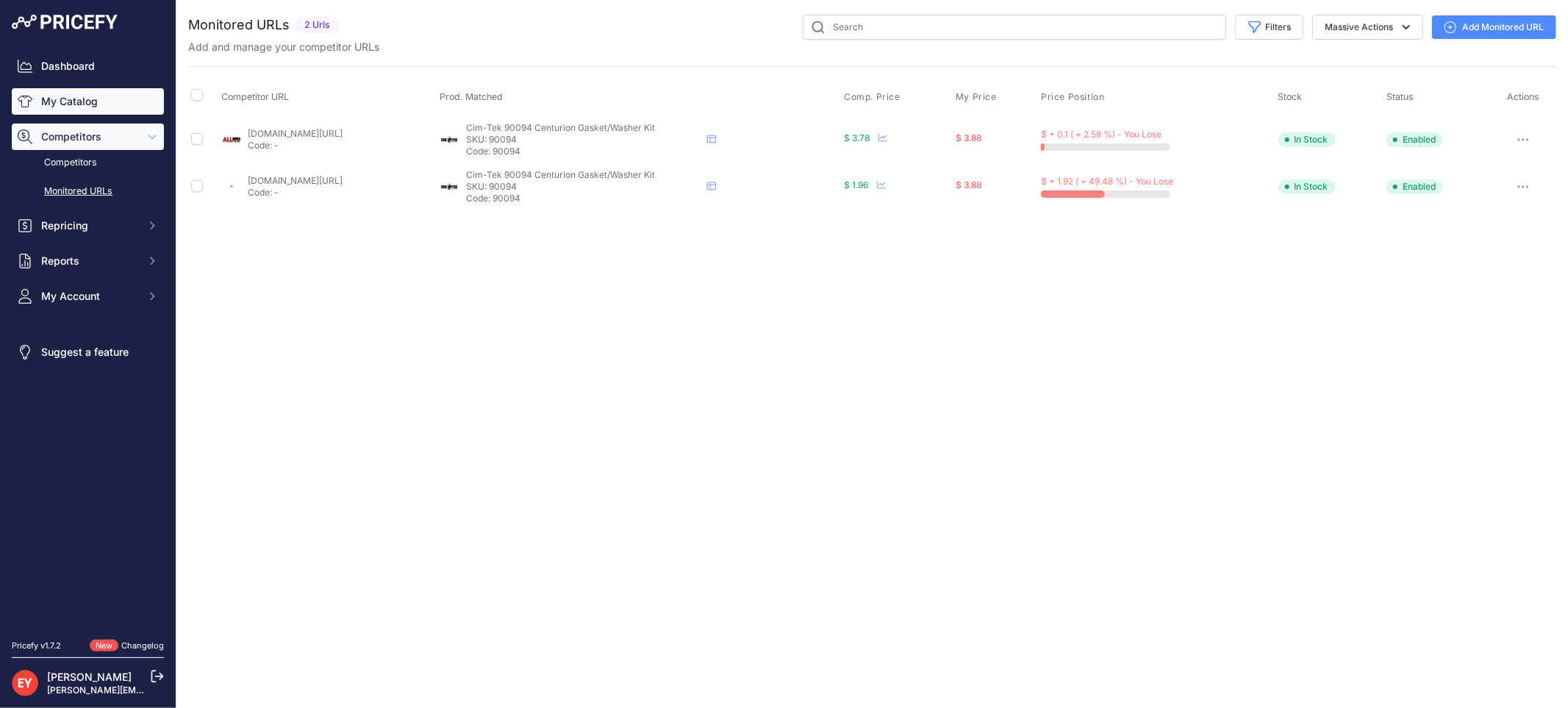
click at [56, 97] on link "My Catalog" at bounding box center [87, 101] width 152 height 26
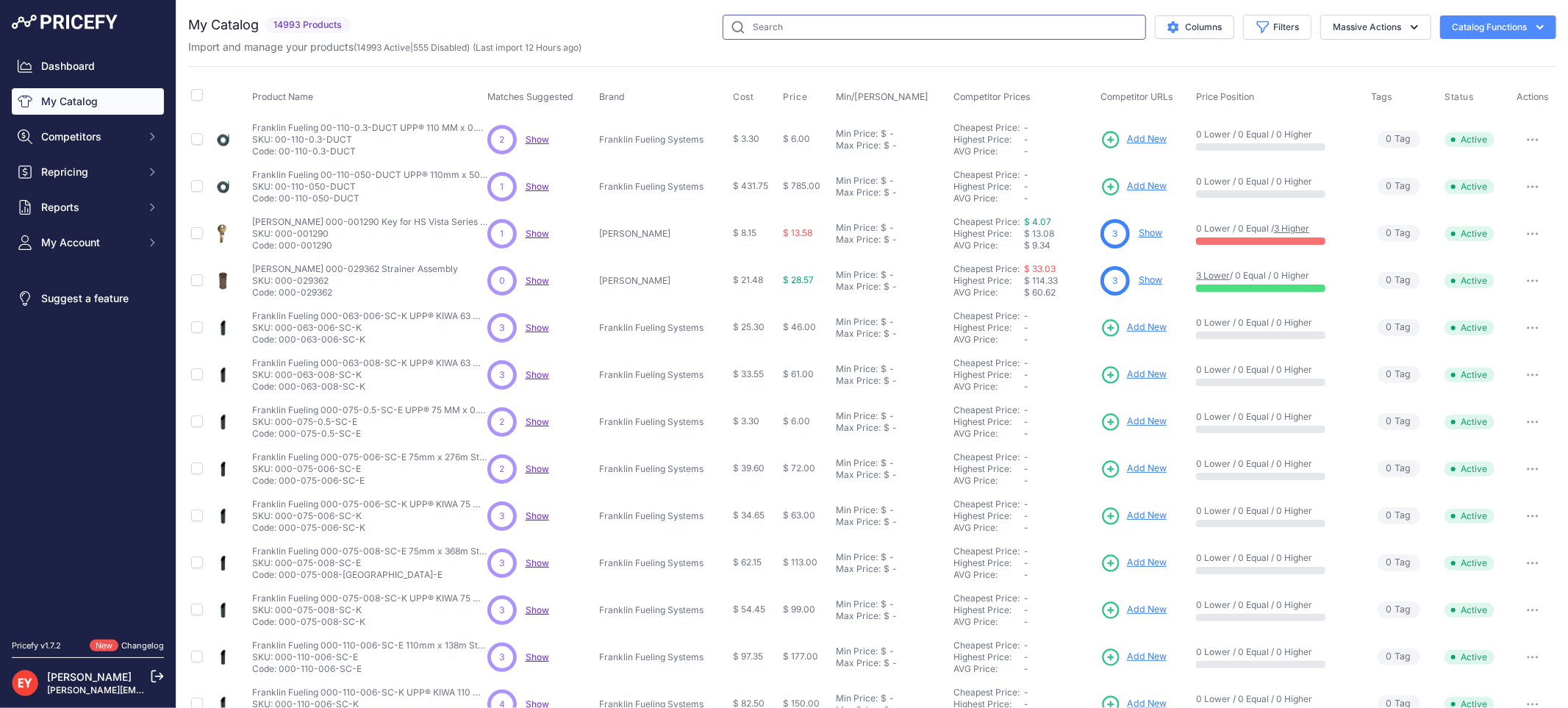
click at [759, 31] on input "text" at bounding box center [934, 26] width 424 height 25
paste input "90222"
type input "90222"
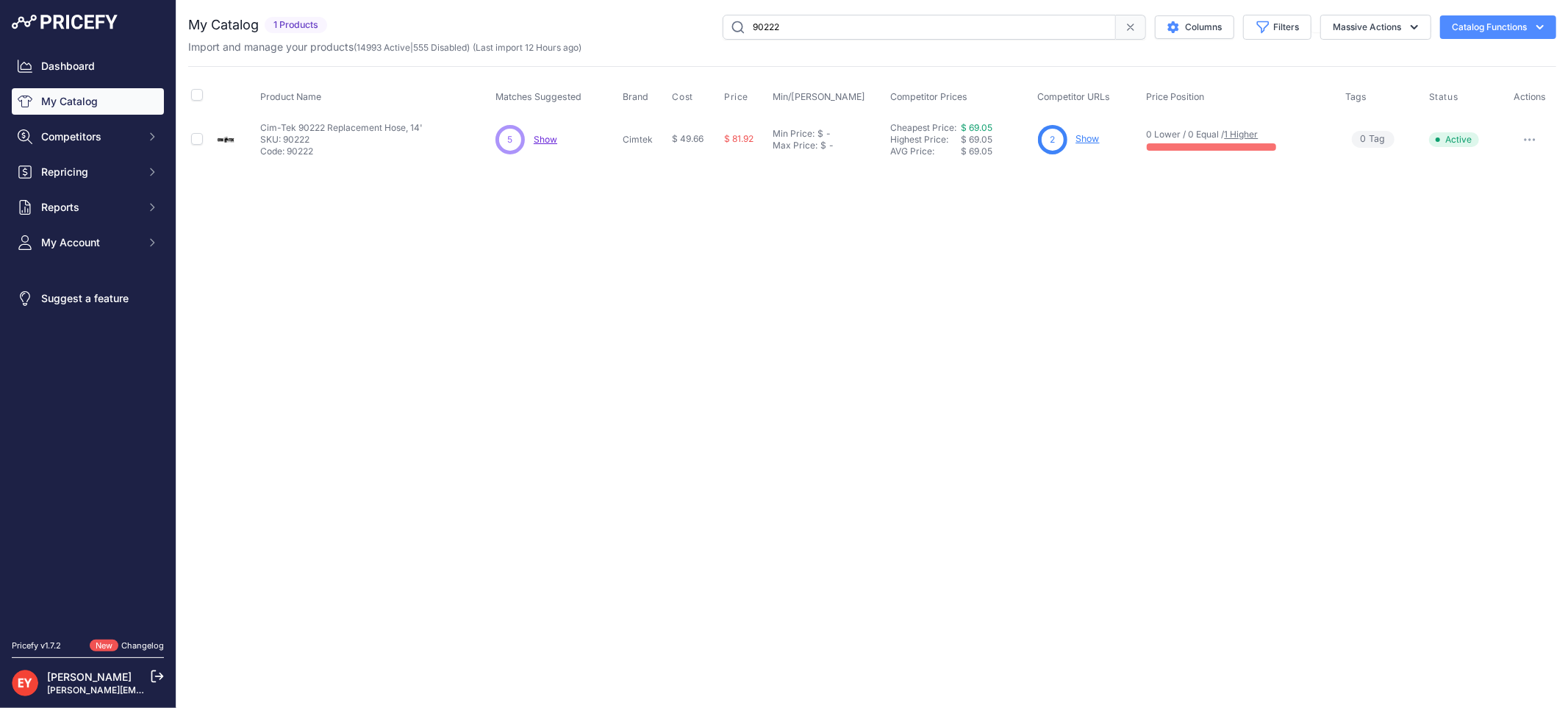
click at [1090, 134] on link "Show" at bounding box center [1087, 138] width 24 height 11
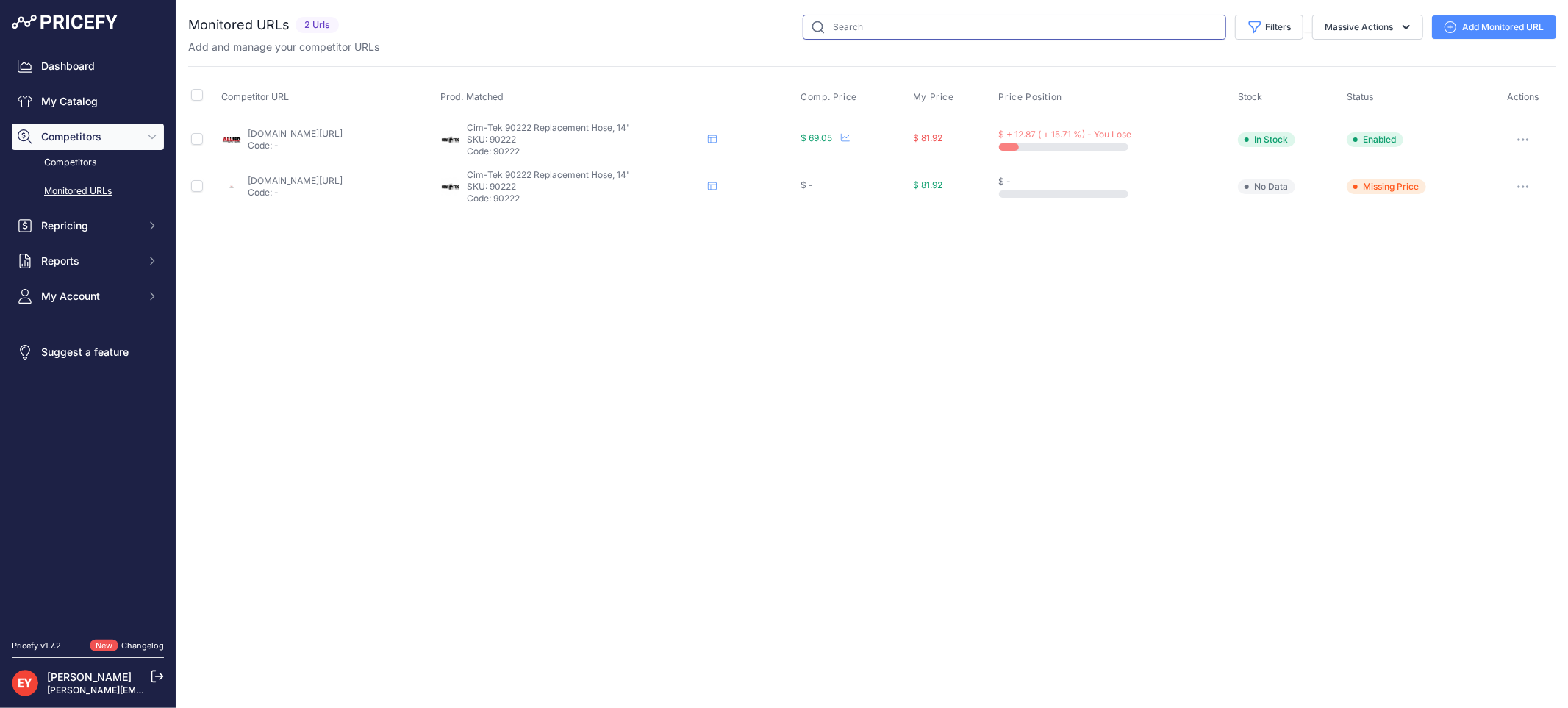
click at [905, 30] on input "text" at bounding box center [1014, 26] width 424 height 25
paste input "90094"
type input "90094"
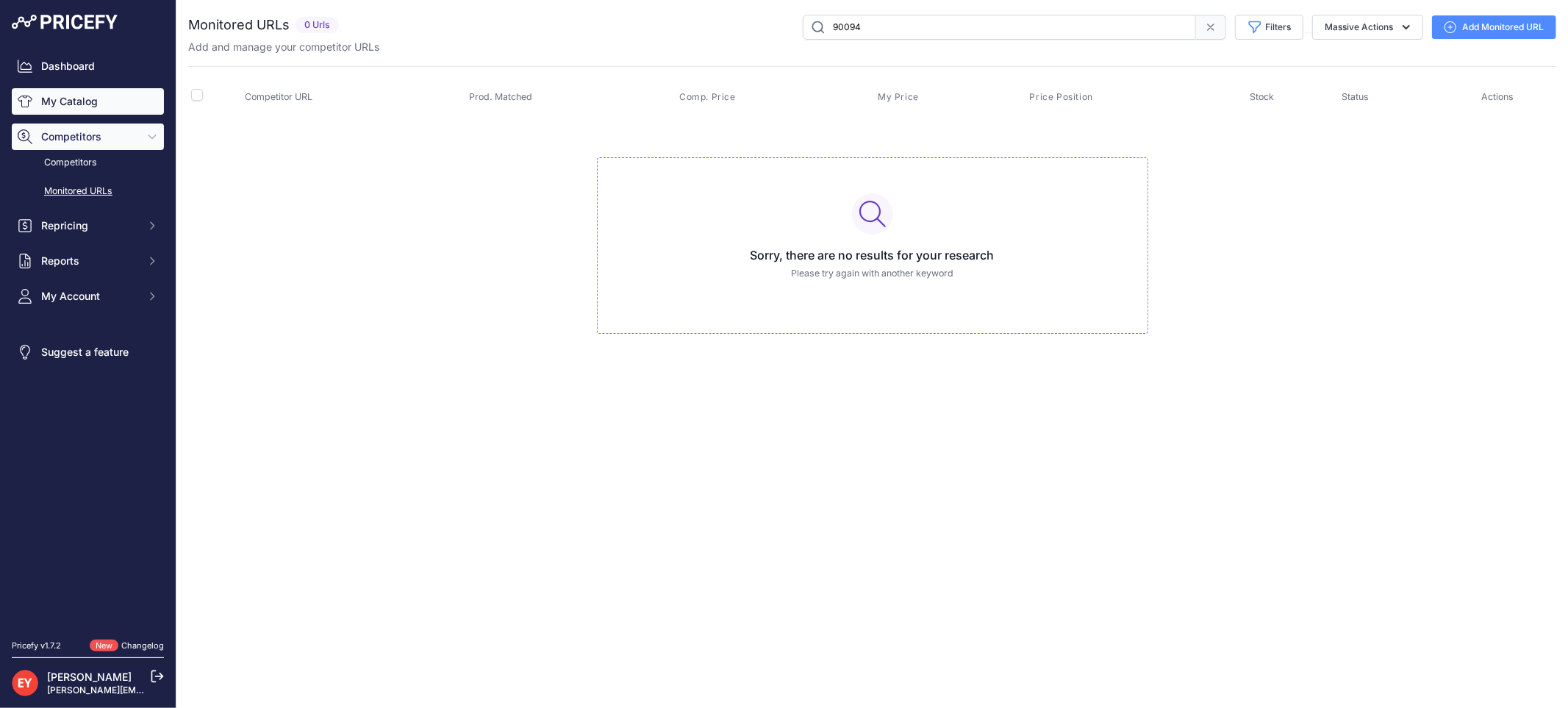
click at [93, 104] on link "My Catalog" at bounding box center [87, 101] width 152 height 26
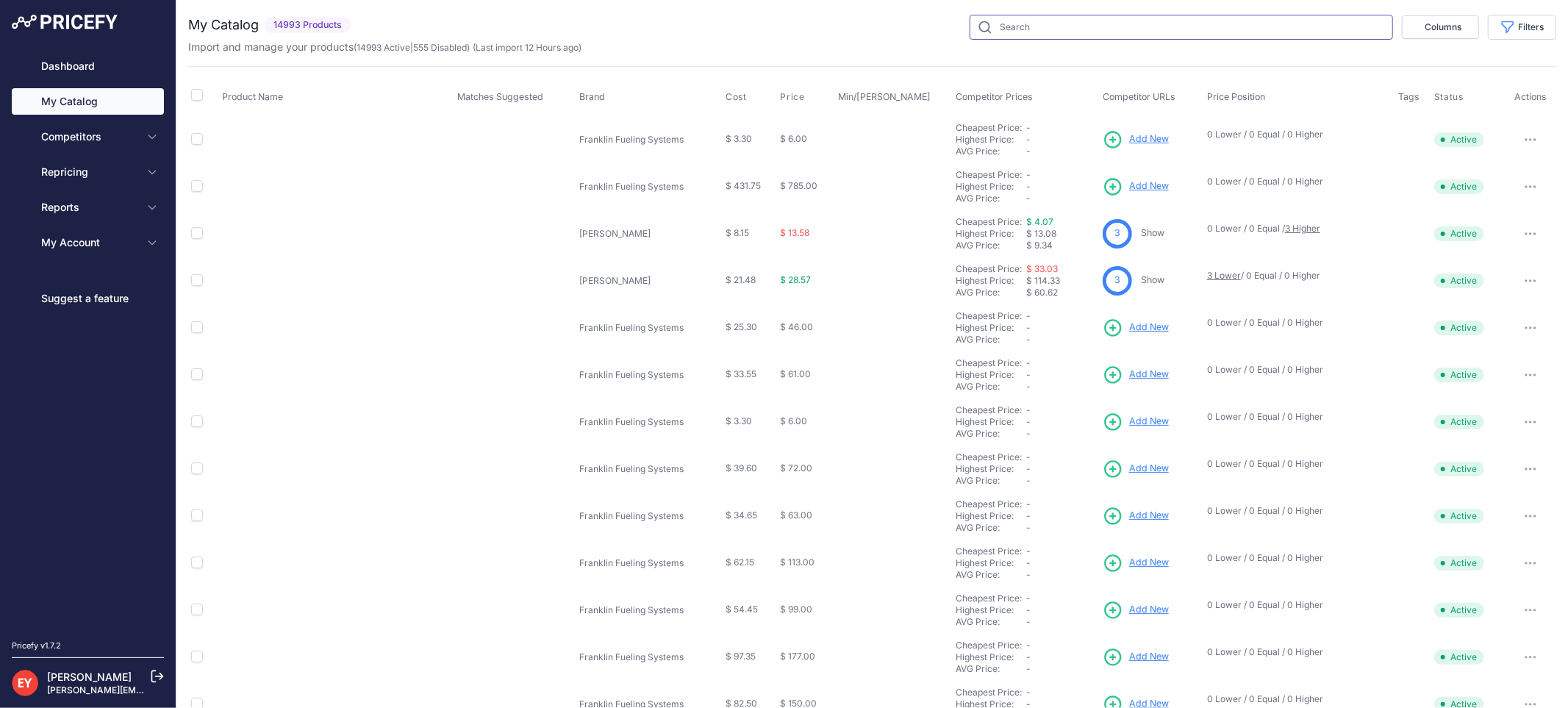
click at [1004, 31] on input "text" at bounding box center [1181, 26] width 424 height 25
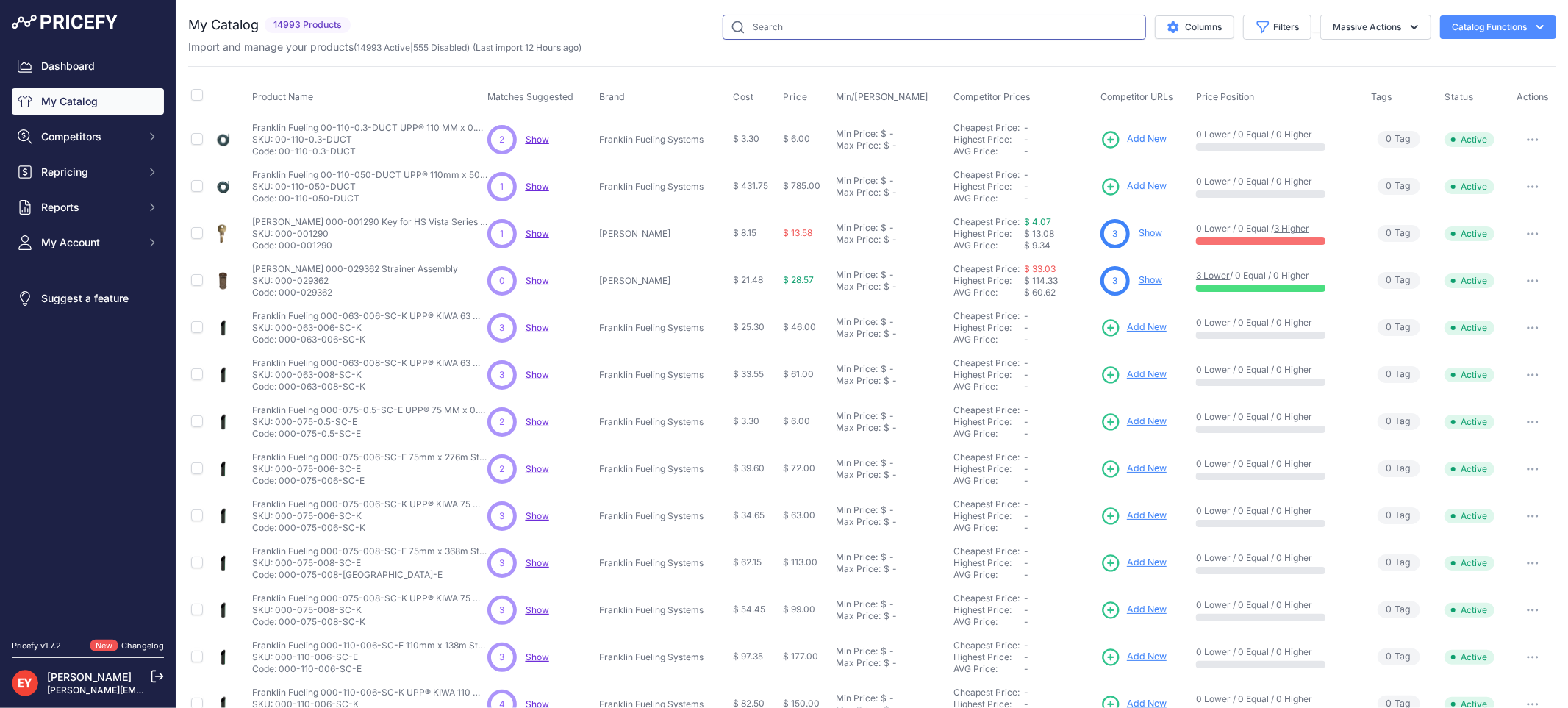
paste input "90094"
type input "90094"
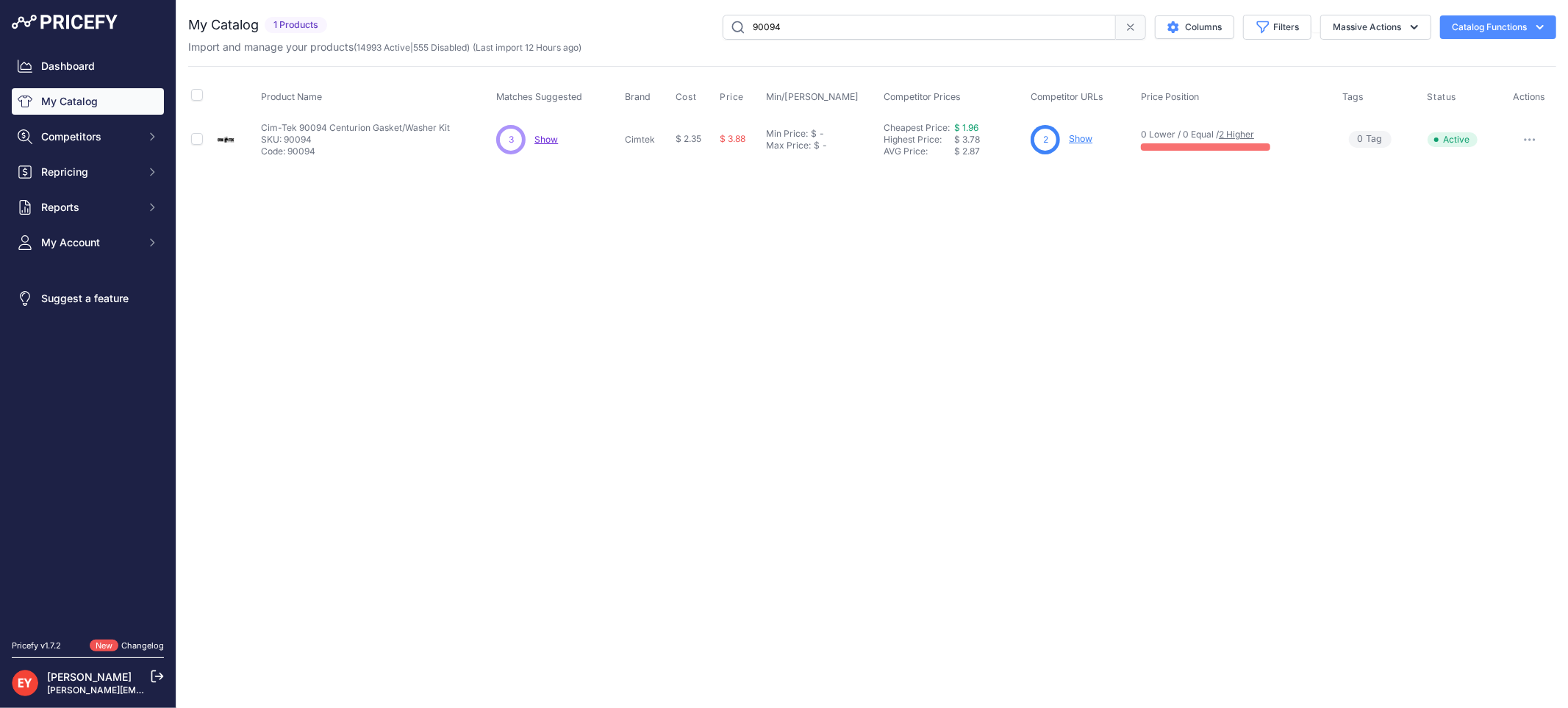
click at [1075, 137] on link "Show" at bounding box center [1081, 138] width 24 height 11
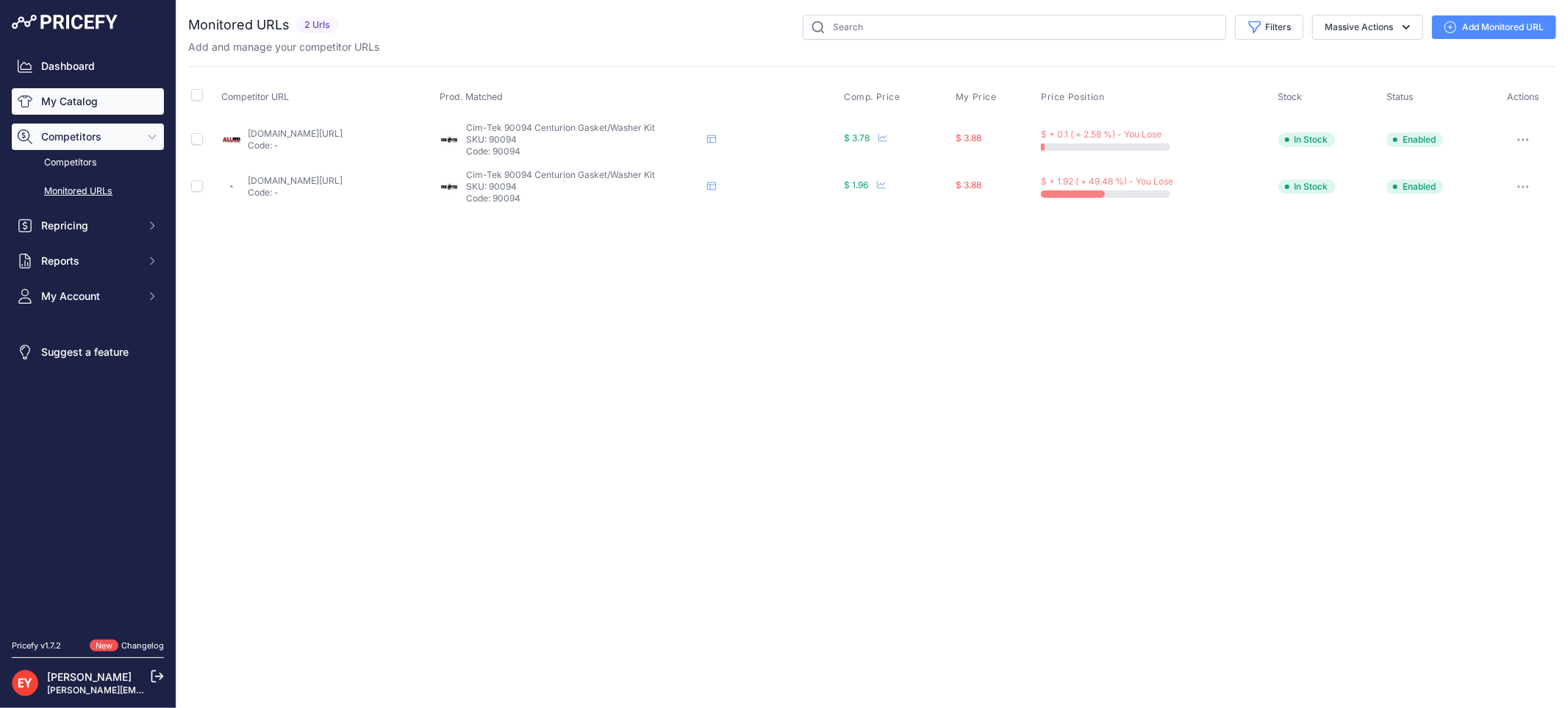
click at [133, 97] on link "My Catalog" at bounding box center [87, 101] width 152 height 26
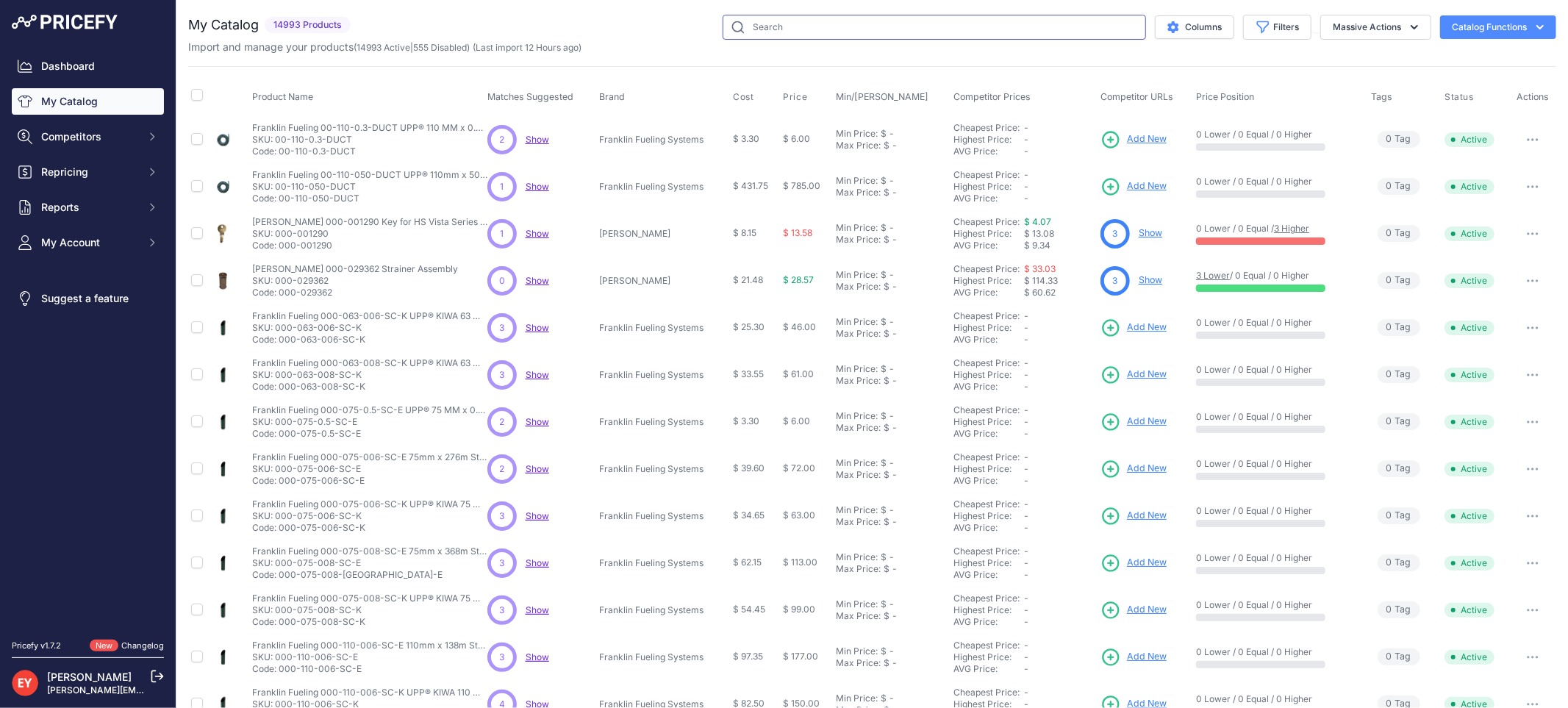
click at [784, 28] on input "text" at bounding box center [934, 26] width 424 height 25
paste input "90224"
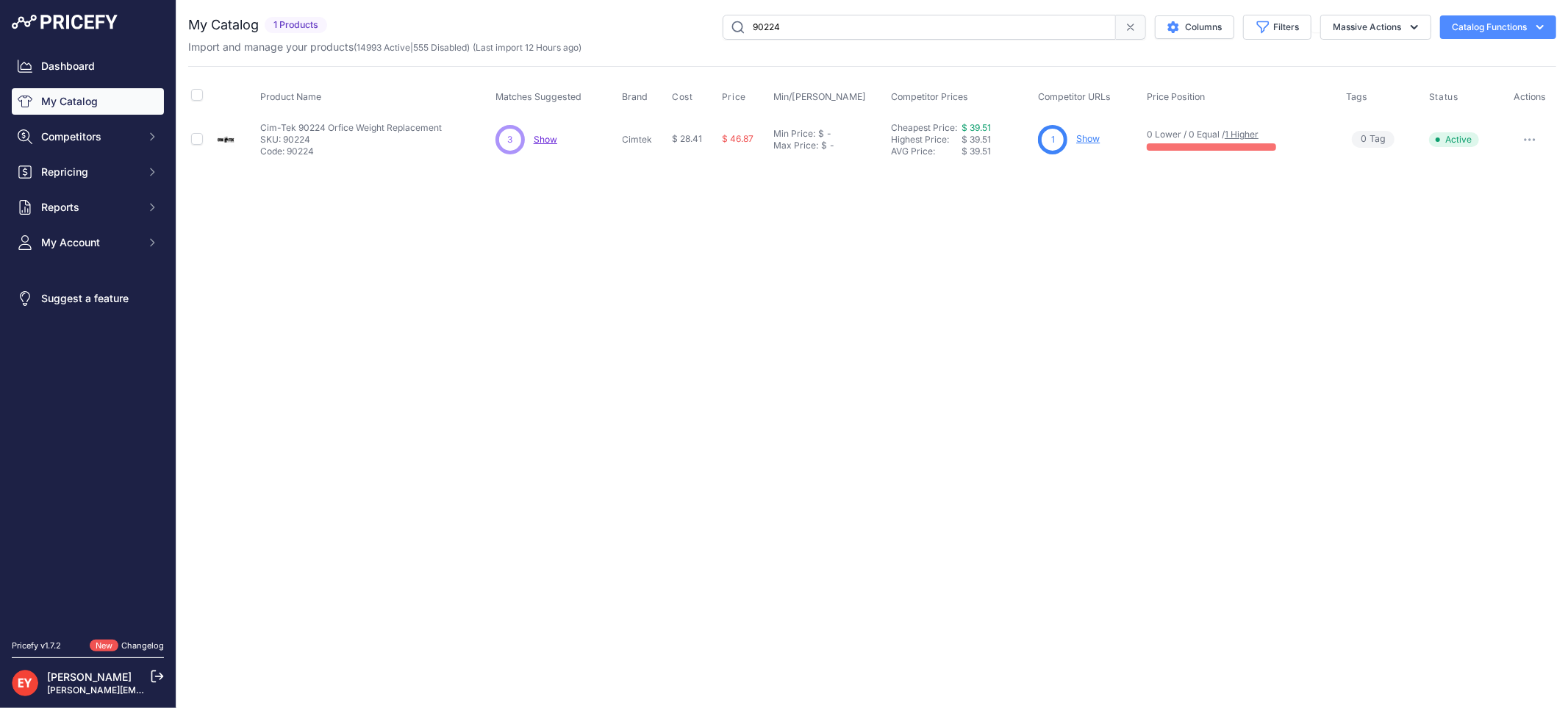
paste input "518"
drag, startPoint x: 840, startPoint y: 24, endPoint x: 728, endPoint y: 32, distance: 112.3
click at [728, 32] on input "90518" at bounding box center [919, 26] width 393 height 25
drag, startPoint x: 821, startPoint y: 30, endPoint x: 632, endPoint y: 30, distance: 189.0
click at [632, 30] on div "90518 Columns Filters Status All Status Only Enabled Only Disabled" at bounding box center [944, 26] width 1223 height 25
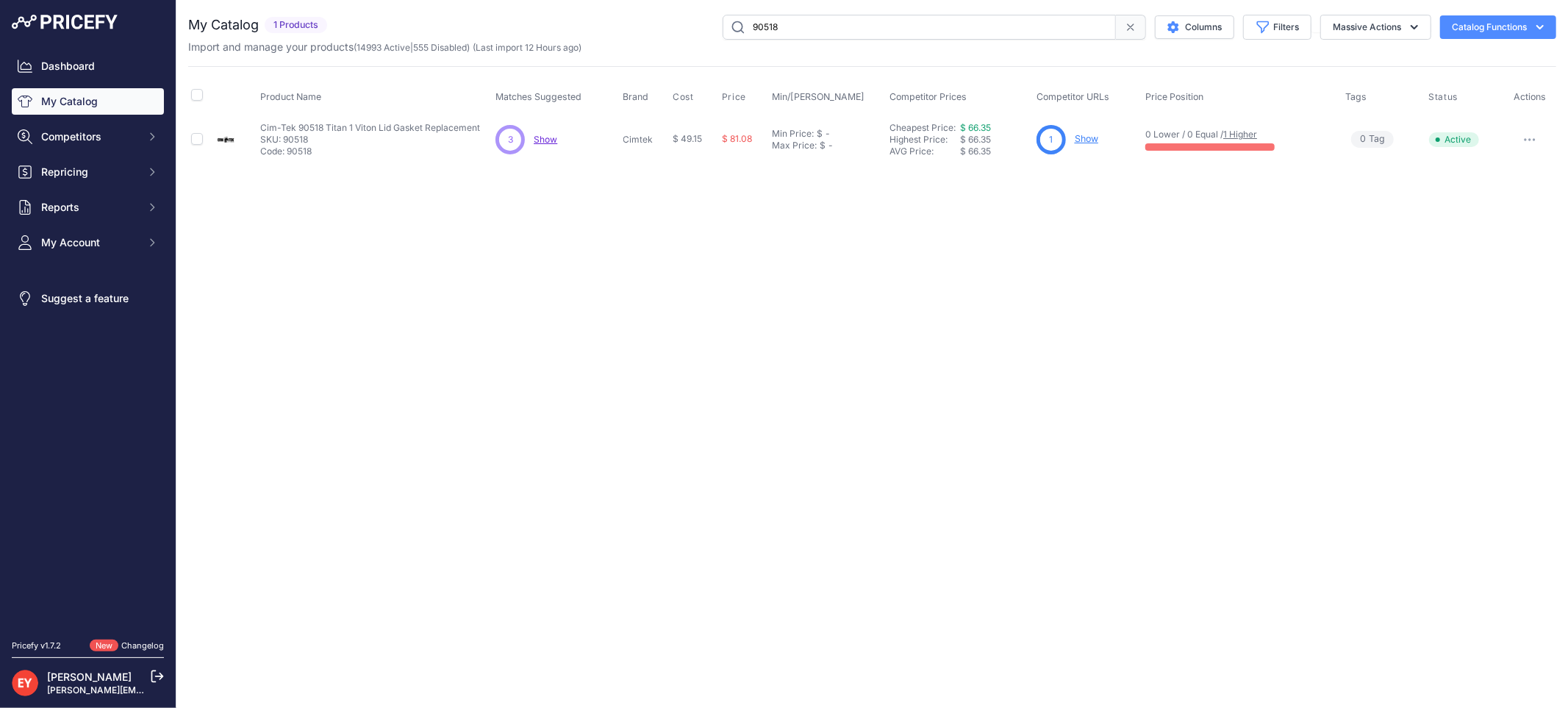
paste input "634LPC-0400D"
type input "634LPC-0400D"
click at [1090, 138] on link "Show" at bounding box center [1091, 138] width 24 height 11
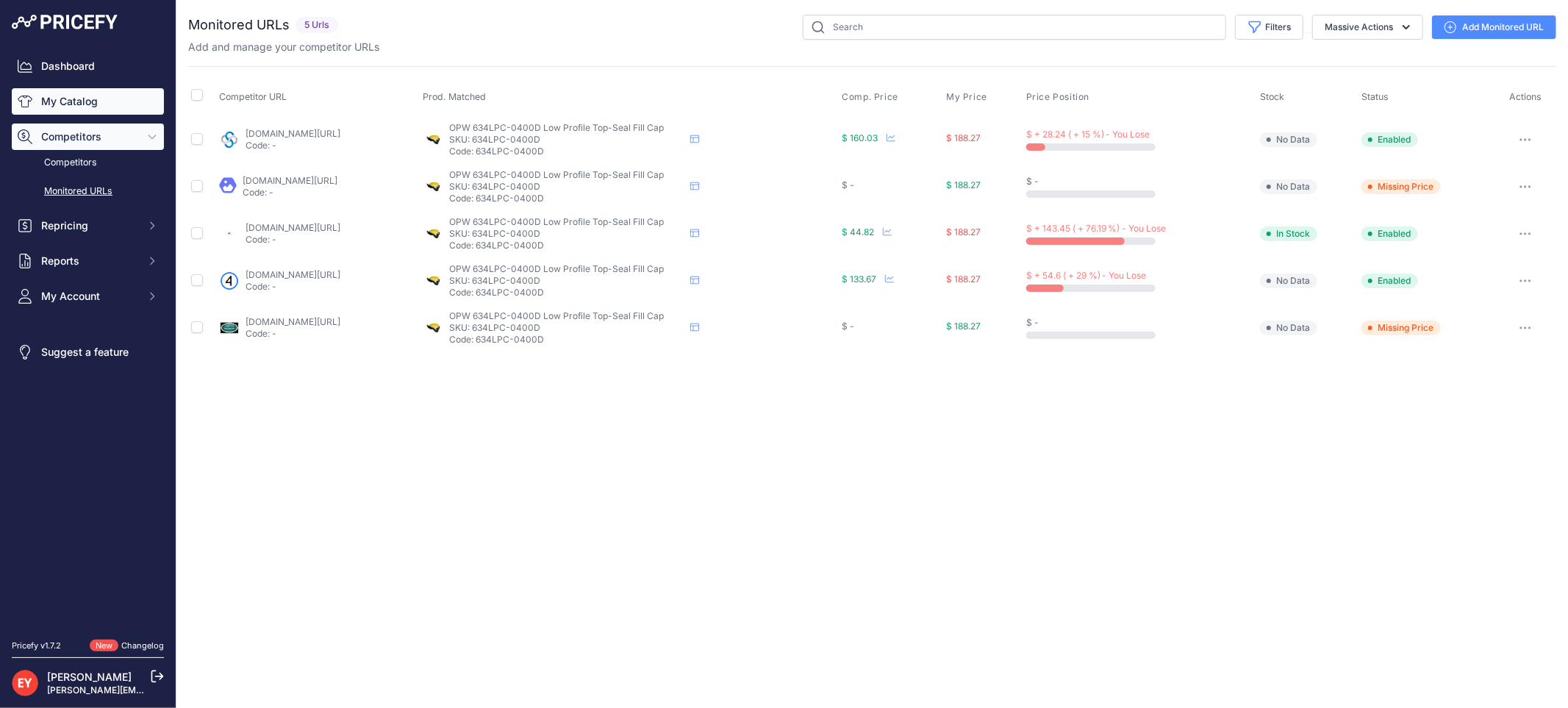
click at [98, 98] on link "My Catalog" at bounding box center [87, 101] width 152 height 26
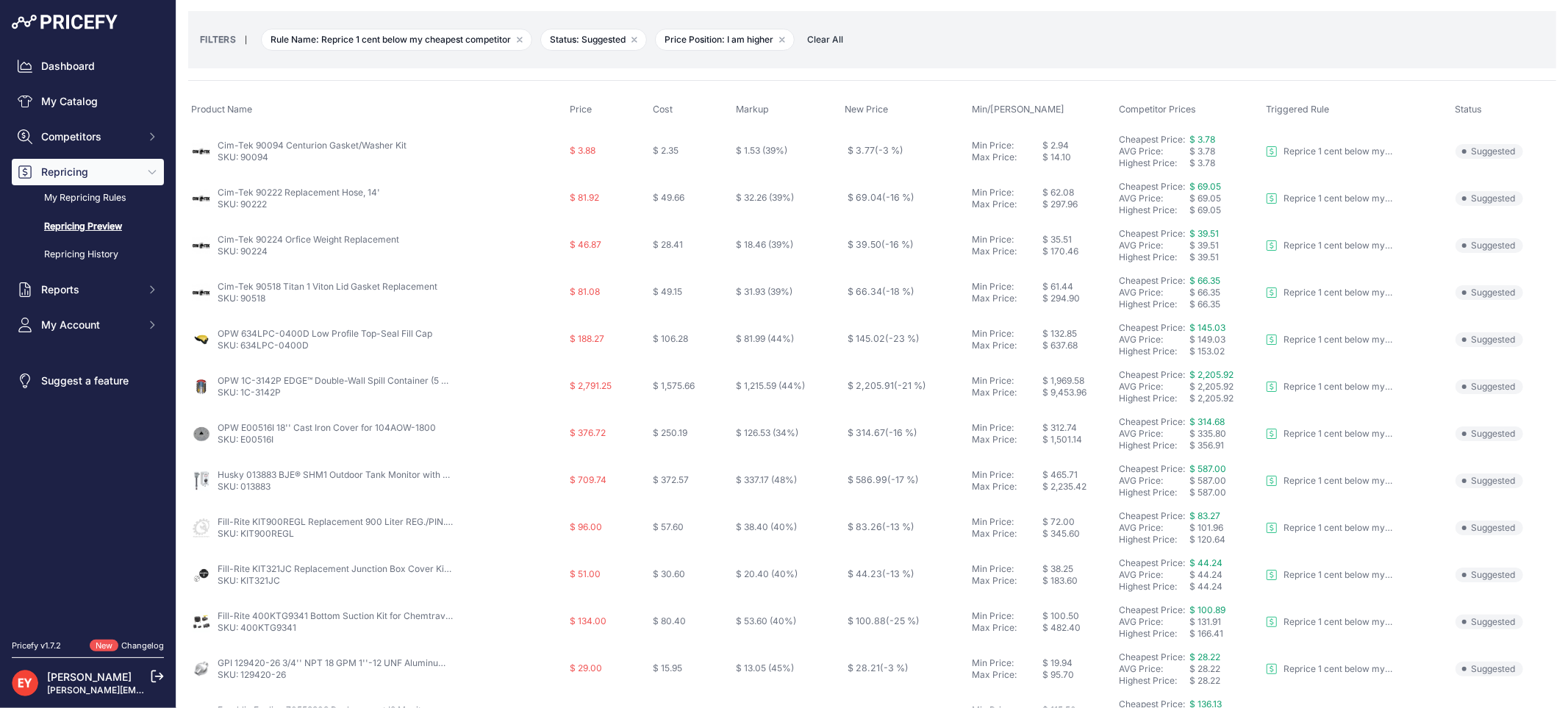
scroll to position [81, 0]
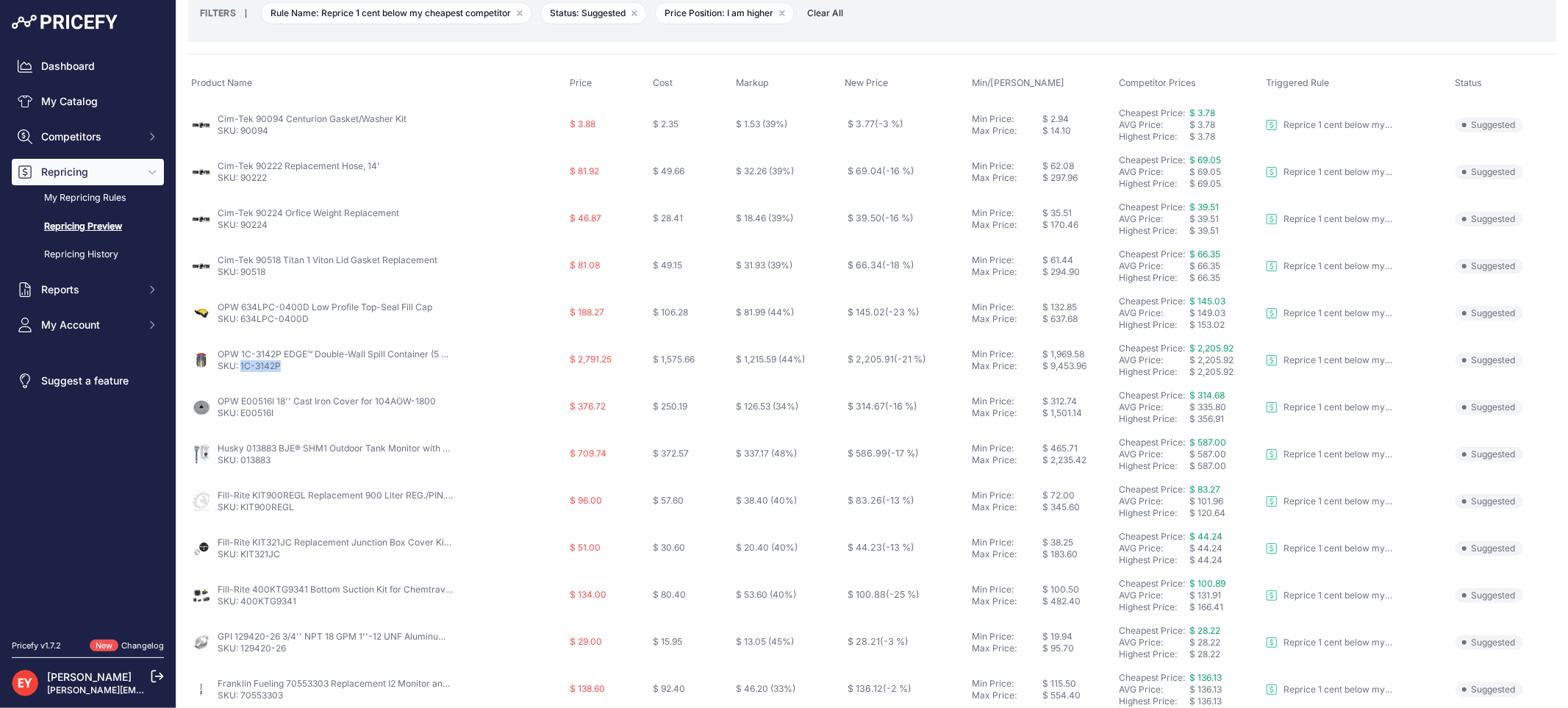
drag, startPoint x: 277, startPoint y: 369, endPoint x: 240, endPoint y: 364, distance: 37.3
click at [240, 364] on p "SKU: 1C-3142P" at bounding box center [334, 366] width 235 height 12
copy link "1C-3142P"
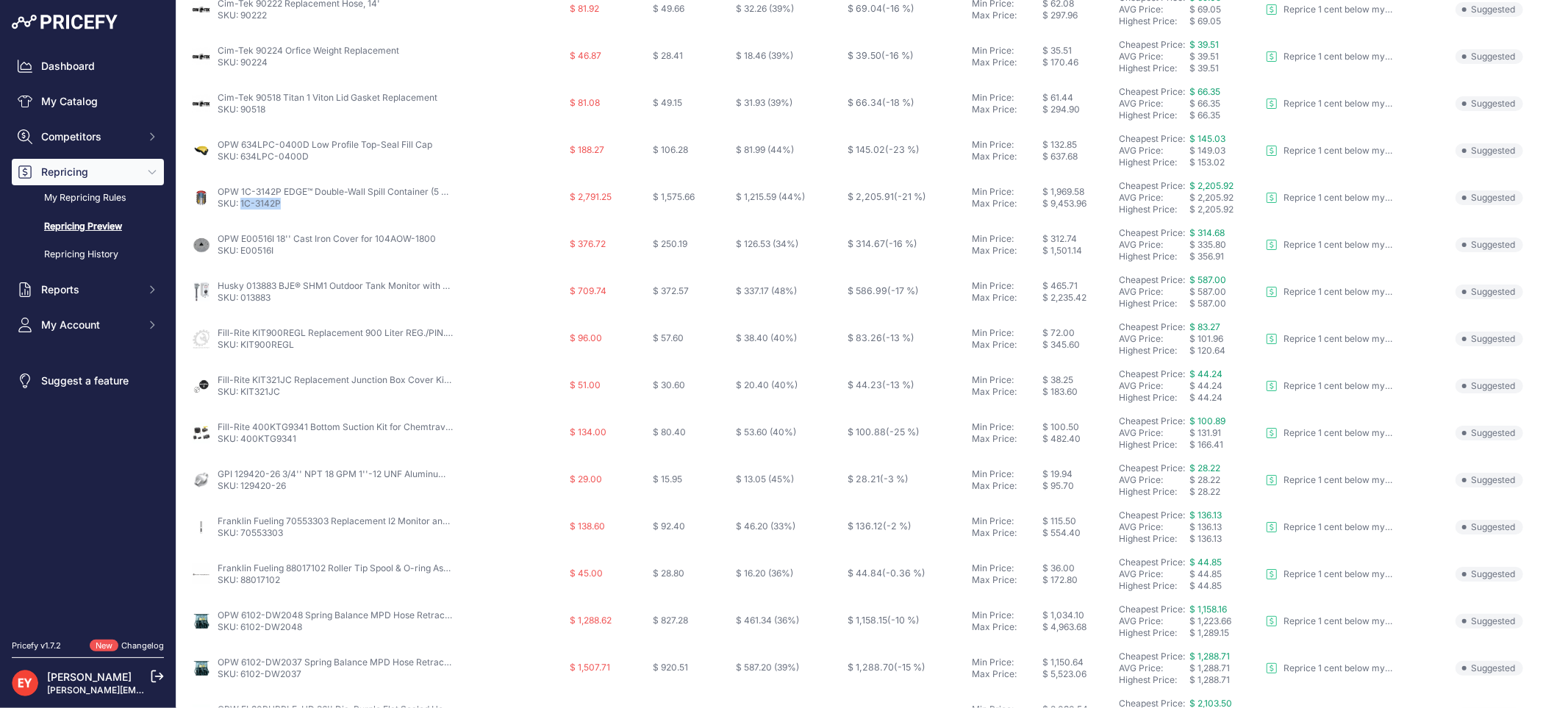
scroll to position [244, 0]
drag, startPoint x: 279, startPoint y: 254, endPoint x: 241, endPoint y: 254, distance: 38.0
click at [241, 254] on p "SKU: E00516I" at bounding box center [326, 250] width 218 height 12
copy link "E00516I"
drag, startPoint x: 284, startPoint y: 299, endPoint x: 243, endPoint y: 298, distance: 41.0
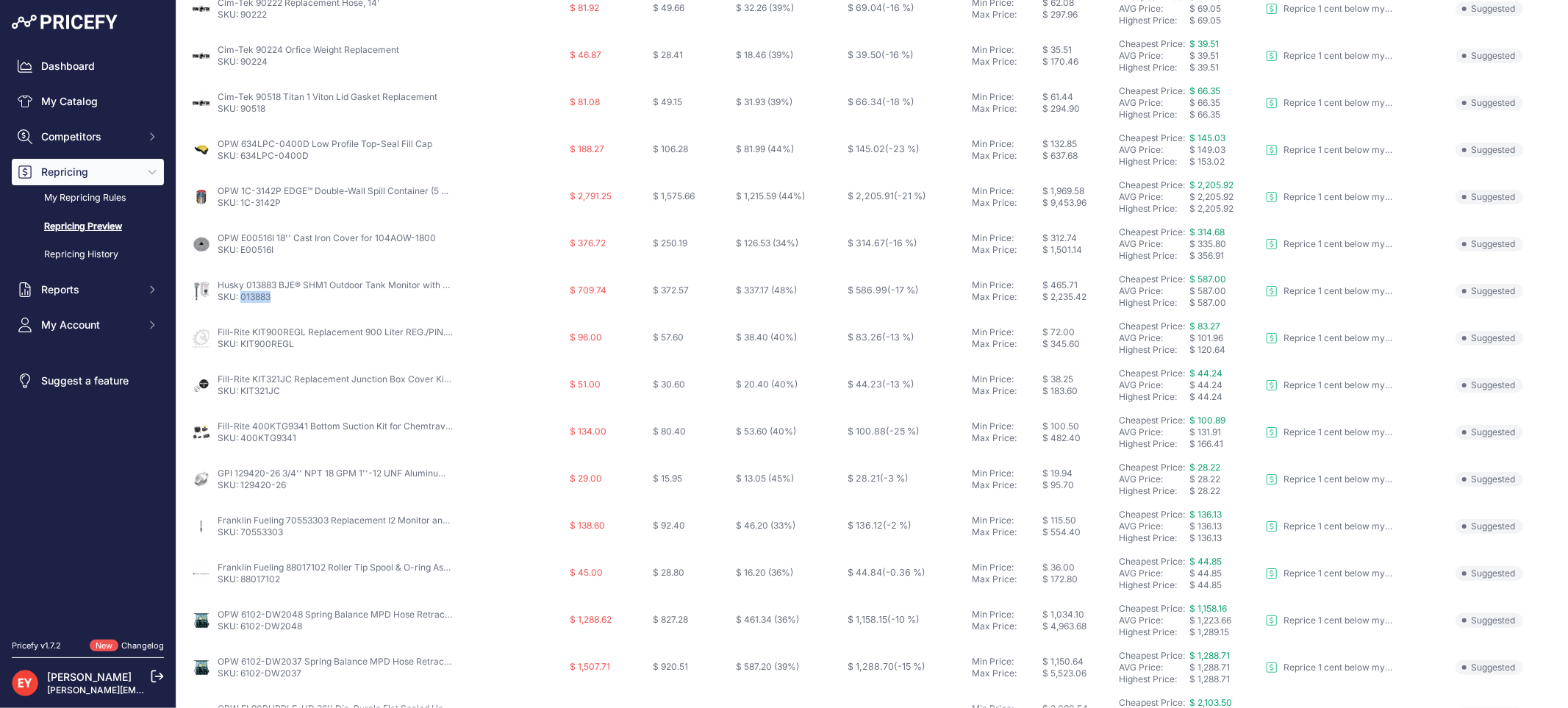
click at [243, 298] on p "SKU: 013883" at bounding box center [334, 297] width 235 height 12
copy link "013883"
drag, startPoint x: 213, startPoint y: 277, endPoint x: 278, endPoint y: 278, distance: 65.0
click at [278, 278] on td "Husky 013883 BJE® SHM1 Outdoor Tank Monitor with Remote Sensor SKU: 013883" at bounding box center [378, 290] width 379 height 47
copy div "Husky 013883"
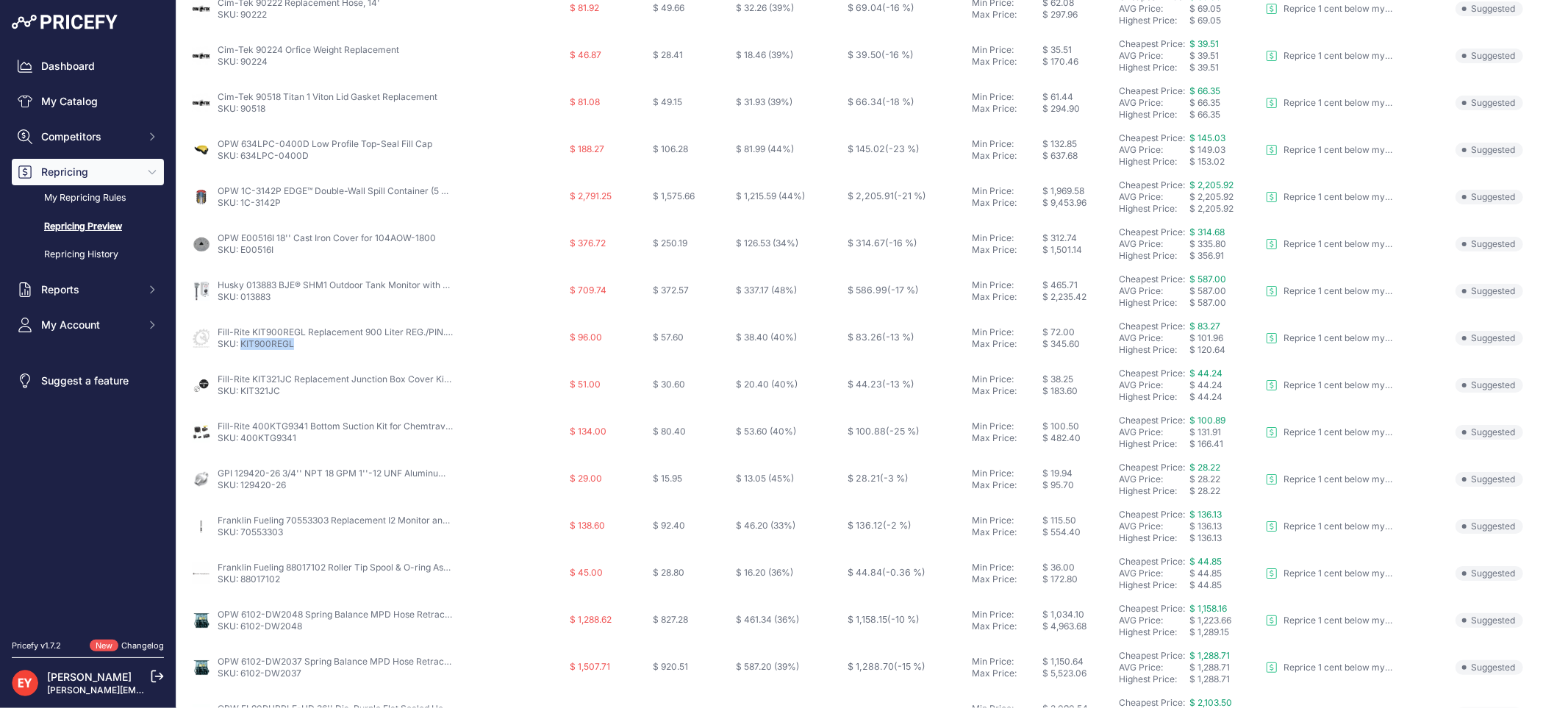
drag, startPoint x: 299, startPoint y: 344, endPoint x: 240, endPoint y: 346, distance: 59.0
click at [240, 346] on p "SKU: KIT900REGL" at bounding box center [334, 344] width 235 height 12
copy link "KIT900REGL"
drag, startPoint x: 216, startPoint y: 324, endPoint x: 304, endPoint y: 332, distance: 88.4
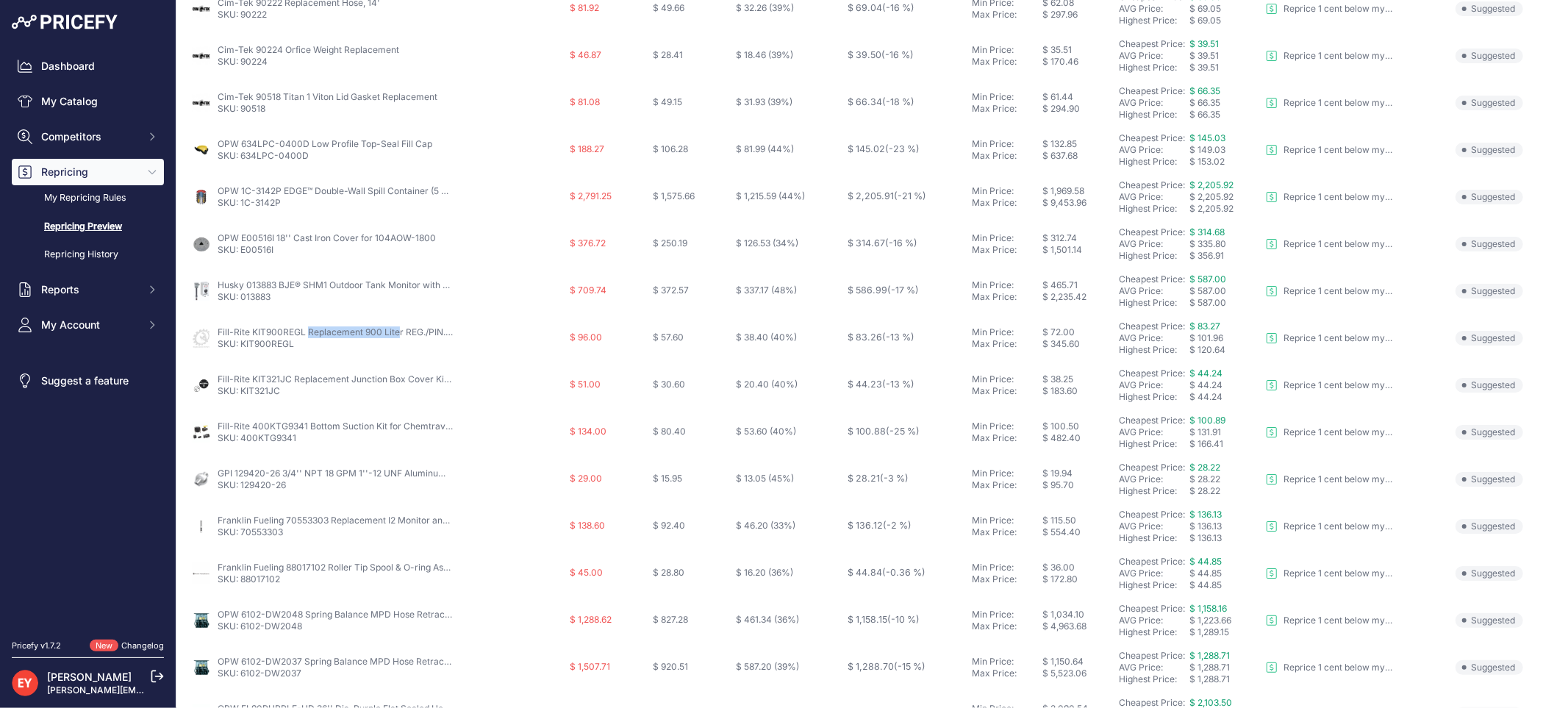
click at [304, 332] on td "Fill-Rite KIT900REGL Replacement 900 Liter REG./PIN. Bevel/Screws Kit for 900 S…" at bounding box center [378, 338] width 379 height 47
copy link "Fill-Rite KIT900REGL"
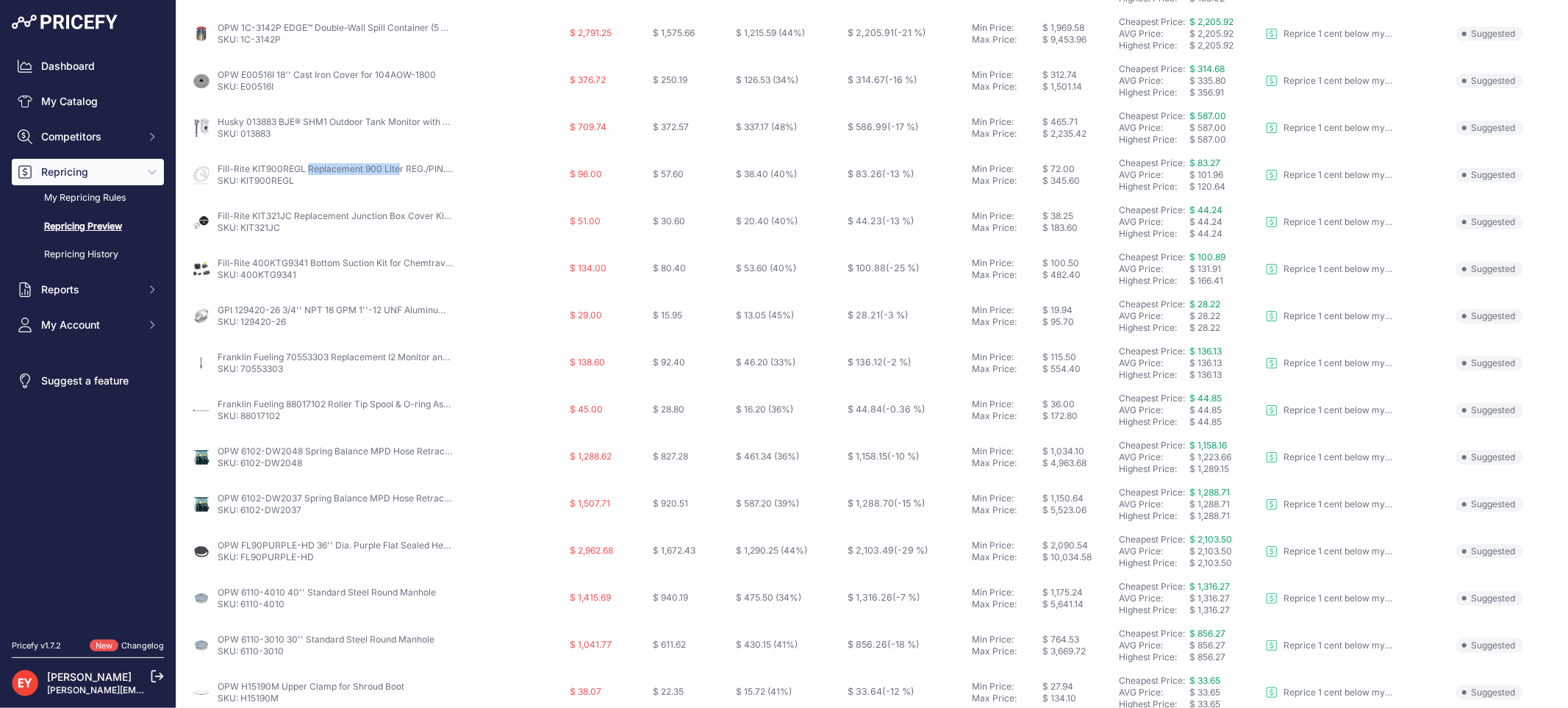
scroll to position [476, 0]
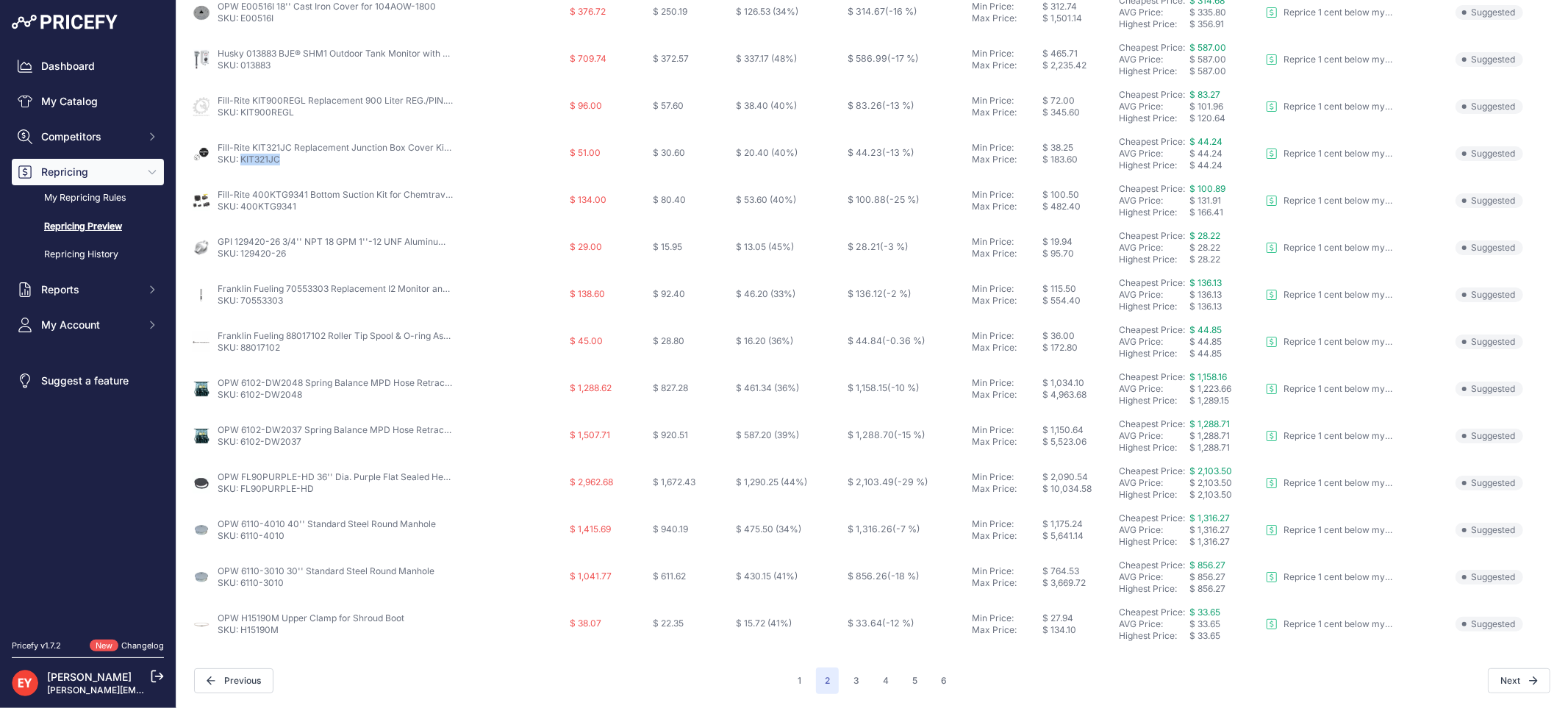
drag, startPoint x: 295, startPoint y: 161, endPoint x: 240, endPoint y: 162, distance: 55.0
click at [240, 162] on p "SKU: KIT321JC" at bounding box center [334, 160] width 235 height 12
copy link "KIT321JC"
drag, startPoint x: 303, startPoint y: 204, endPoint x: 241, endPoint y: 205, distance: 62.0
click at [241, 205] on p "SKU: 400KTG9341" at bounding box center [334, 206] width 235 height 12
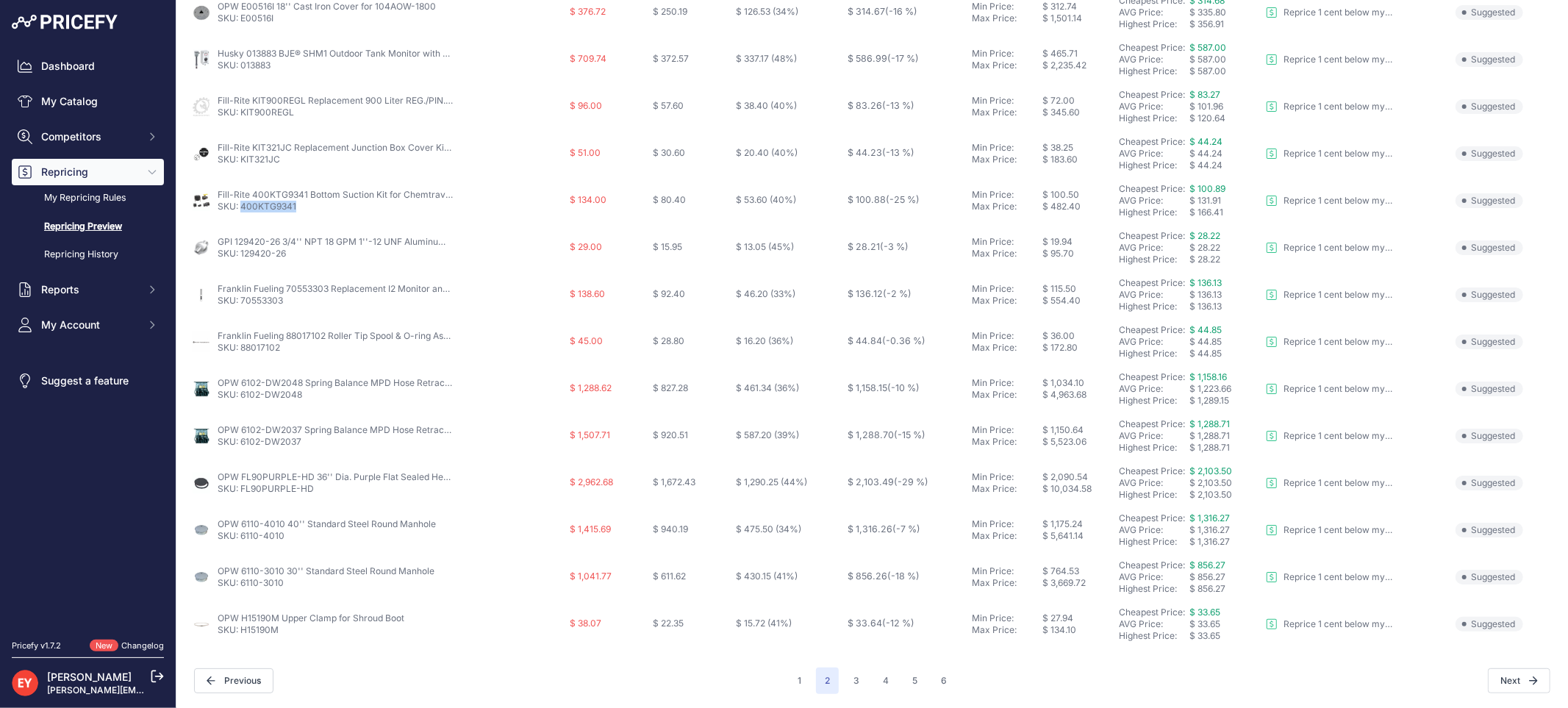
copy link "400KTG9341"
drag, startPoint x: 215, startPoint y: 189, endPoint x: 306, endPoint y: 194, distance: 91.1
click at [306, 194] on div "Fill-Rite 400KTG9341 Bottom Suction Kit for Chemtraveller SKU: 400KTG9341" at bounding box center [377, 200] width 373 height 24
copy link "Fill-Rite 400KTG9341"
drag, startPoint x: 289, startPoint y: 256, endPoint x: 241, endPoint y: 257, distance: 48.0
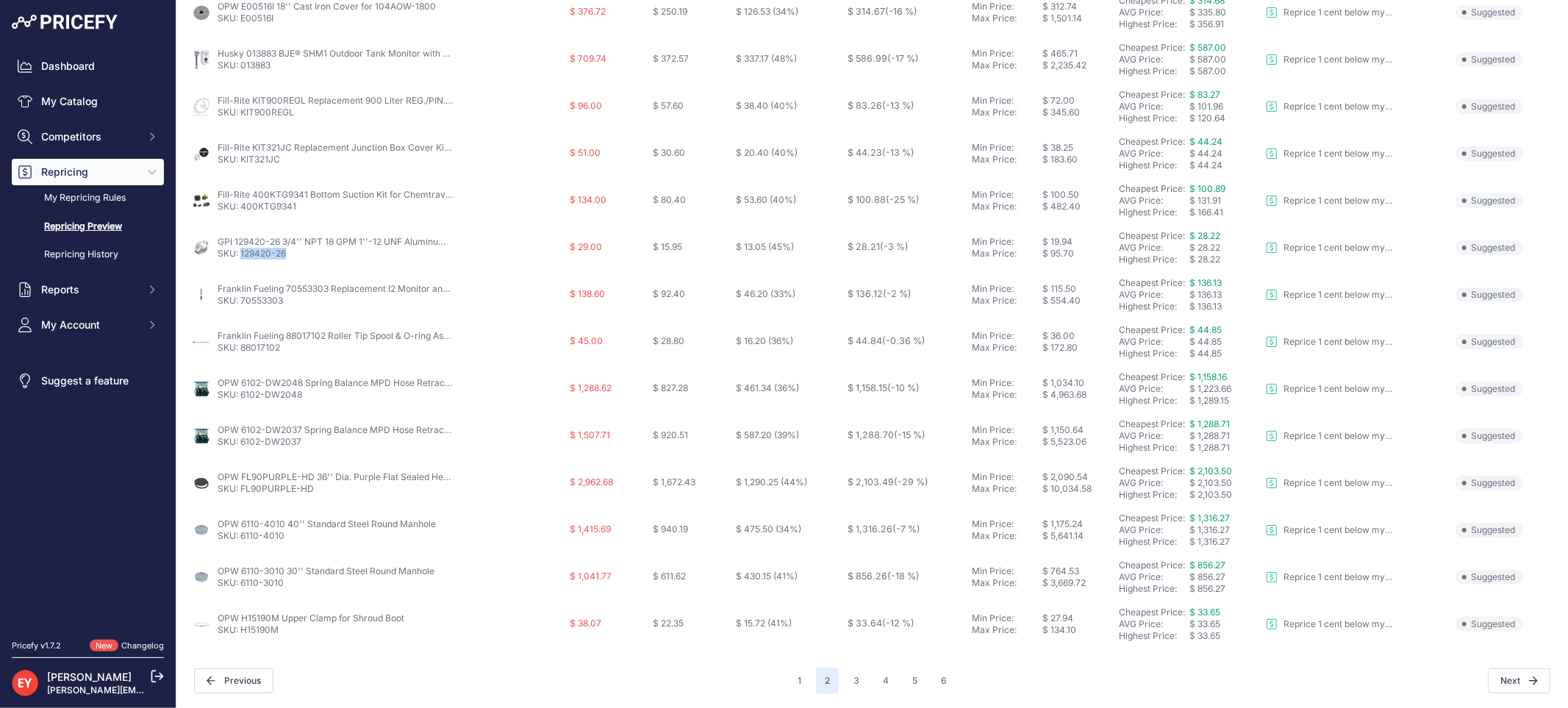
click at [241, 257] on p "SKU: 129420-26" at bounding box center [334, 254] width 235 height 12
drag, startPoint x: 216, startPoint y: 239, endPoint x: 281, endPoint y: 243, distance: 65.1
click at [281, 243] on div "GPI 129420-26 3/4'' NPT 18 GPM 1''-12 UNF Aluminum Filter Adapter SKU: 129420-26" at bounding box center [377, 248] width 373 height 24
drag, startPoint x: 288, startPoint y: 299, endPoint x: 241, endPoint y: 300, distance: 47.0
click at [241, 300] on p "SKU: 70553303" at bounding box center [334, 301] width 235 height 12
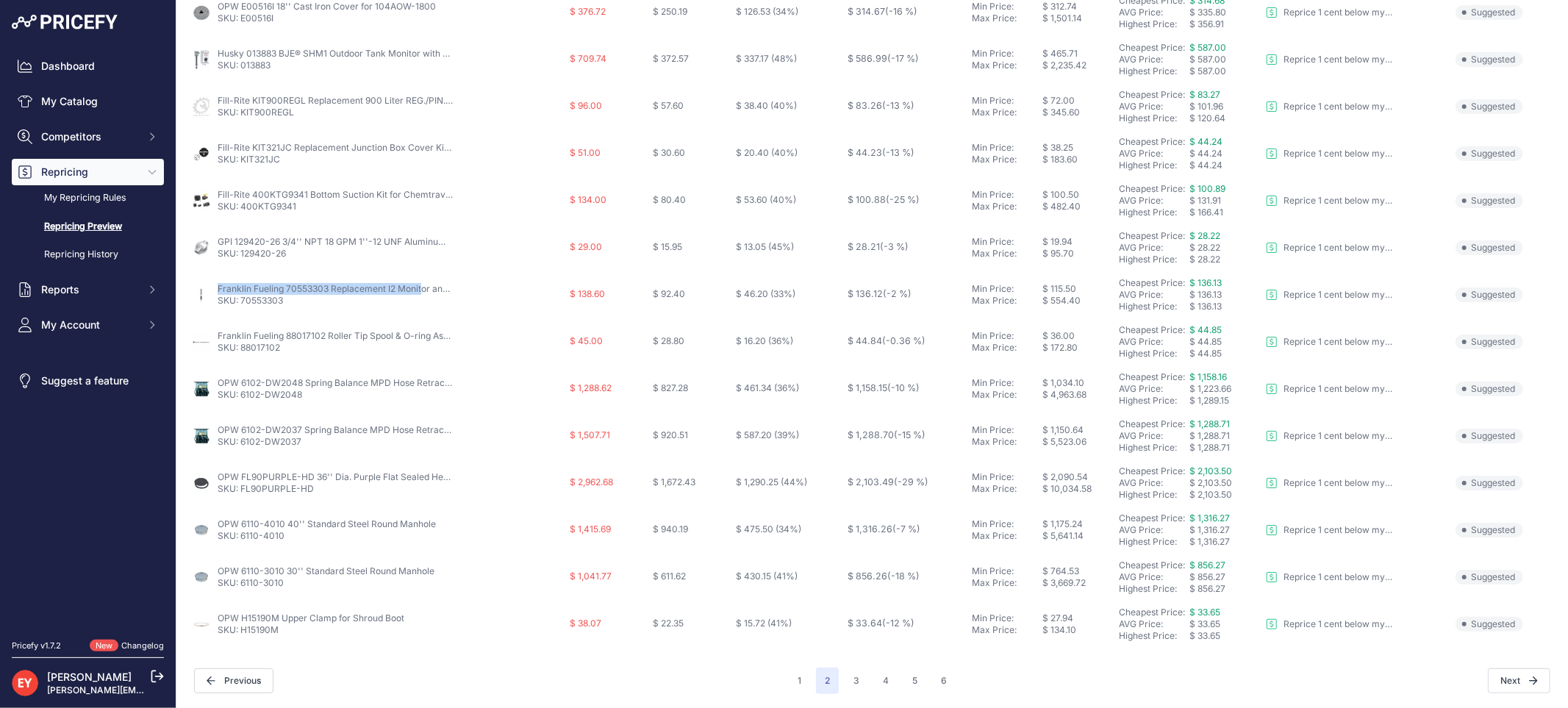
drag, startPoint x: 214, startPoint y: 284, endPoint x: 329, endPoint y: 285, distance: 115.0
click at [329, 285] on div "Franklin Fueling 70553303 Replacement I2 Monitor and Inspection Port Kit (Metal…" at bounding box center [377, 295] width 373 height 24
drag, startPoint x: 289, startPoint y: 346, endPoint x: 243, endPoint y: 353, distance: 46.5
click at [243, 353] on td "Franklin Fueling 88017102 Roller Tip Spool & O-ring Assembly SKU: 88017102" at bounding box center [378, 341] width 379 height 47
drag, startPoint x: 318, startPoint y: 395, endPoint x: 243, endPoint y: 397, distance: 75.0
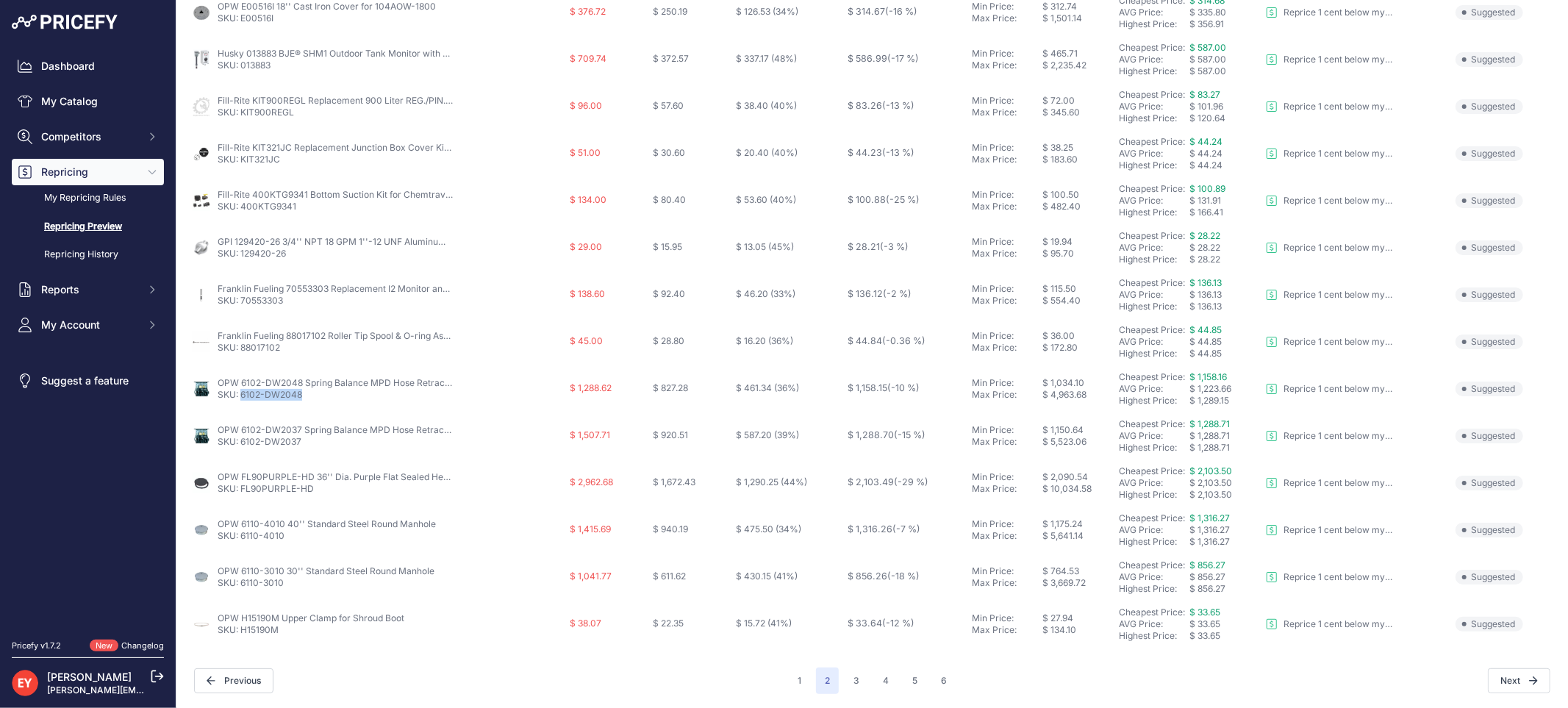
click at [243, 397] on p "SKU: 6102-DW2048" at bounding box center [334, 395] width 235 height 12
drag, startPoint x: 309, startPoint y: 445, endPoint x: 241, endPoint y: 447, distance: 68.0
click at [241, 447] on td "OPW 6102-DW2037 Spring Balance MPD Hose Retractor SKU: 6102-DW2037" at bounding box center [378, 435] width 379 height 47
drag, startPoint x: 320, startPoint y: 490, endPoint x: 243, endPoint y: 488, distance: 77.0
click at [243, 488] on p "SKU: FL90PURPLE-HD" at bounding box center [334, 489] width 235 height 12
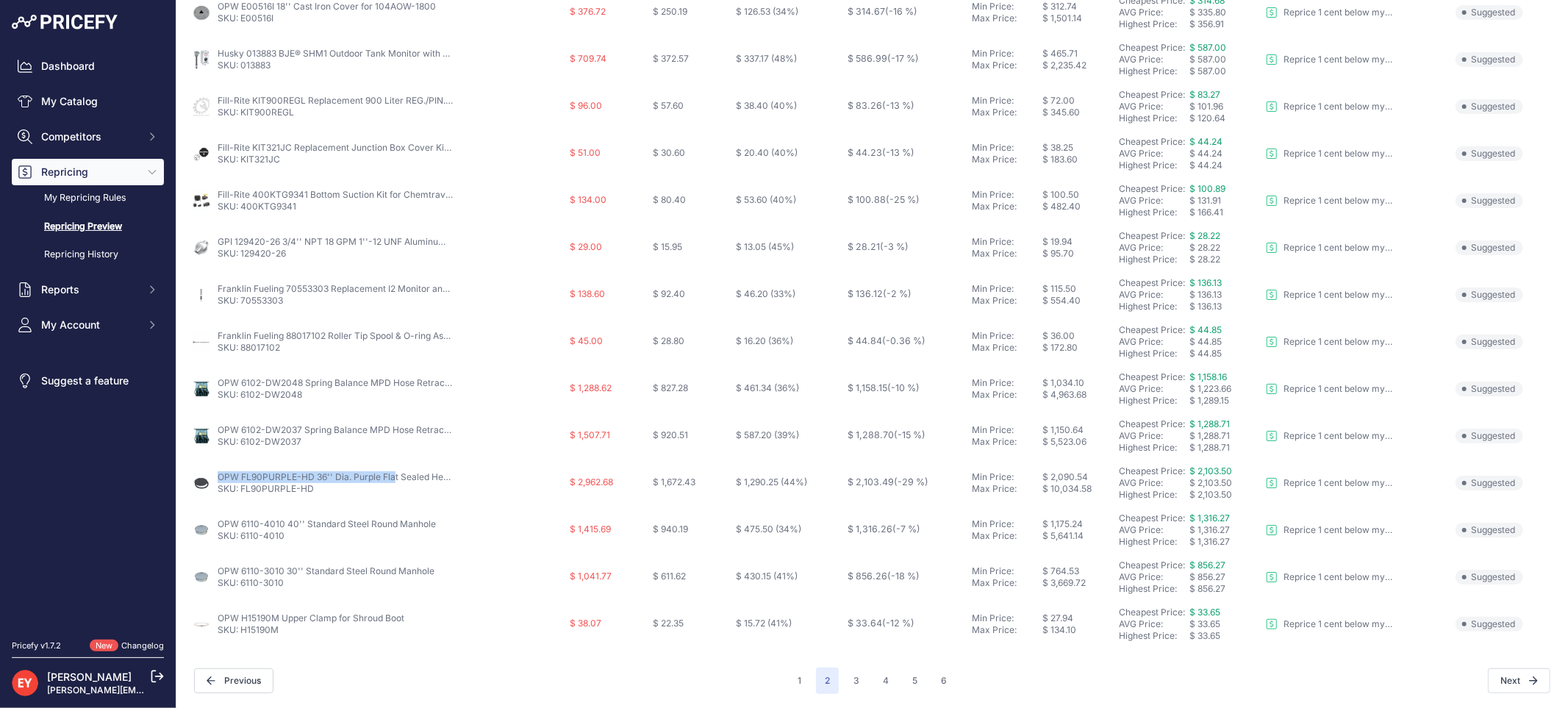
drag, startPoint x: 214, startPoint y: 473, endPoint x: 310, endPoint y: 478, distance: 96.1
click at [310, 478] on div "OPW FL90PURPLE-HD 36'' Dia. Purple Flat Sealed Heavy Duty Composite Cover SKU: …" at bounding box center [377, 483] width 373 height 24
drag, startPoint x: 289, startPoint y: 534, endPoint x: 240, endPoint y: 533, distance: 49.0
click at [240, 533] on p "SKU: 6110-4010" at bounding box center [326, 536] width 218 height 12
drag, startPoint x: 288, startPoint y: 583, endPoint x: 241, endPoint y: 583, distance: 47.0
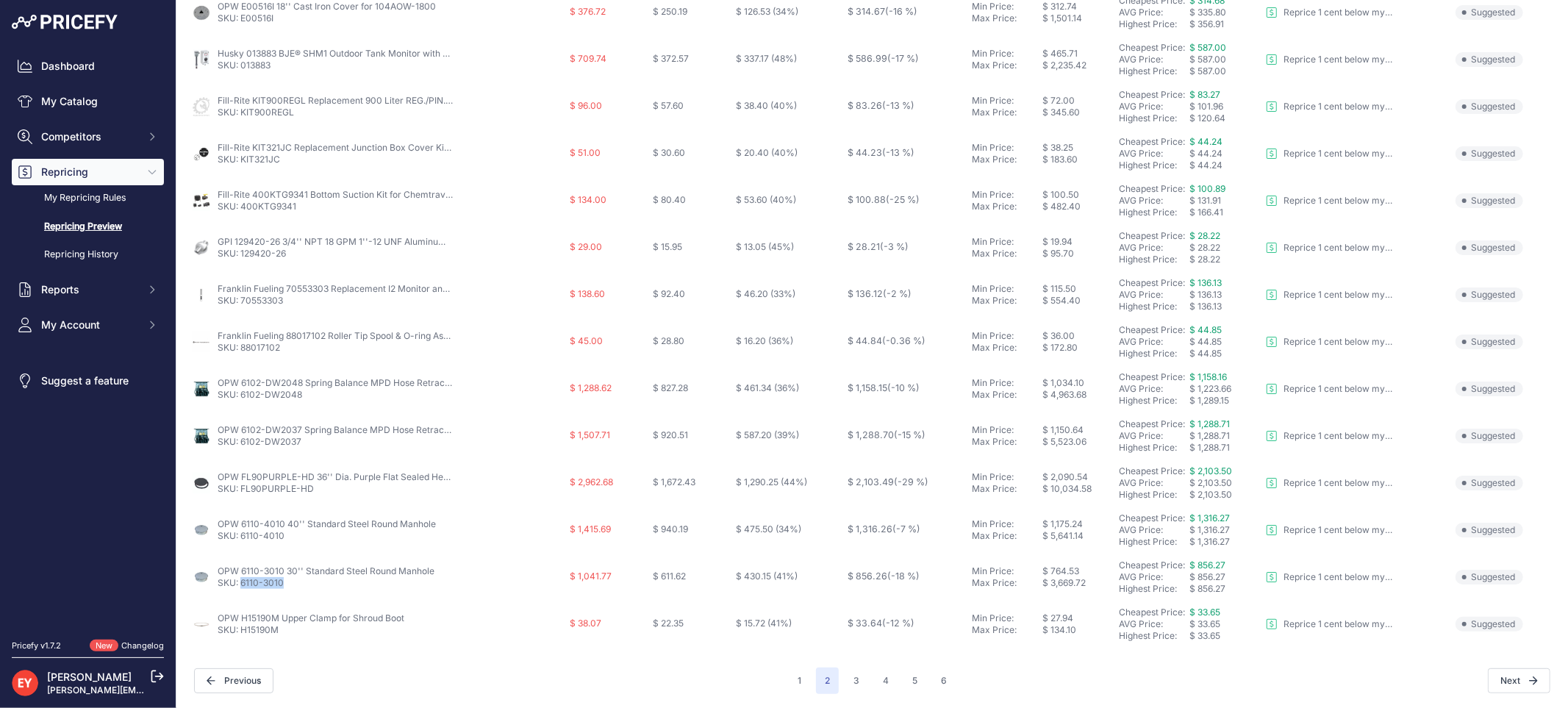
click at [241, 583] on p "SKU: 6110-3010" at bounding box center [325, 583] width 216 height 12
click at [241, 583] on link "SKU: 6110-3010" at bounding box center [250, 582] width 66 height 11
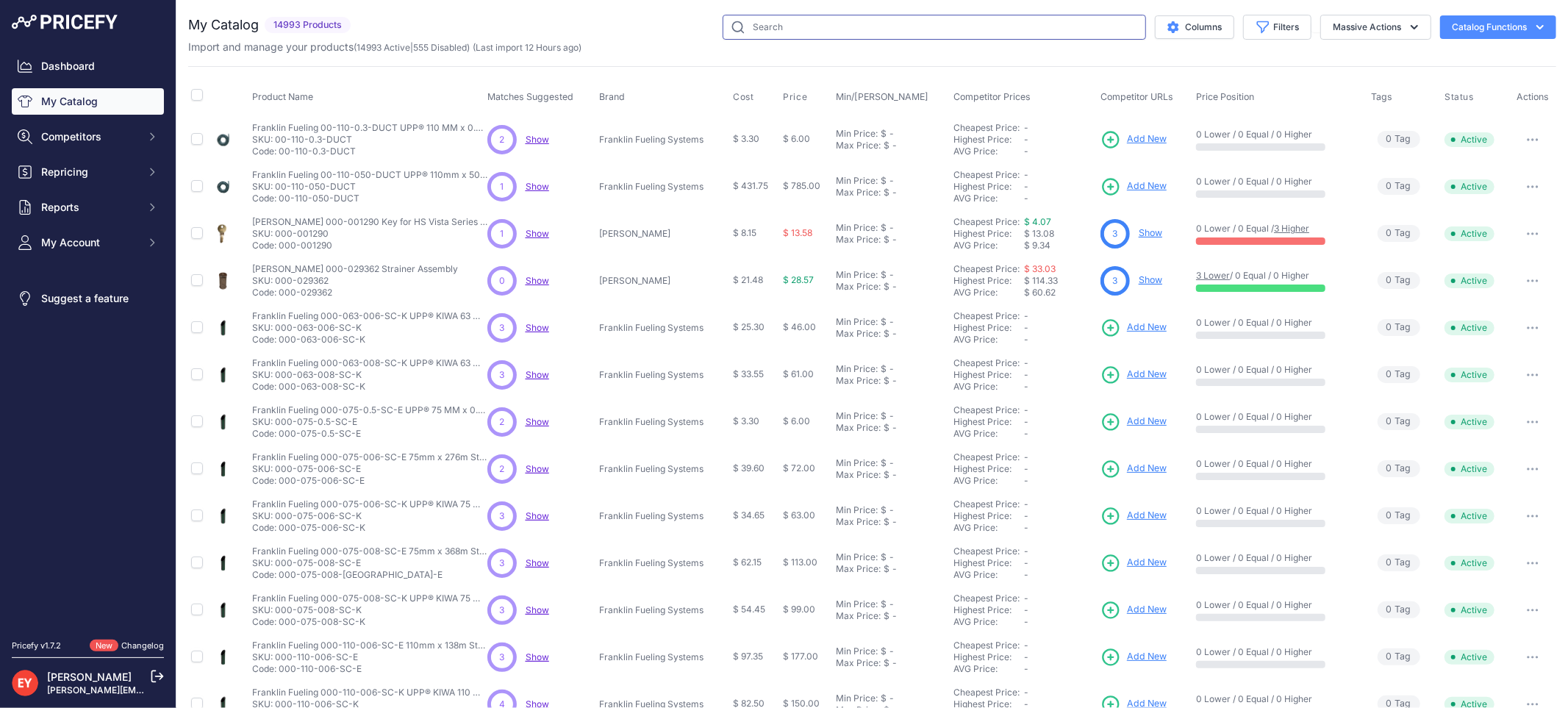
click at [797, 20] on input "text" at bounding box center [934, 26] width 424 height 25
paste input "634LPC-0400D"
type input "634LPC-0400D"
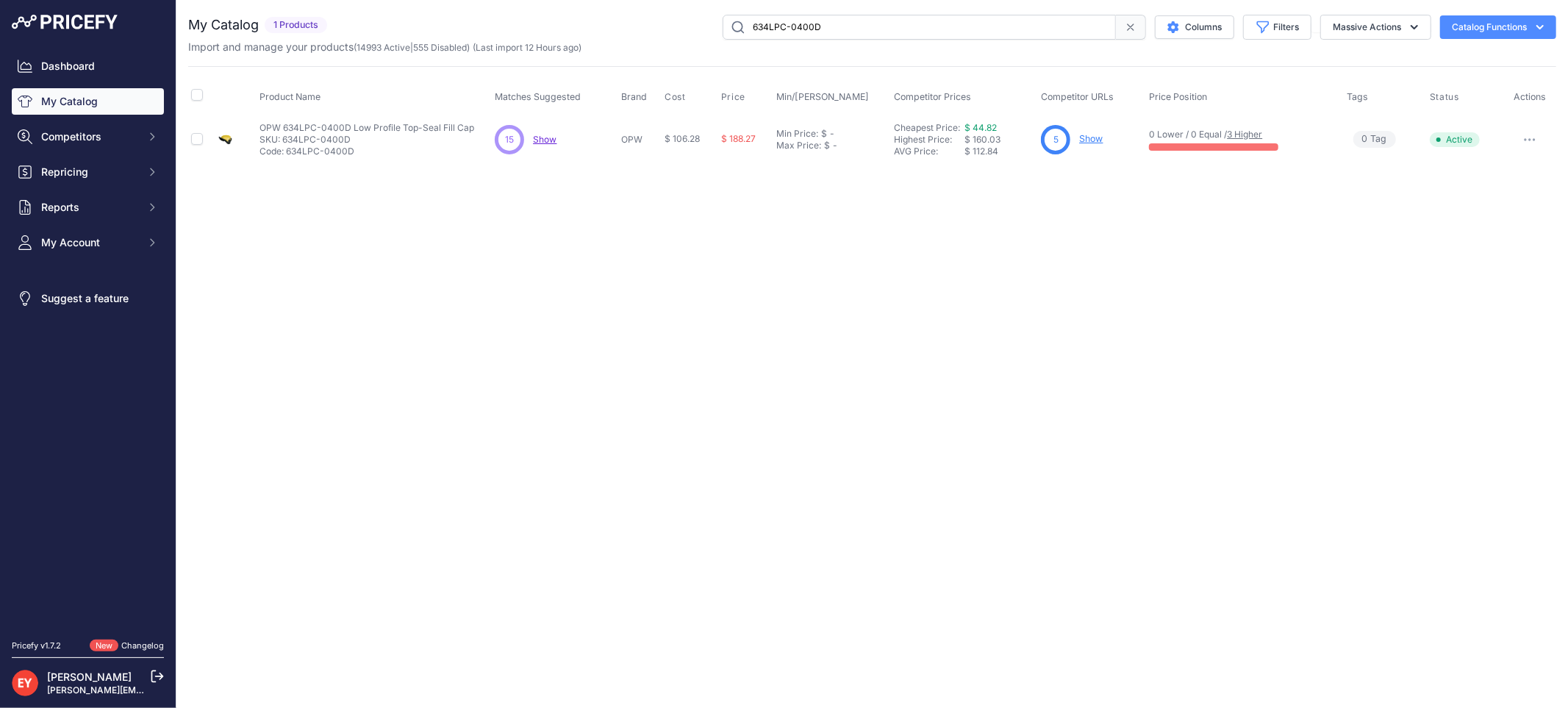
click at [1093, 135] on link "Show" at bounding box center [1091, 138] width 24 height 11
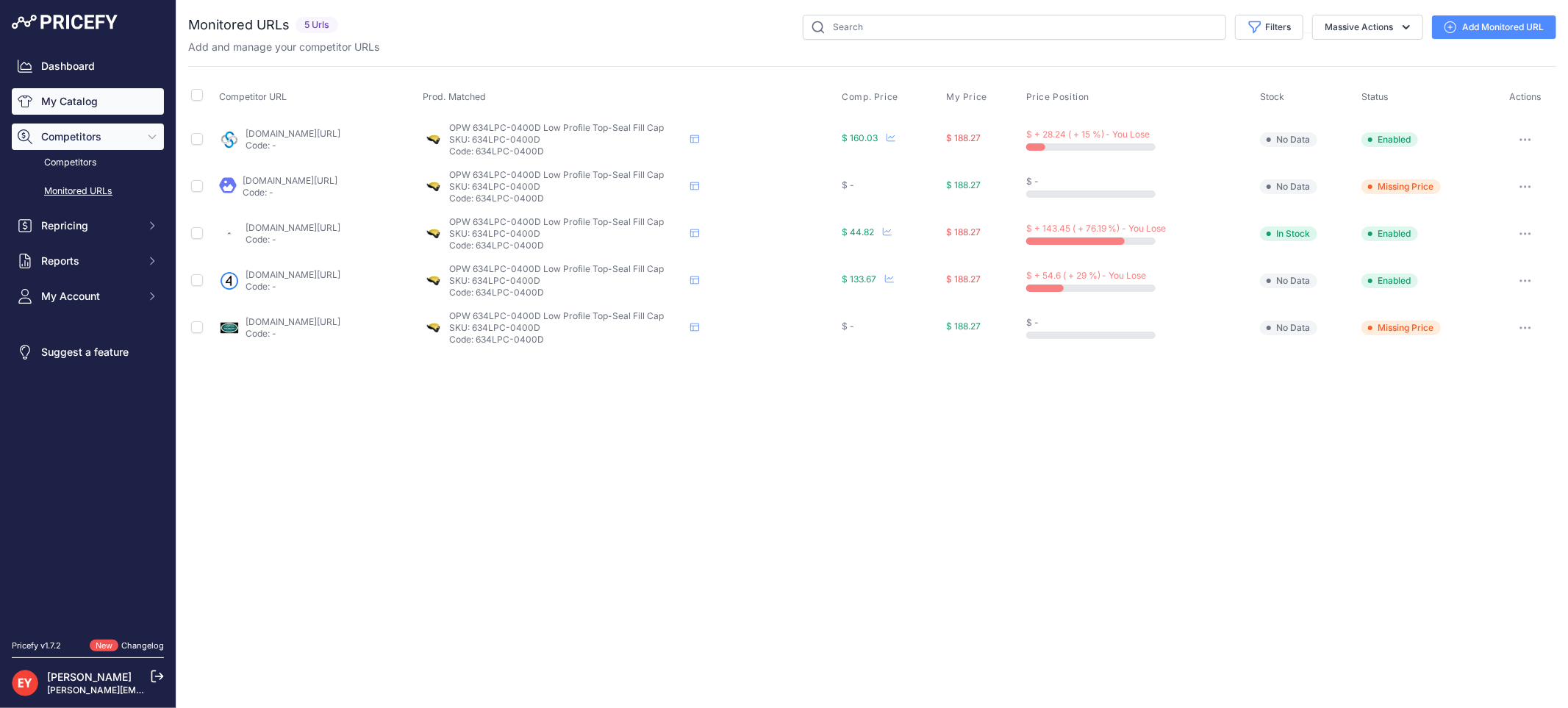
click at [96, 106] on link "My Catalog" at bounding box center [87, 101] width 152 height 26
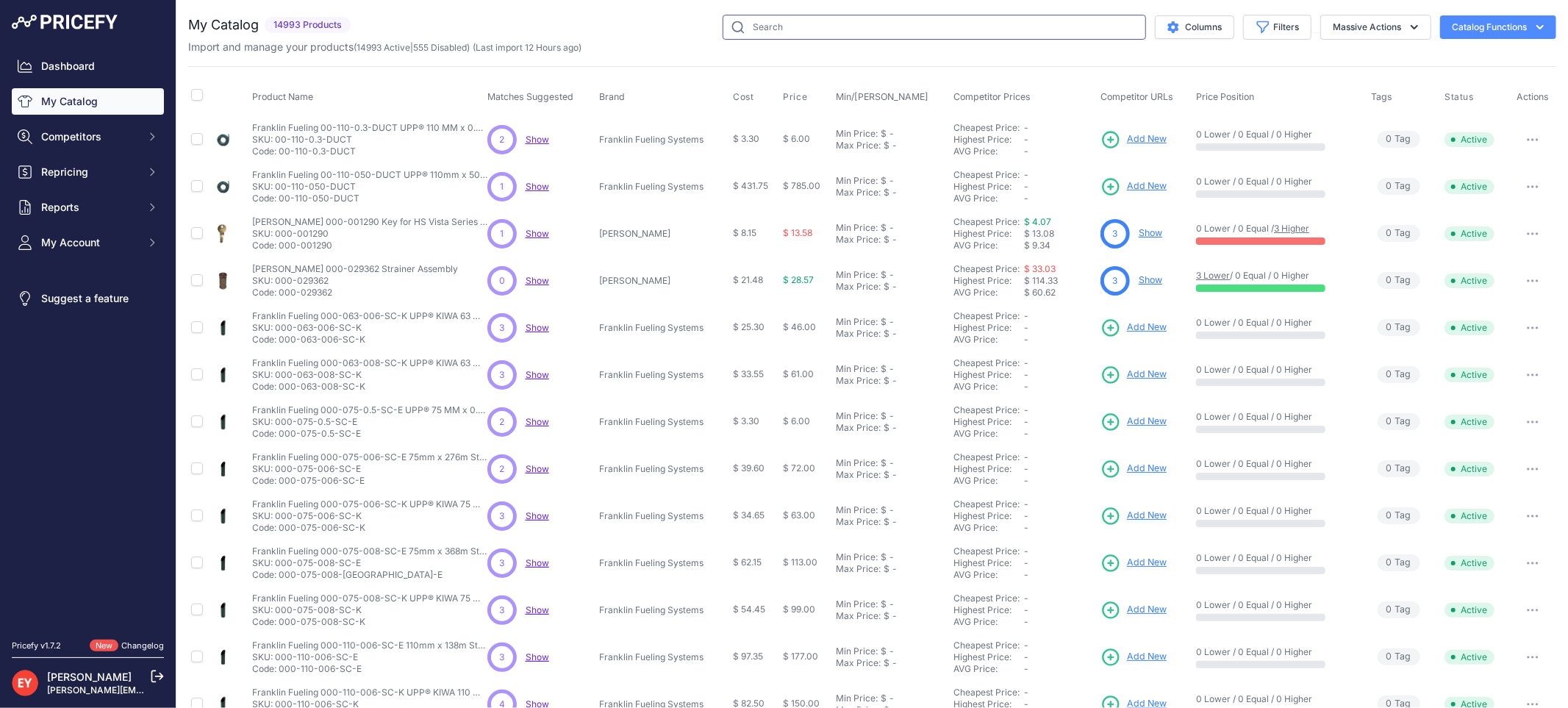
click at [835, 31] on input "text" at bounding box center [934, 26] width 424 height 25
paste input "1C-3142P"
type input "1C-3142P"
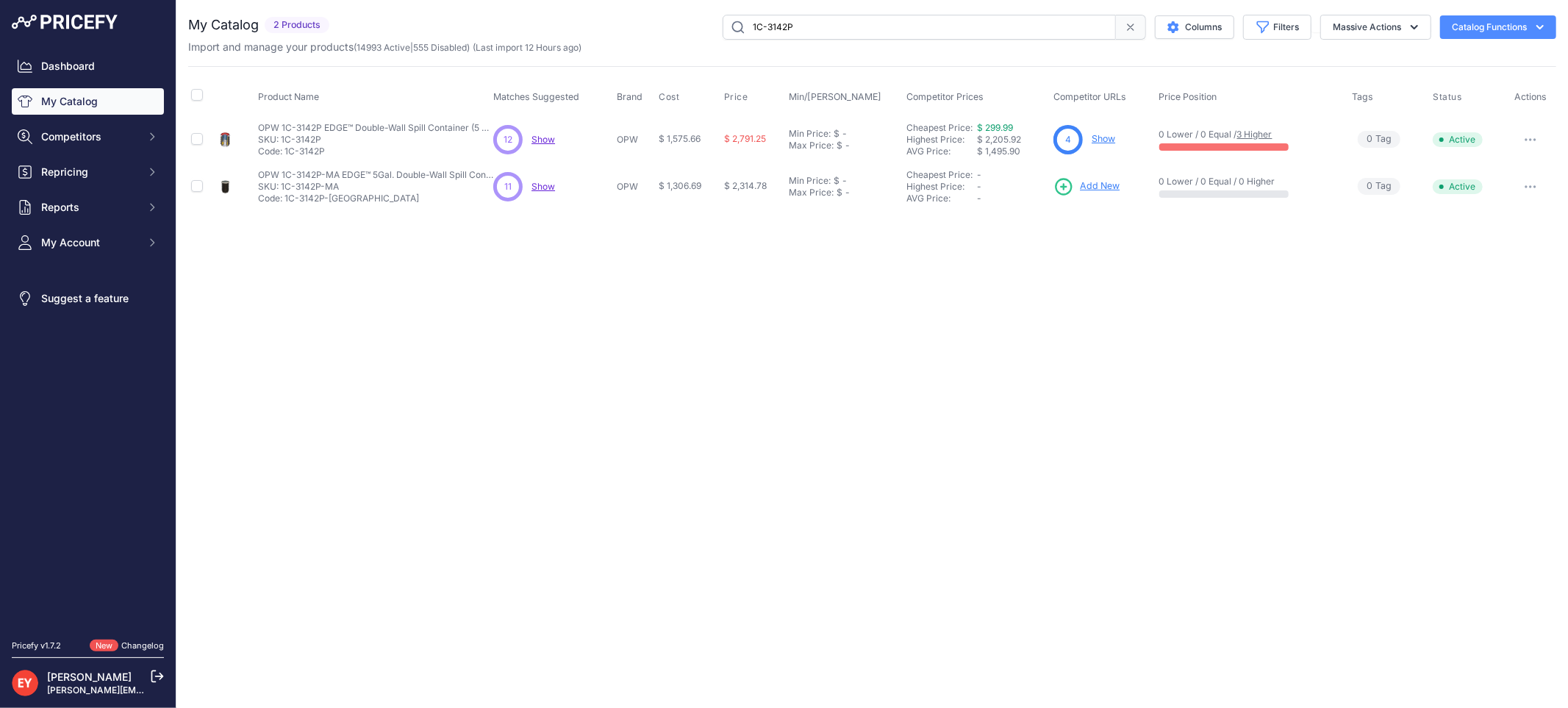
click at [1104, 138] on link "Show" at bounding box center [1104, 138] width 24 height 11
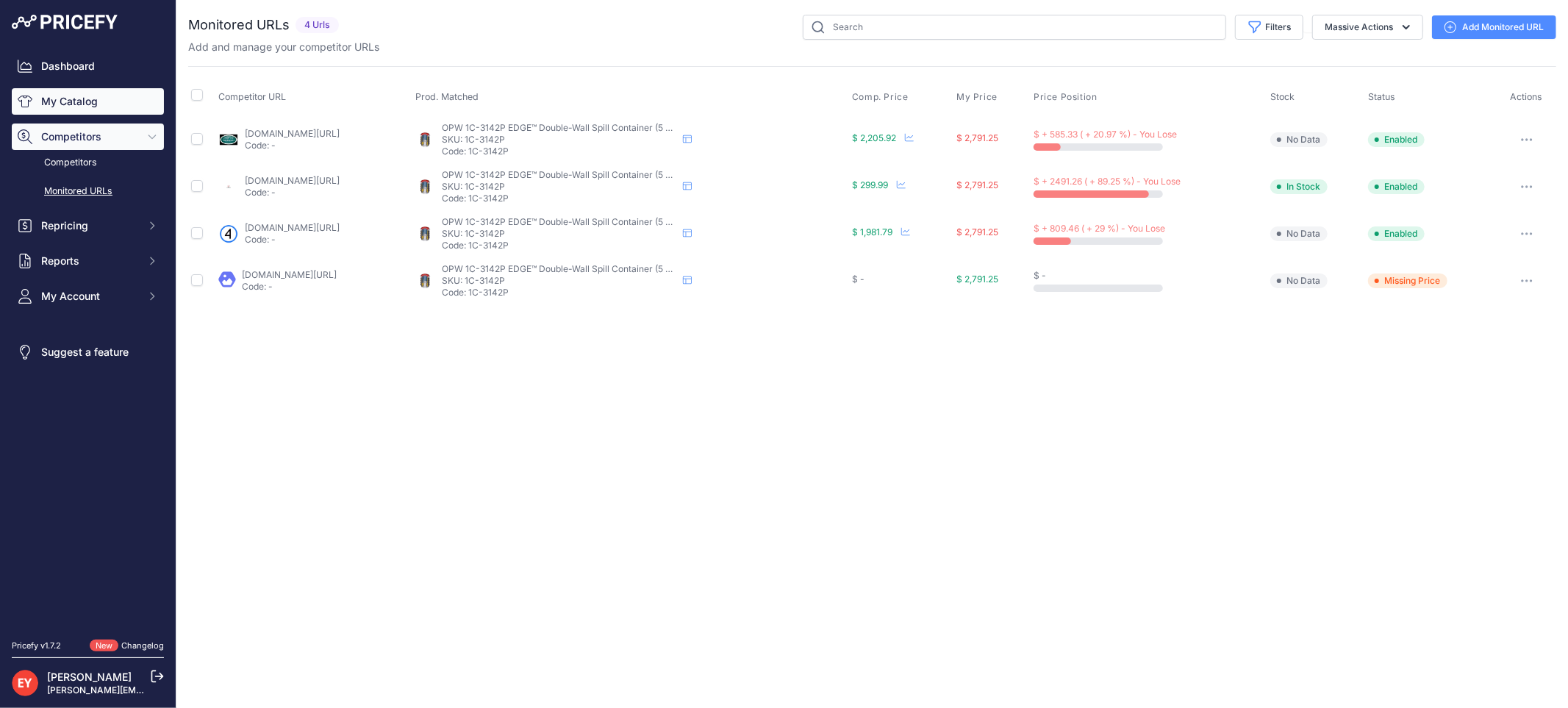
click at [66, 98] on link "My Catalog" at bounding box center [87, 101] width 152 height 26
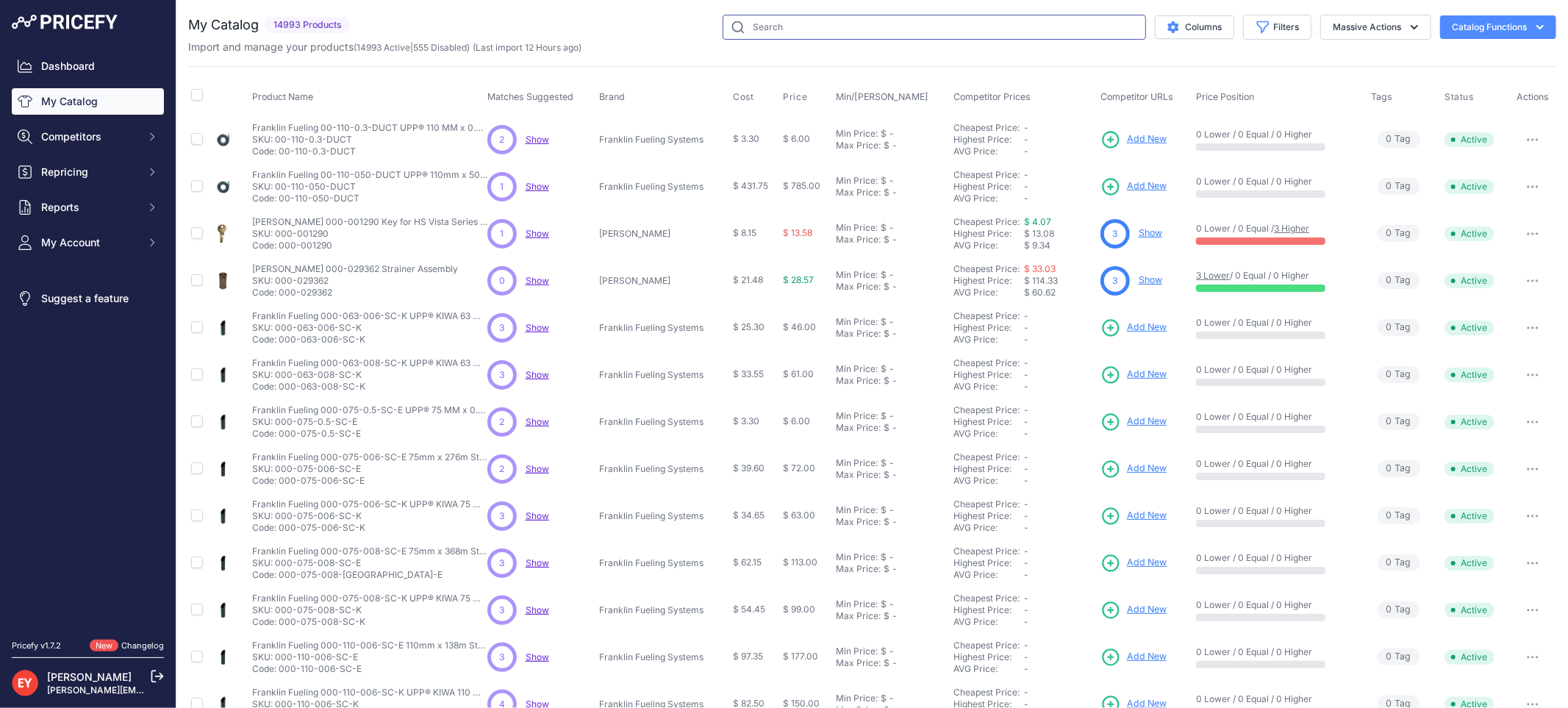
click at [752, 33] on input "text" at bounding box center [934, 26] width 424 height 25
paste input "E00516I"
type input "E00516I"
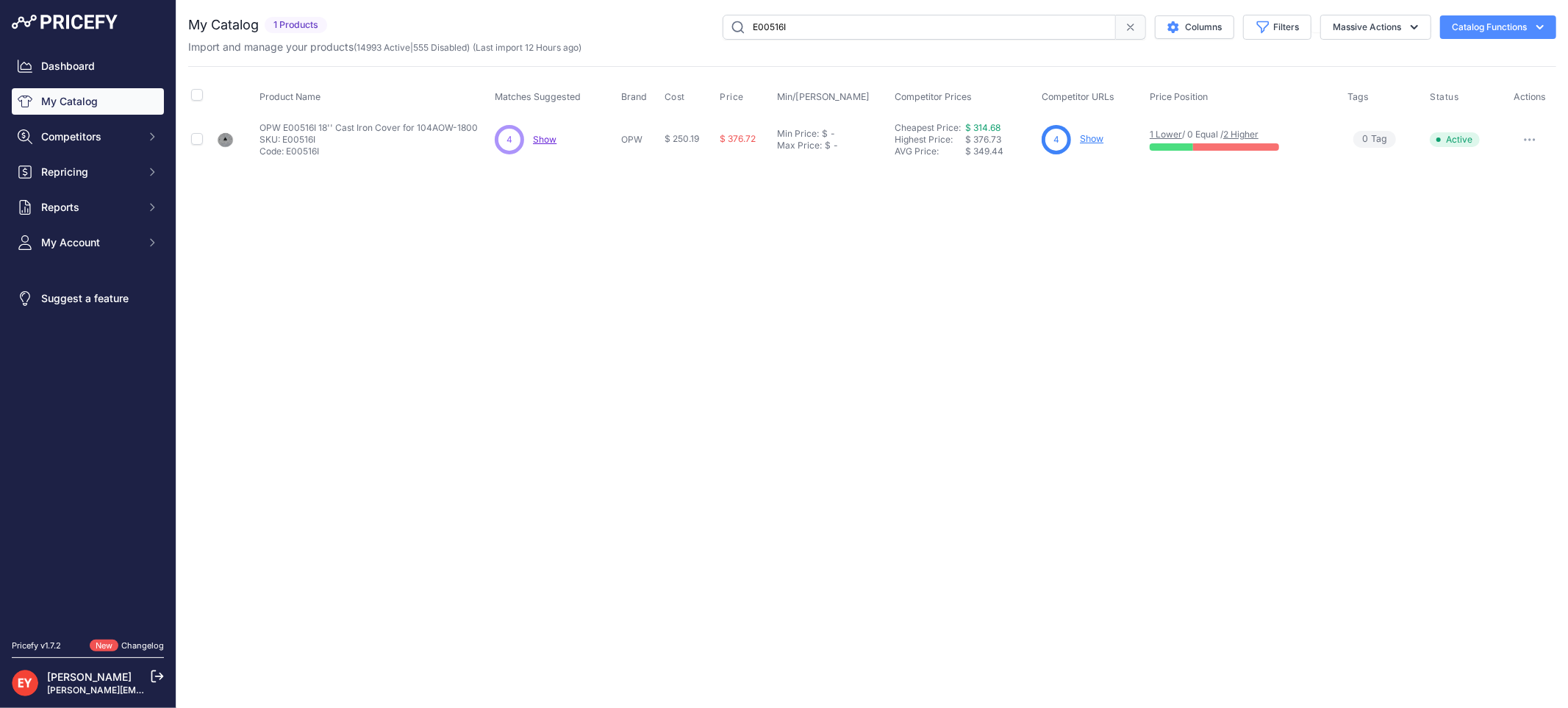
click at [1097, 134] on link "Show" at bounding box center [1092, 138] width 24 height 11
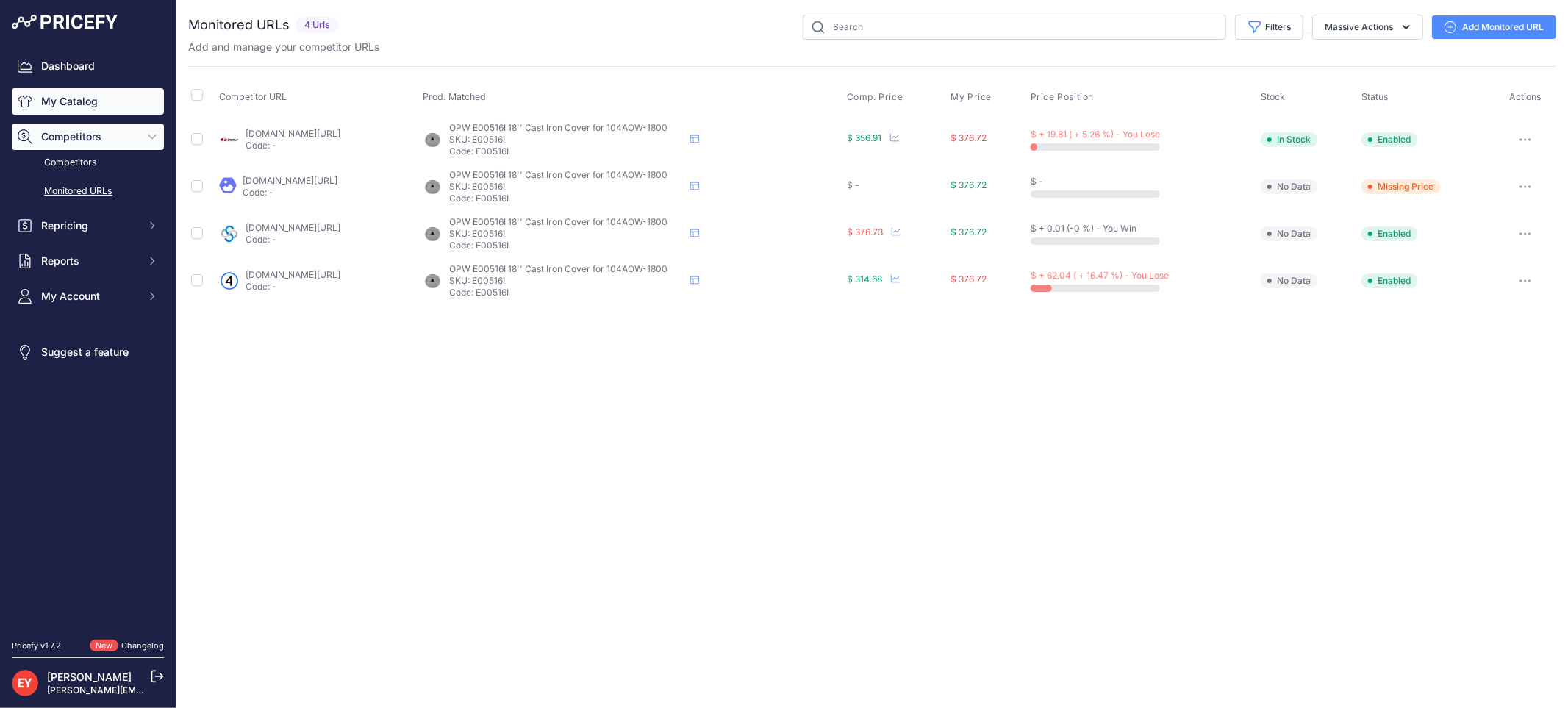
click at [49, 108] on link "My Catalog" at bounding box center [87, 101] width 152 height 26
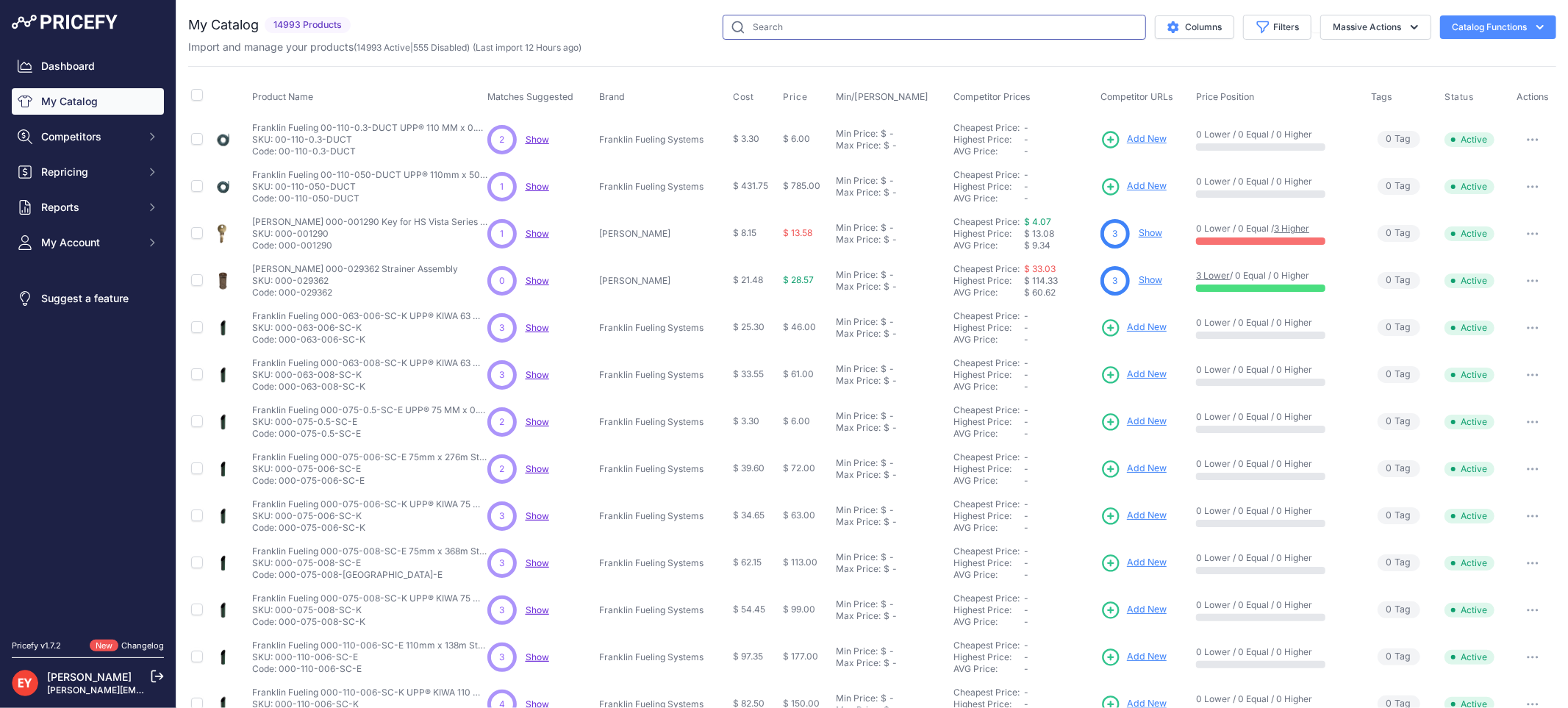
click at [784, 25] on input "text" at bounding box center [934, 26] width 424 height 25
click at [767, 34] on input "text" at bounding box center [934, 26] width 424 height 25
paste input "013883"
type input "013883"
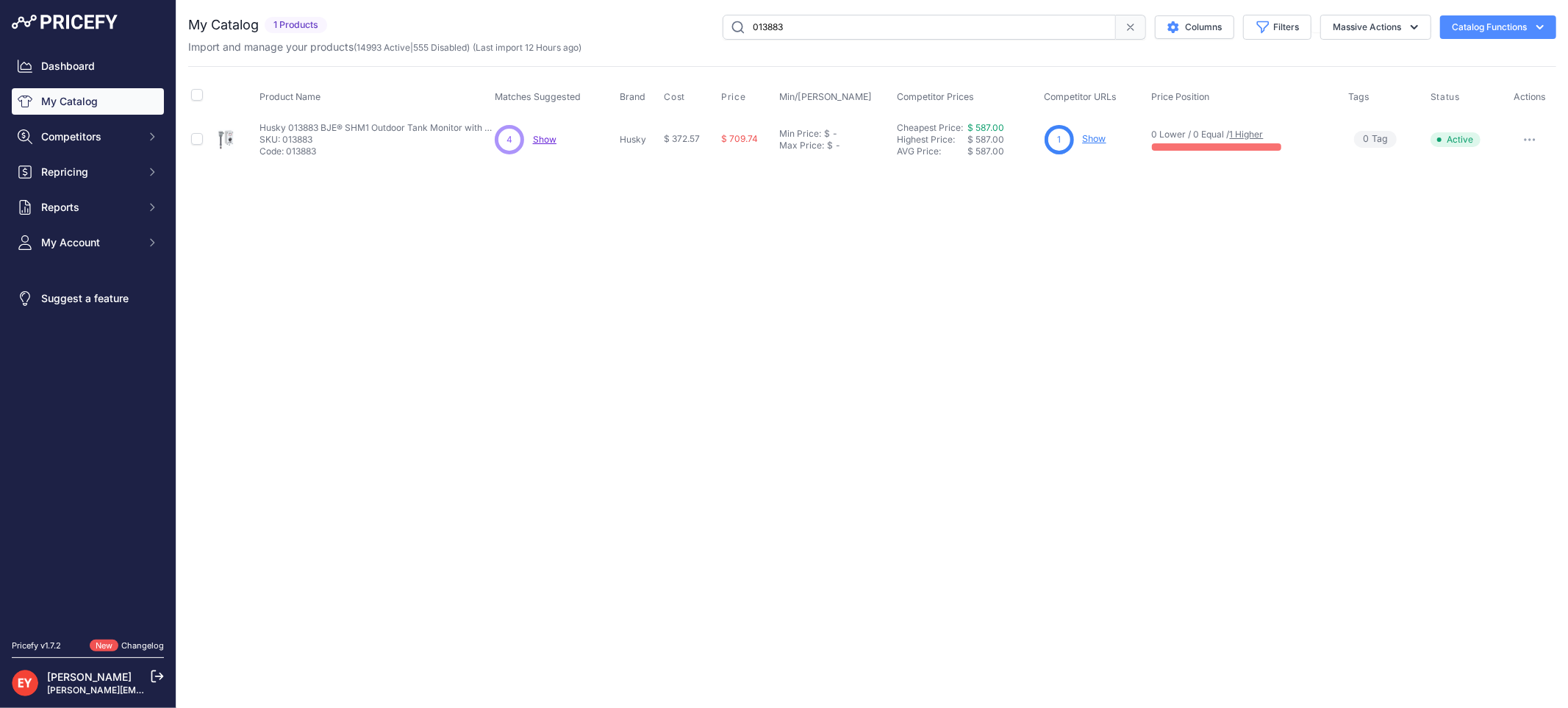
click at [1097, 136] on link "Show" at bounding box center [1094, 138] width 24 height 11
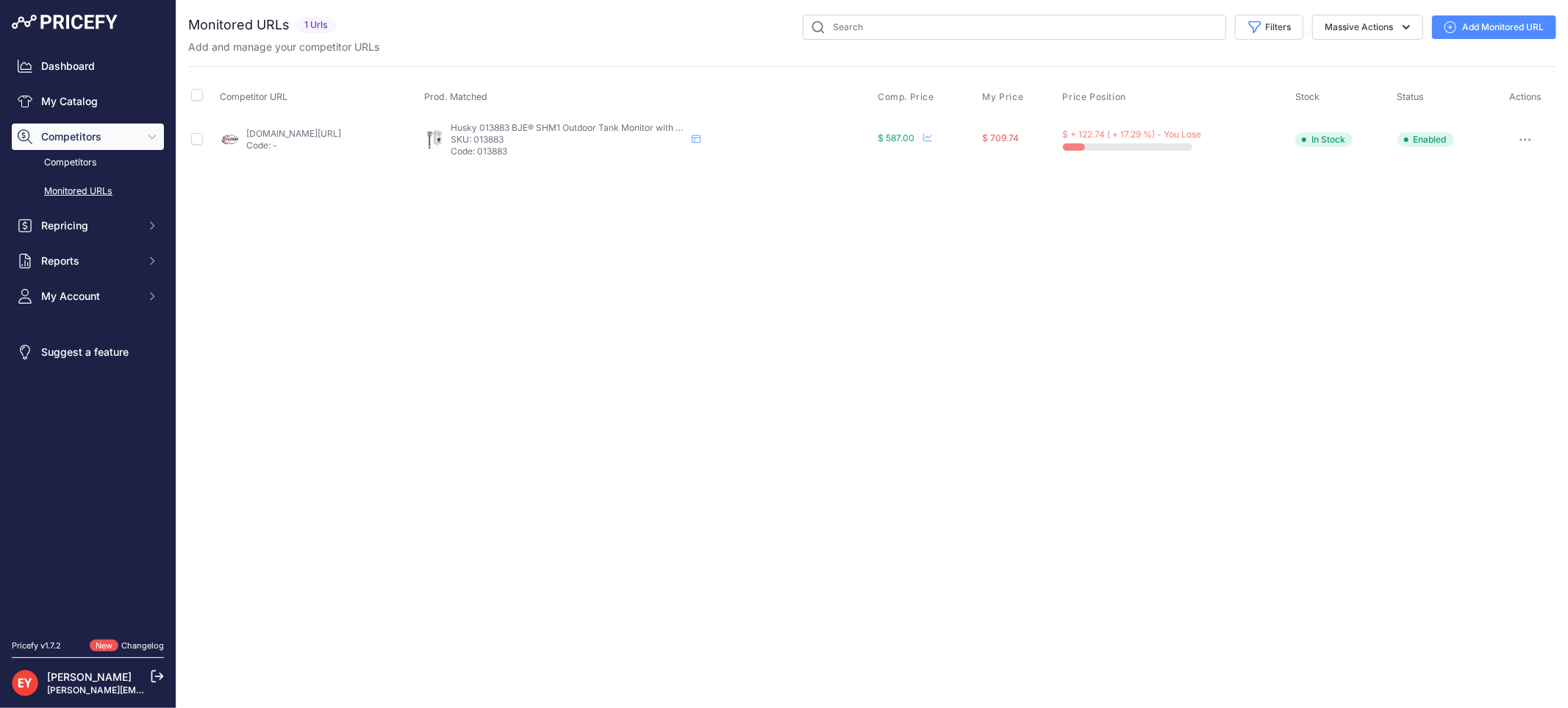
click at [331, 134] on link "[DOMAIN_NAME][URL]" at bounding box center [294, 133] width 95 height 11
click at [1504, 27] on link "Add Monitored URL" at bounding box center [1493, 27] width 124 height 24
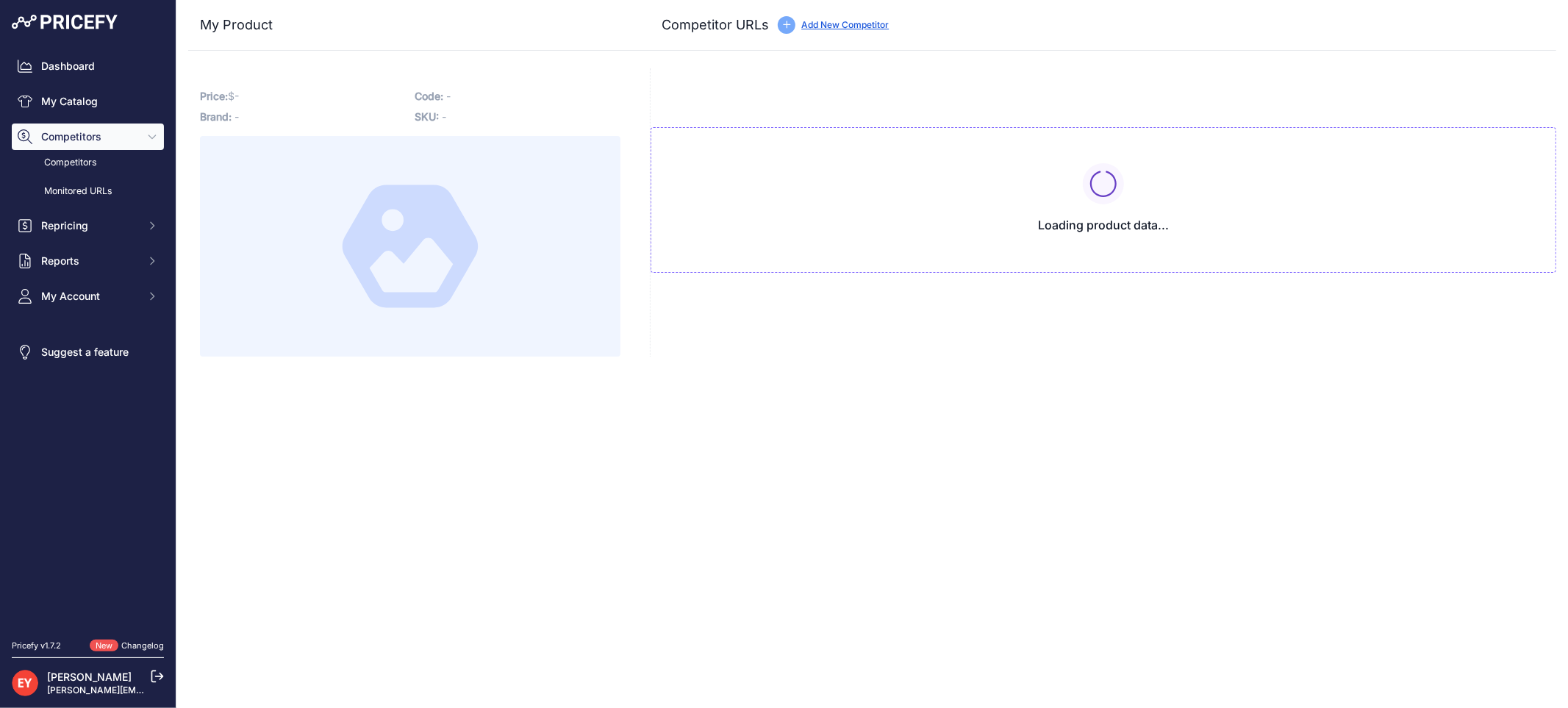
type input "[DOMAIN_NAME][URL]"
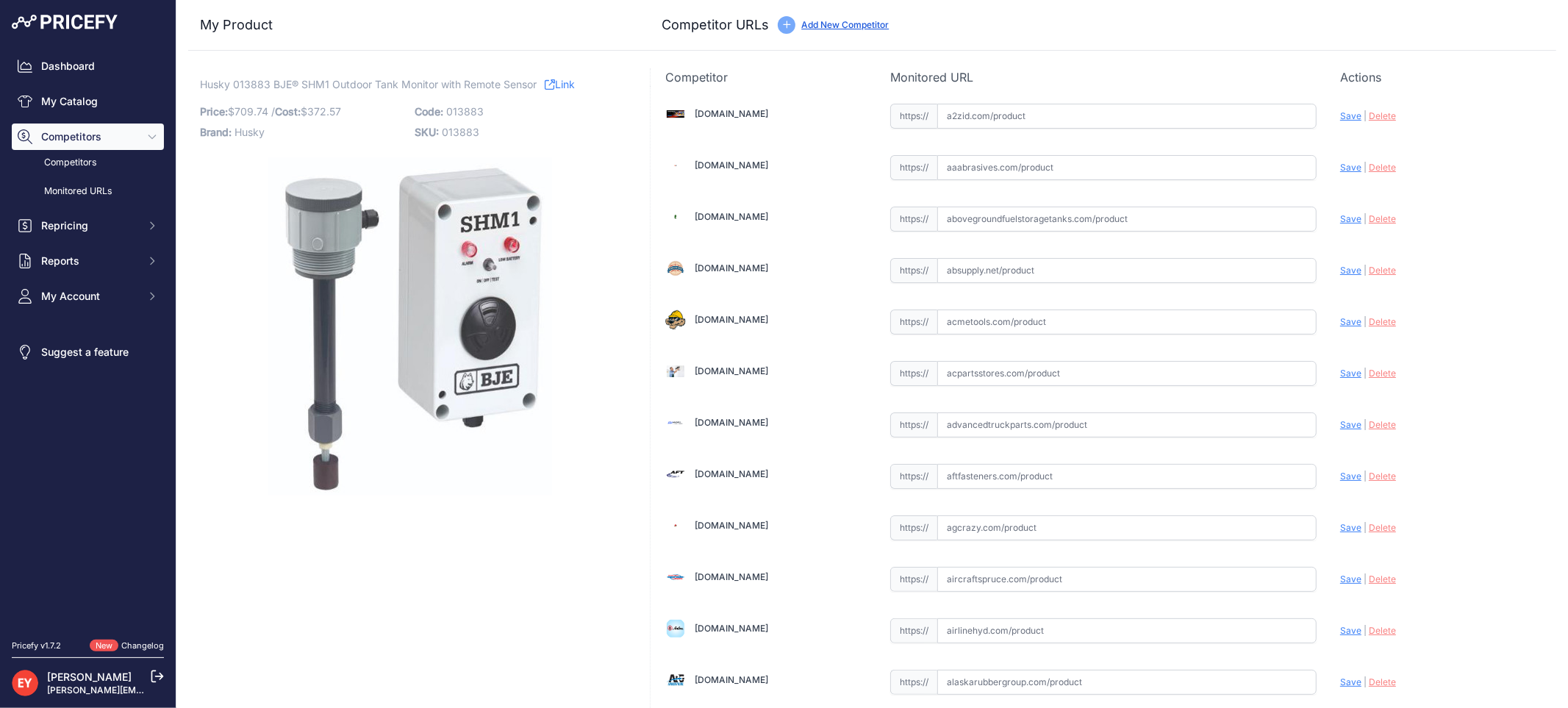
scroll to position [1360, 0]
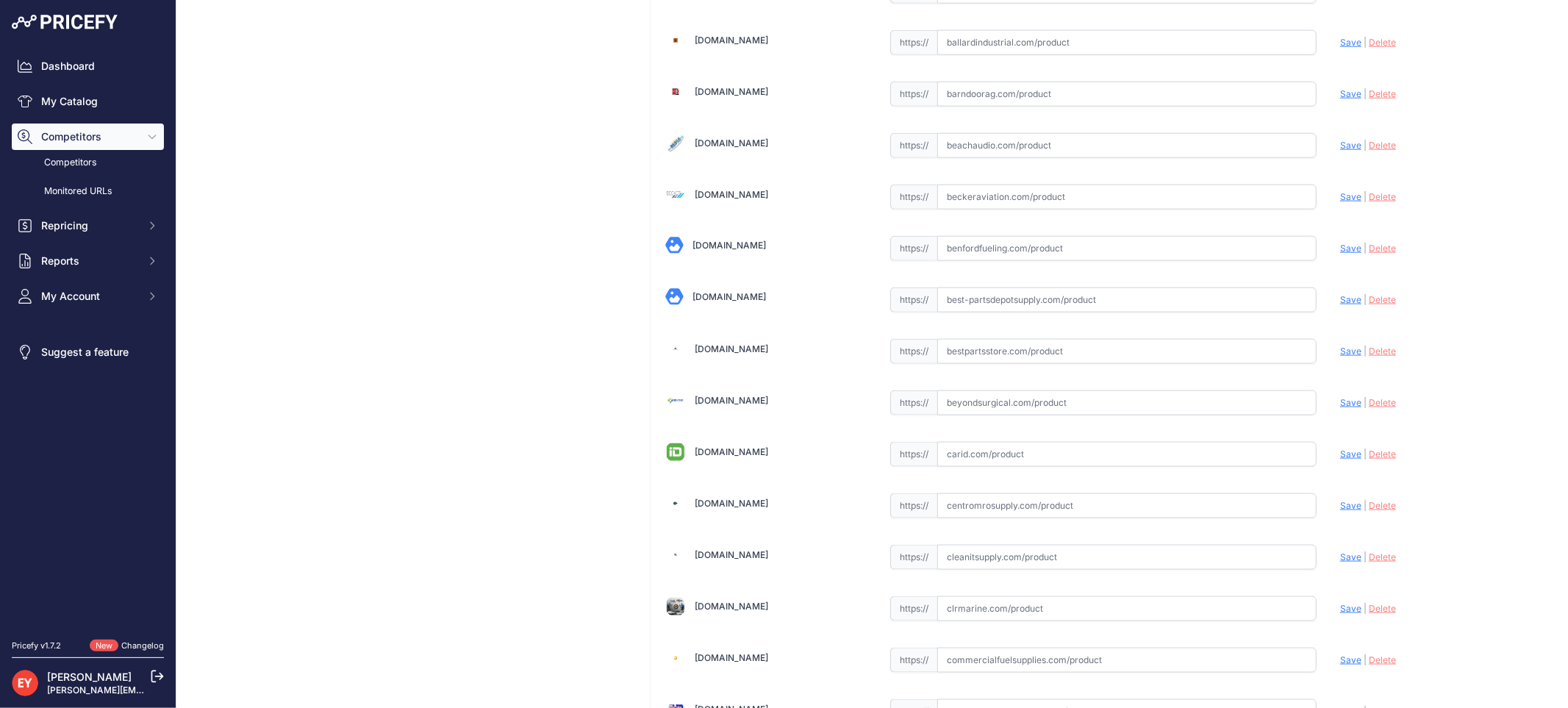
click at [957, 353] on input "text" at bounding box center [1127, 351] width 379 height 25
paste input "https://www.bestpartsstore.com/product/husky-013883-bje-shm1-outdoor-tank-monit…"
click at [1340, 353] on span "Save" at bounding box center [1350, 351] width 21 height 11
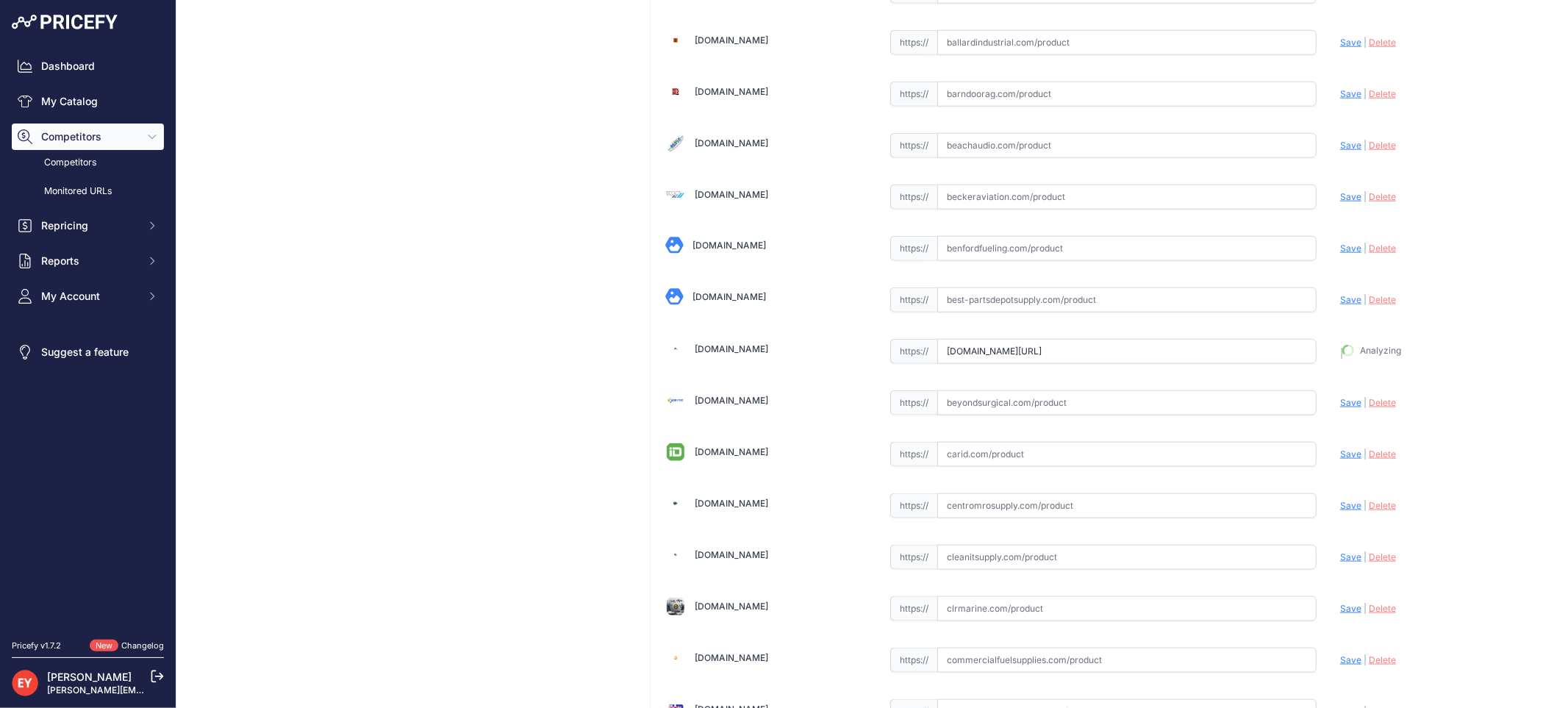
type input "https://www.bestpartsstore.com/product/husky-013883-bje-shm1-outdoor-tank-monit…"
drag, startPoint x: 939, startPoint y: 362, endPoint x: 1313, endPoint y: 361, distance: 374.0
paste input "https://www.dultmeier.com/outdoor-tank-monitor-with-remote-sensor-shm1"
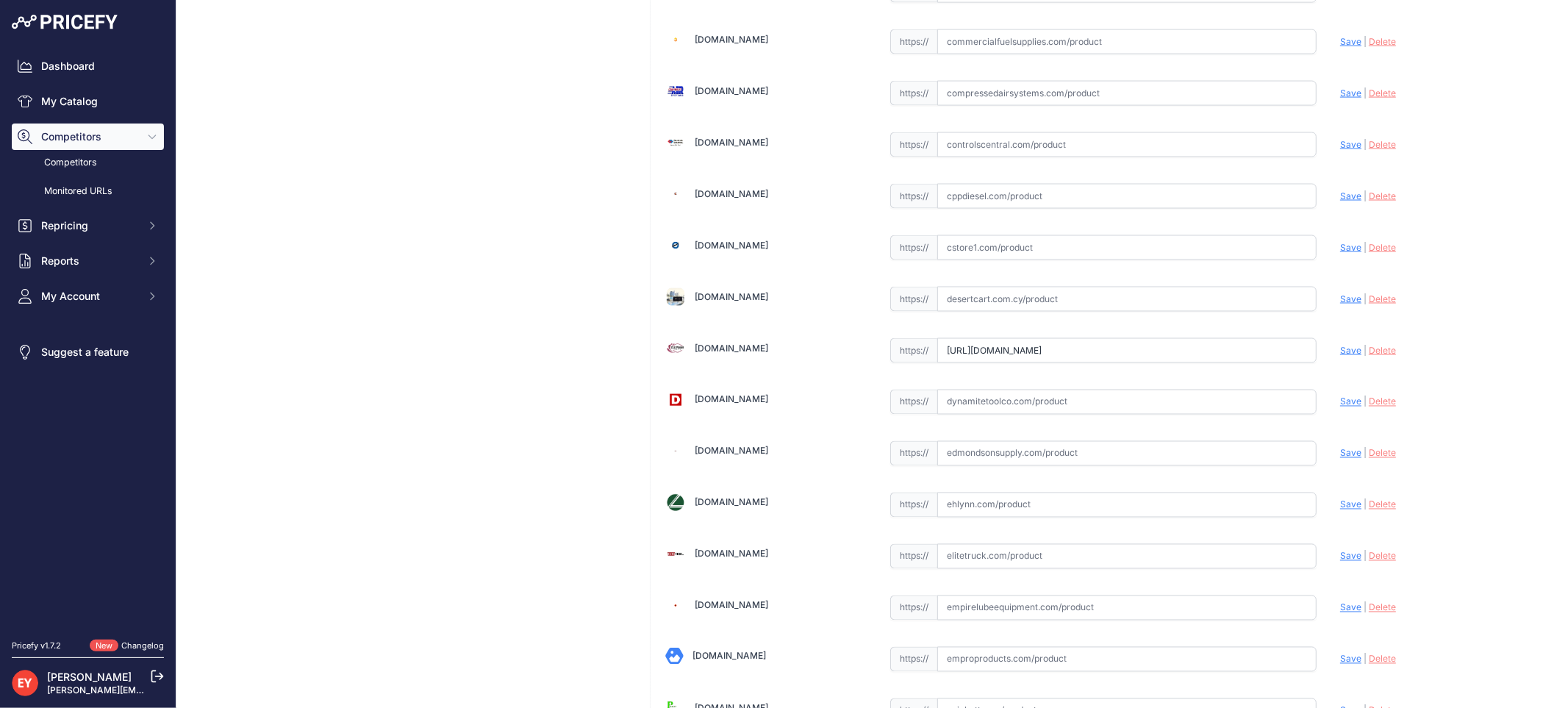
scroll to position [0, 0]
click at [1340, 354] on span "Save" at bounding box center [1350, 350] width 21 height 11
type input "https://www.dultmeier.com/outdoor-tank-monitor-with-remote-sensor-shm1?prirule_…"
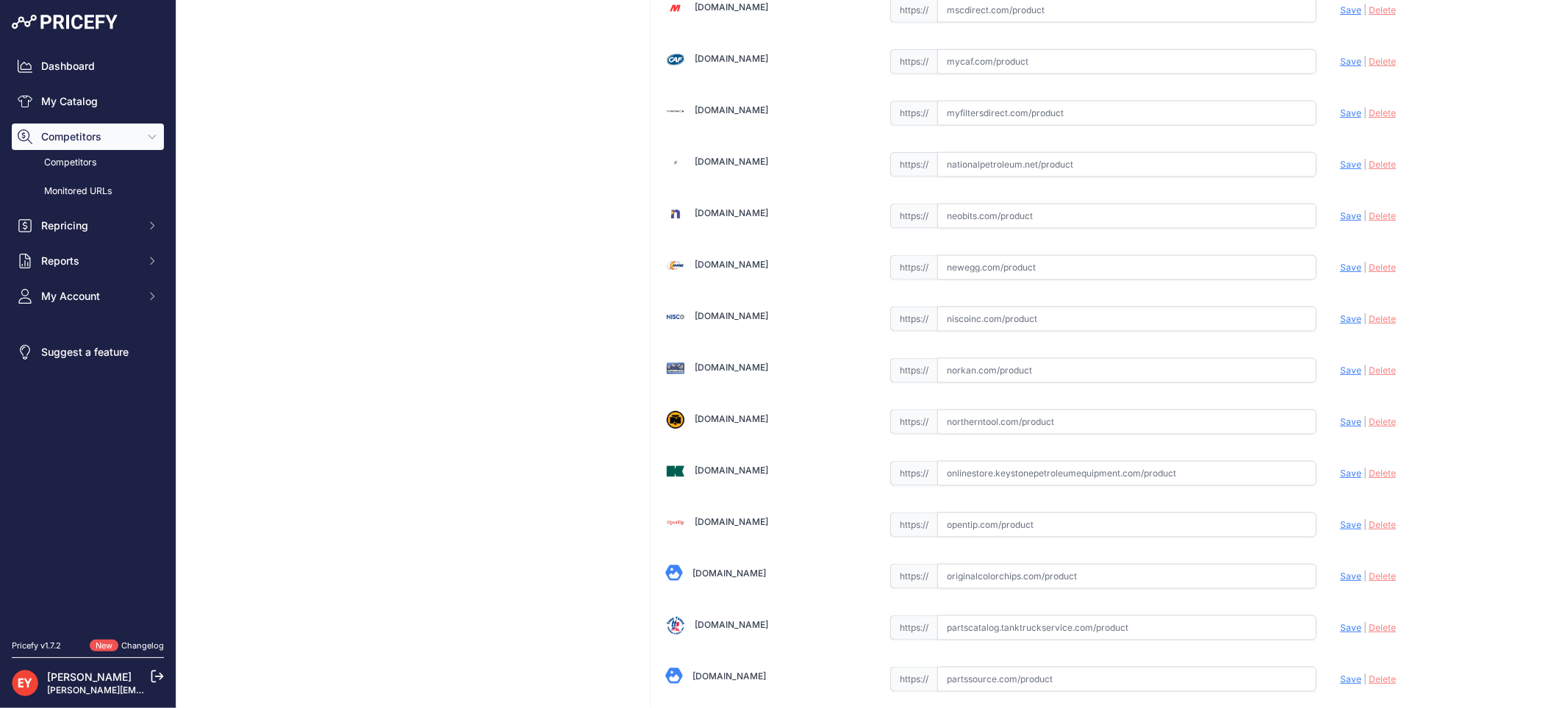
scroll to position [11005, 0]
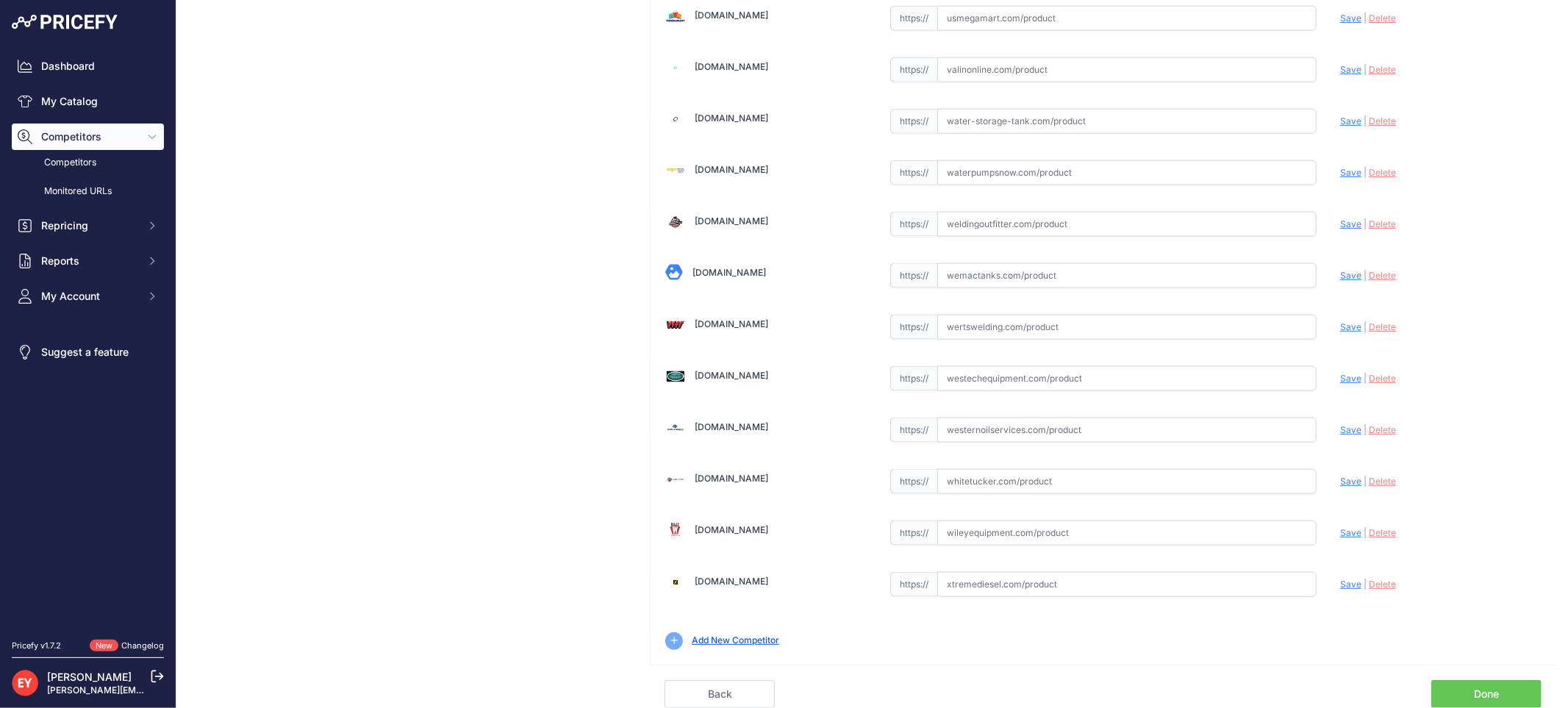
click at [1486, 691] on link "Done" at bounding box center [1487, 694] width 110 height 28
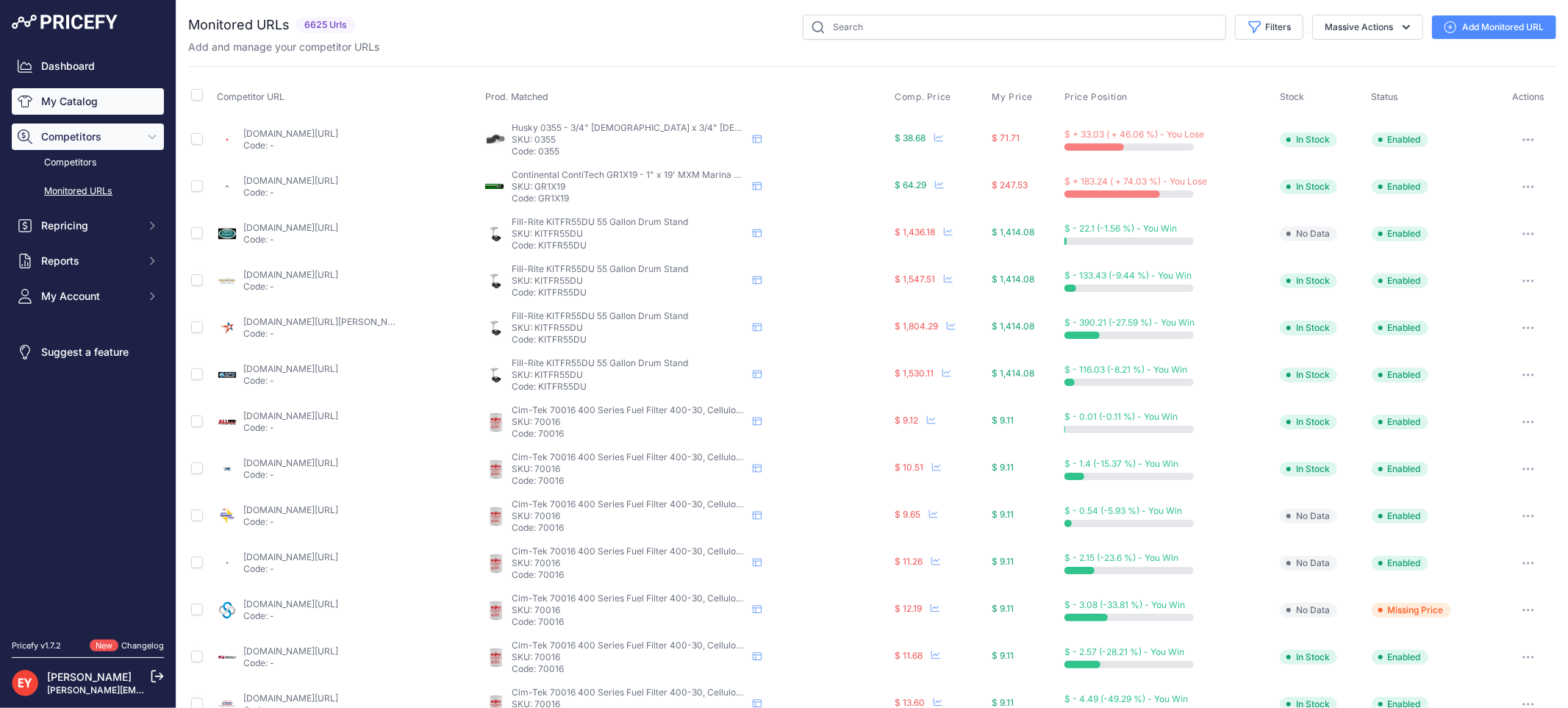
click at [55, 104] on link "My Catalog" at bounding box center [87, 101] width 152 height 26
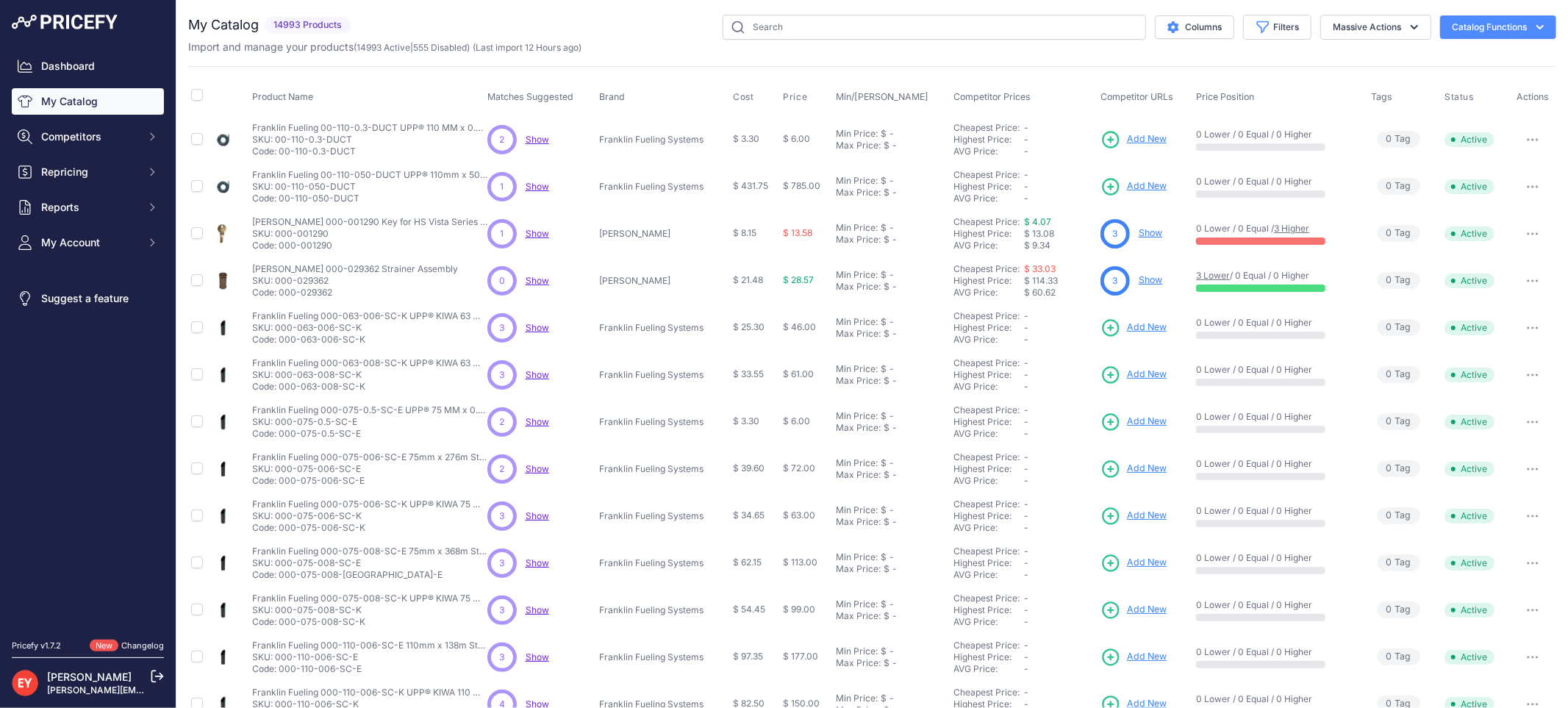
click at [801, 12] on div "You are not connected to the internet. My Catalog" at bounding box center [872, 441] width 1368 height 883
click at [790, 44] on div "Import and manage your products ( 14993 Active | 555 Disabled ) (Last import 12…" at bounding box center [872, 47] width 1368 height 14
click at [792, 35] on input "text" at bounding box center [934, 26] width 424 height 25
paste input "KIT900REGL"
type input "KIT900REGL"
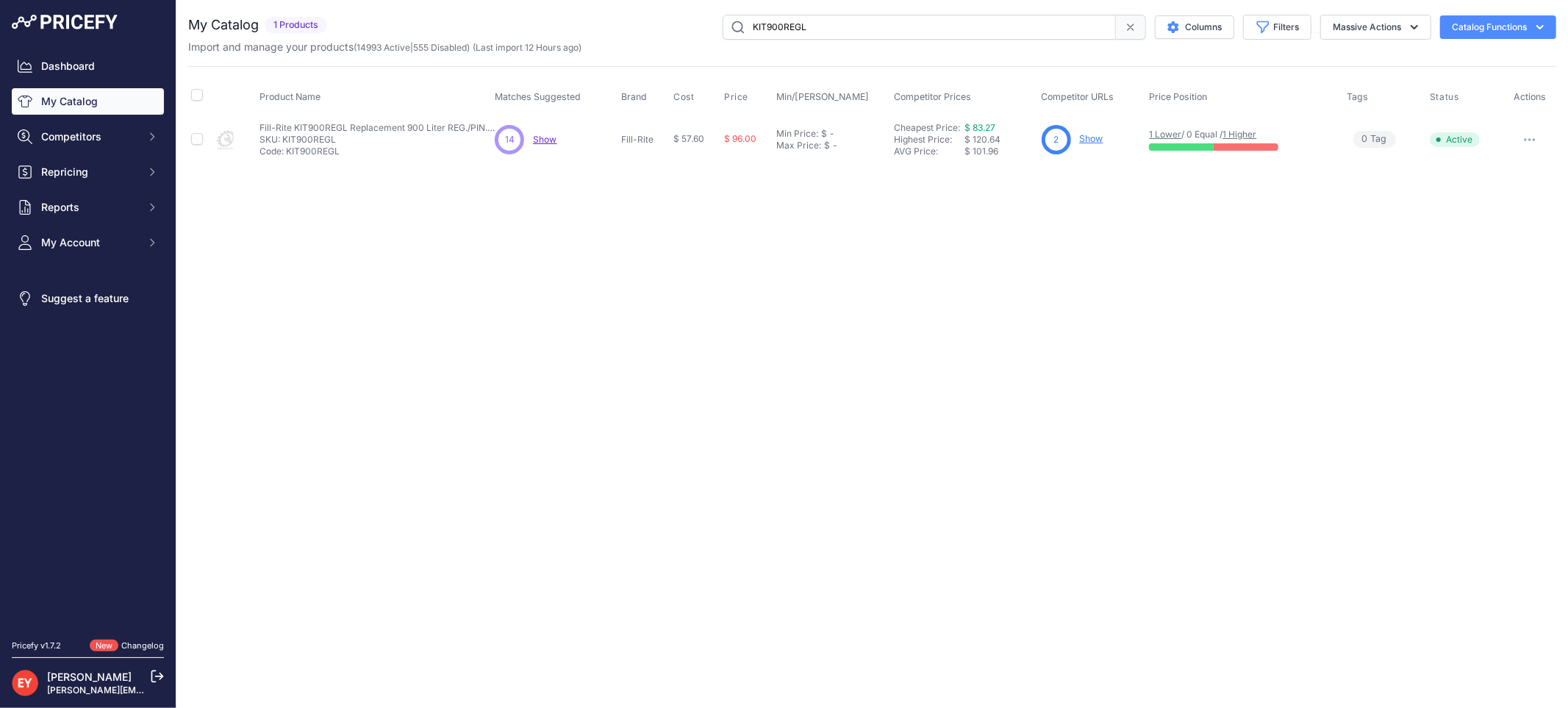
click at [1085, 134] on link "Show" at bounding box center [1092, 138] width 24 height 11
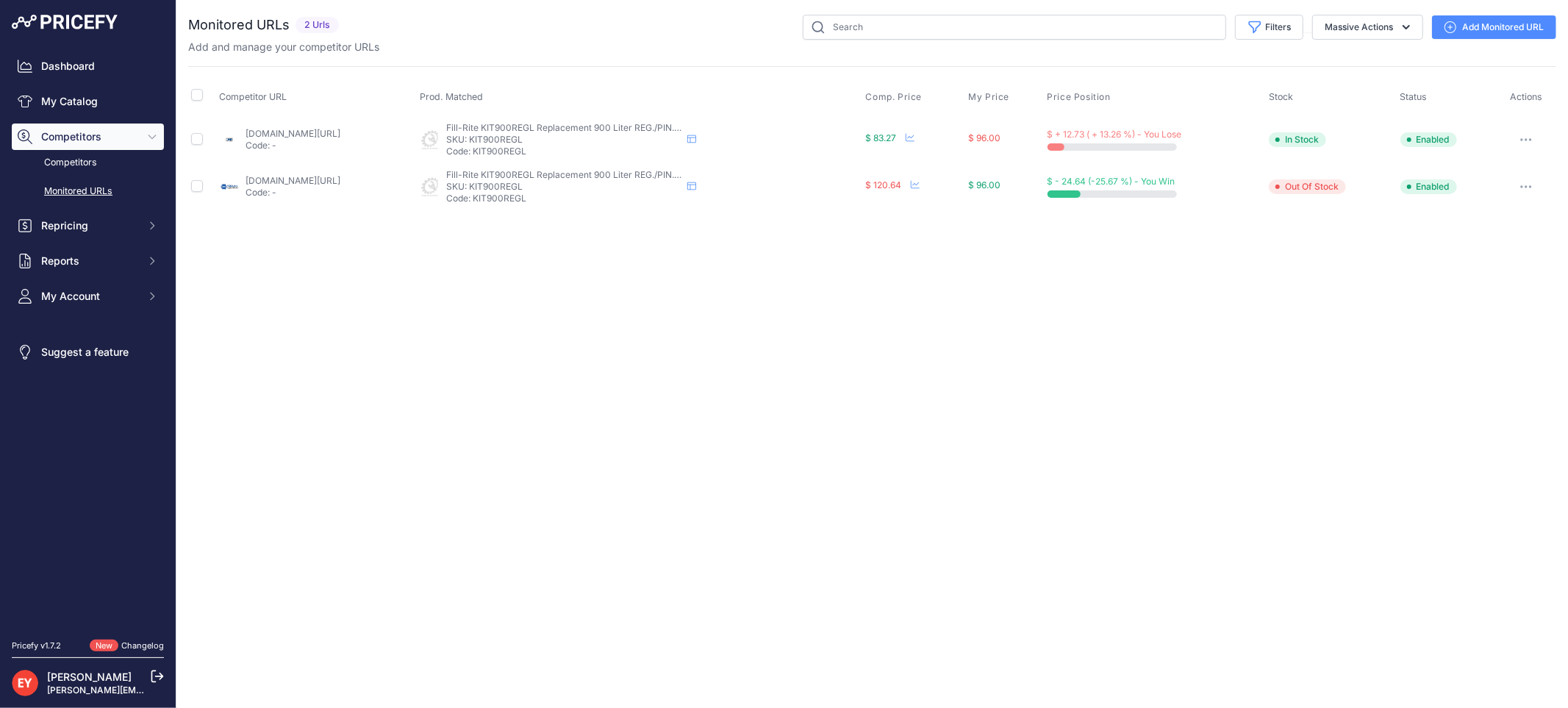
click at [1526, 139] on icon "button" at bounding box center [1526, 140] width 2 height 2
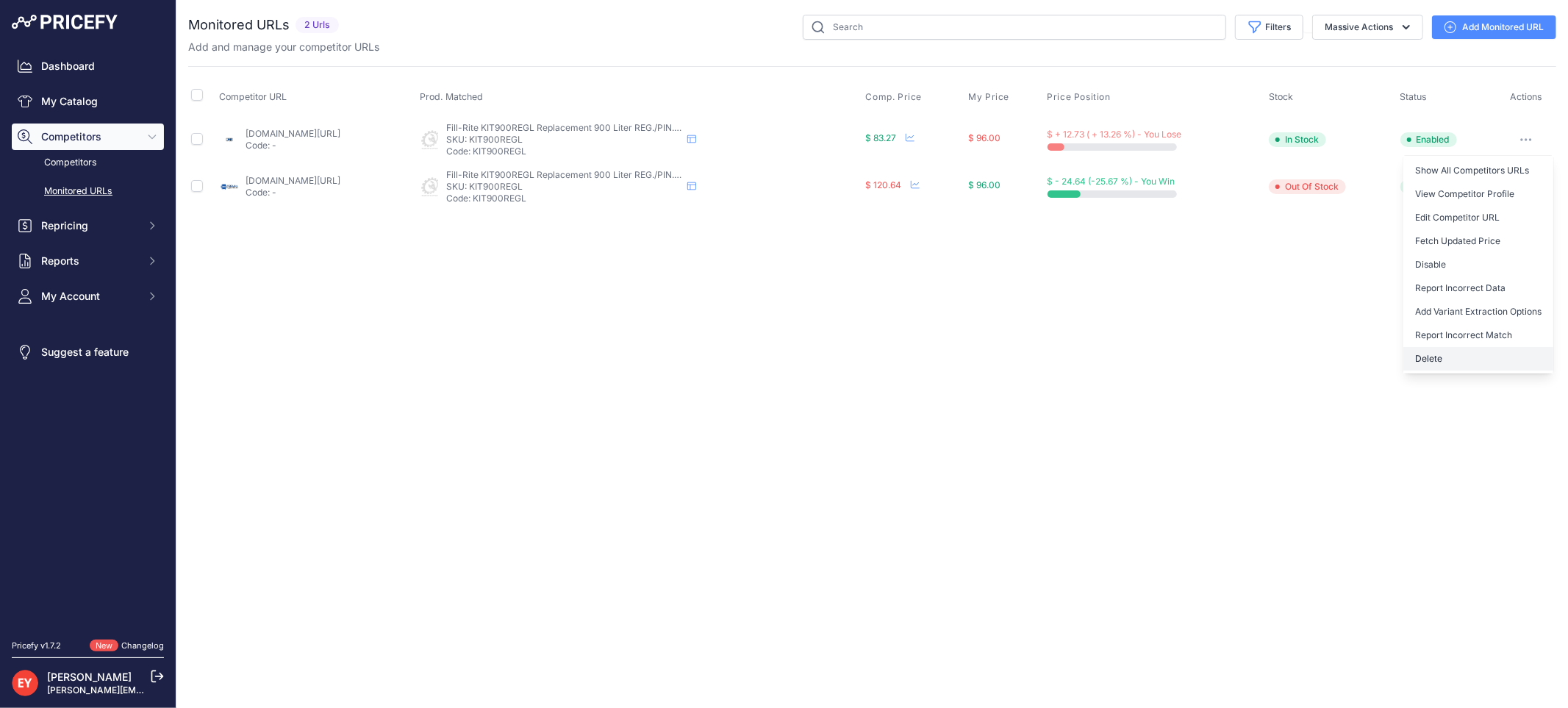
click at [1461, 358] on button "Delete" at bounding box center [1478, 359] width 150 height 24
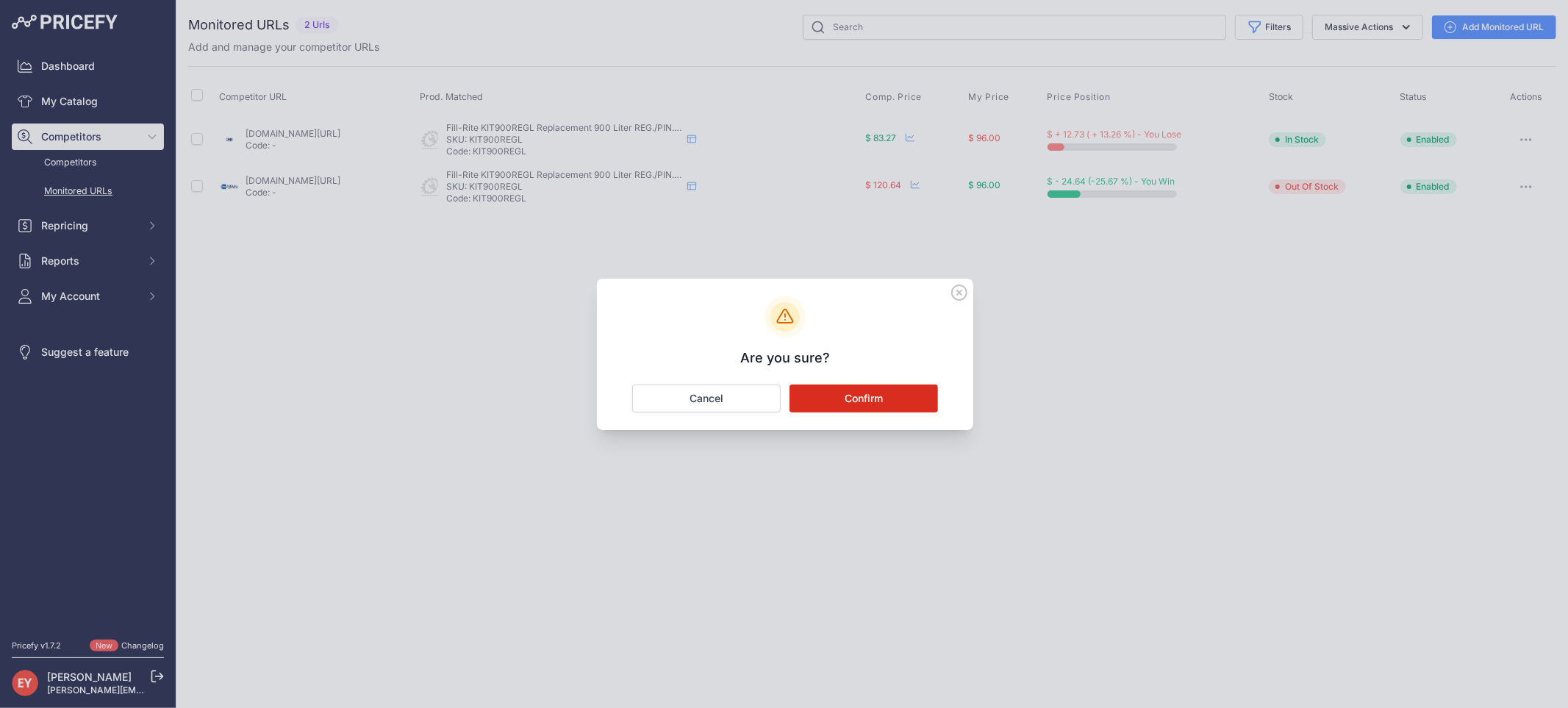
click at [857, 402] on button "Confirm" at bounding box center [863, 398] width 149 height 28
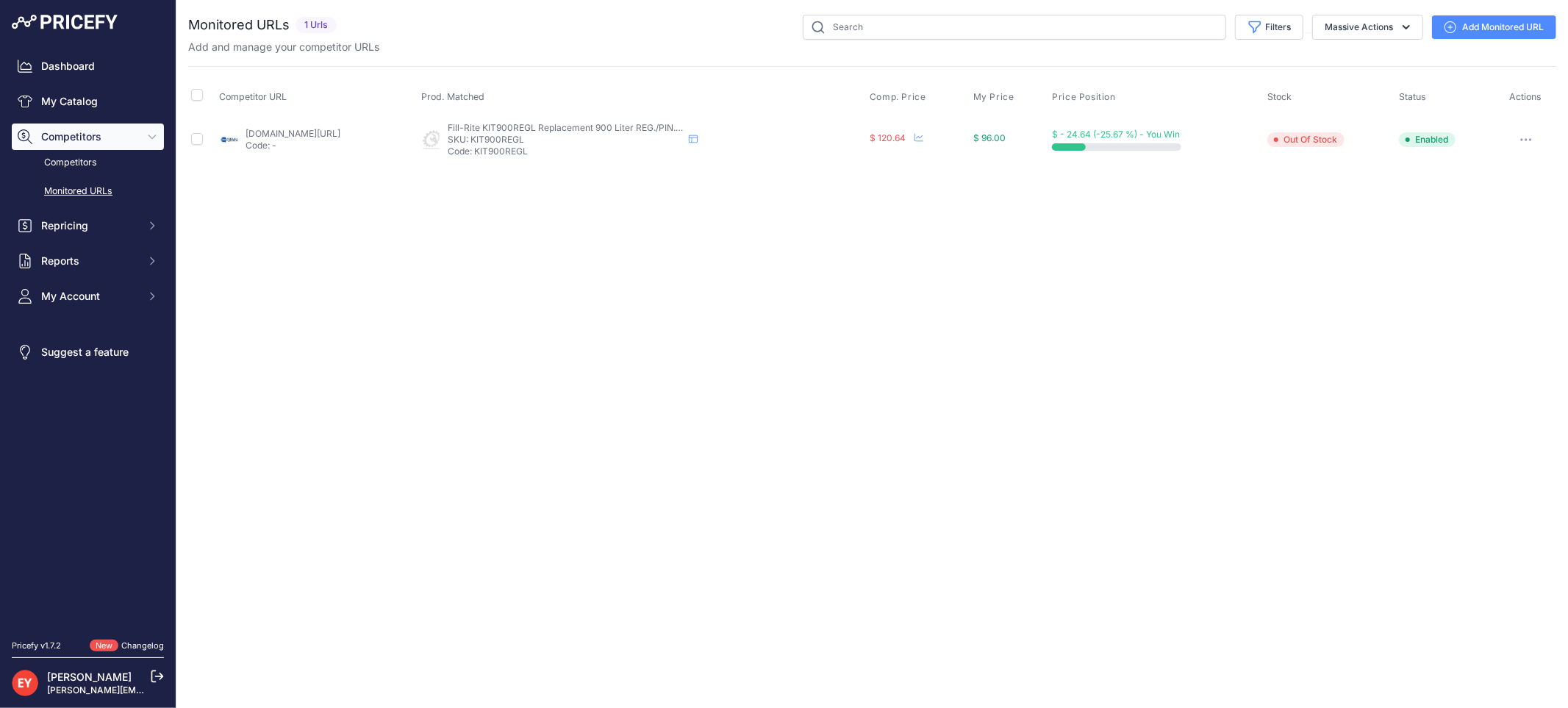
click at [324, 131] on link "mprtools.com/products/fill-rite-kit900regl-kit-900-liter-reg-pin-bevel-screws?p…" at bounding box center [293, 133] width 95 height 11
click at [1517, 139] on button "button" at bounding box center [1526, 139] width 30 height 20
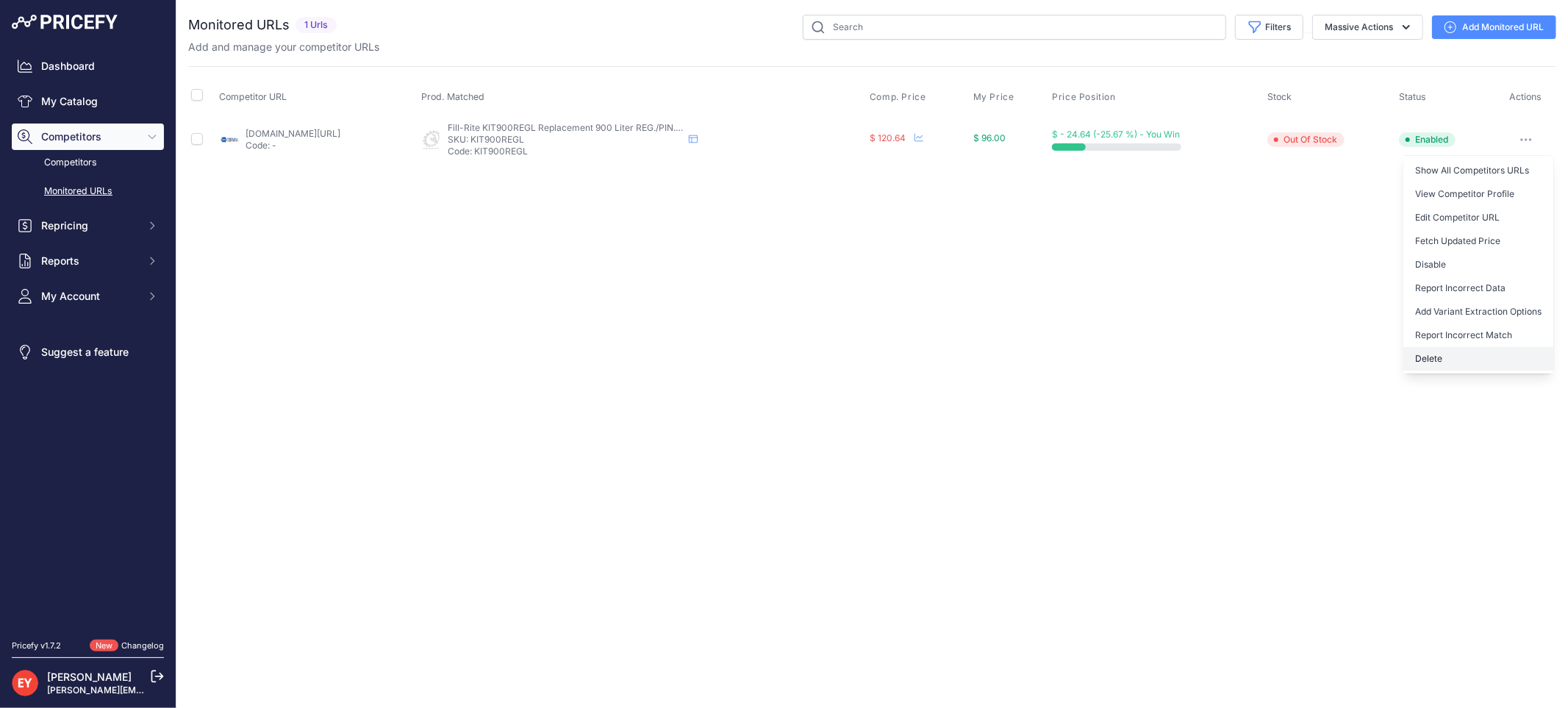
click at [1444, 349] on button "Delete" at bounding box center [1478, 359] width 150 height 24
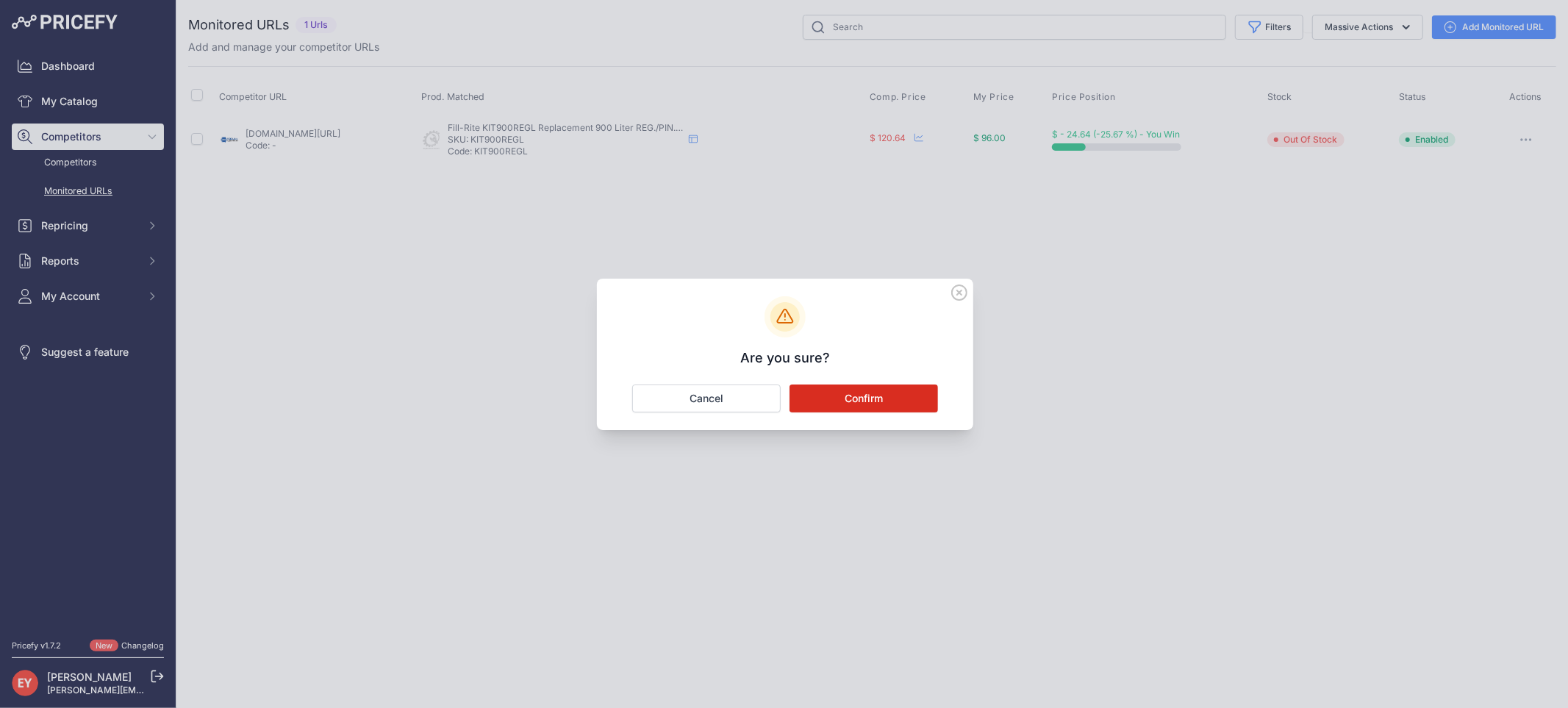
click at [863, 401] on button "Confirm" at bounding box center [863, 398] width 149 height 28
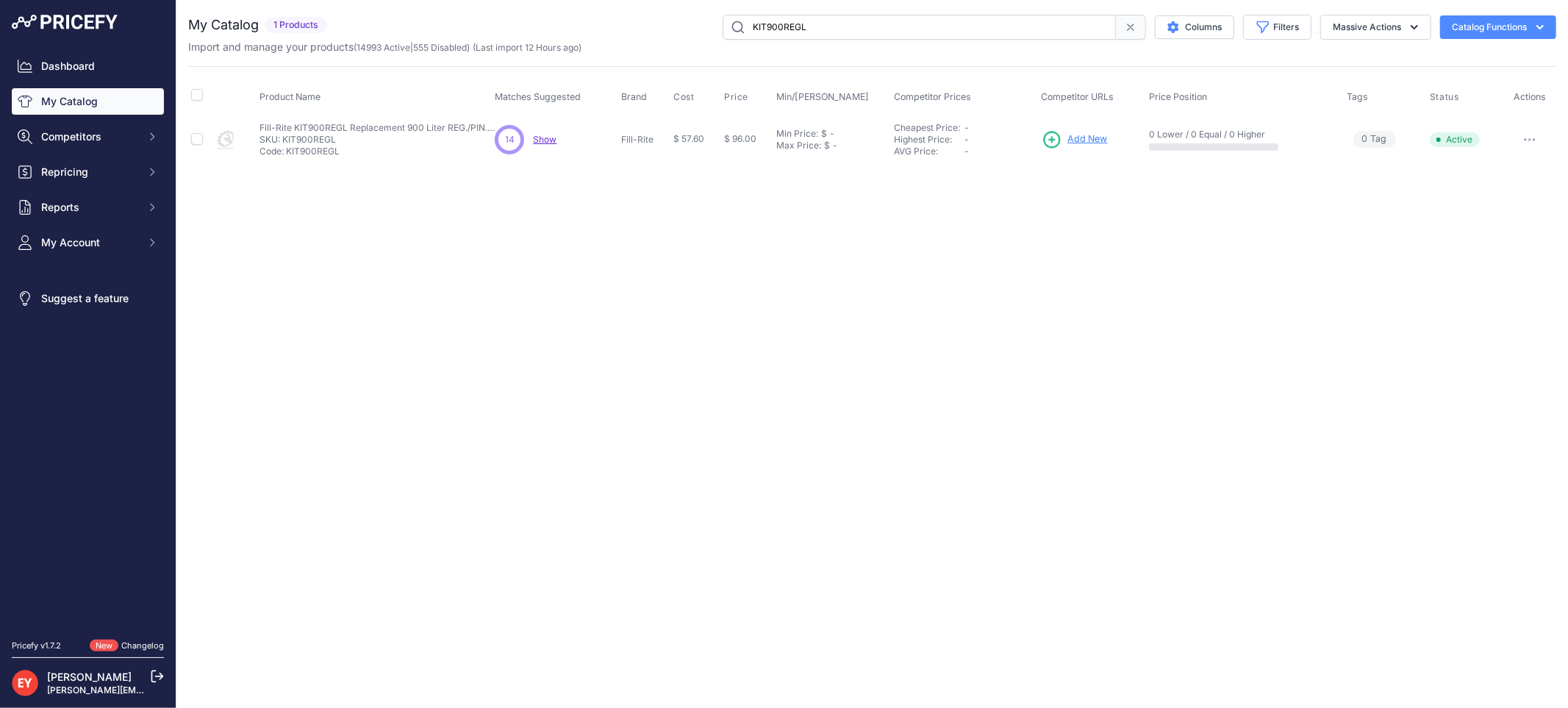
click at [1073, 131] on link "Add New" at bounding box center [1075, 139] width 66 height 20
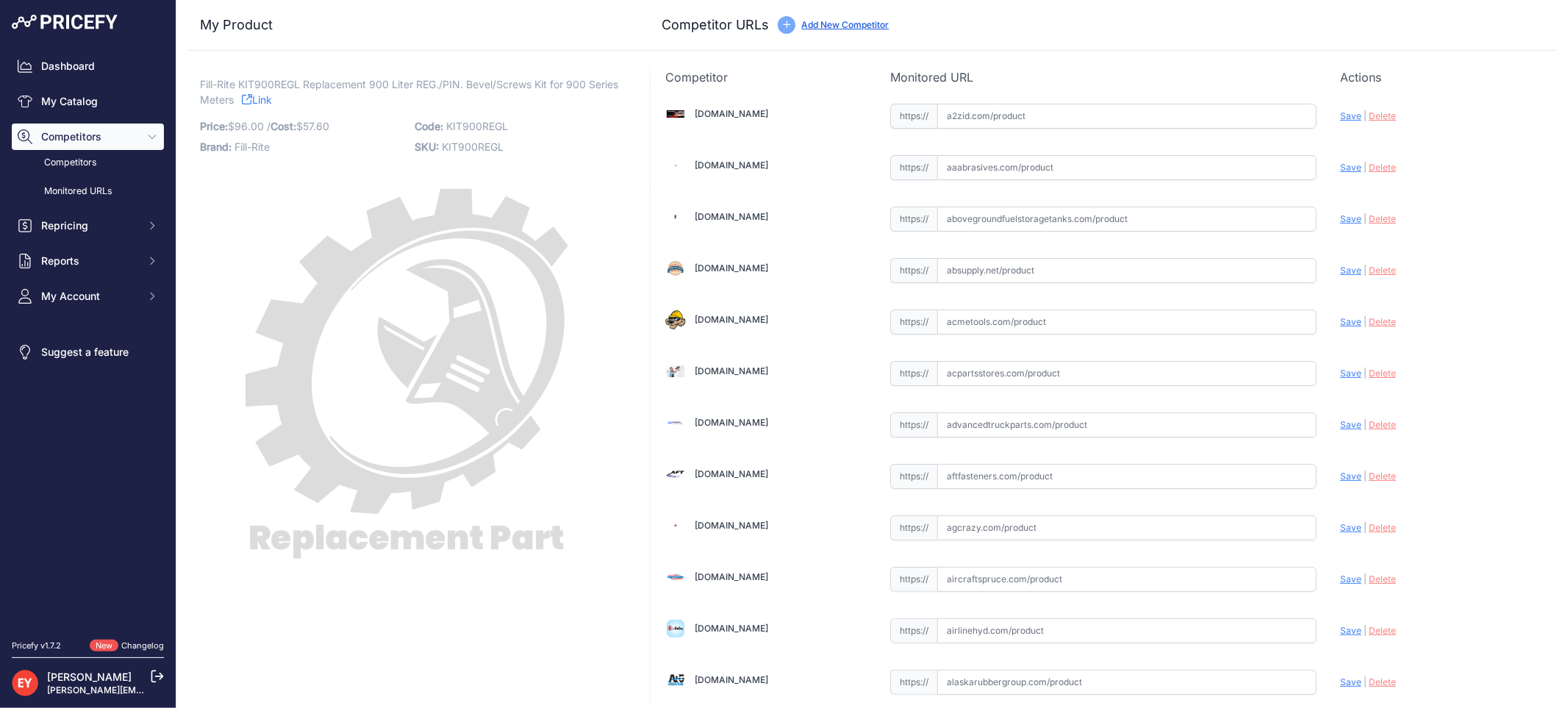
scroll to position [10219, 0]
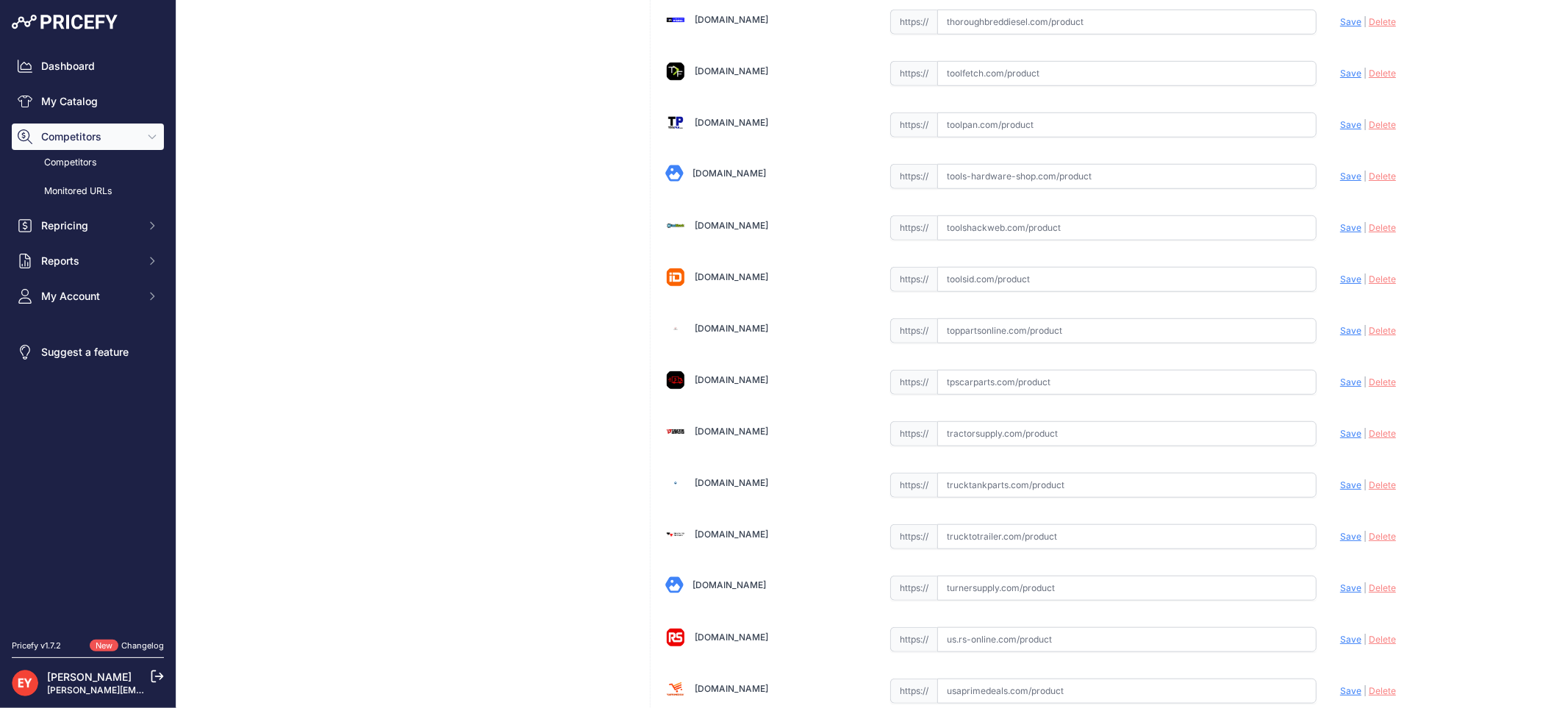
click at [982, 343] on input "text" at bounding box center [1127, 330] width 379 height 25
paste input "https://www.toppartsonline.com/product/fill-rite-kit900regl-replacement-900-lit…"
click at [1340, 336] on span "Save" at bounding box center [1350, 330] width 21 height 11
type input "https://www.toppartsonline.com/product/fill-rite-kit900regl-replacement-900-lit…"
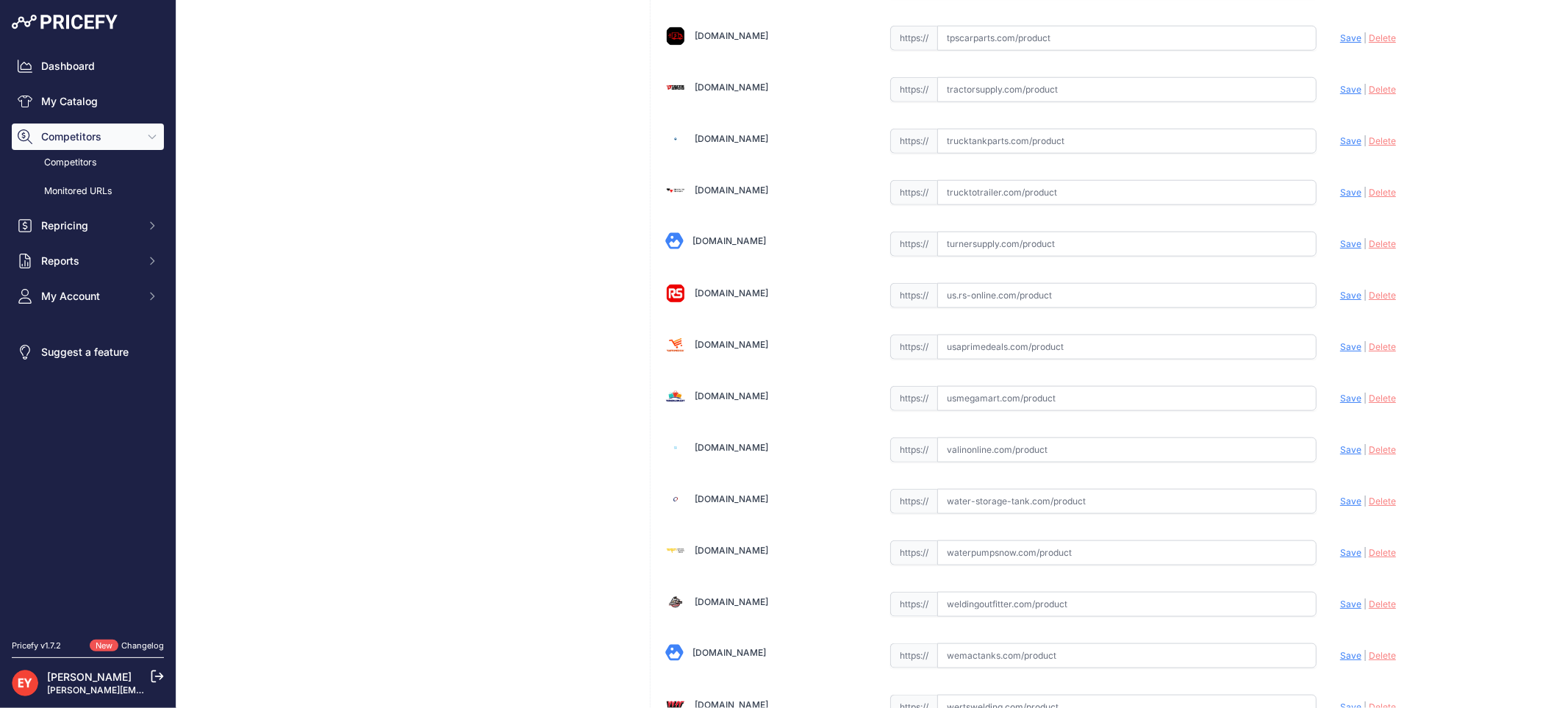
scroll to position [10971, 0]
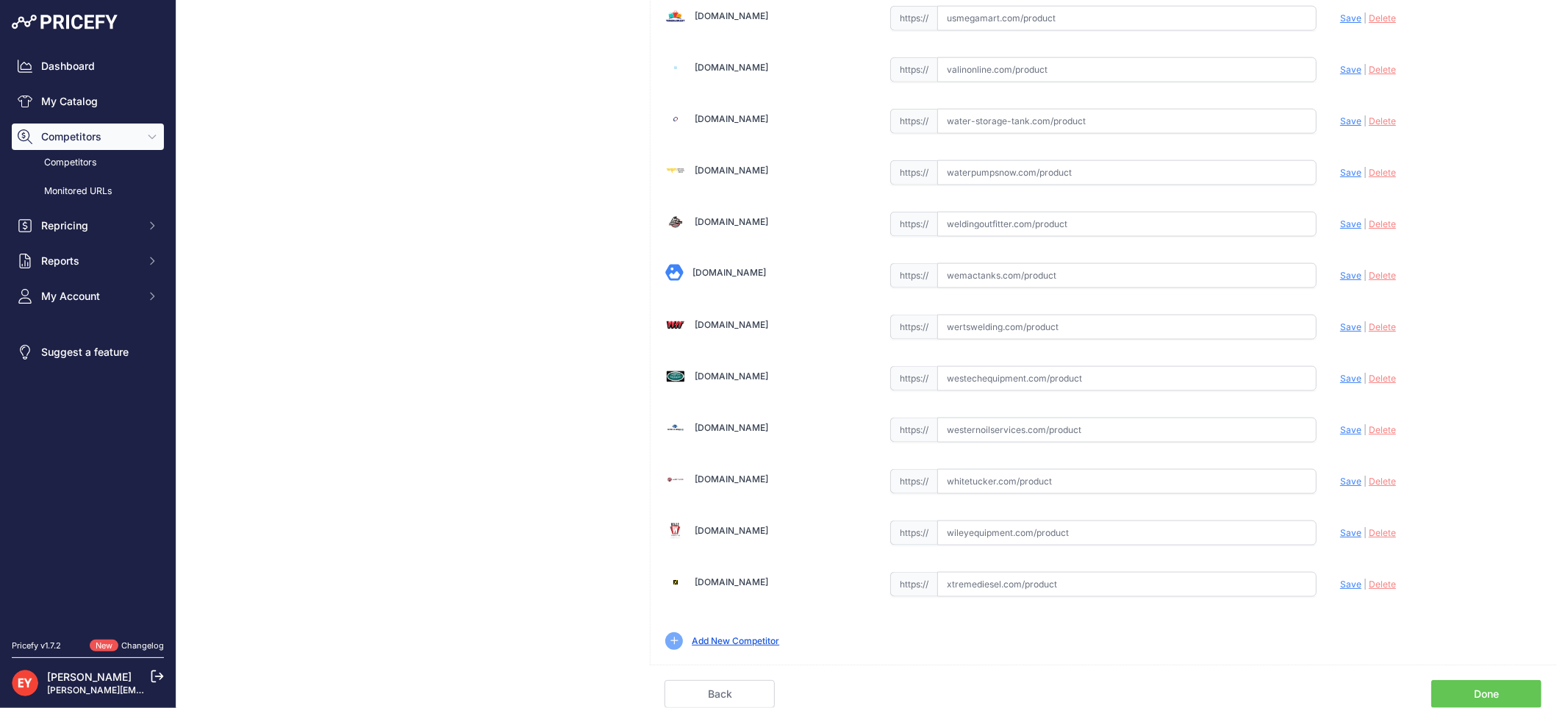
drag, startPoint x: 1482, startPoint y: 686, endPoint x: 1465, endPoint y: 671, distance: 22.7
click at [1481, 686] on link "Done" at bounding box center [1487, 694] width 110 height 28
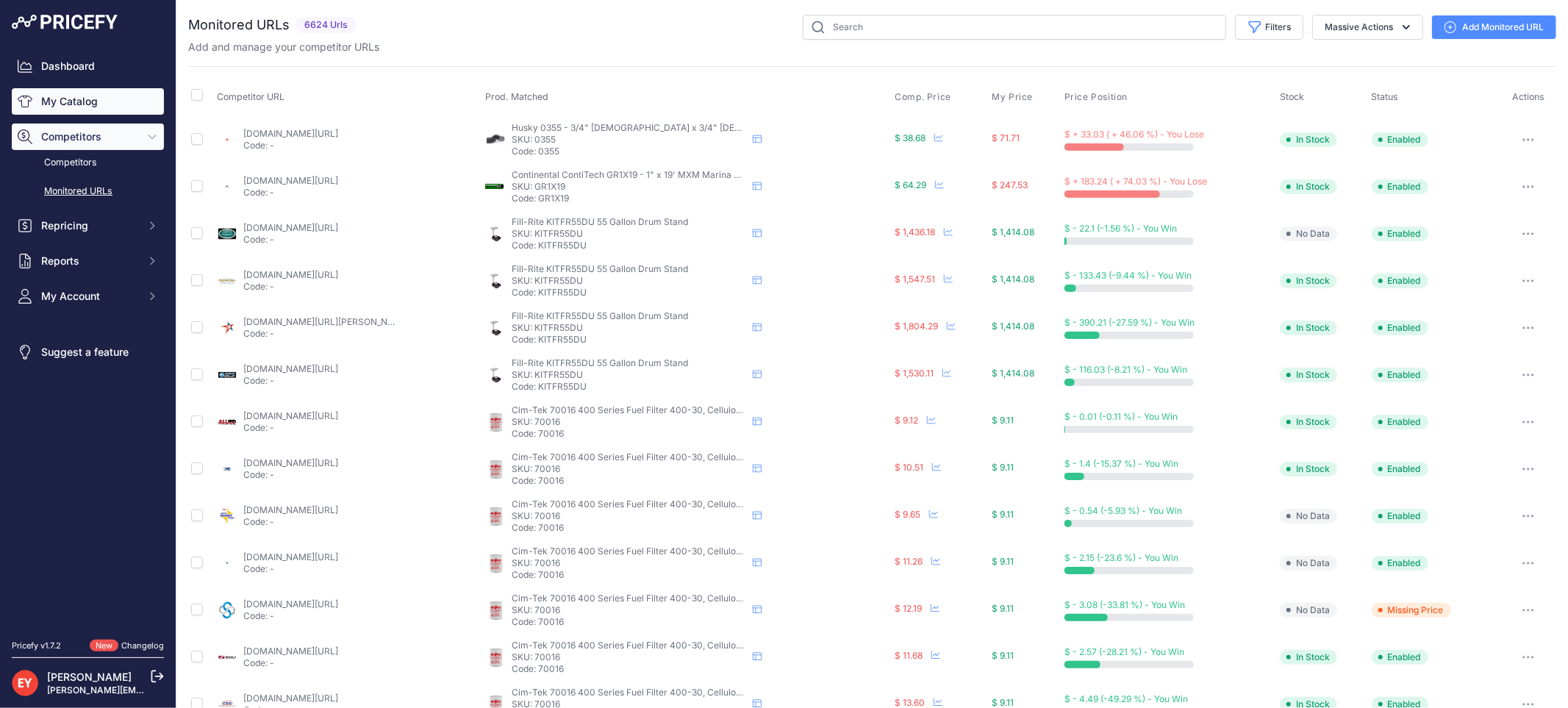
click at [61, 92] on link "My Catalog" at bounding box center [87, 101] width 152 height 26
click at [98, 104] on link "My Catalog" at bounding box center [87, 101] width 152 height 26
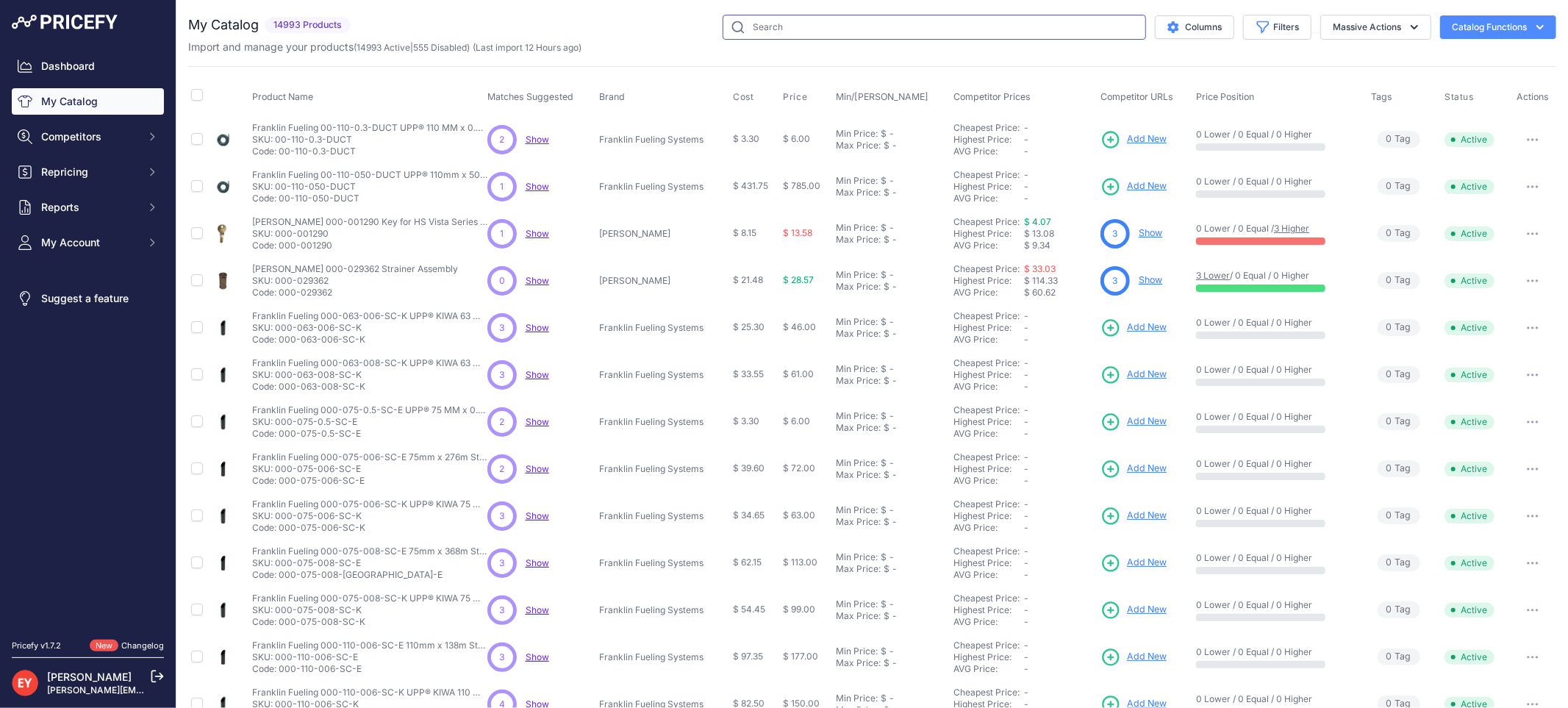
click at [912, 22] on input "text" at bounding box center [934, 26] width 424 height 25
paste input "KIT321JC"
type input "KIT321JC"
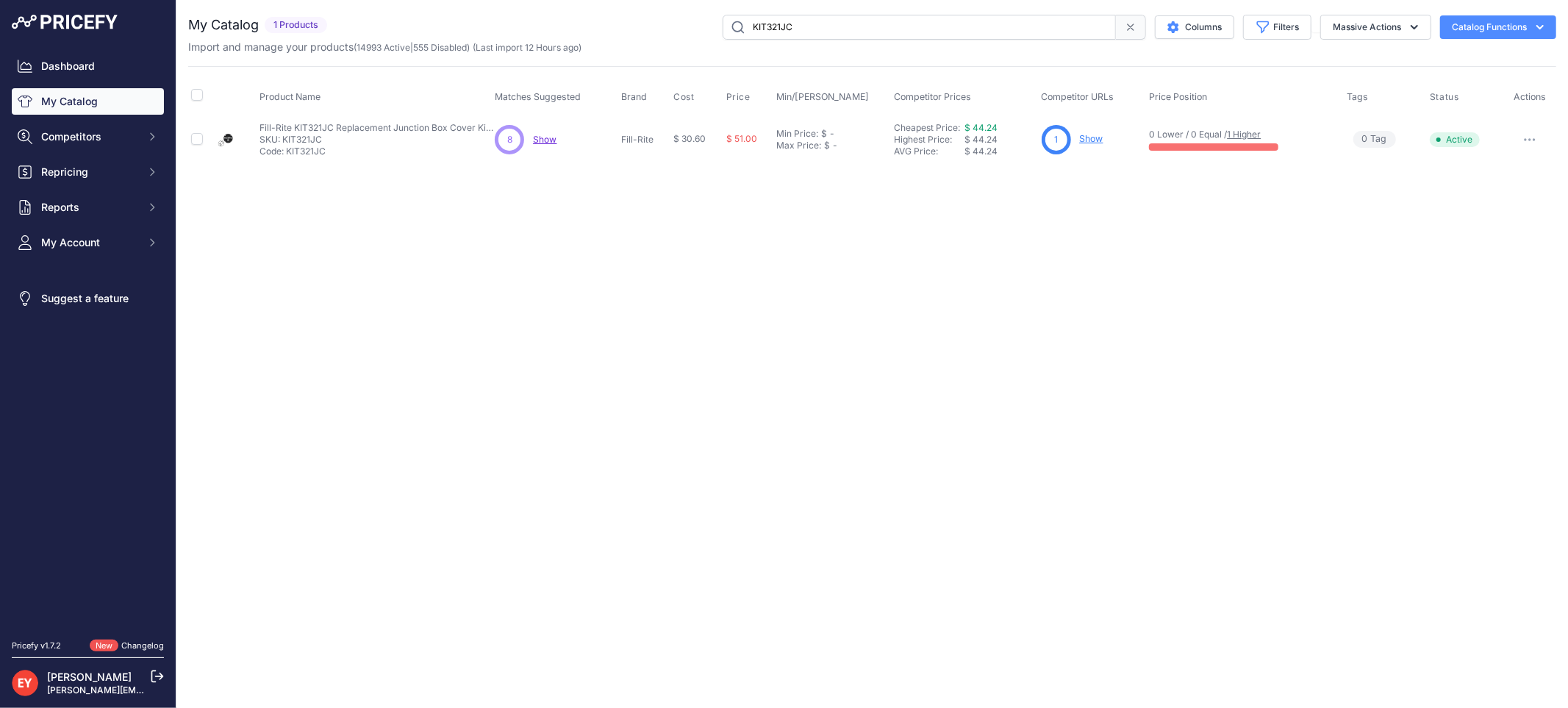
click at [1093, 138] on link "Show" at bounding box center [1092, 138] width 24 height 11
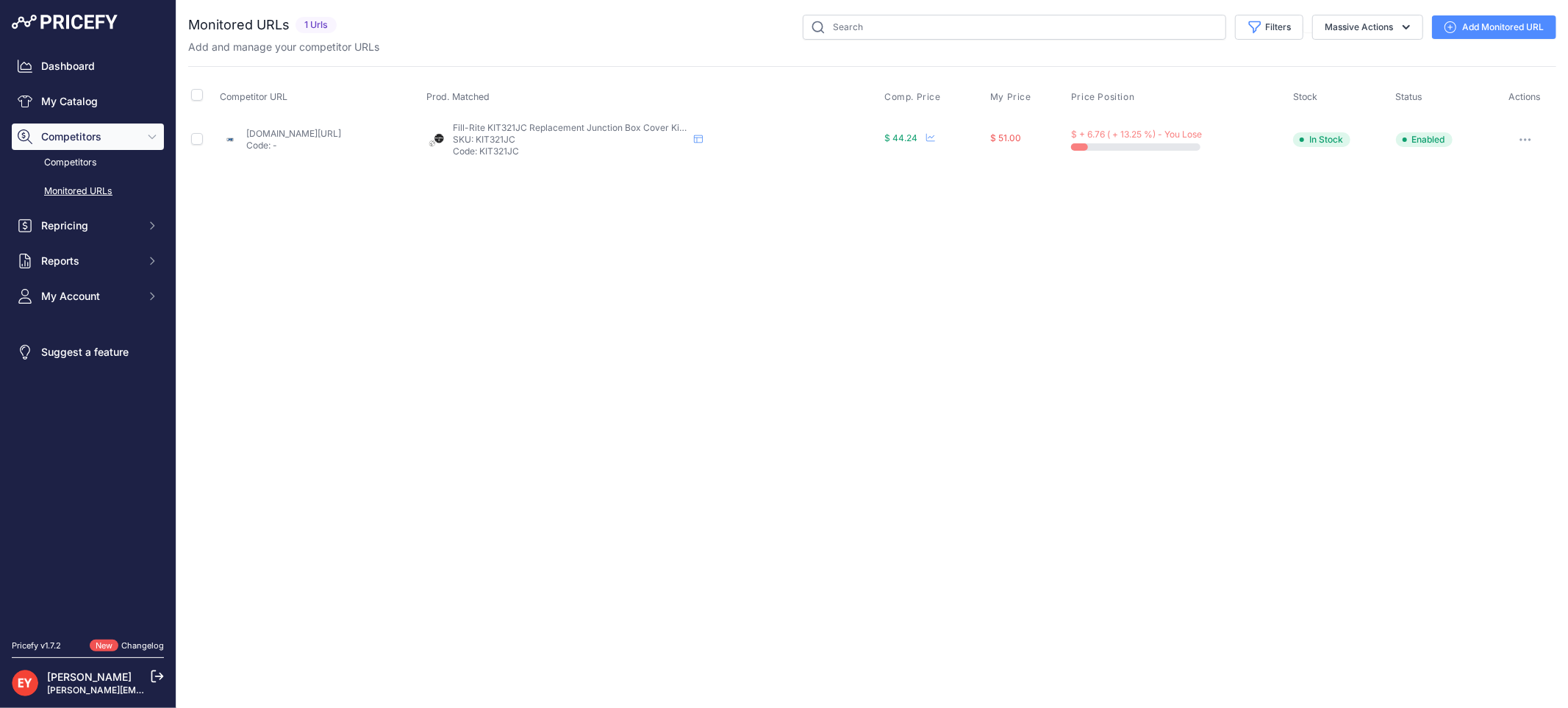
click at [1475, 25] on link "Add Monitored URL" at bounding box center [1493, 27] width 124 height 24
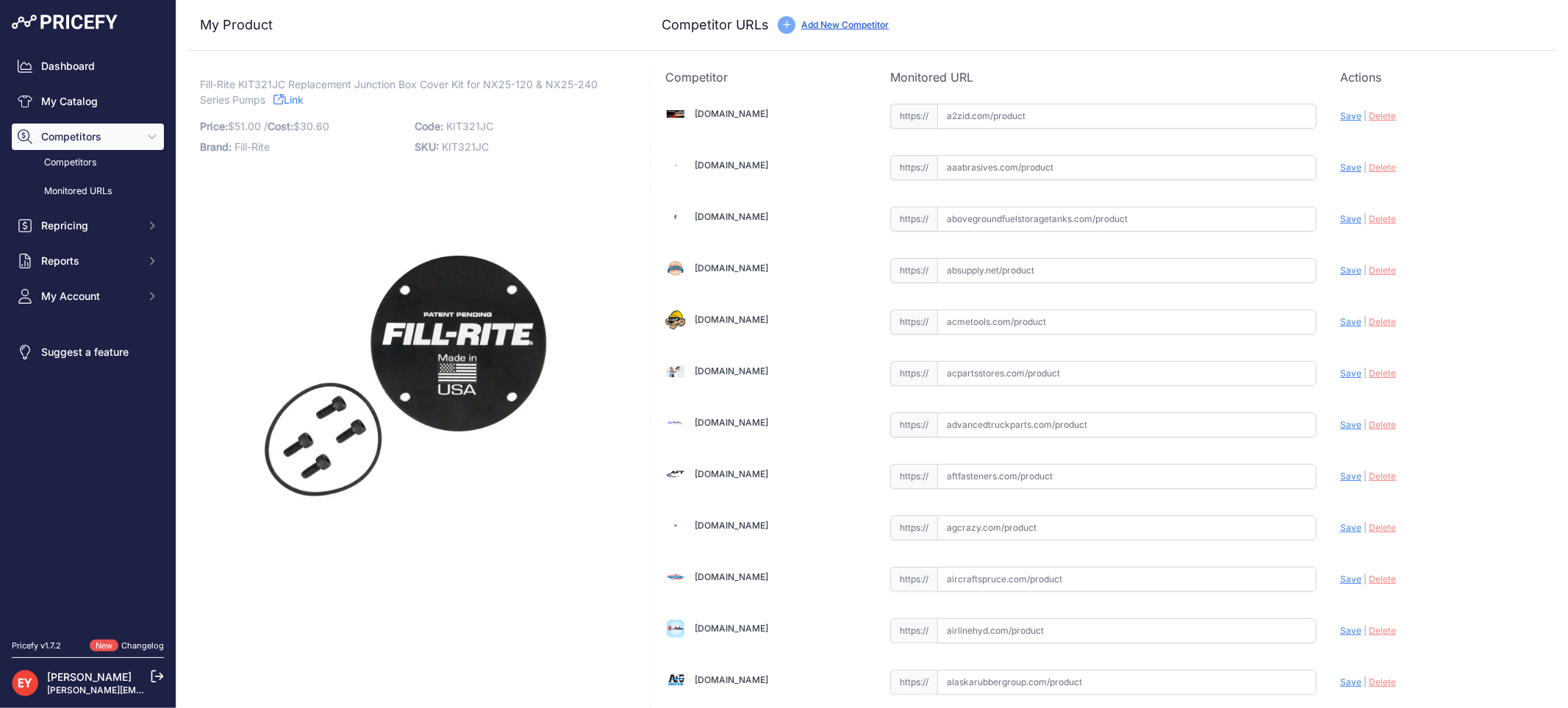
scroll to position [5021, 0]
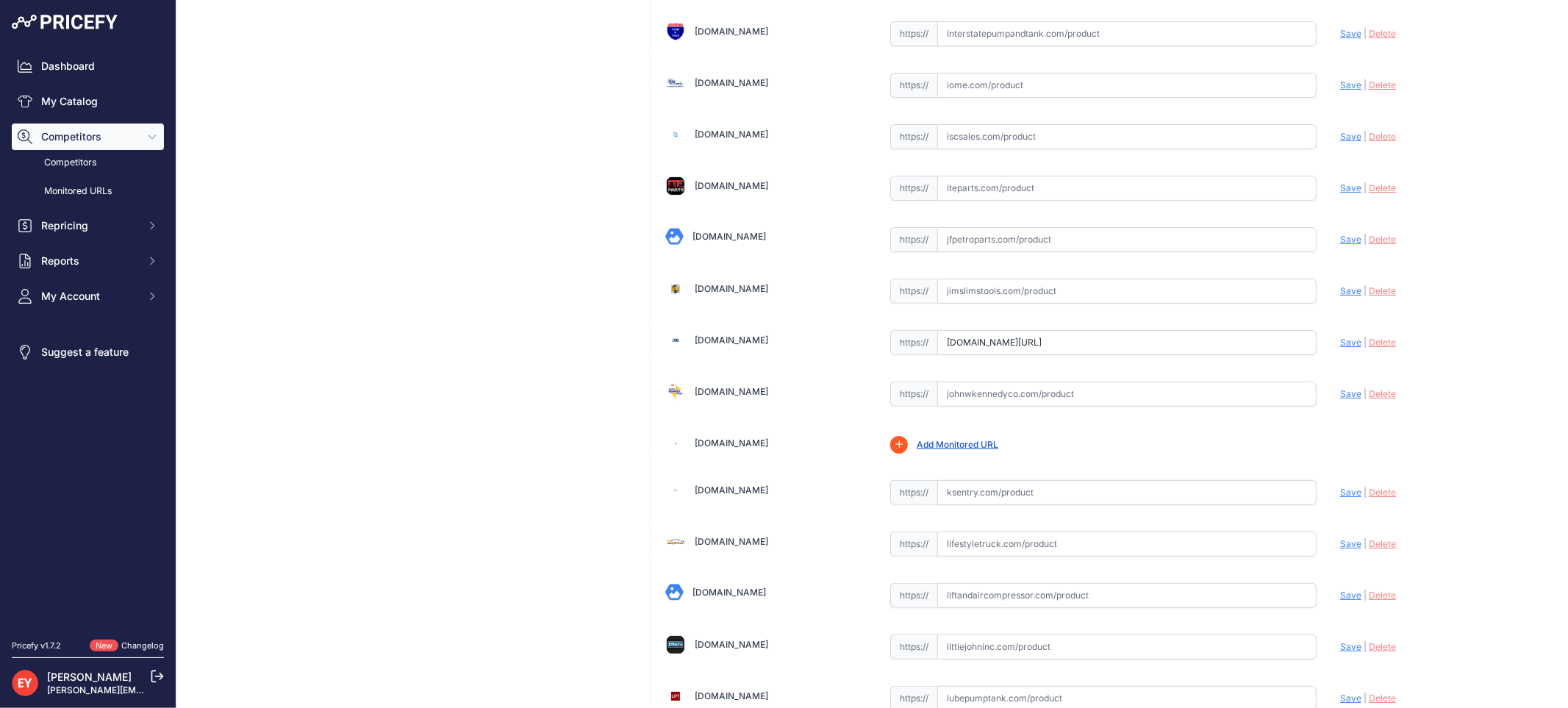
drag, startPoint x: 941, startPoint y: 357, endPoint x: 1356, endPoint y: 382, distance: 415.8
paste input "https://www.jmesales.com/fill-rite-kit321jc-junction-box-cover-kit-for-nx25-ser…"
click at [1340, 347] on span "Save" at bounding box center [1350, 341] width 21 height 11
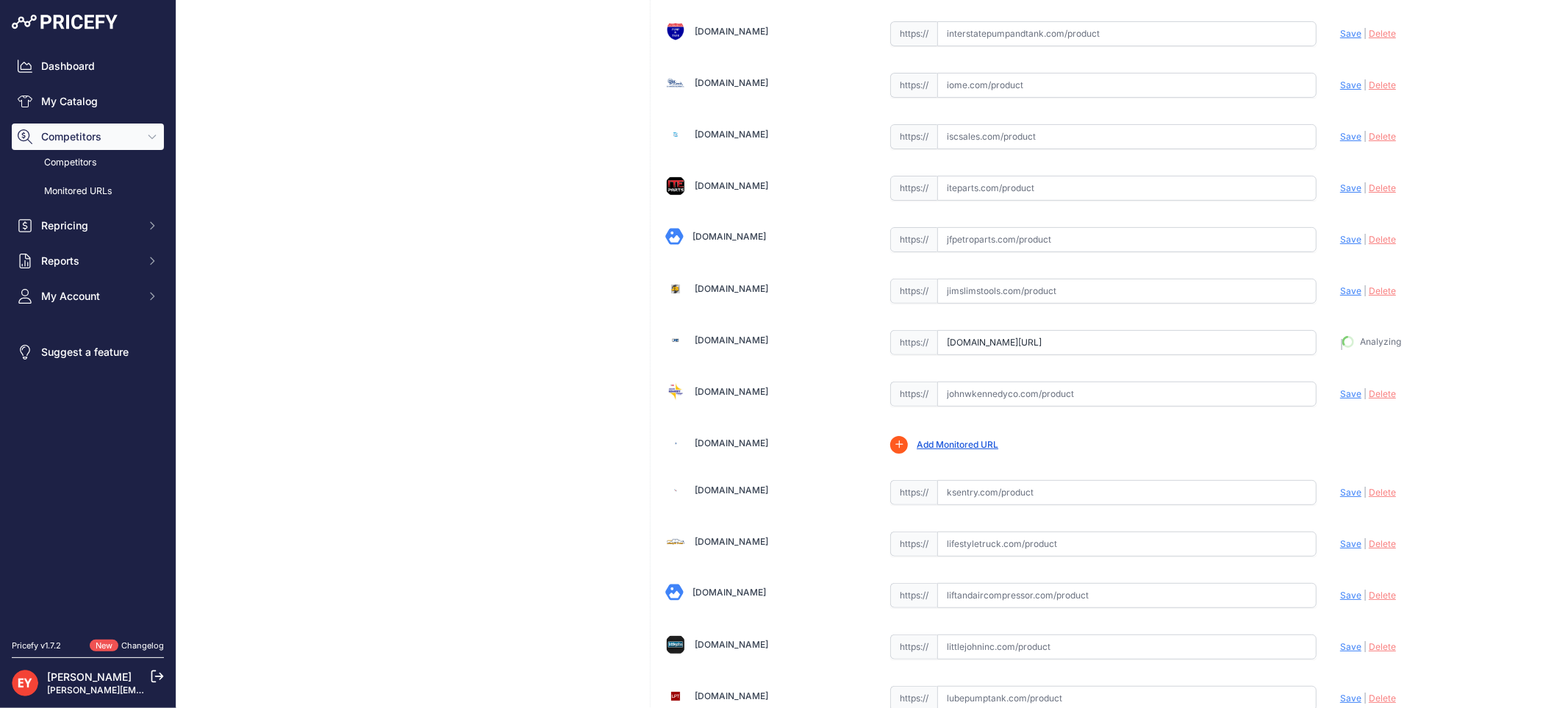
type input "https://www.jmesales.com/fill-rite-kit321jc-junction-box-cover-kit-for-nx25-ser…"
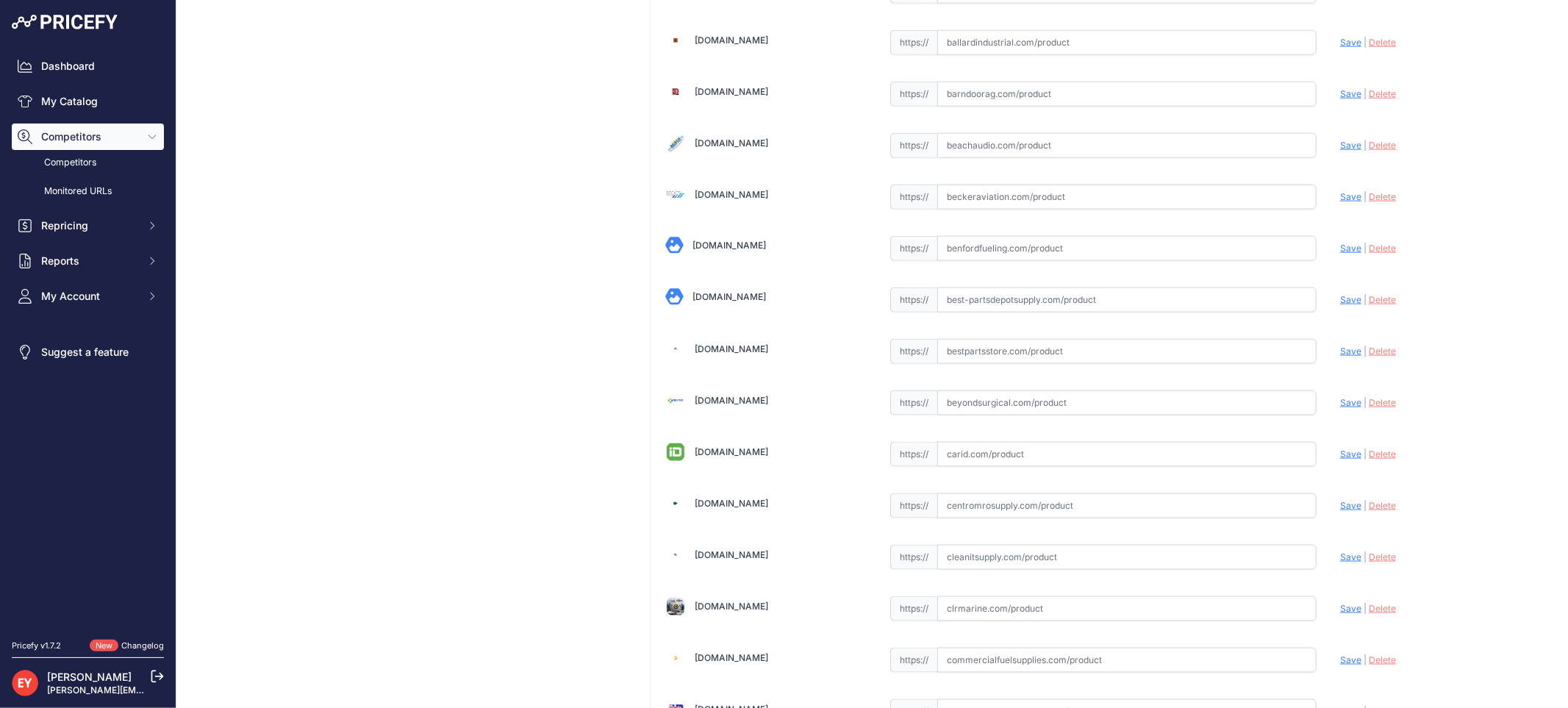
click at [944, 342] on input "text" at bounding box center [1127, 351] width 379 height 25
paste input "https://www.bestpartsstore.com/product/fill-rite-kit321jc-replacement-junction-…"
click at [1341, 357] on span "Save" at bounding box center [1350, 351] width 21 height 11
type input "https://www.bestpartsstore.com/product/fill-rite-kit321jc-replacement-junction-…"
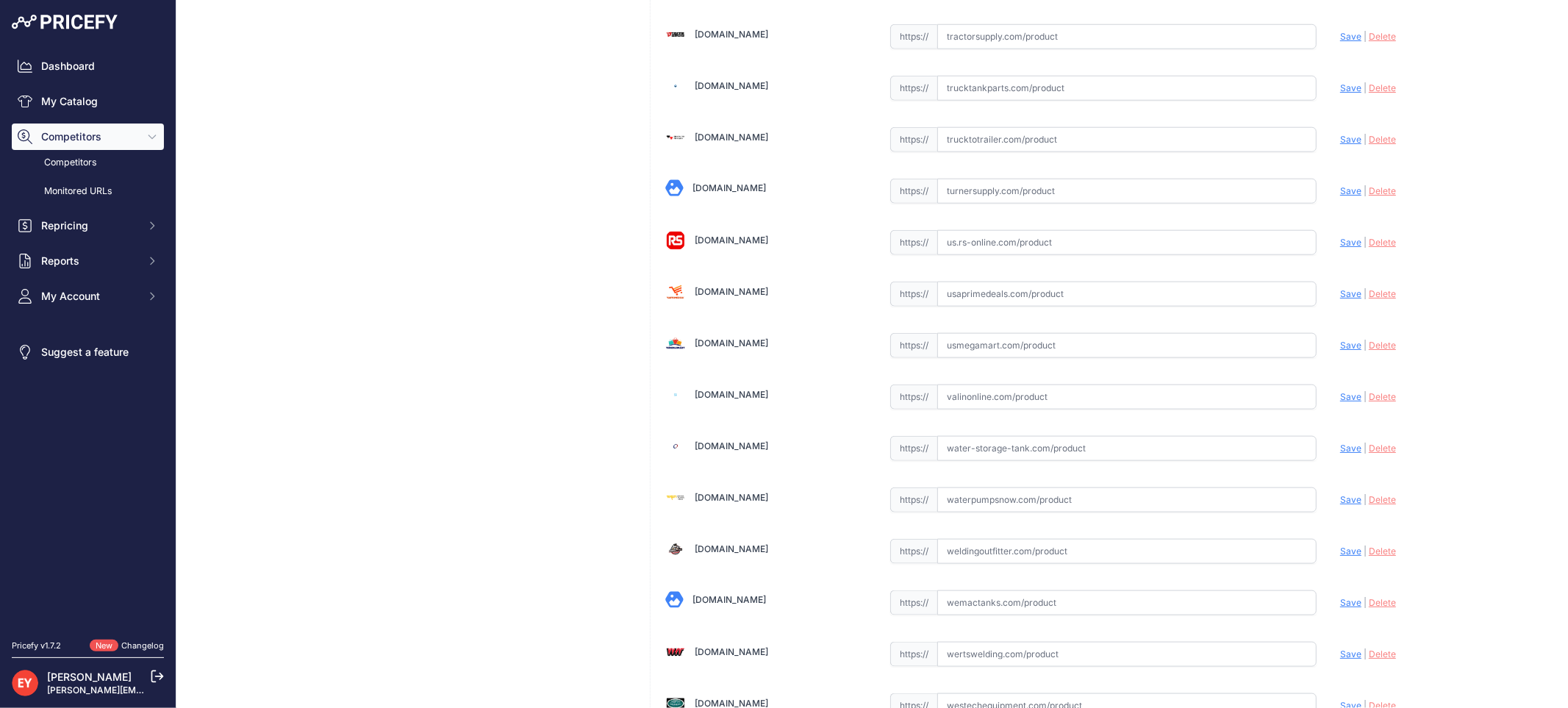
scroll to position [10971, 0]
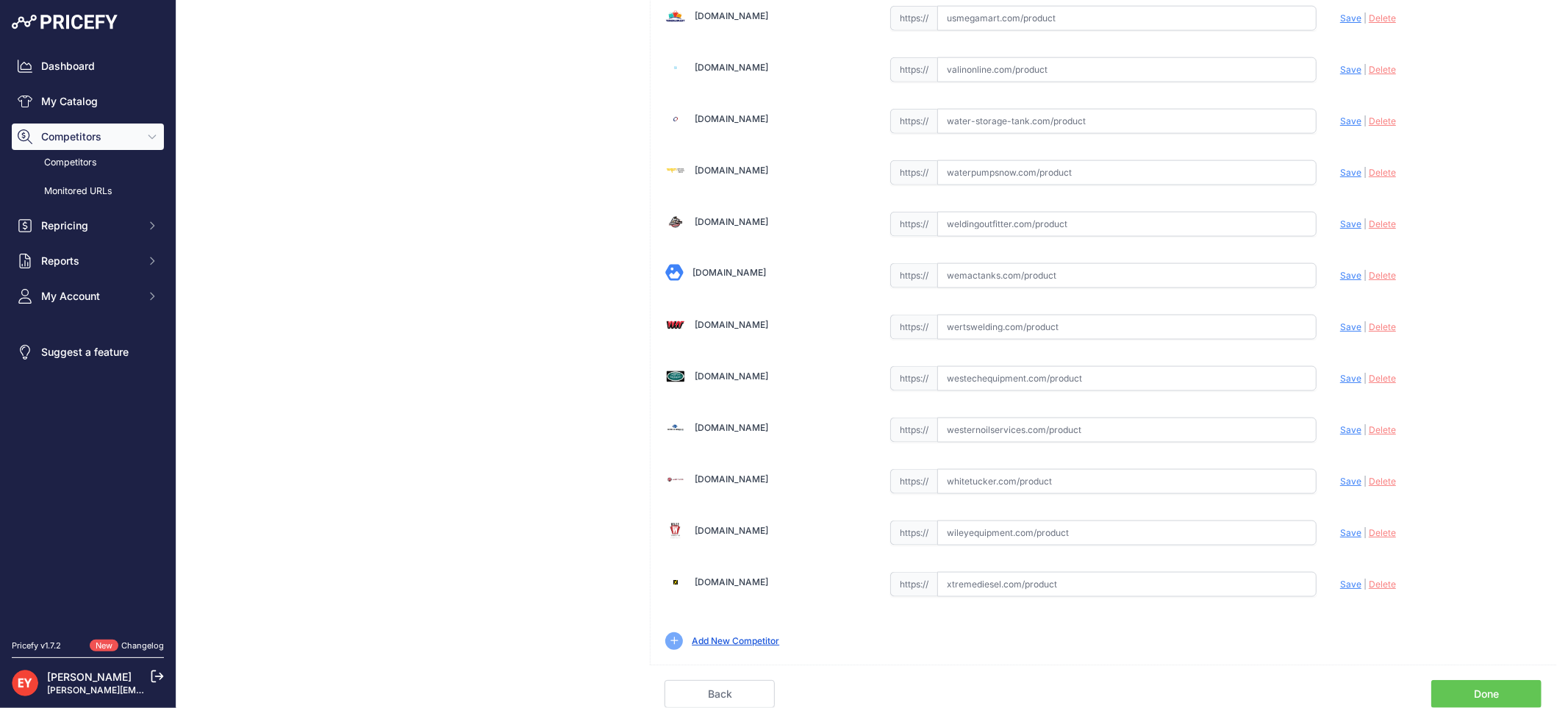
click at [1469, 698] on link "Done" at bounding box center [1487, 694] width 110 height 28
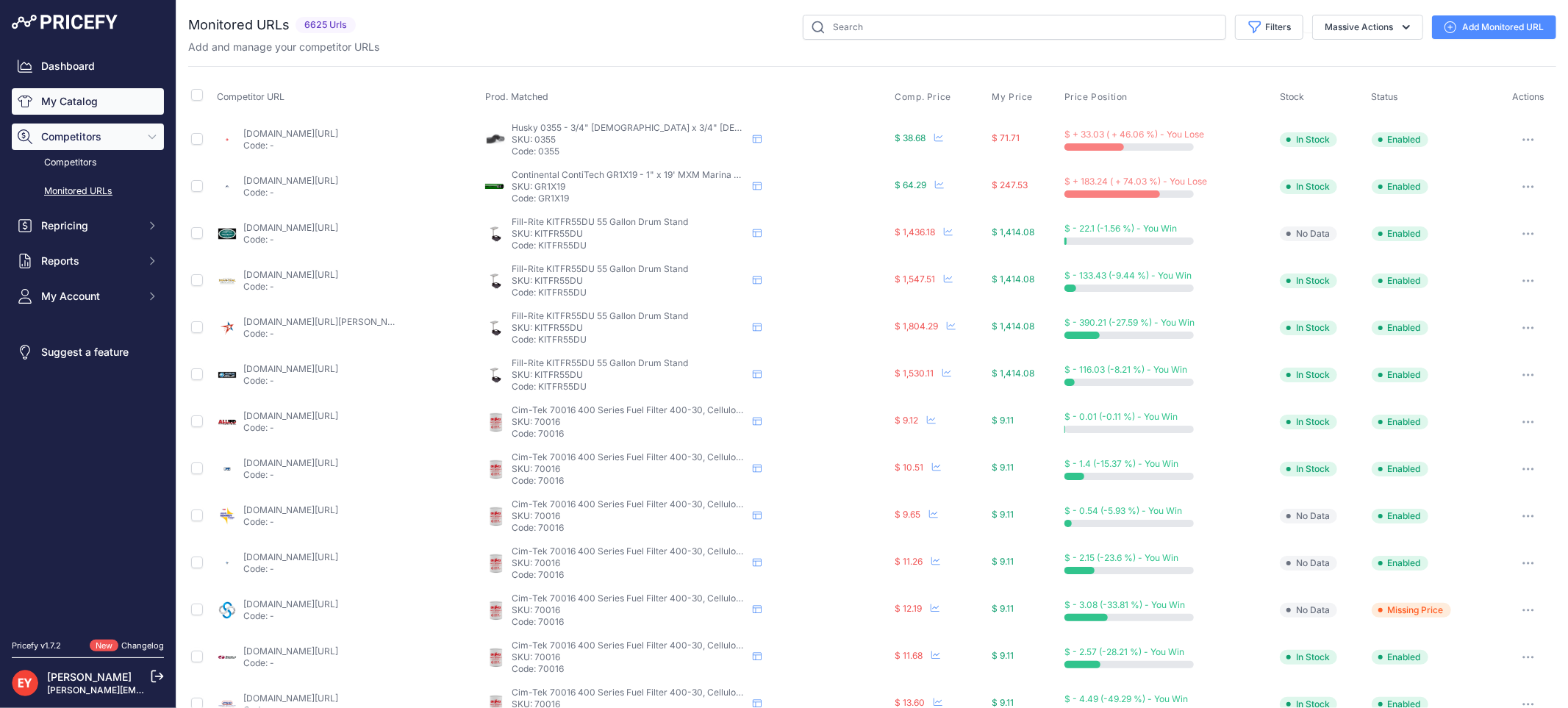
click at [79, 100] on link "My Catalog" at bounding box center [87, 101] width 152 height 26
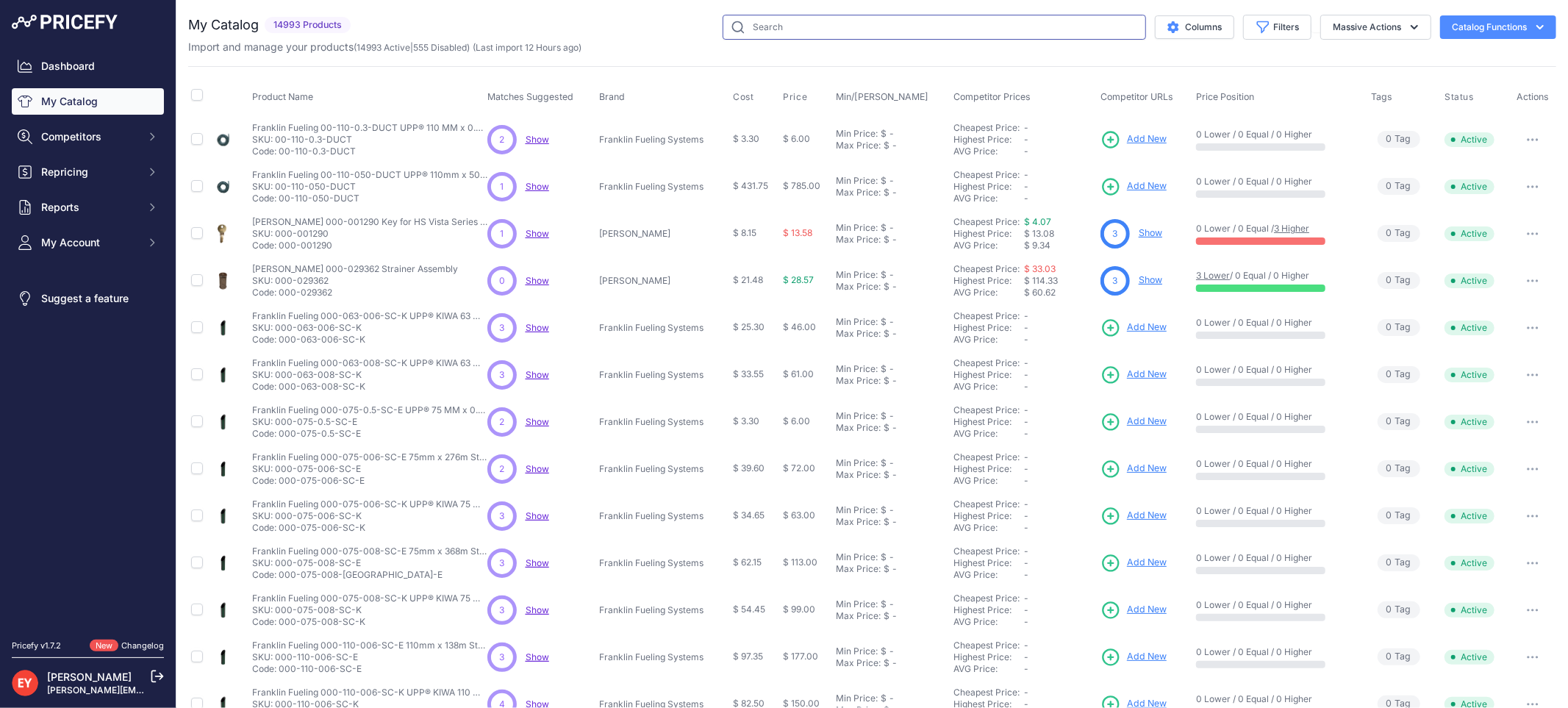
click at [772, 30] on input "text" at bounding box center [934, 26] width 424 height 25
type input "M"
click at [85, 140] on span "Competitors" at bounding box center [88, 136] width 96 height 14
click at [81, 156] on link "Competitors" at bounding box center [87, 163] width 152 height 25
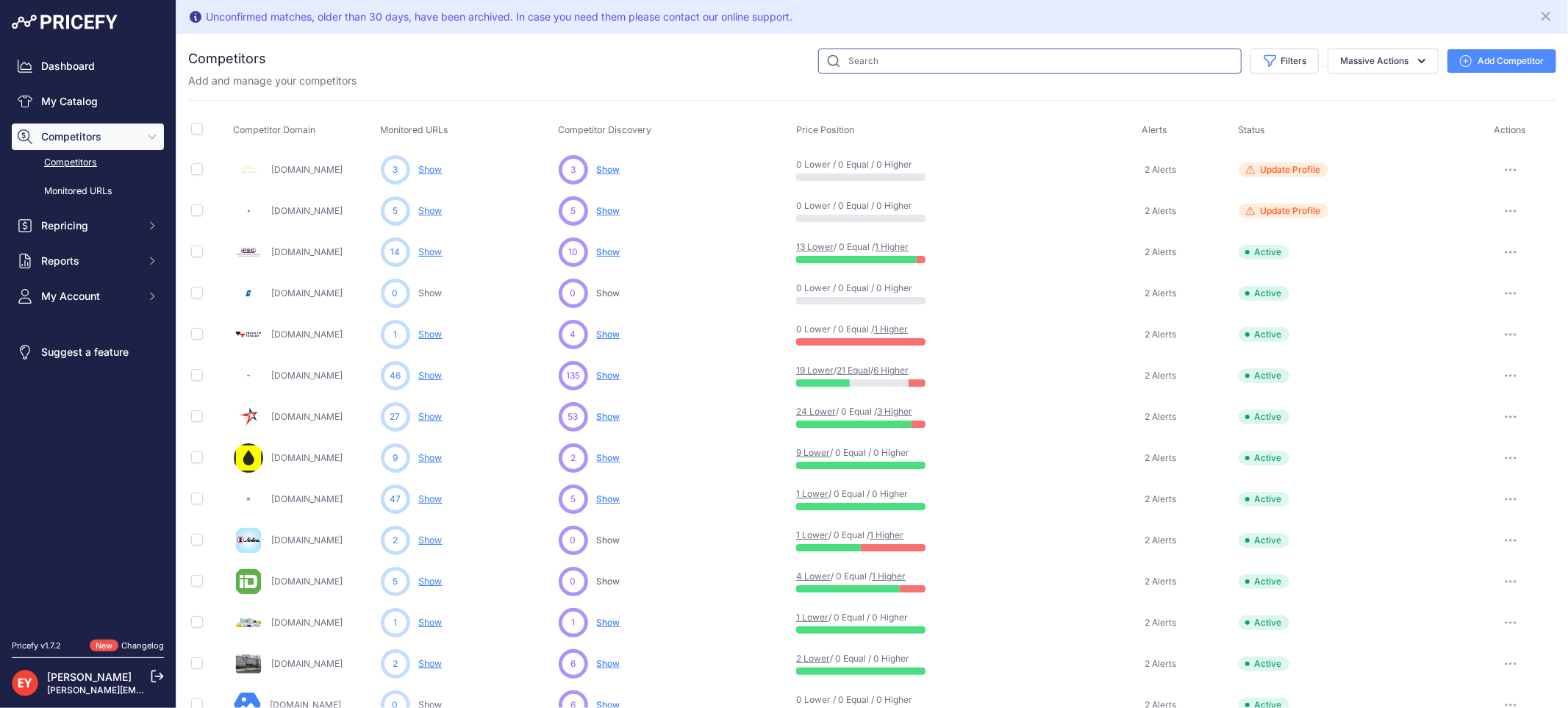
click at [848, 56] on input "text" at bounding box center [1030, 60] width 424 height 25
type input "MR"
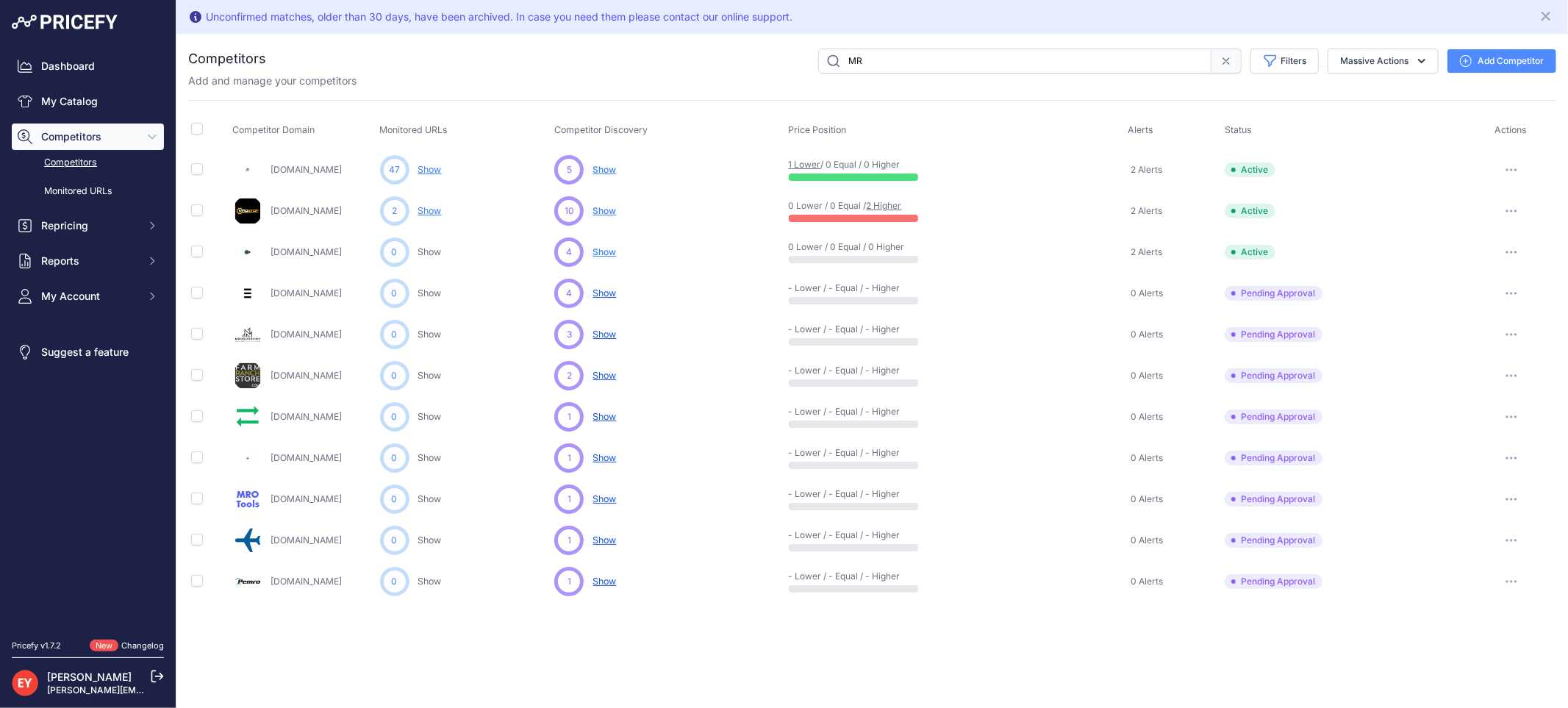
click at [294, 496] on link "Mrotools.com" at bounding box center [306, 498] width 71 height 11
click at [64, 86] on div "Dashboard My Catalog Competitors Competitors Monitored URLs Repricing My Repric…" at bounding box center [87, 181] width 152 height 256
click at [76, 92] on link "My Catalog" at bounding box center [87, 101] width 152 height 26
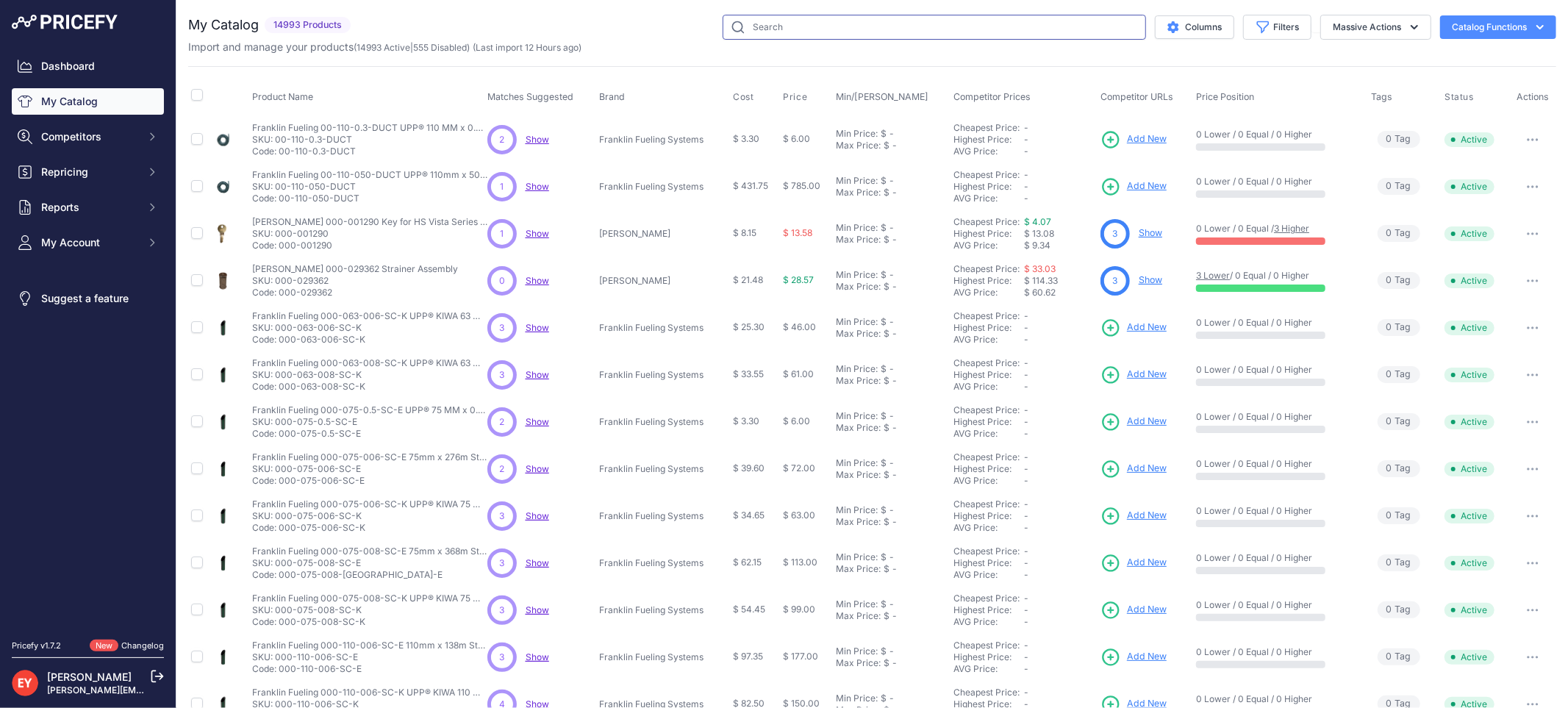
click at [790, 33] on input "text" at bounding box center [934, 26] width 424 height 25
paste input "400KTG9341"
type input "400KTG9341"
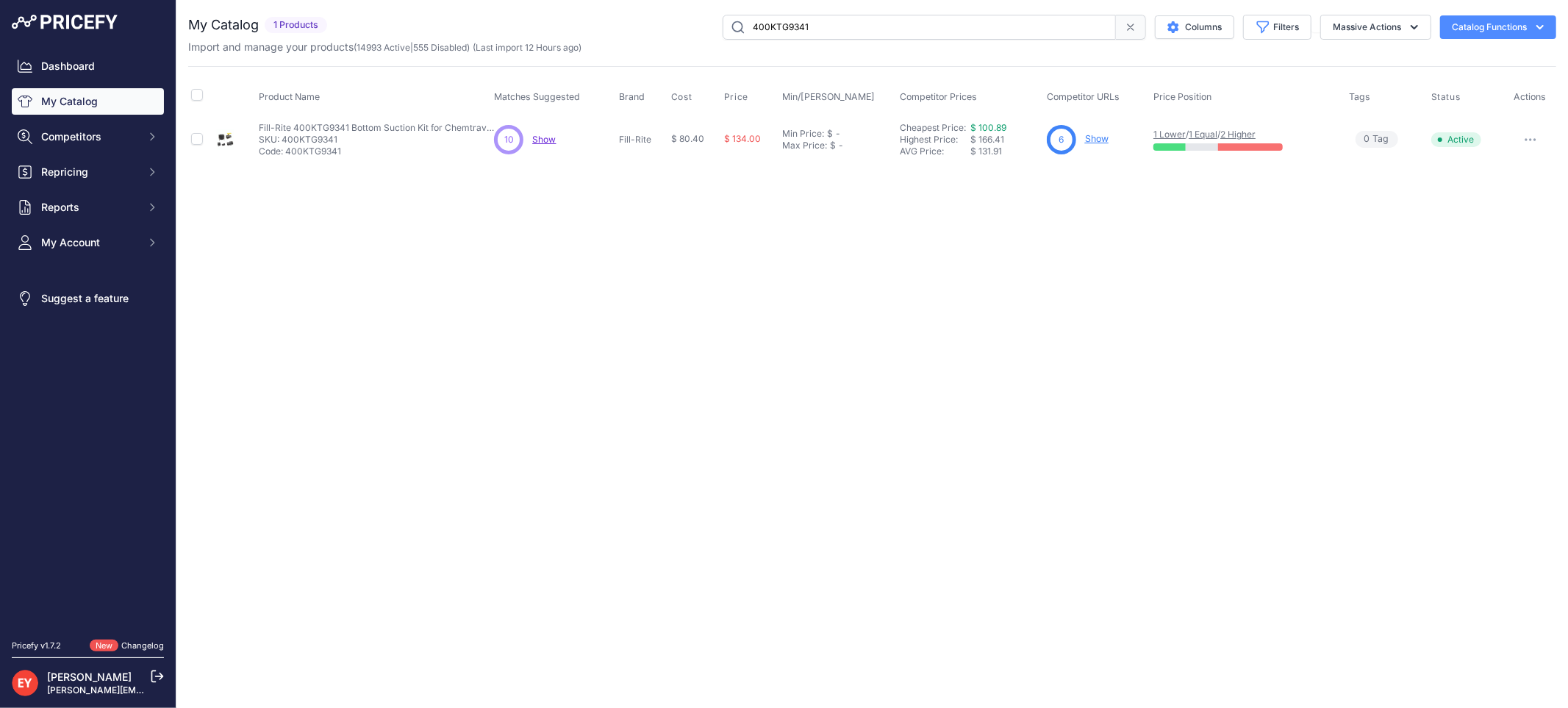
click at [1092, 141] on link "Show" at bounding box center [1097, 138] width 24 height 11
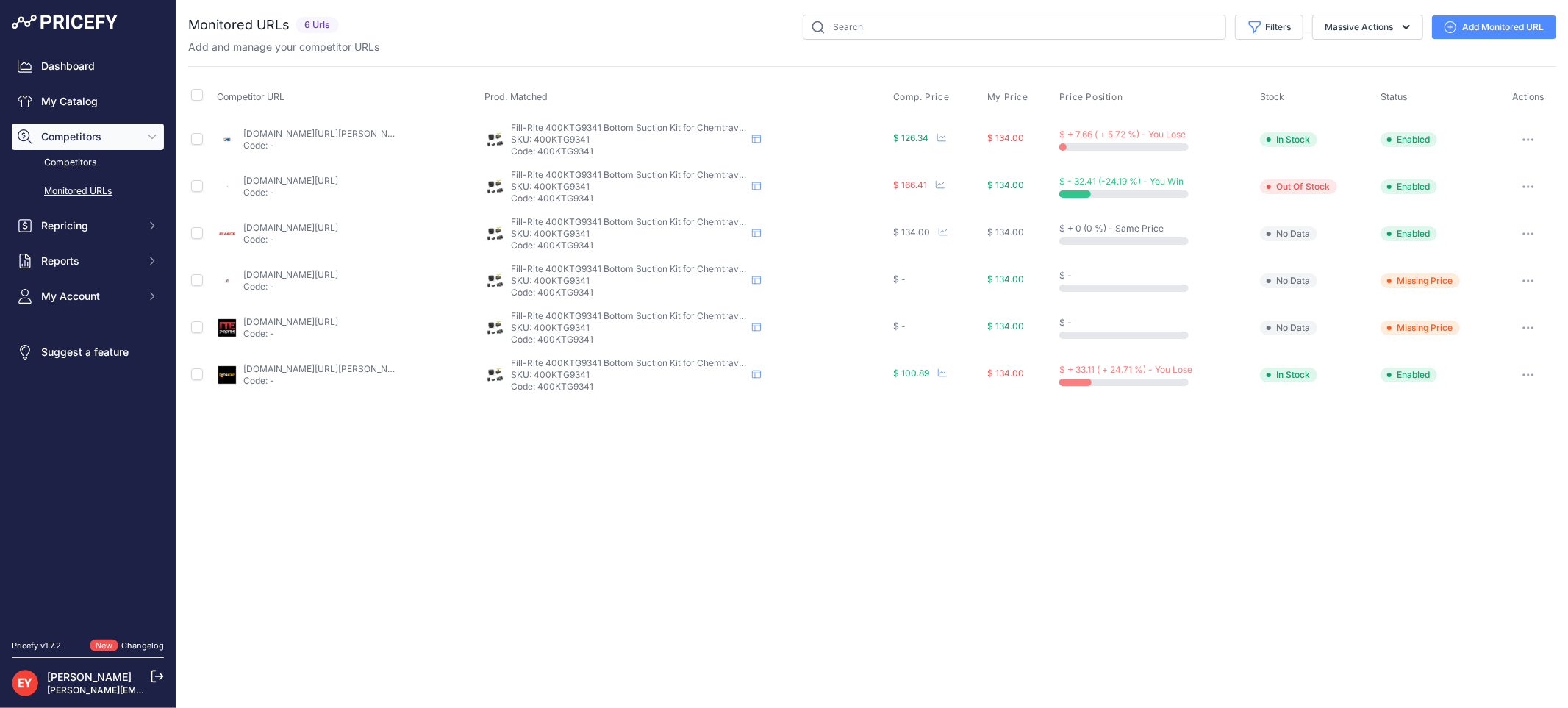
click at [272, 180] on link "qualityfarmsupply.com/products/kit-bottom-suction-for-chemtraveller?prirule_jds…" at bounding box center [291, 180] width 95 height 11
click at [1528, 233] on icon "button" at bounding box center [1529, 233] width 2 height 2
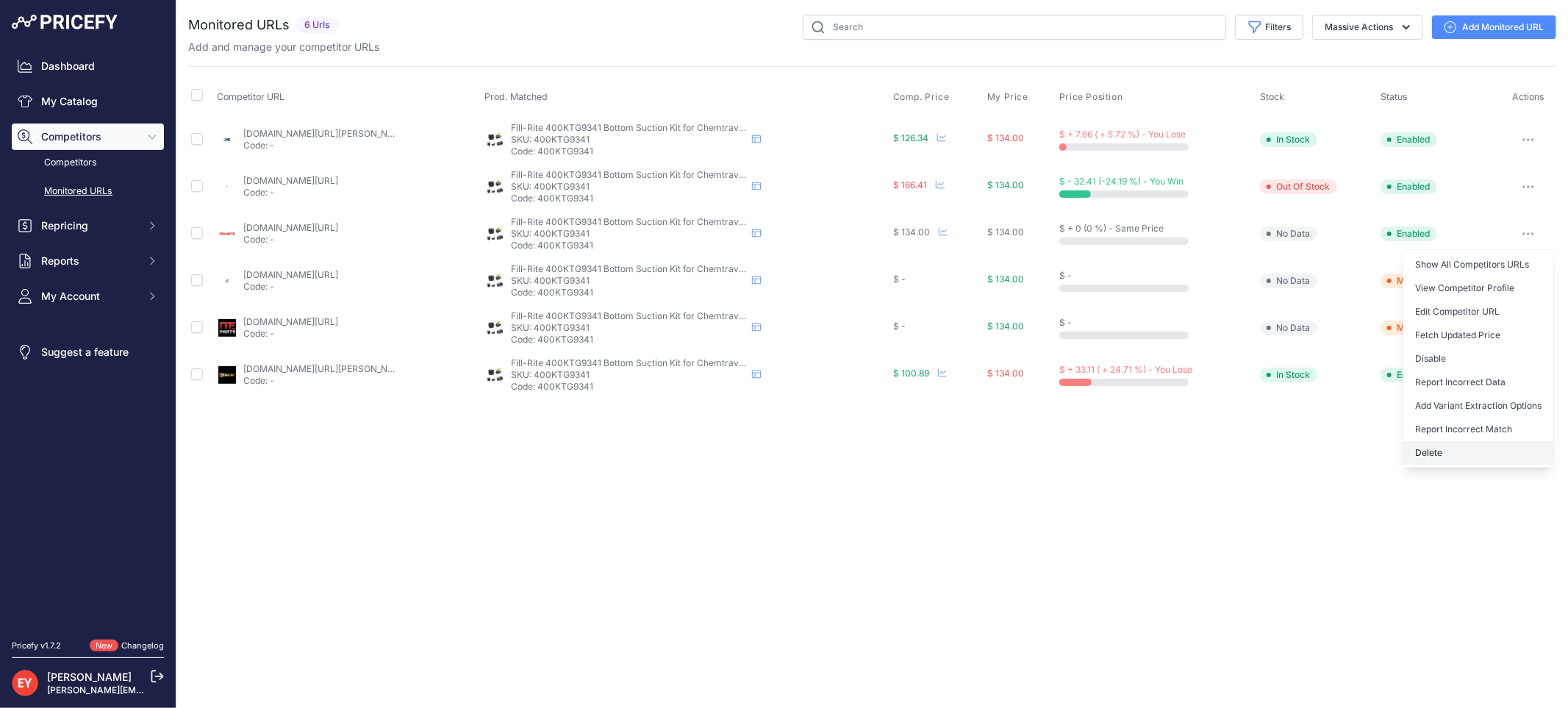
click at [1481, 453] on button "Delete" at bounding box center [1478, 452] width 150 height 24
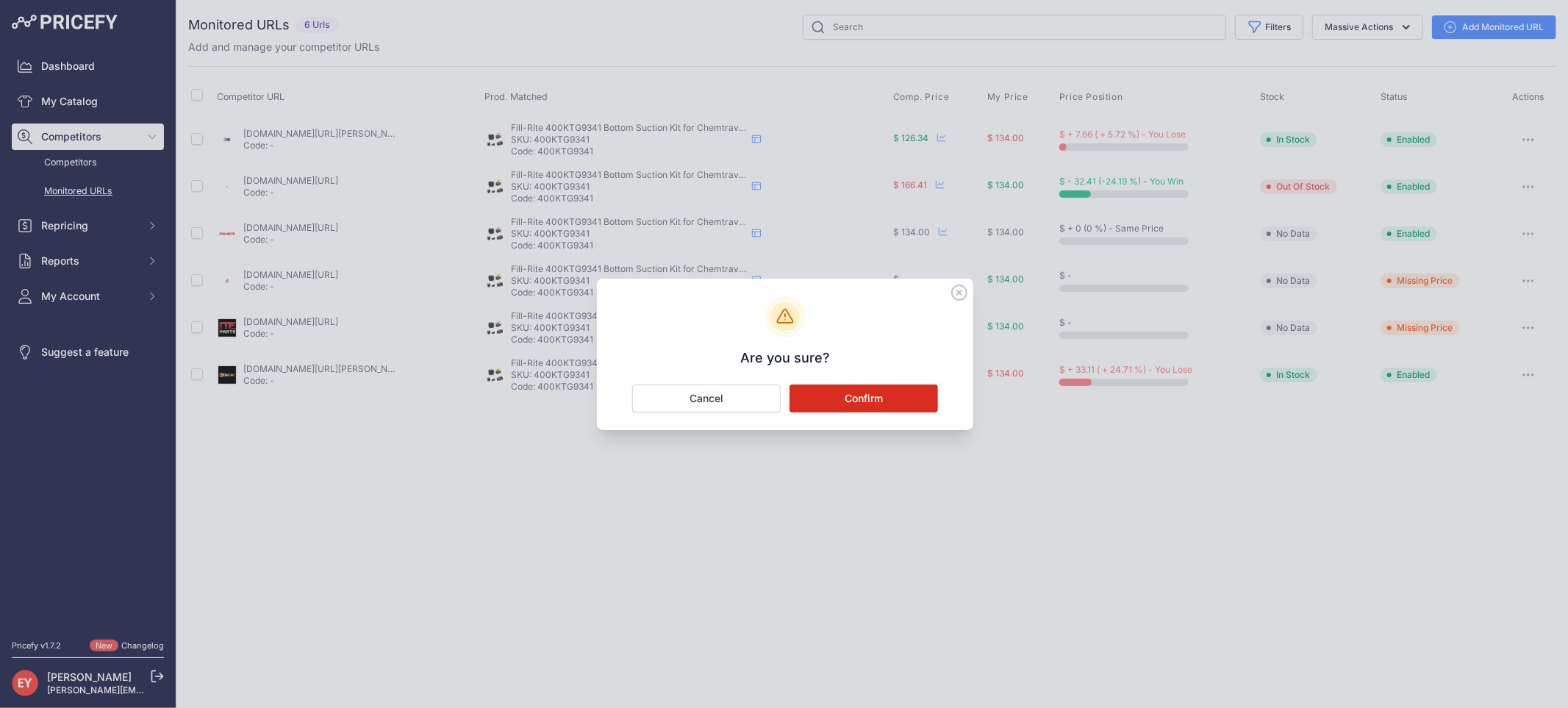
click at [862, 399] on button "Confirm" at bounding box center [863, 398] width 149 height 28
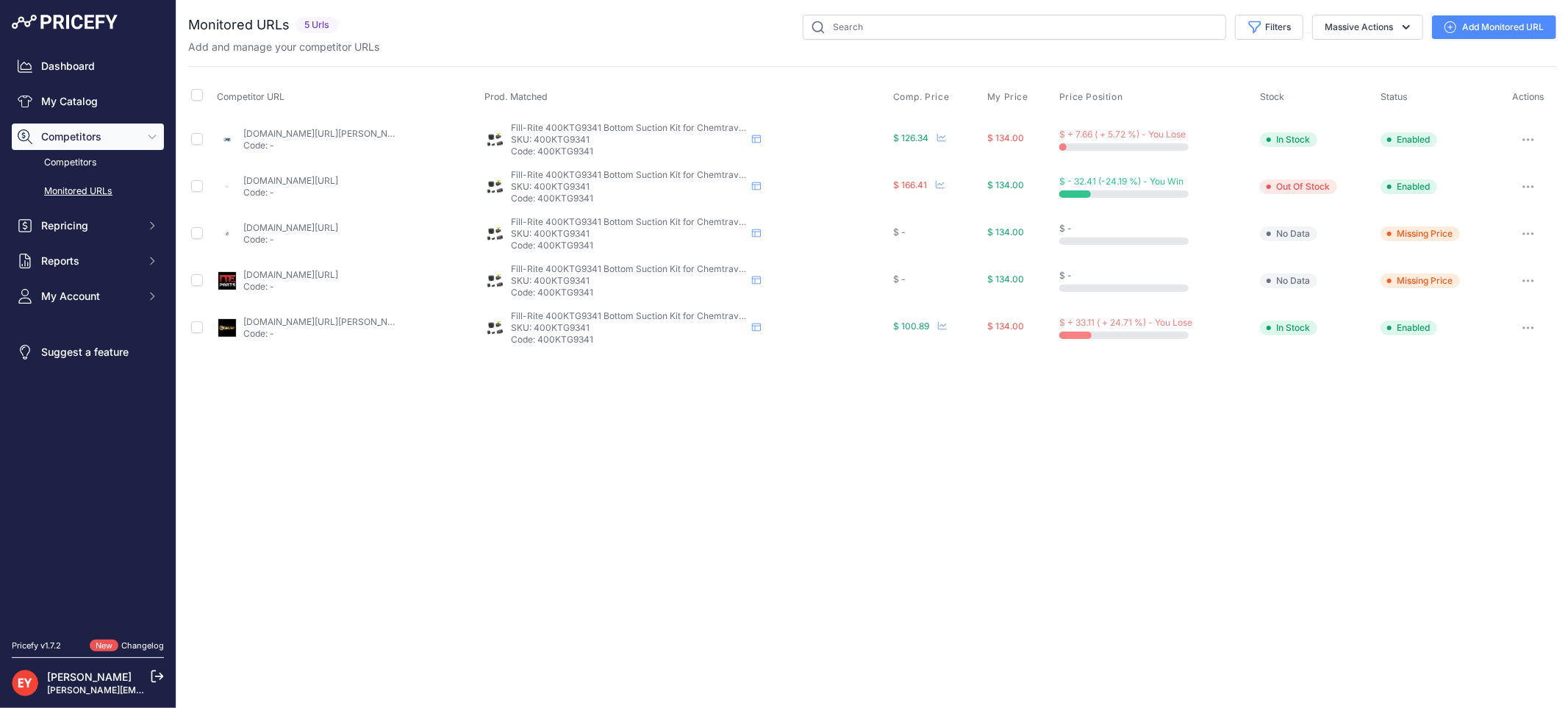
click at [1517, 233] on button "button" at bounding box center [1527, 233] width 30 height 20
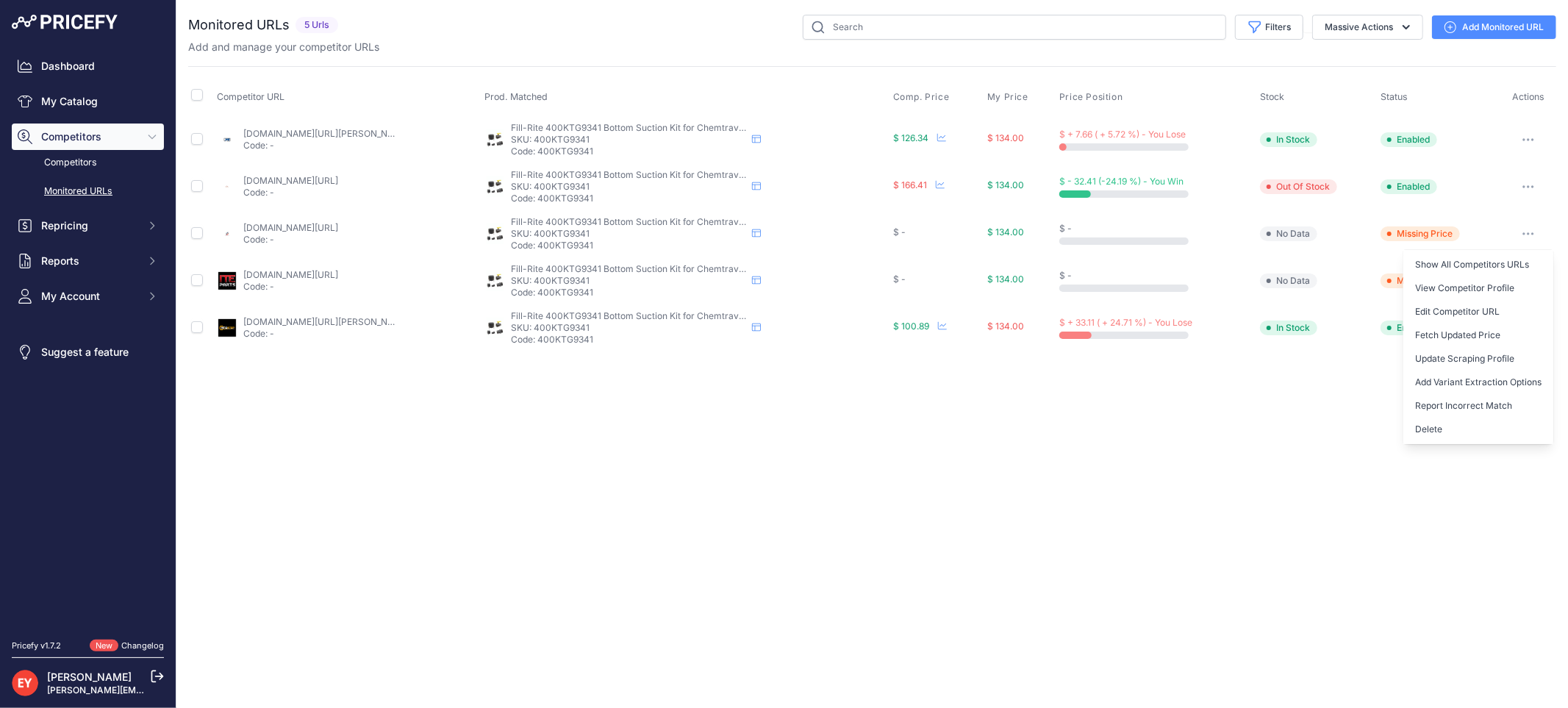
drag, startPoint x: 1428, startPoint y: 430, endPoint x: 1416, endPoint y: 428, distance: 12.2
click at [1427, 430] on button "Delete" at bounding box center [1478, 430] width 150 height 24
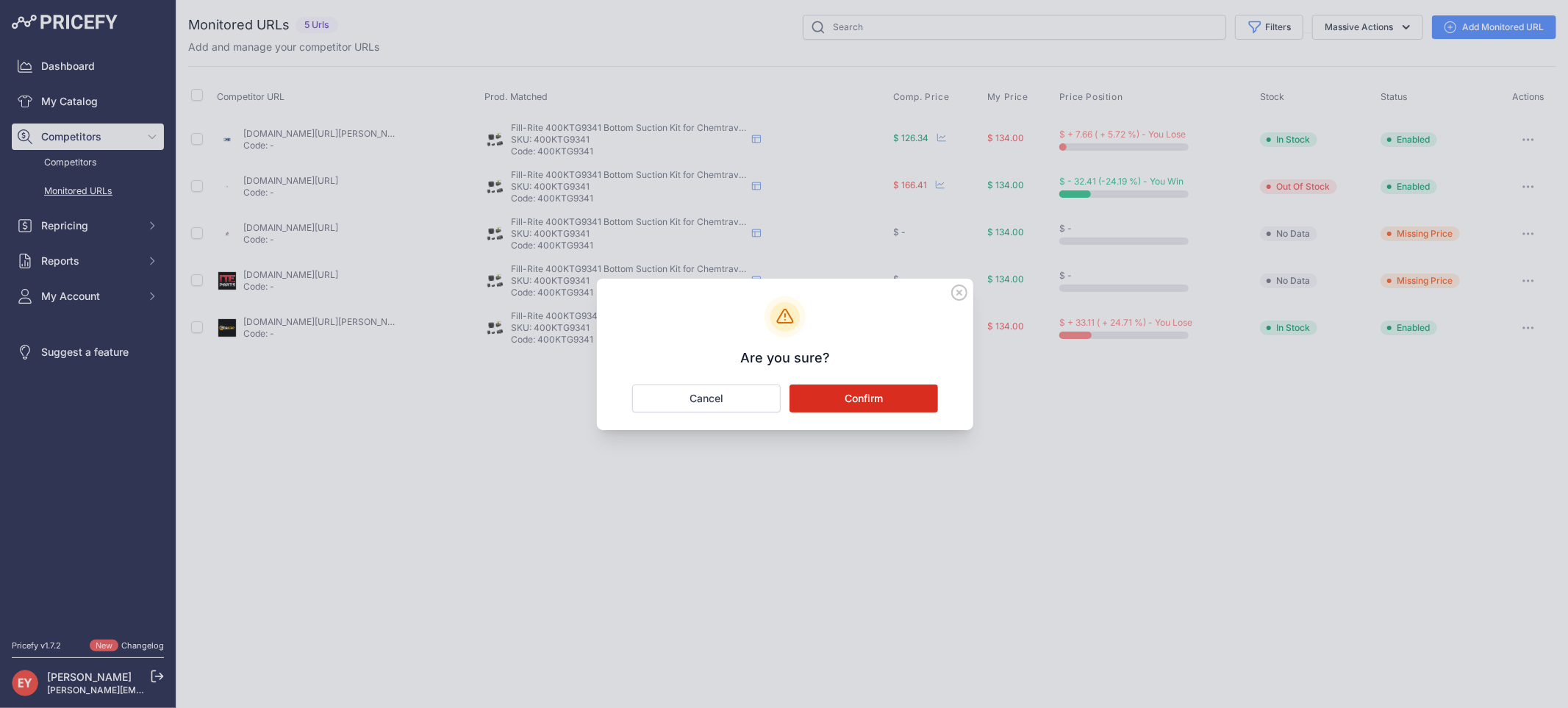
click at [862, 394] on button "Confirm" at bounding box center [863, 398] width 149 height 28
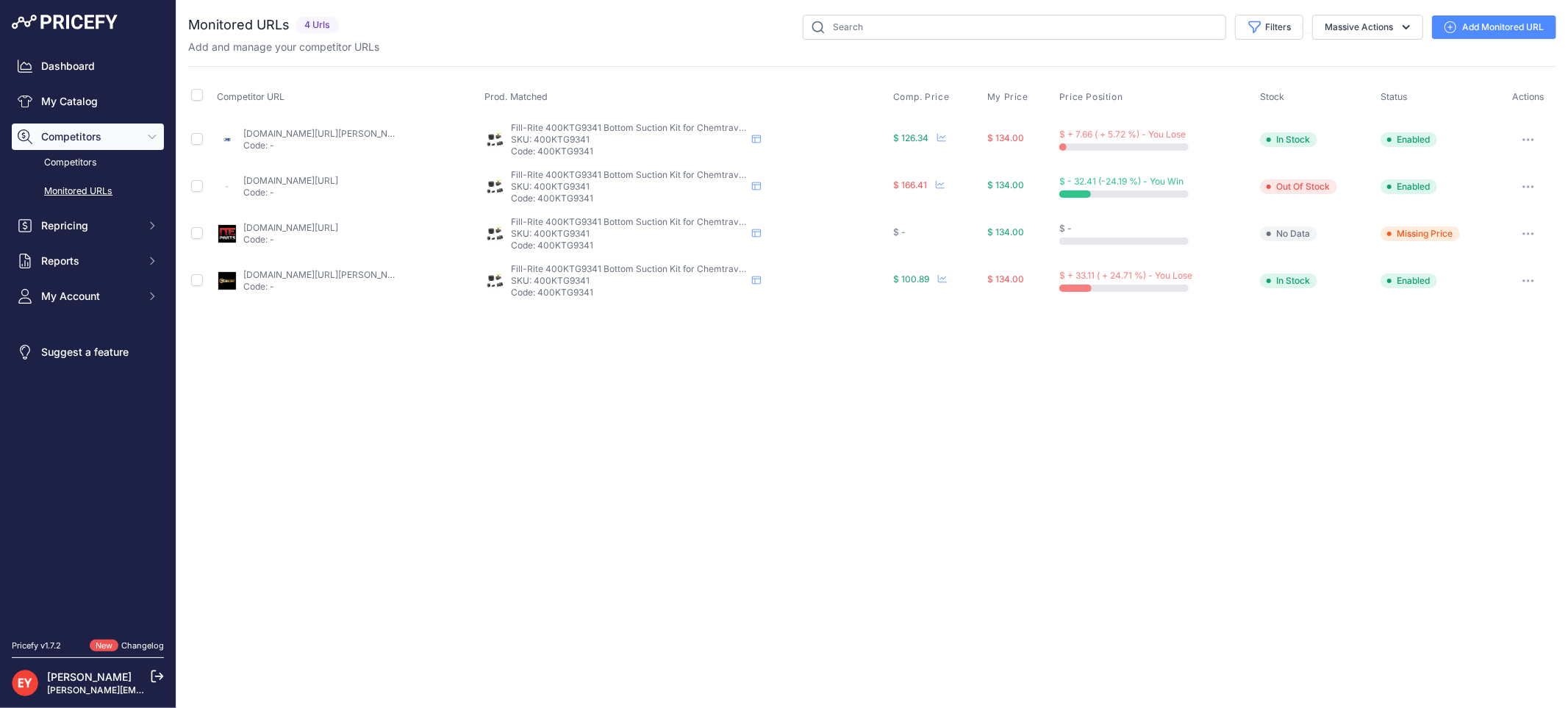
click at [1538, 180] on button "button" at bounding box center [1527, 187] width 30 height 20
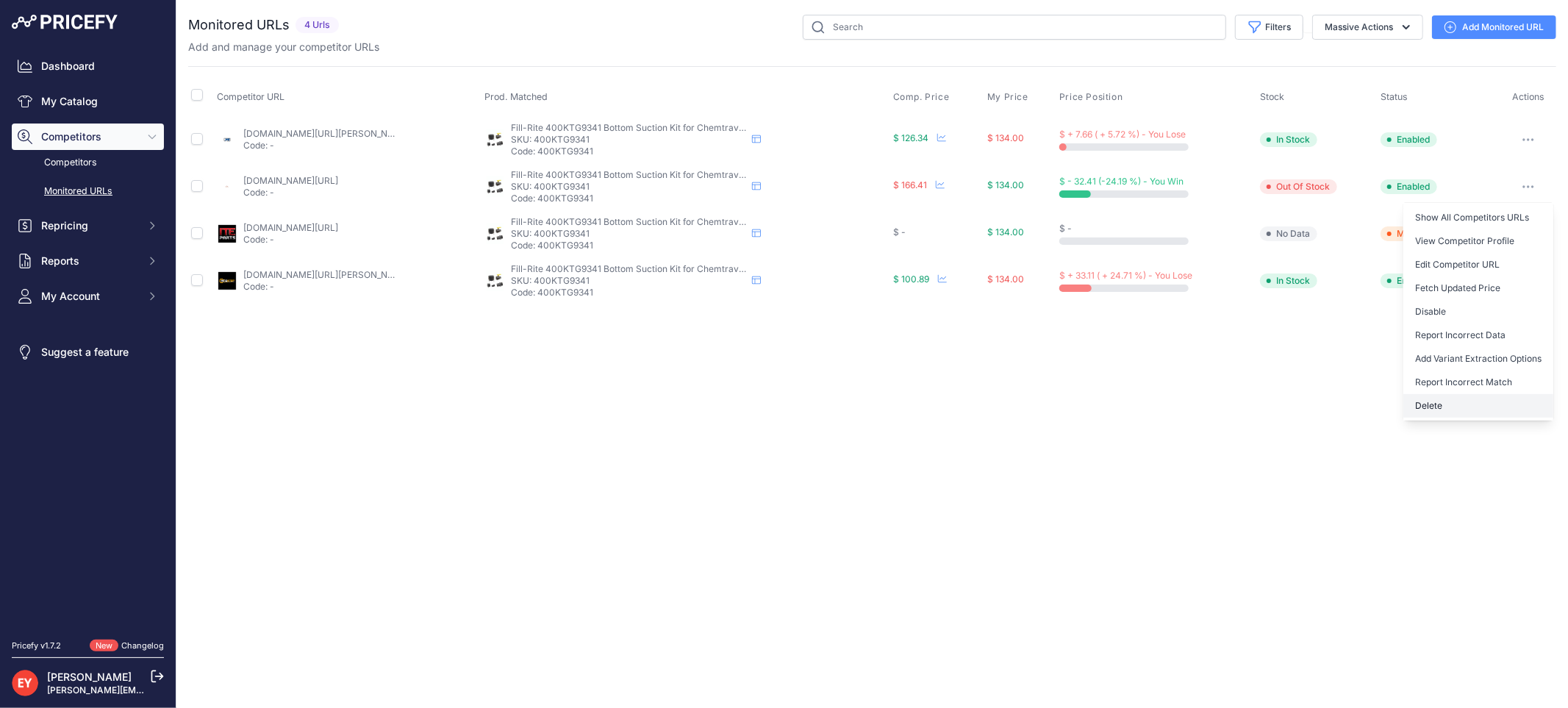
click at [1447, 399] on button "Delete" at bounding box center [1478, 406] width 150 height 24
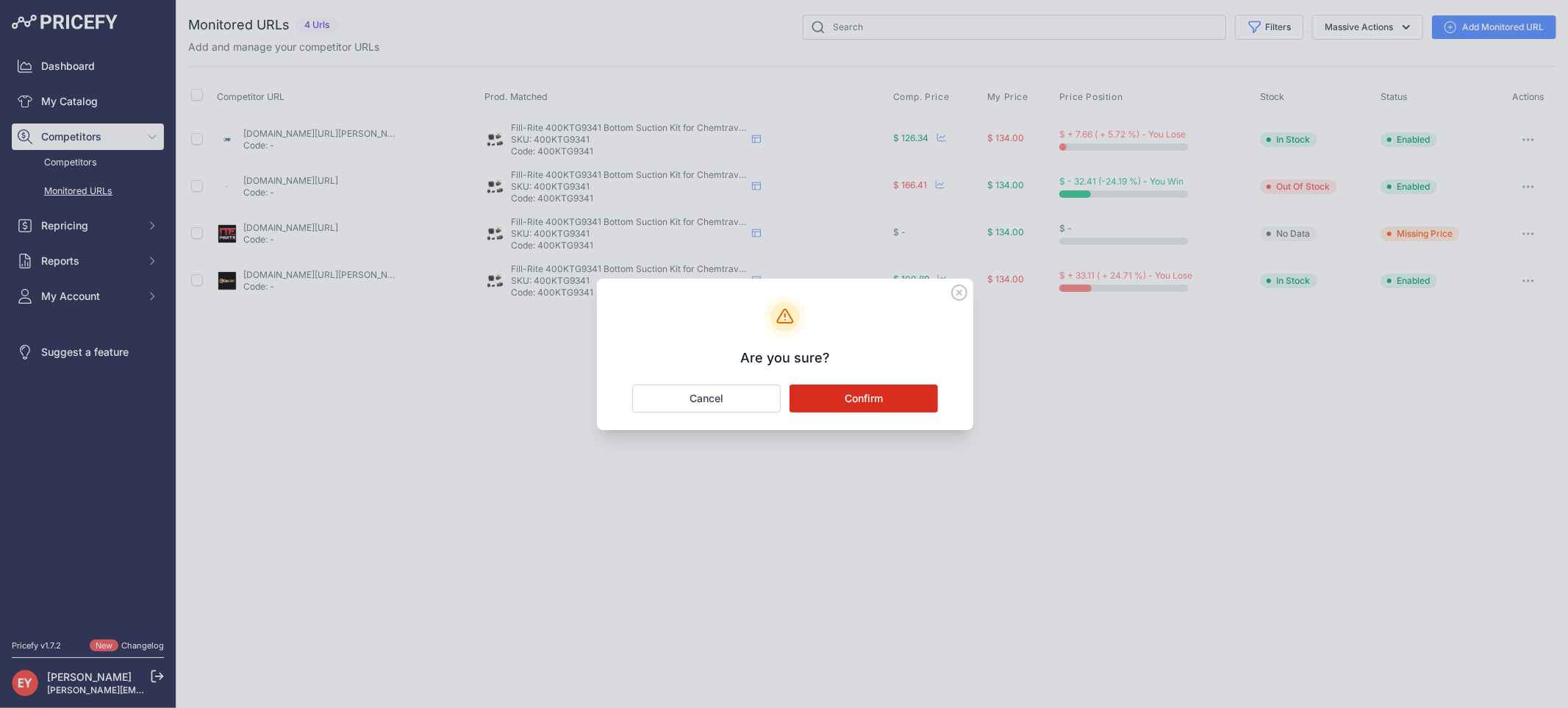
click at [797, 391] on button "Confirm" at bounding box center [863, 398] width 149 height 28
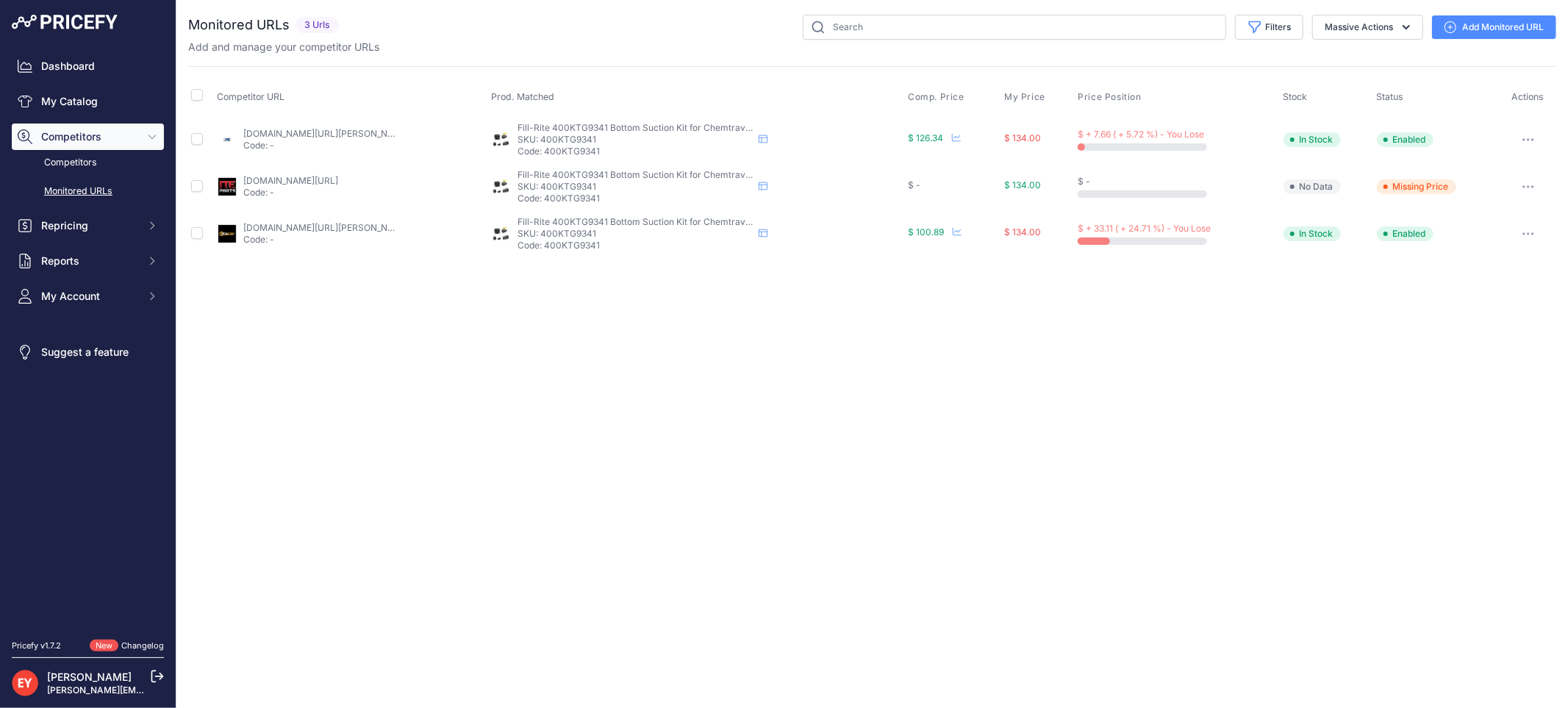
click at [1474, 27] on link "Add Monitored URL" at bounding box center [1493, 27] width 124 height 24
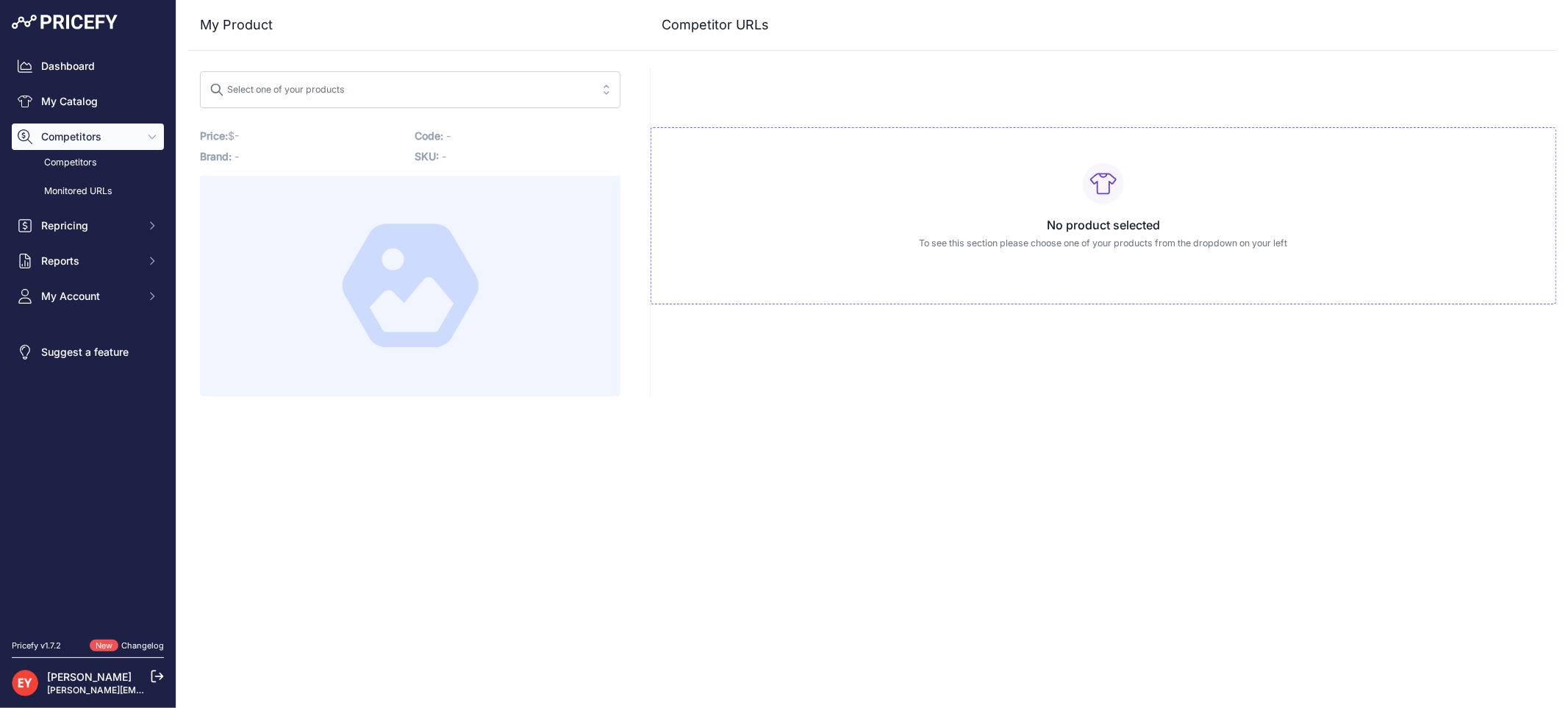
click at [796, 179] on div "No product selected To see this section please choose one of your products from…" at bounding box center [1103, 216] width 906 height 177
click at [697, 78] on div "No product selected To see this section please choose one of your products from…" at bounding box center [1102, 233] width 906 height 328
click at [326, 59] on div "My Product Competitor URLs" at bounding box center [872, 198] width 1368 height 396
click at [334, 92] on div "Select one of your products" at bounding box center [277, 87] width 135 height 20
click at [376, 50] on div "My Product Competitor URLs" at bounding box center [872, 25] width 1368 height 51
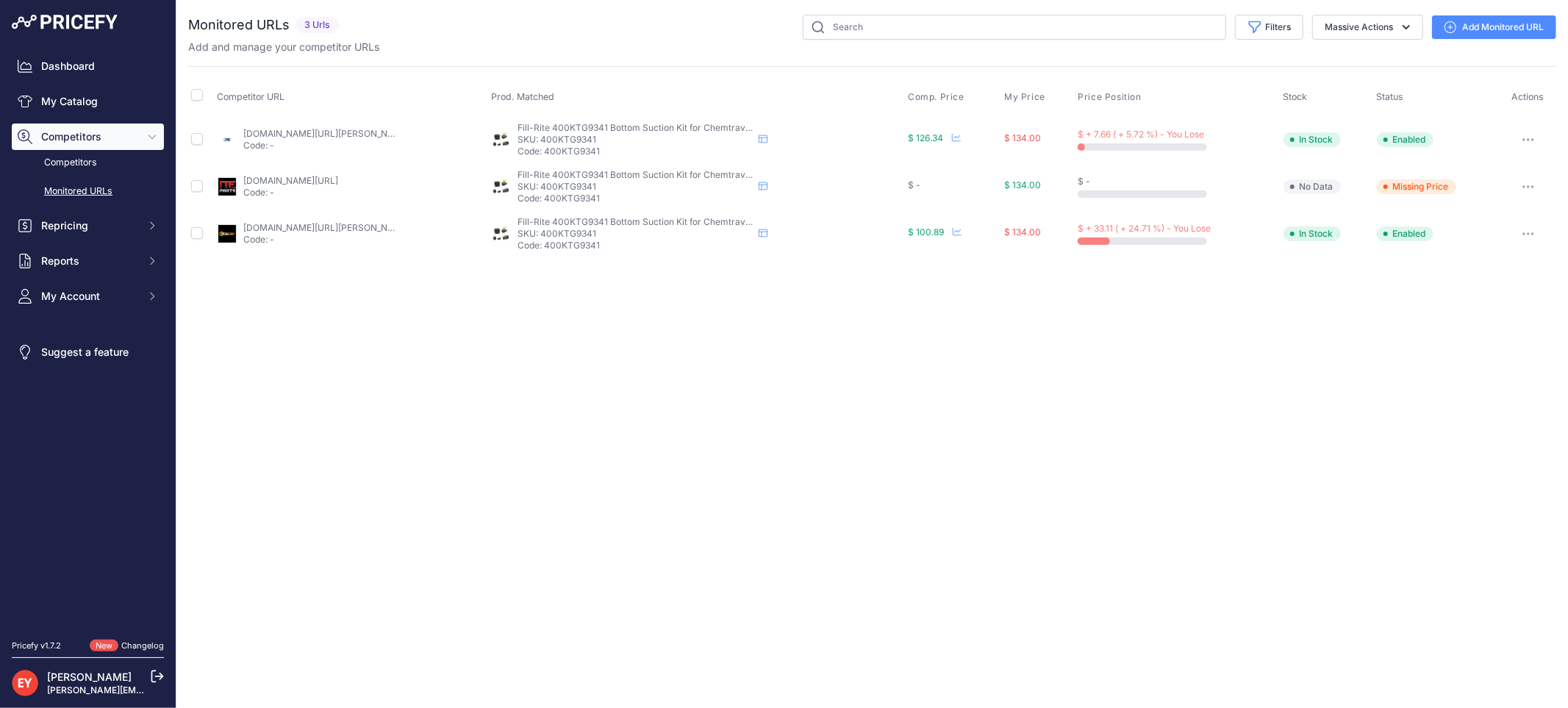
click at [1517, 25] on link "Add Monitored URL" at bounding box center [1493, 27] width 124 height 24
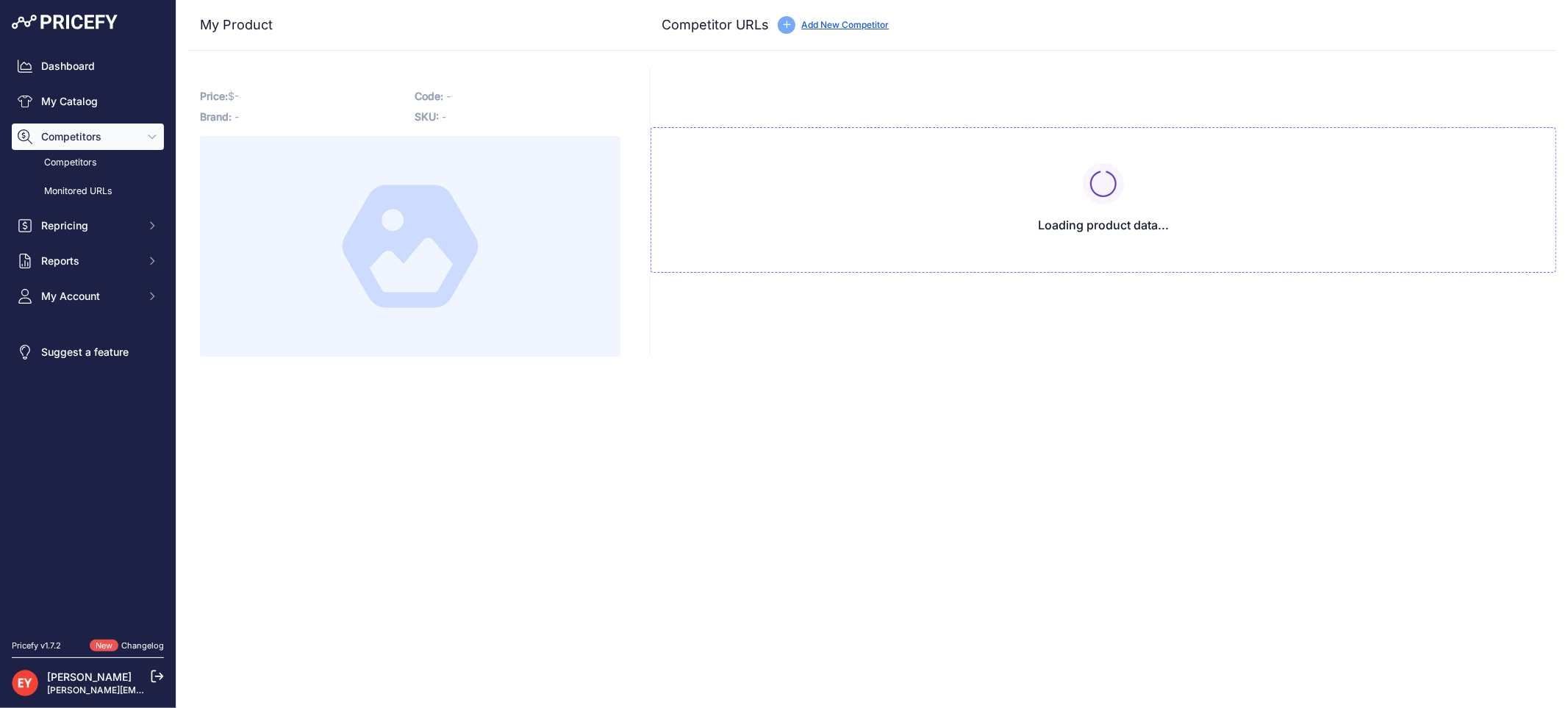
type input "iteparts.com/product/fill-rite-400ktg9341-bottom-suction-kit-for-chemtraveller/…"
type input "www.jmesales.com/sotera-400ktg9341-2-in-chemtraveller-174-bottom-suction/?priru…"
type input "www.mrostop.com/sotera-400ktg9341-bottom-suction-kit-for-chemtraveller?prirule_…"
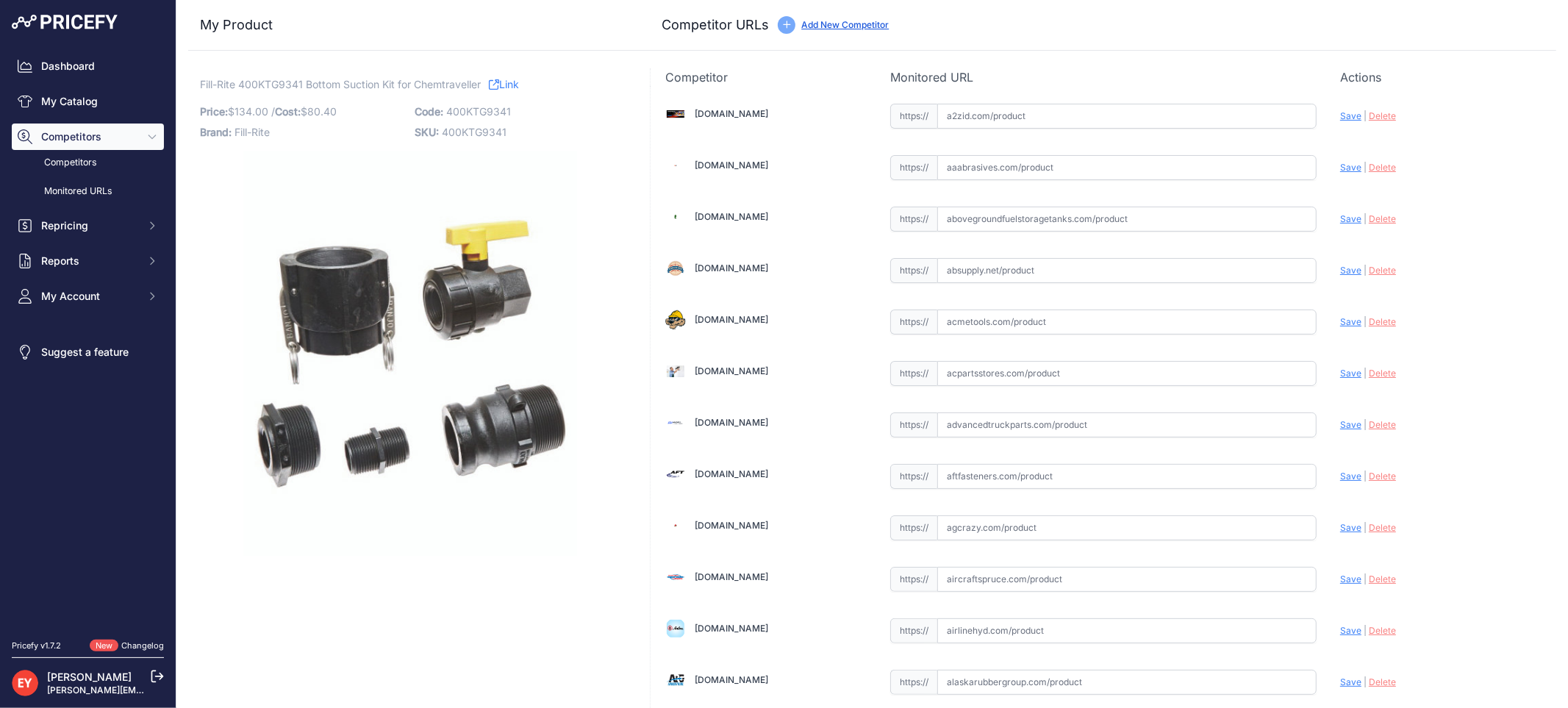
scroll to position [10219, 0]
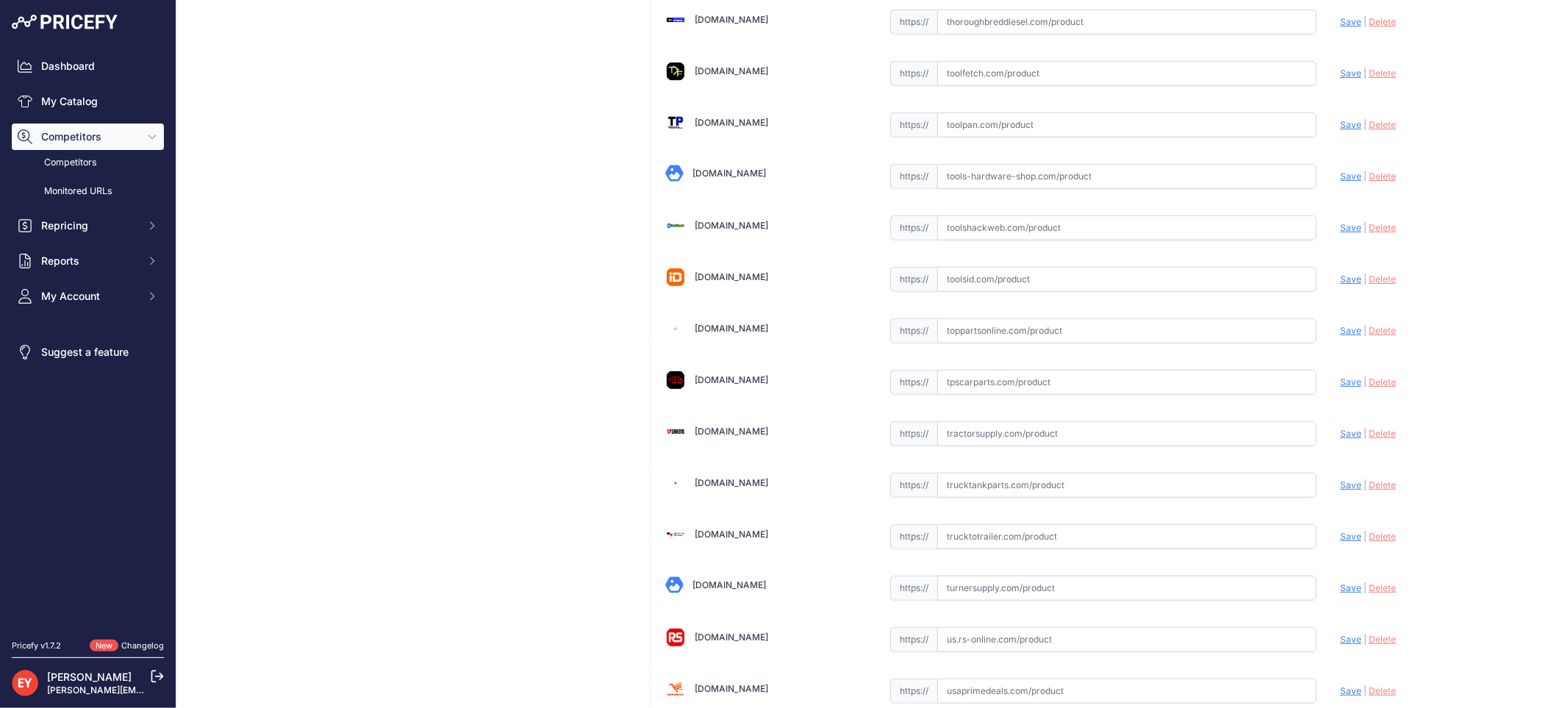
click at [966, 343] on input "text" at bounding box center [1127, 330] width 379 height 25
click at [1004, 343] on input "text" at bounding box center [1127, 330] width 379 height 25
paste input "https://www.toppartsonline.com/product/fill-rite-400ktg9341-bottom-suction-kit-…"
click at [1340, 336] on span "Save" at bounding box center [1350, 330] width 21 height 11
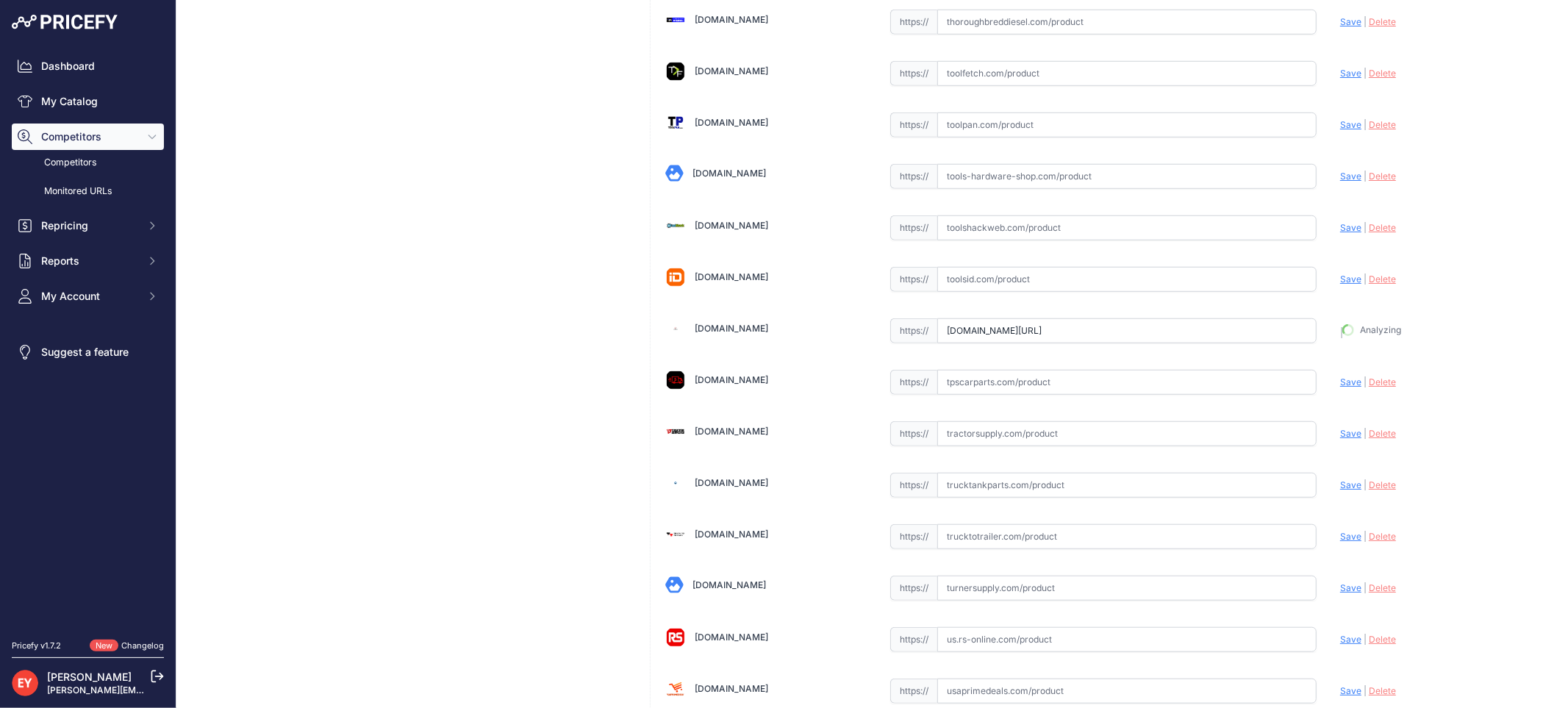
type input "https://www.toppartsonline.com/product/fill-rite-400ktg9341-bottom-suction-kit-…"
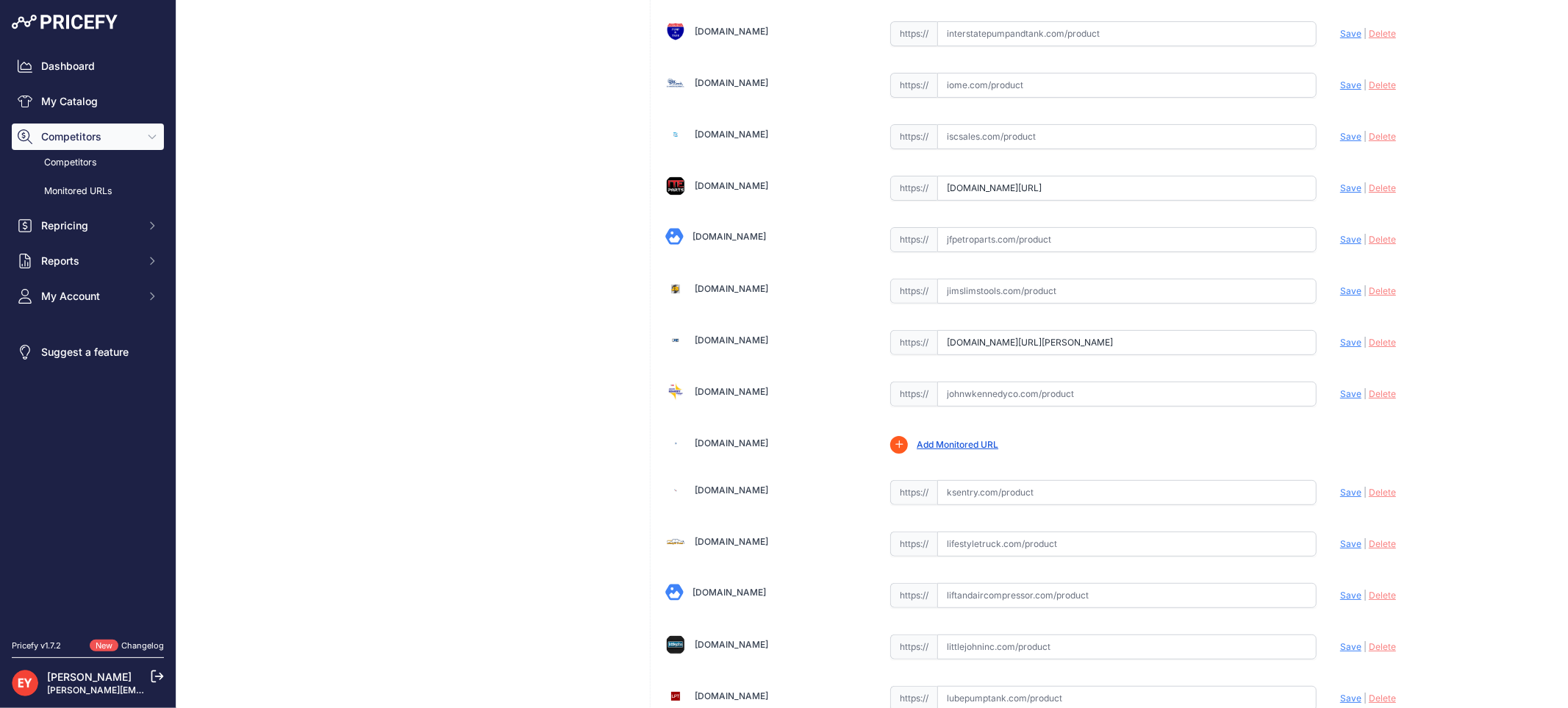
drag, startPoint x: 941, startPoint y: 355, endPoint x: 1338, endPoint y: 373, distance: 397.4
paste input "https://www.jmesales.com/sotera-400ktg9341-2-in-chemtraveller-174-bottom-suctio…"
click at [1340, 347] on span "Save" at bounding box center [1350, 341] width 21 height 11
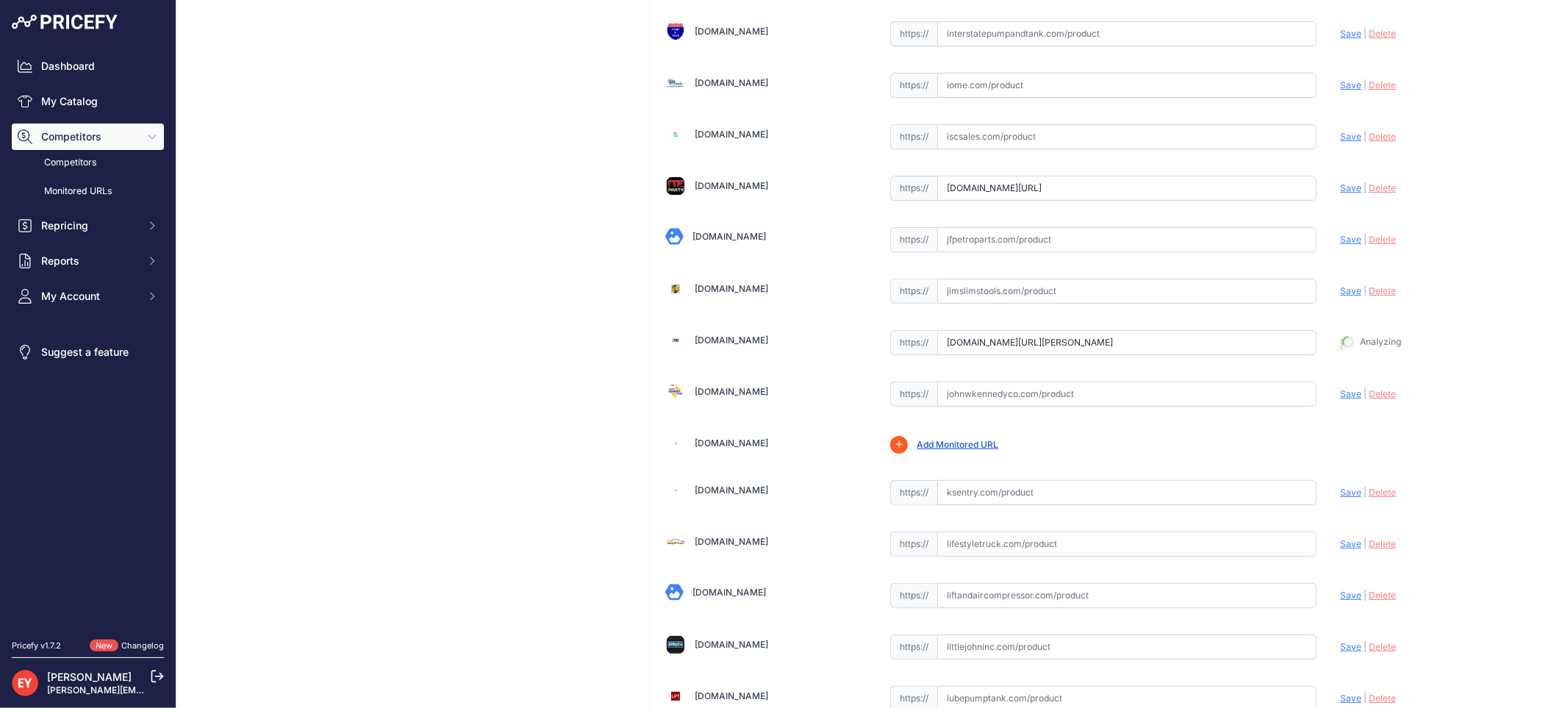
type input "https://www.jmesales.com/sotera-400ktg9341-2-in-chemtraveller-174-bottom-suctio…"
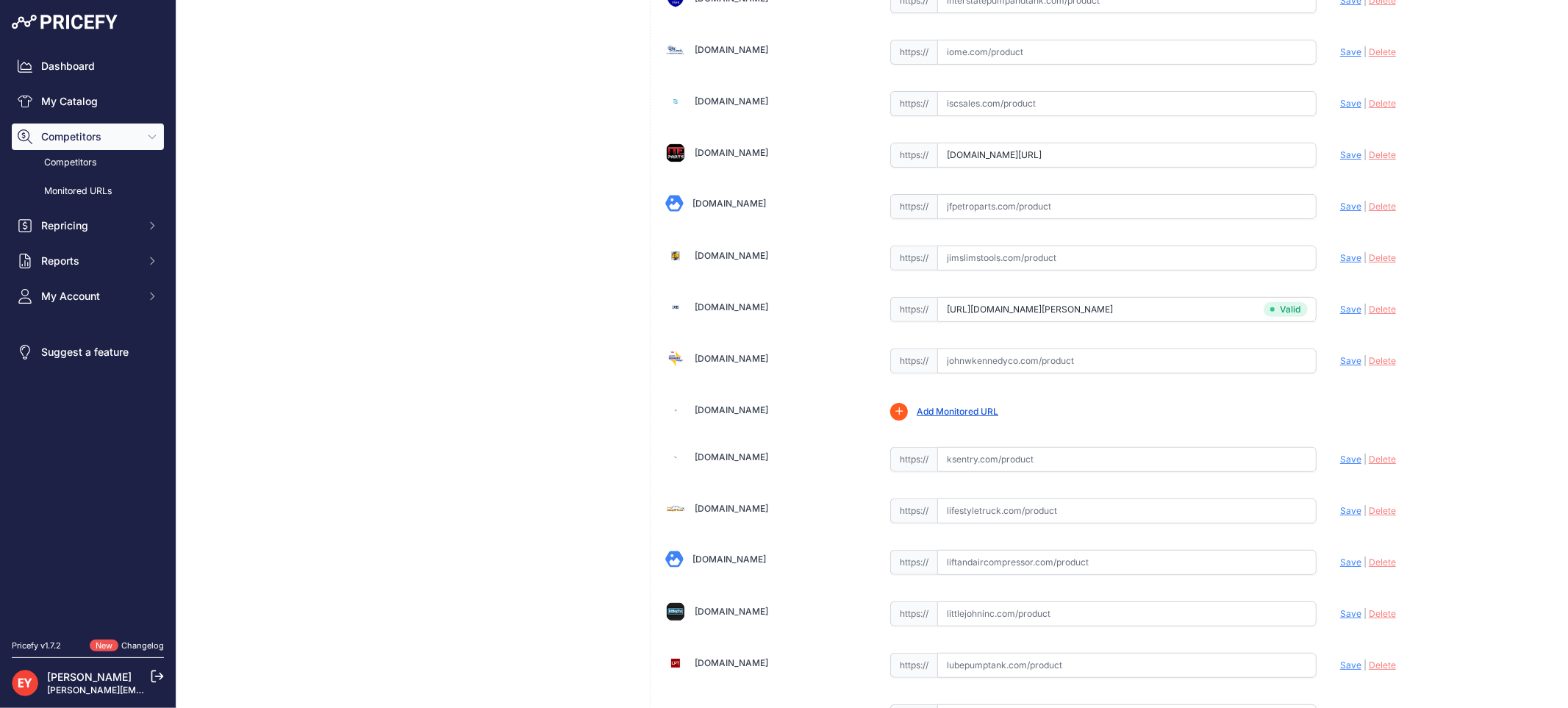
scroll to position [5021, 0]
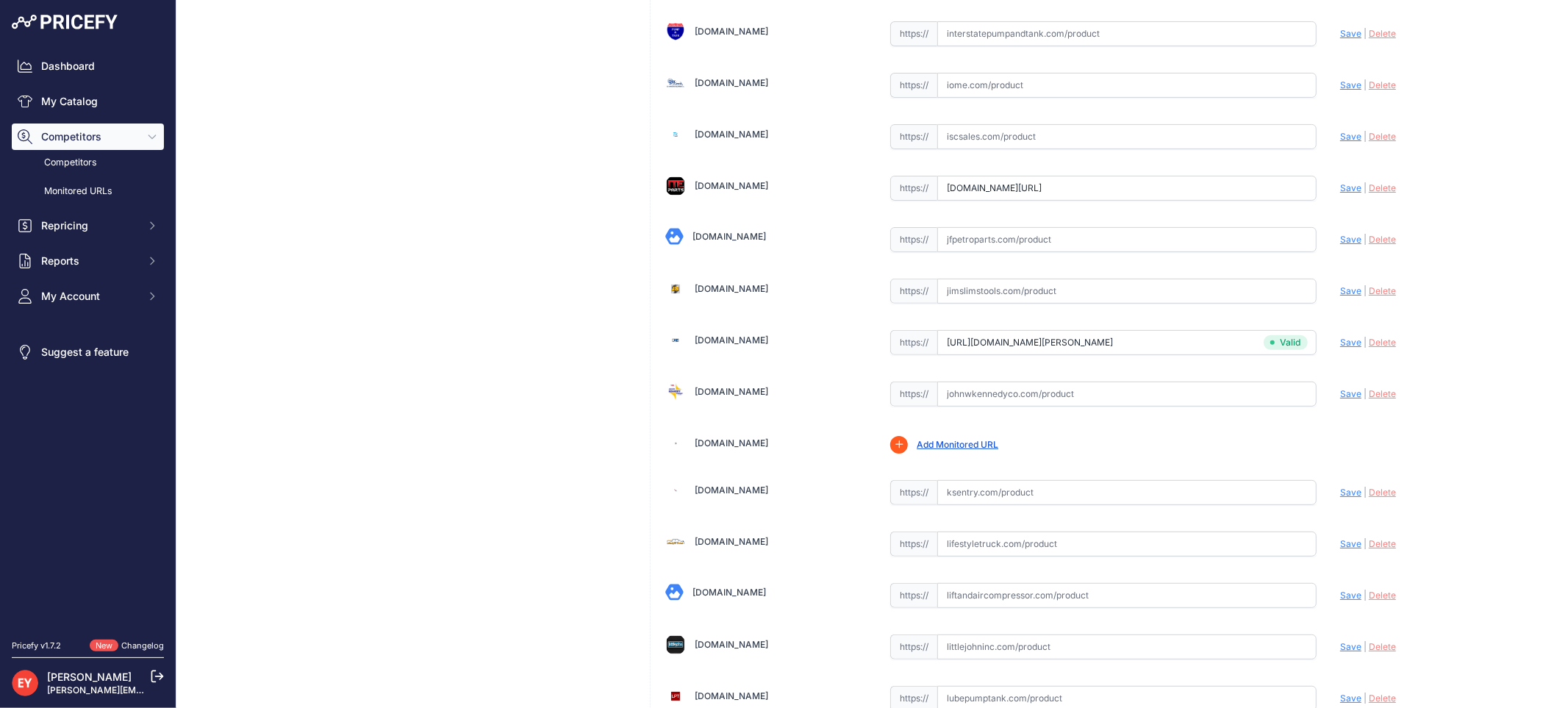
drag, startPoint x: 936, startPoint y: 199, endPoint x: 1321, endPoint y: 217, distance: 385.4
paste input "https://iteparts.com/product/fill-rite-400ktg9341-bottom-suction-kit-for-chemtr…"
click at [1340, 194] on span "Save" at bounding box center [1350, 188] width 21 height 11
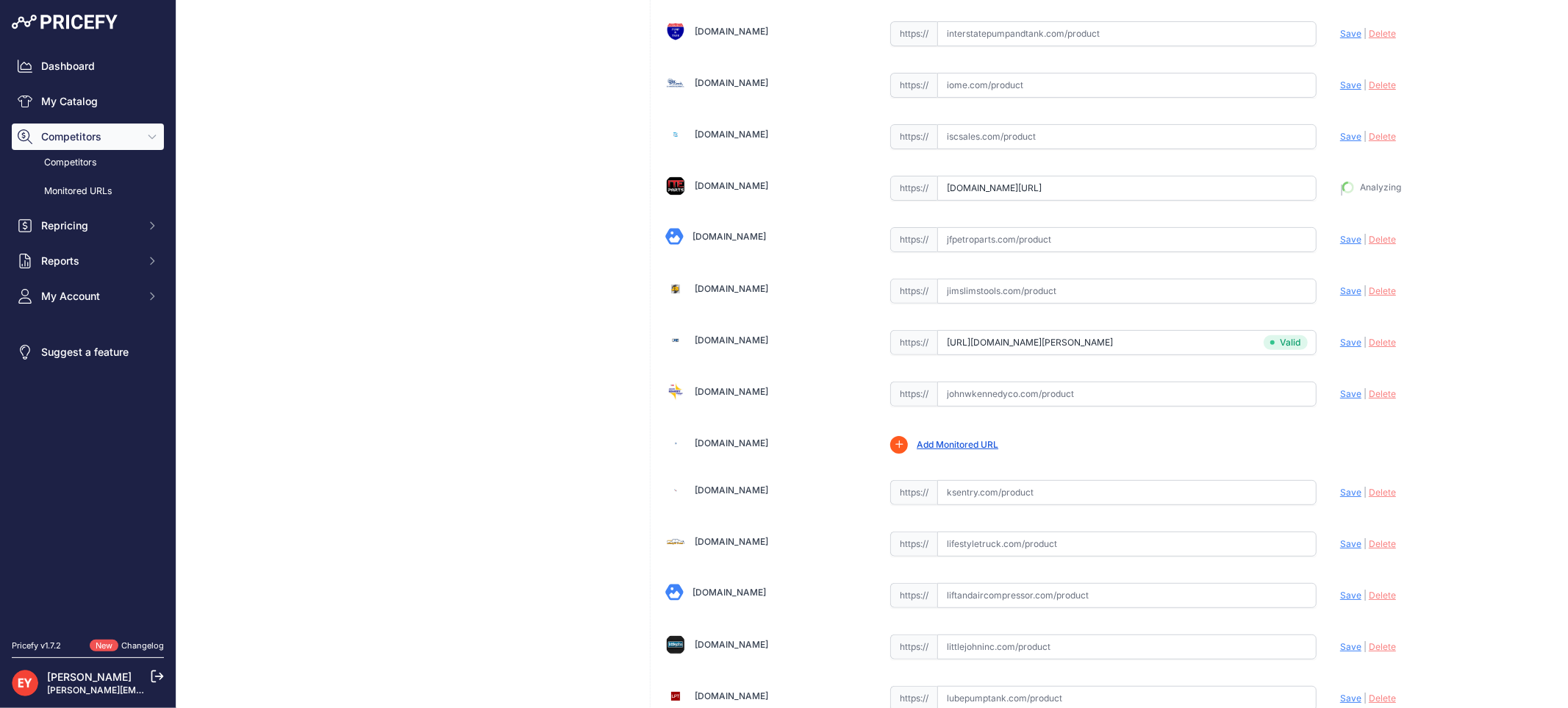
type input "https://iteparts.com/product/fill-rite-400ktg9341-bottom-suction-kit-for-chemtr…"
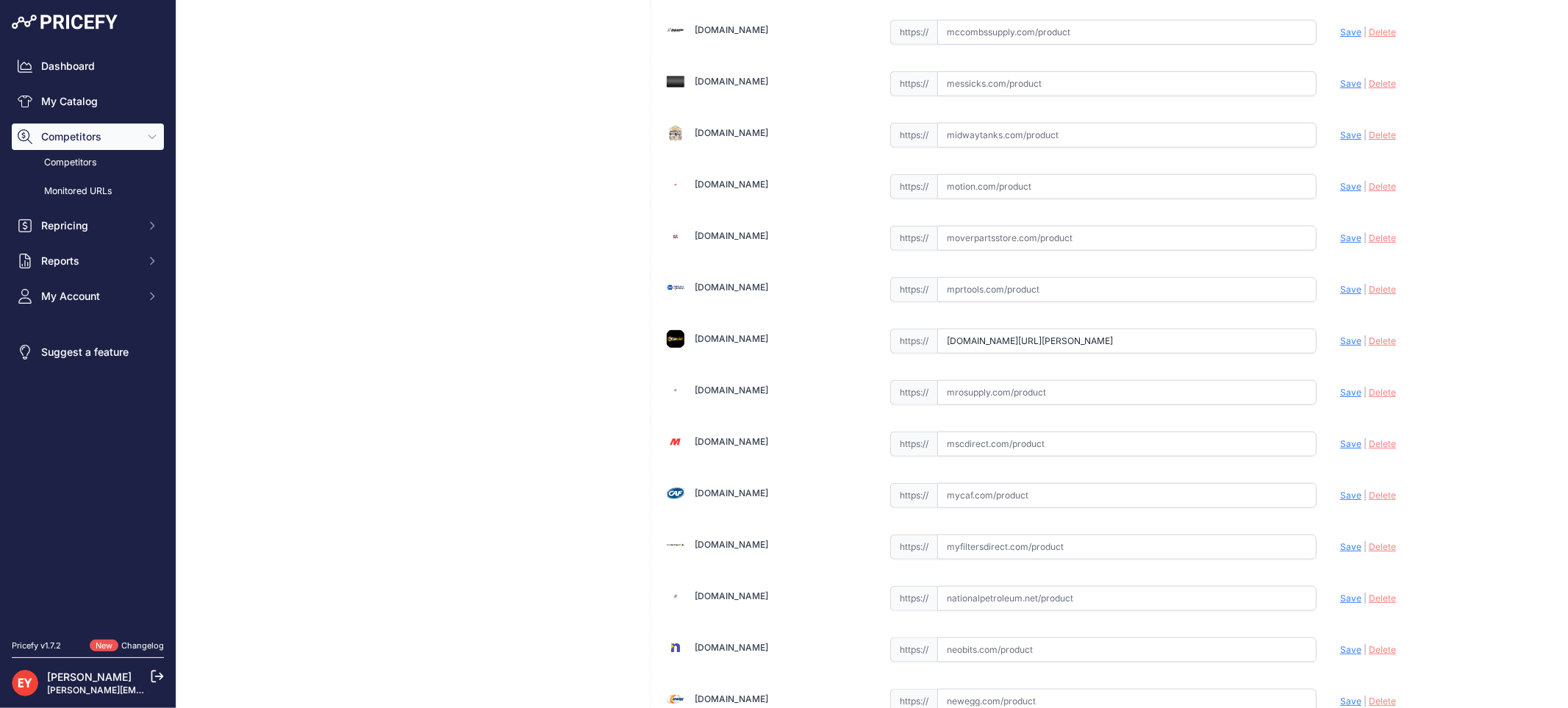
scroll to position [0, 76]
drag, startPoint x: 938, startPoint y: 353, endPoint x: 1350, endPoint y: 394, distance: 414.0
click at [1350, 394] on div "[DOMAIN_NAME] Valid Invalid Save" at bounding box center [1103, 6] width 906 height 11522
paste input "https://www.mrostop.com/sotera-400ktg9341-bottom-suction-kit-for-chemtraveller"
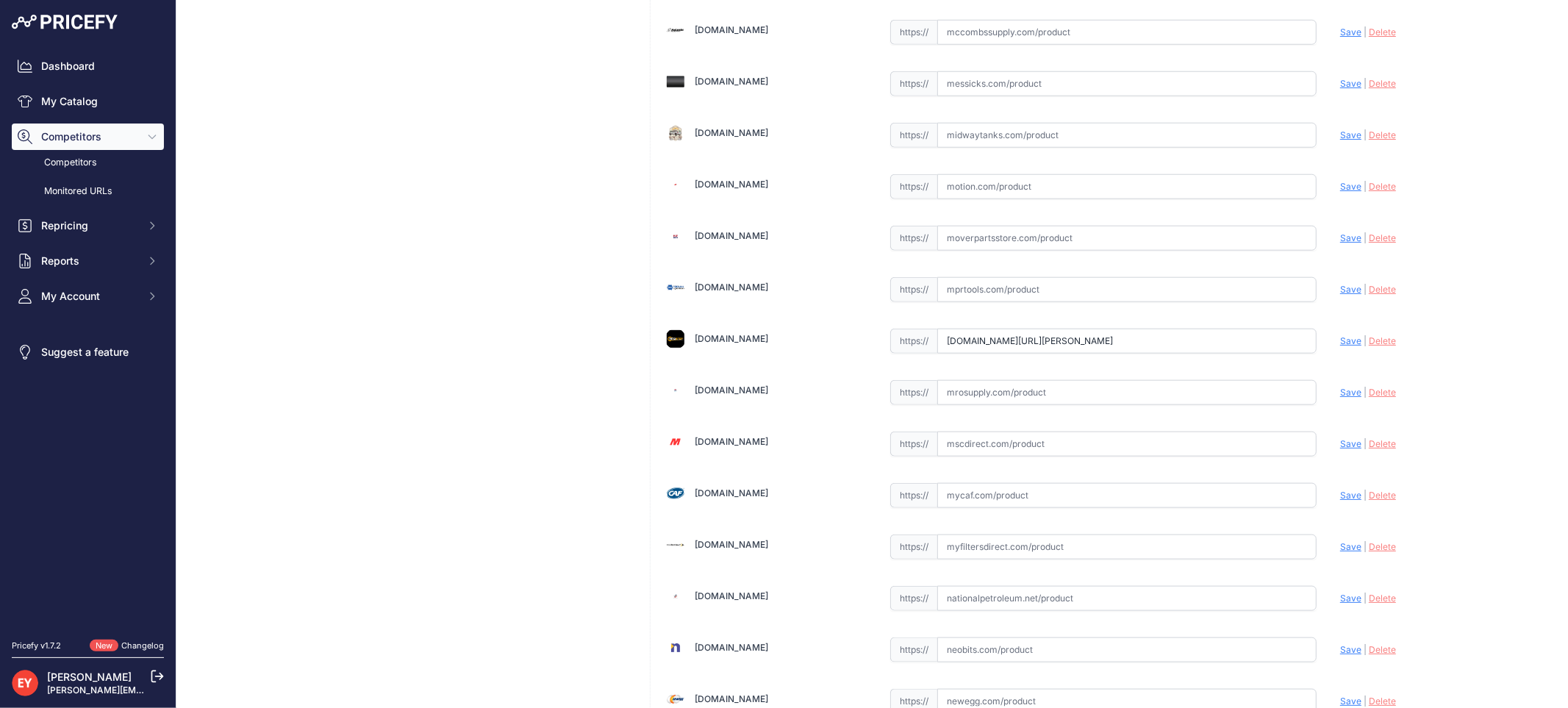
click at [1340, 346] on span "Save" at bounding box center [1350, 340] width 21 height 11
type input "https://www.mrostop.com/sotera-400ktg9341-bottom-suction-kit-for-chemtraveller?…"
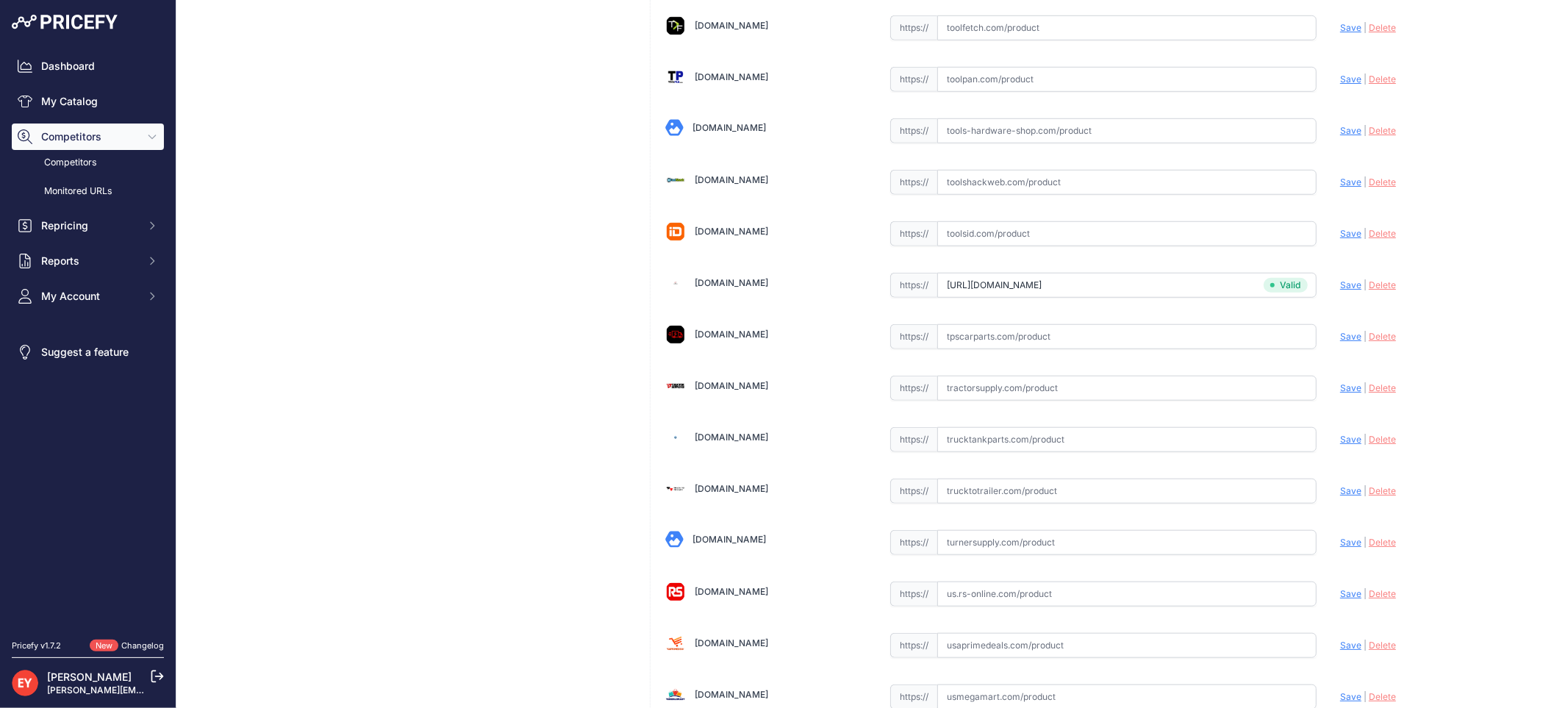
scroll to position [10971, 0]
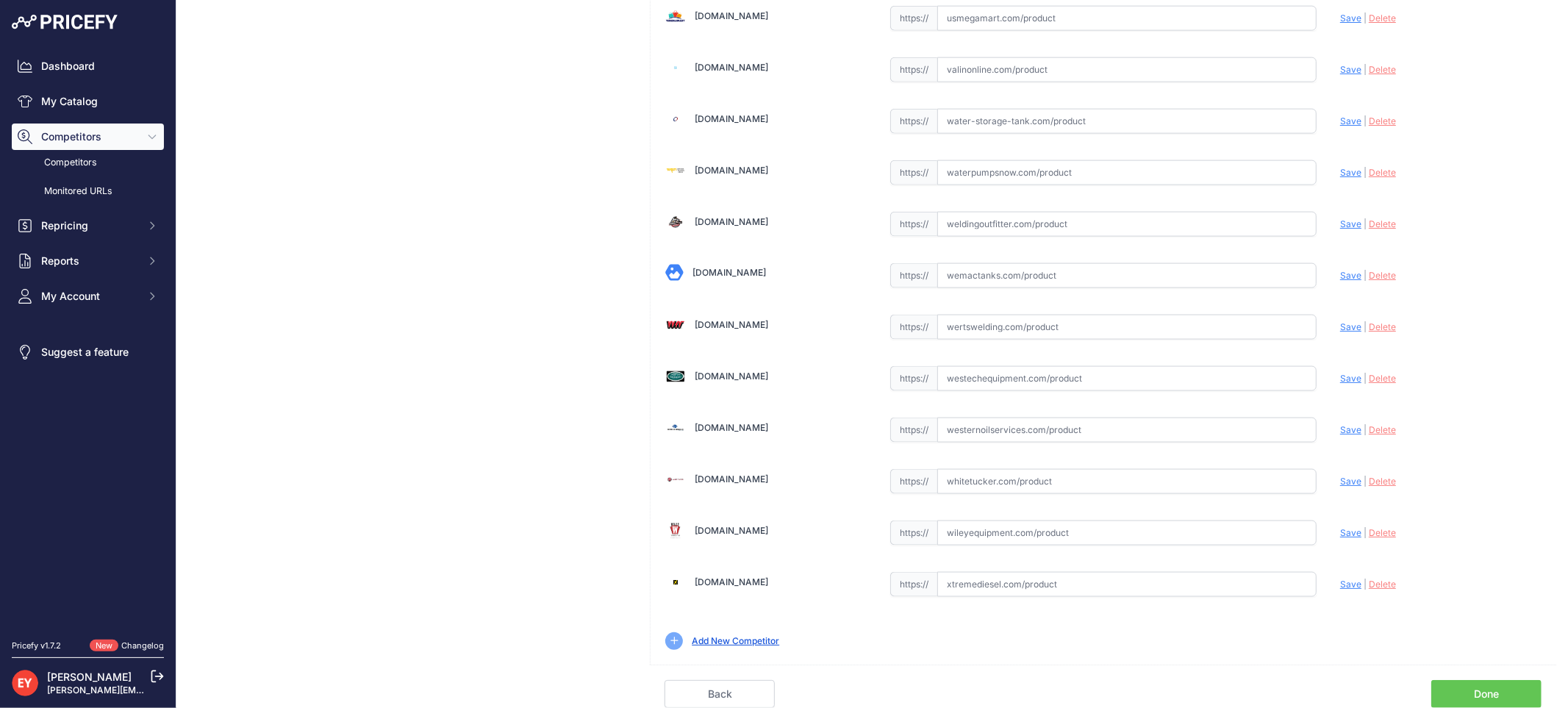
click at [1493, 684] on div "Back Done" at bounding box center [1102, 686] width 906 height 43
click at [1492, 688] on link "Done" at bounding box center [1487, 694] width 110 height 28
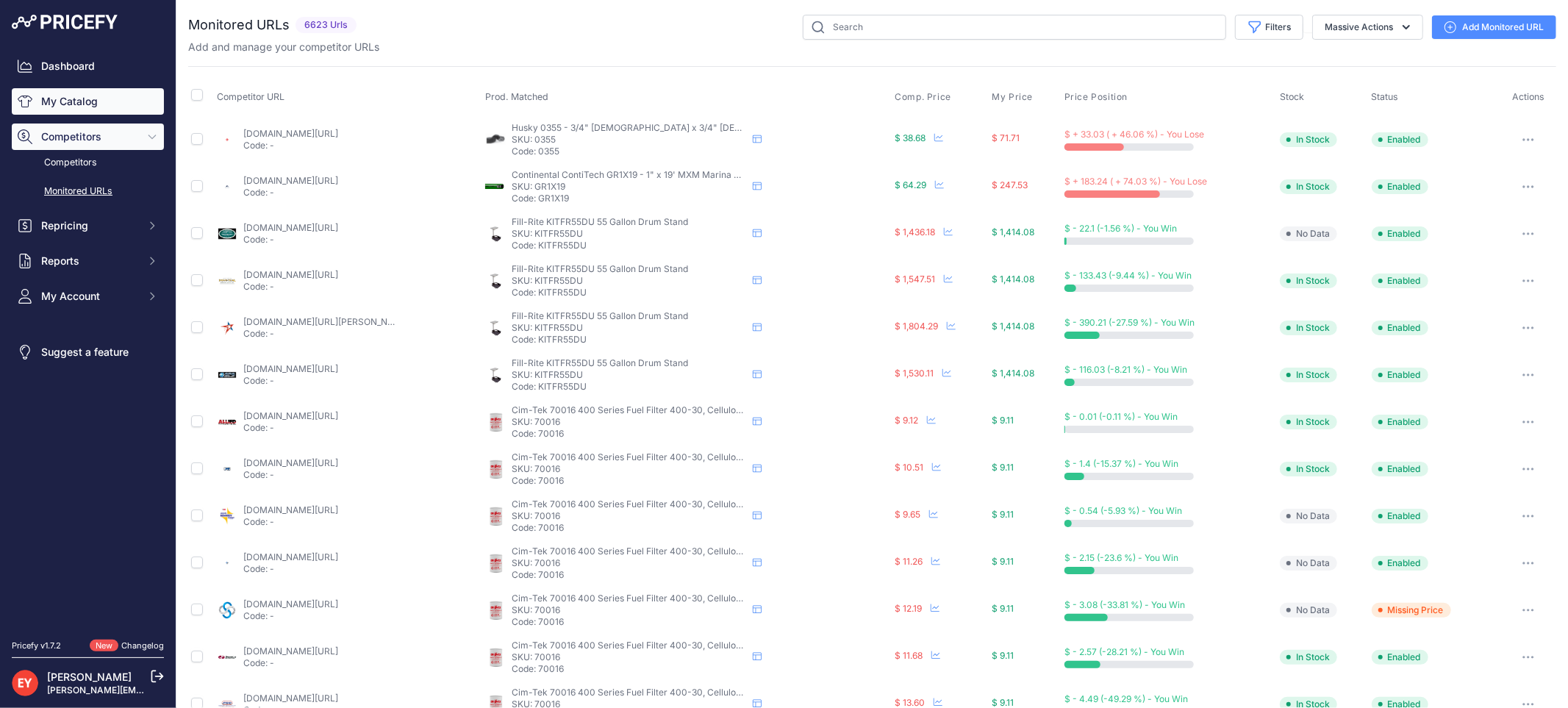
click at [28, 101] on icon "Sidebar" at bounding box center [25, 102] width 14 height 12
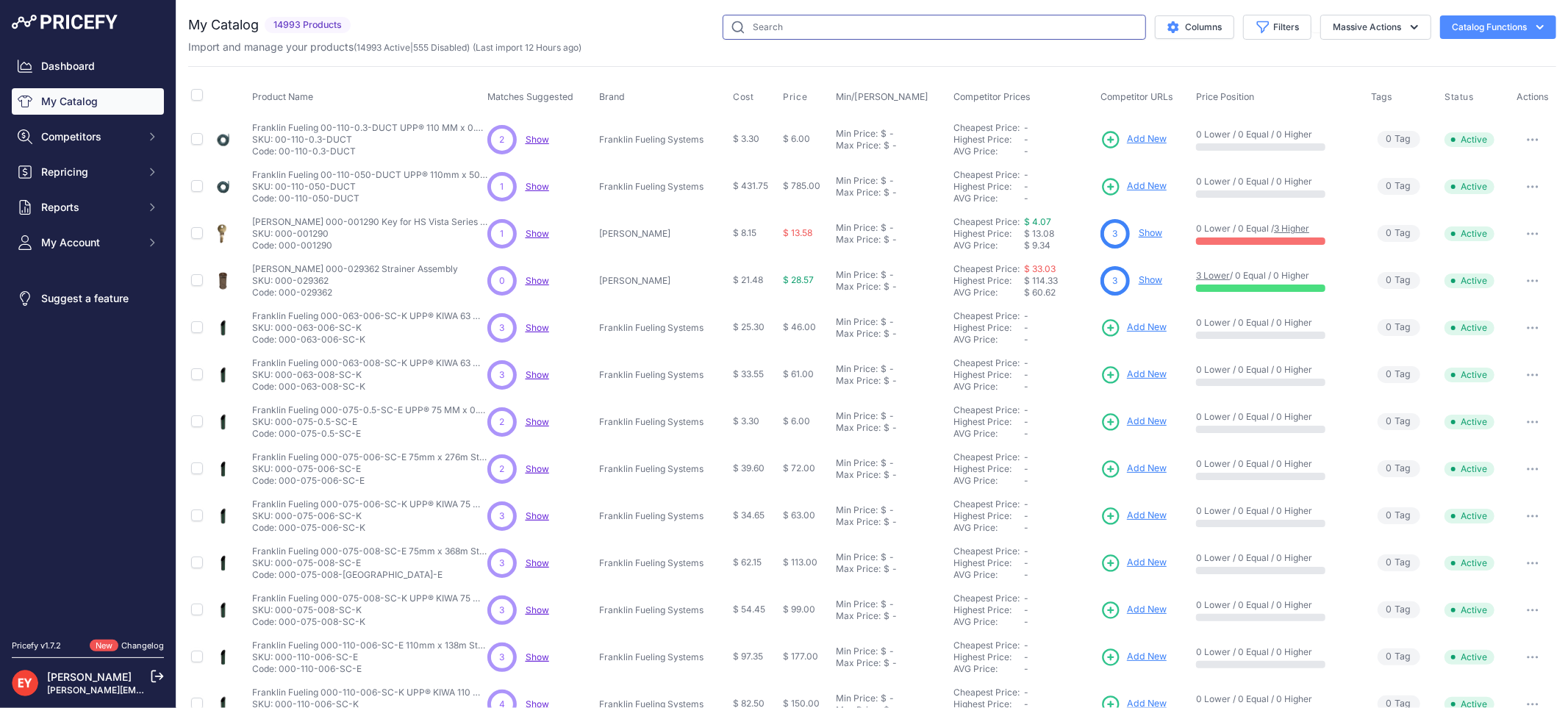
click at [785, 32] on input "text" at bounding box center [934, 26] width 424 height 25
paste input "129420-26"
type input "129420-26"
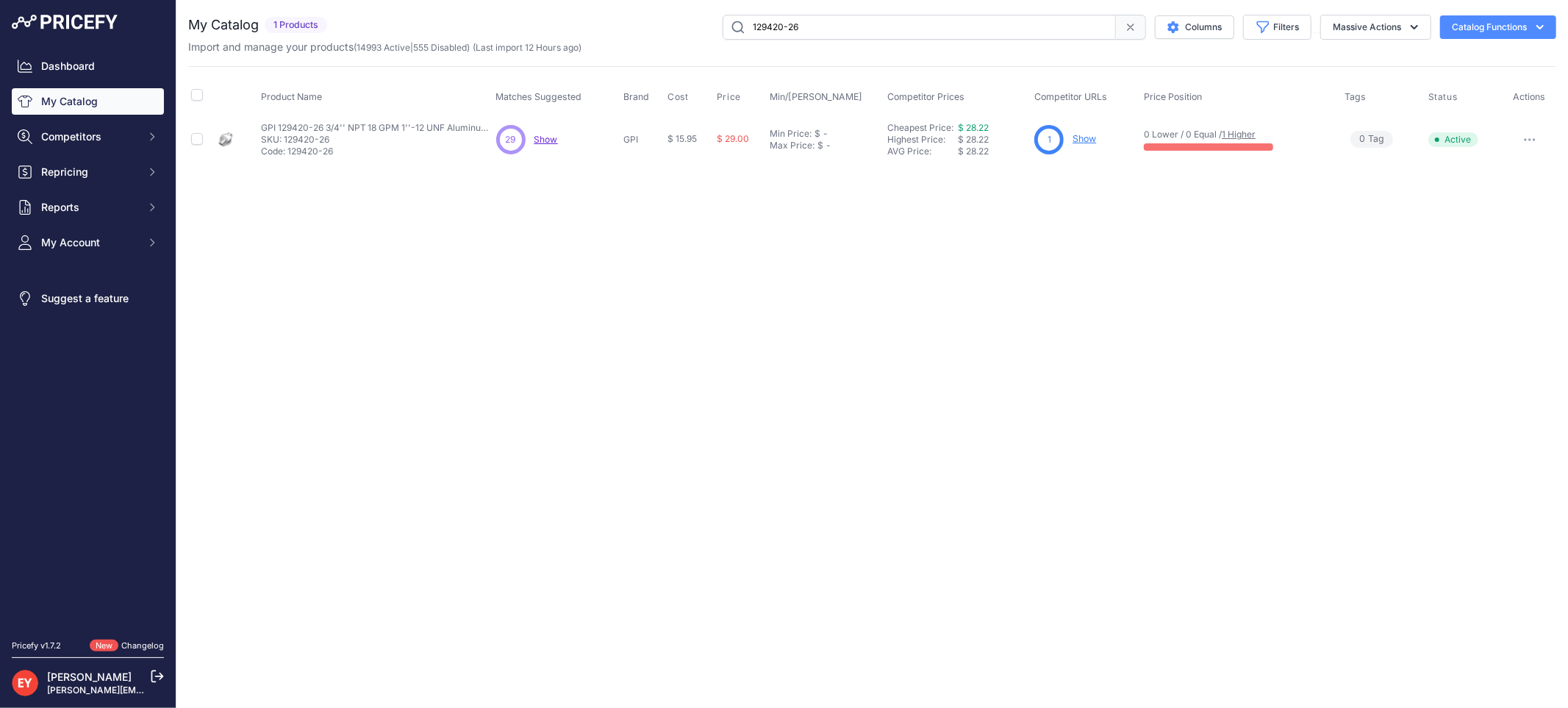
click at [1093, 137] on link "Show" at bounding box center [1084, 138] width 24 height 11
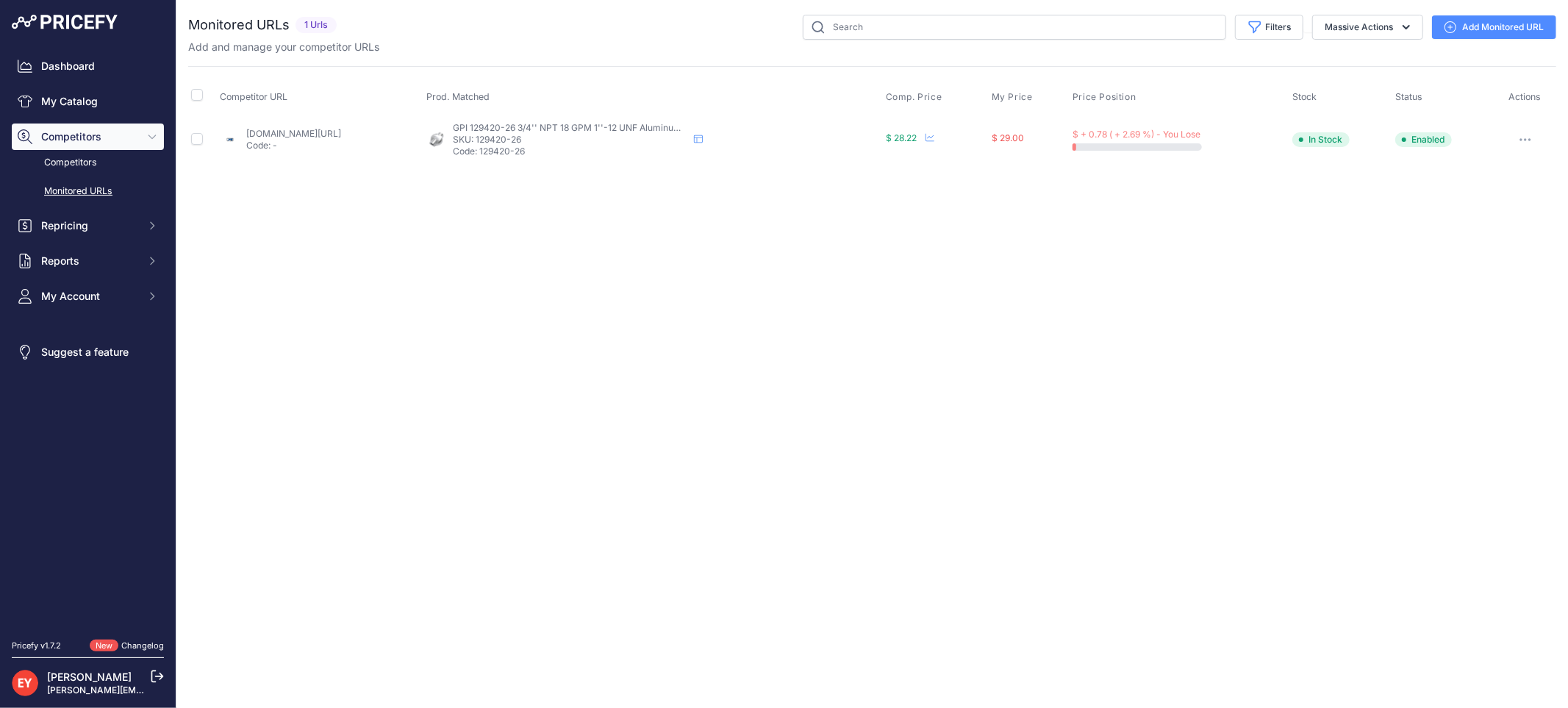
click at [1468, 28] on link "Add Monitored URL" at bounding box center [1493, 27] width 124 height 24
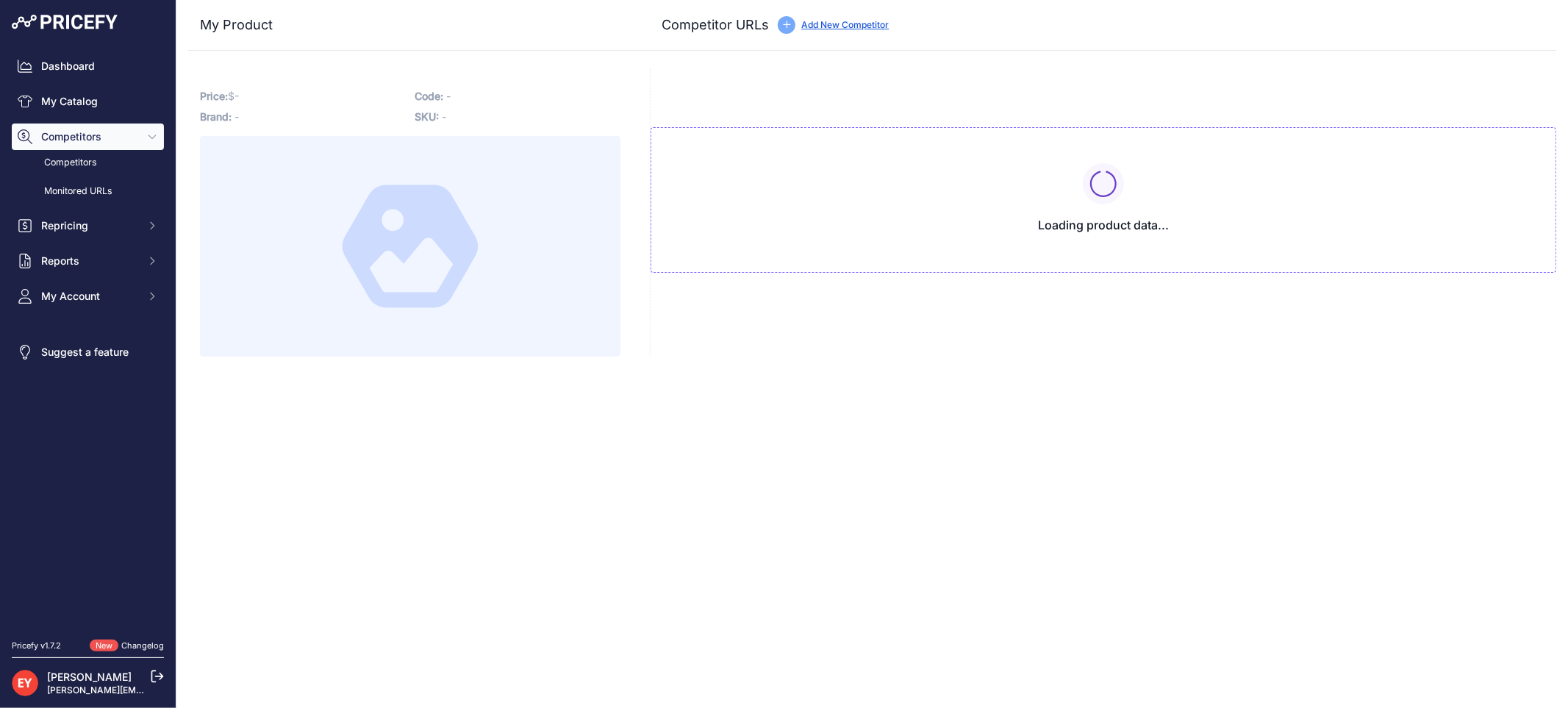
type input "[DOMAIN_NAME][URL]"
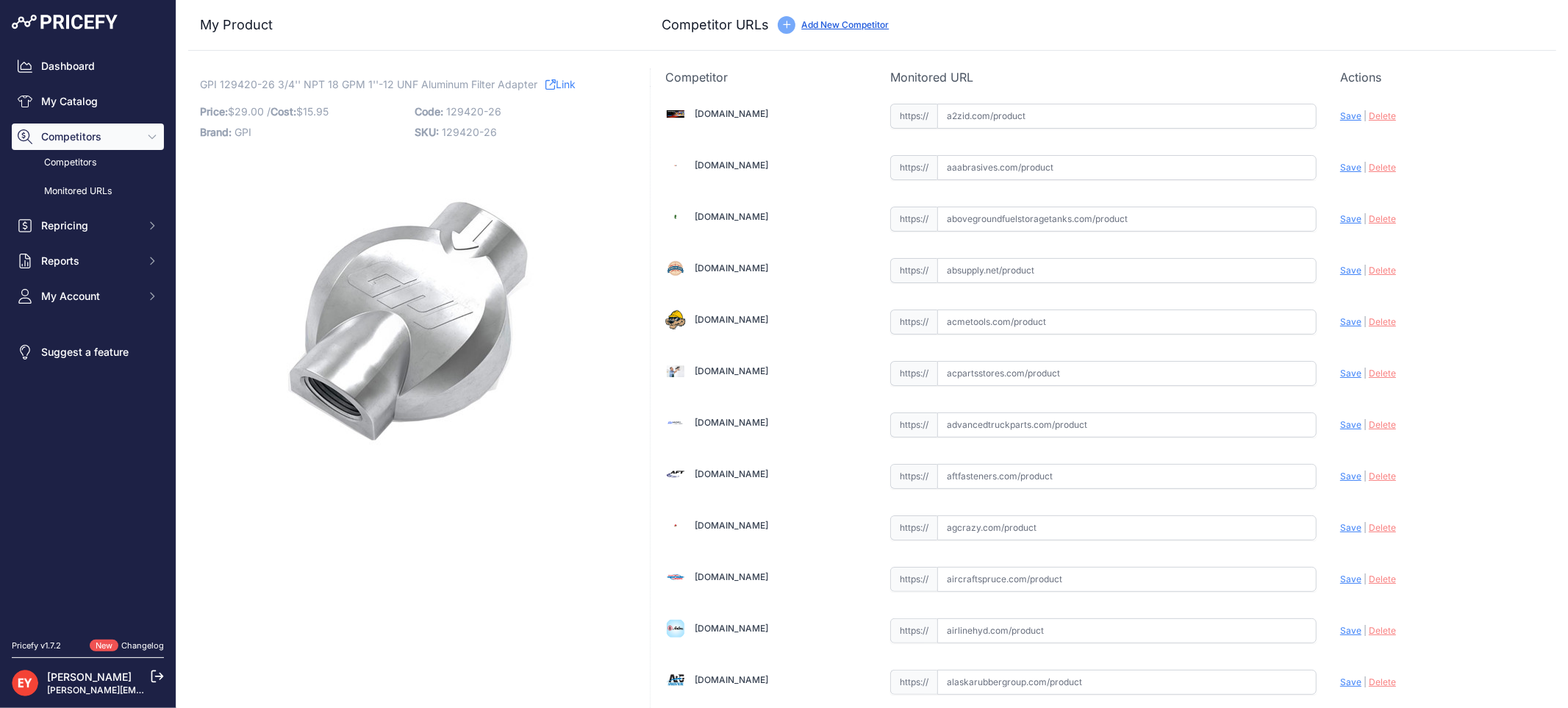
scroll to position [10219, 0]
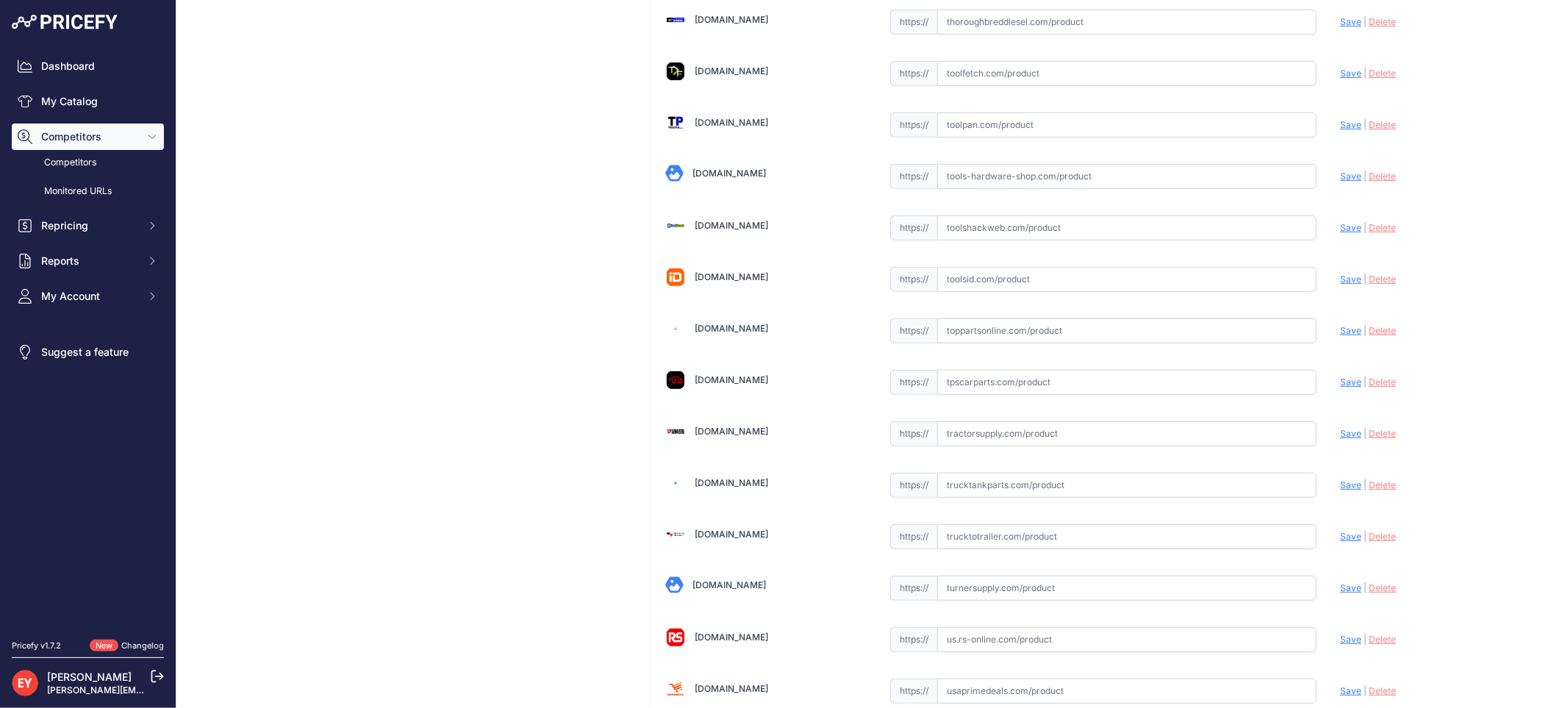
click at [968, 343] on input "text" at bounding box center [1127, 330] width 379 height 25
paste input "https://www.toppartsonline.com/product/gpi-129420-26-3-4-npt-18-gpm-1-12-unf-al…"
click at [1340, 336] on span "Save" at bounding box center [1350, 330] width 21 height 11
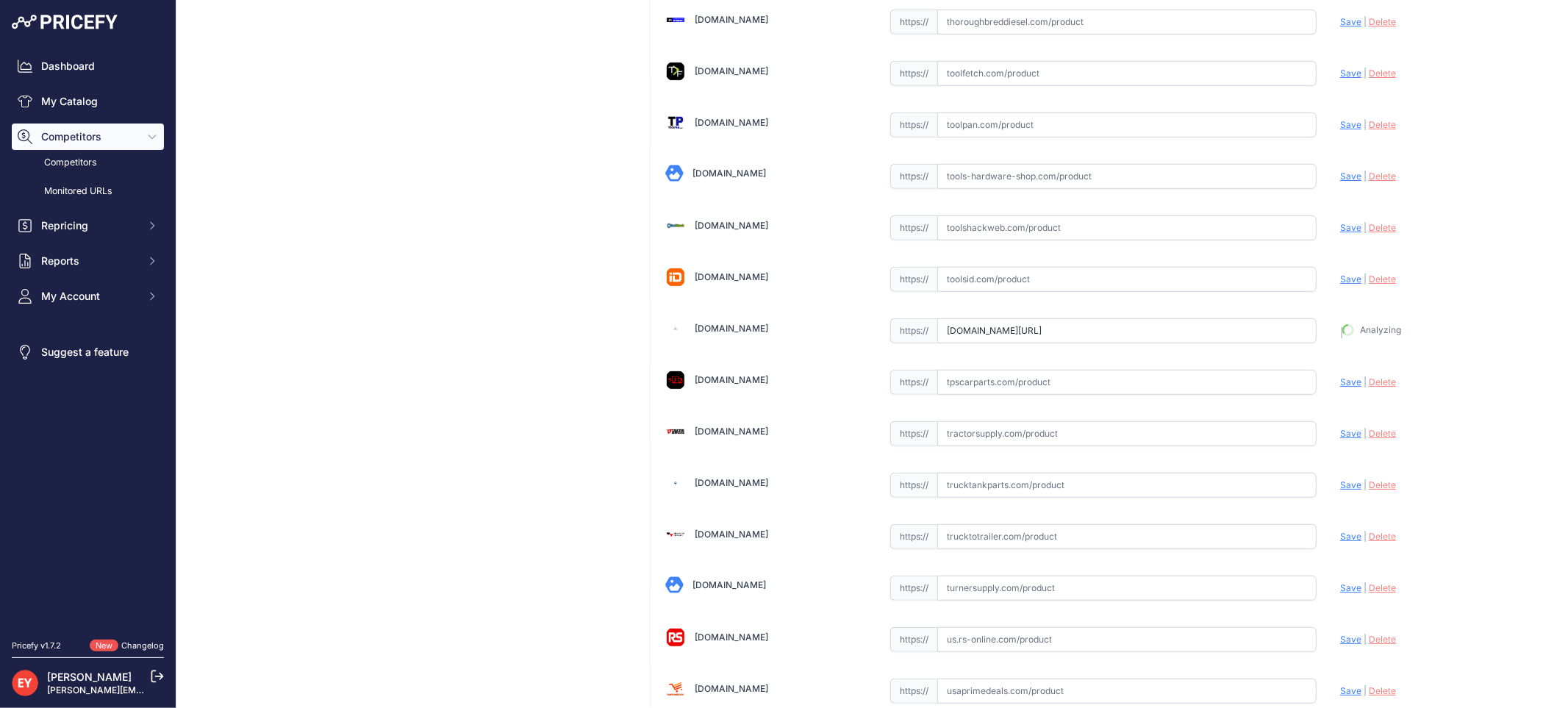
type input "https://www.toppartsonline.com/product/gpi-129420-26-3-4-npt-18-gpm-1-12-unf-al…"
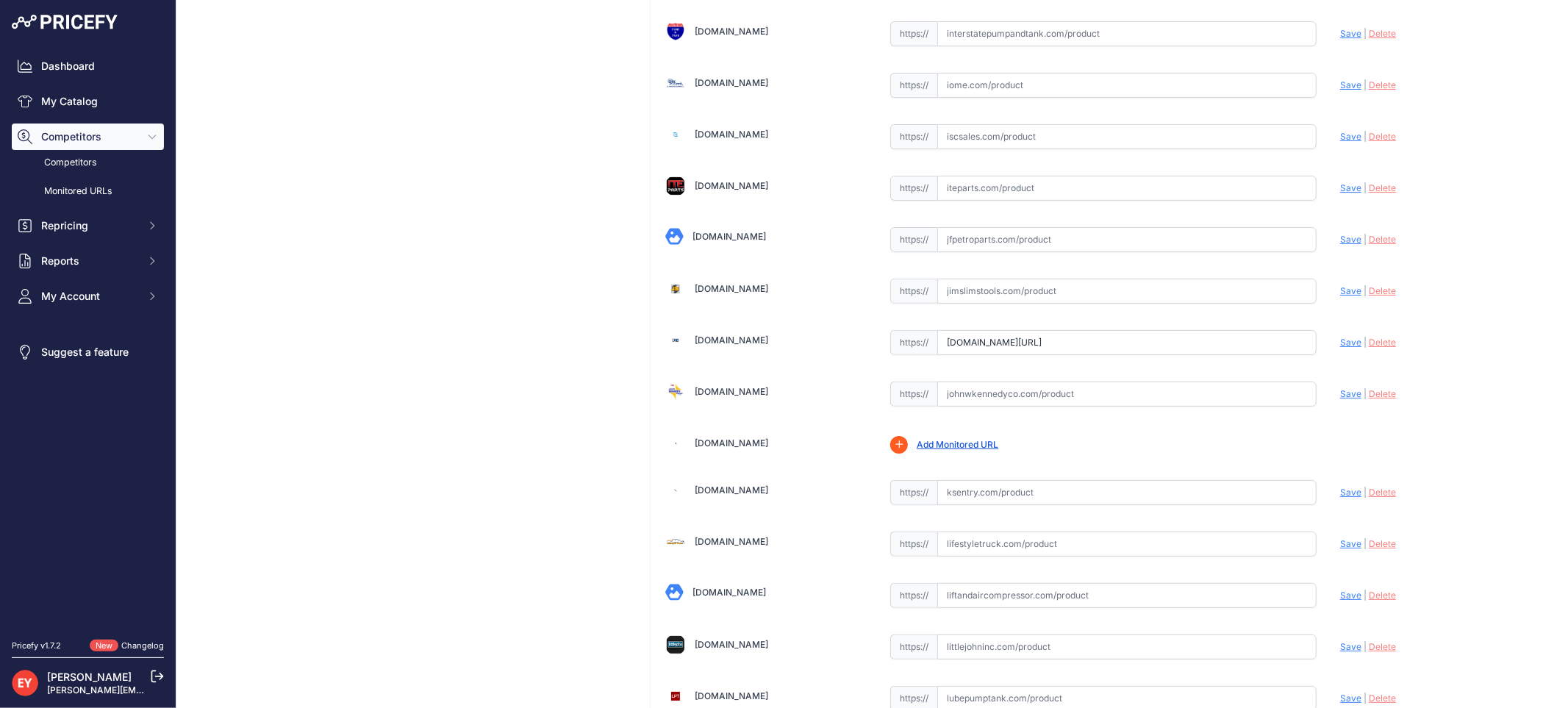
scroll to position [0, 79]
drag, startPoint x: 939, startPoint y: 356, endPoint x: 1350, endPoint y: 364, distance: 411.1
paste input "https://www.jmesales.com/gpi-129420-26-3-4-in-npt-cast-aluminum-filter-adapter/"
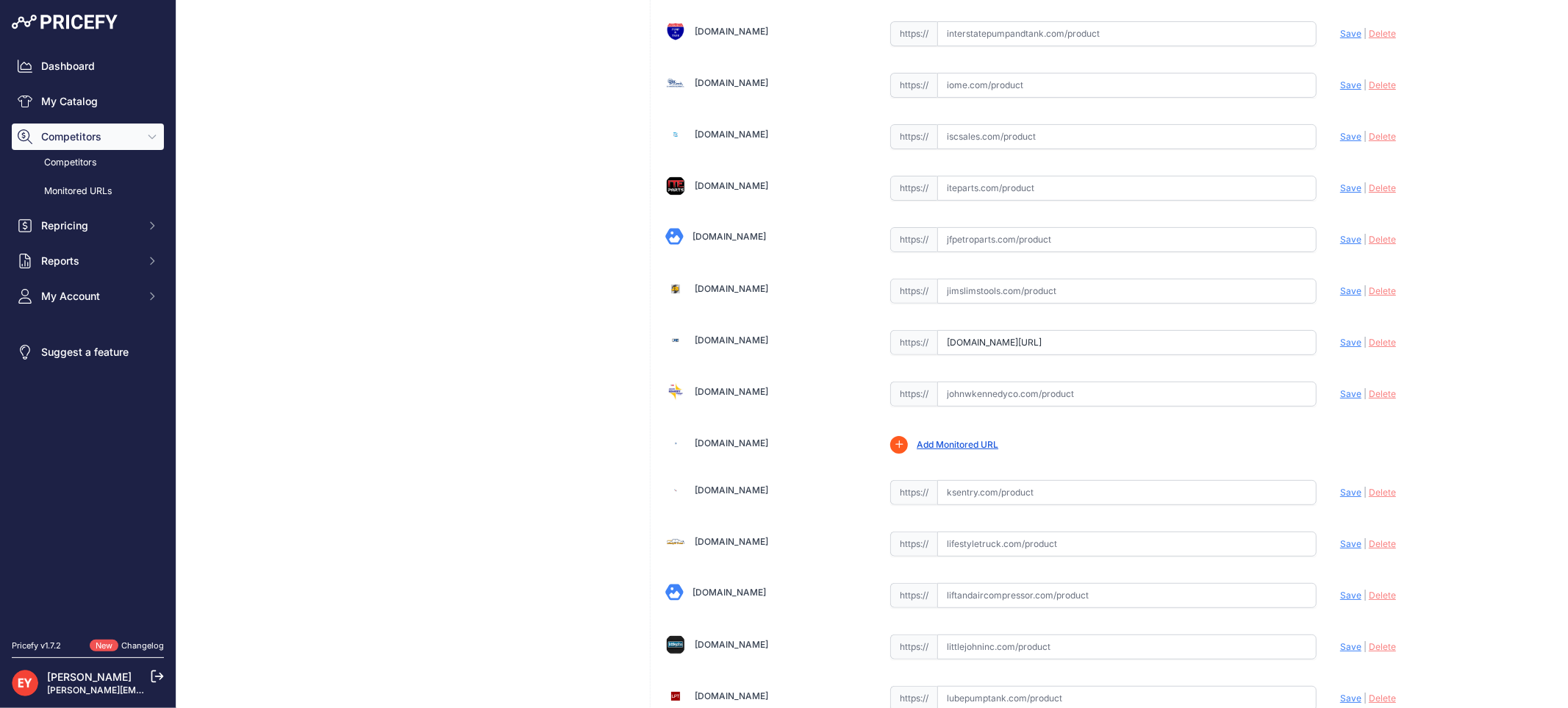
click at [1340, 347] on span "Save" at bounding box center [1350, 341] width 21 height 11
type input "https://www.jmesales.com/gpi-129420-26-3-4-in-npt-cast-aluminum-filter-adapter/…"
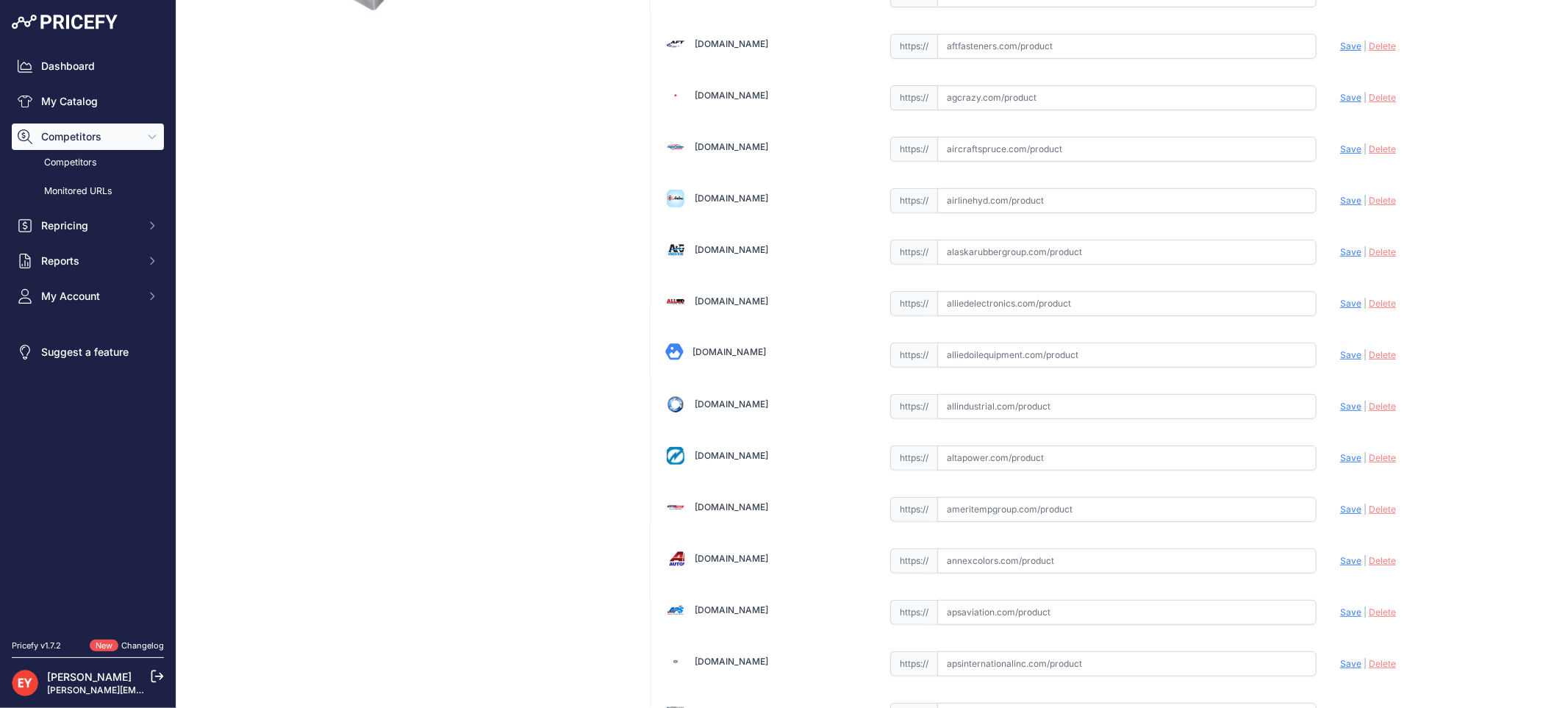
click at [992, 362] on input "text" at bounding box center [1127, 354] width 379 height 25
click at [1004, 364] on input "text" at bounding box center [1127, 354] width 379 height 25
paste input "https://alliedoilequipment.com/shop/great-plains-industries-gpi/129420-26-adapt…"
click at [1343, 357] on span "Save" at bounding box center [1350, 354] width 21 height 11
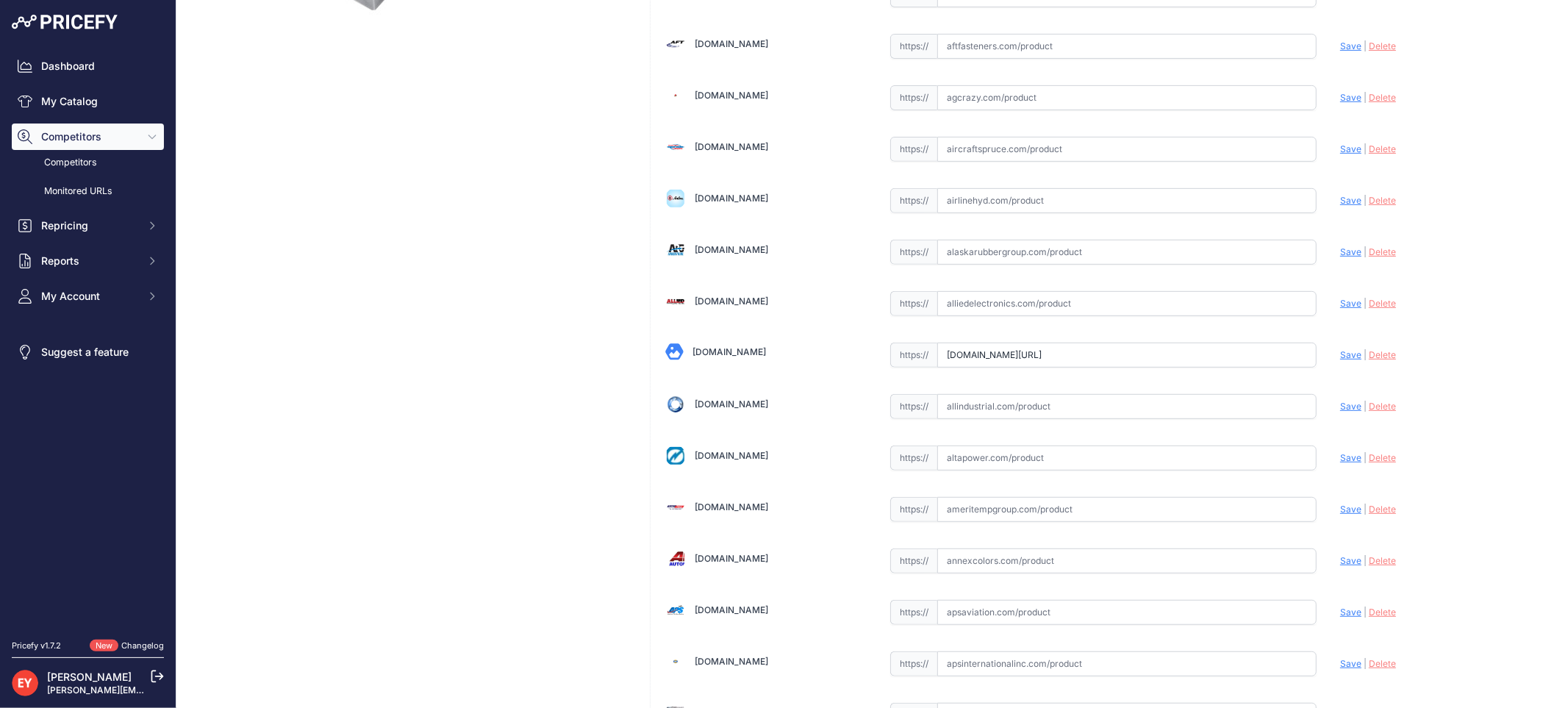
scroll to position [0, 0]
type input "https://alliedoilequipment.com/shop/great-plains-industries-gpi/129420-26-adapt…"
click at [1009, 354] on input "text" at bounding box center [1127, 353] width 379 height 25
paste input "https://autoplicity.com/18276475-gpi-129420-26?srsltid=AfmBOoraq3UPsBsPIEQD4U_-…"
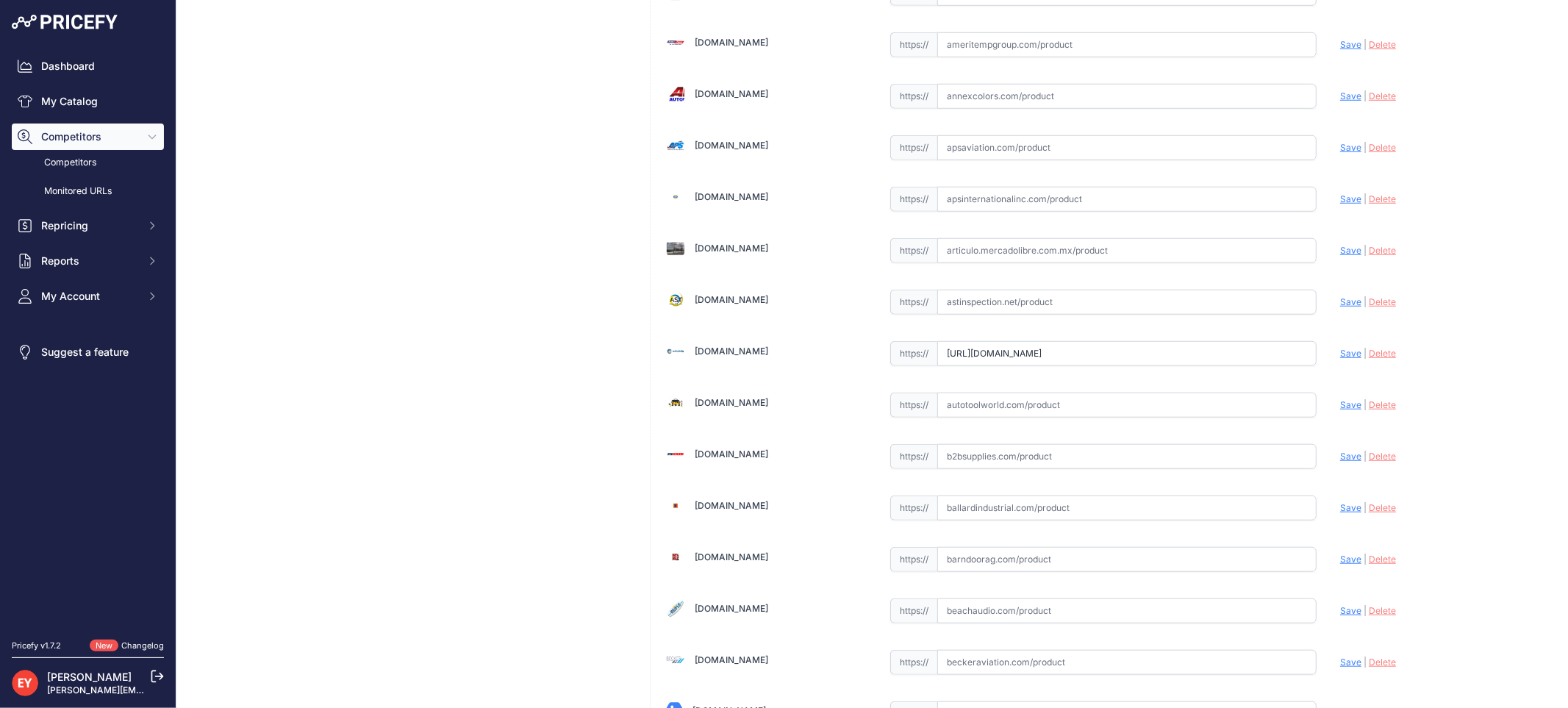
scroll to position [0, 188]
click at [1340, 357] on span "Save" at bounding box center [1350, 352] width 21 height 11
type input "https://autoplicity.com/18276475-gpi-129420-26?prirule_jdsnikfkfjsd=3888"
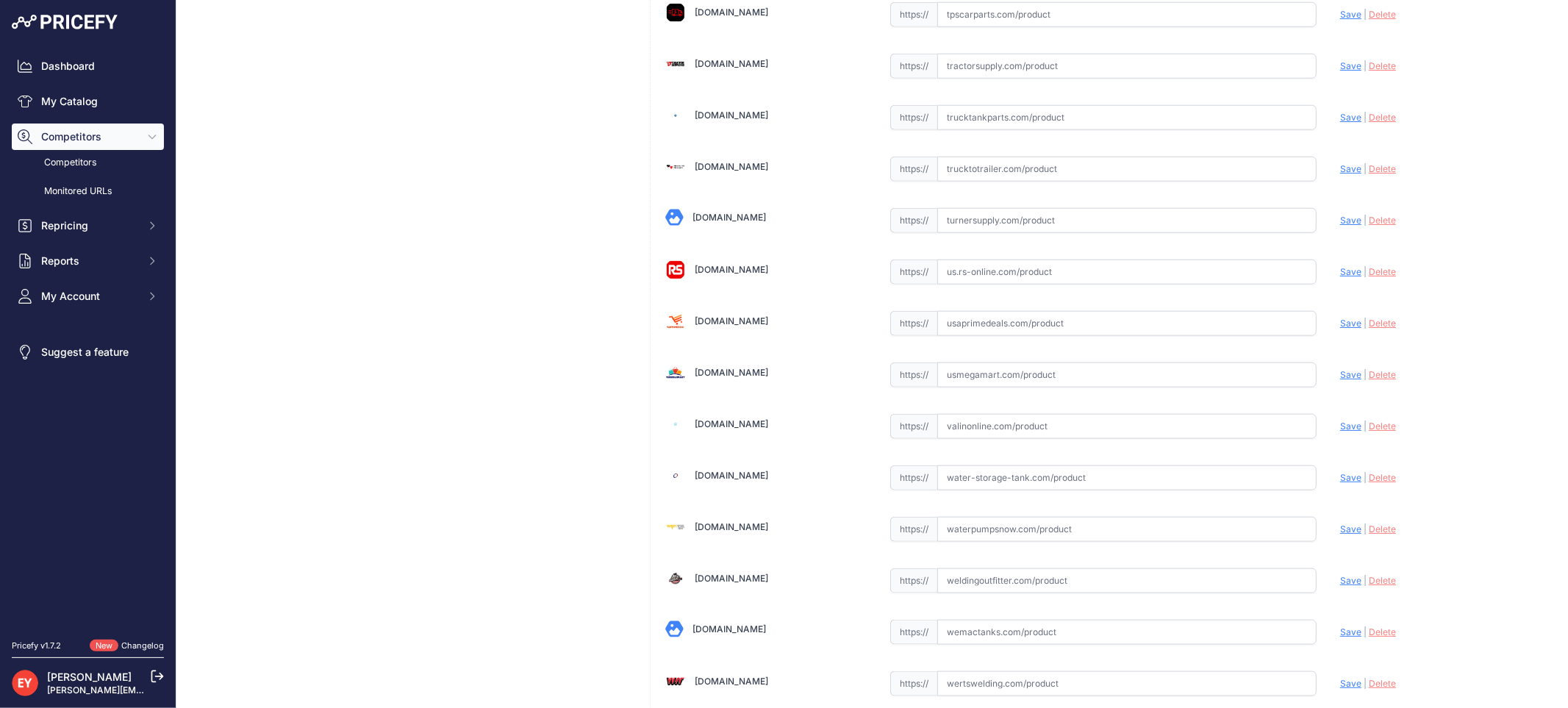
scroll to position [10971, 0]
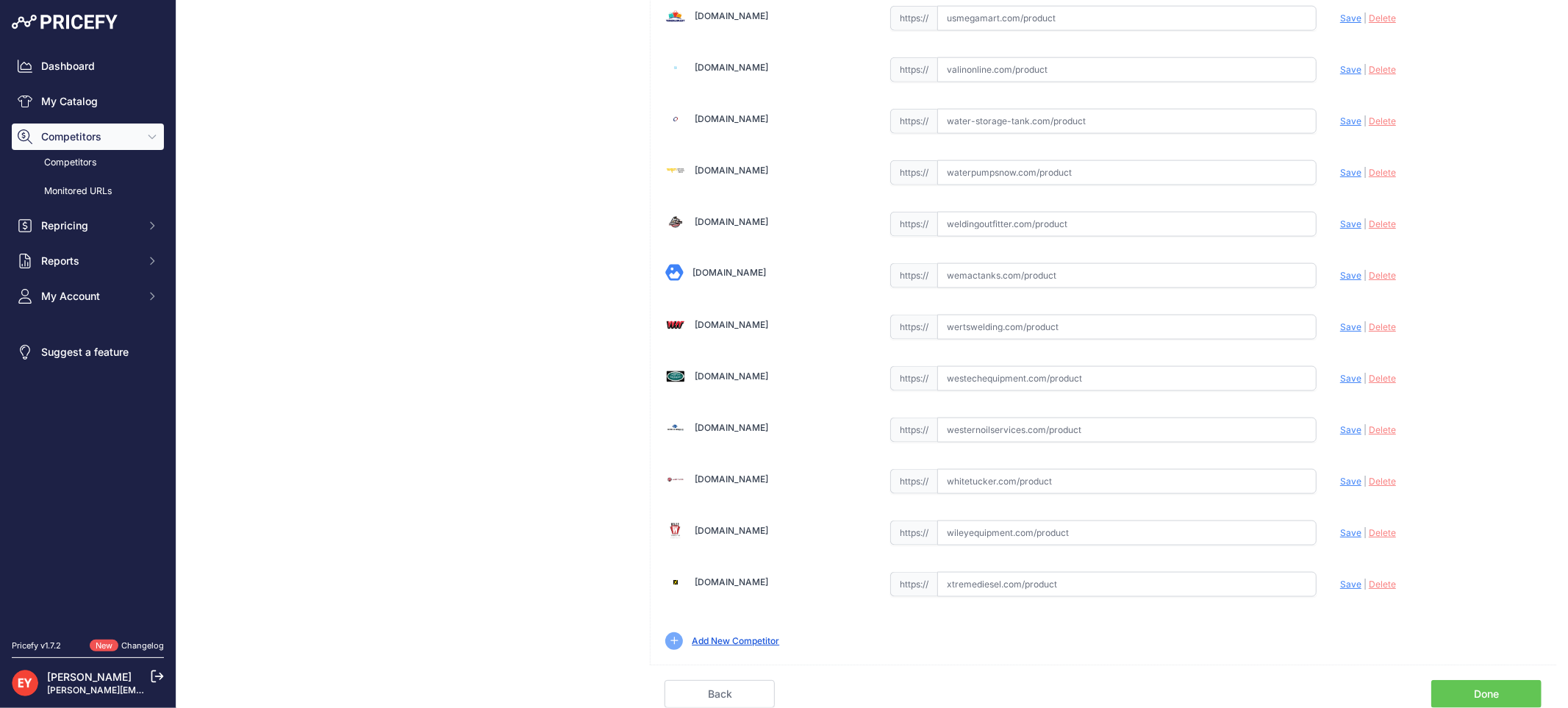
click at [1488, 687] on link "Done" at bounding box center [1487, 694] width 110 height 28
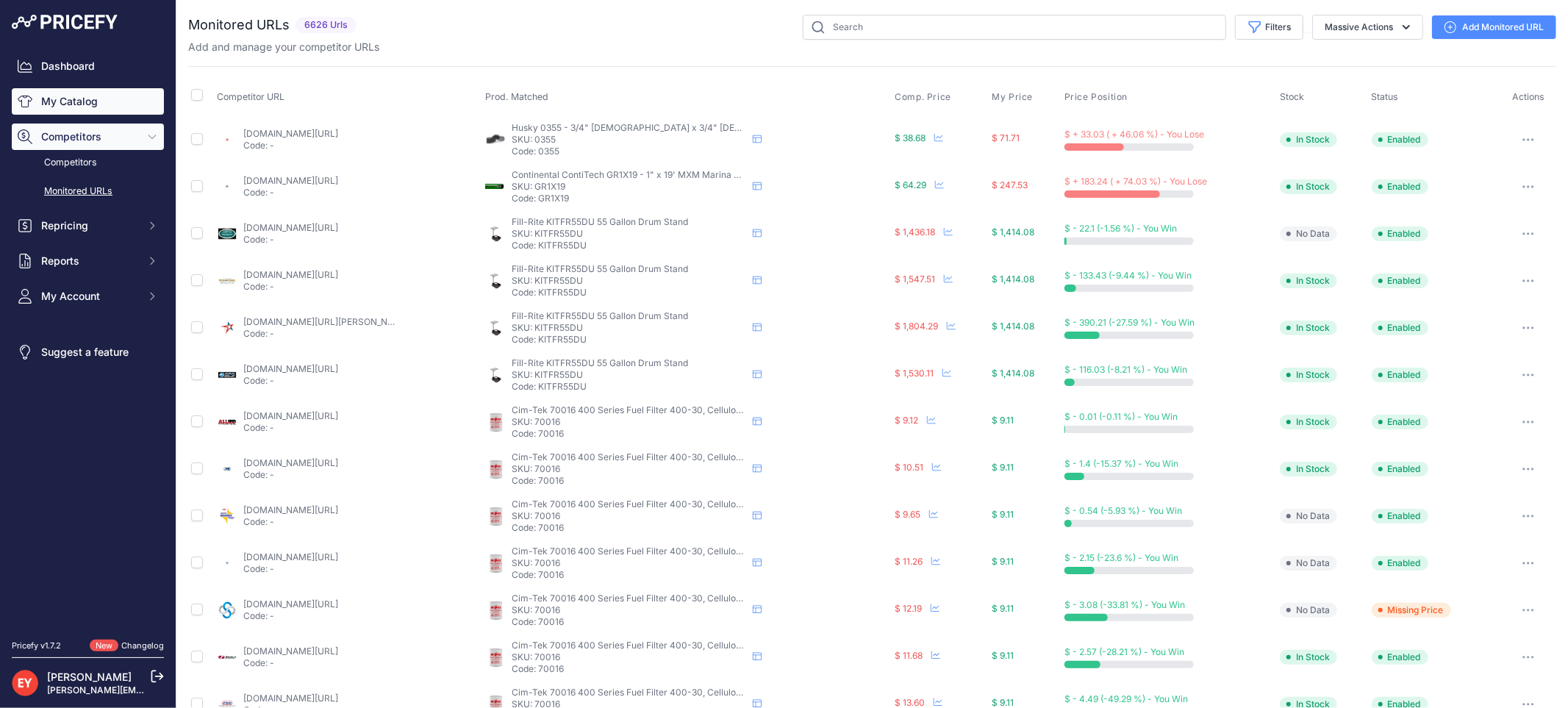
click at [99, 90] on link "My Catalog" at bounding box center [87, 101] width 152 height 26
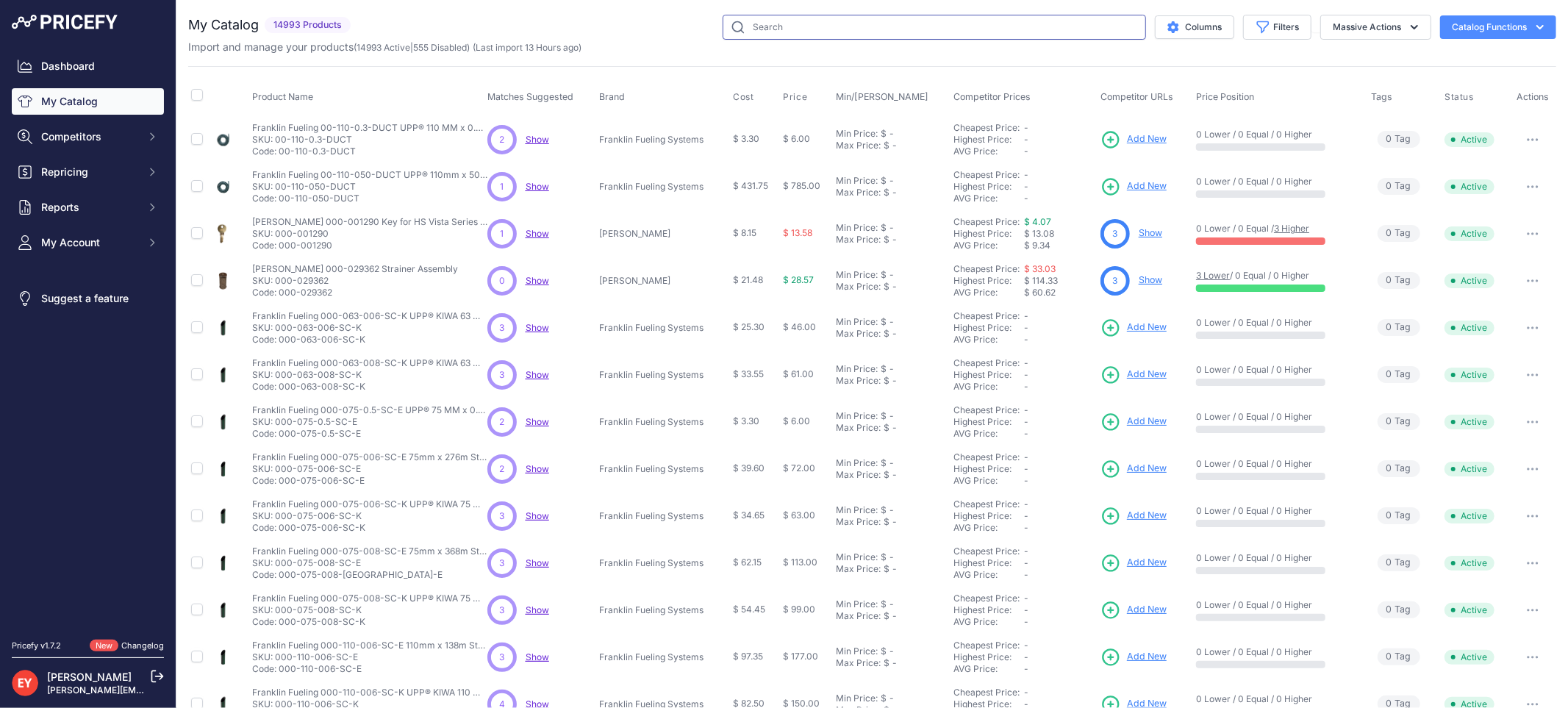
click at [773, 28] on input "text" at bounding box center [934, 26] width 424 height 25
paste input "70553303"
type input "70553303"
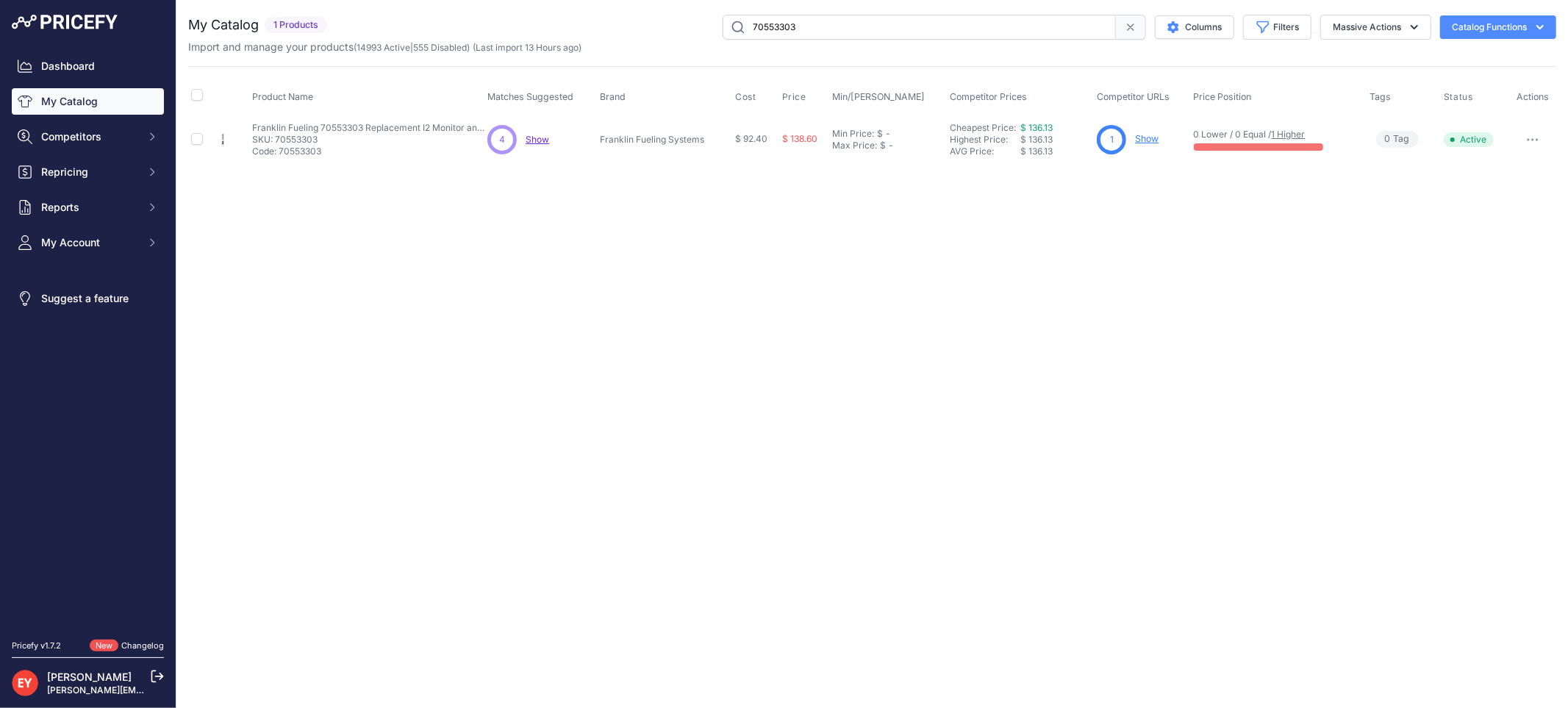
click at [1149, 142] on link "Show" at bounding box center [1147, 138] width 24 height 11
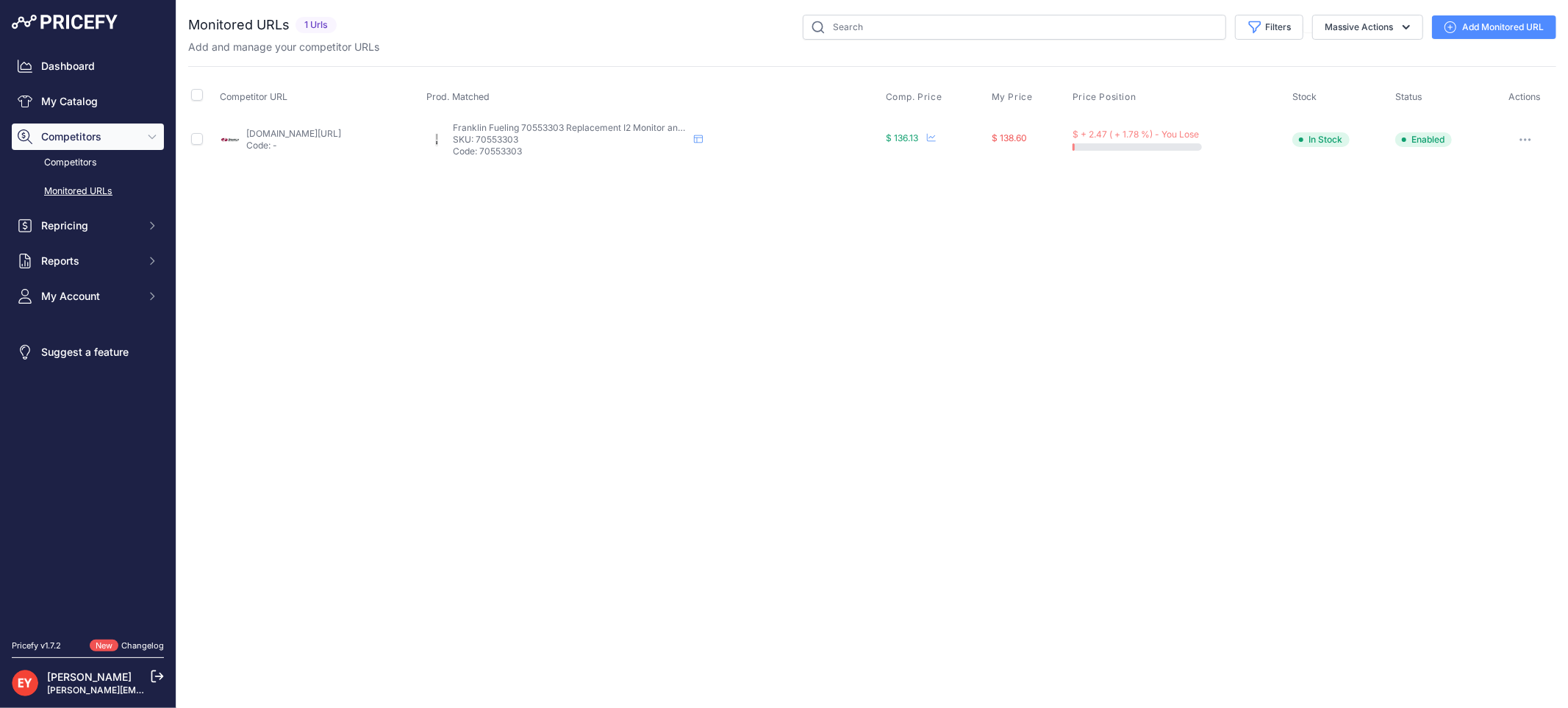
click at [1530, 26] on link "Add Monitored URL" at bounding box center [1493, 27] width 124 height 24
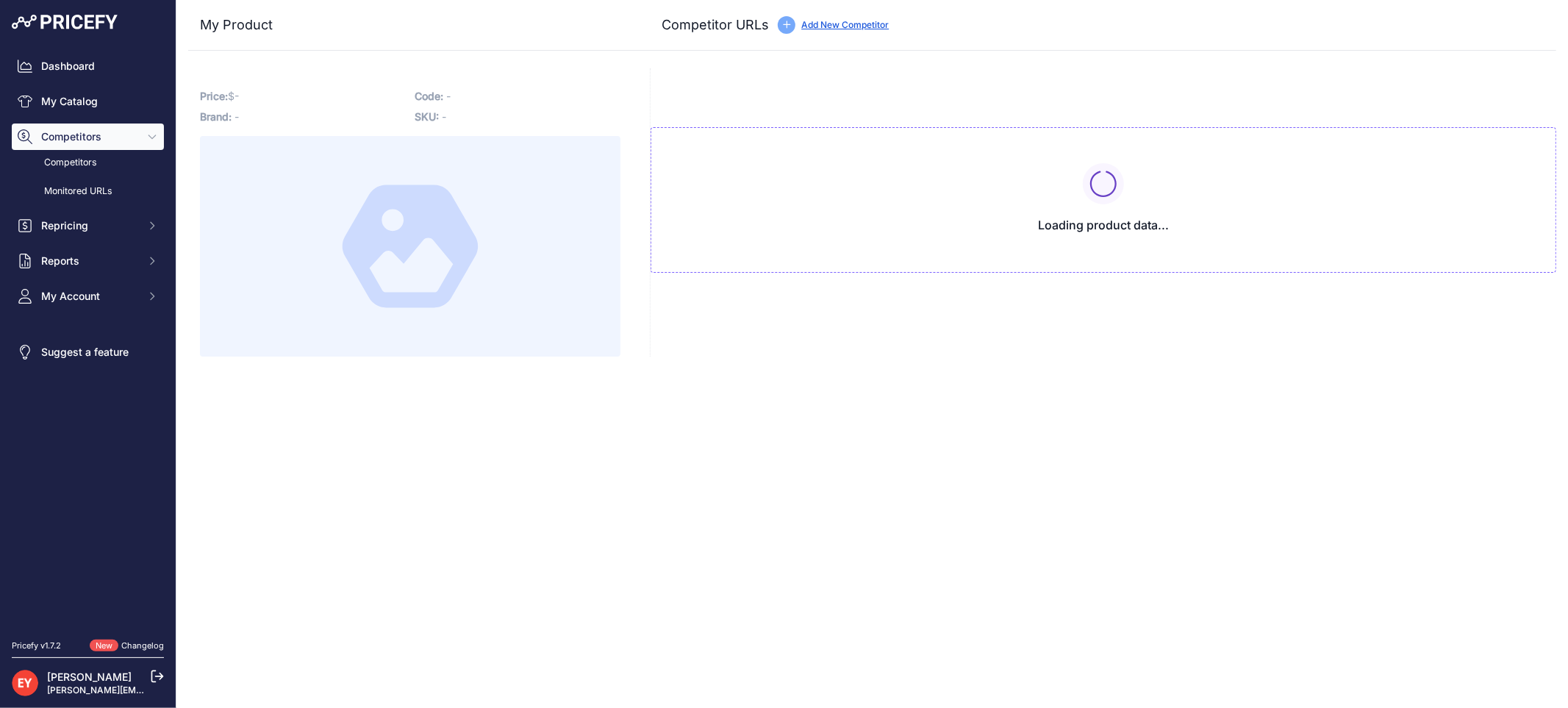
type input "[DOMAIN_NAME][URL]"
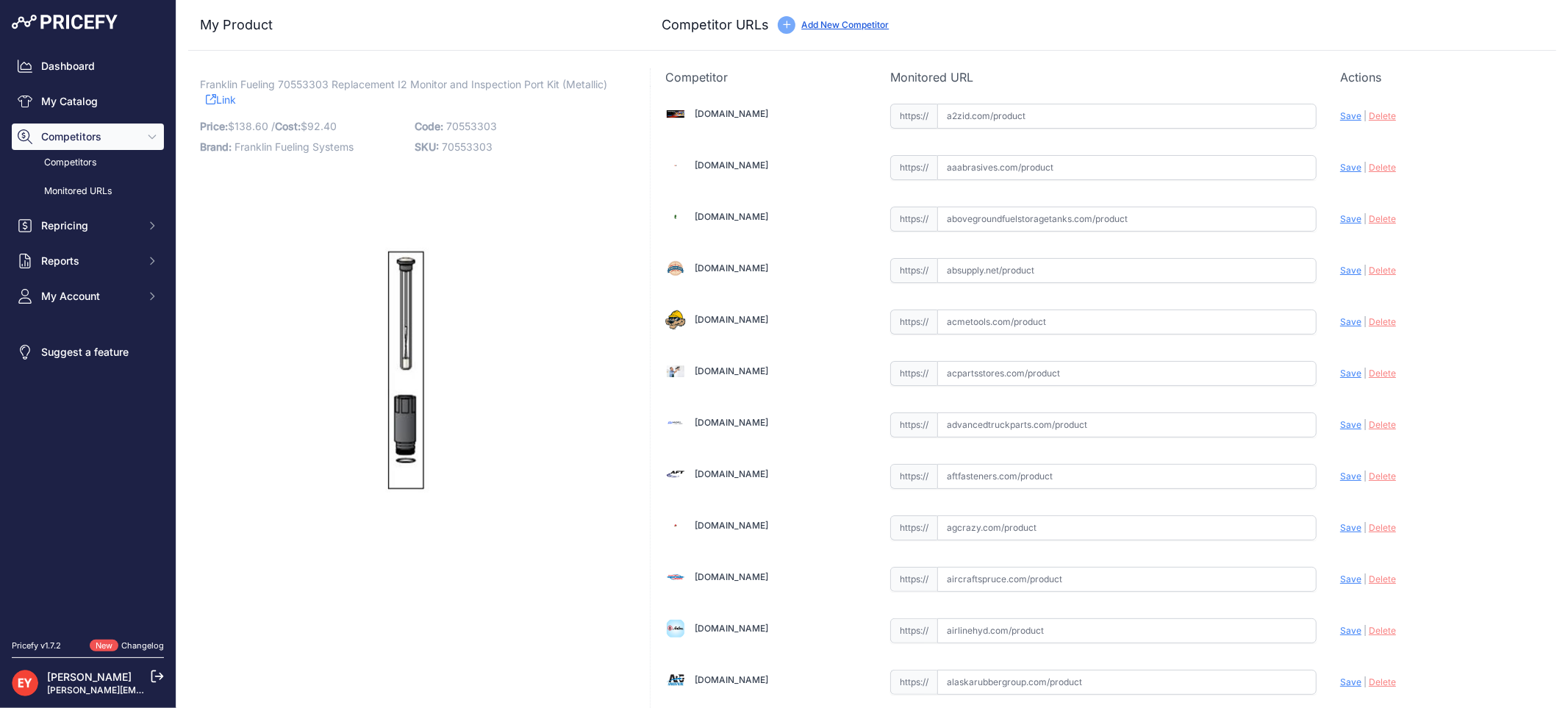
scroll to position [1360, 0]
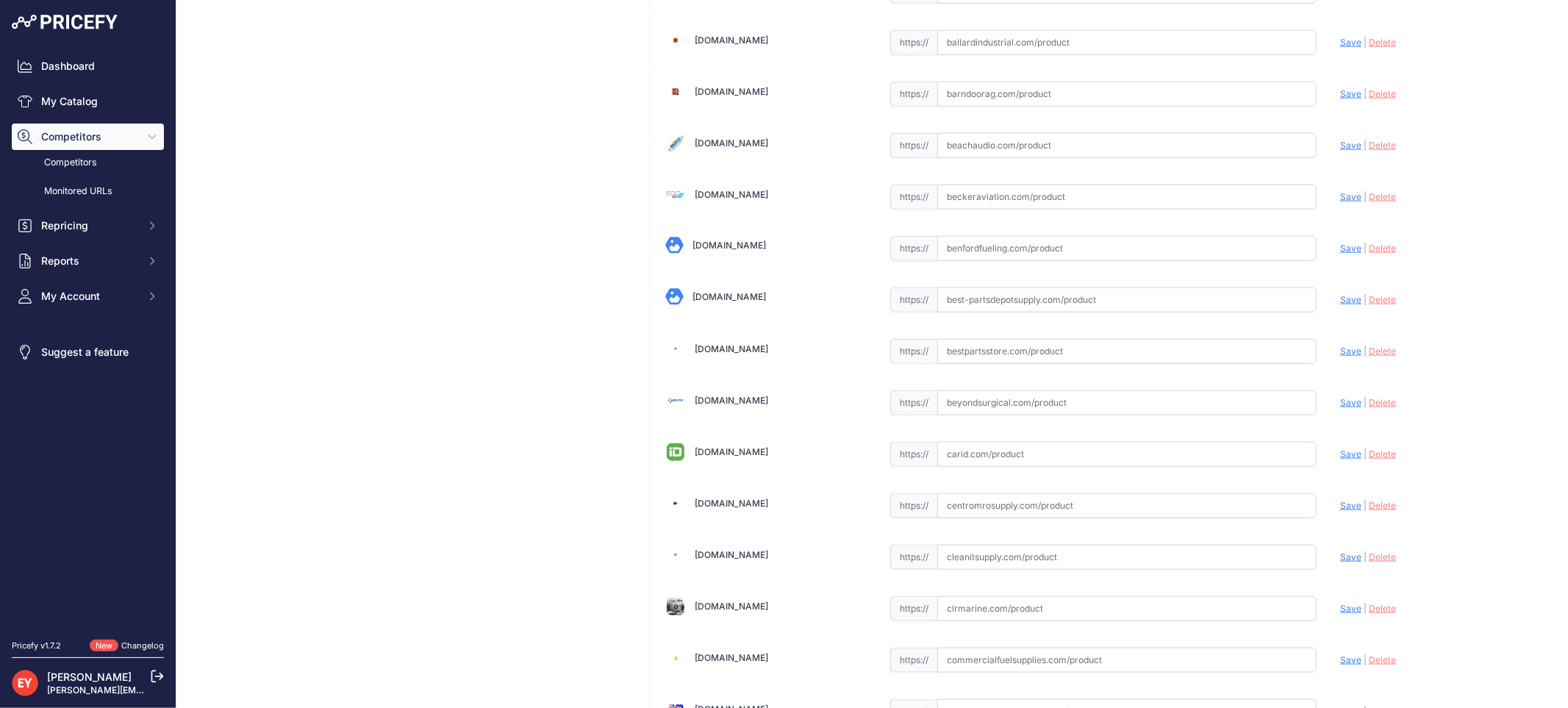
click at [972, 361] on input "text" at bounding box center [1127, 351] width 379 height 25
paste input "[URL][DOMAIN_NAME]"
click at [1340, 350] on span "Save" at bounding box center [1350, 351] width 21 height 11
type input "[URL][DOMAIN_NAME]"
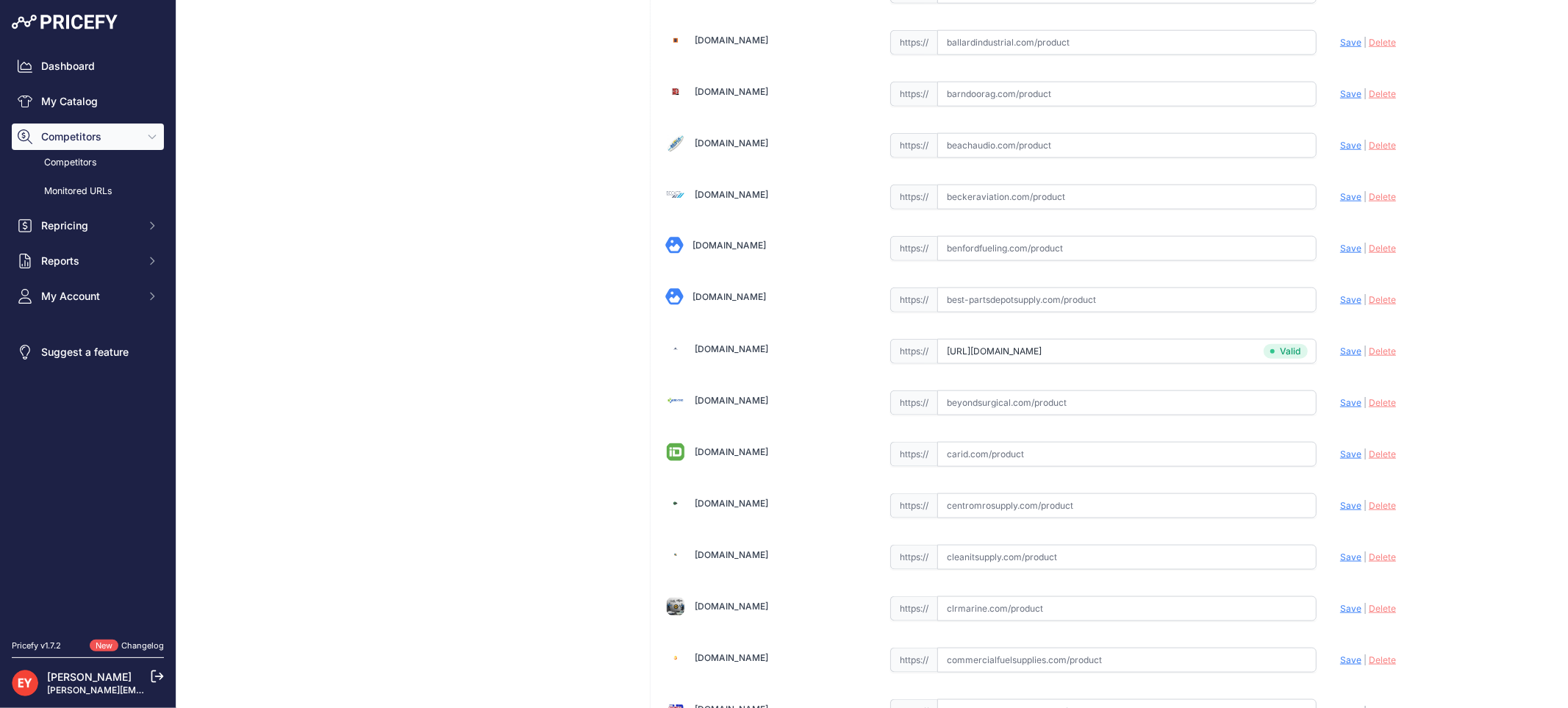
scroll to position [4351, 0]
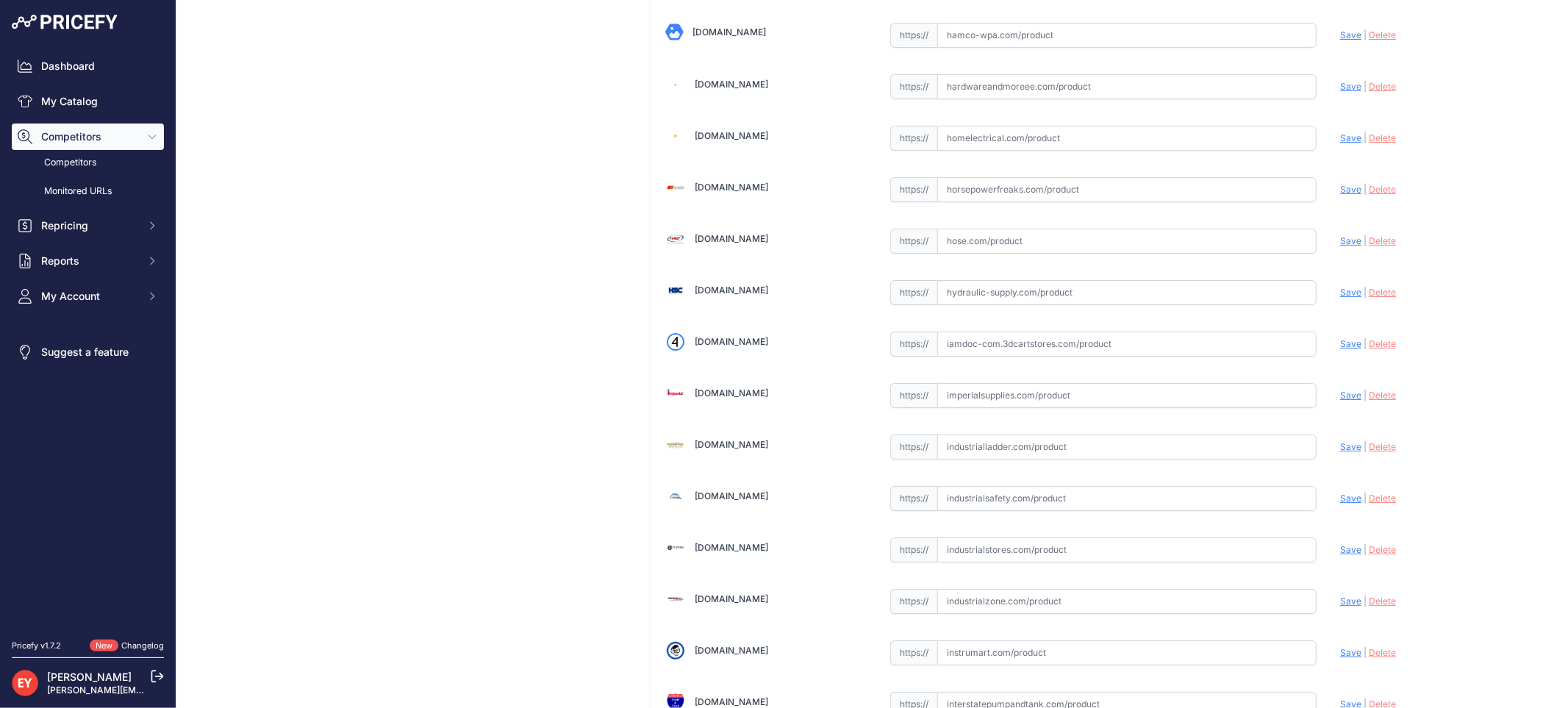
click at [981, 357] on input "text" at bounding box center [1127, 343] width 379 height 25
paste input "[URL][DOMAIN_NAME]"
click at [1340, 349] on span "Save" at bounding box center [1350, 343] width 21 height 11
type input "[URL][DOMAIN_NAME]"
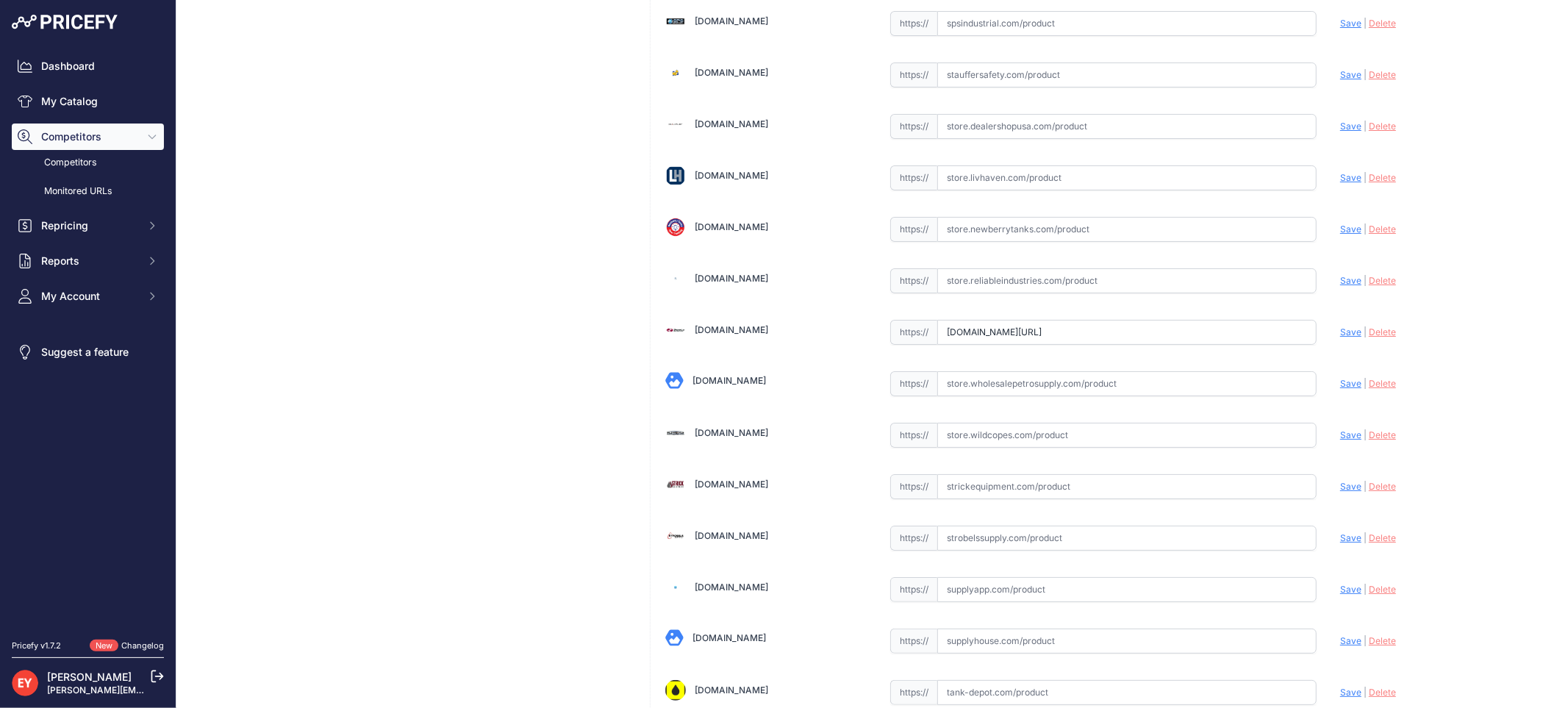
drag, startPoint x: 934, startPoint y: 357, endPoint x: 1354, endPoint y: 415, distance: 424.0
paste input "https://store.senecaco.com/store/c137/spill-containment-components/p1737/frankl…"
click at [1340, 340] on div "Update Profile Save | Delete Analyzing" at bounding box center [1440, 328] width 201 height 23
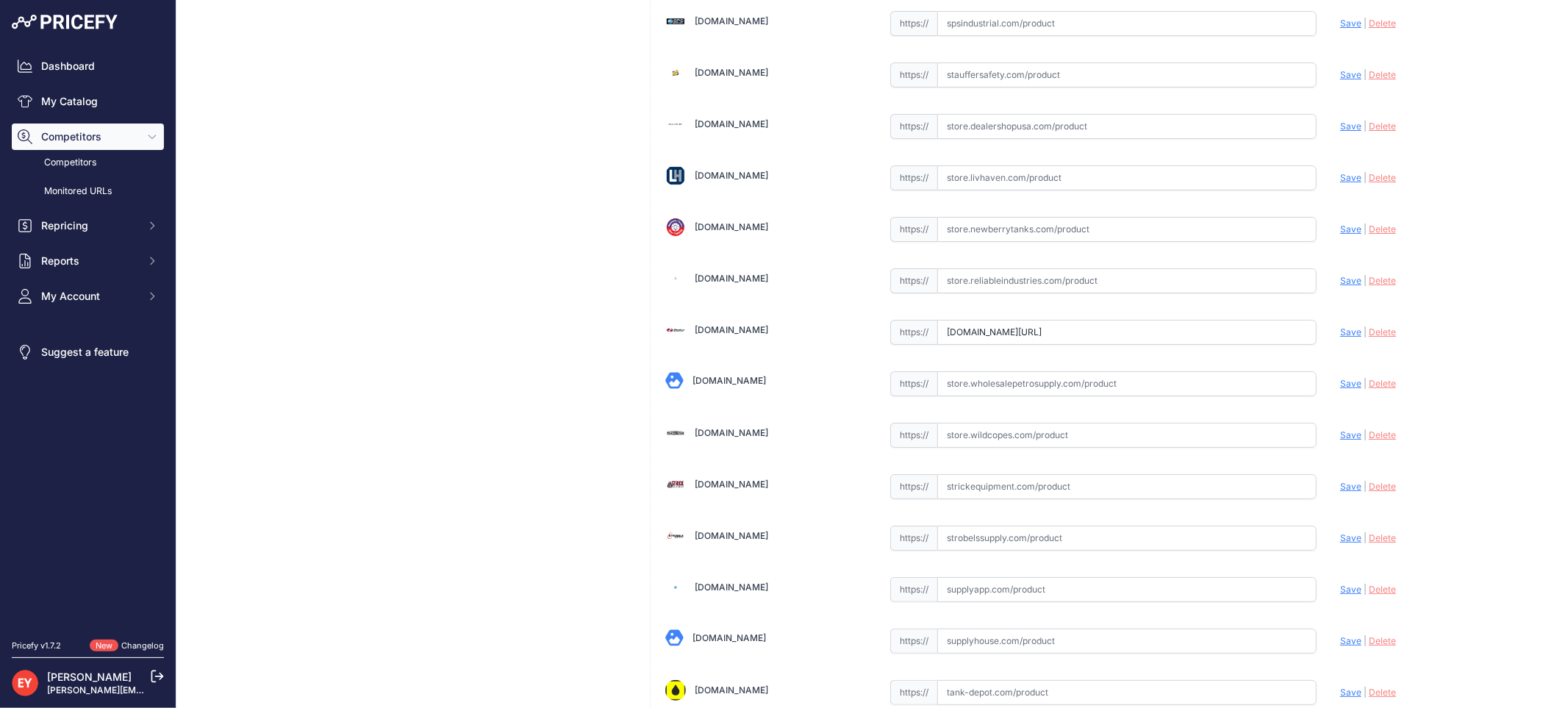
click at [1340, 337] on span "Save" at bounding box center [1350, 331] width 21 height 11
type input "https://store.senecaco.com/store/c137/spill-containment-components/p1737/frankl…"
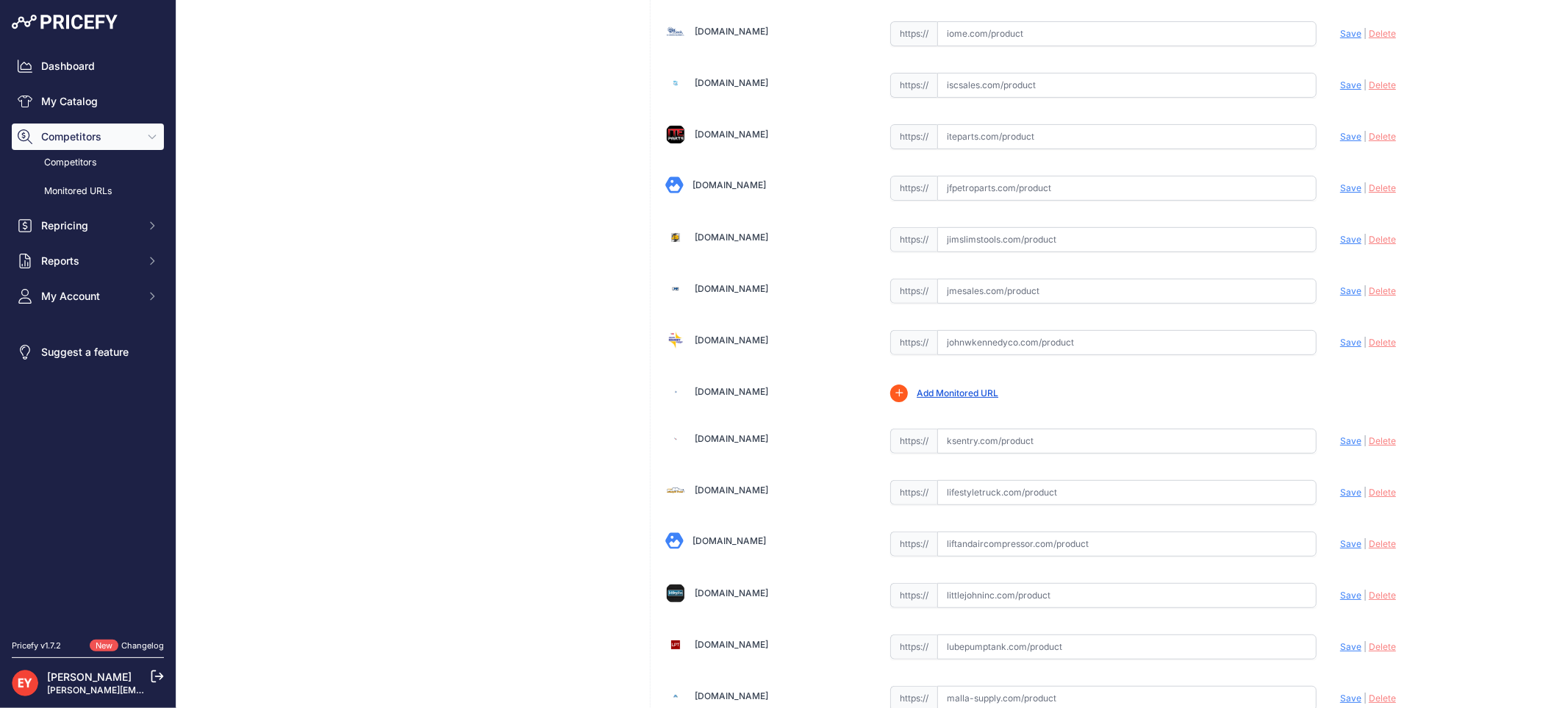
click at [960, 348] on input "text" at bounding box center [1127, 342] width 379 height 25
paste input "https://www.johnwkennedyco.com/buy/product/70553303-ebw/85429"
click at [1340, 347] on span "Save" at bounding box center [1350, 341] width 21 height 11
type input "https://www.johnwkennedyco.com/buy/product/70553303-ebw/85429?prirule_jdsnikfkf…"
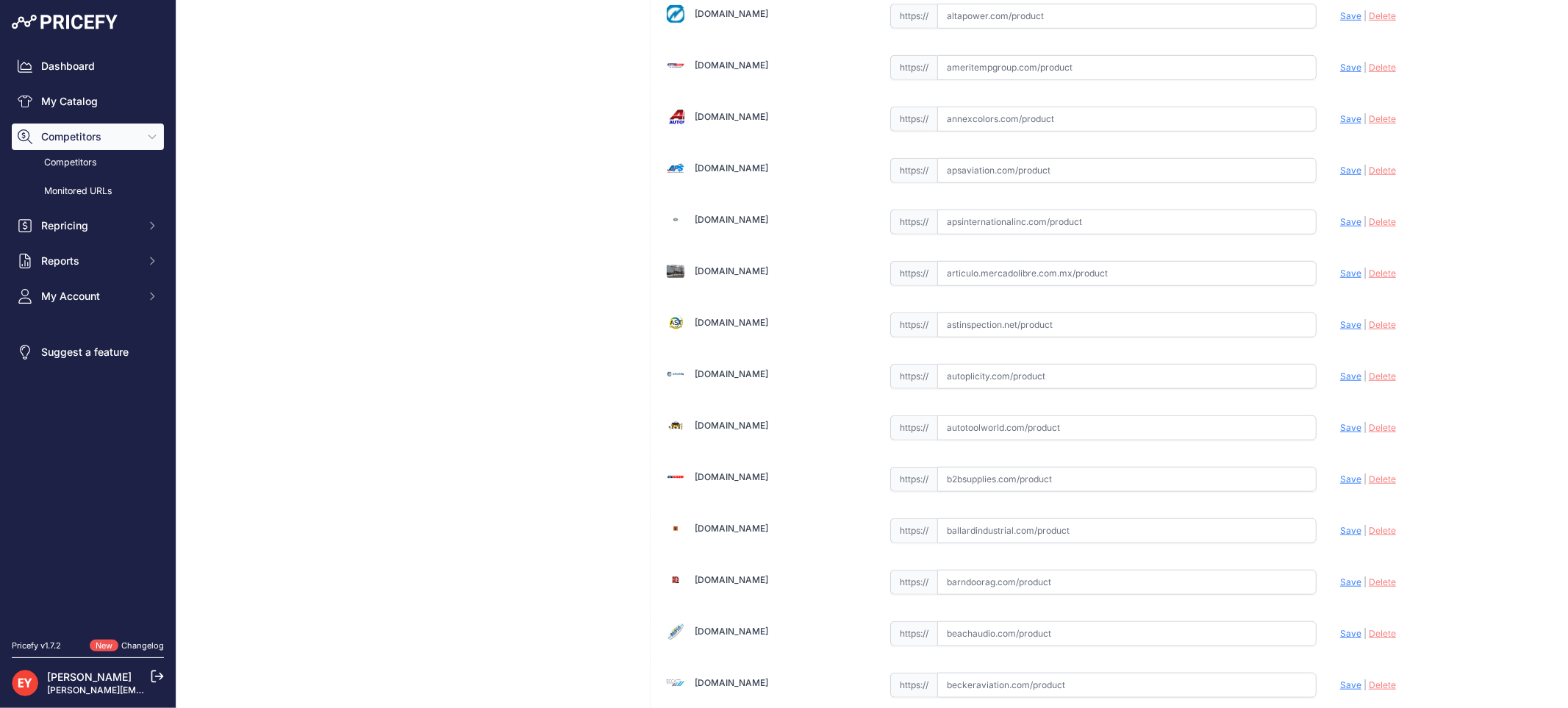
scroll to position [0, 0]
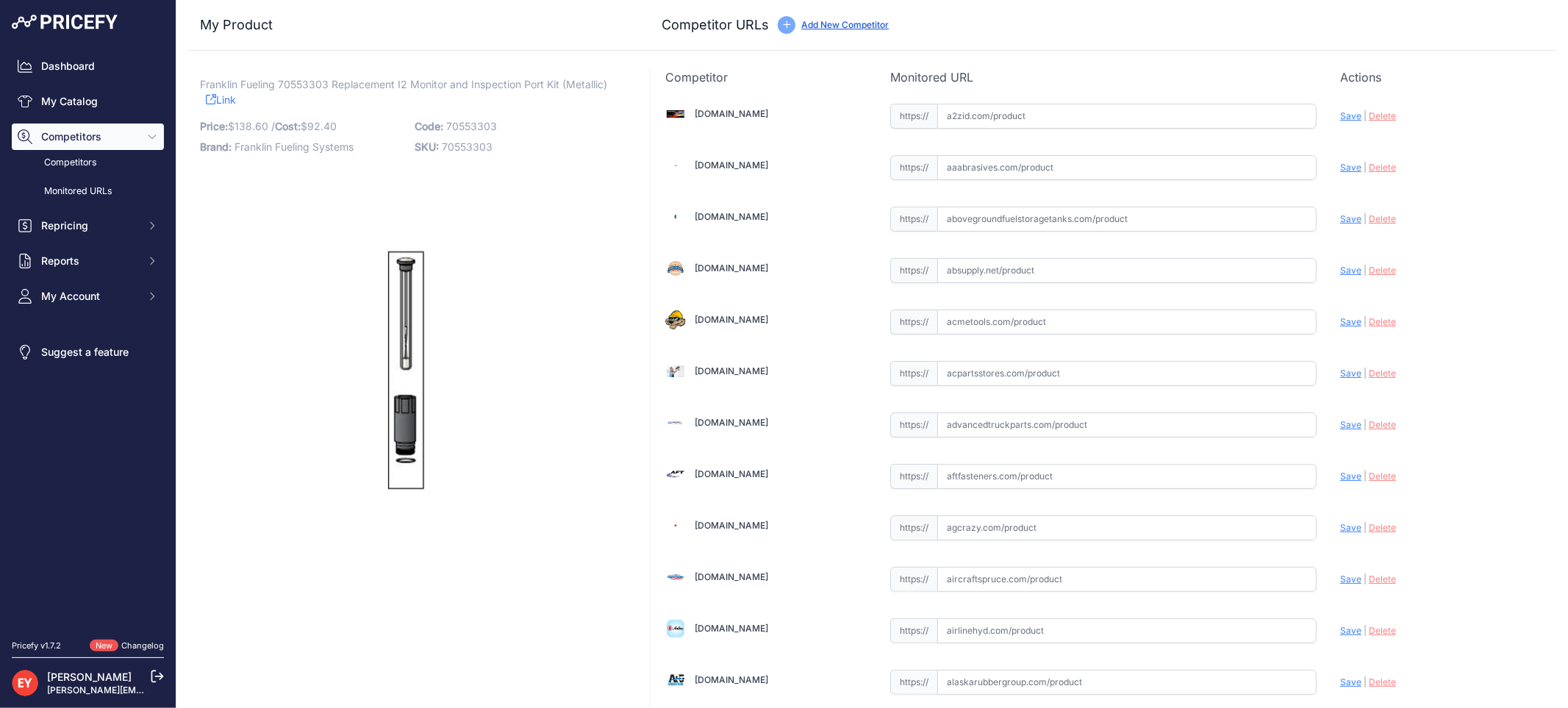
click at [818, 27] on link "Add New Competitor" at bounding box center [845, 25] width 87 height 11
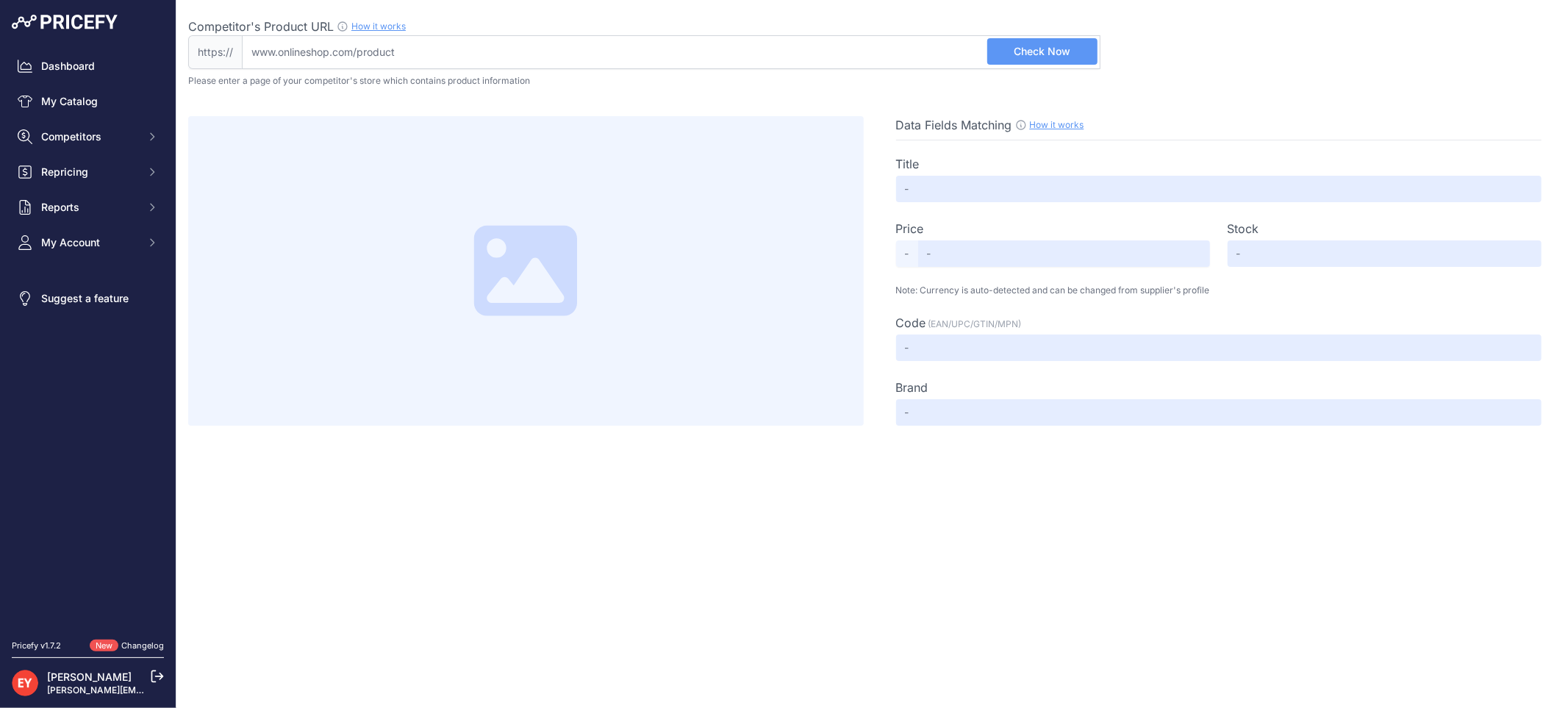
click at [421, 55] on input "Competitor's Product URL How it works In order to create your competitor's extr…" at bounding box center [671, 53] width 858 height 34
paste input "[URL][DOMAIN_NAME]"
type input "[DOMAIN_NAME][URL]"
type input "Franklin Fueling 70553303 Replacement I2 Monitor and Inspection Port Kit (Metal…"
type input "42.00"
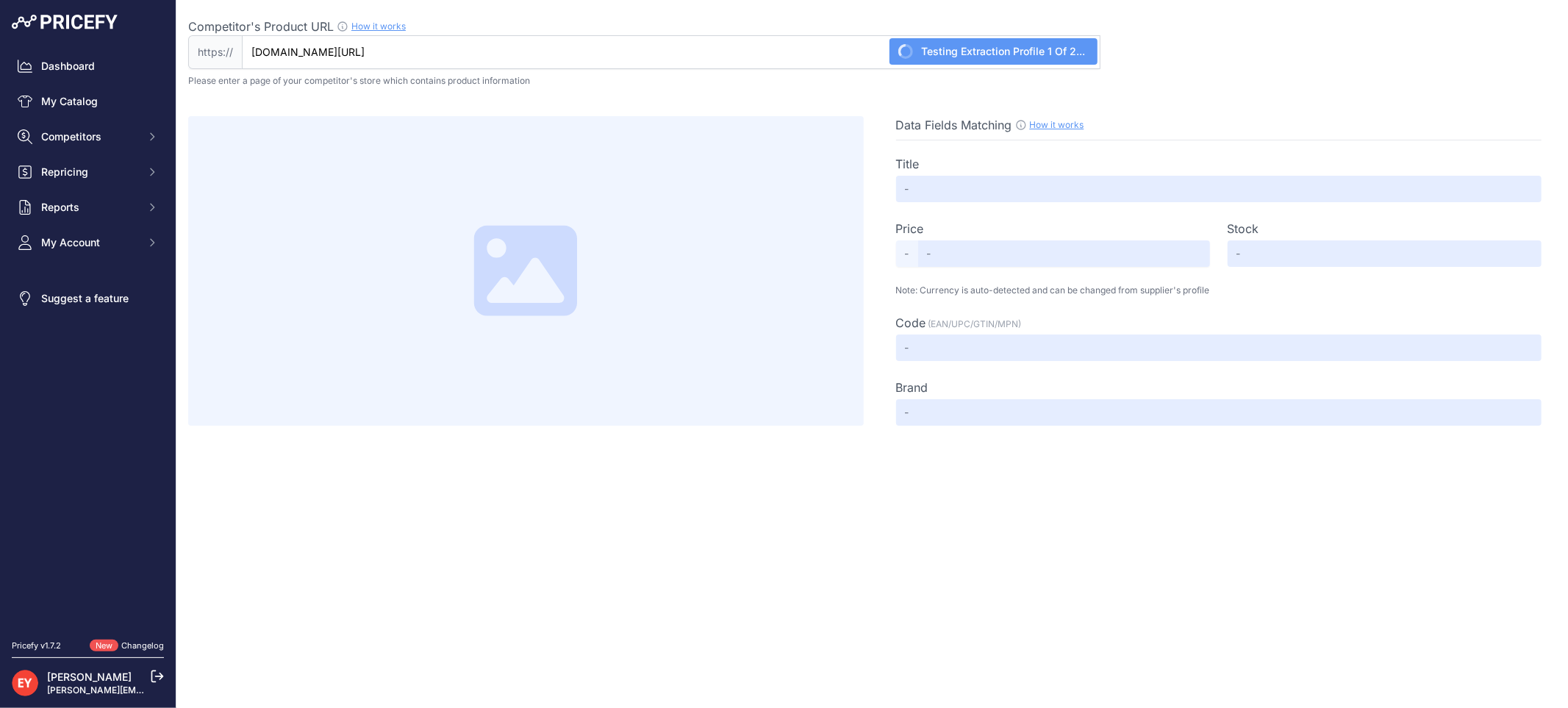
type input "Available"
type input "70553303"
type input "Not Found"
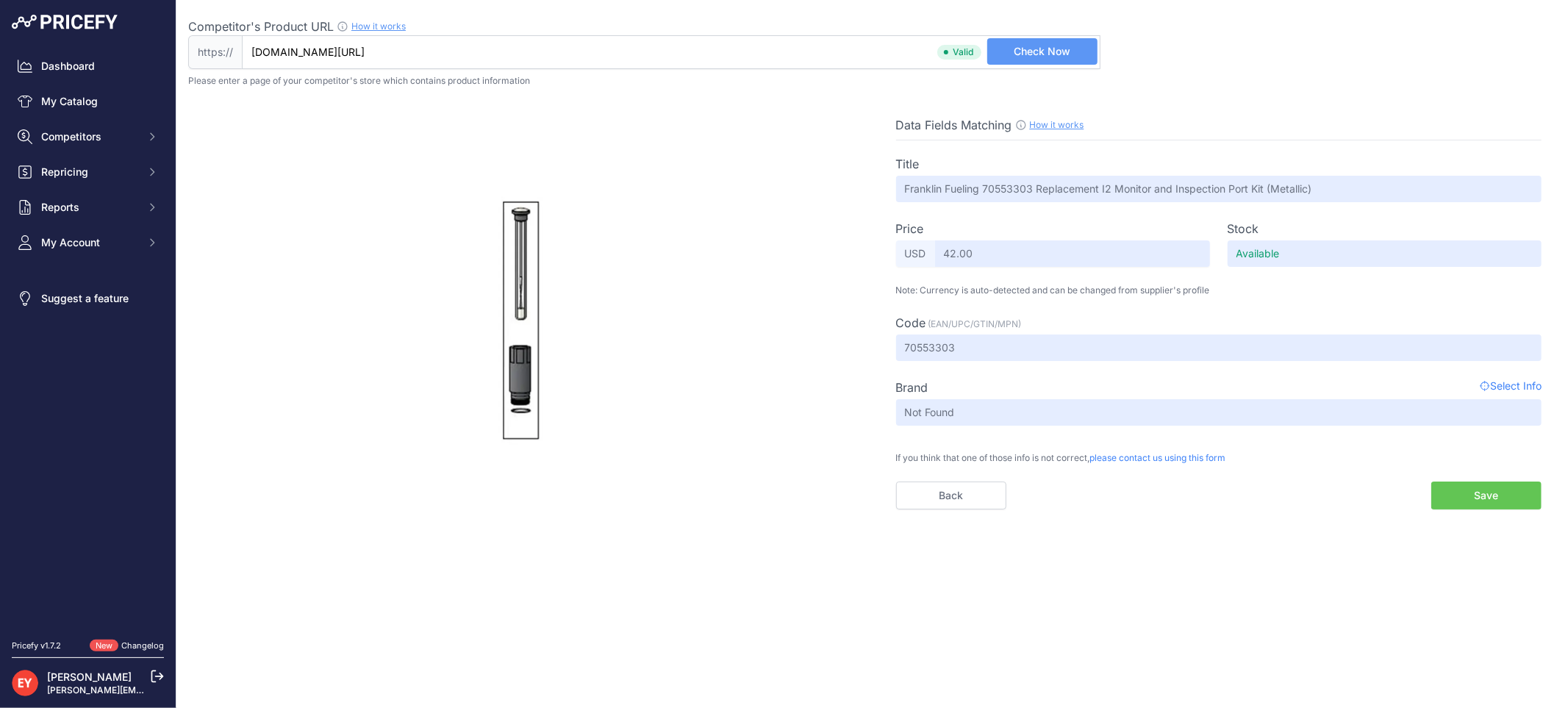
click at [1475, 490] on button "Save" at bounding box center [1487, 495] width 110 height 28
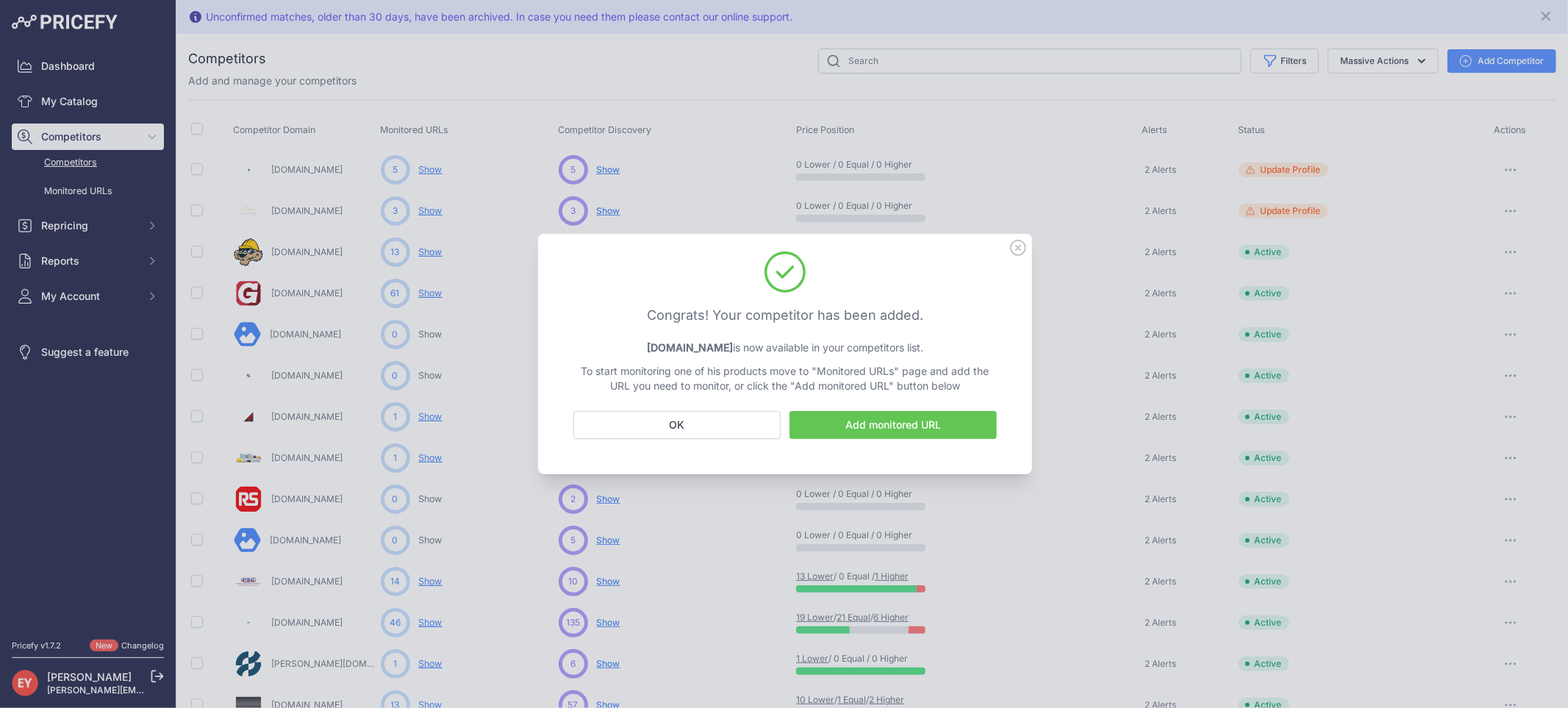
click at [1025, 246] on icon at bounding box center [1017, 247] width 14 height 14
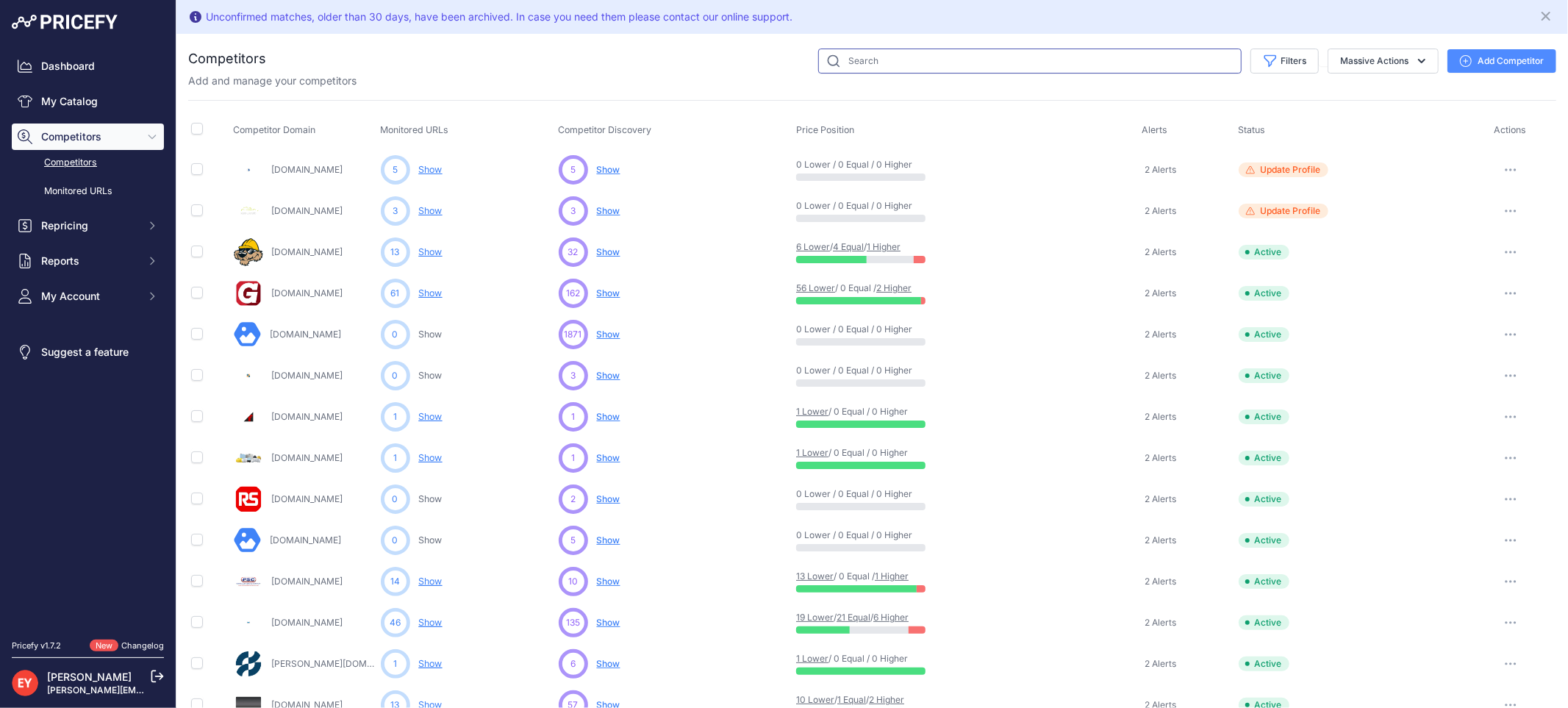
click at [921, 53] on input "text" at bounding box center [1030, 60] width 424 height 25
paste input "[URL][DOMAIN_NAME]"
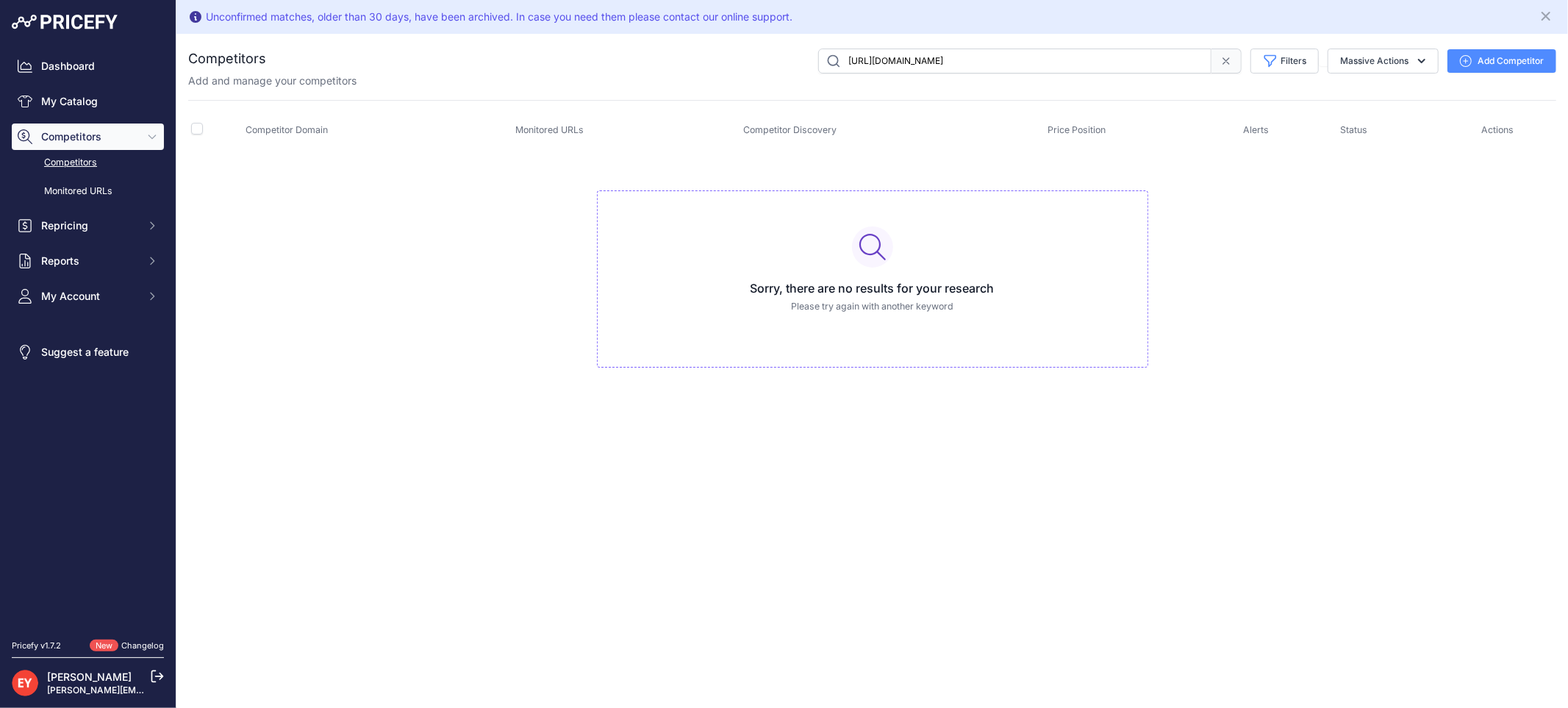
scroll to position [0, 188]
drag, startPoint x: 843, startPoint y: 61, endPoint x: 1281, endPoint y: 114, distance: 441.2
click at [1281, 114] on div "Competitors" at bounding box center [872, 222] width 1368 height 348
paste input "ultimatepartsshop"
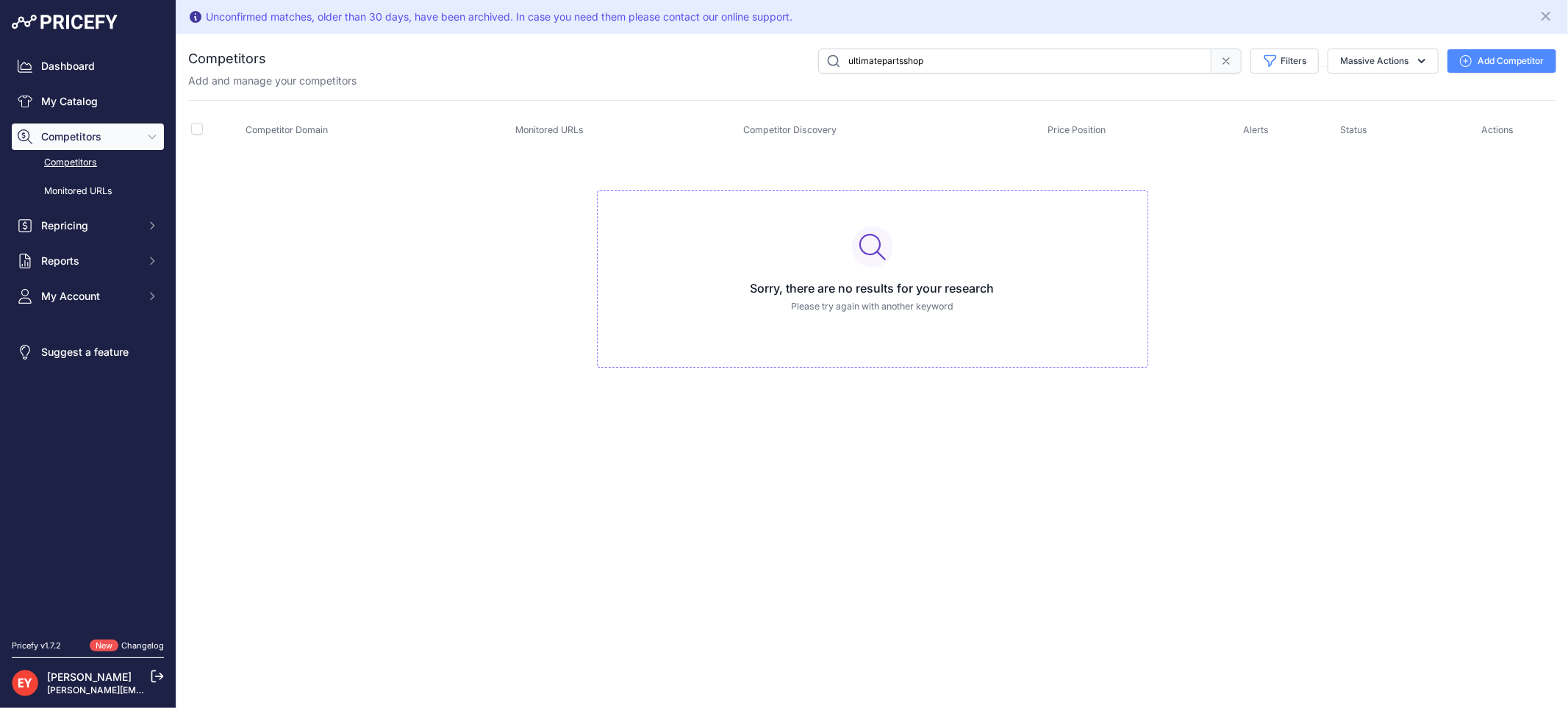
type input "ultimatepartsshop"
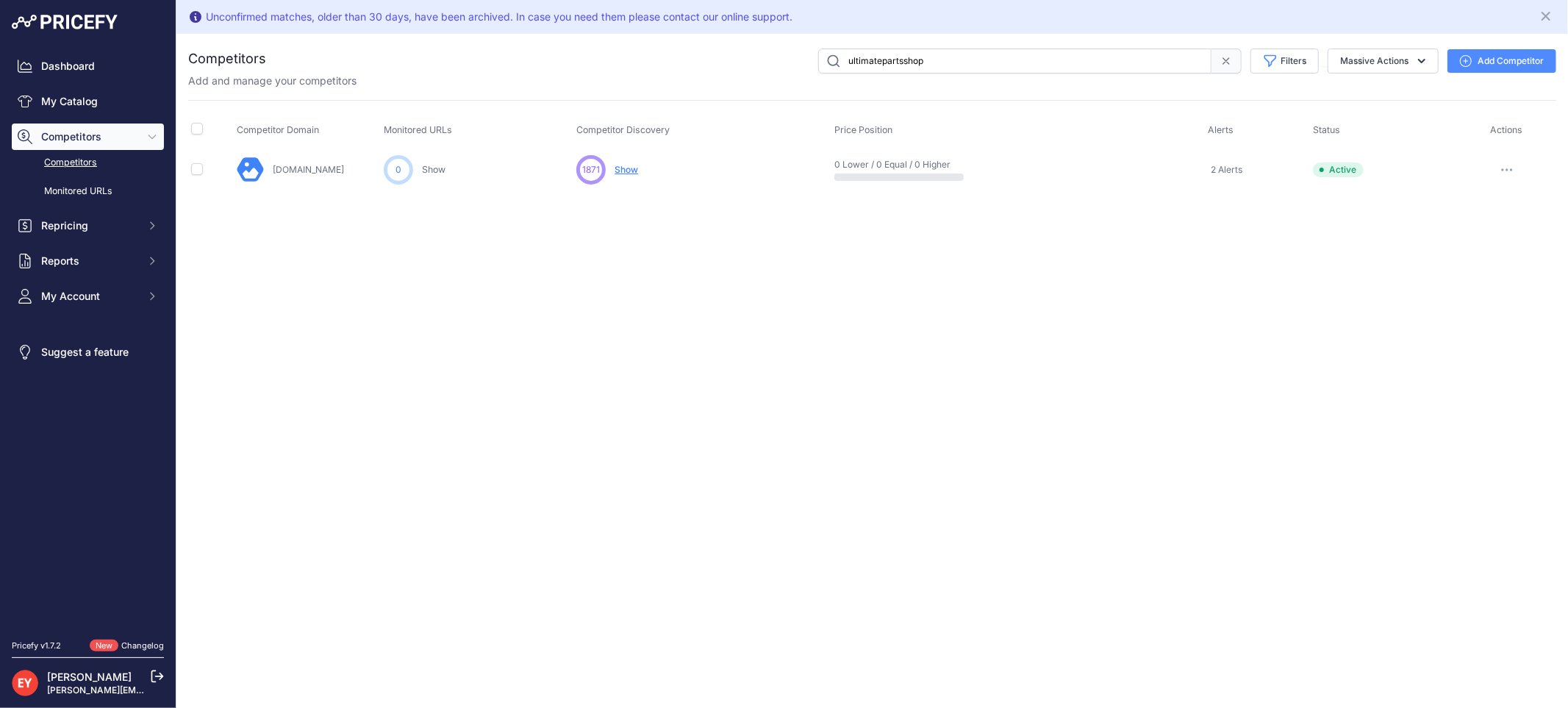
click at [1502, 165] on button "button" at bounding box center [1506, 170] width 30 height 20
click at [633, 169] on span "Show" at bounding box center [627, 169] width 24 height 11
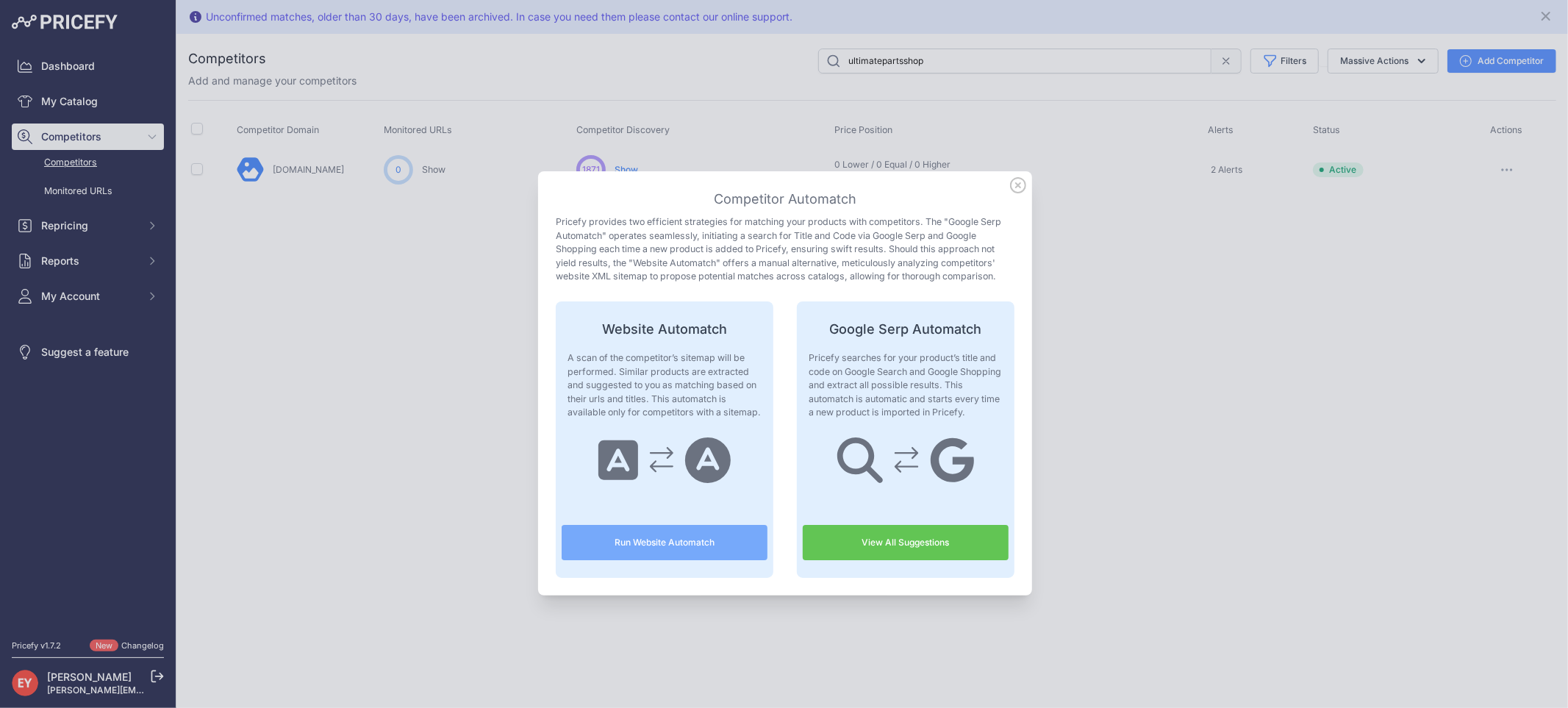
click at [1010, 187] on icon at bounding box center [1017, 184] width 14 height 14
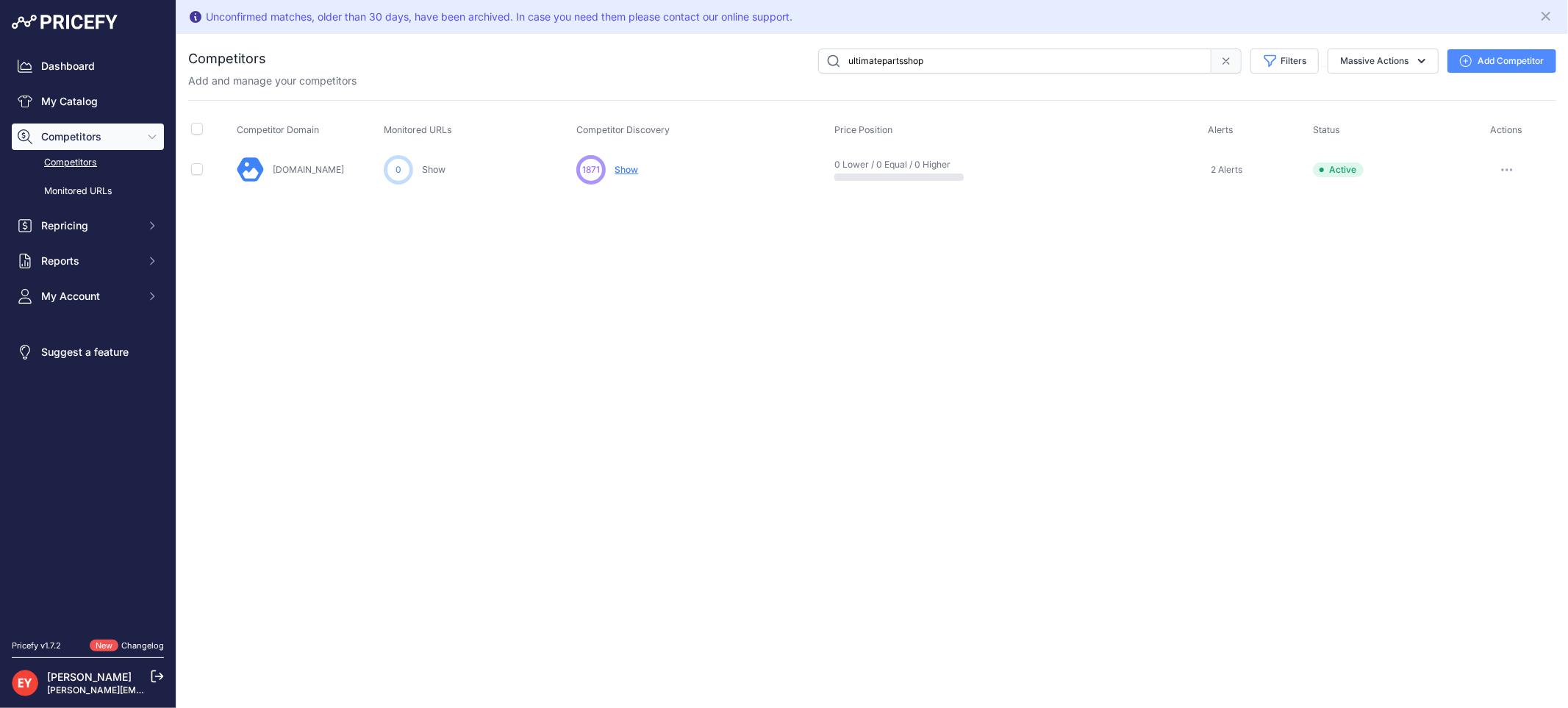
click at [1516, 171] on button "button" at bounding box center [1506, 170] width 30 height 20
click at [1493, 240] on button "Delete" at bounding box center [1492, 248] width 123 height 24
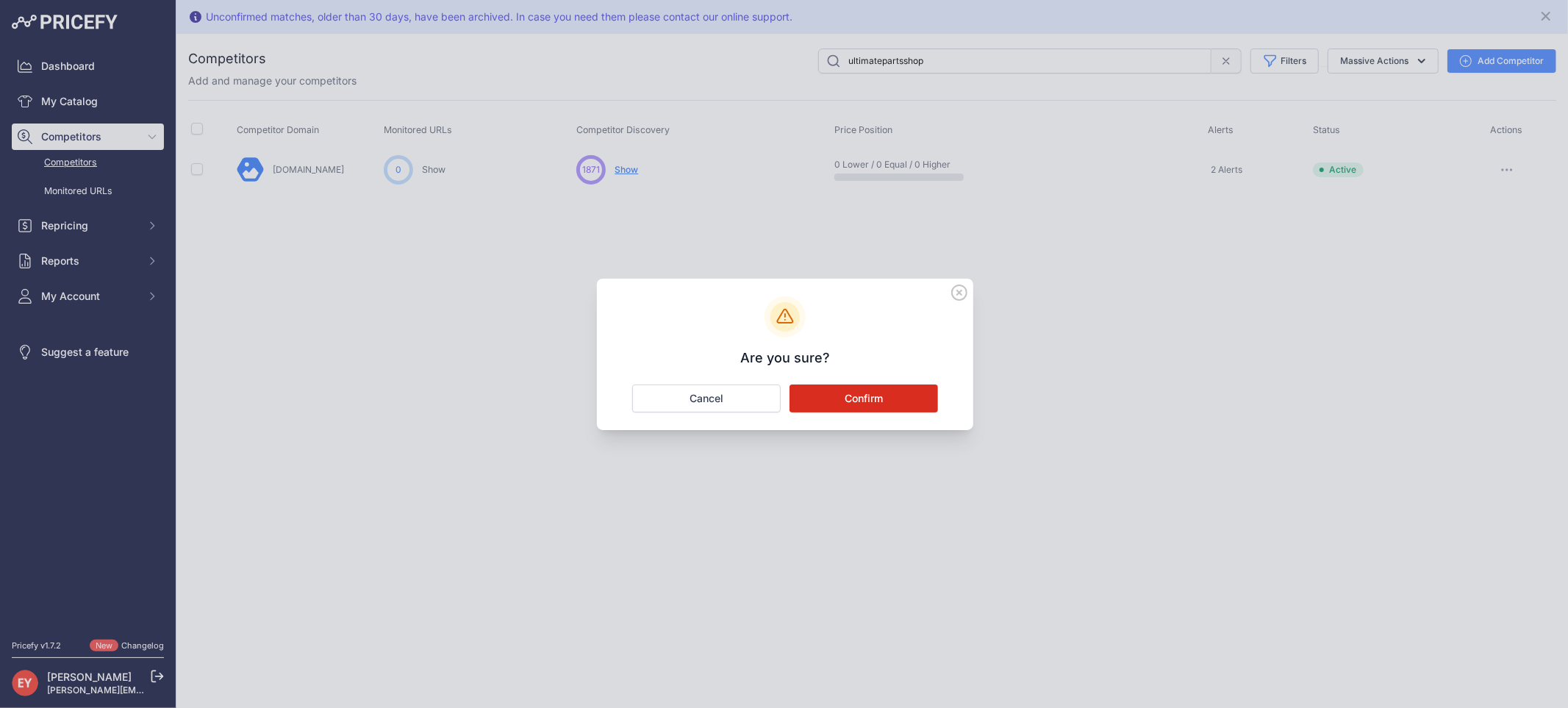
click at [870, 402] on button "Confirm" at bounding box center [863, 398] width 149 height 28
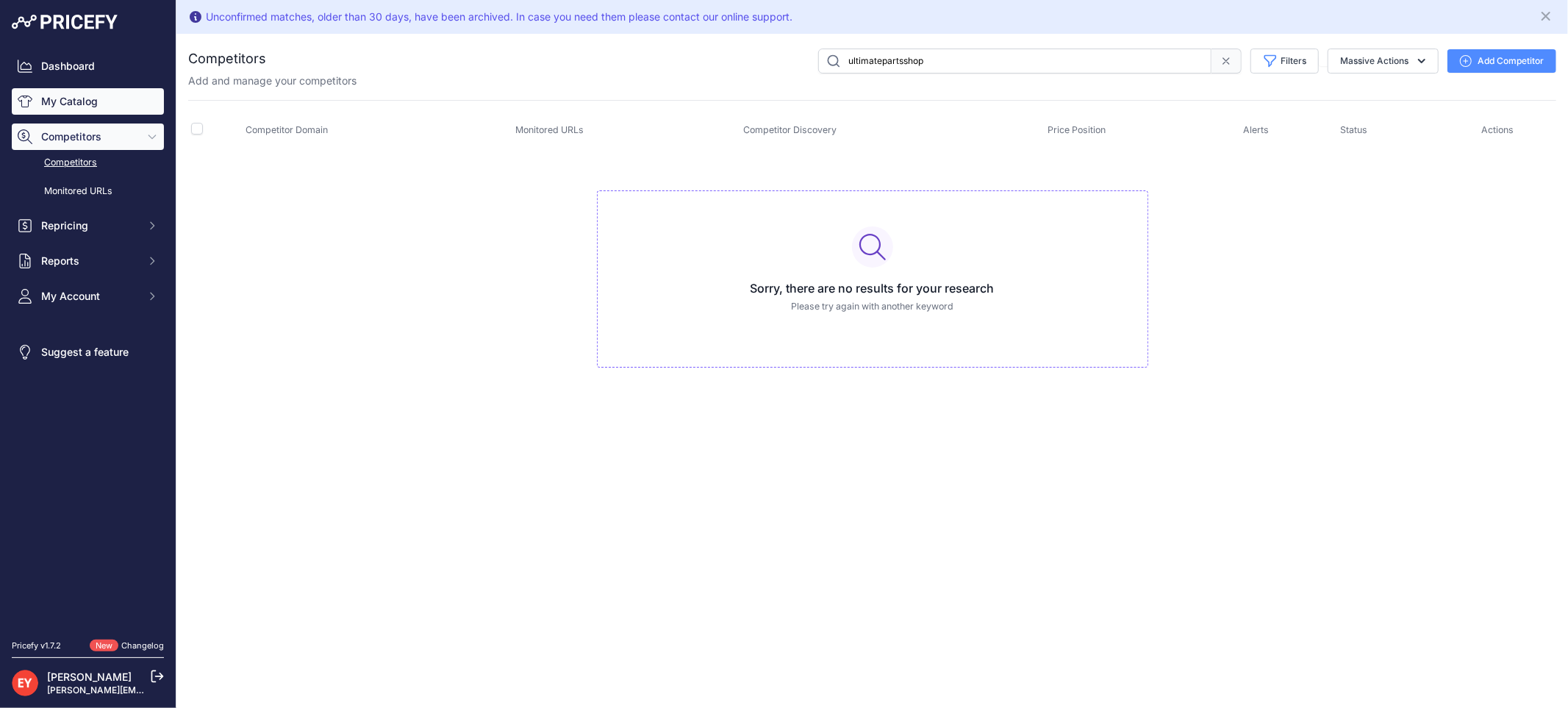
drag, startPoint x: 56, startPoint y: 103, endPoint x: 83, endPoint y: 101, distance: 27.1
click at [57, 101] on link "My Catalog" at bounding box center [87, 101] width 152 height 26
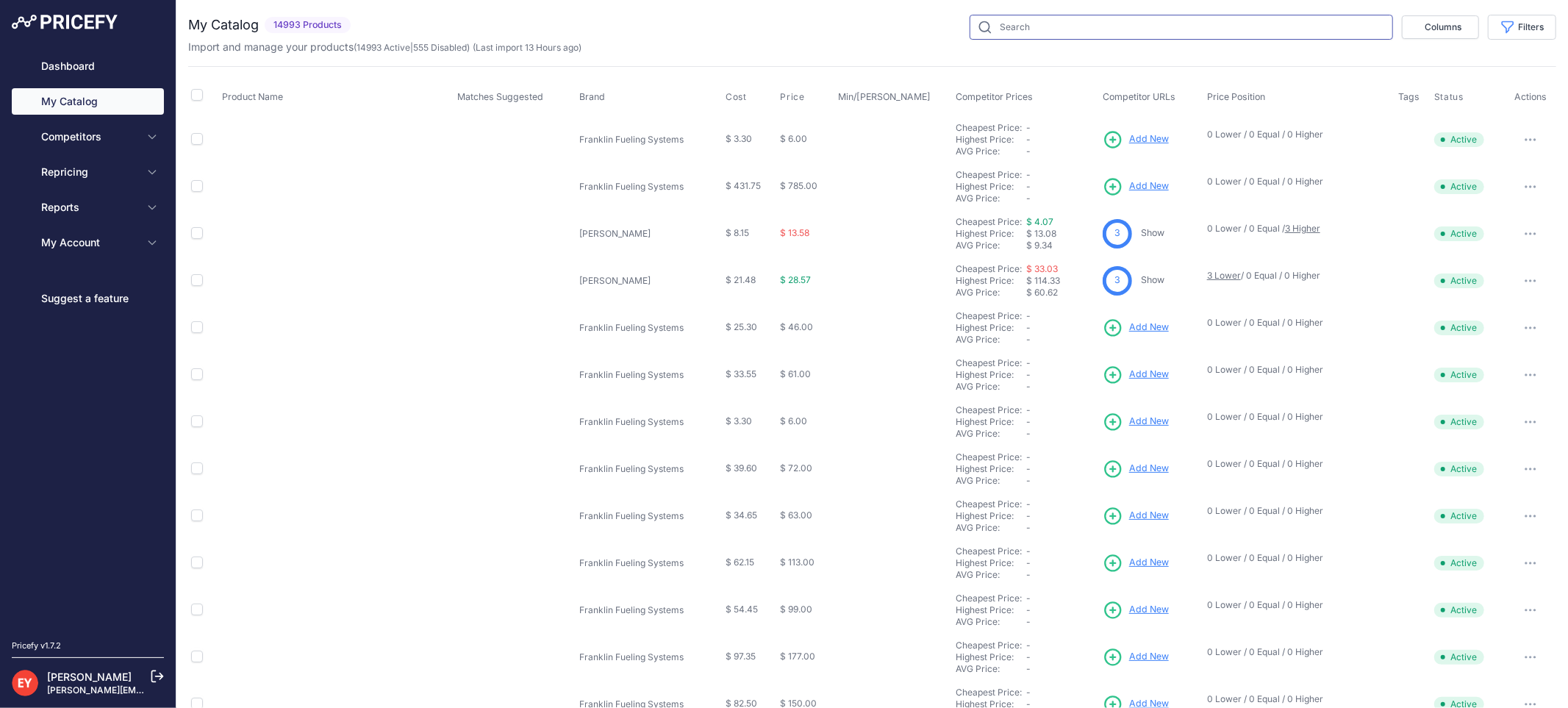
click at [987, 20] on input "text" at bounding box center [1181, 26] width 424 height 25
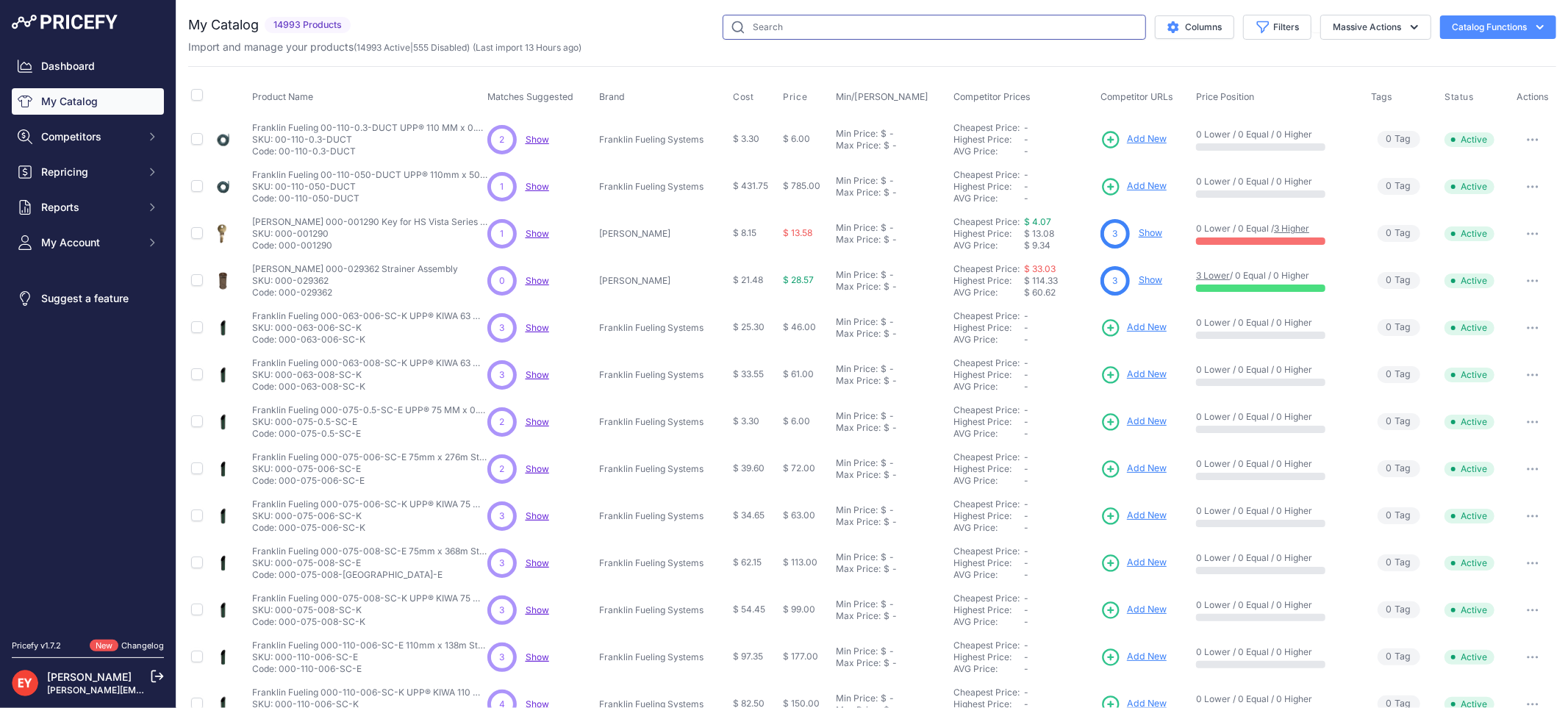
paste input "70553303"
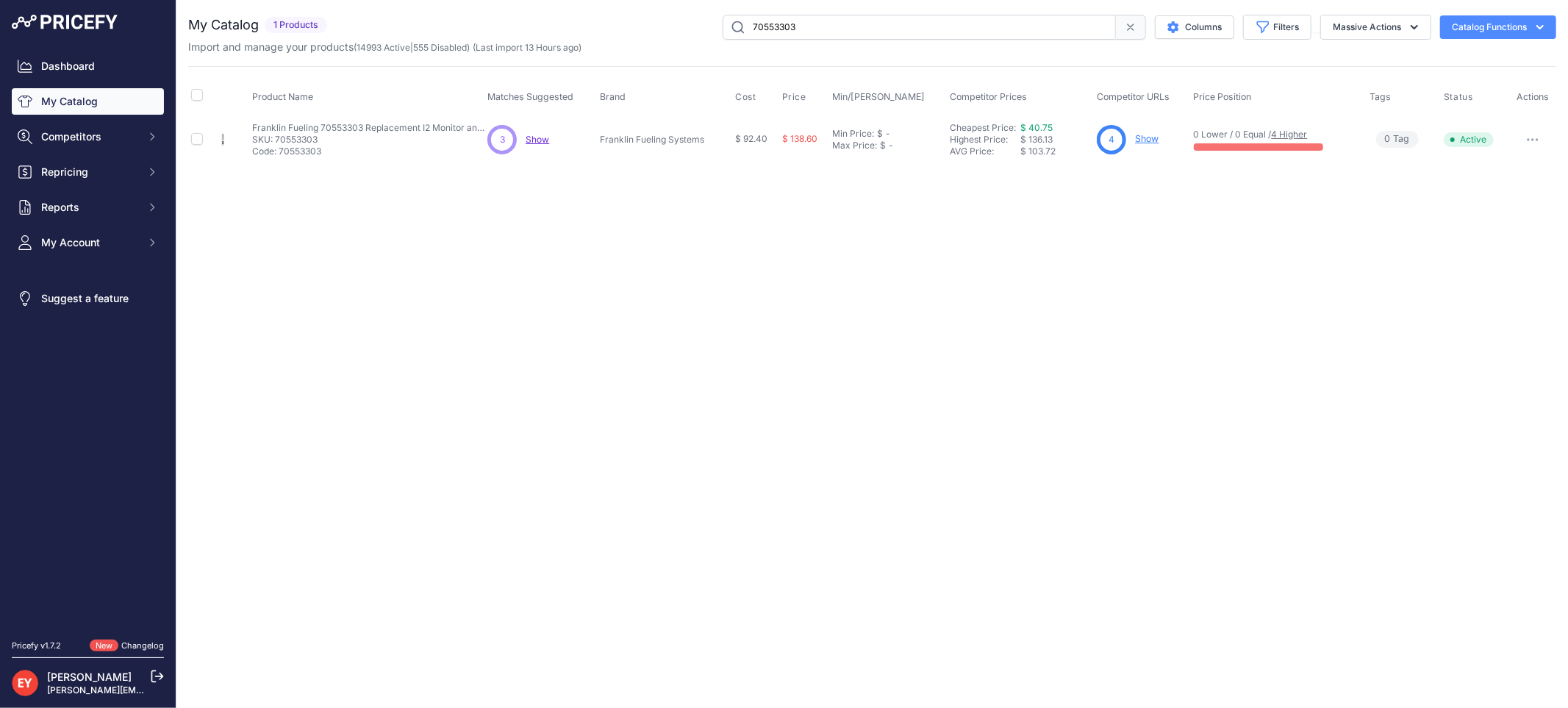
drag, startPoint x: 827, startPoint y: 19, endPoint x: 687, endPoint y: 25, distance: 140.1
click at [687, 25] on div "70553303 Columns Filters Status All Status Only Enabled Only Disabled" at bounding box center [944, 26] width 1223 height 25
paste input "88017102"
paste input "6102-DW2037"
drag, startPoint x: 835, startPoint y: 25, endPoint x: 678, endPoint y: 40, distance: 157.7
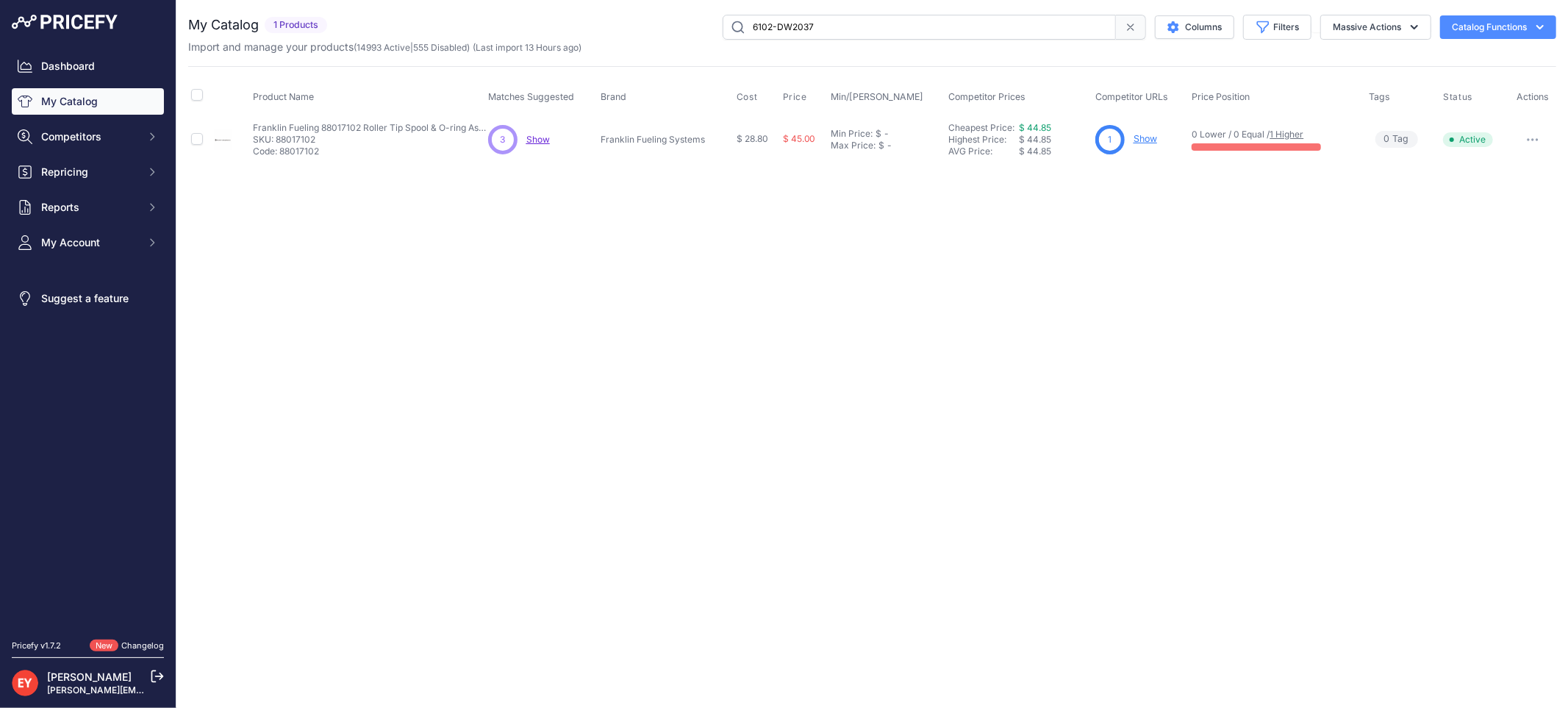
click at [678, 40] on div "My Catalog 1 Products" at bounding box center [872, 34] width 1368 height 40
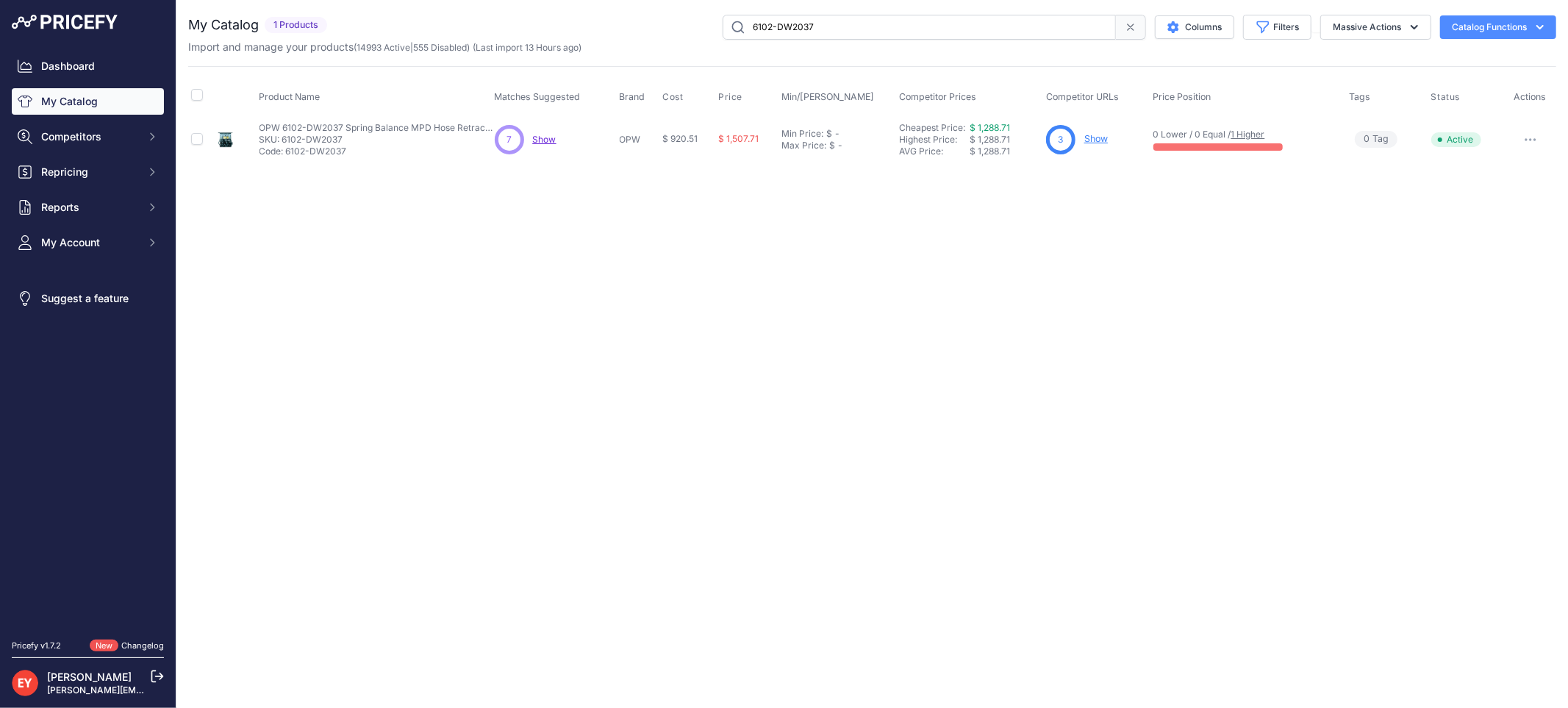
drag, startPoint x: 928, startPoint y: 19, endPoint x: 657, endPoint y: 31, distance: 271.3
click at [657, 31] on div "6102-DW2037 Columns Filters Status All Status Only Enabled Only Disabled" at bounding box center [944, 26] width 1223 height 25
paste input "FL90PURPLE-HD"
type input "FL90PURPLE-HD"
click at [1103, 132] on p "Show" at bounding box center [1104, 139] width 24 height 14
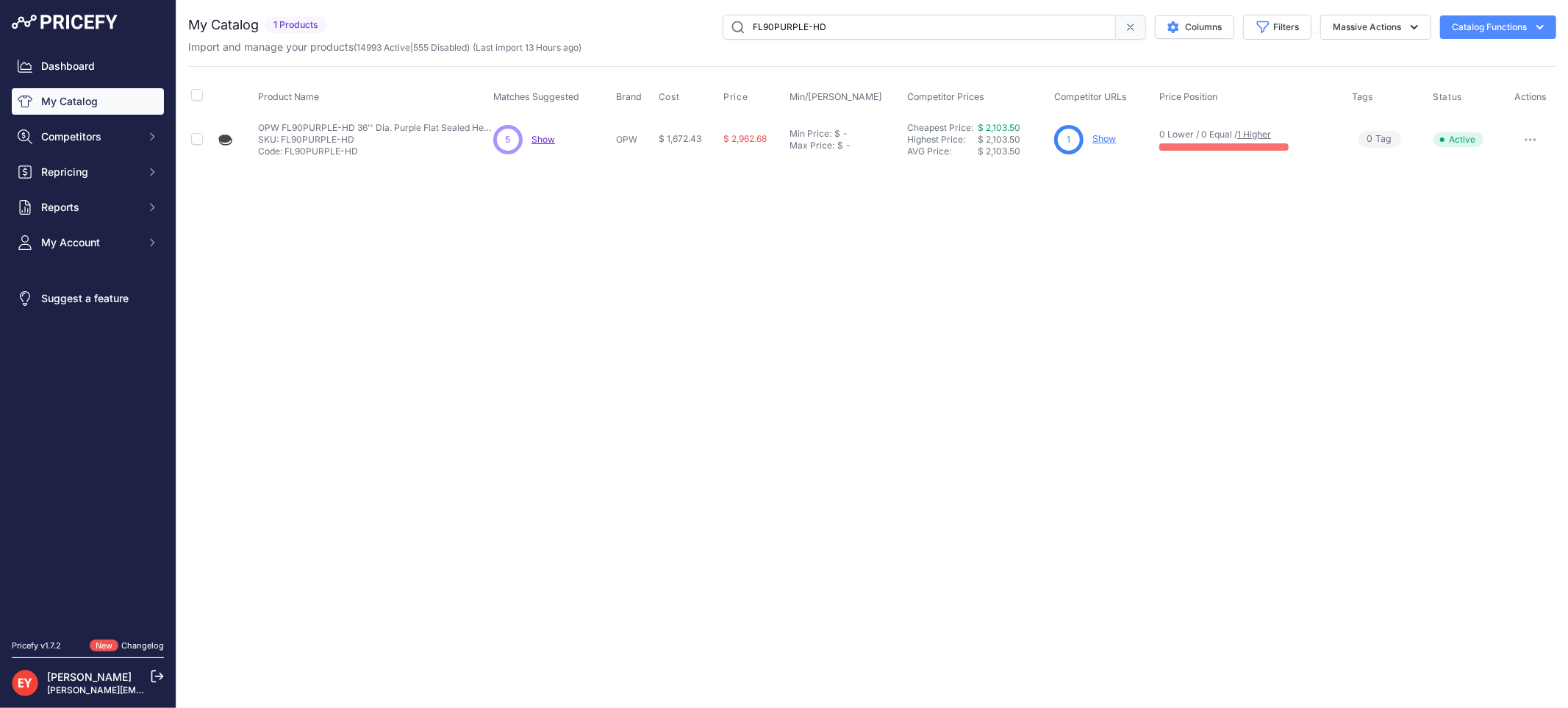
click at [1104, 138] on link "Show" at bounding box center [1104, 138] width 24 height 11
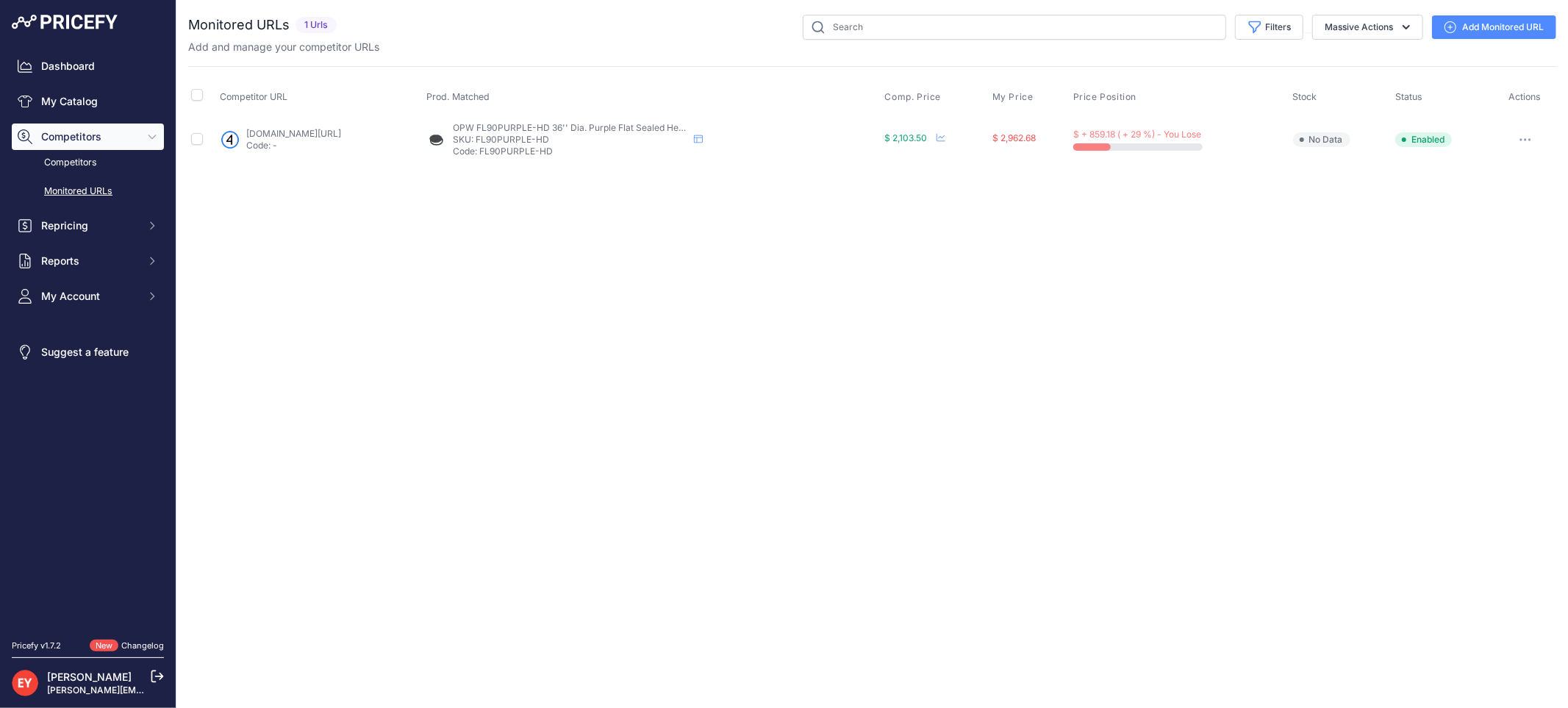
click at [1486, 31] on link "Add Monitored URL" at bounding box center [1493, 27] width 124 height 24
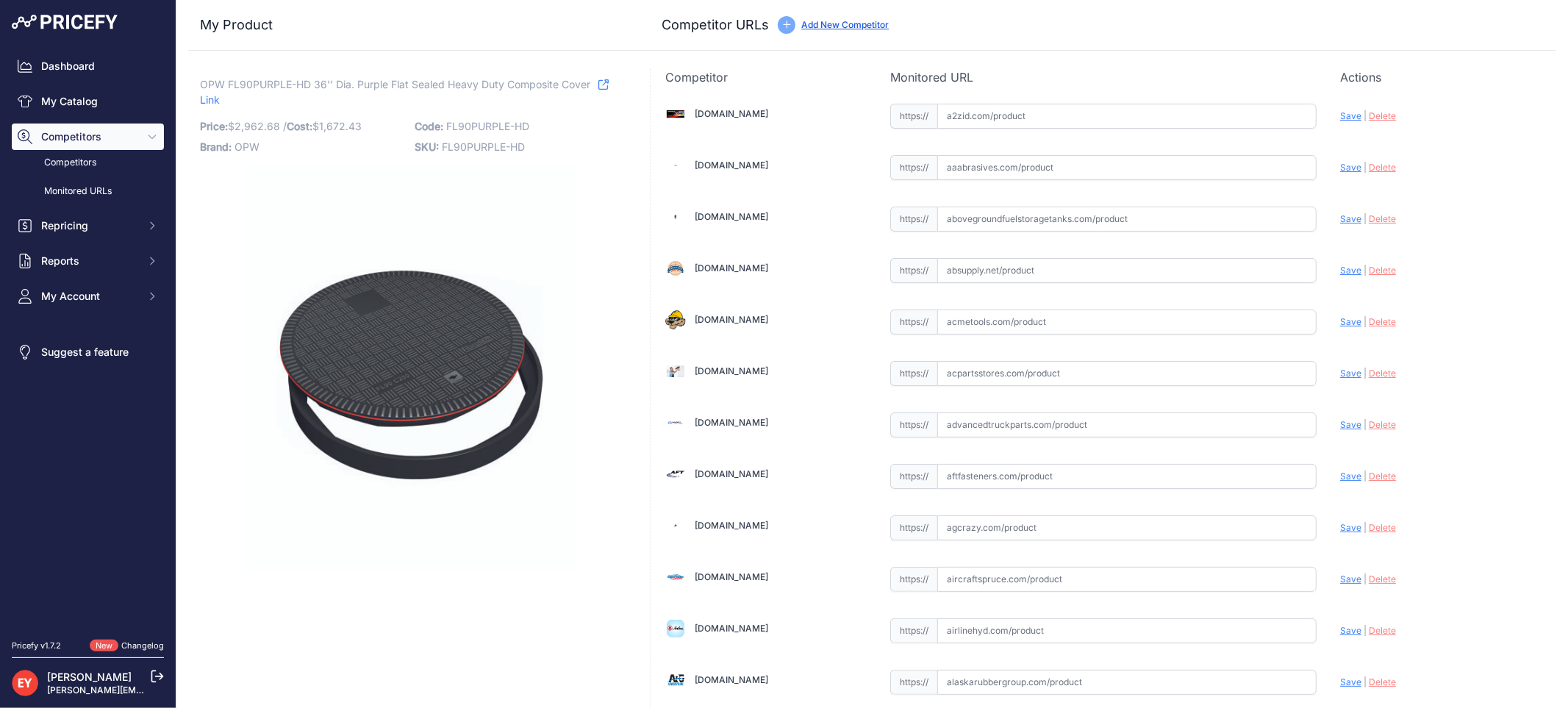
scroll to position [4351, 0]
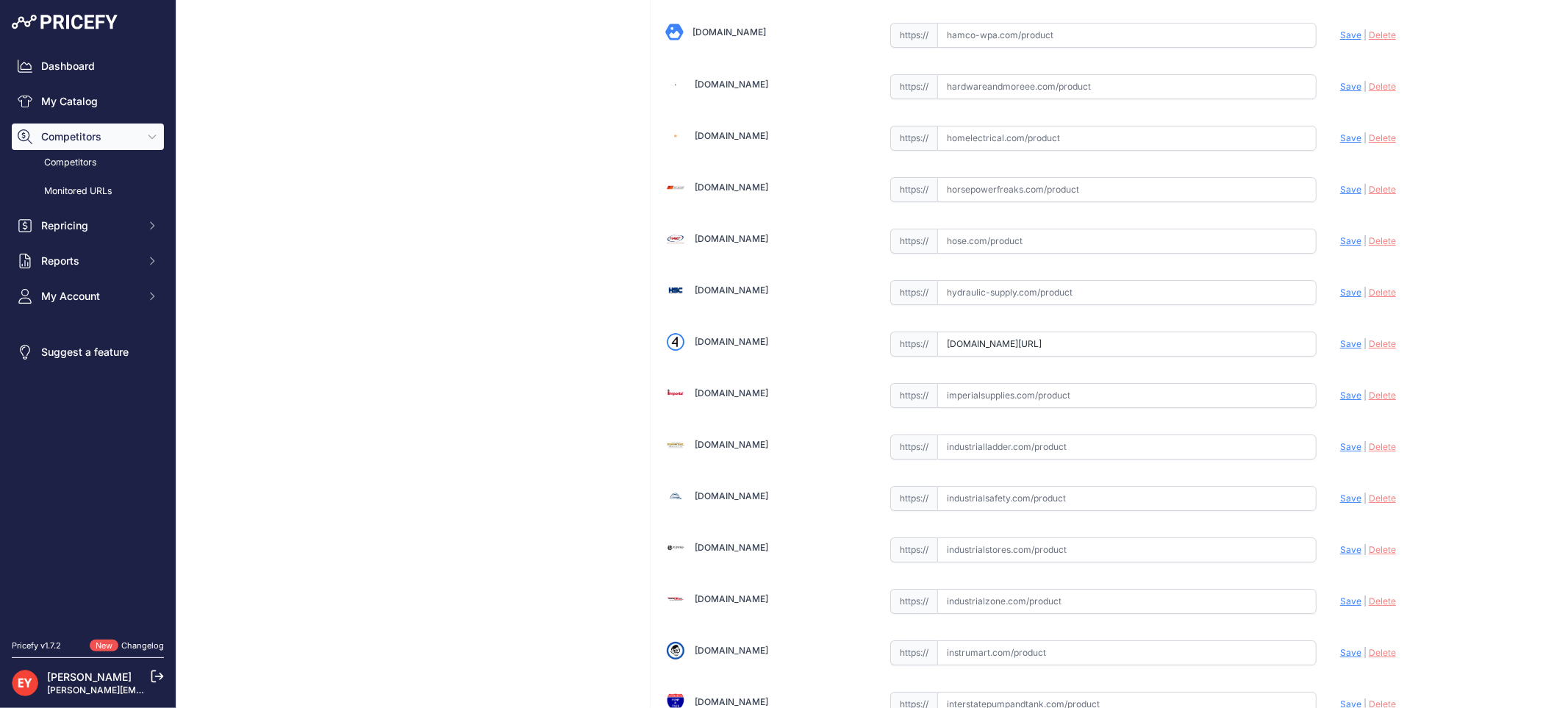
click at [1026, 357] on input "iamdoc-com.3dcartstores.com/36-Dia-Purple-Flat-Sealed-Heavy-Duty-Comp-Cover_p_1…" at bounding box center [1127, 343] width 379 height 25
drag, startPoint x: 943, startPoint y: 355, endPoint x: 1299, endPoint y: 369, distance: 356.3
paste input "https://iamdoc-com.3dcartstores.com/36-Dia-Purple-Flat-Sealed-Heavy-Duty-Comp-C…"
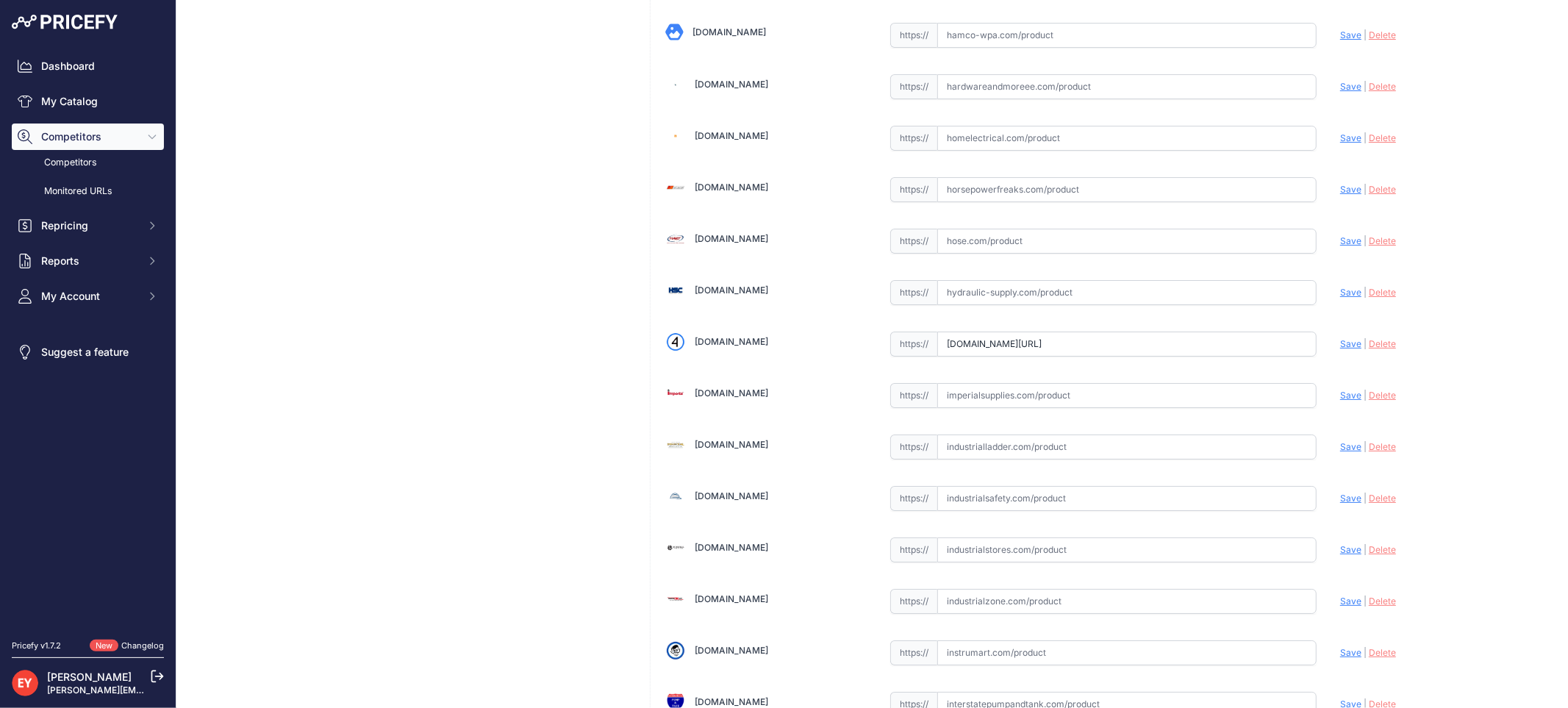
click at [1340, 349] on span "Save" at bounding box center [1350, 343] width 21 height 11
type input "https://iamdoc-com.3dcartstores.com/36-Dia-Purple-Flat-Sealed-Heavy-Duty-Comp-C…"
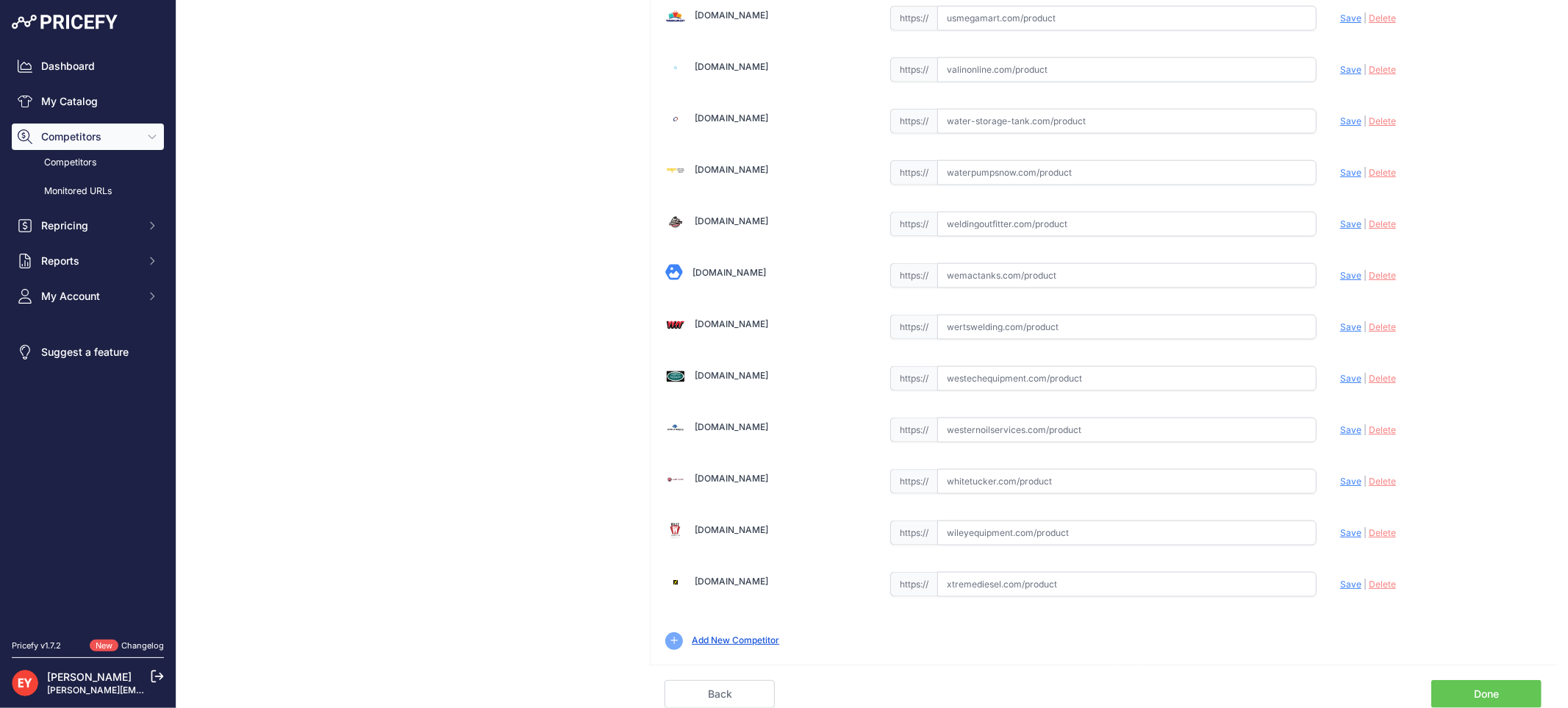
click at [1486, 688] on link "Done" at bounding box center [1487, 694] width 110 height 28
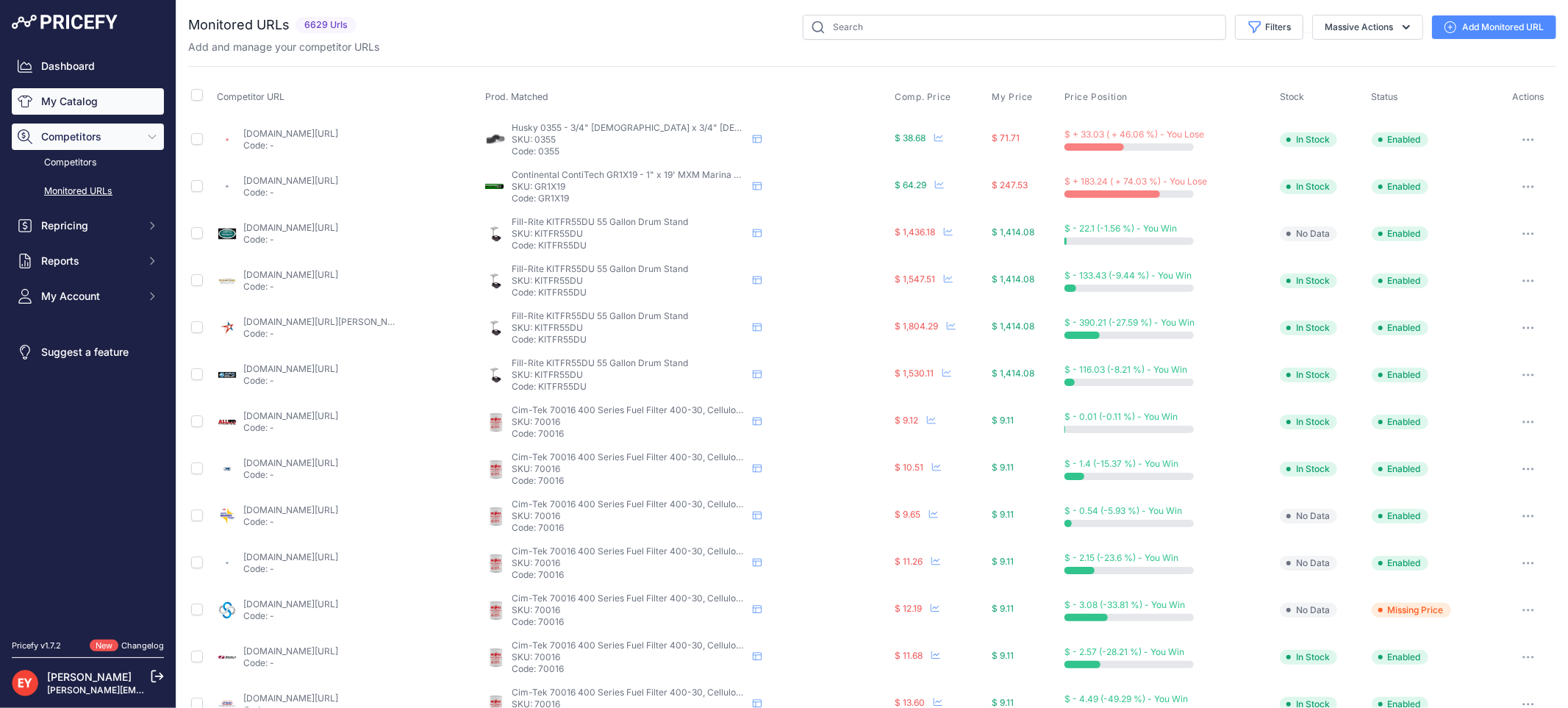
click at [93, 94] on link "My Catalog" at bounding box center [87, 101] width 152 height 26
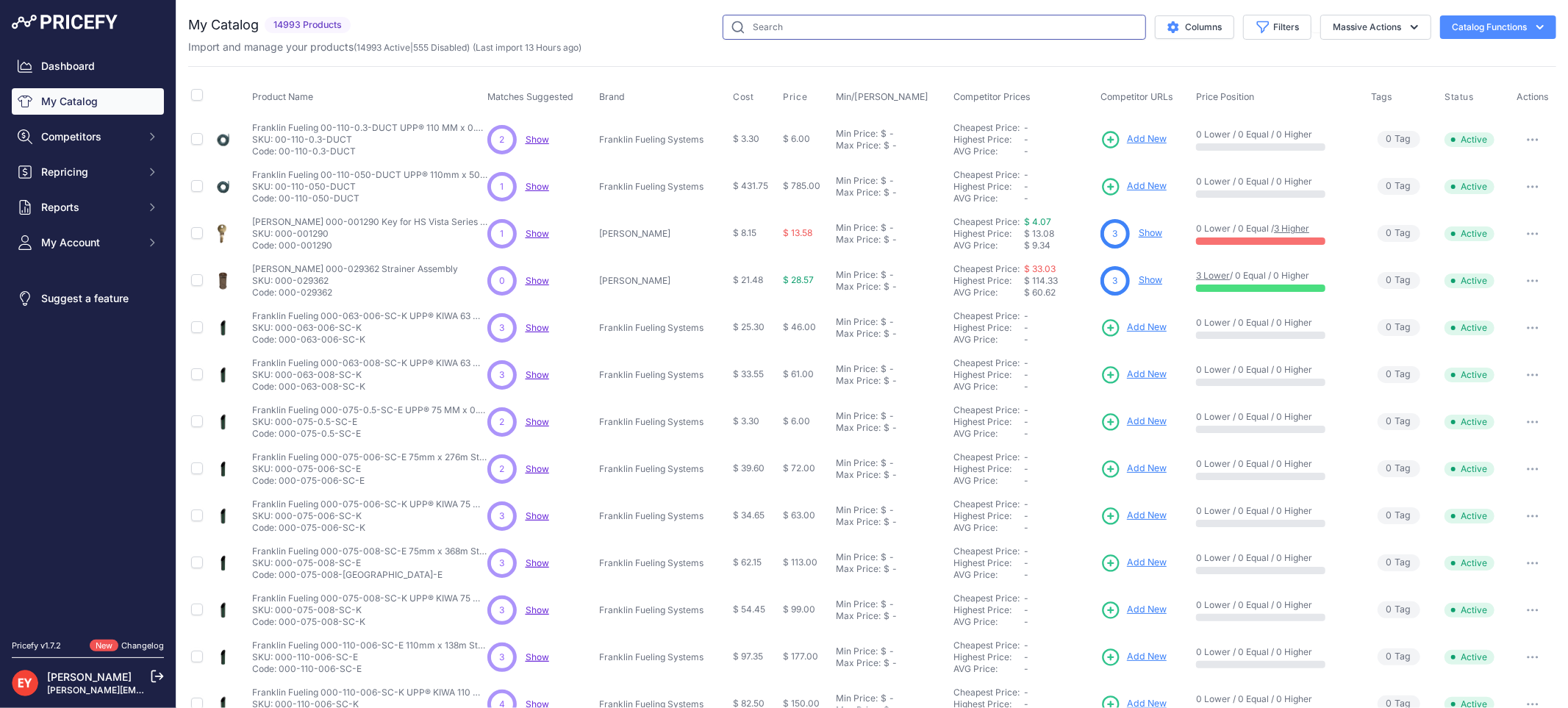
click at [758, 30] on input "text" at bounding box center [934, 26] width 424 height 25
paste input "6110-4010"
type input "6110-4010"
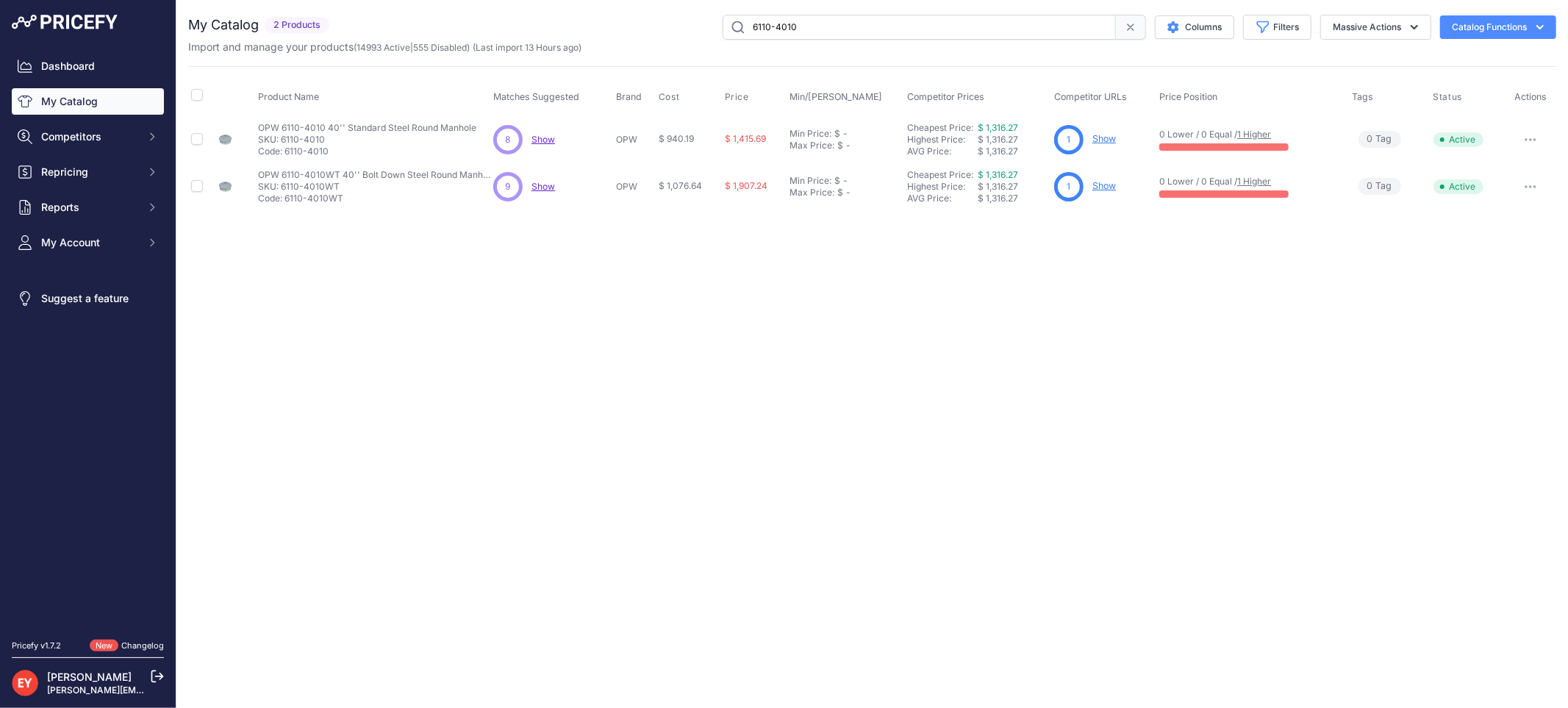
click at [1112, 142] on link "Show" at bounding box center [1104, 138] width 24 height 11
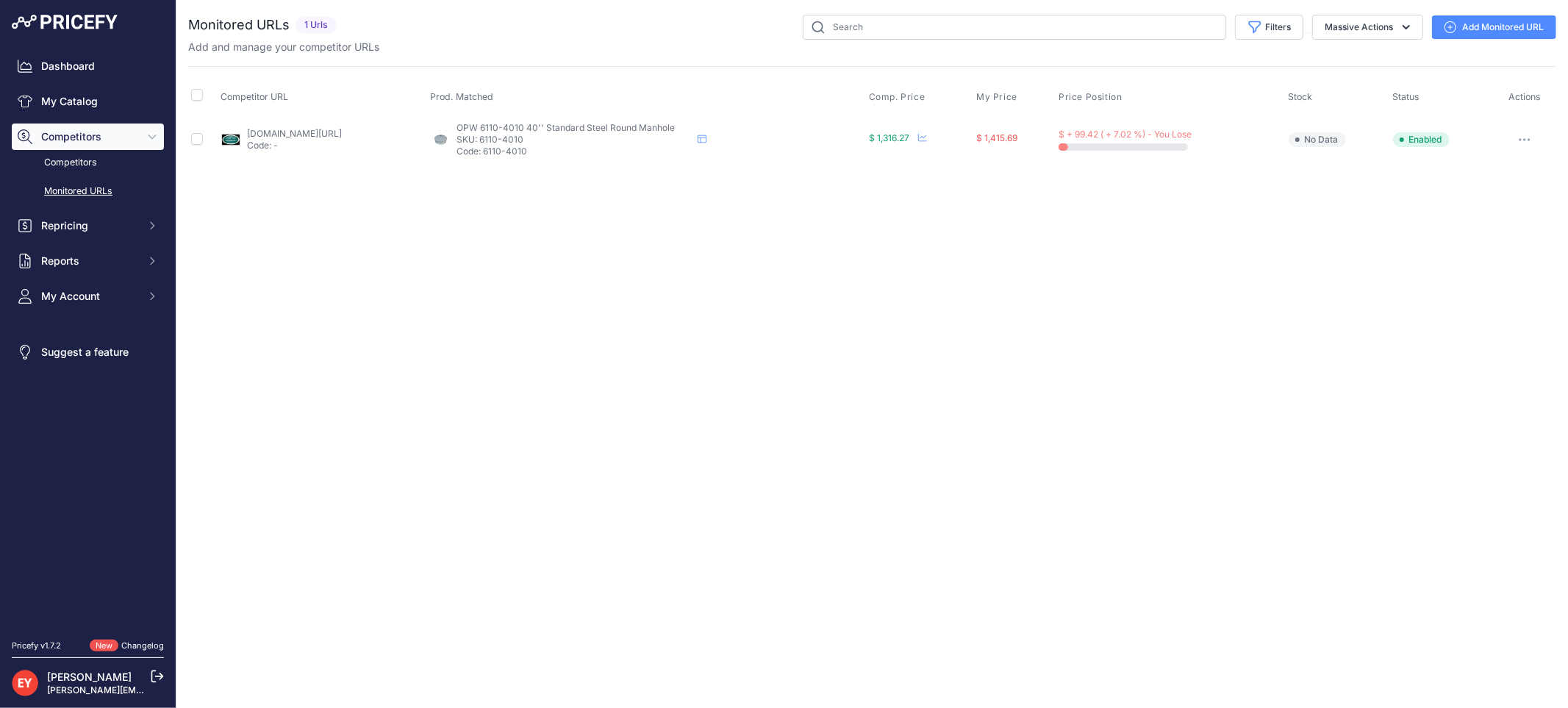
click at [1448, 35] on link "Add Monitored URL" at bounding box center [1493, 27] width 124 height 24
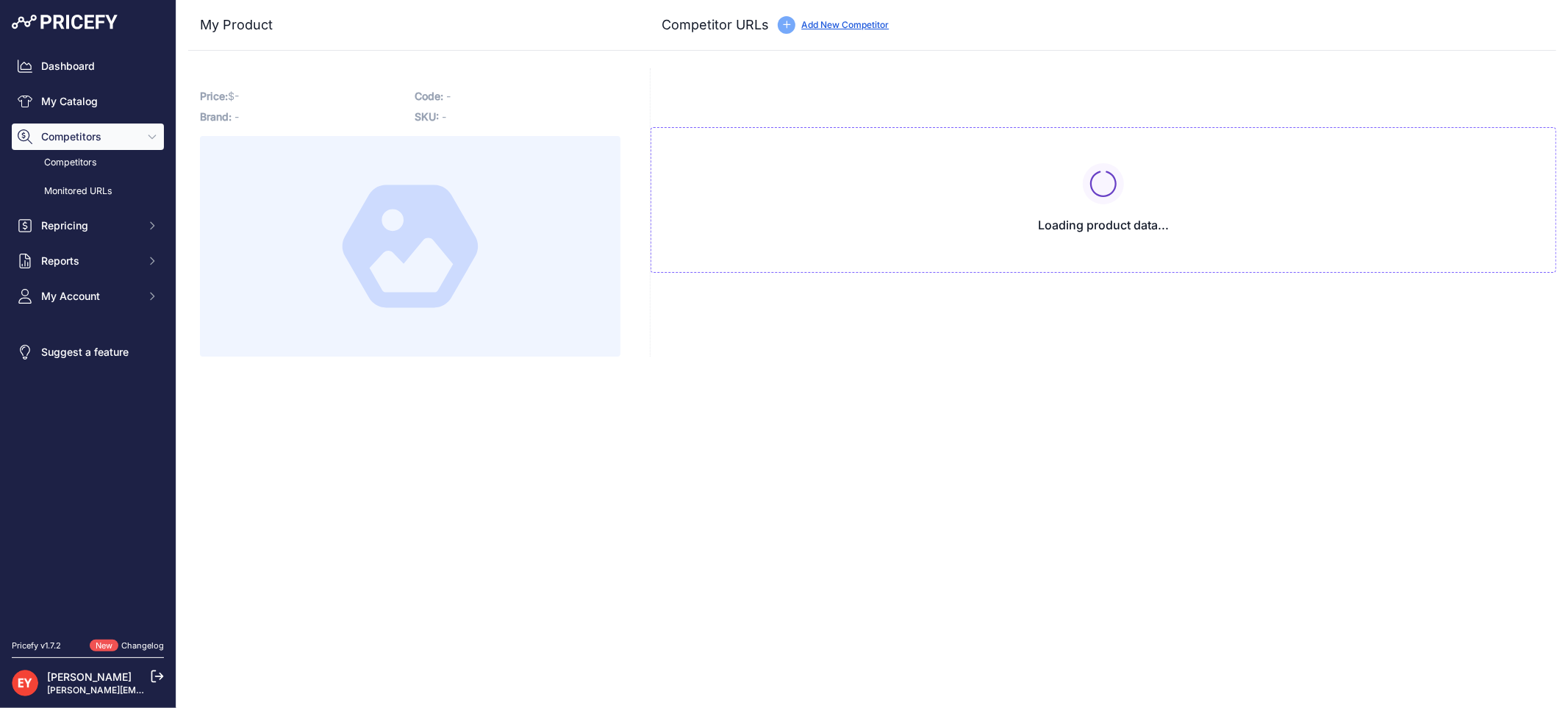
type input "[DOMAIN_NAME][URL]"
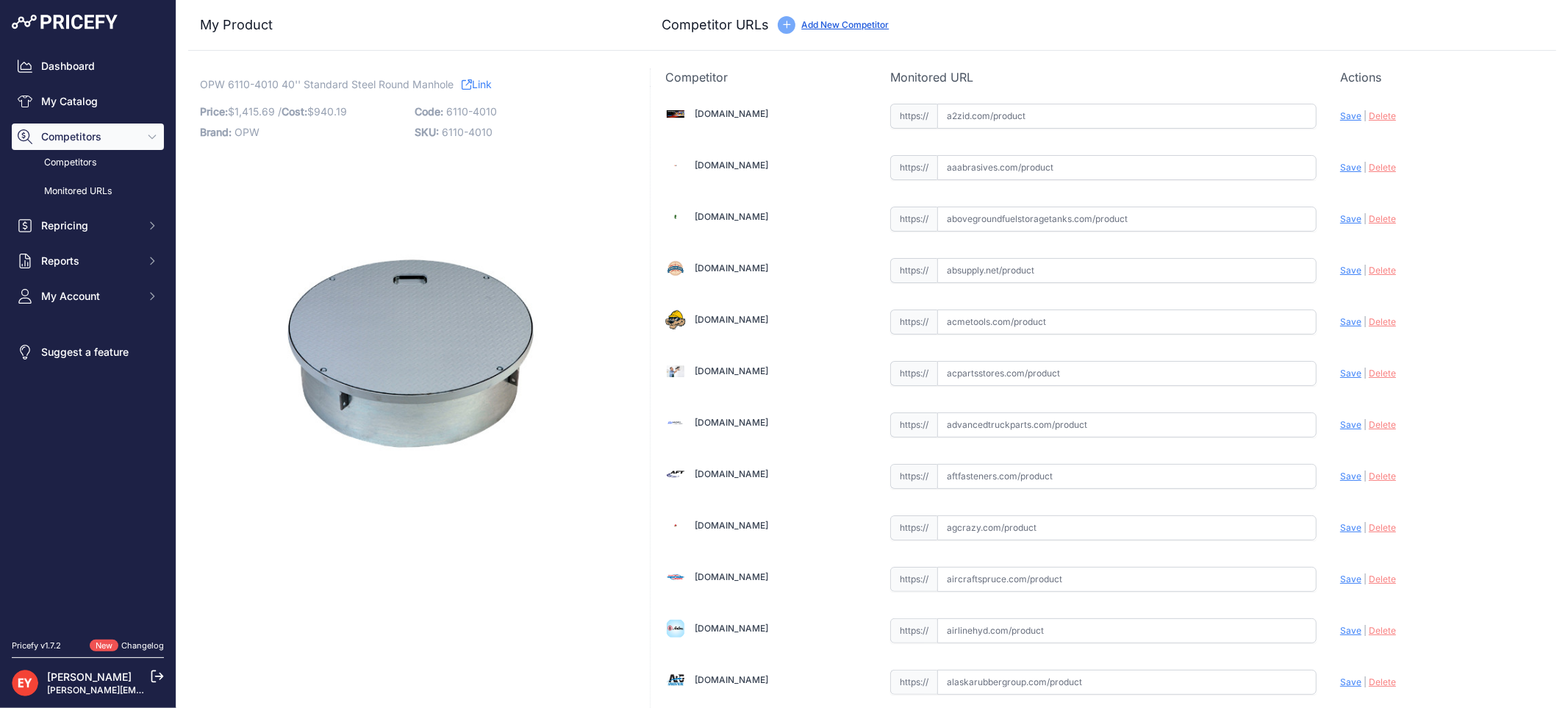
scroll to position [5021, 0]
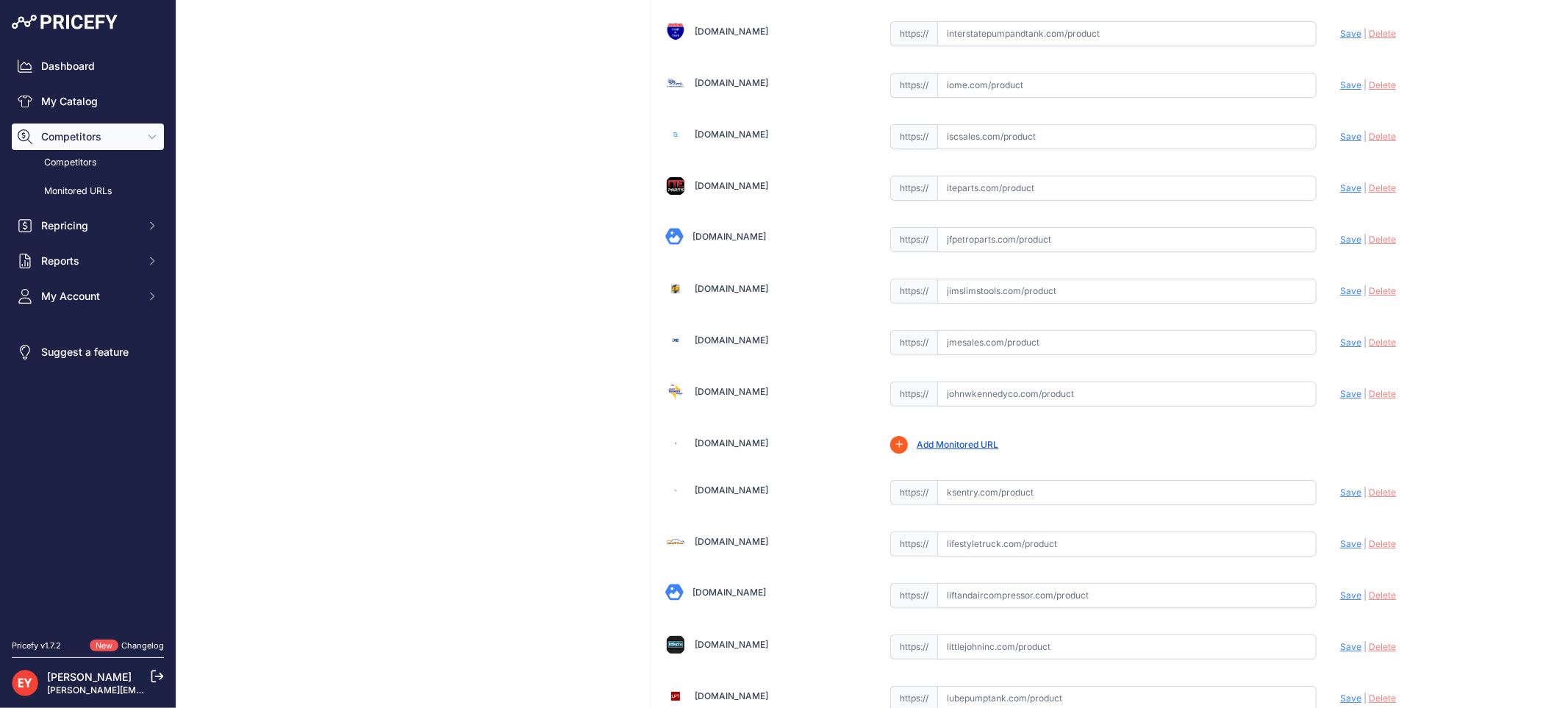
click at [957, 355] on input "text" at bounding box center [1127, 342] width 379 height 25
paste input "https://www.jmesales.com/opw-40-in-110-series-steel-manhole-with-10-in-skirt/"
click at [1340, 347] on span "Save" at bounding box center [1350, 341] width 21 height 11
type input "https://www.jmesales.com/opw-40-in-110-series-steel-manhole-with-10-in-skirt/?p…"
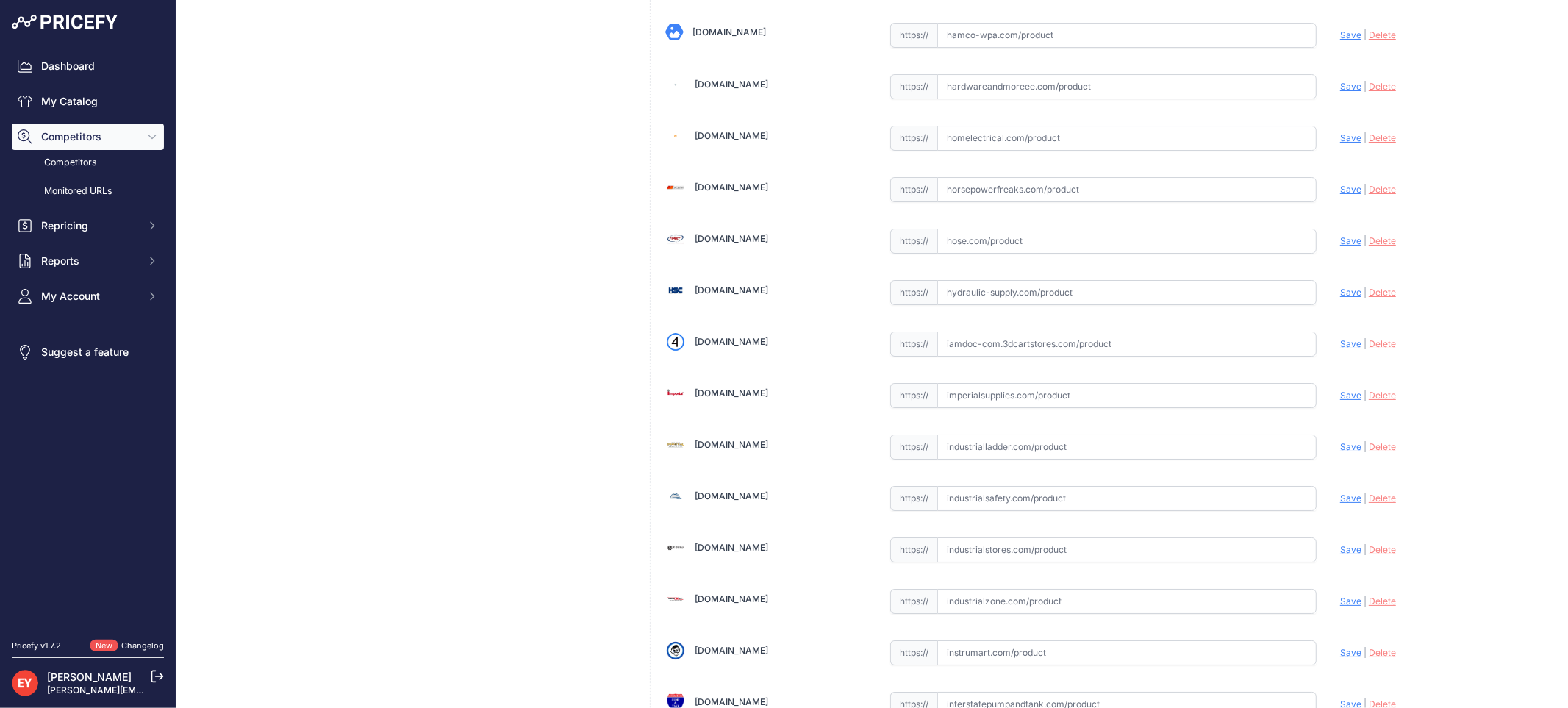
click at [1037, 357] on input "text" at bounding box center [1127, 343] width 379 height 25
paste input "https://iamdoc-com.3dcartstores.com/40-Diameter-Manhole-Plain_p_10579420.html"
click at [1345, 349] on span "Save" at bounding box center [1350, 343] width 21 height 11
type input "https://iamdoc-com.3dcartstores.com/40-Diameter-Manhole-Plain_p_10579420.html?p…"
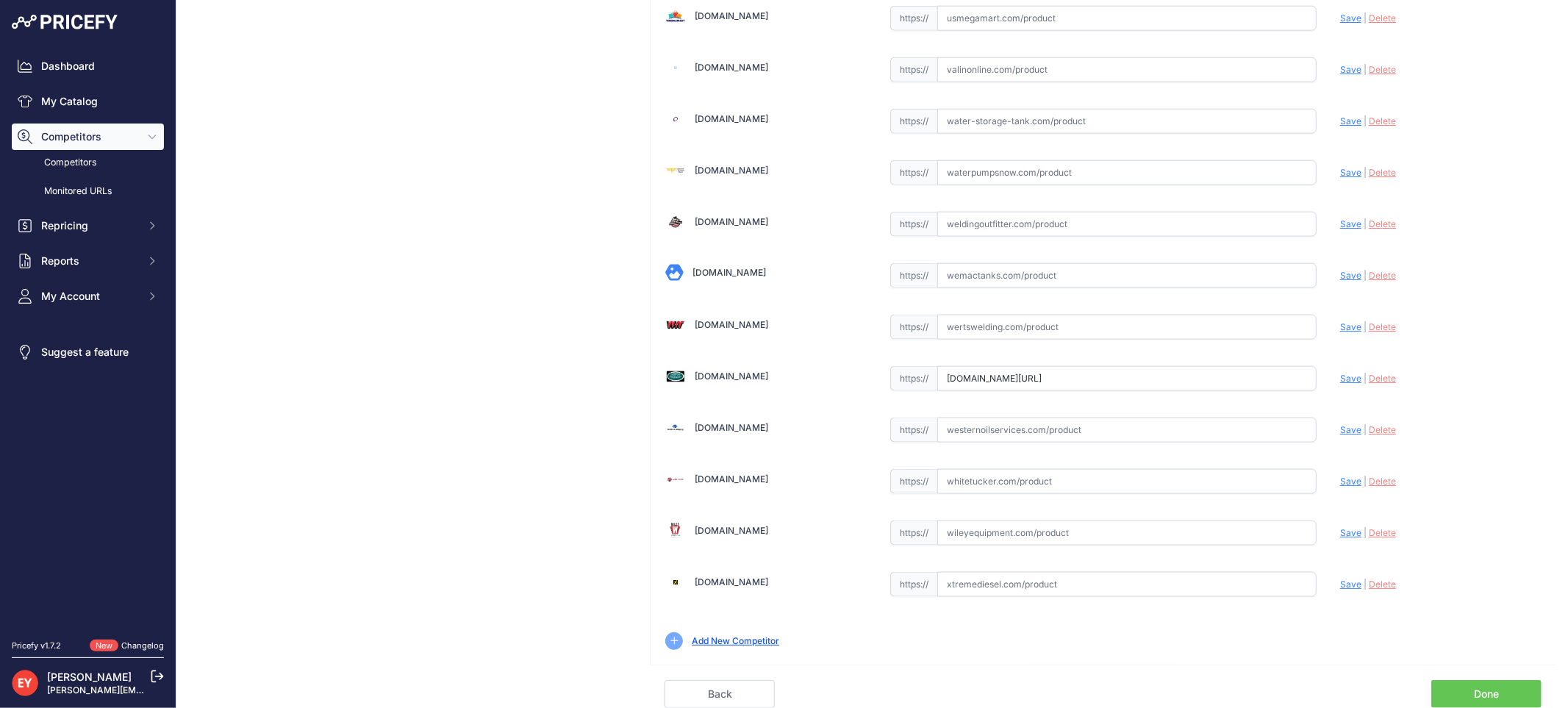
drag, startPoint x: 939, startPoint y: 379, endPoint x: 1349, endPoint y: 414, distance: 411.5
paste input "https://westechequipment.com/product/6110-4010-40-in-standard-steel-round-manho…"
click at [1340, 377] on span "Save" at bounding box center [1350, 378] width 21 height 11
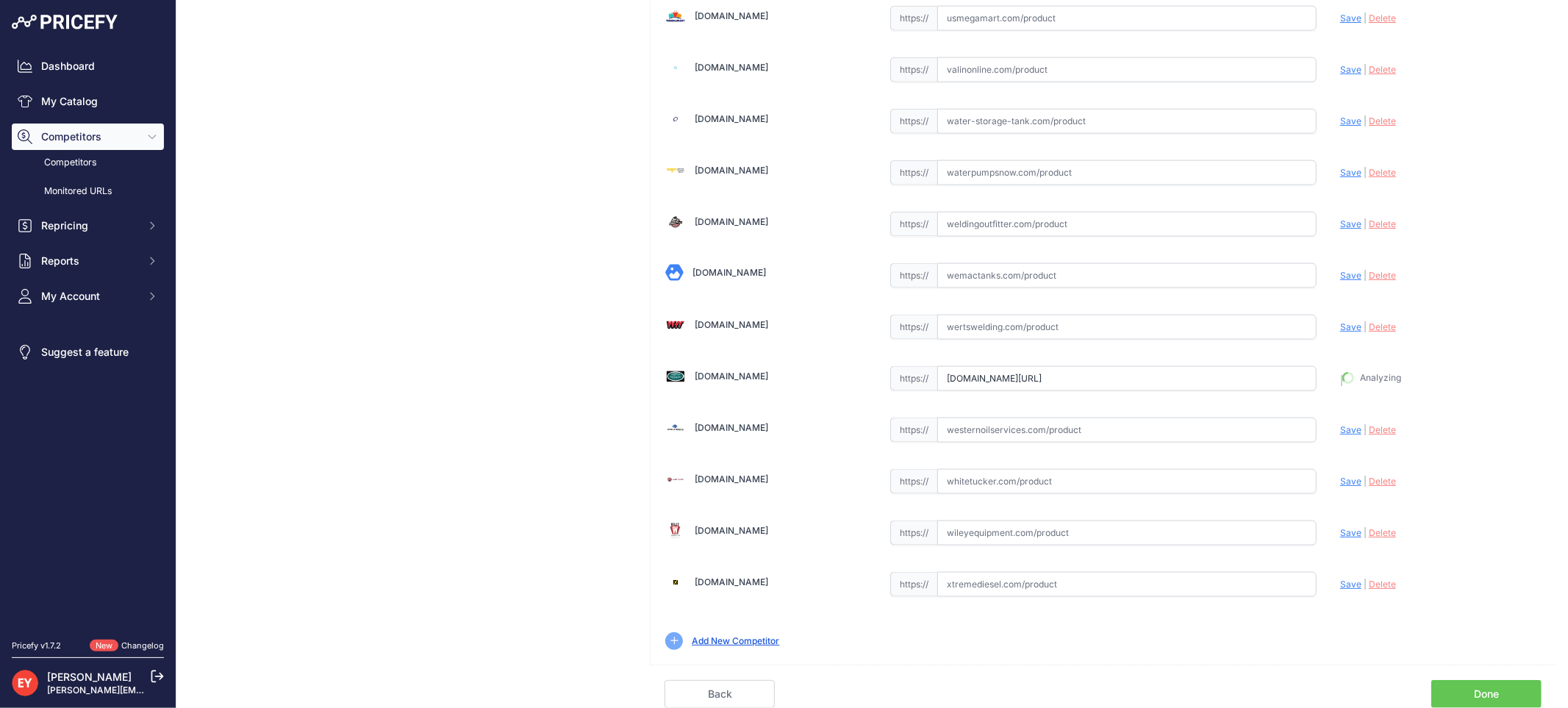
type input "https://westechequipment.com/product/6110-4010-40-in-standard-steel-round-manho…"
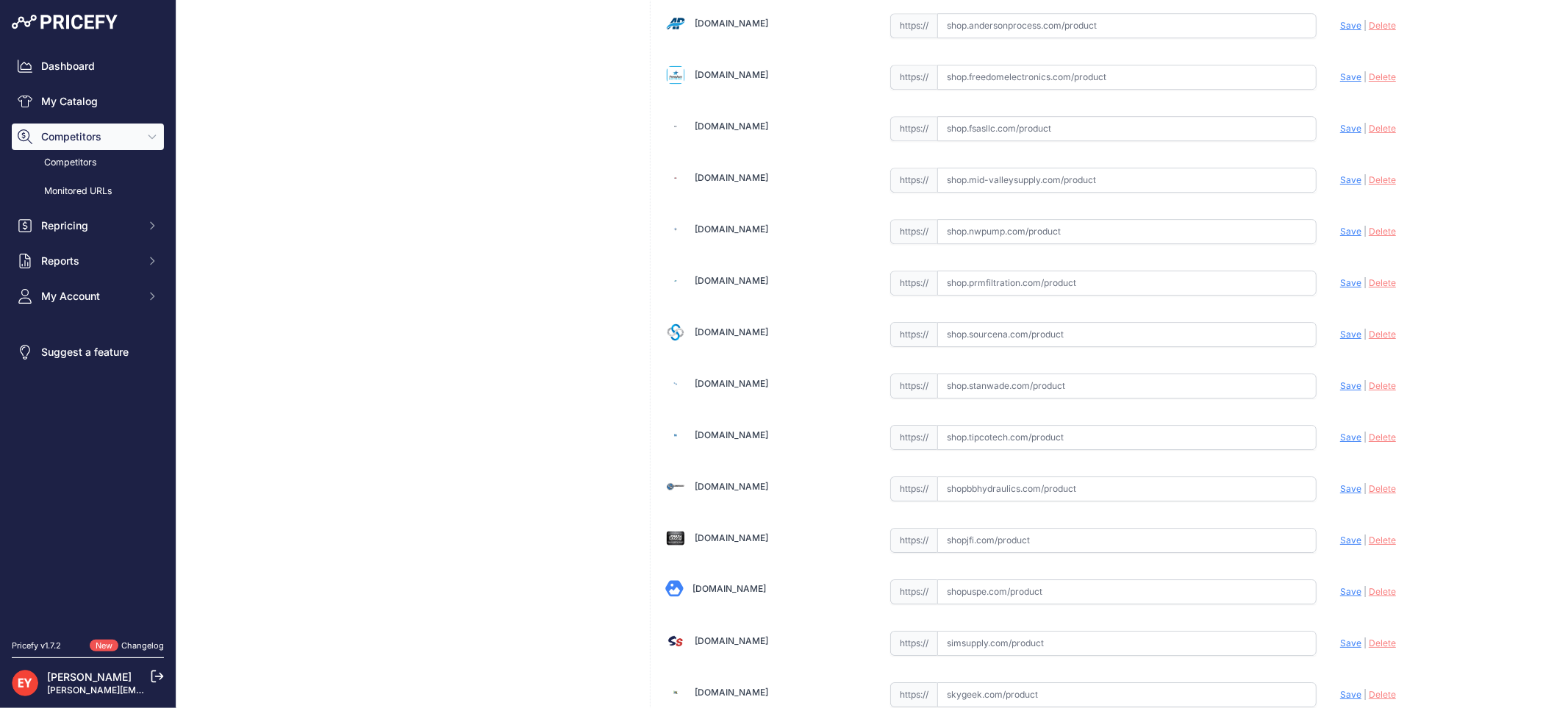
click at [964, 347] on input "text" at bounding box center [1127, 334] width 379 height 25
paste input "https://shop.sourcena.com/OPW-Fueling-Components/Manholes/6110-4010/OPW-6110-40…"
drag, startPoint x: 1340, startPoint y: 350, endPoint x: 1301, endPoint y: 329, distance: 44.3
click at [1340, 340] on span "Save" at bounding box center [1350, 334] width 21 height 11
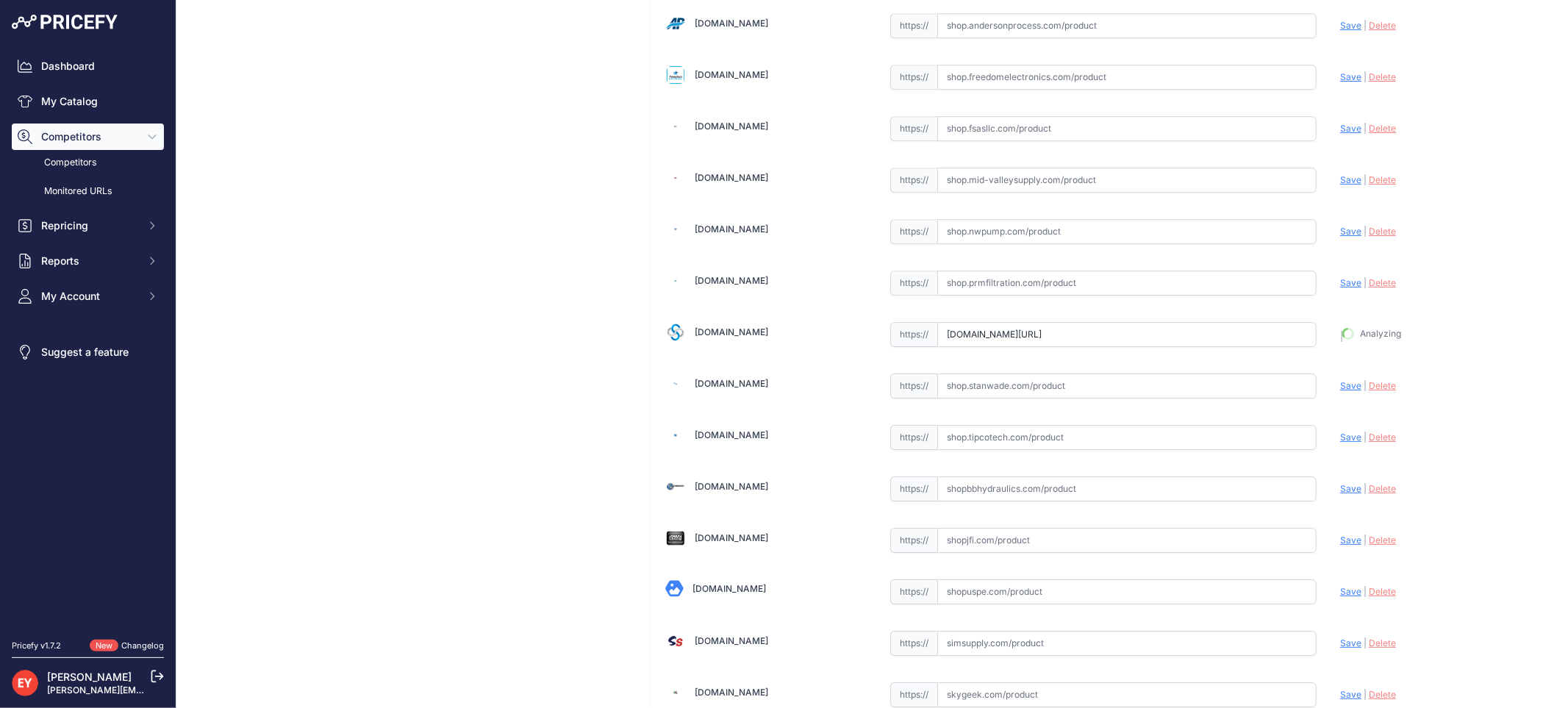
type input "https://shop.sourcena.com/OPW-Fueling-Components/Manholes/6110-4010/OPW-6110-40…"
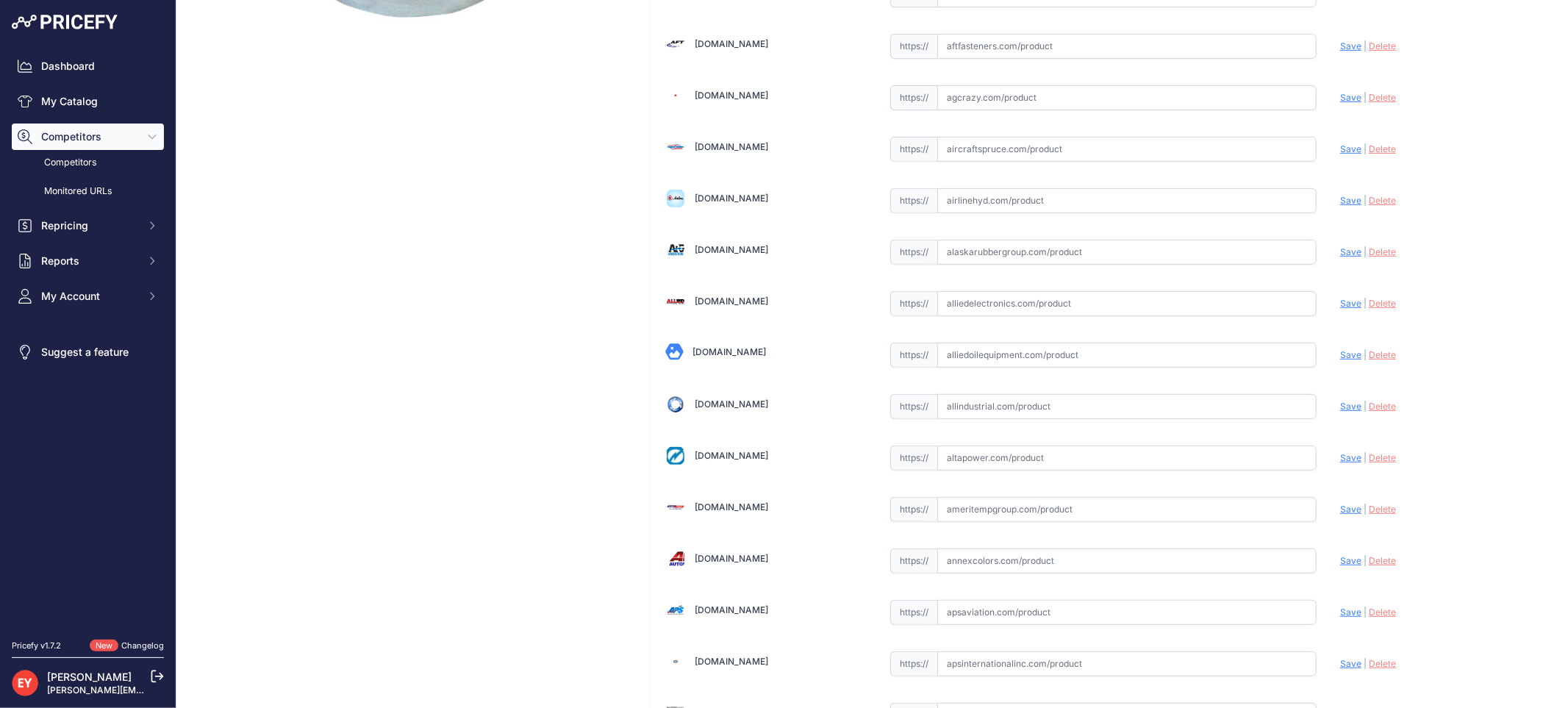
click at [982, 357] on input "text" at bounding box center [1127, 354] width 379 height 25
paste input "https://alliedoilequipment.com/shop/opw-fueling-components/6110-4010-40-diamete…"
click at [1340, 353] on span "Save" at bounding box center [1350, 354] width 21 height 11
type input "https://alliedoilequipment.com/shop/opw-fueling-components/6110-4010-40-diamete…"
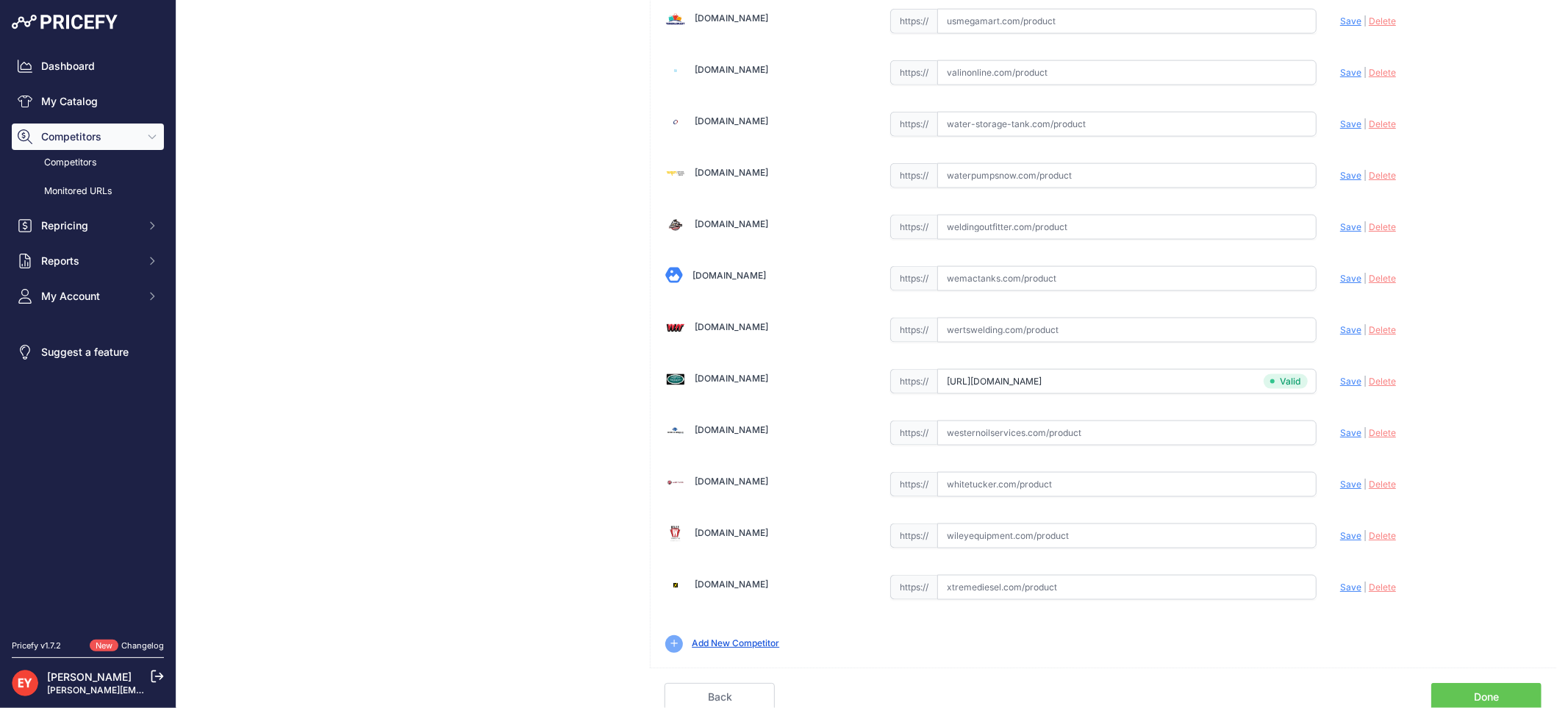
scroll to position [11005, 0]
click at [1481, 684] on link "Done" at bounding box center [1487, 694] width 110 height 28
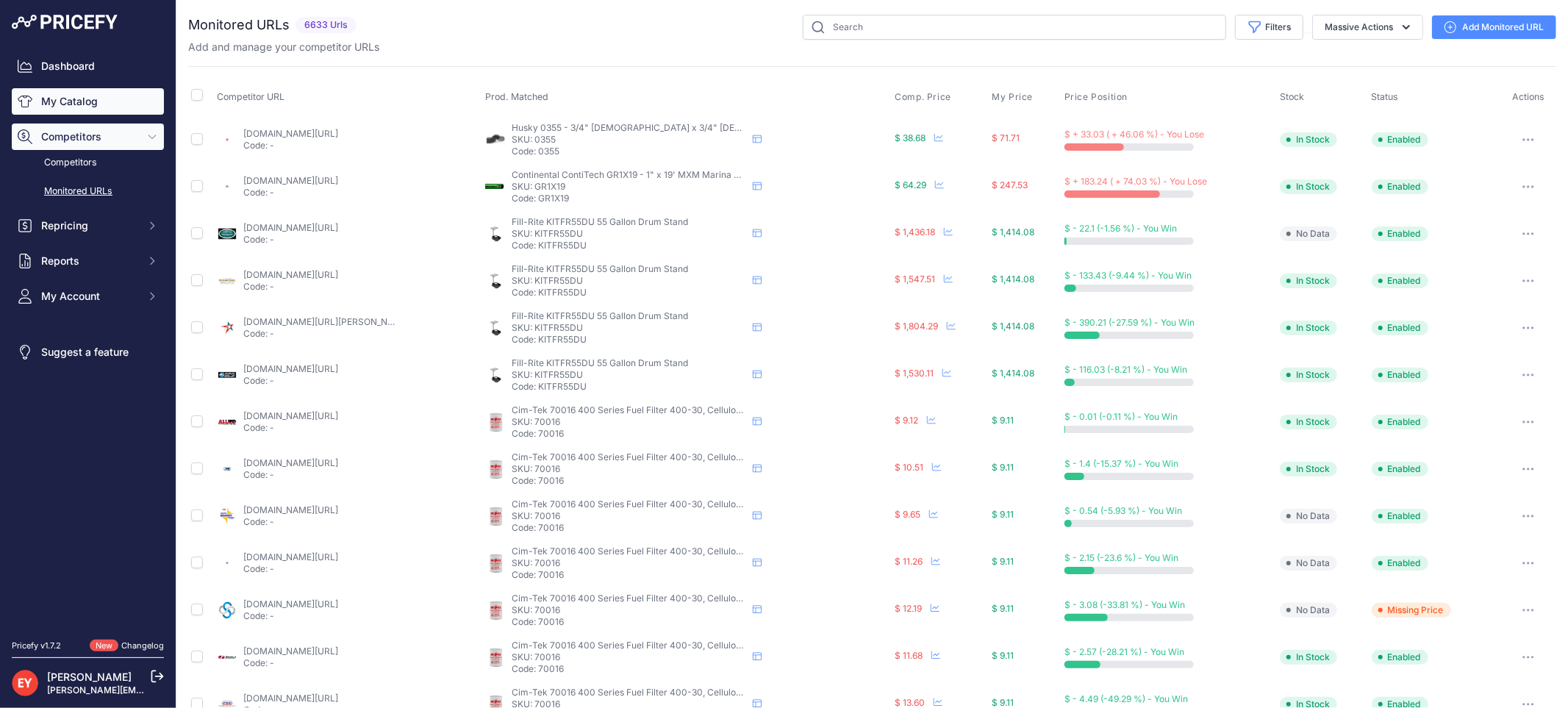
click at [74, 108] on link "My Catalog" at bounding box center [87, 101] width 152 height 26
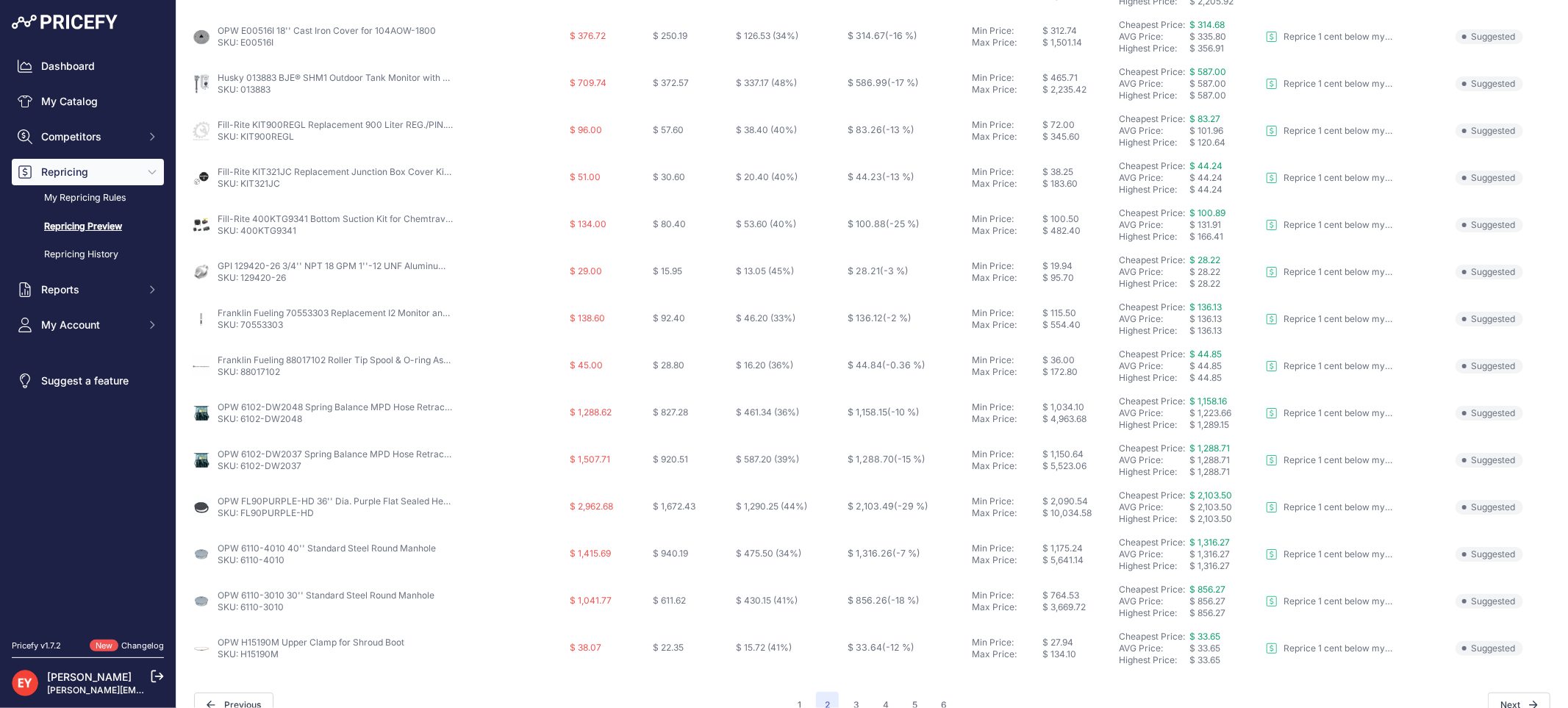
scroll to position [476, 0]
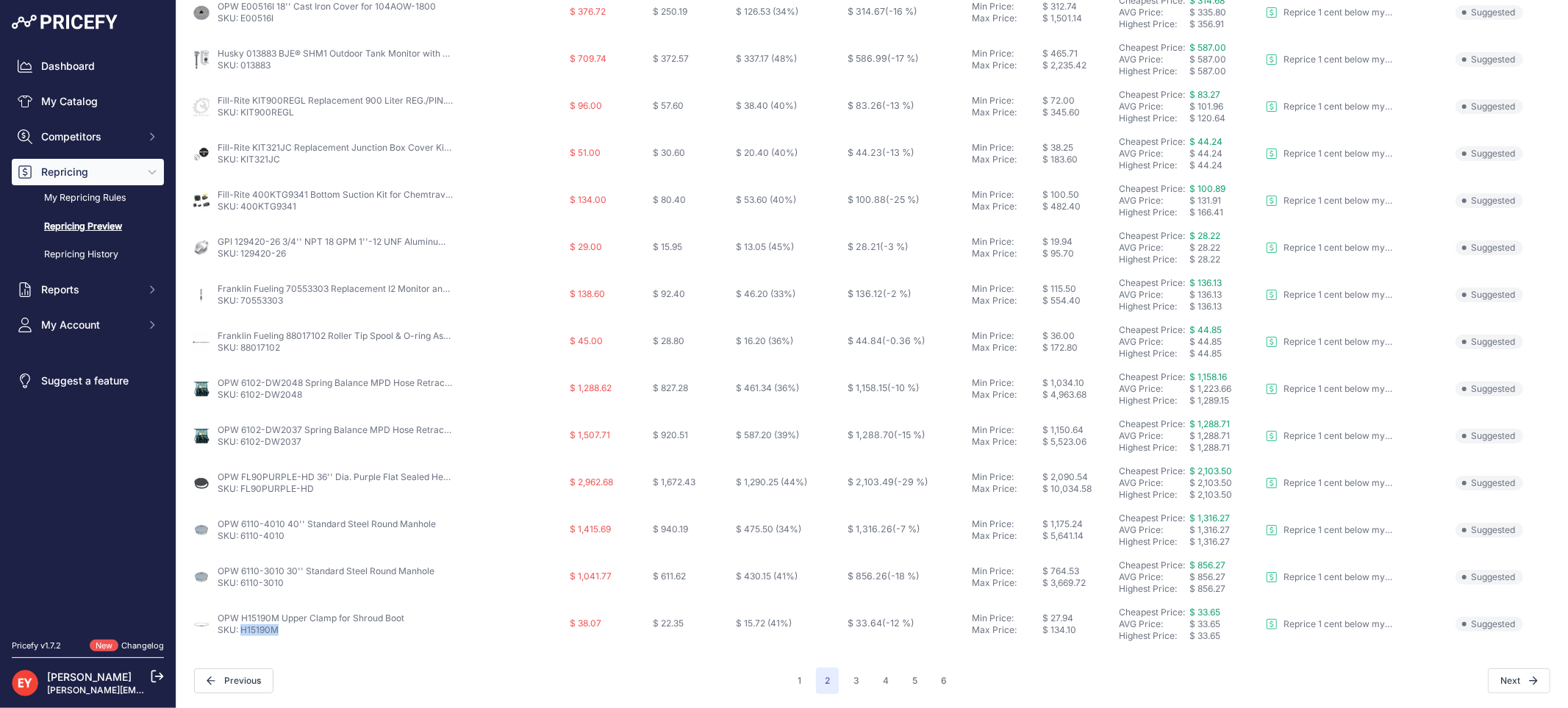
drag, startPoint x: 285, startPoint y: 632, endPoint x: 243, endPoint y: 629, distance: 42.1
click at [243, 629] on p "SKU: H15190M" at bounding box center [311, 630] width 187 height 12
copy link "H15190M"
click at [846, 678] on button "3" at bounding box center [857, 680] width 24 height 26
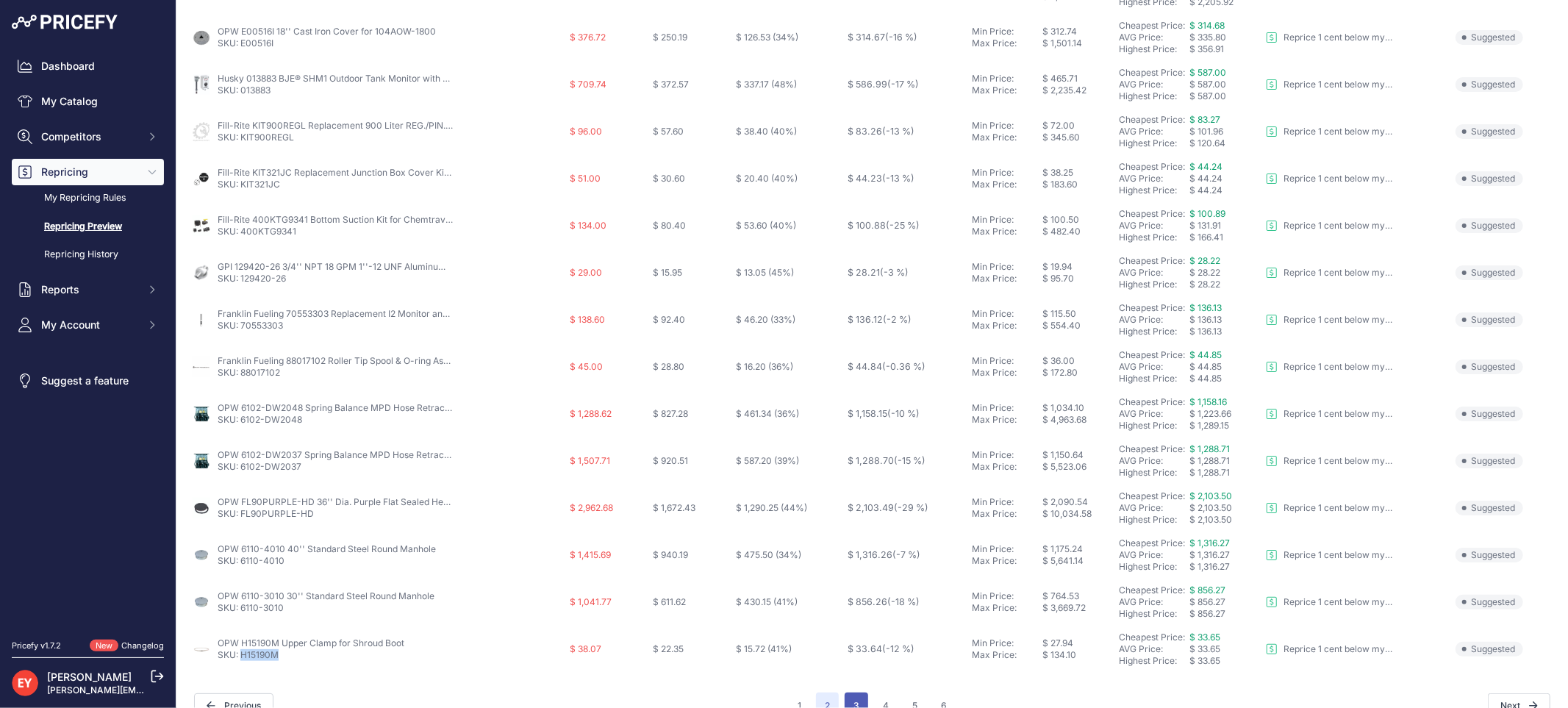
scroll to position [502, 0]
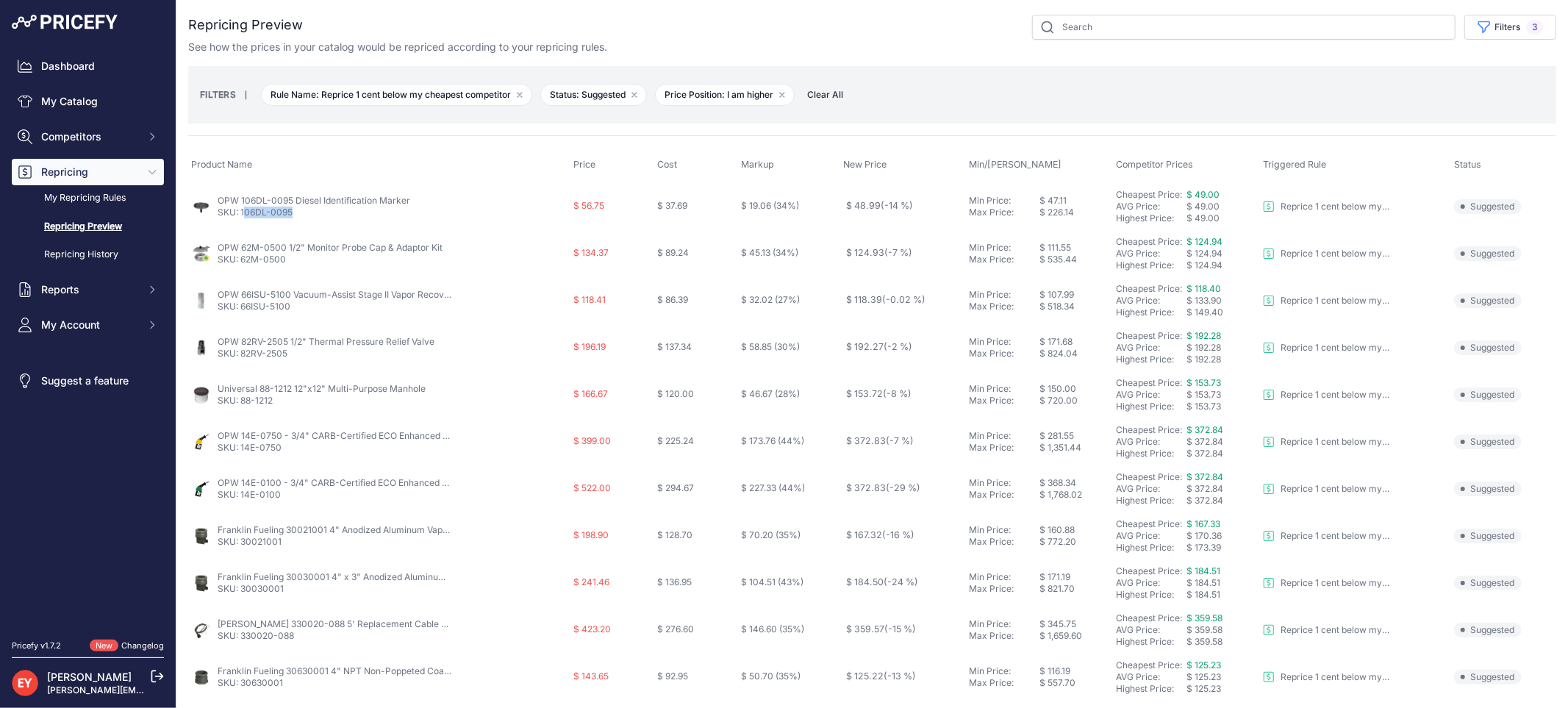
drag, startPoint x: 292, startPoint y: 216, endPoint x: 243, endPoint y: 211, distance: 49.3
click at [243, 211] on p "SKU: 106DL-0095" at bounding box center [313, 212] width 193 height 12
copy link "06DL-0095"
drag, startPoint x: 105, startPoint y: 474, endPoint x: 115, endPoint y: 460, distance: 17.2
click at [106, 474] on nav "Dashboard My Catalog Competitors Competitors Monitored URLs Repricing My Repric…" at bounding box center [87, 337] width 152 height 569
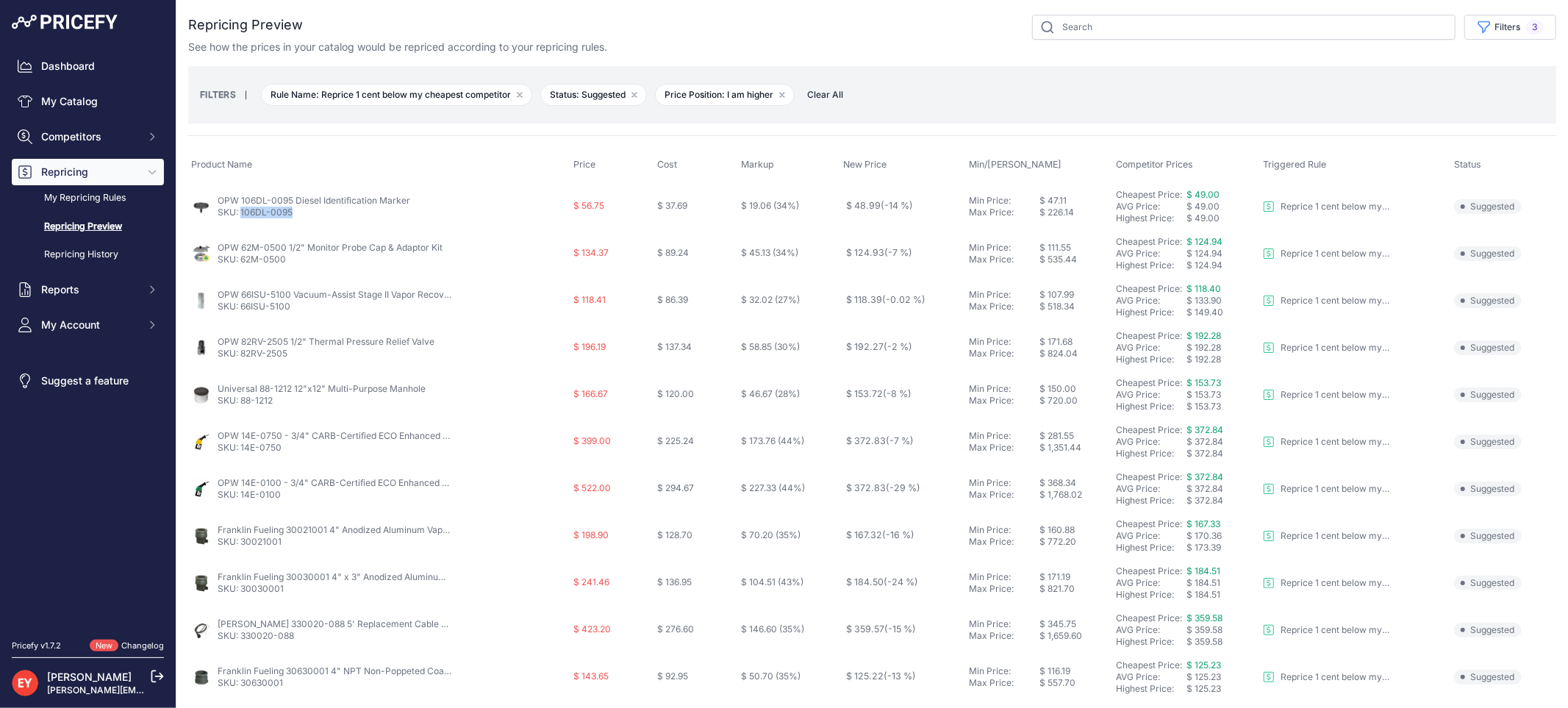
drag, startPoint x: 298, startPoint y: 214, endPoint x: 240, endPoint y: 216, distance: 58.0
click at [240, 216] on p "SKU: 106DL-0095" at bounding box center [313, 212] width 193 height 12
copy link "106DL-0095"
drag, startPoint x: 284, startPoint y: 261, endPoint x: 241, endPoint y: 260, distance: 43.0
click at [241, 260] on p "SKU: 62M-0500" at bounding box center [329, 260] width 225 height 12
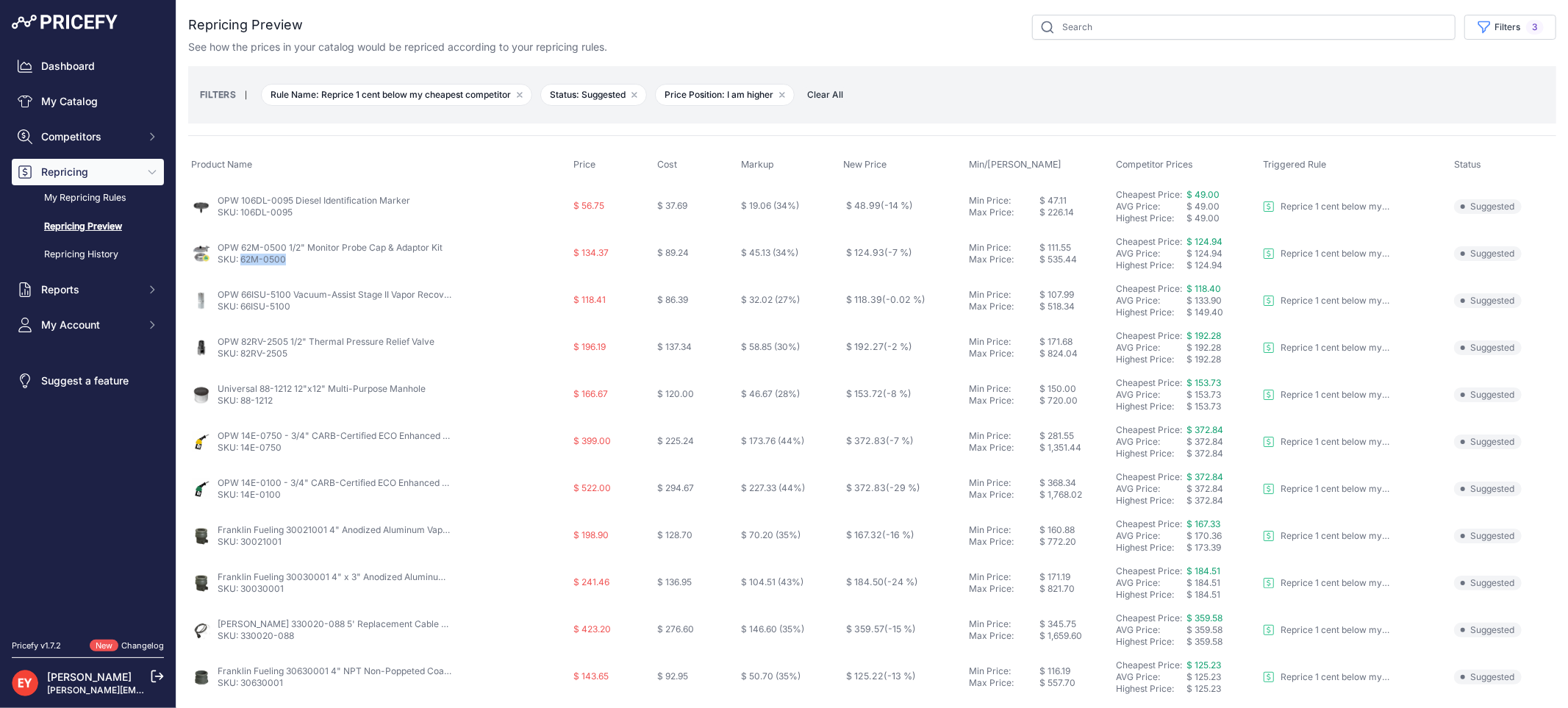
copy link "62M-0500"
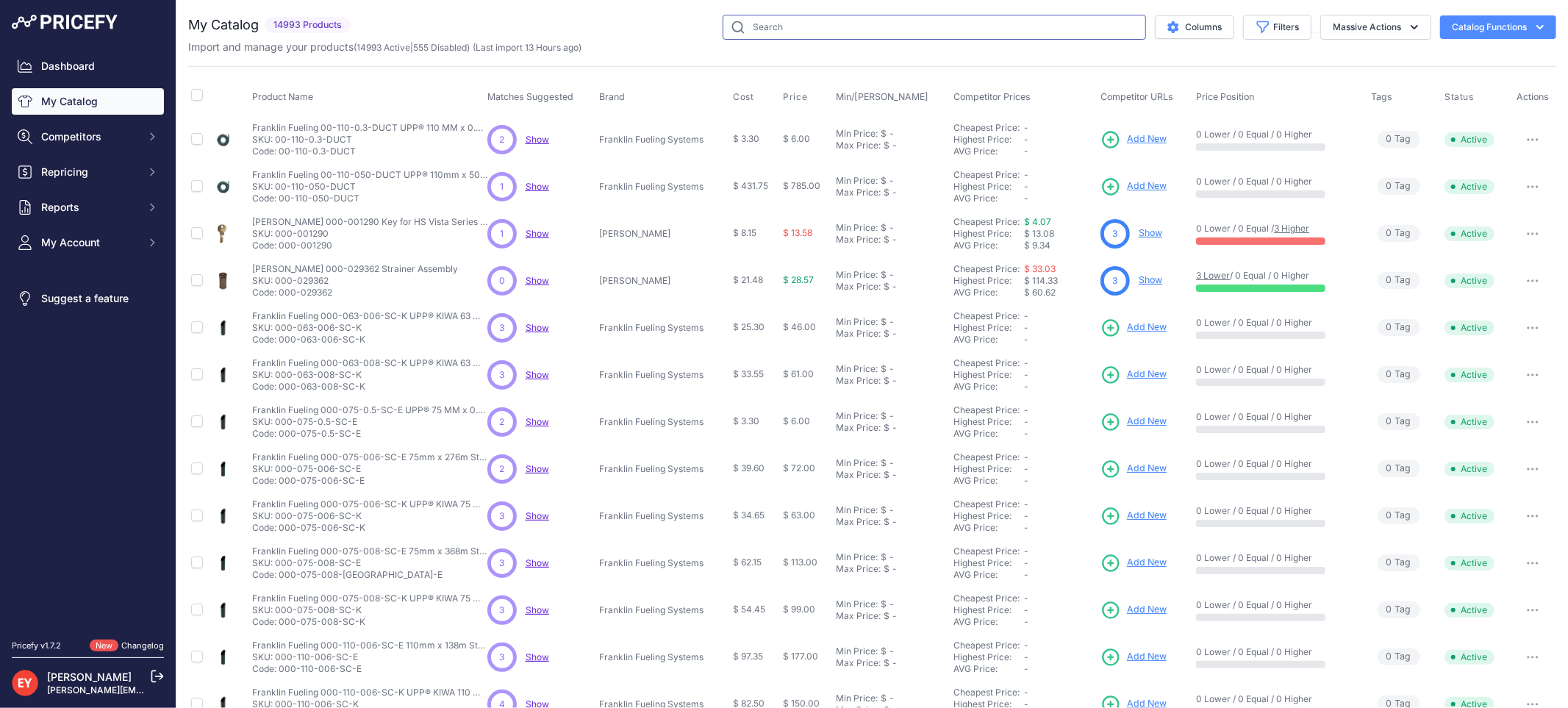
click at [760, 26] on input "text" at bounding box center [934, 26] width 424 height 25
paste input "6110-3010"
type input "6110-3010"
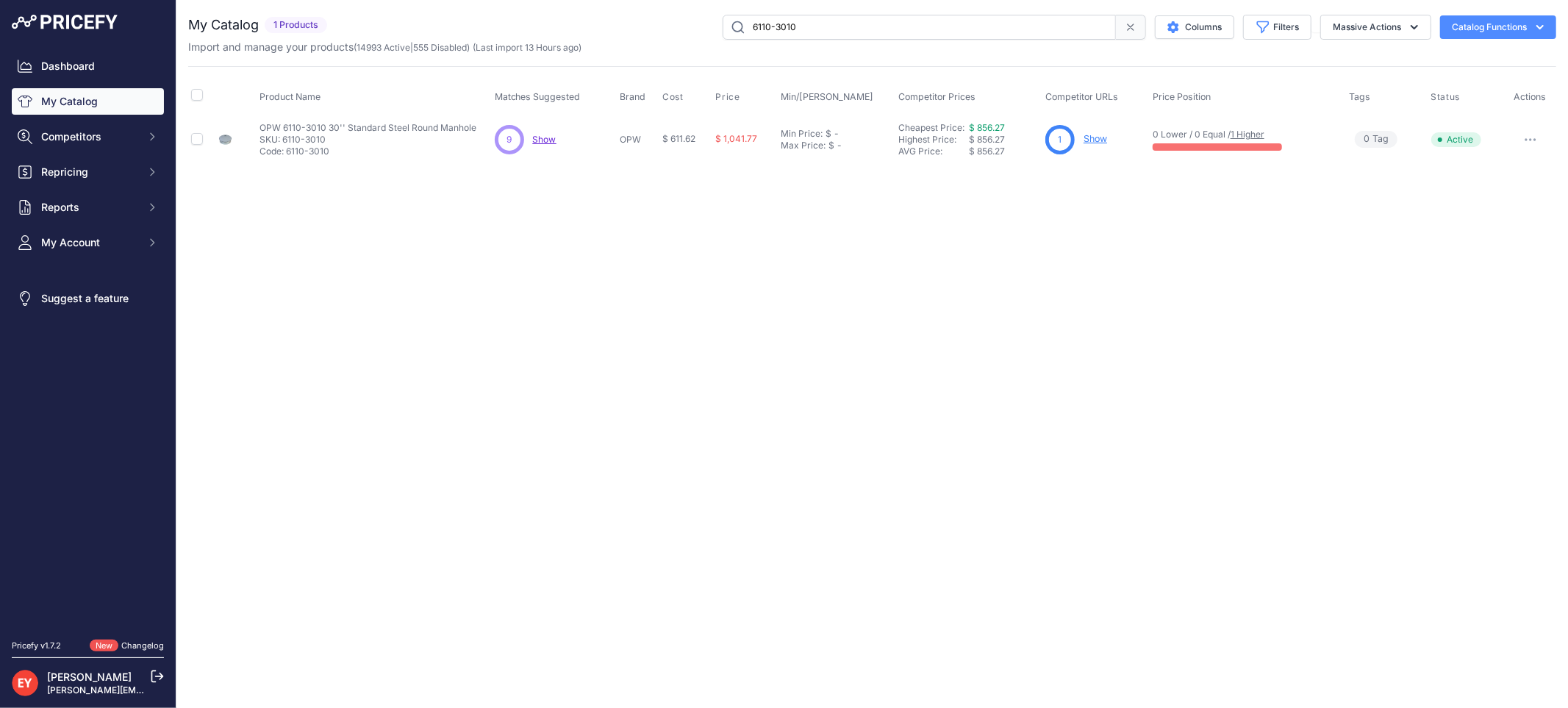
click at [1088, 137] on link "Show" at bounding box center [1095, 138] width 24 height 11
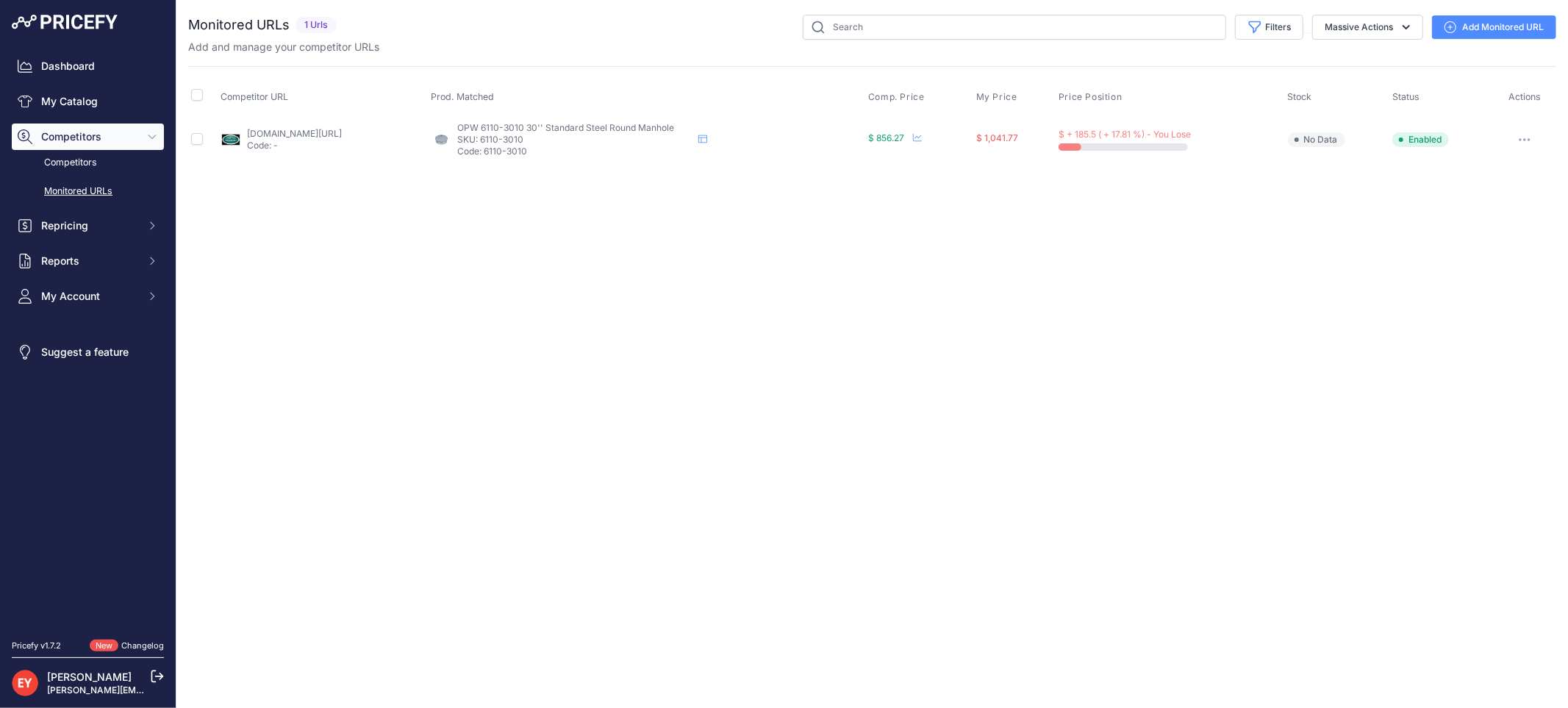
click at [1464, 30] on link "Add Monitored URL" at bounding box center [1493, 27] width 124 height 24
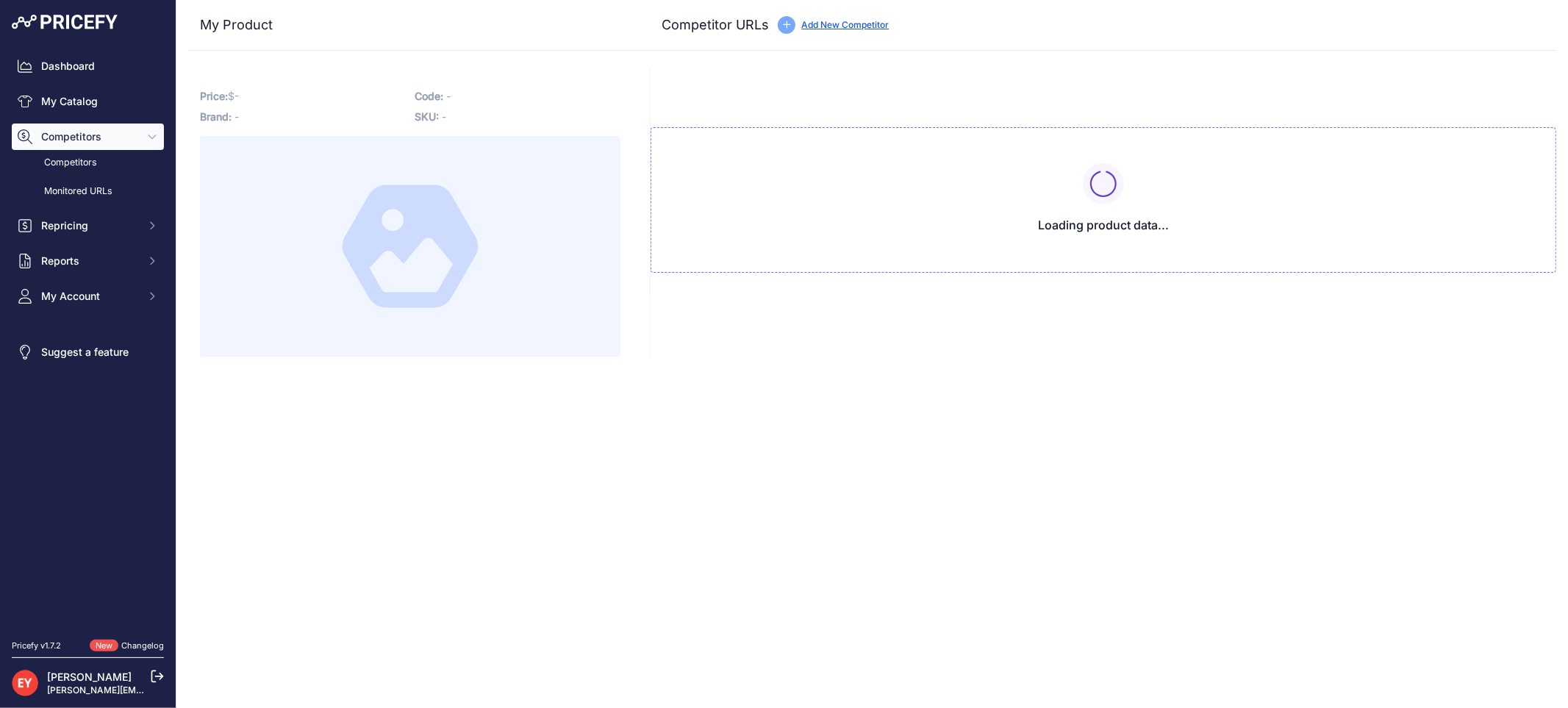
type input "[DOMAIN_NAME][URL]"
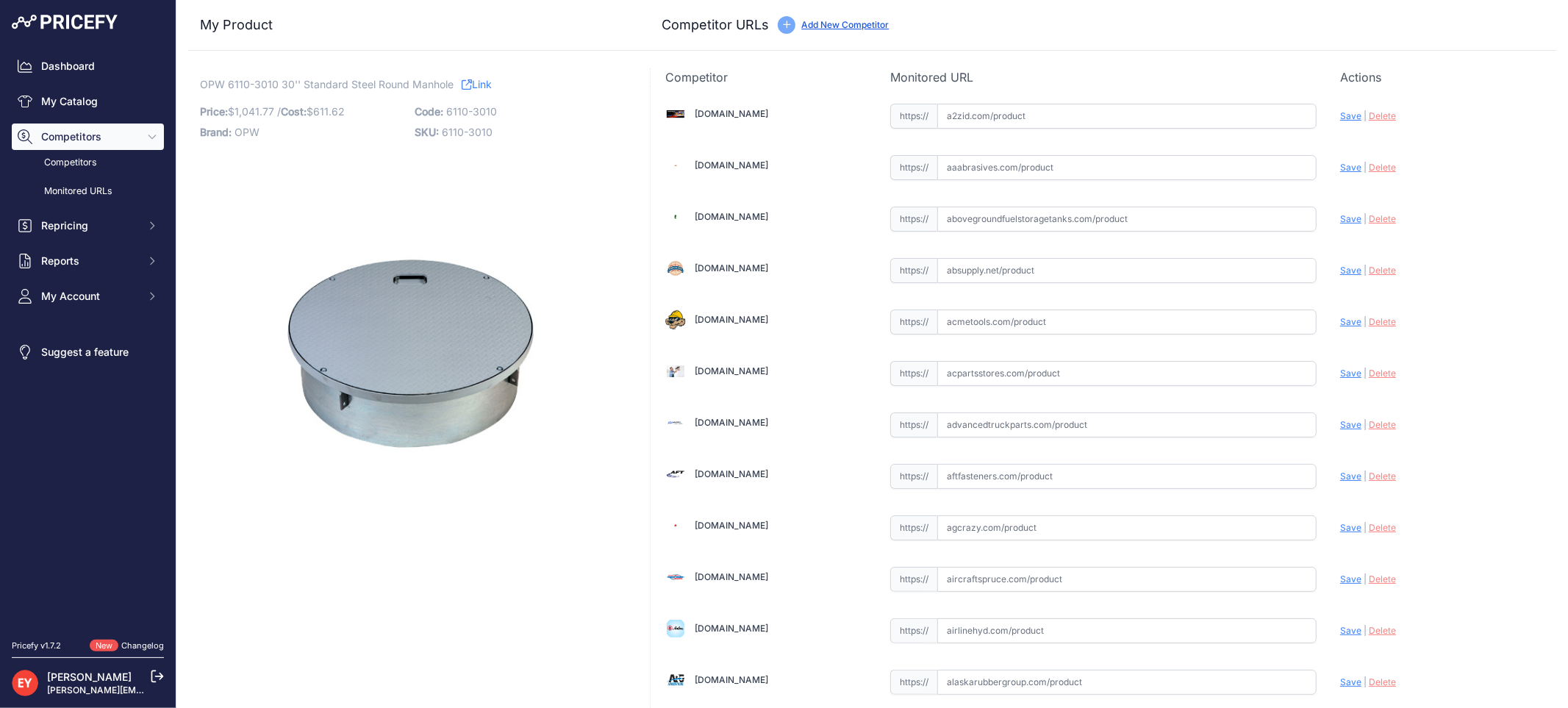
scroll to position [1360, 0]
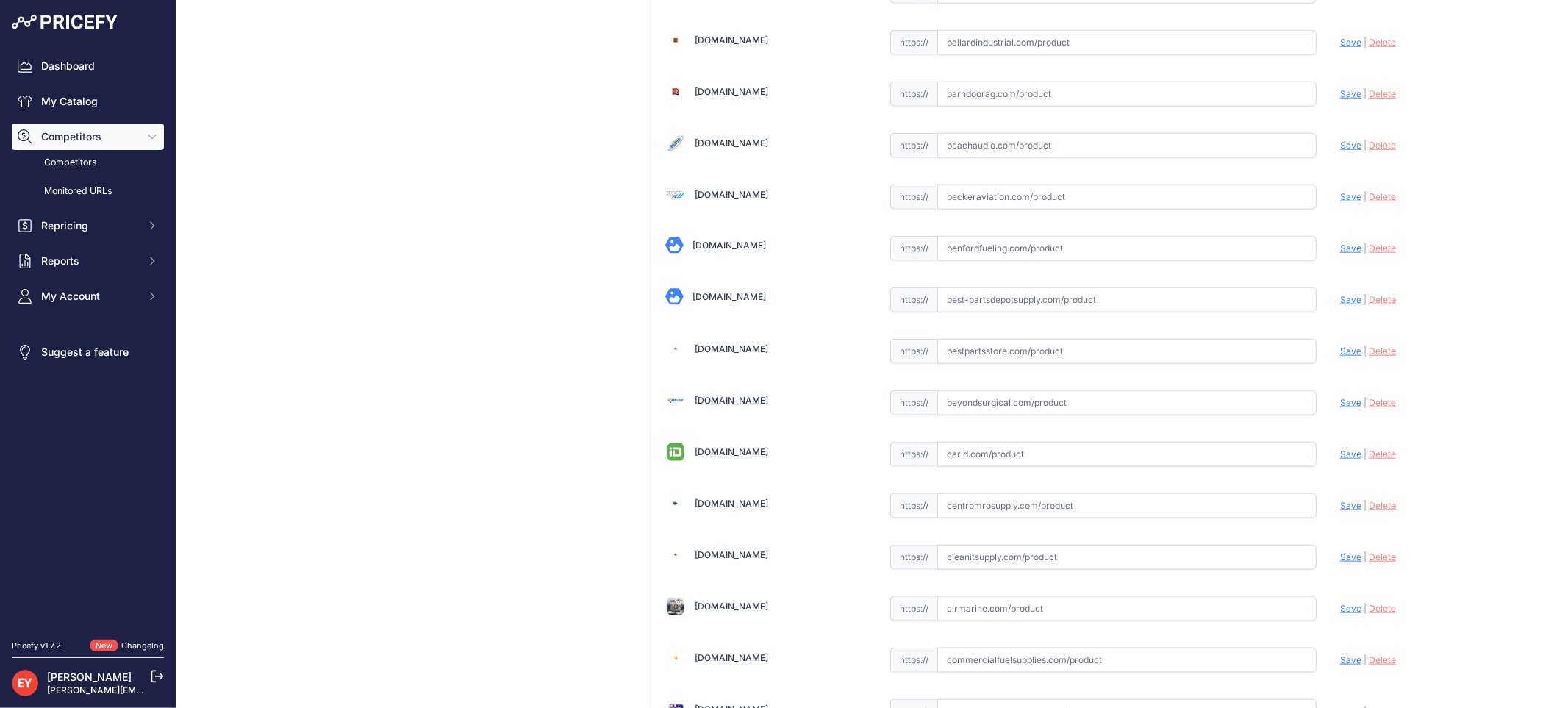
click at [971, 347] on input "text" at bounding box center [1127, 351] width 379 height 25
paste input "https://www.bestpartsstore.com/product/opw-6110-3010-30-standard-steel-round-ma…"
click at [1340, 355] on span "Save" at bounding box center [1350, 351] width 21 height 11
type input "https://www.bestpartsstore.com/product/opw-6110-3010-30-standard-steel-round-ma…"
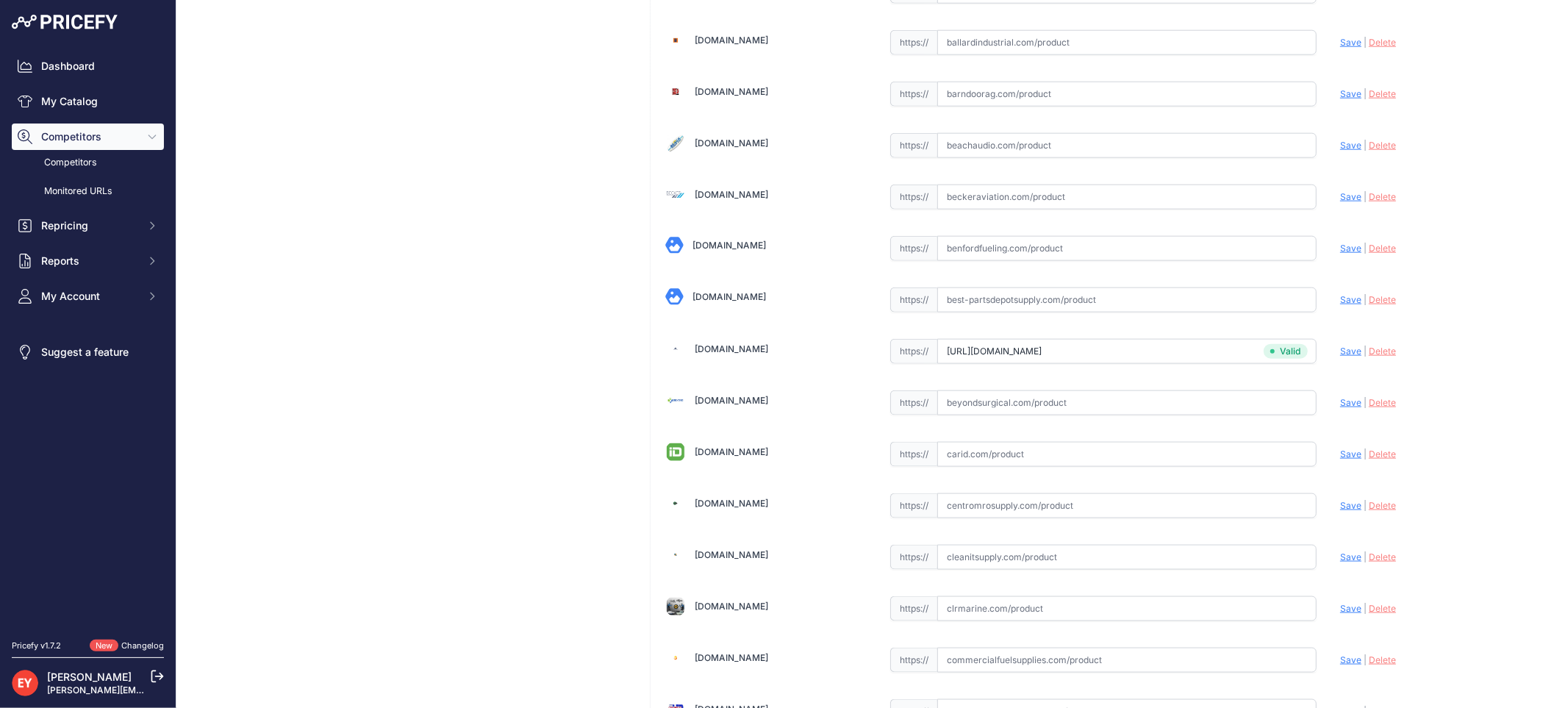
scroll to position [5021, 0]
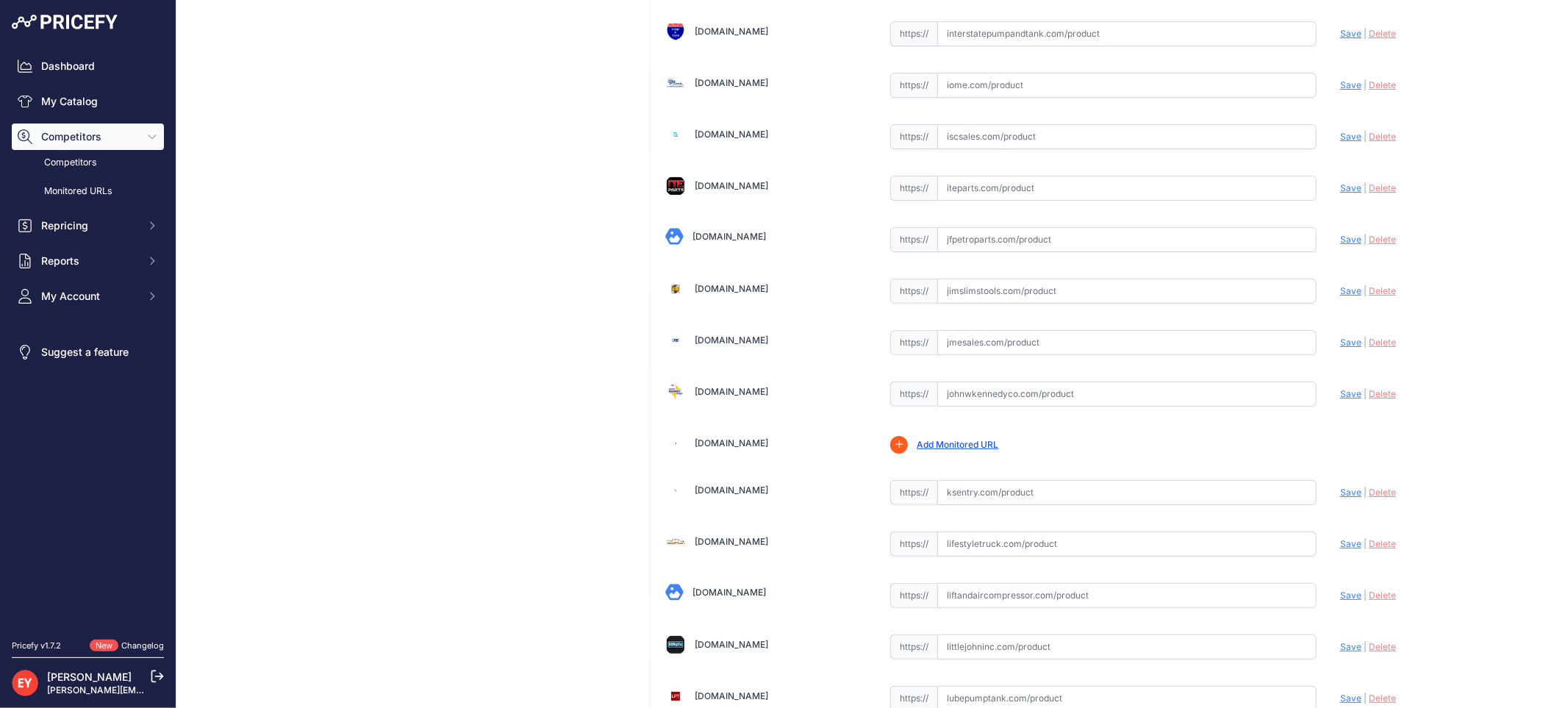
click at [967, 355] on input "text" at bounding box center [1127, 342] width 379 height 25
paste input "https://www.jmesales.com/opw-30-in-110-series-steel-manhole-with-10-in-skirt/"
click at [1340, 347] on span "Save" at bounding box center [1350, 341] width 21 height 11
type input "https://www.jmesales.com/opw-30-in-110-series-steel-manhole-with-10-in-skirt/?p…"
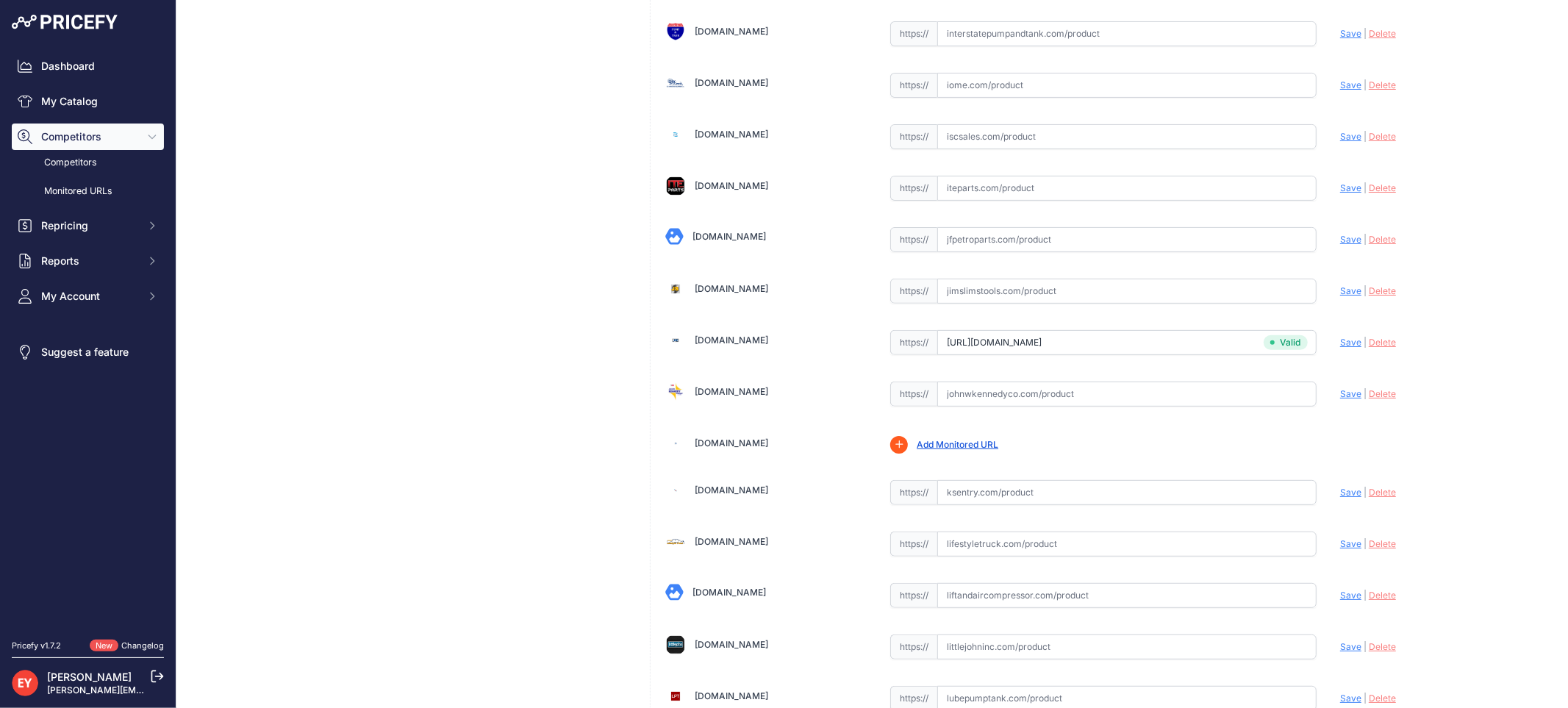
scroll to position [4351, 0]
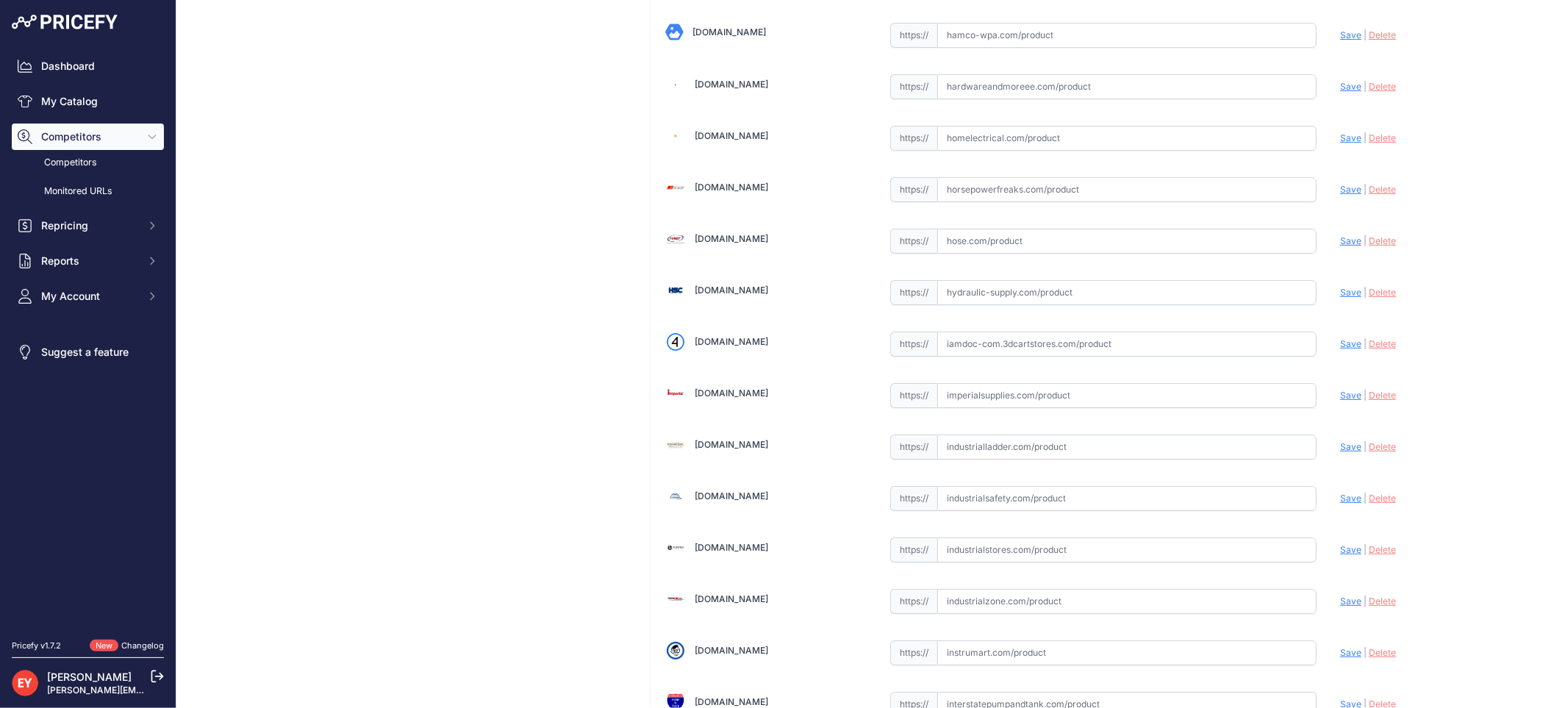
click at [1025, 357] on input "text" at bounding box center [1127, 343] width 379 height 25
paste input "https://iamdoc-com.3dcartstores.com/30-Round-Manhole-Plain_p_10579411.html"
click at [1344, 349] on span "Save" at bounding box center [1350, 343] width 21 height 11
type input "https://iamdoc-com.3dcartstores.com/30-Round-Manhole-Plain_p_10579411.html?prir…"
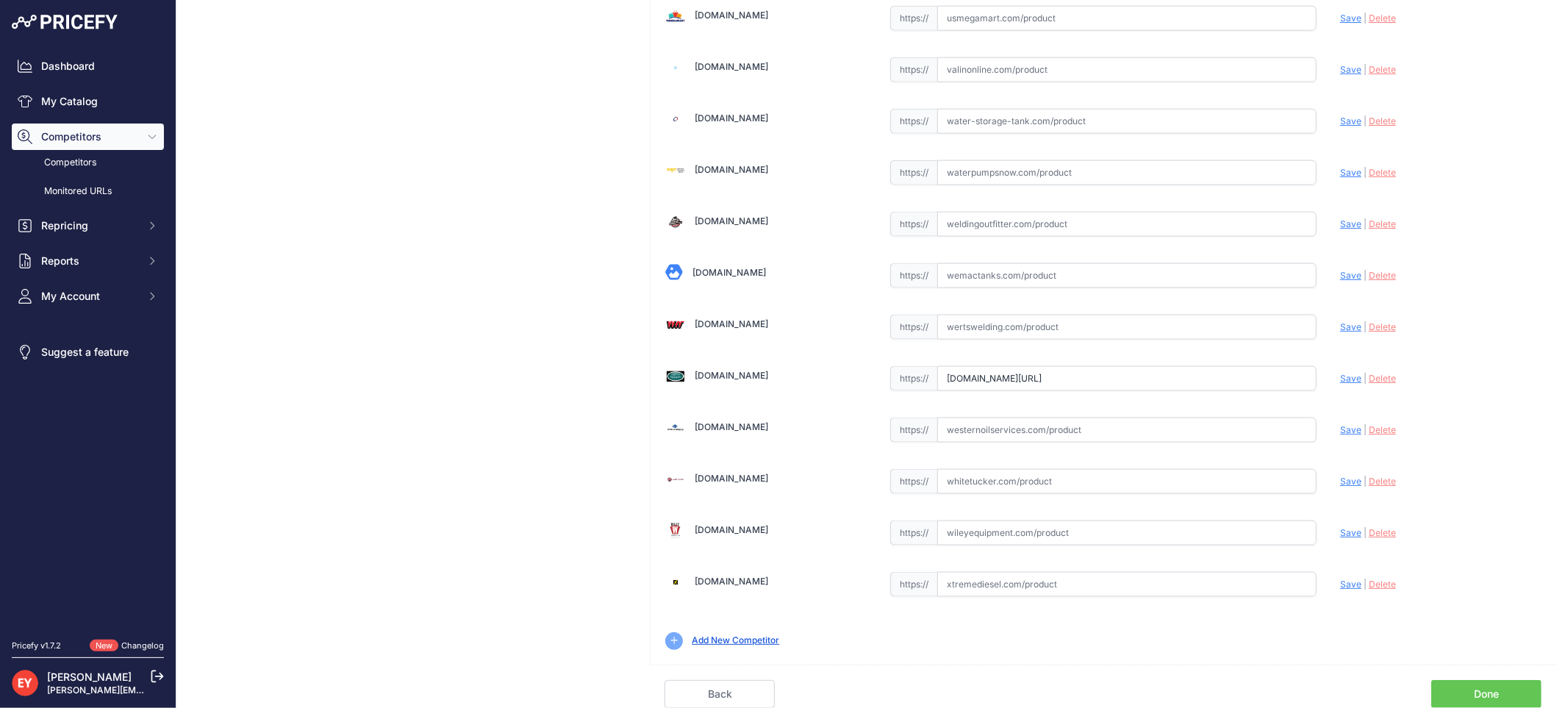
scroll to position [10971, 0]
drag, startPoint x: 941, startPoint y: 378, endPoint x: 1393, endPoint y: 406, distance: 452.9
paste input "https://westechequipment.com/product/6110-3010-30-in-standard-steel-round-manho…"
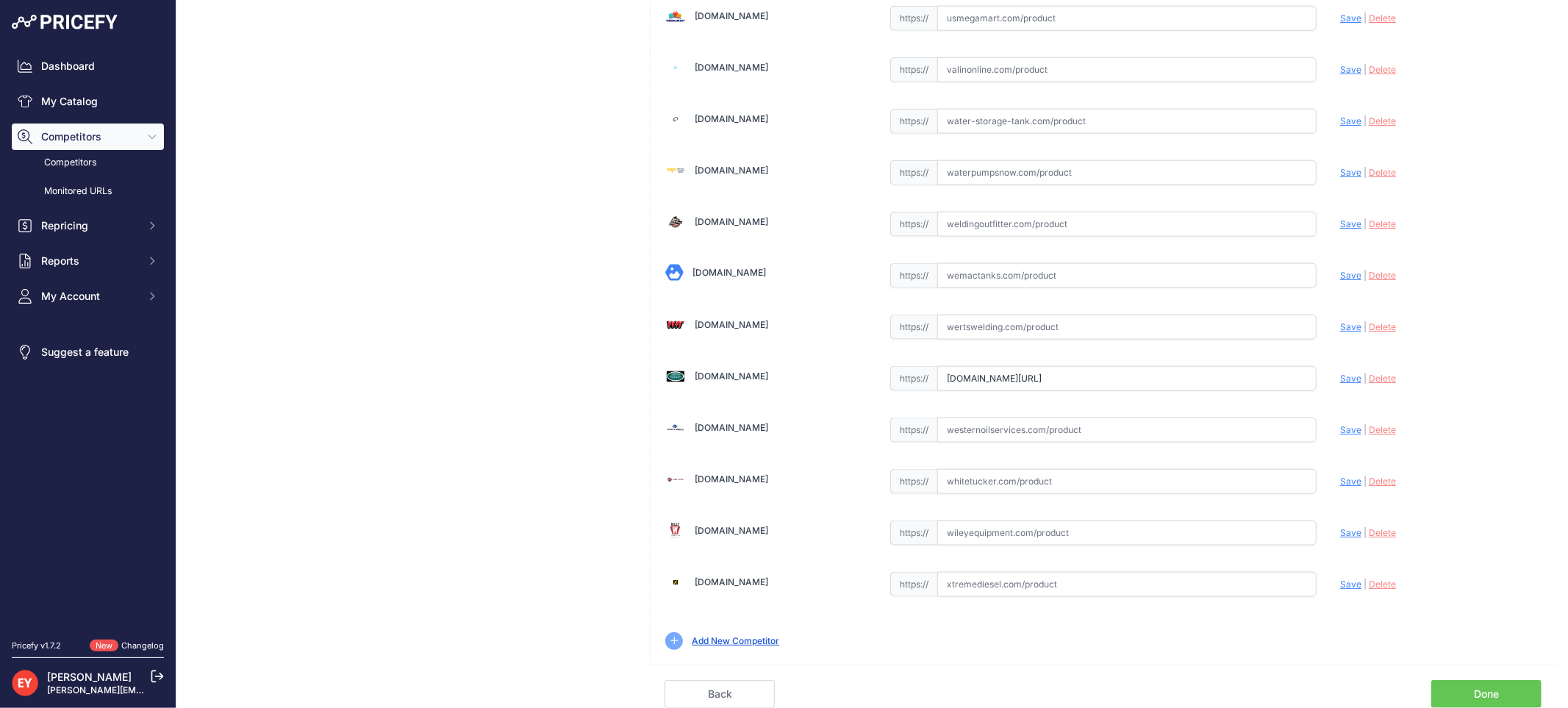
click at [1340, 380] on span "Save" at bounding box center [1350, 378] width 21 height 11
type input "https://westechequipment.com/product/6110-3010-30-in-standard-steel-round-manho…"
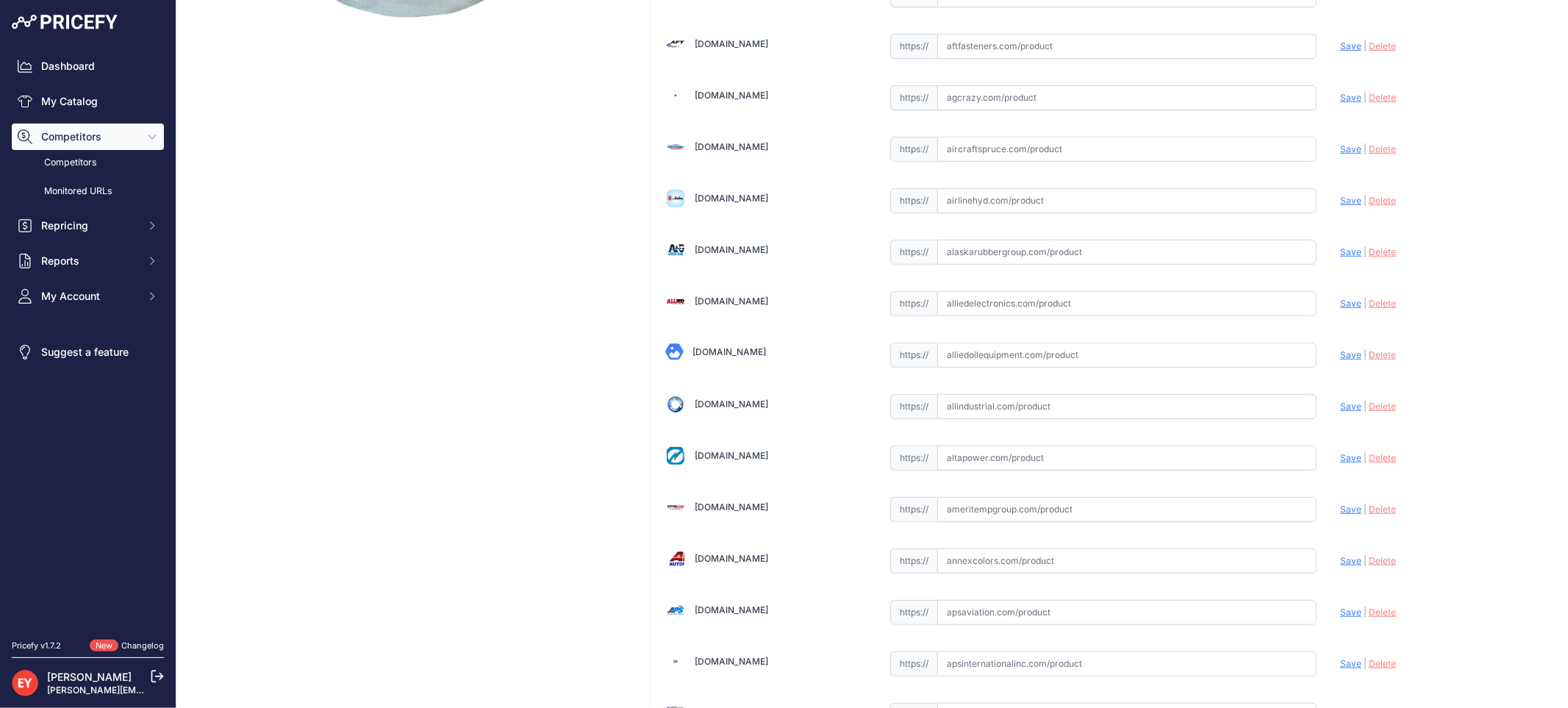
click at [1022, 349] on input "text" at bounding box center [1127, 354] width 379 height 25
paste input "https://alliedoilequipment.com/shop/opw-fueling-components/6110-3010-30-round-m…"
click at [1340, 353] on span "Save" at bounding box center [1350, 354] width 21 height 11
type input "https://alliedoilequipment.com/shop/opw-fueling-components/6110-3010-30-round-m…"
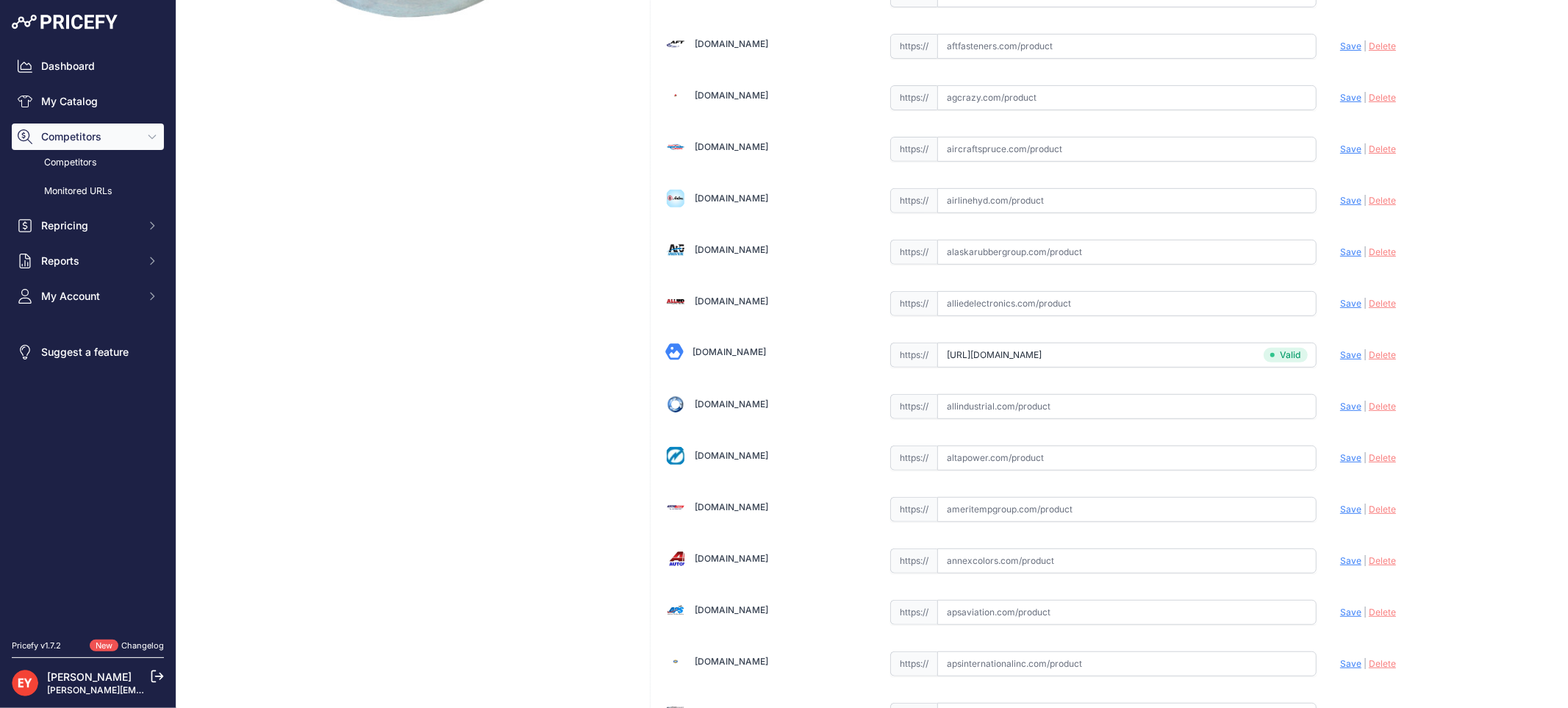
scroll to position [8518, 0]
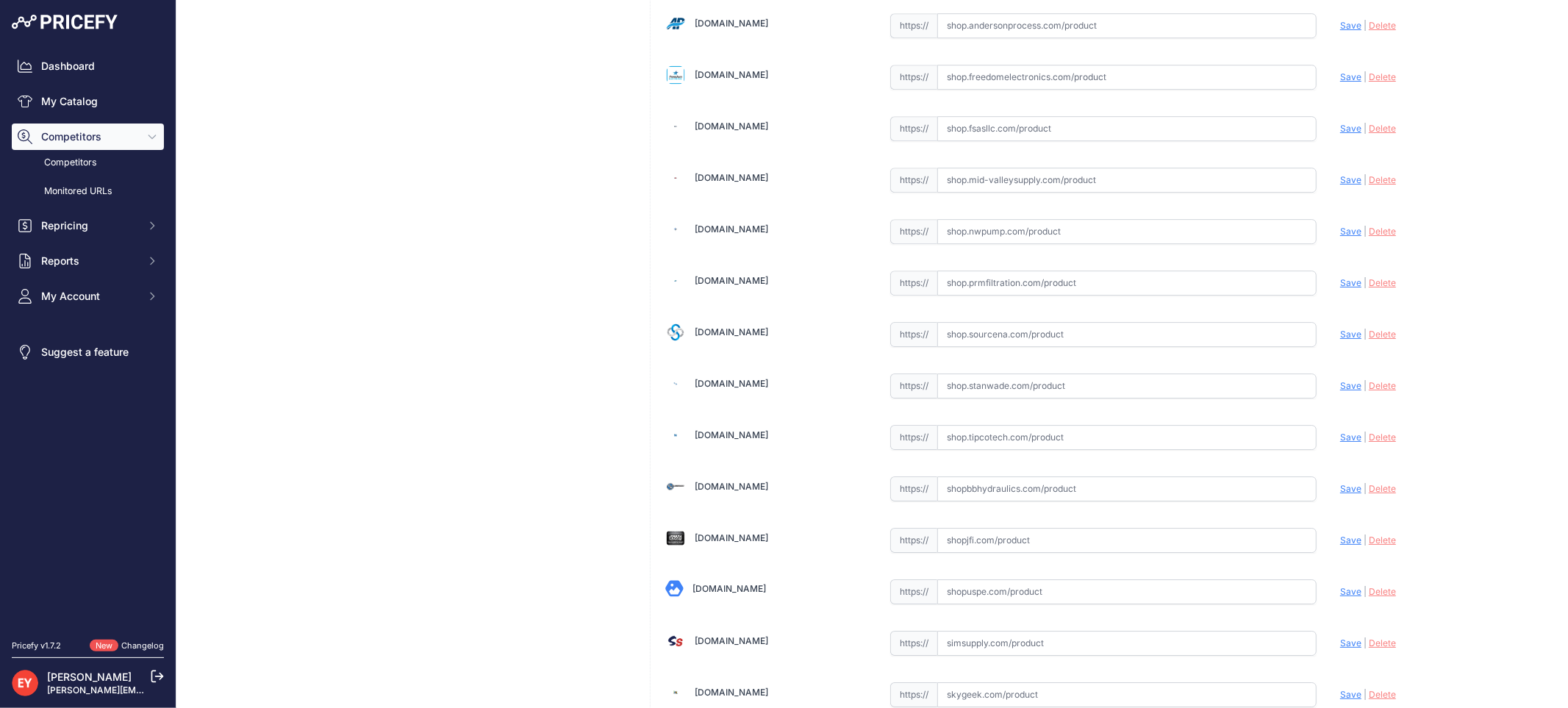
click at [999, 343] on input "text" at bounding box center [1127, 334] width 379 height 25
paste input "https://shop.sourcena.com/OPW-Fueling-Components/Underground-Storage-Tank-Equip…"
click at [1340, 340] on span "Save" at bounding box center [1350, 334] width 21 height 11
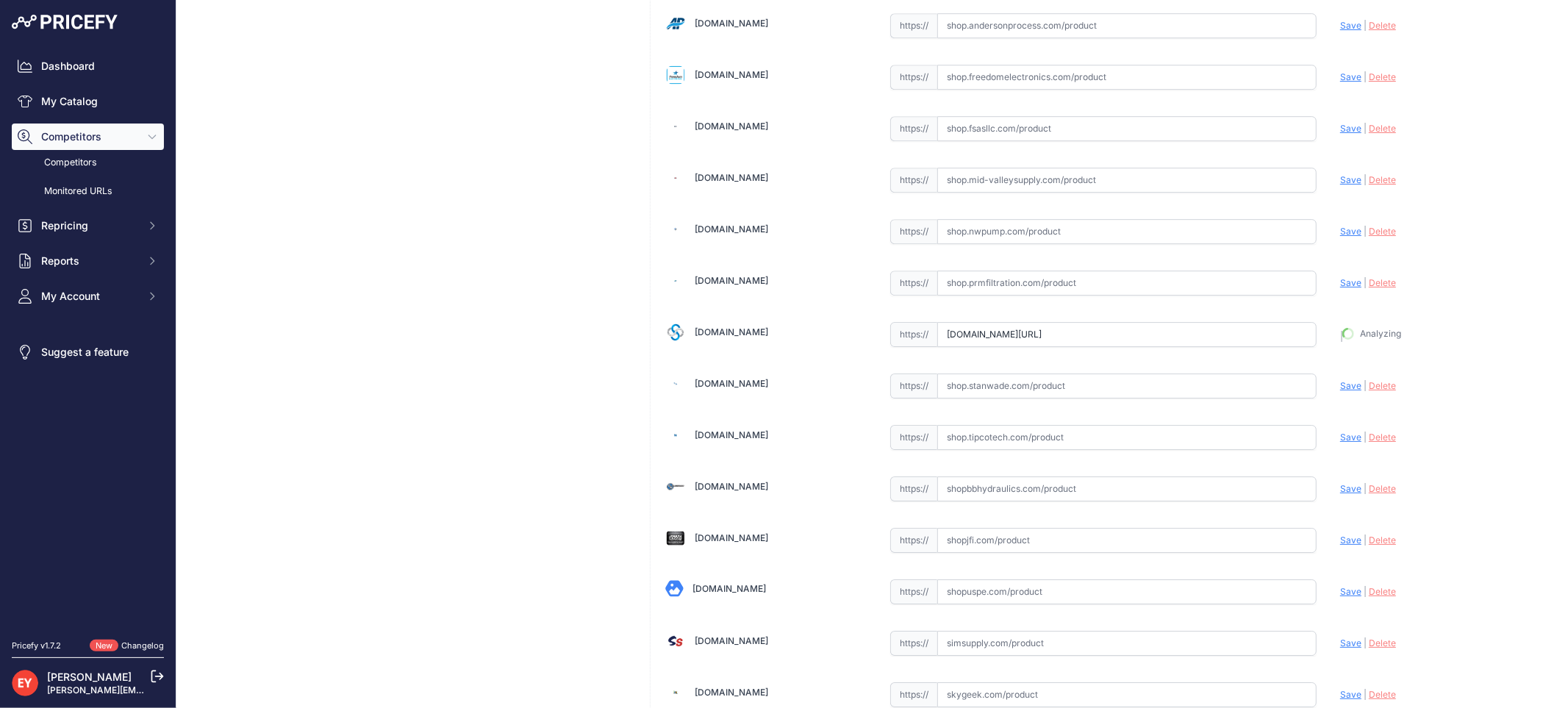
type input "https://shop.sourcena.com/OPW-Fueling-Components/Underground-Storage-Tank-Equip…"
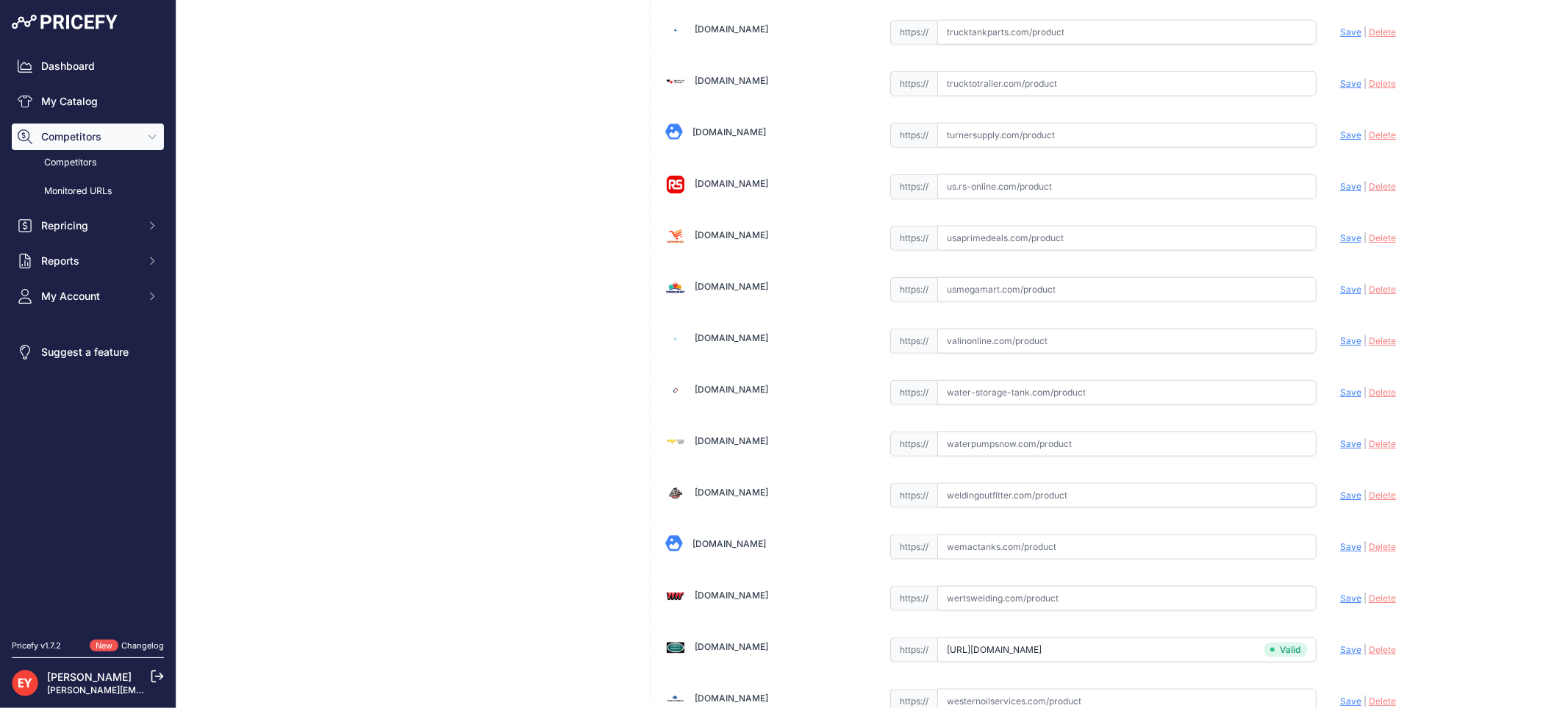
scroll to position [11005, 0]
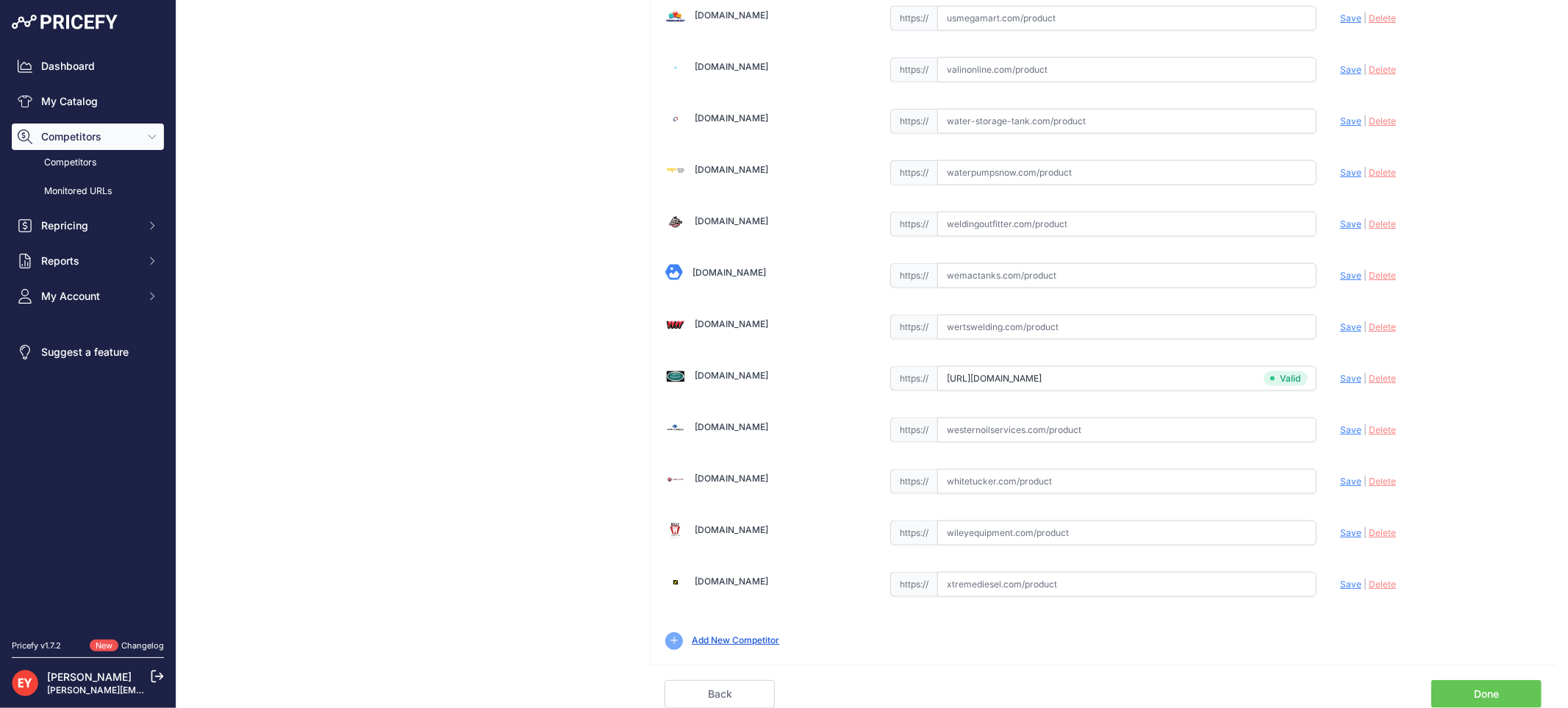
click at [1449, 692] on link "Done" at bounding box center [1487, 694] width 110 height 28
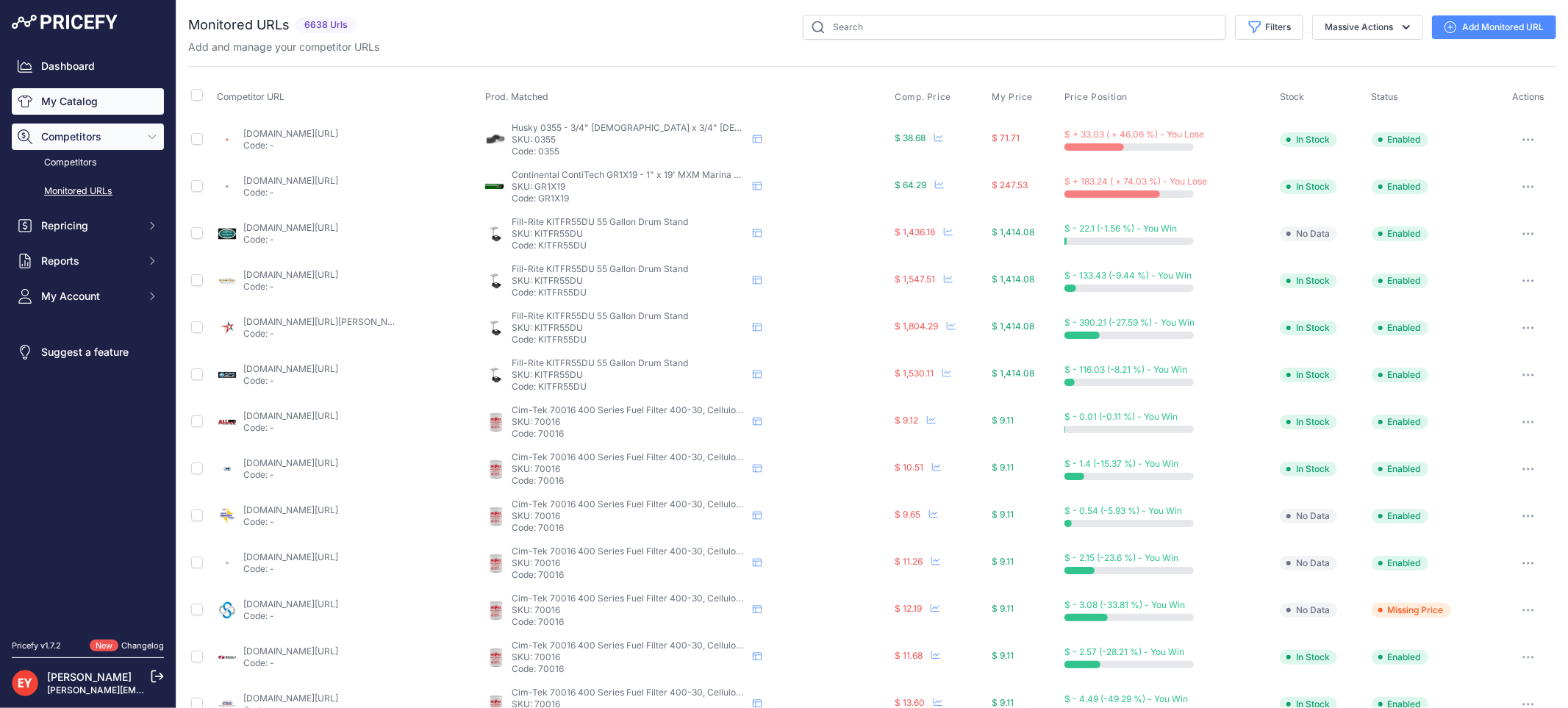
click at [67, 100] on link "My Catalog" at bounding box center [87, 101] width 152 height 26
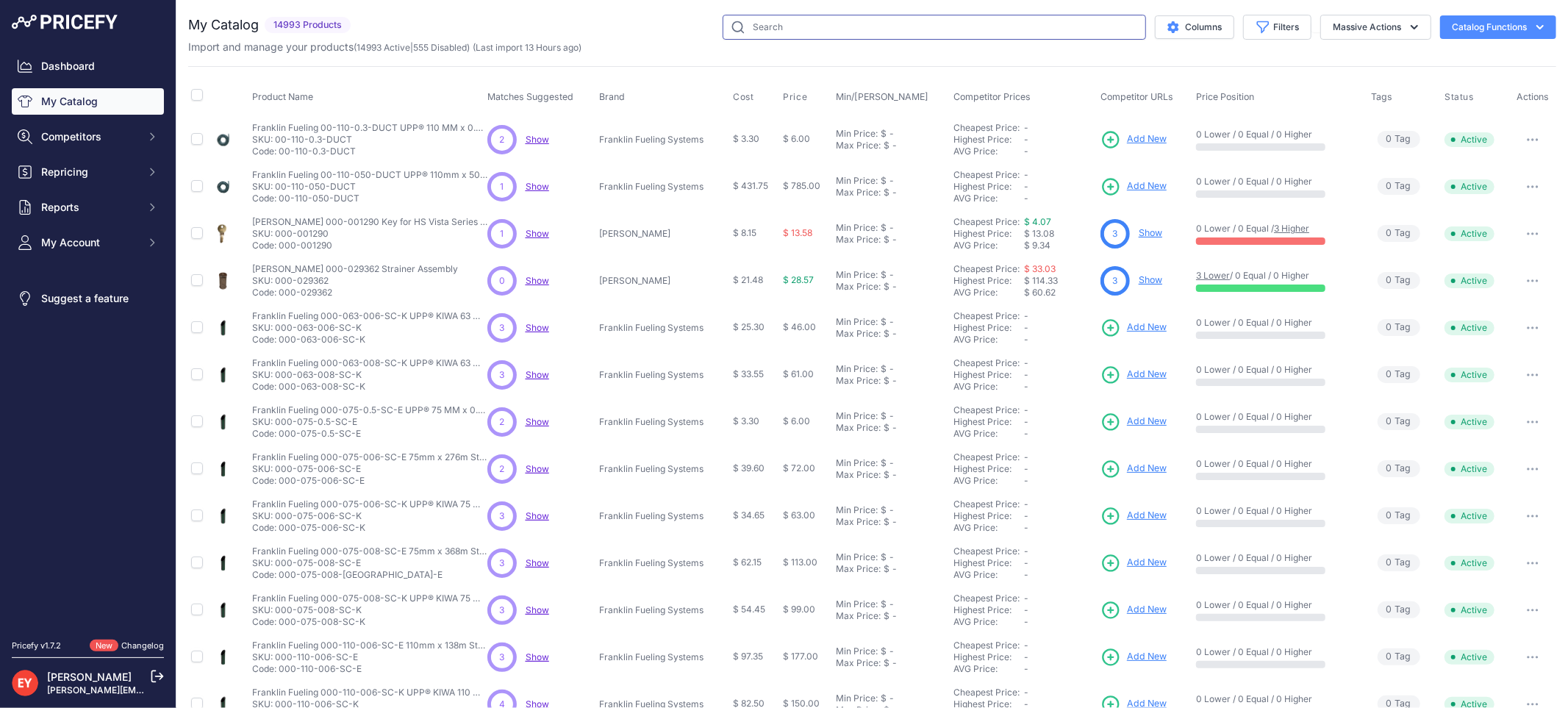
click at [811, 26] on input "text" at bounding box center [934, 26] width 424 height 25
paste input "H15190M"
type input "H15190M"
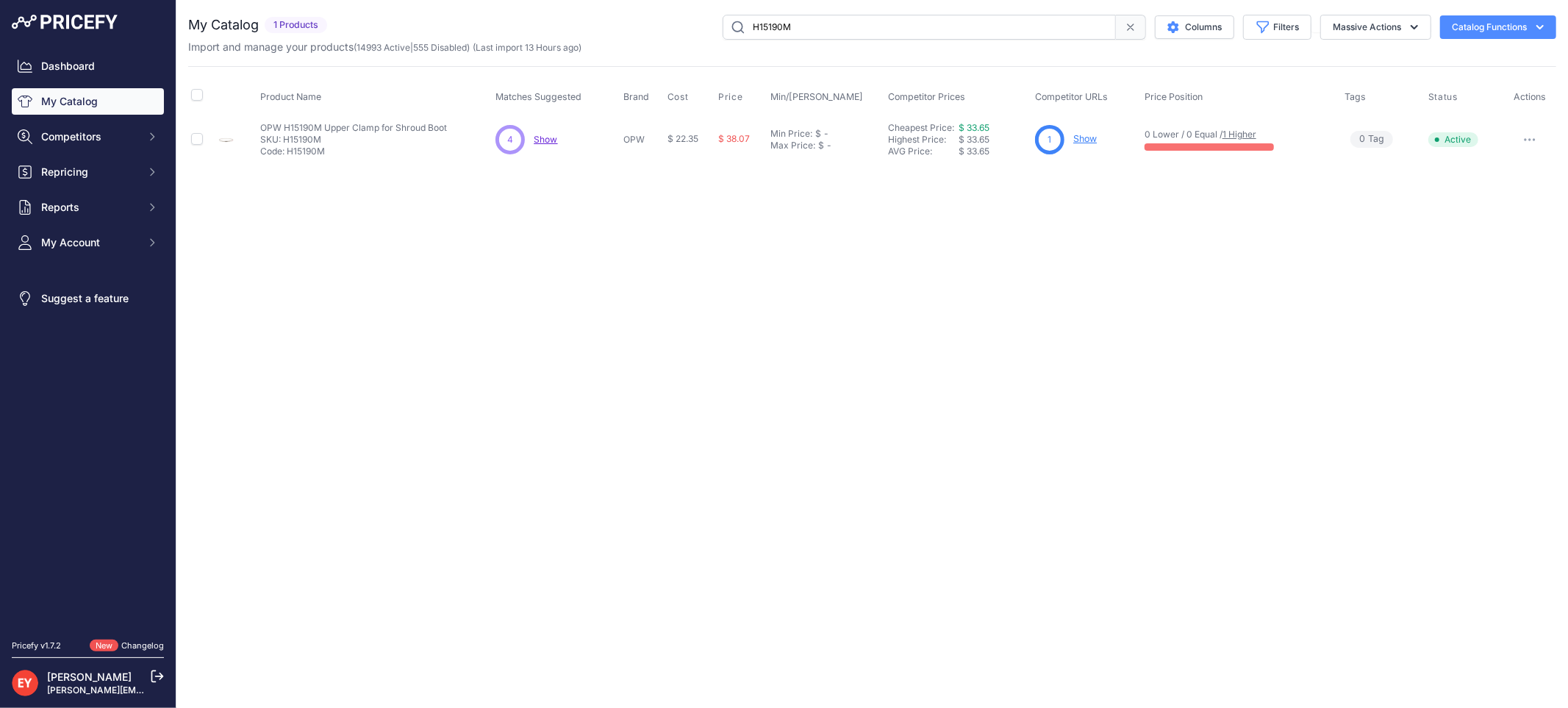
click at [1087, 134] on link "Show" at bounding box center [1085, 138] width 24 height 11
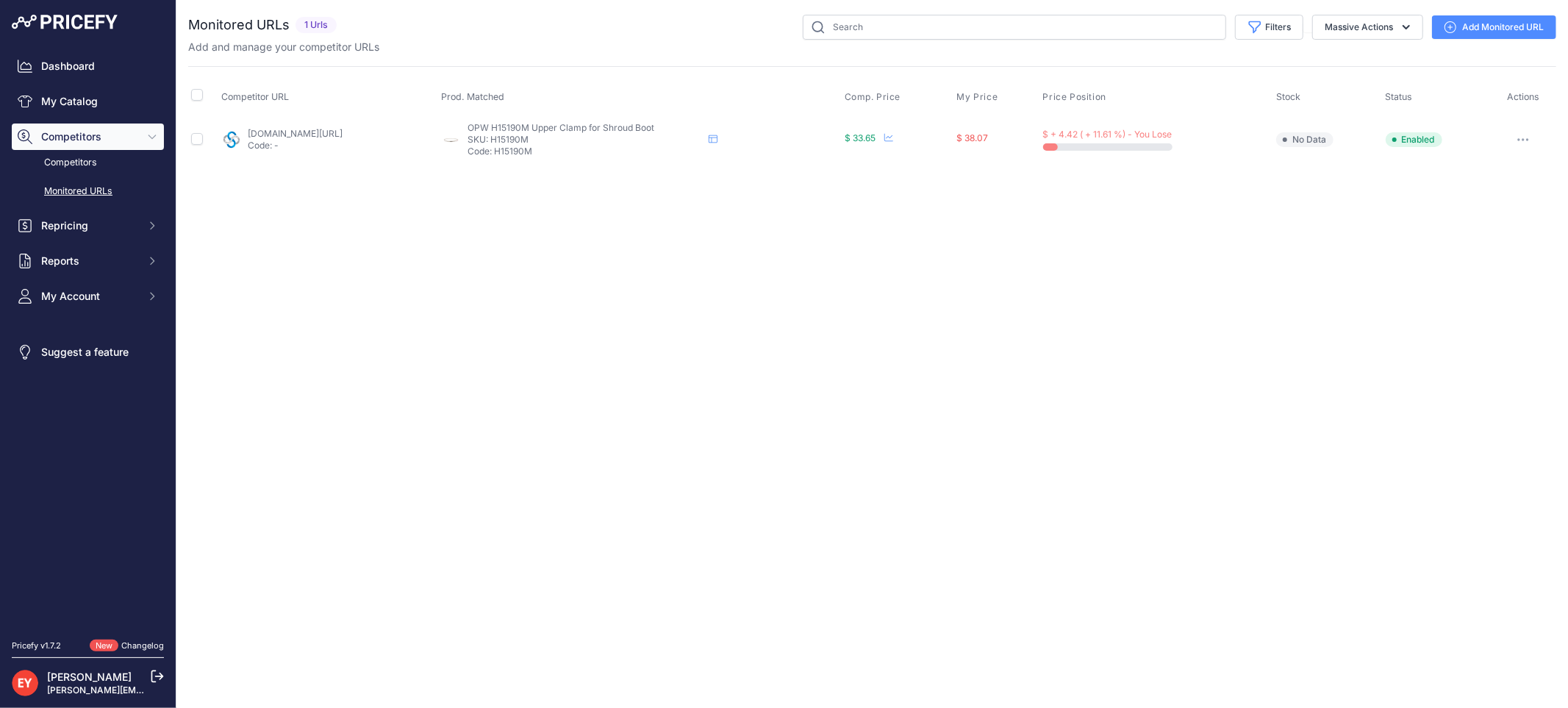
click at [1493, 25] on link "Add Monitored URL" at bounding box center [1493, 27] width 124 height 24
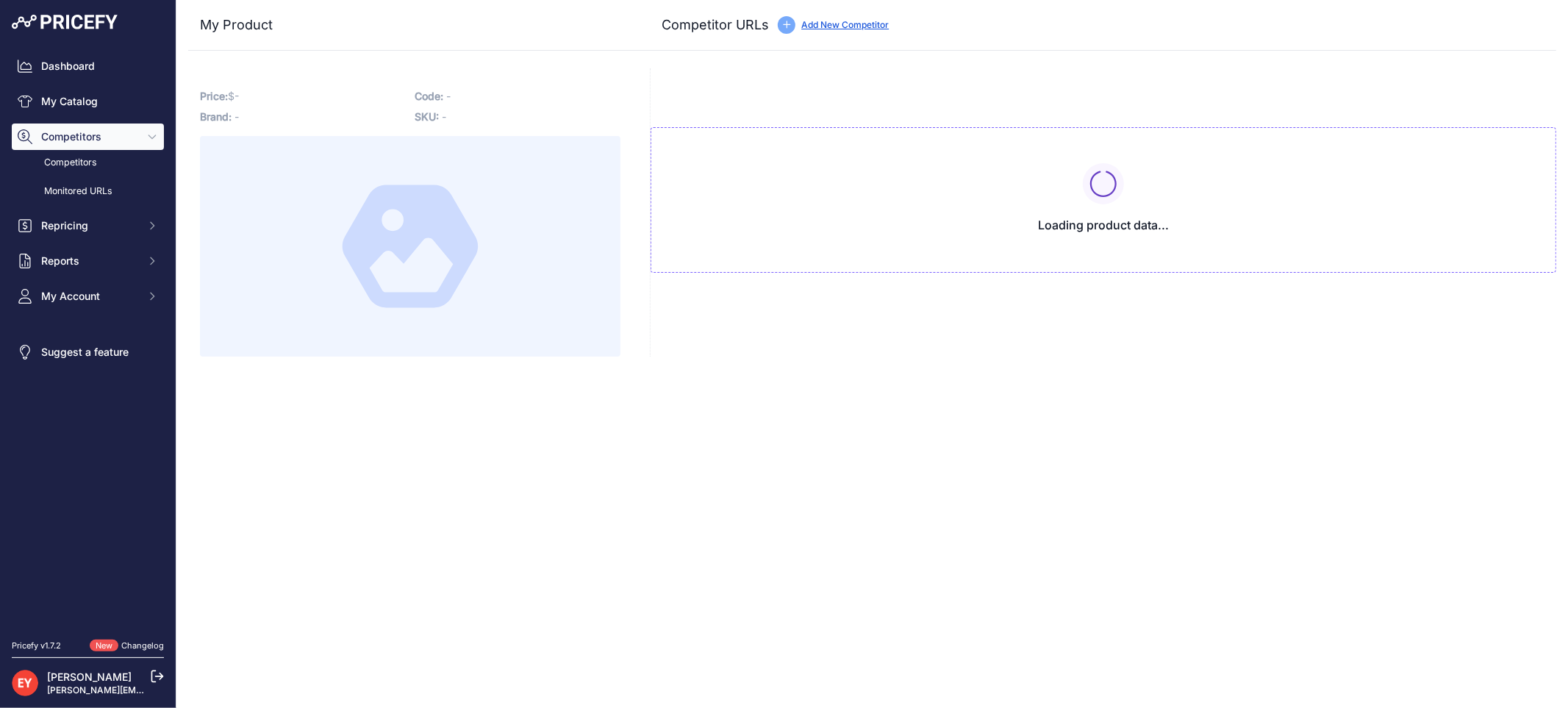
type input "[DOMAIN_NAME][URL]"
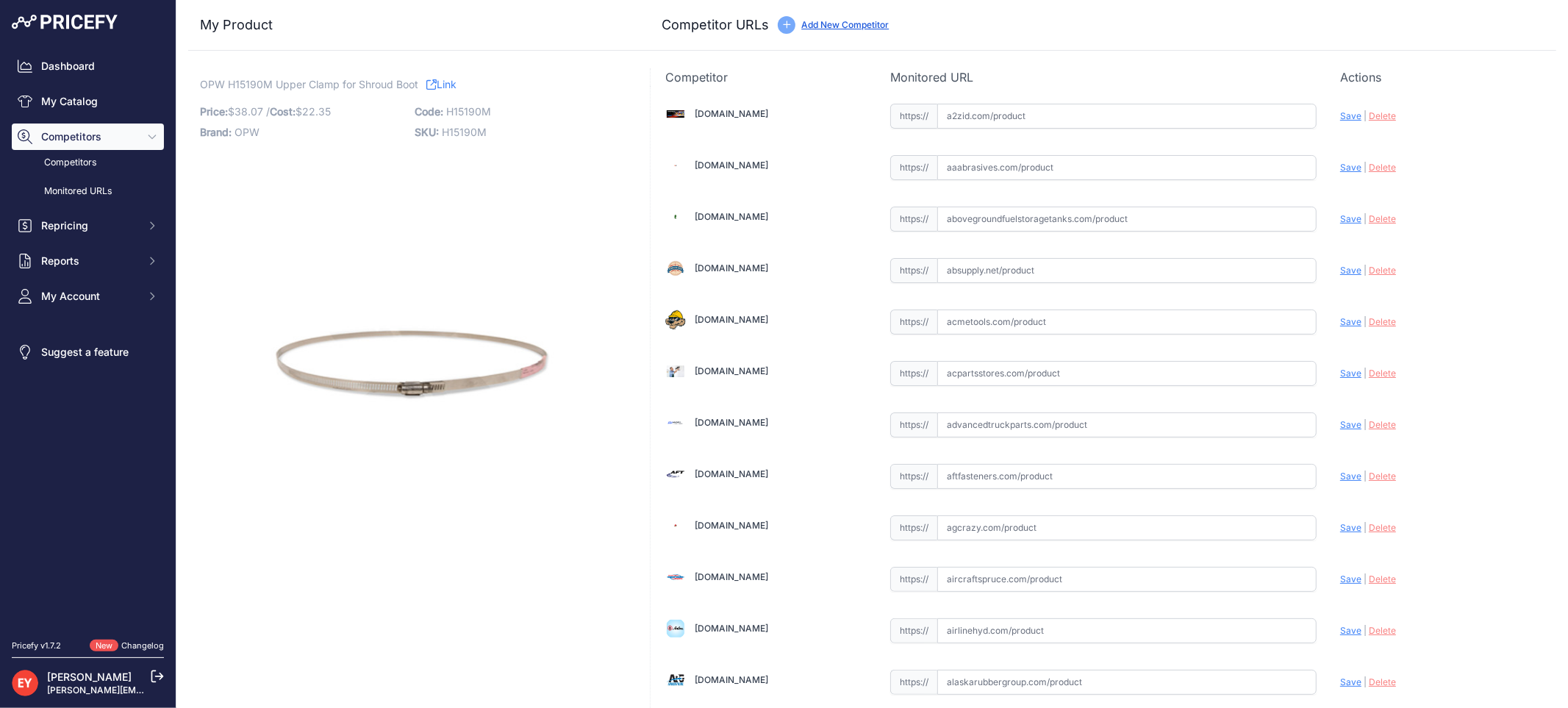
scroll to position [4351, 0]
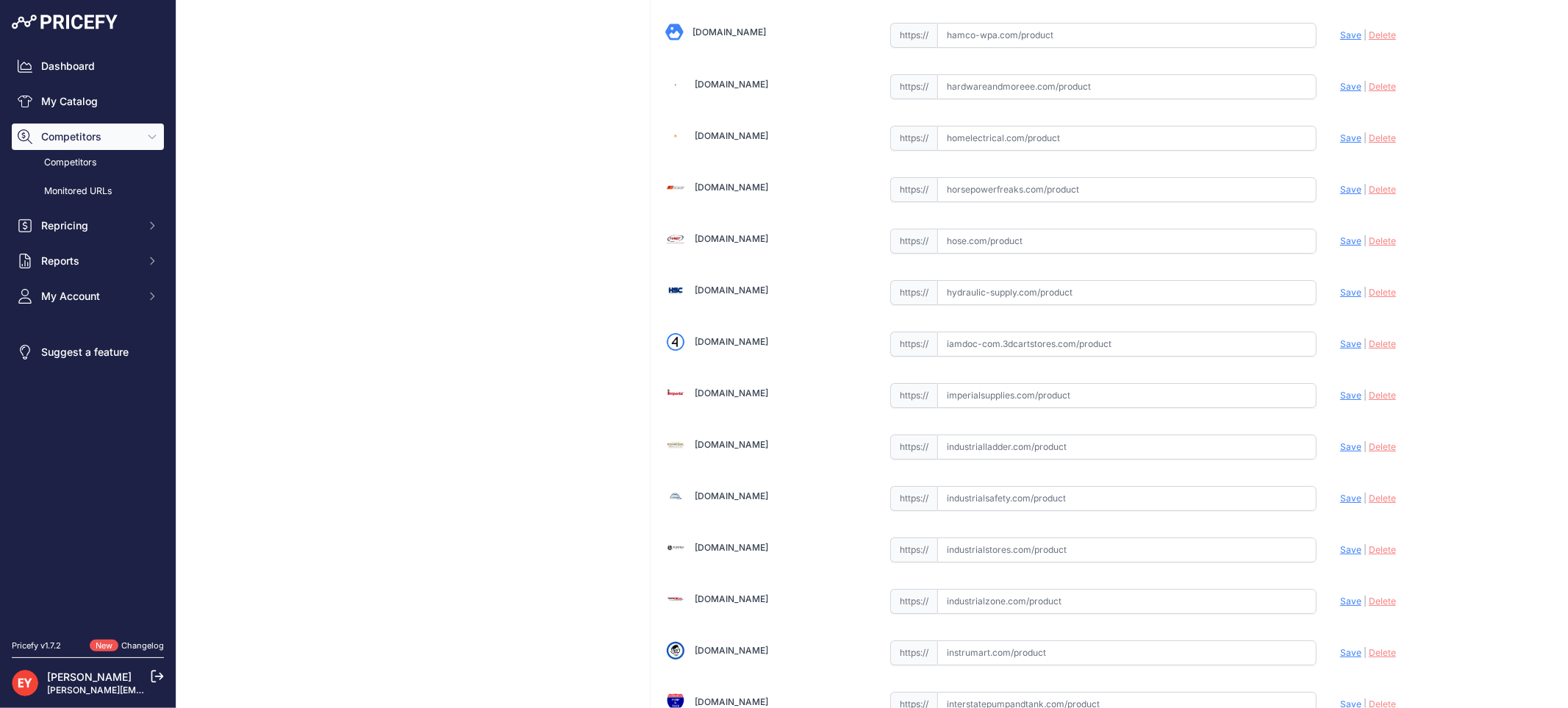
click at [1031, 357] on input "text" at bounding box center [1127, 343] width 379 height 25
paste input "https://iamdoc-com.3dcartstores.com/Upper-Clamp-For-Shroud-Boot_p_10598779.html"
click at [1341, 349] on span "Save" at bounding box center [1350, 343] width 21 height 11
type input "https://iamdoc-com.3dcartstores.com/Upper-Clamp-For-Shroud-Boot_p_10598779.html…"
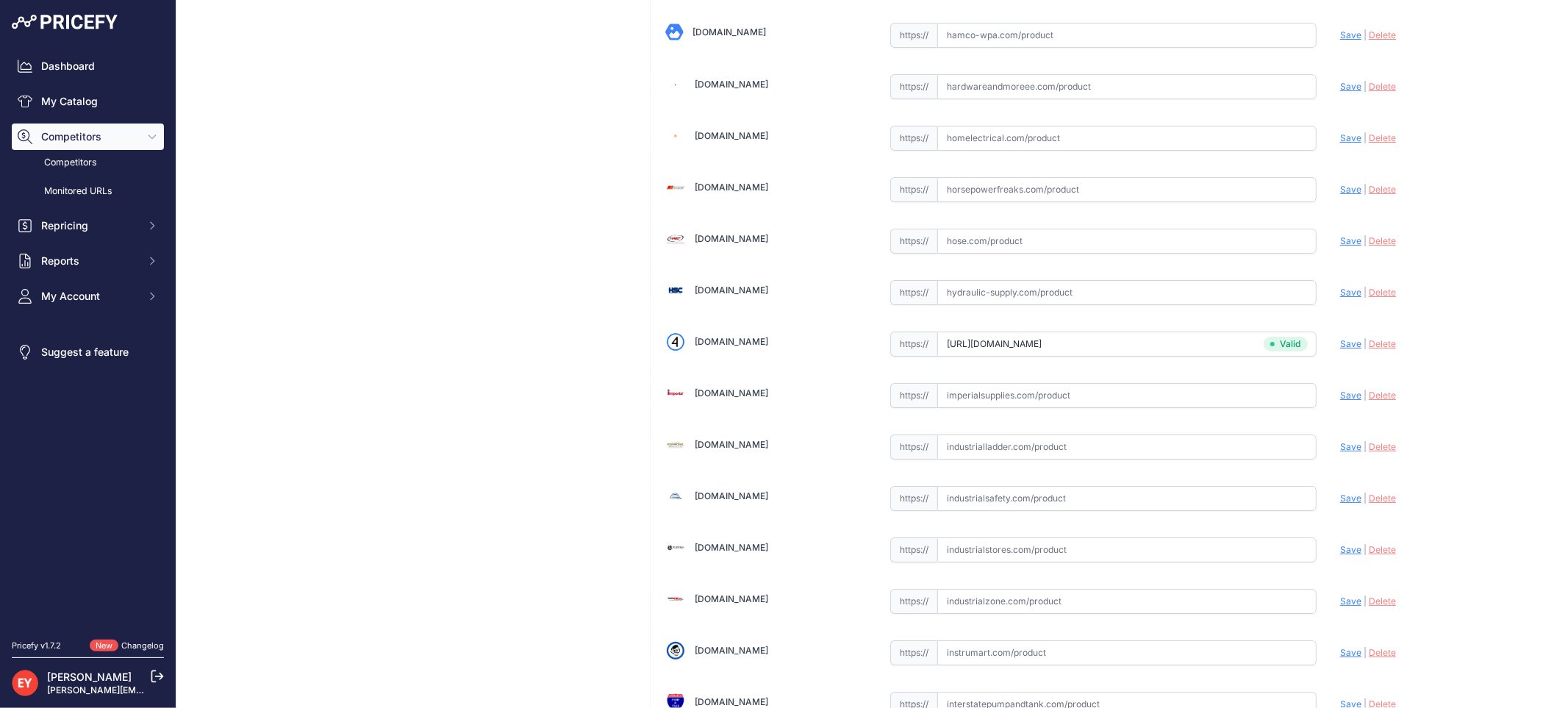
scroll to position [8518, 0]
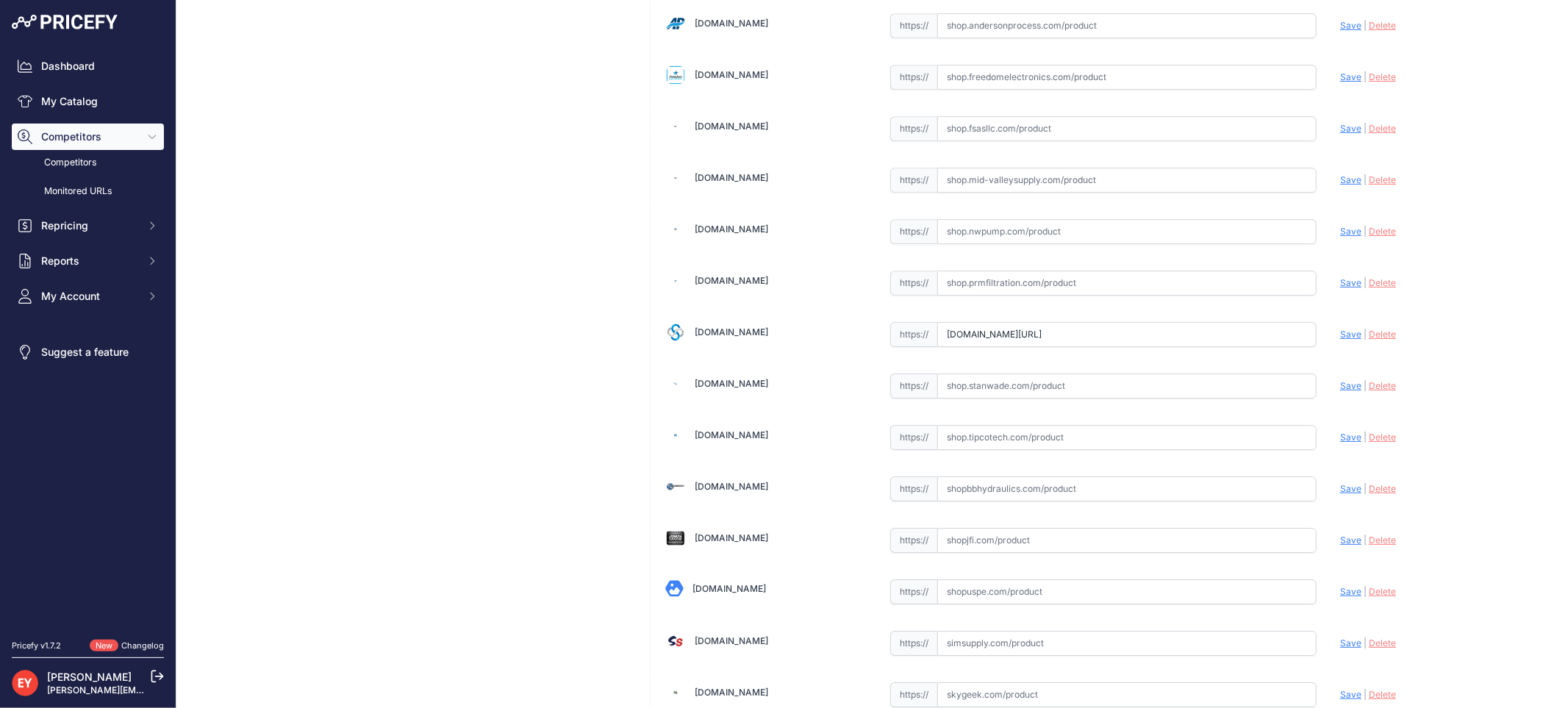
drag, startPoint x: 933, startPoint y: 358, endPoint x: 1390, endPoint y: 366, distance: 457.1
paste input "https://shop.sourcena.com/OPW-Fueling-Components/Multiport-Manhole-Parts/H15190…"
click at [1340, 340] on span "Save" at bounding box center [1350, 334] width 21 height 11
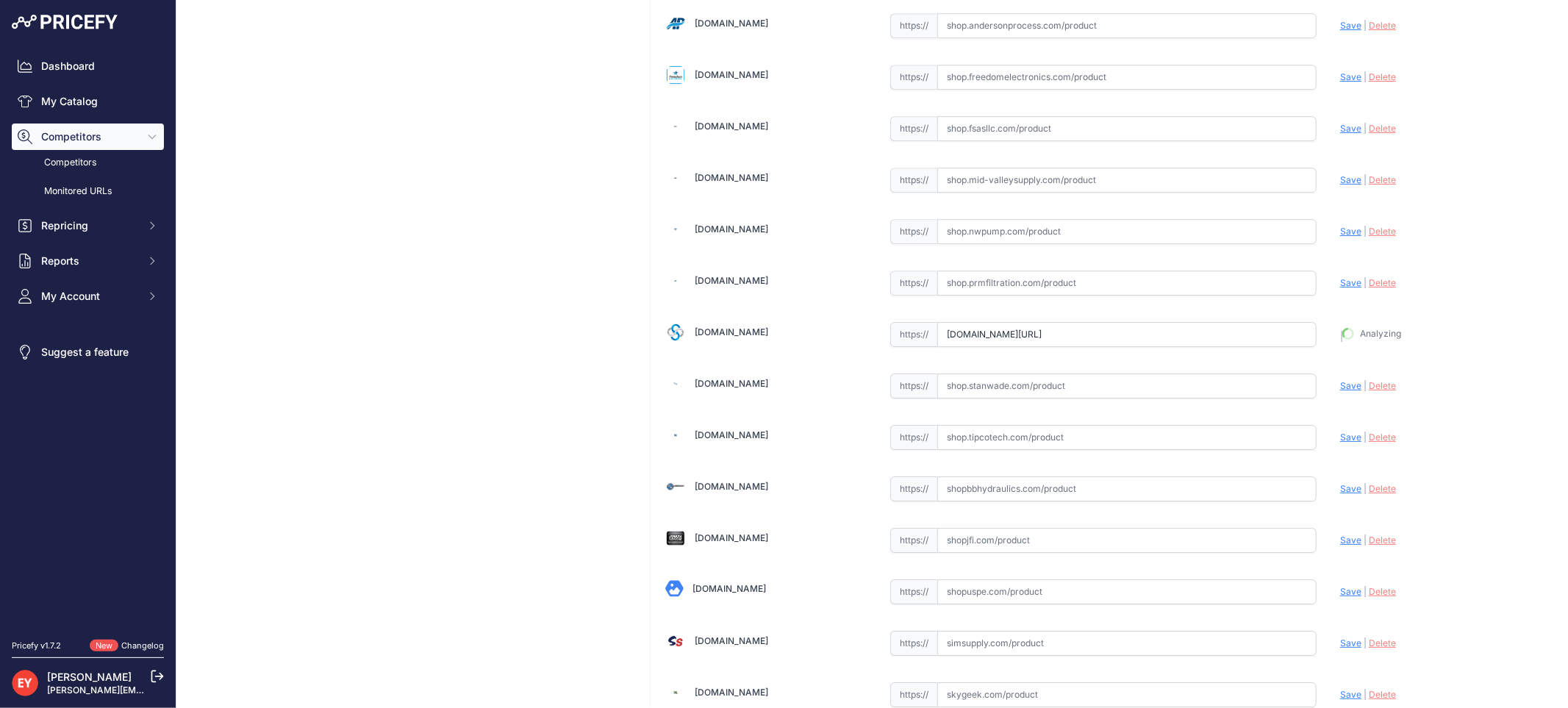
type input "https://shop.sourcena.com/OPW-Fueling-Components/Multiport-Manhole-Parts/H15190…"
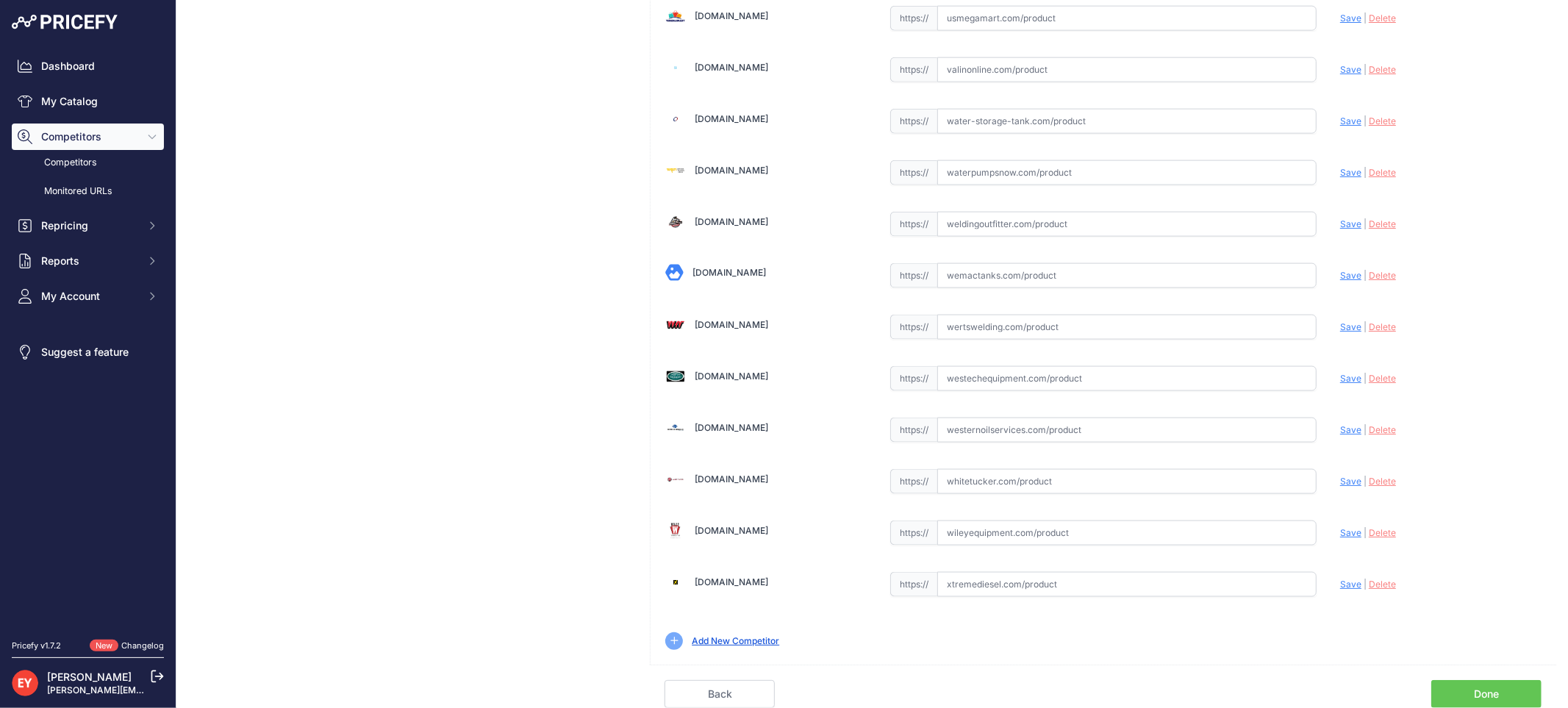
scroll to position [10971, 0]
click at [1496, 688] on link "Done" at bounding box center [1487, 694] width 110 height 28
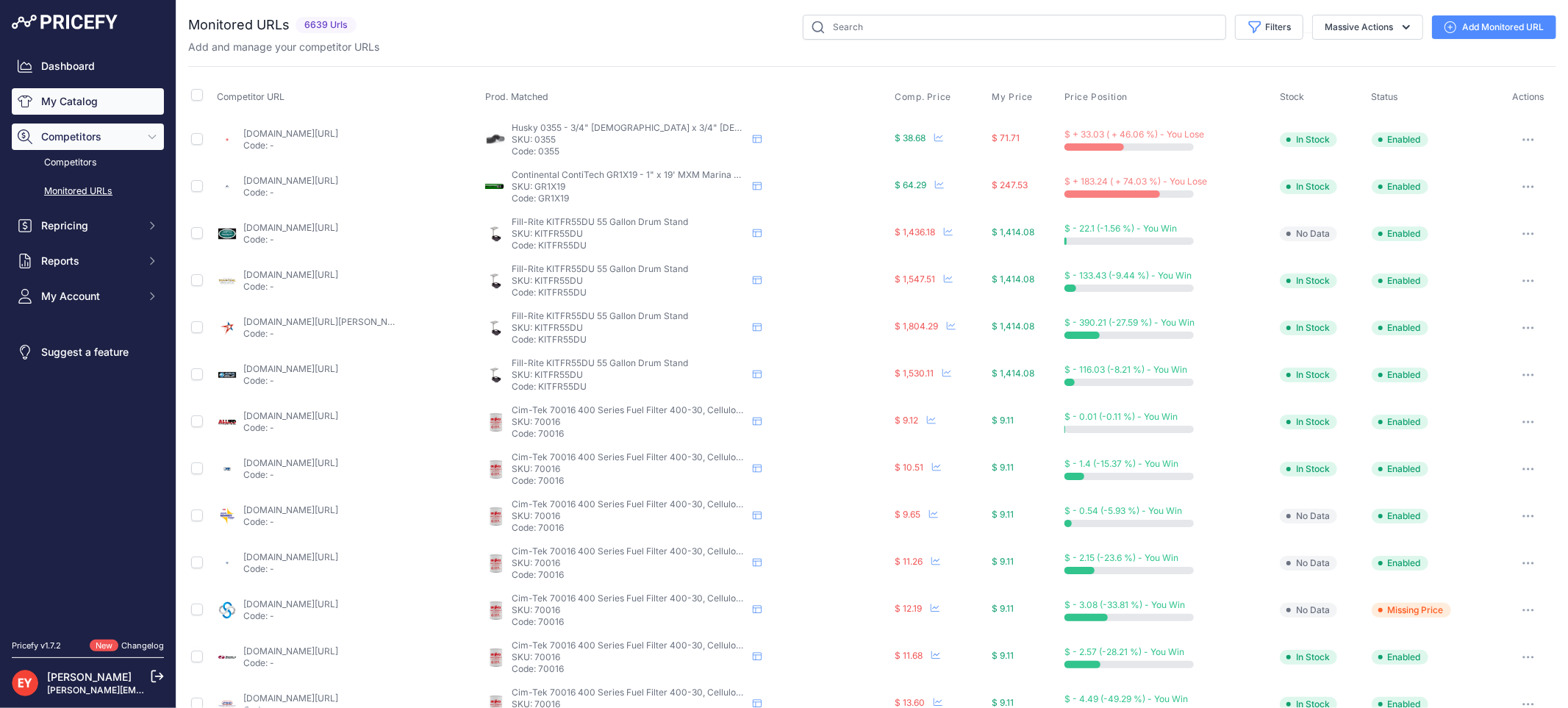
click at [52, 103] on link "My Catalog" at bounding box center [87, 101] width 152 height 26
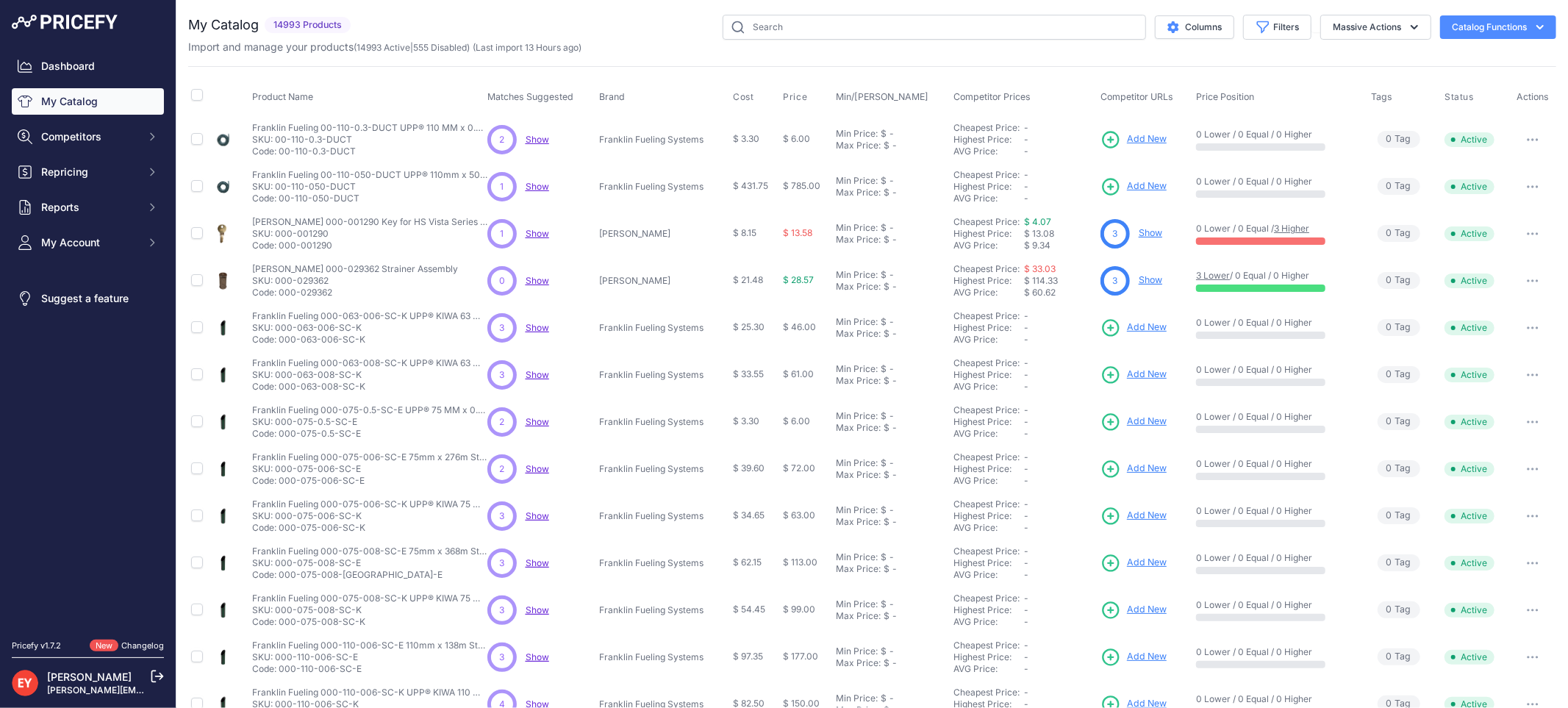
click at [812, 12] on div "You are not connected to the internet. My Catalog" at bounding box center [872, 441] width 1368 height 883
click at [812, 14] on input "text" at bounding box center [934, 26] width 424 height 25
paste input "106DL-0095"
type input "106DL-0095"
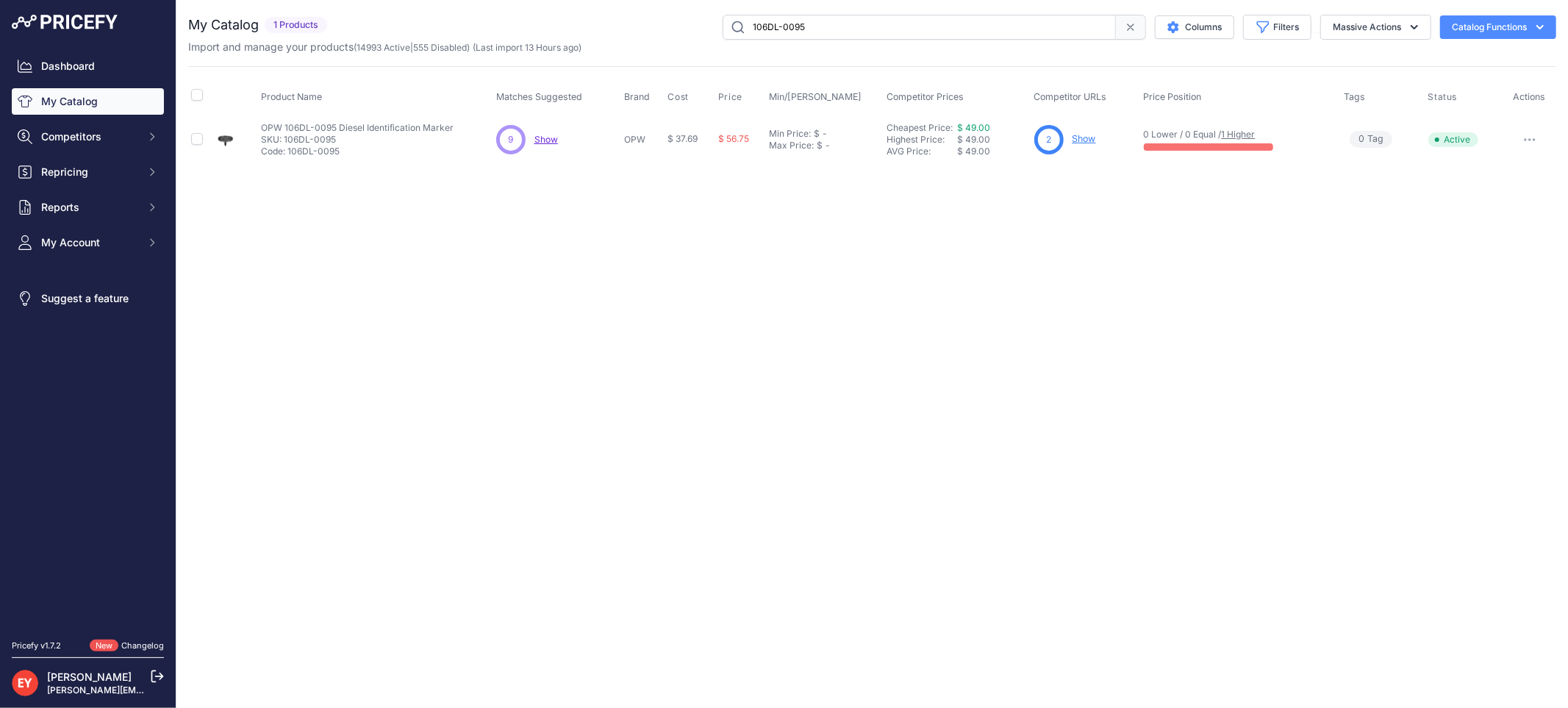
click at [1092, 138] on link "Show" at bounding box center [1084, 138] width 24 height 11
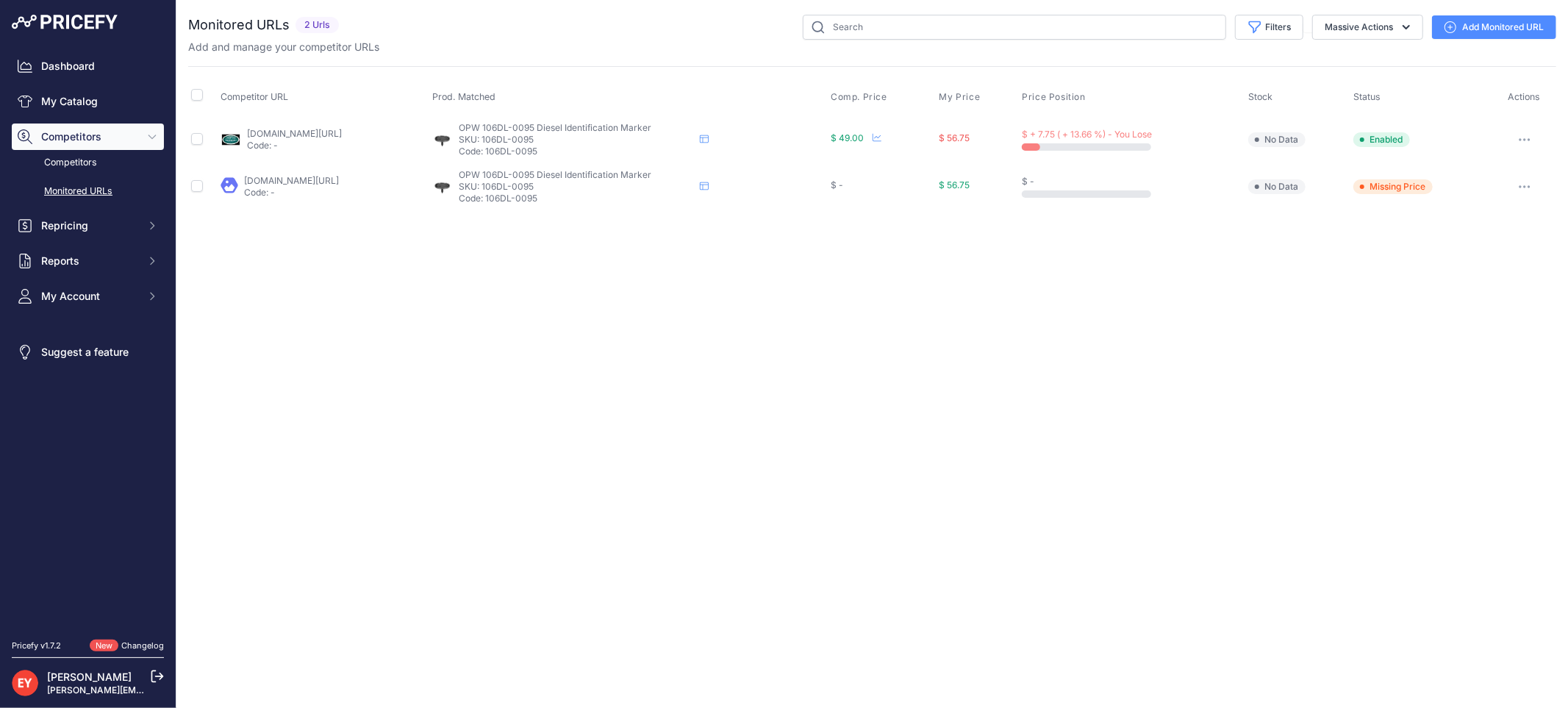
click at [1464, 22] on link "Add Monitored URL" at bounding box center [1493, 27] width 124 height 24
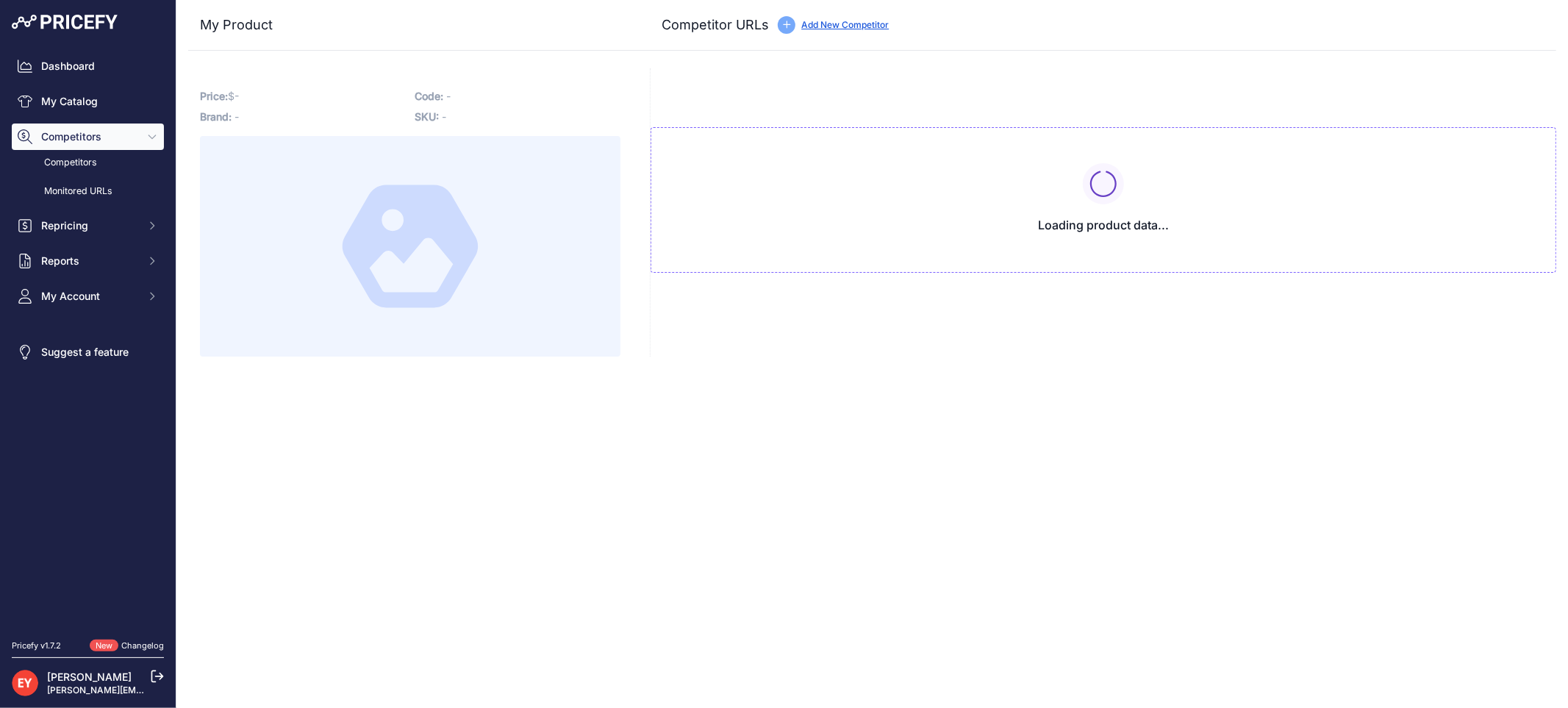
type input "[DOMAIN_NAME][URL]"
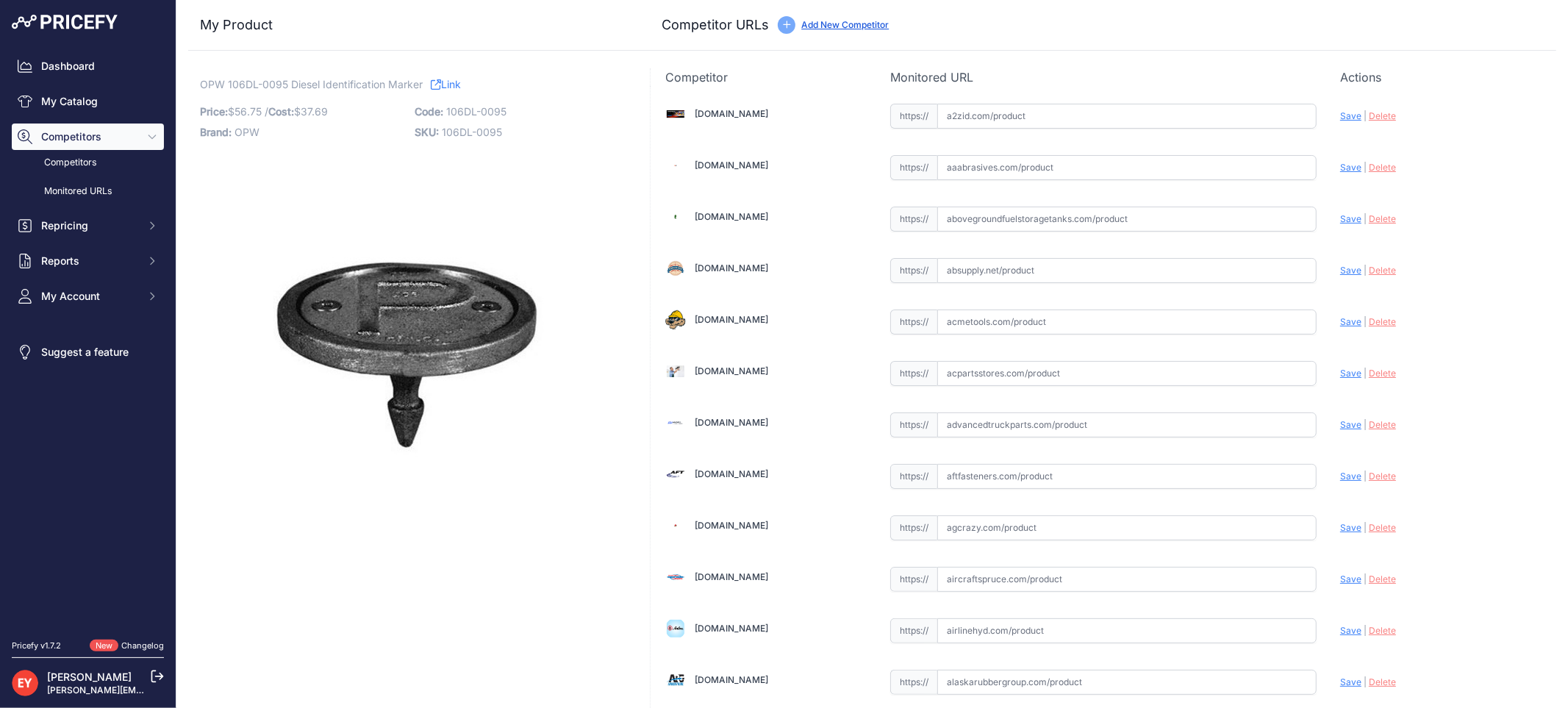
scroll to position [4351, 0]
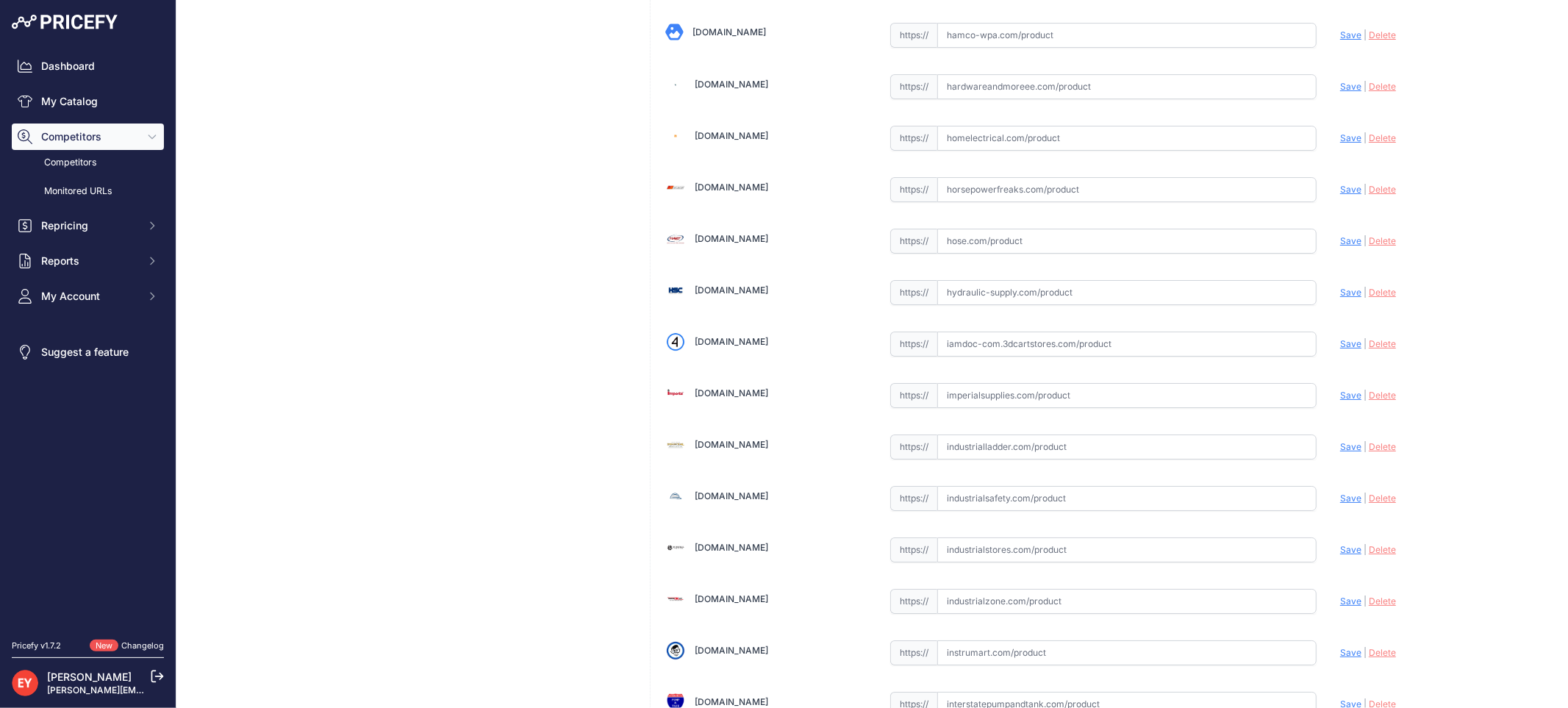
click at [1054, 357] on input "text" at bounding box center [1127, 343] width 379 height 25
paste input "https://iamdoc-com.3dcartstores.com/Product-Identification-Marker-For-Diesel-Fu…"
click at [1345, 349] on span "Save" at bounding box center [1350, 343] width 21 height 11
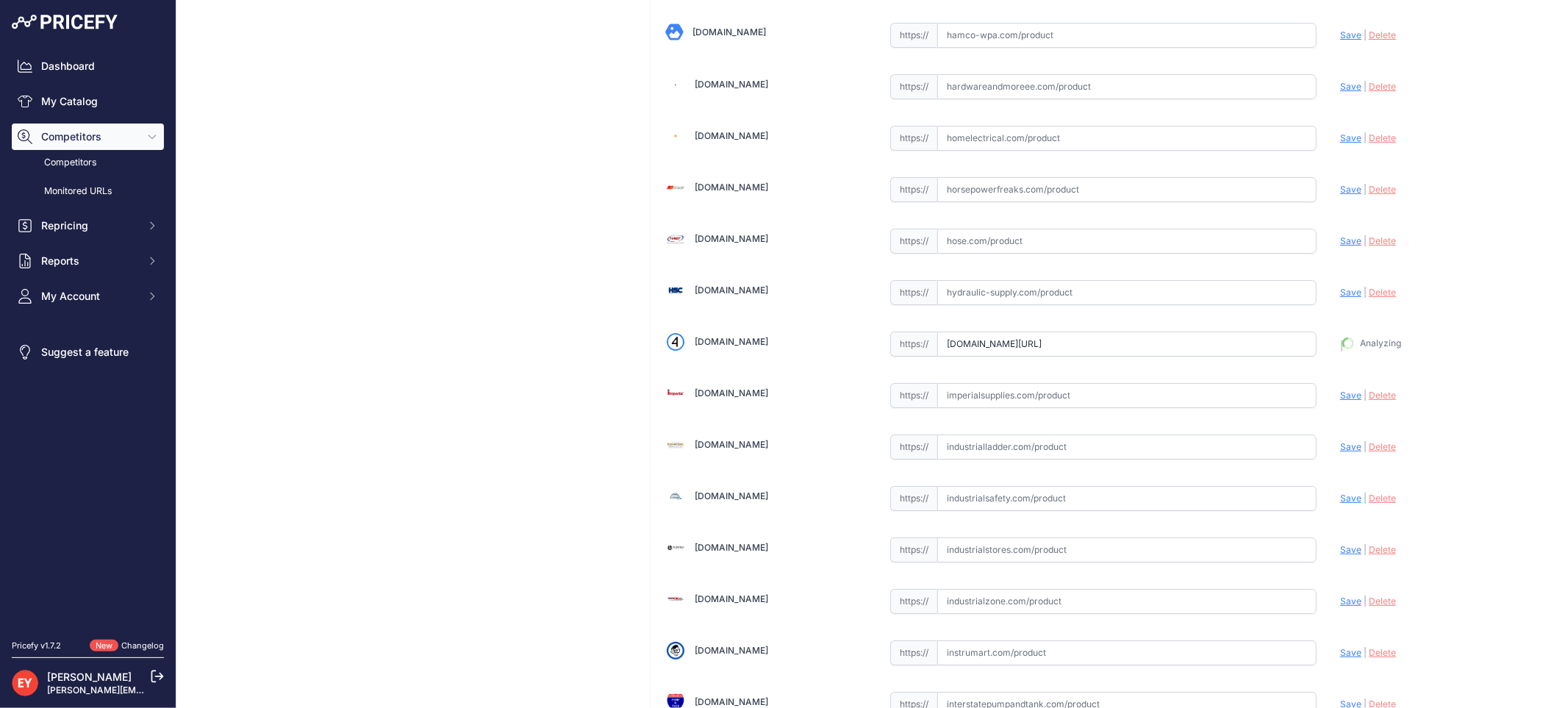
type input "https://iamdoc-com.3dcartstores.com/Product-Identification-Marker-For-Diesel-Fu…"
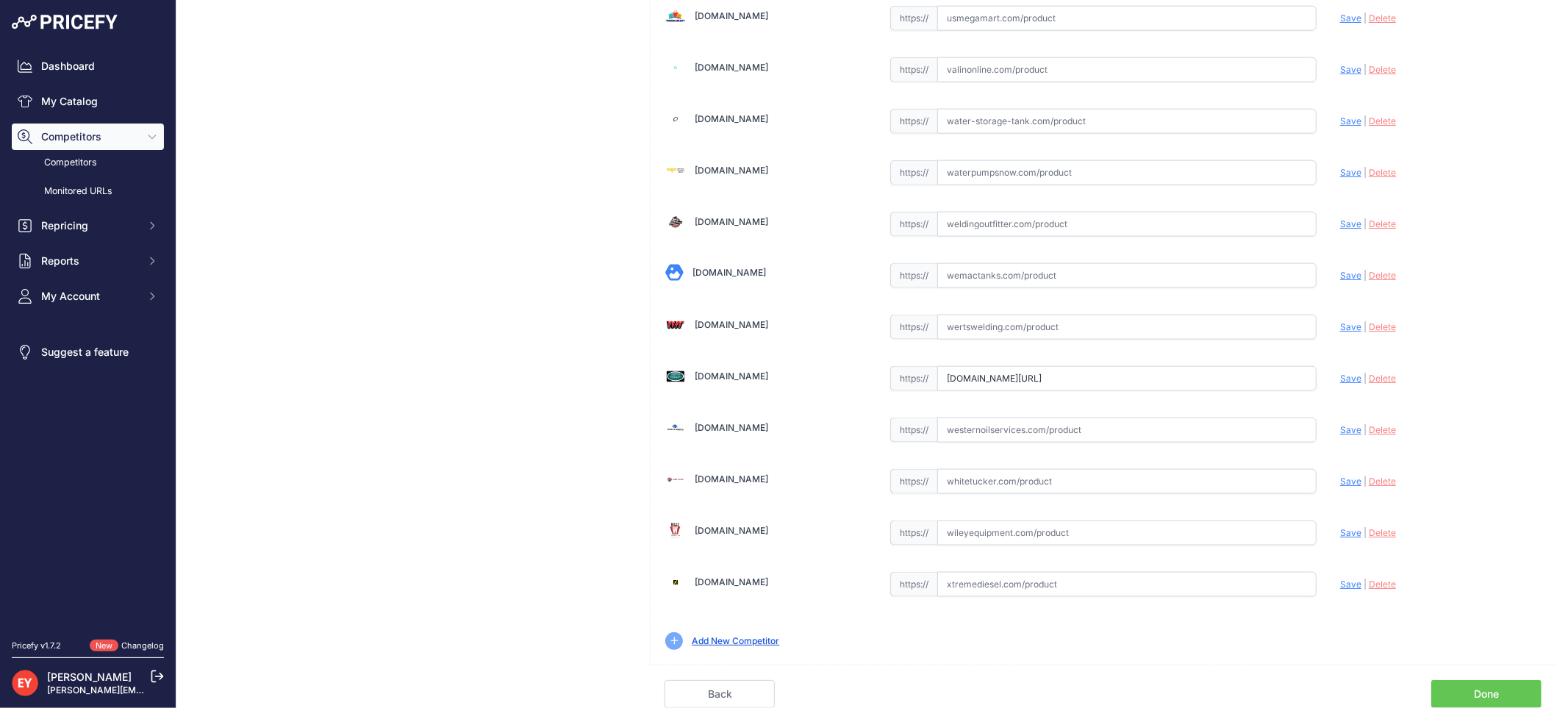
drag, startPoint x: 938, startPoint y: 376, endPoint x: 1404, endPoint y: 406, distance: 467.0
paste input "https://westechequipment.com/product/106dl-0095-diesel-identification-marker?sr…"
click at [1340, 373] on span "Save" at bounding box center [1350, 378] width 21 height 11
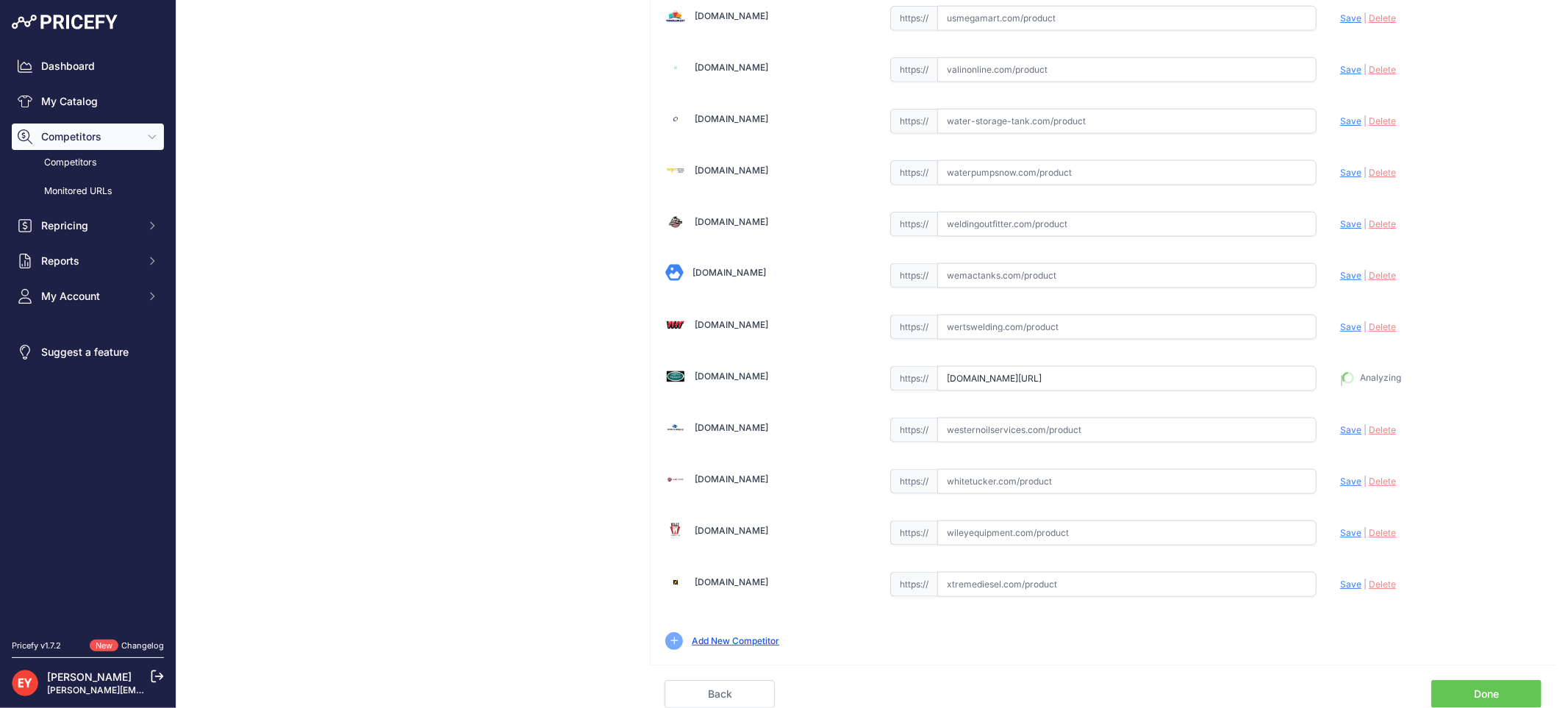
type input "https://westechequipment.com/product/106dl-0095-diesel-identification-marker?pr…"
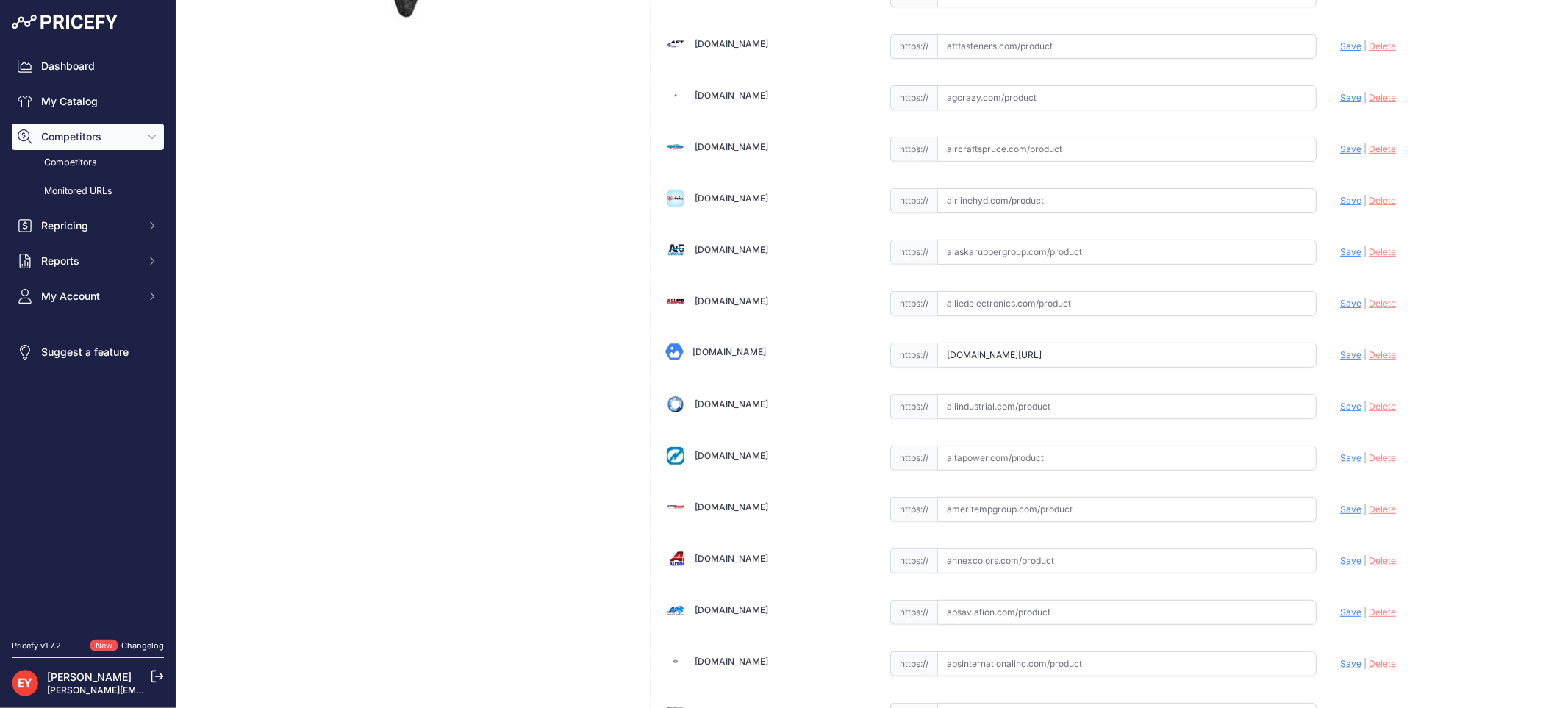
scroll to position [0, 238]
drag, startPoint x: 934, startPoint y: 353, endPoint x: 1405, endPoint y: 430, distance: 477.3
paste input "https://alliedoilequipment.com/shop/opw-engineered-systems/106dl-0095-product-i…"
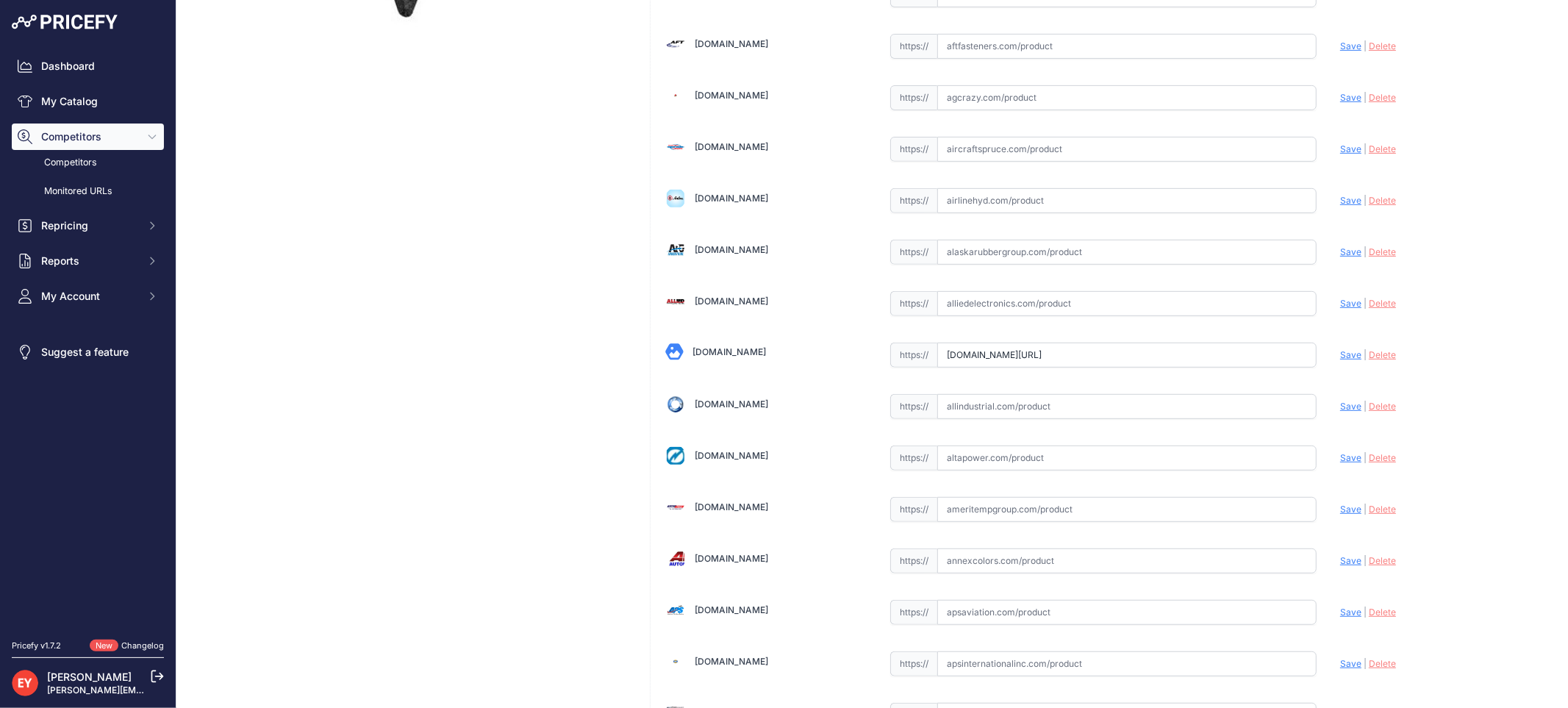
click at [1340, 357] on span "Save" at bounding box center [1350, 354] width 21 height 11
type input "https://alliedoilequipment.com/shop/opw-engineered-systems/106dl-0095-product-i…"
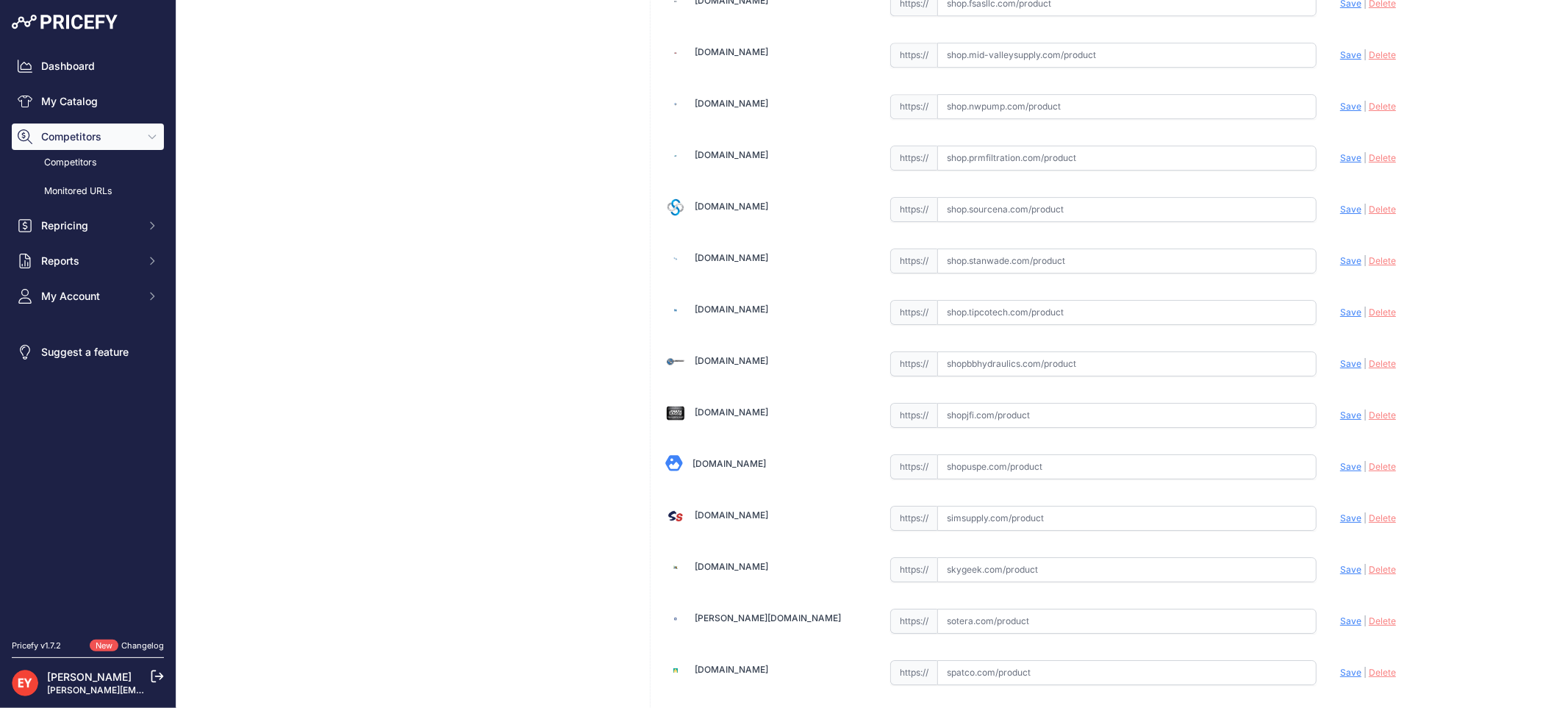
scroll to position [11005, 0]
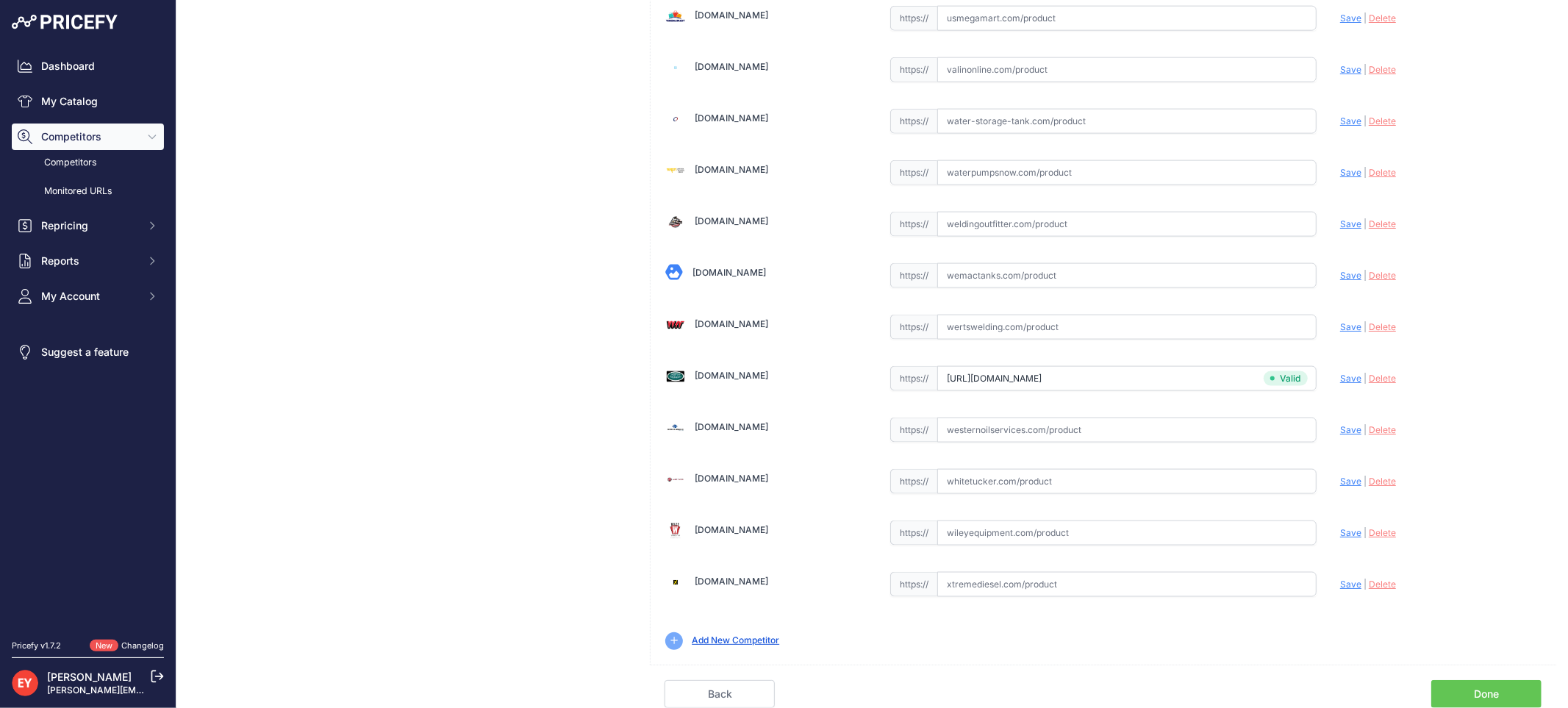
click at [1491, 692] on link "Done" at bounding box center [1487, 694] width 110 height 28
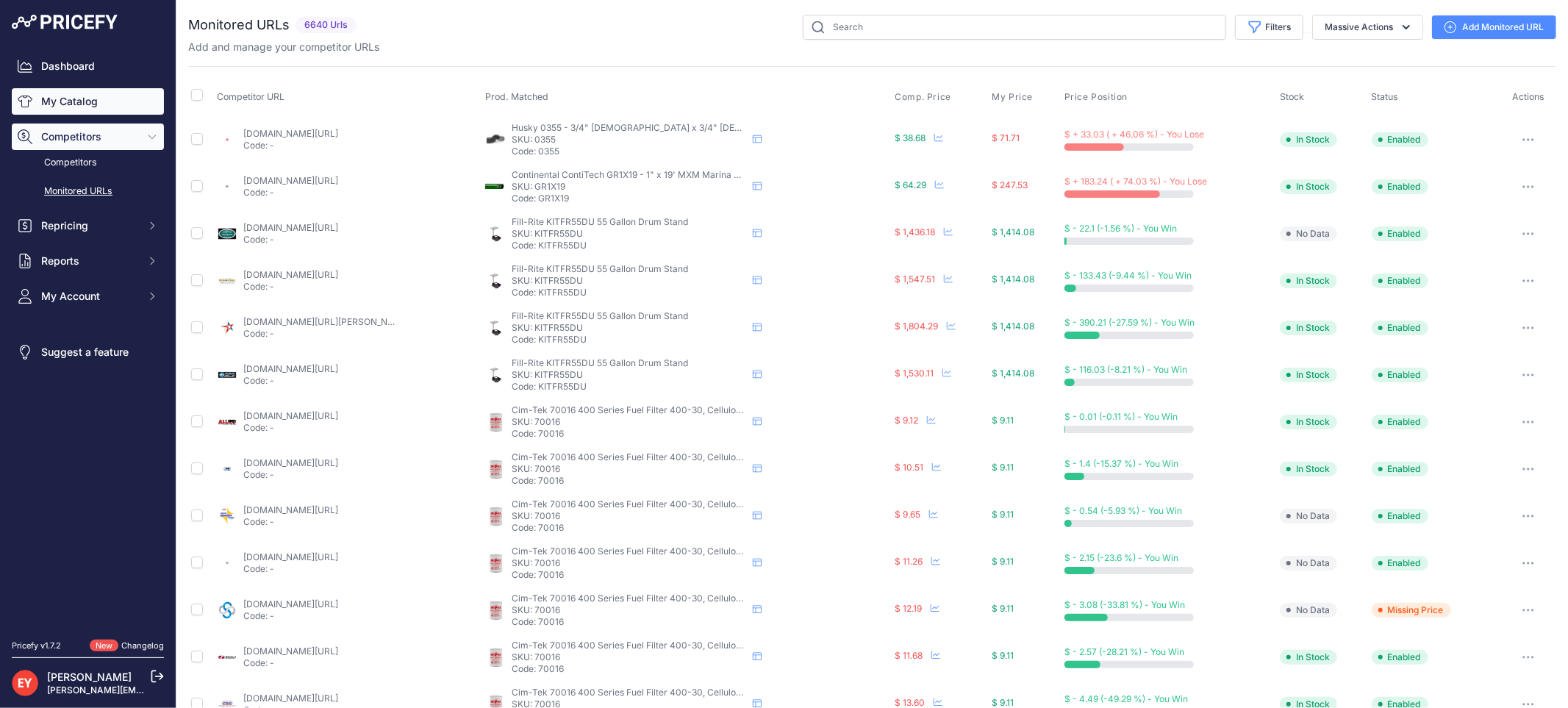
click at [57, 114] on link "My Catalog" at bounding box center [87, 101] width 152 height 26
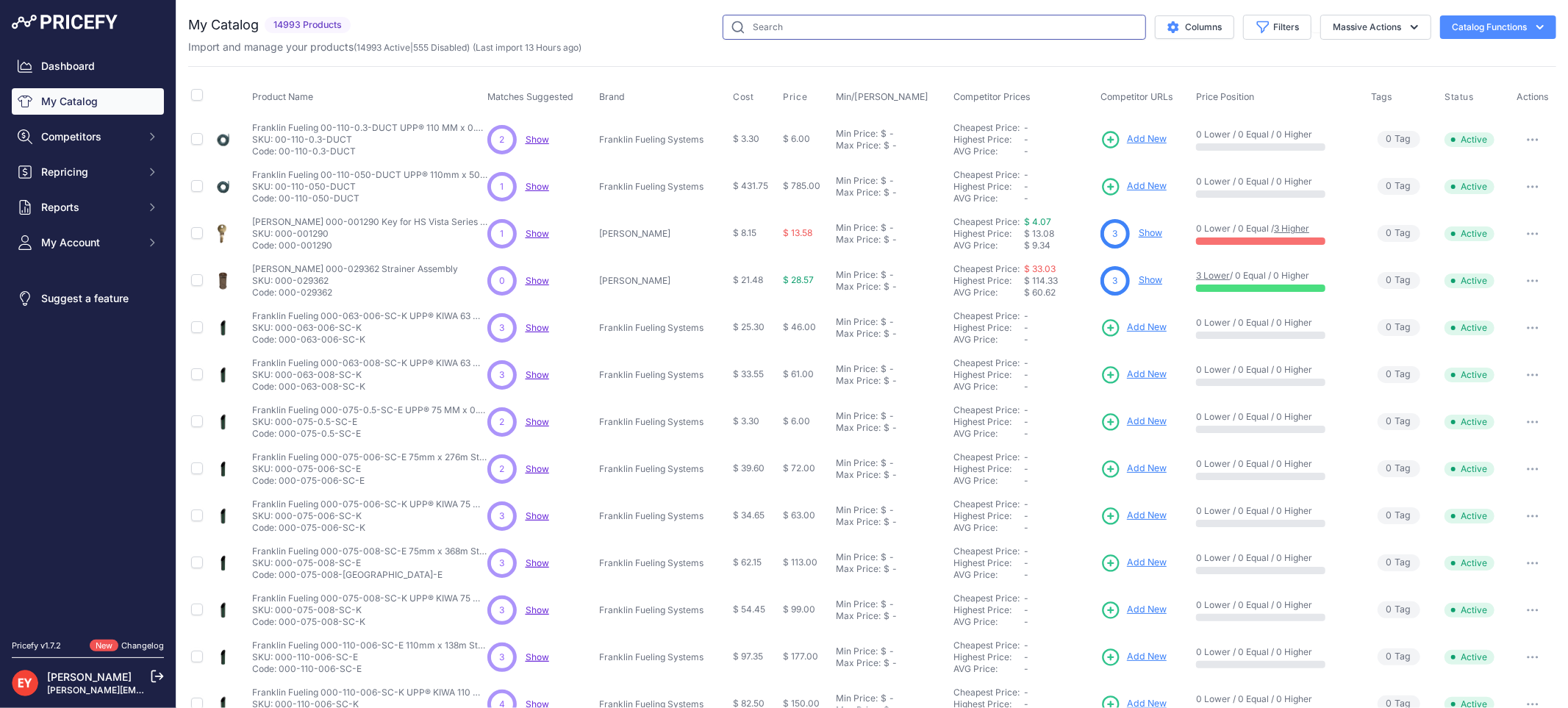
click at [751, 30] on input "text" at bounding box center [934, 26] width 424 height 25
paste input "62M-0500"
type input "62M-0500"
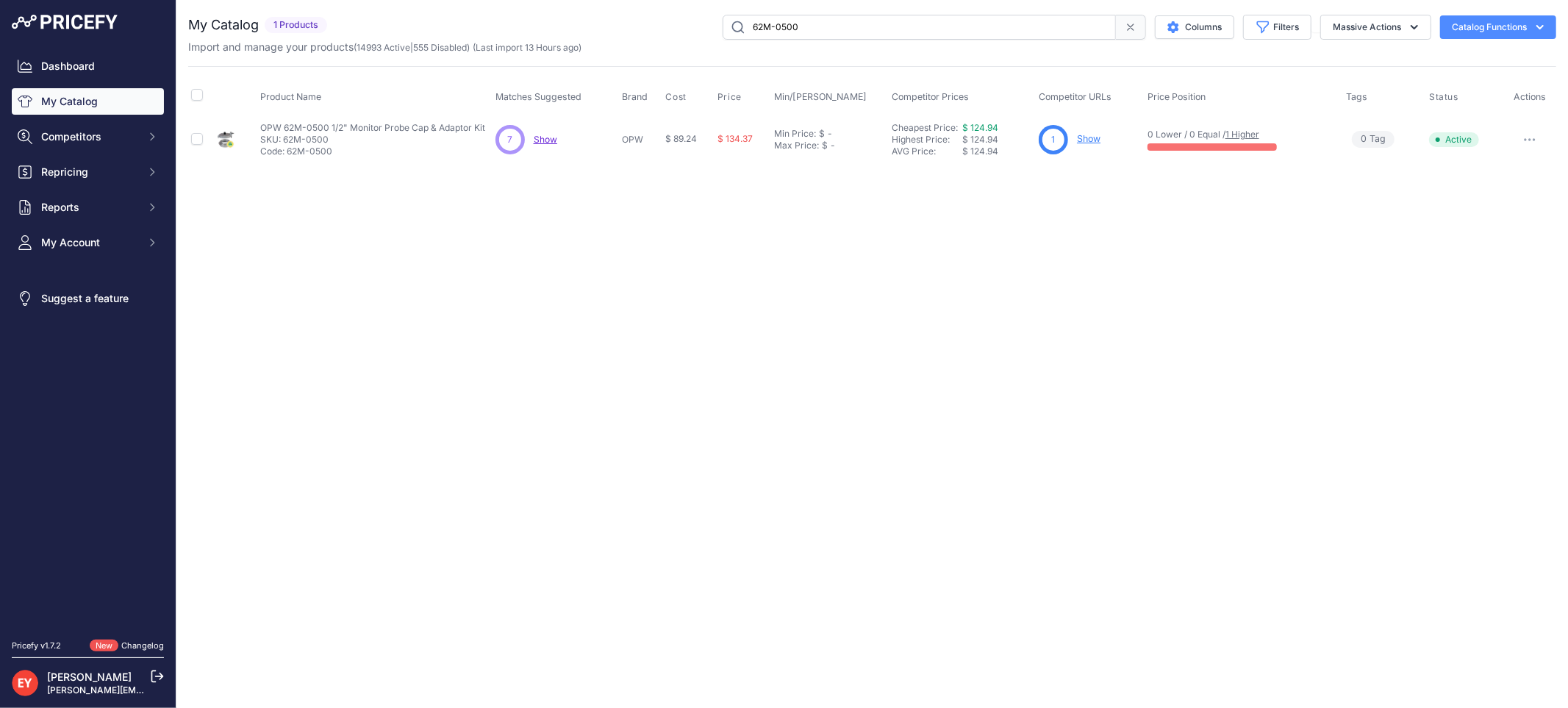
click at [1087, 136] on link "Show" at bounding box center [1088, 138] width 24 height 11
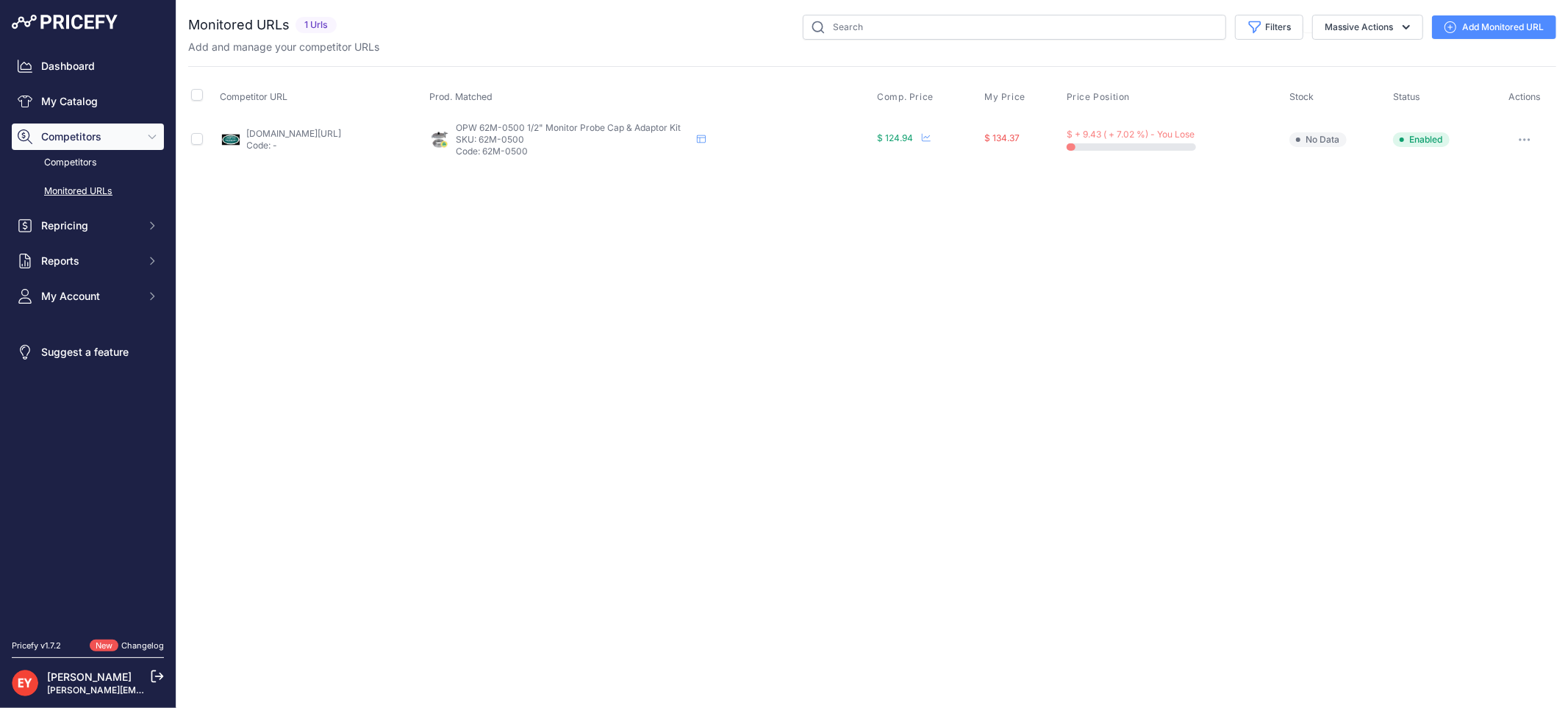
click at [1473, 23] on link "Add Monitored URL" at bounding box center [1493, 27] width 124 height 24
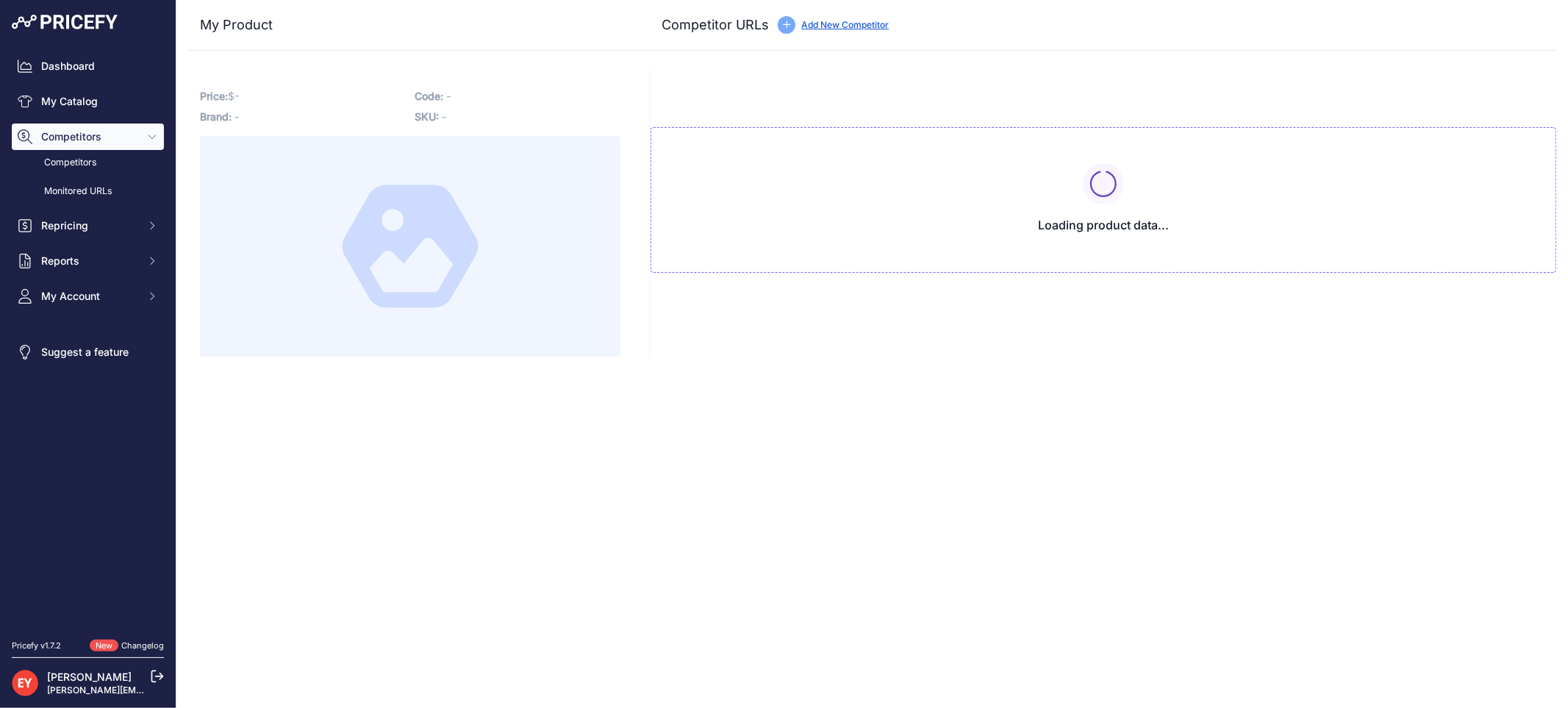
type input "[DOMAIN_NAME][URL]"
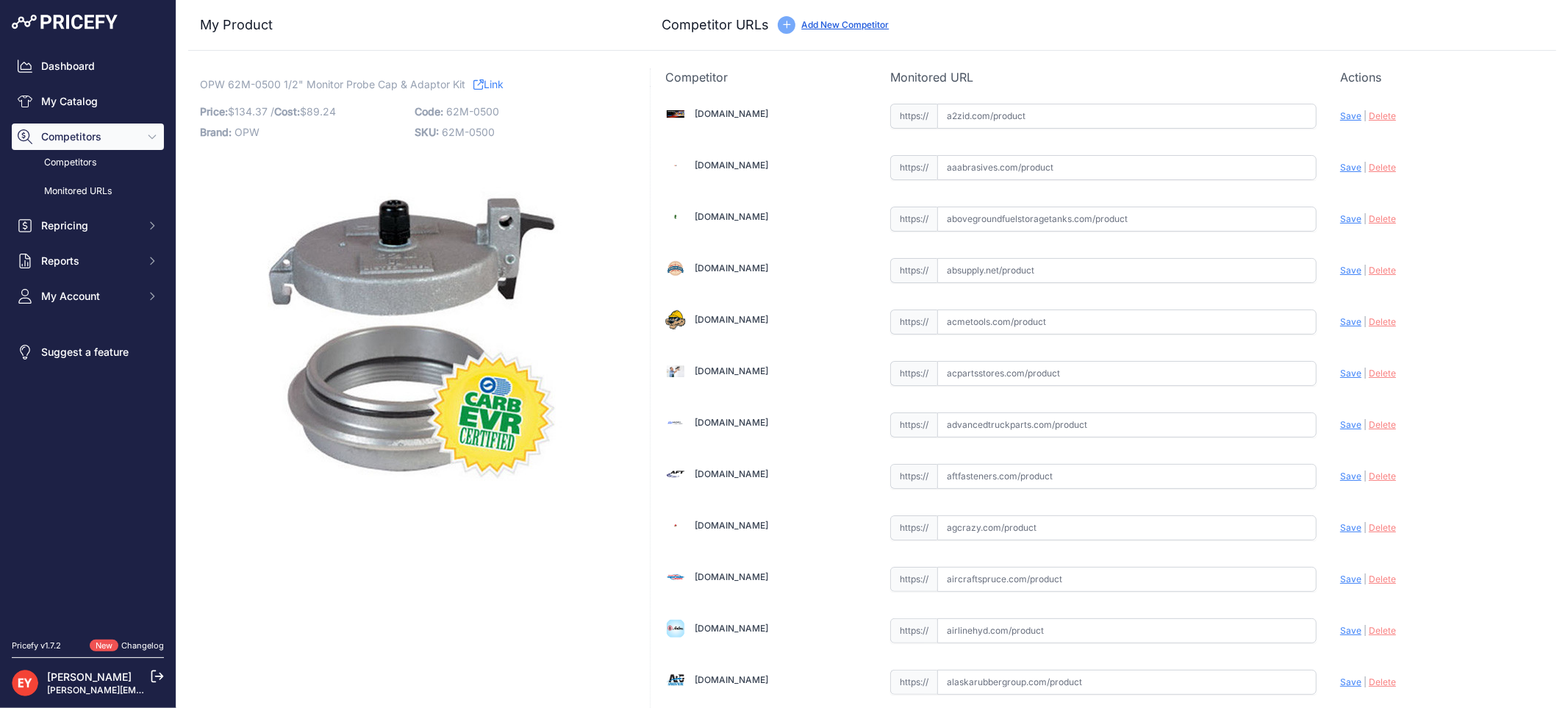
scroll to position [1360, 0]
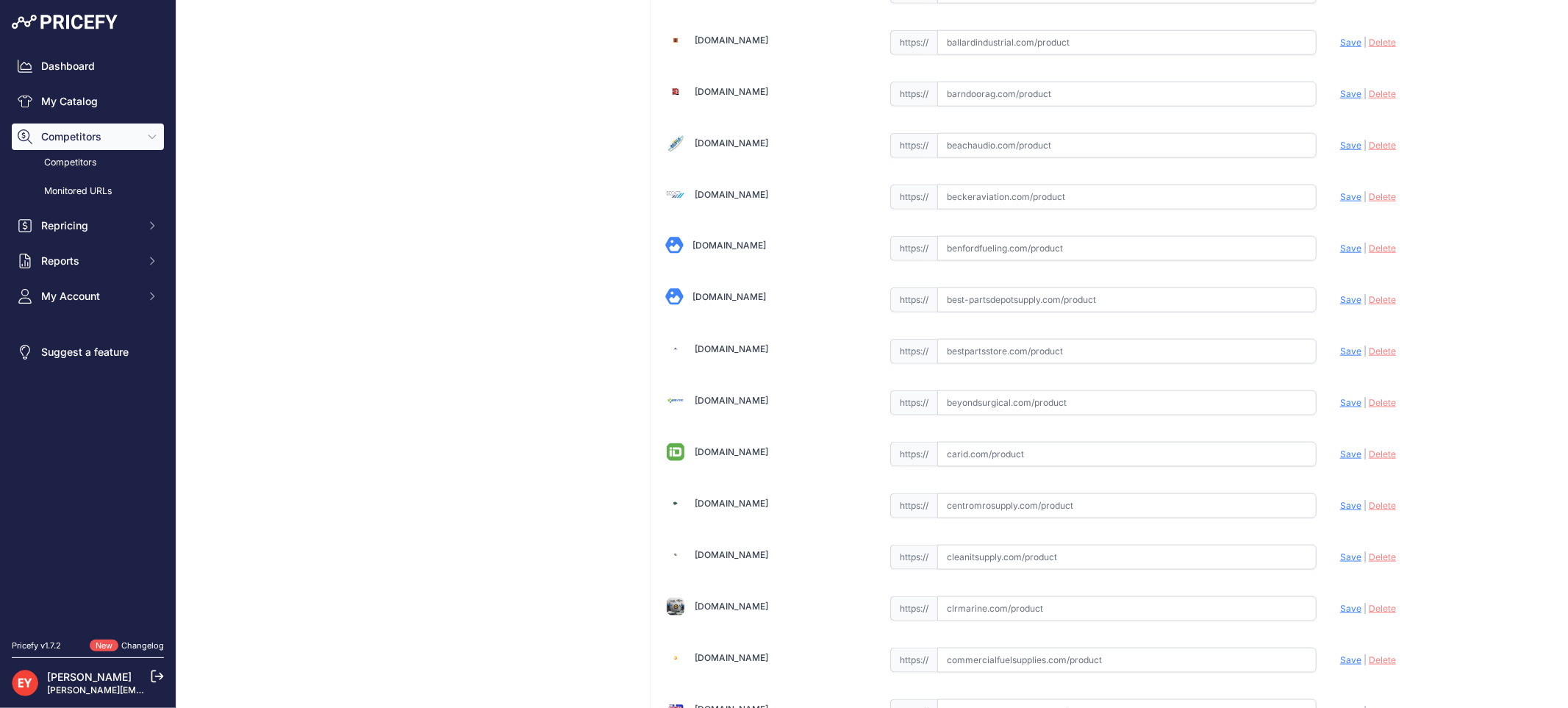
click at [981, 357] on input "text" at bounding box center [1127, 351] width 379 height 25
paste input "https://www.bestpartsstore.com/product/opw-62m-0500-1-2-monitor-probe-cap-adapt…"
click at [1341, 355] on span "Save" at bounding box center [1350, 351] width 21 height 11
type input "https://www.bestpartsstore.com/product/opw-62m-0500-1-2-monitor-probe-cap-adapt…"
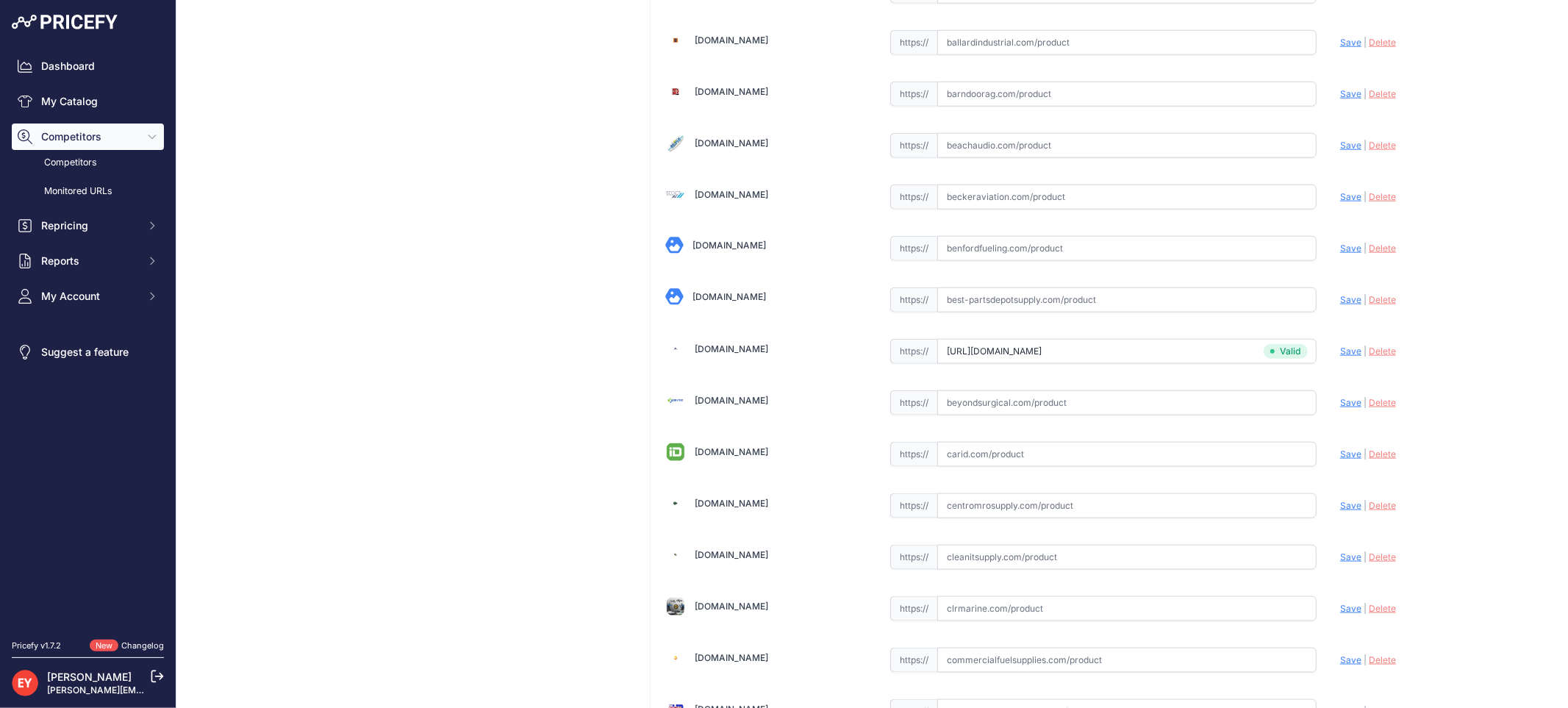
scroll to position [5021, 0]
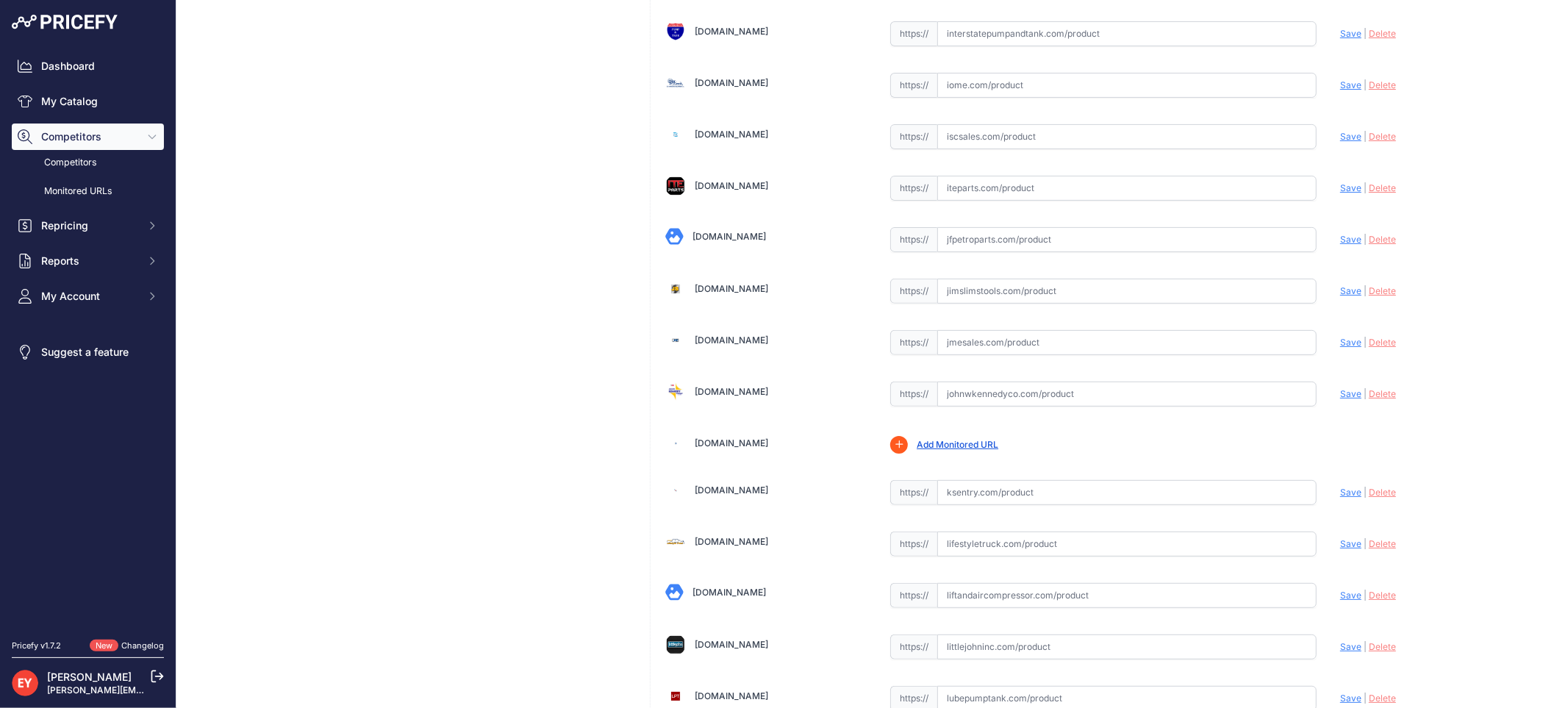
drag, startPoint x: 949, startPoint y: 353, endPoint x: 939, endPoint y: 316, distance: 38.3
click at [950, 353] on input "text" at bounding box center [1127, 342] width 379 height 25
paste input "https://www.jmesales.com/opw-monitoring-well-pipe-probe-cap-1-2-4/"
click at [1340, 347] on span "Save" at bounding box center [1350, 341] width 21 height 11
type input "https://www.jmesales.com/opw-monitoring-well-pipe-probe-cap-1-2-4/?prirule_jdsn…"
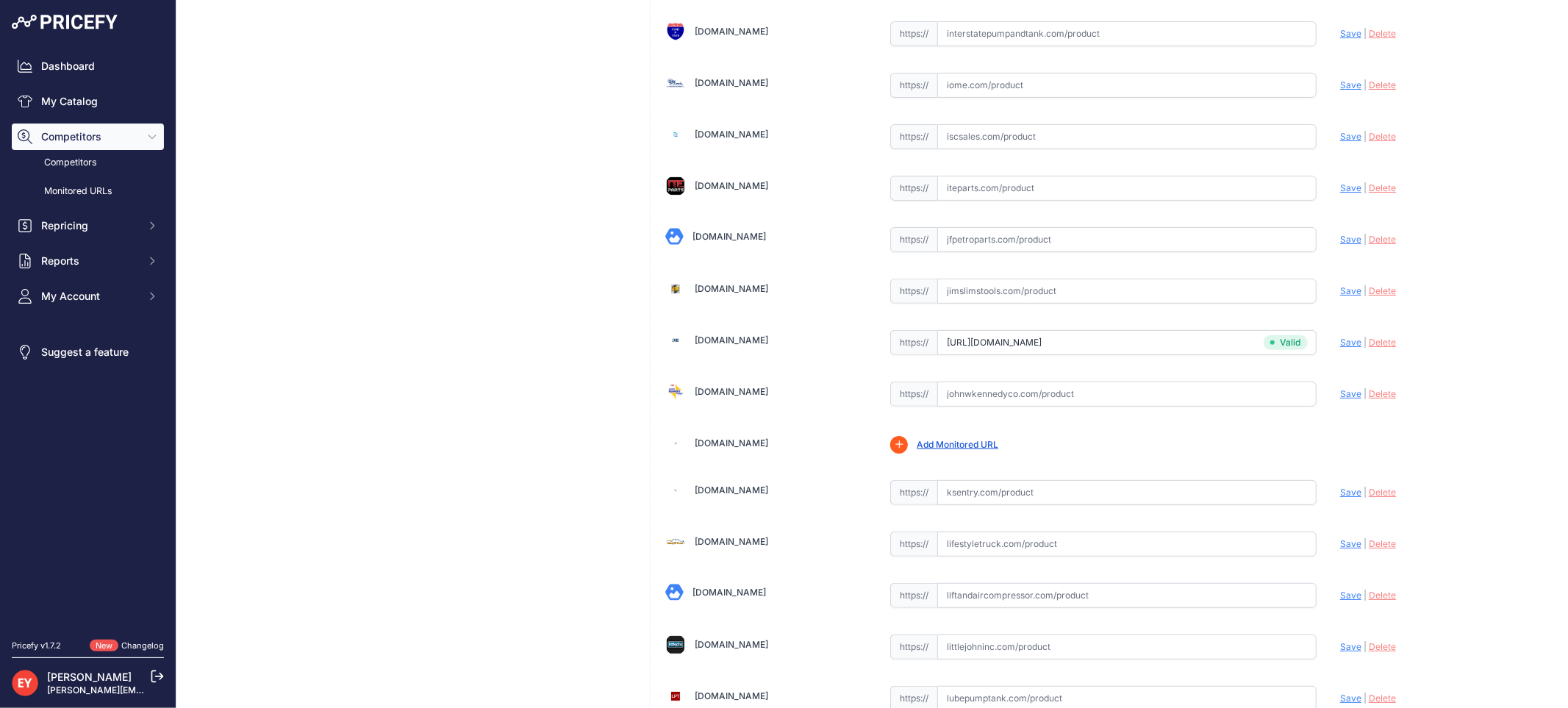
scroll to position [4351, 0]
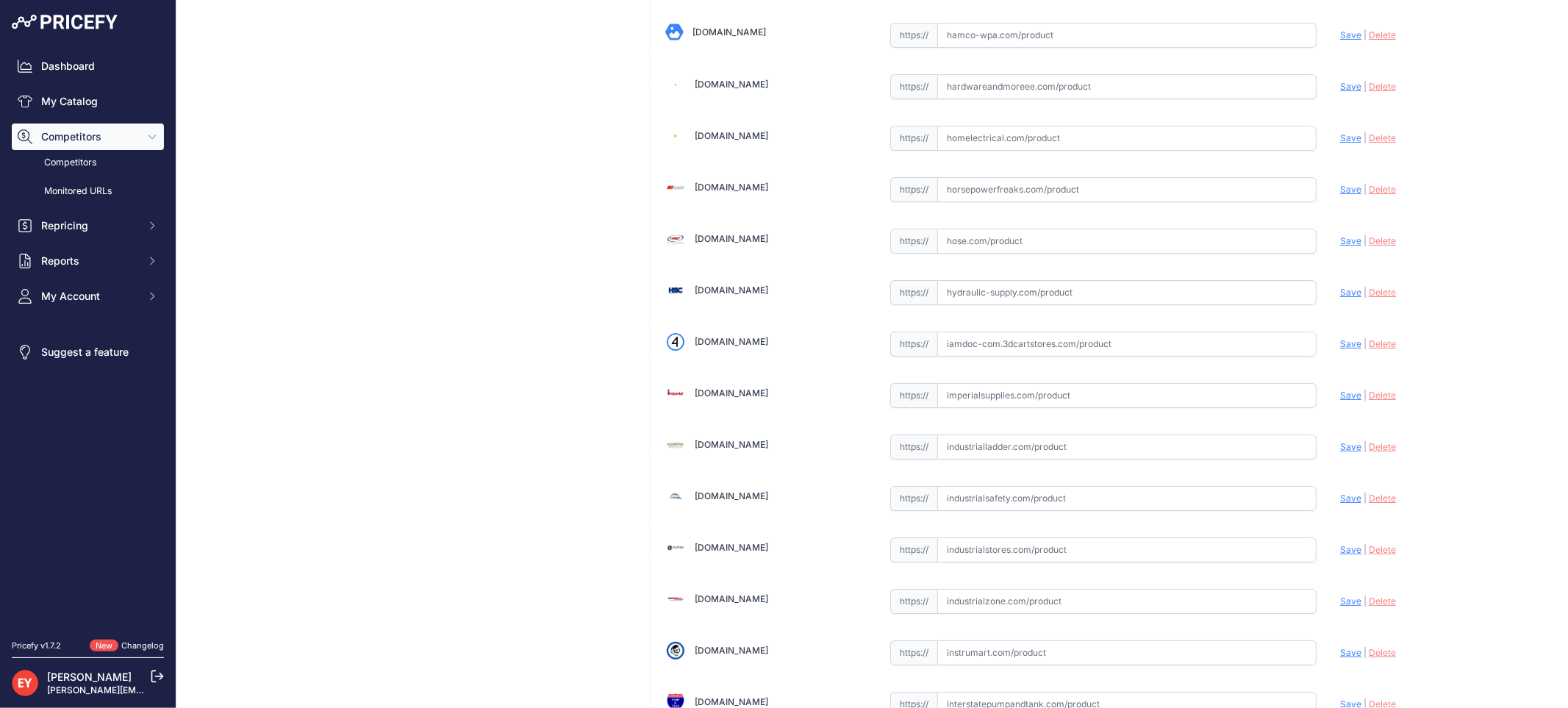
click at [982, 357] on input "text" at bounding box center [1127, 343] width 379 height 25
paste input "https://iamdoc-com.3dcartstores.com/62-Monitor-Cap-W-12-Gromet_p_10579613.html"
click at [1340, 349] on span "Save" at bounding box center [1350, 343] width 21 height 11
type input "https://iamdoc-com.3dcartstores.com/62-Monitor-Cap-W-12-Gromet_p_10579613.html?…"
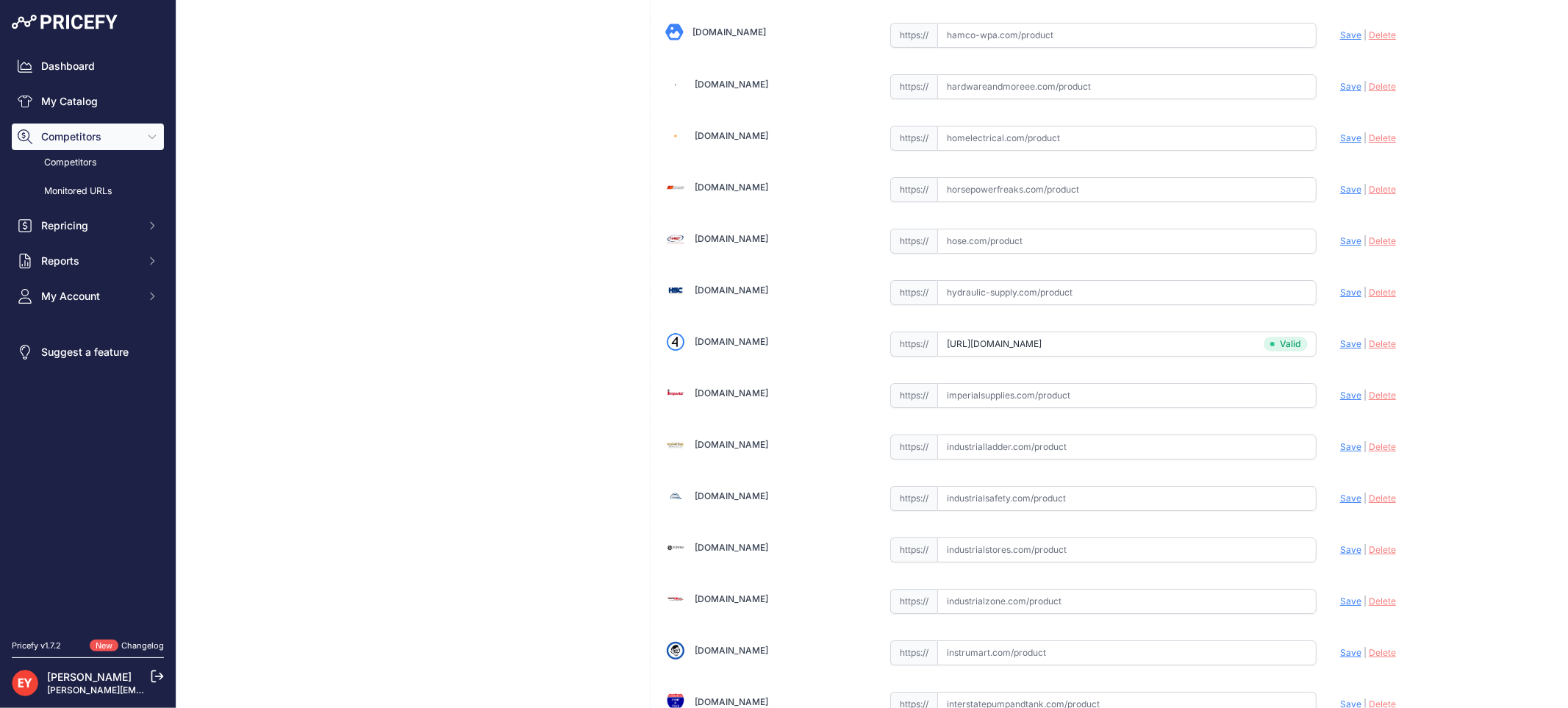
scroll to position [9498, 0]
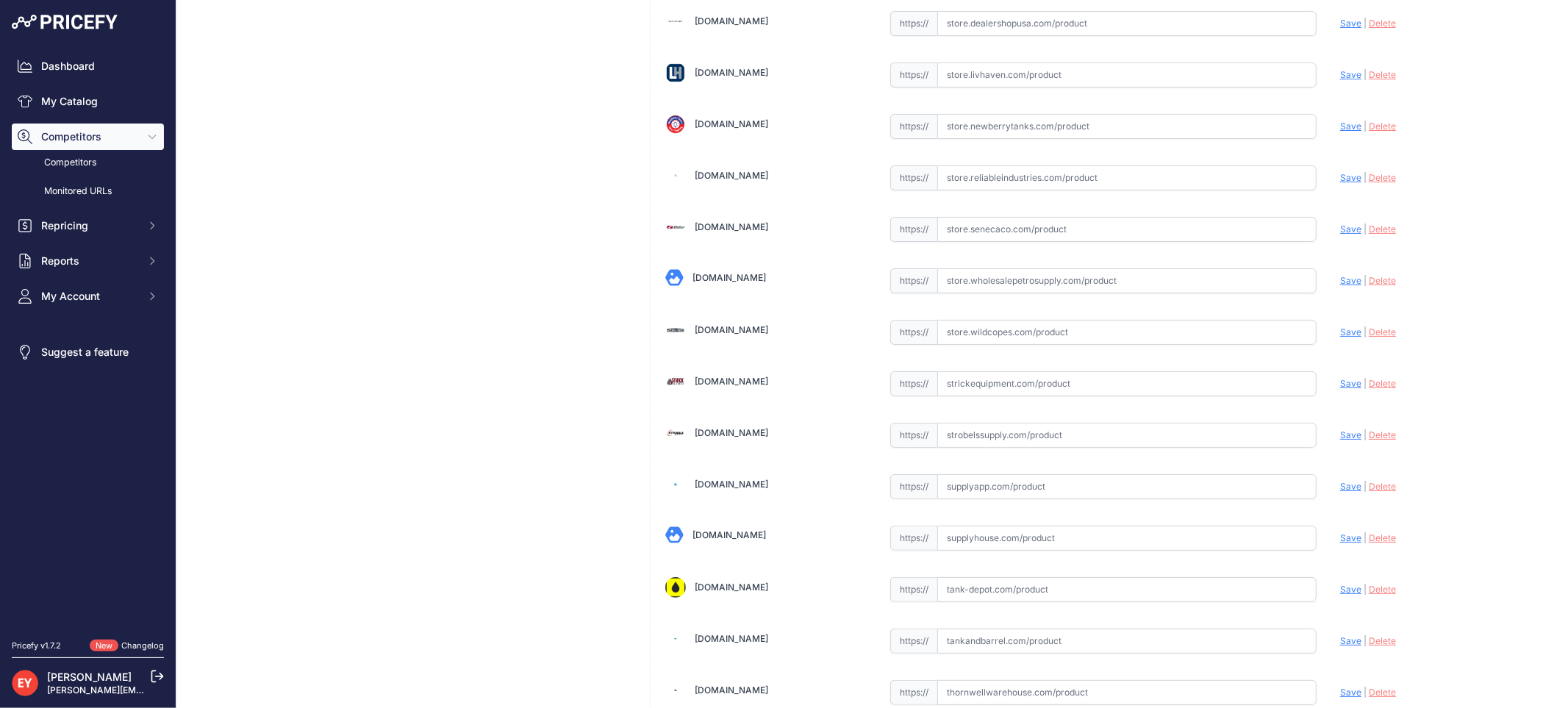
click at [958, 345] on input "text" at bounding box center [1127, 332] width 379 height 25
paste input "https://store.wildcopes.com/f06b252f061266f6793c4b971273e137/product.htm?pid=26…"
click at [1340, 337] on span "Save" at bounding box center [1350, 331] width 21 height 11
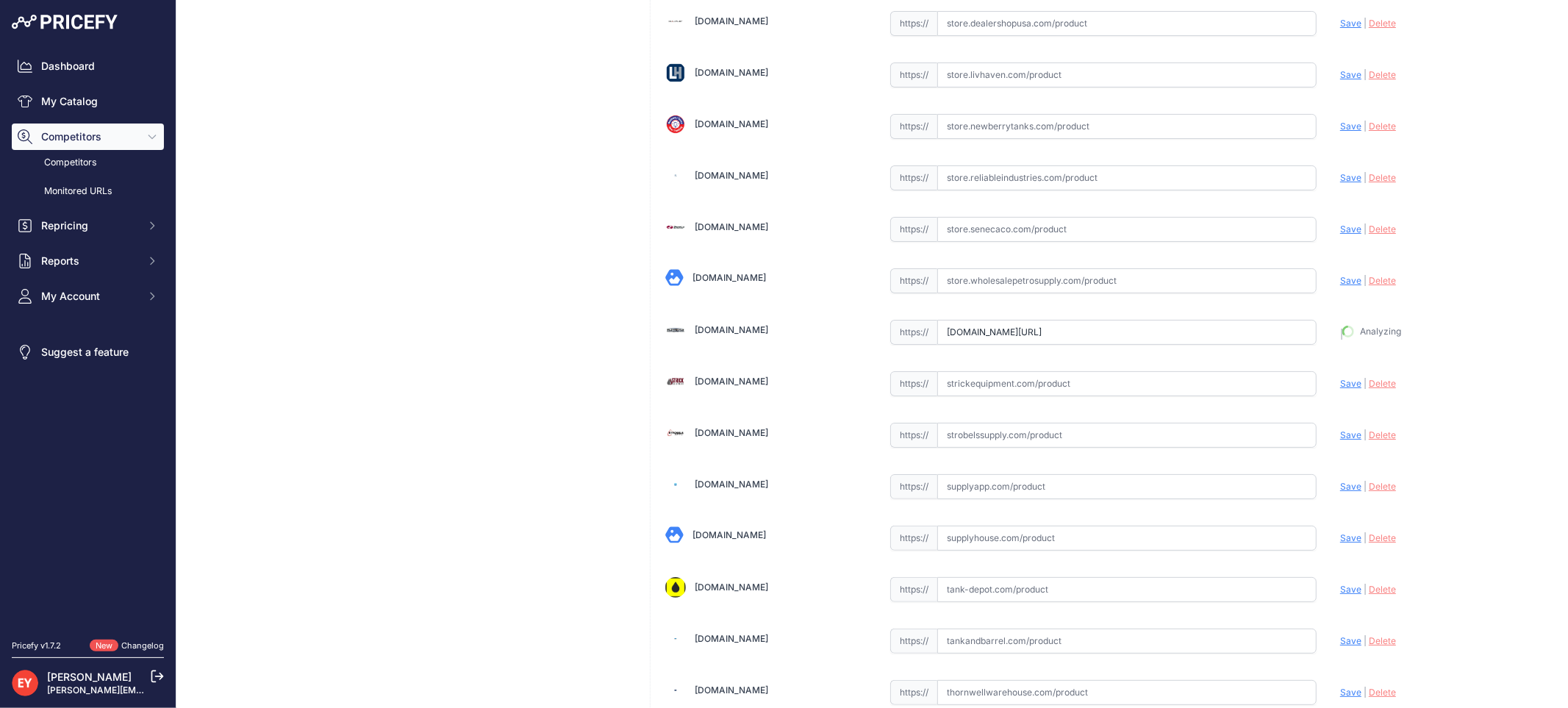
type input "https://store.wildcopes.com/f06b252f061266f6793c4b971273e137/product.htm?pid=26…"
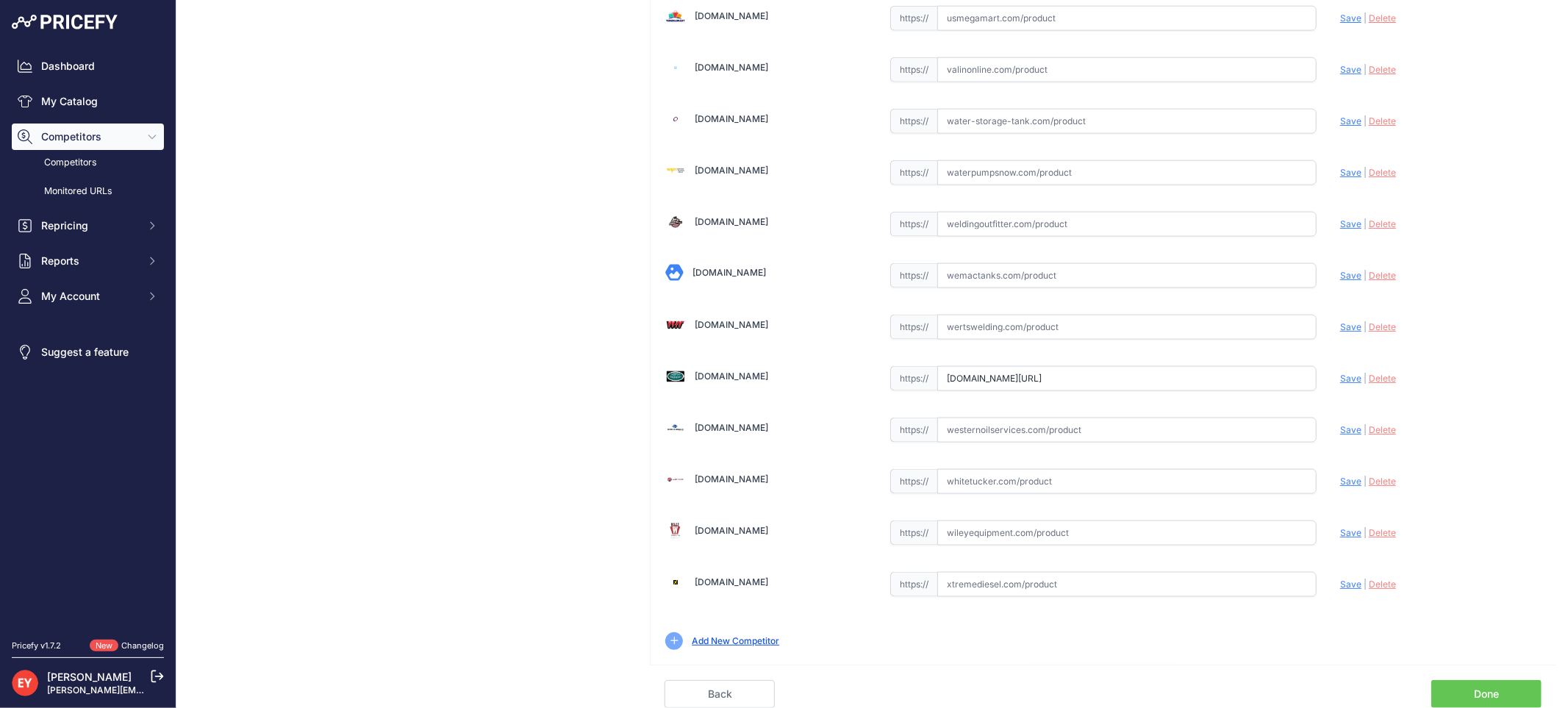
drag, startPoint x: 932, startPoint y: 380, endPoint x: 1487, endPoint y: 402, distance: 555.4
paste input "https://westechequipment.com/product/62m-0500-4-in-monitoring-probe-cap-adapter…"
click at [1340, 378] on span "Save" at bounding box center [1350, 378] width 21 height 11
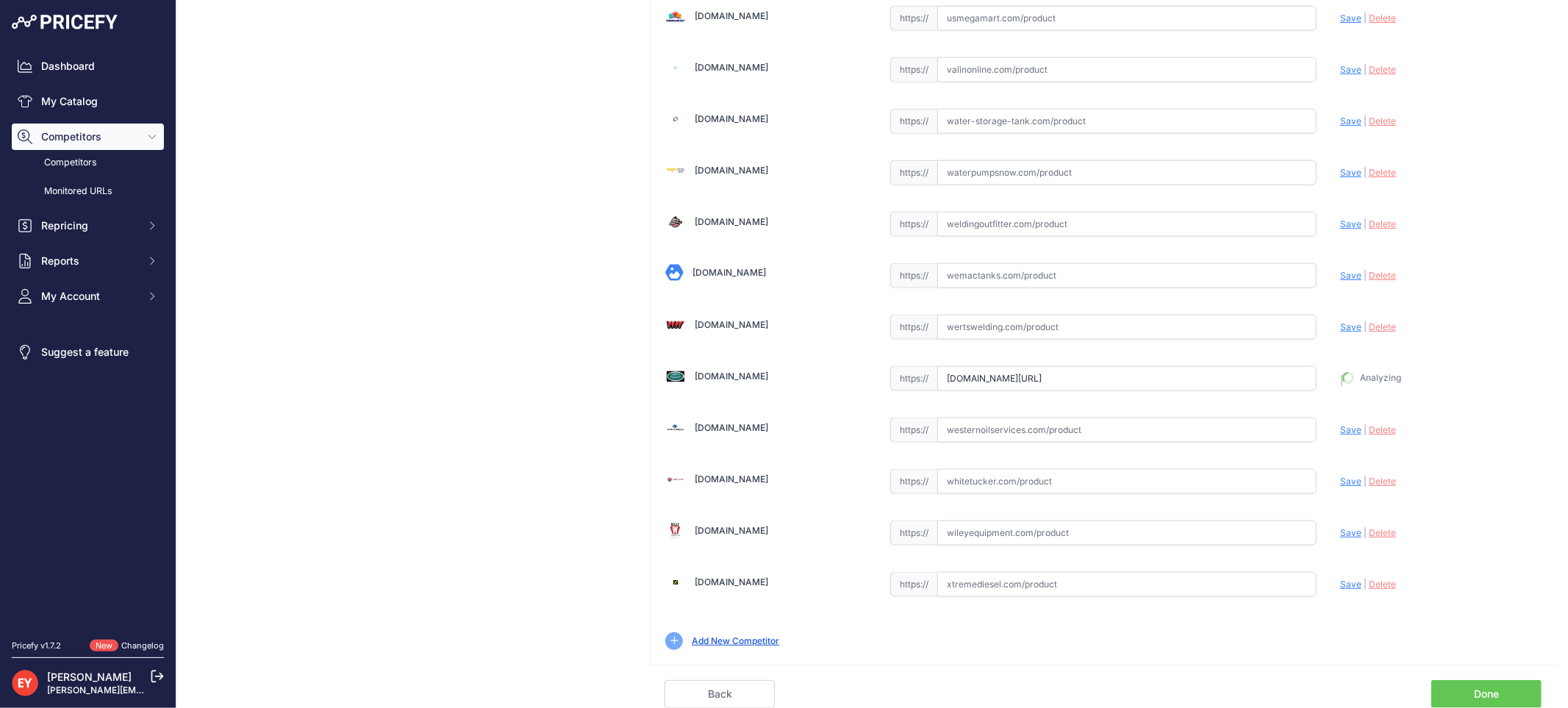
type input "https://westechequipment.com/product/62m-0500-4-in-monitoring-probe-cap-adapter…"
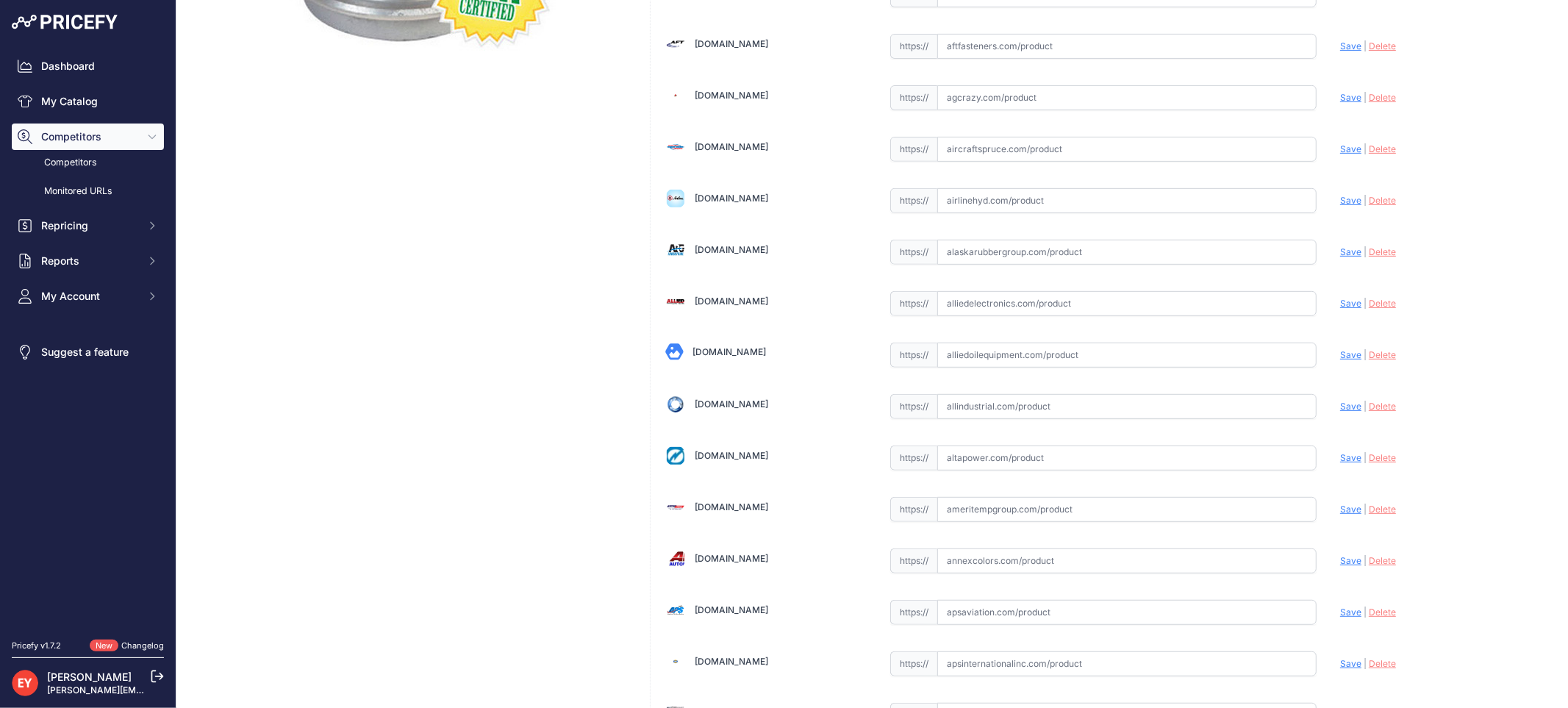
click at [961, 347] on input "text" at bounding box center [1127, 354] width 379 height 25
paste input "https://alliedoilequipment.com/shop/opw-fueling-components/62m-0500-62-monitor-…"
click at [1340, 355] on span "Save" at bounding box center [1350, 354] width 21 height 11
type input "https://alliedoilequipment.com/shop/opw-fueling-components/62m-0500-62-monitor-…"
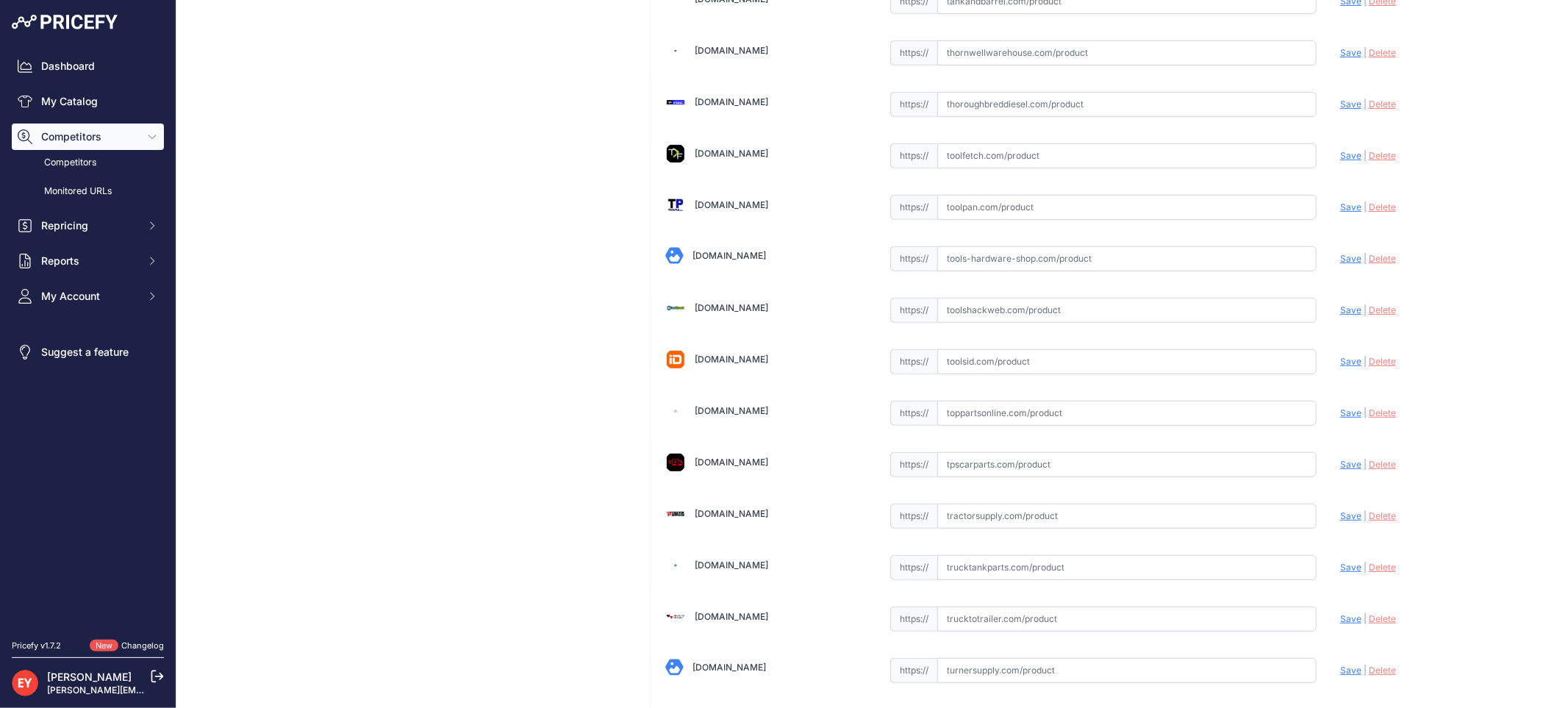
scroll to position [10971, 0]
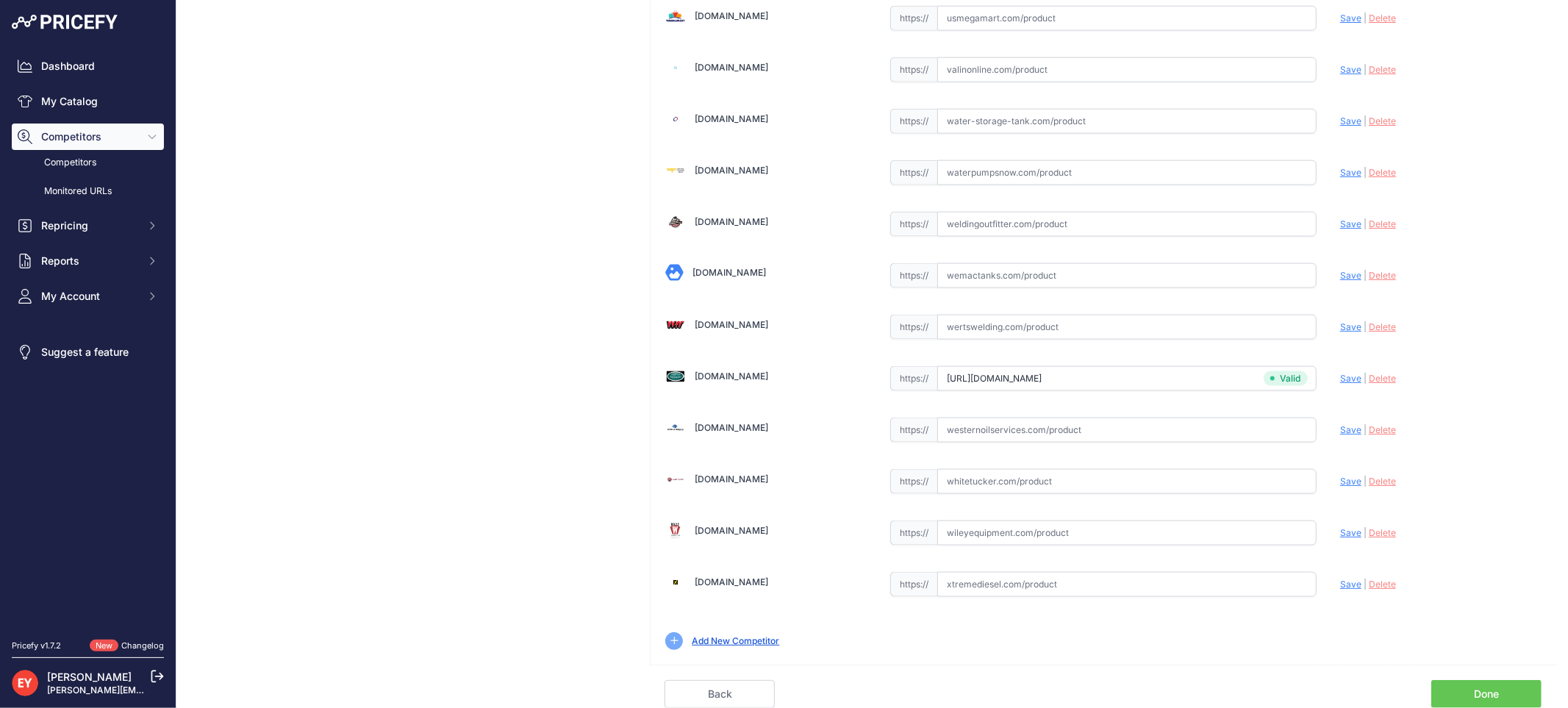
click at [1463, 692] on link "Done" at bounding box center [1487, 694] width 110 height 28
